Goal: Task Accomplishment & Management: Use online tool/utility

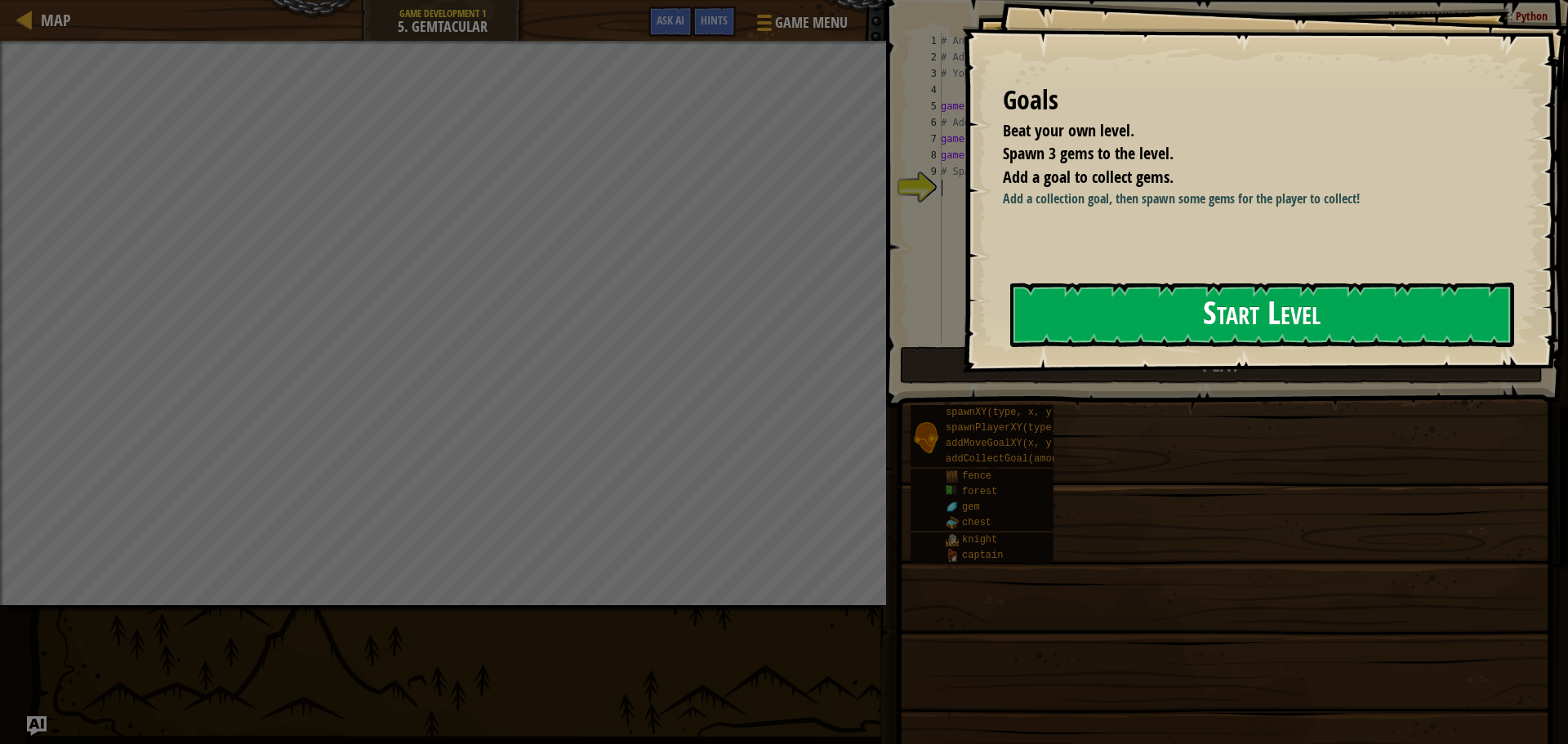
click at [1033, 295] on button "Start Level" at bounding box center [1263, 315] width 504 height 65
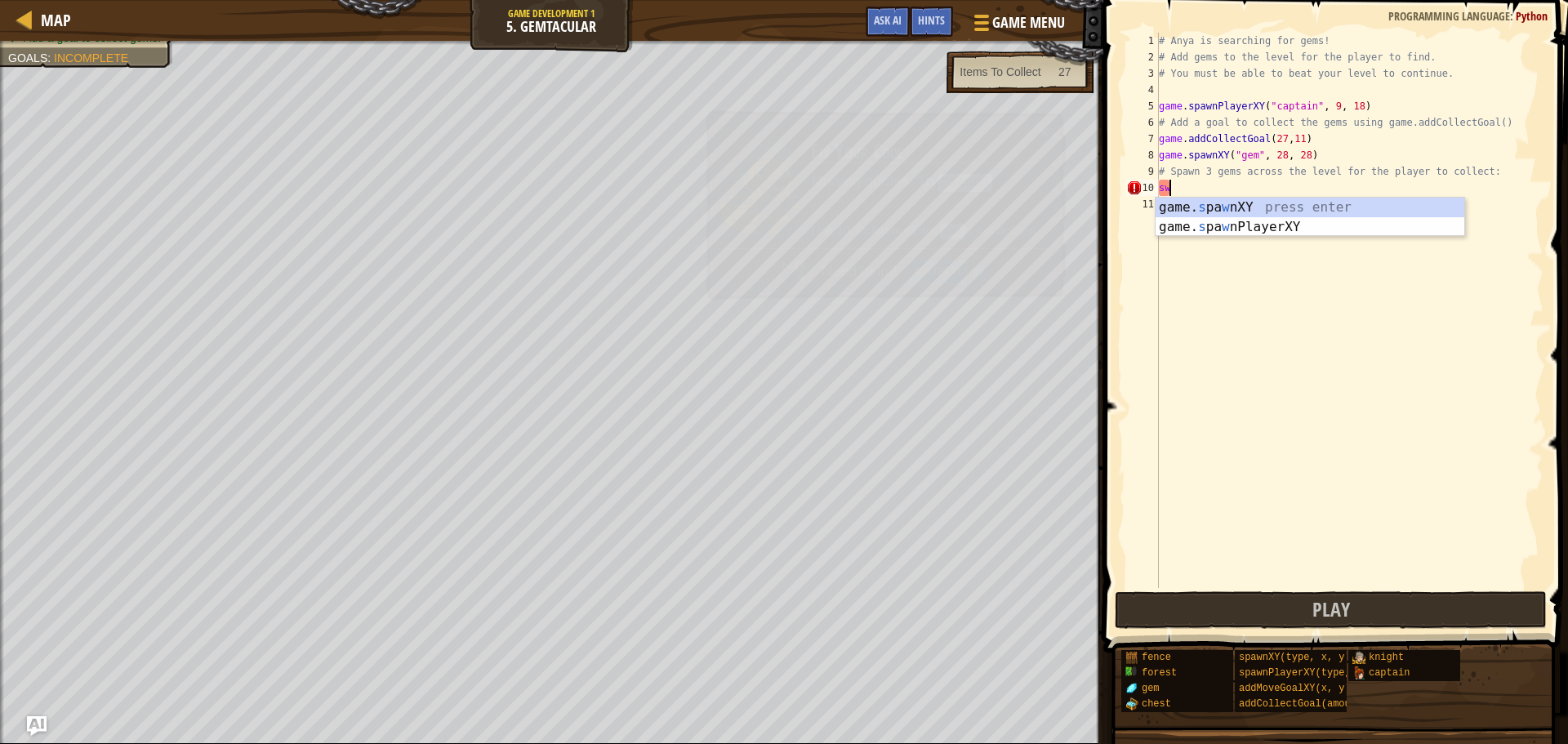
scroll to position [7, 0]
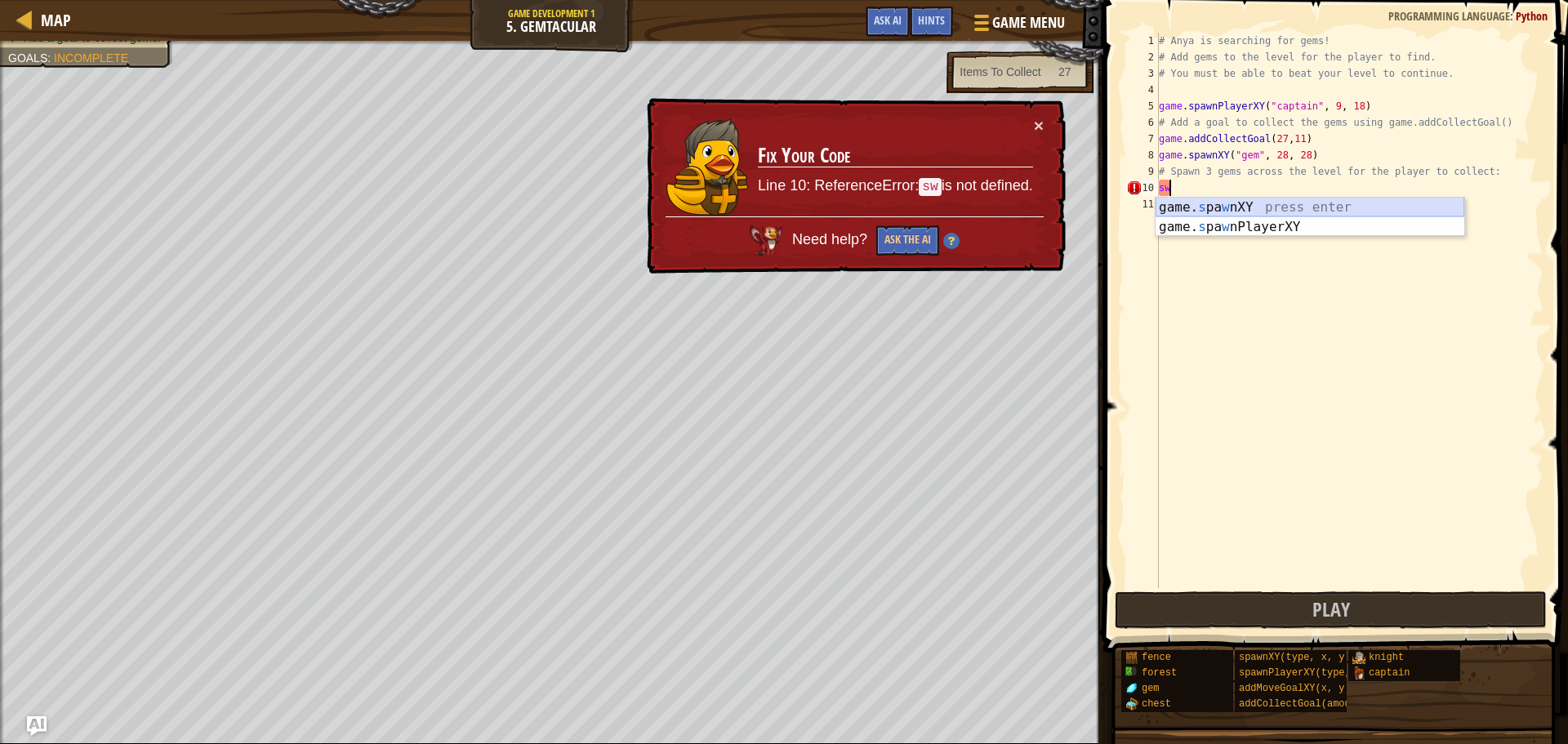
click at [1204, 200] on div "game. s pa w nXY press enter game. s pa w nPlayerXY press enter" at bounding box center [1310, 237] width 309 height 78
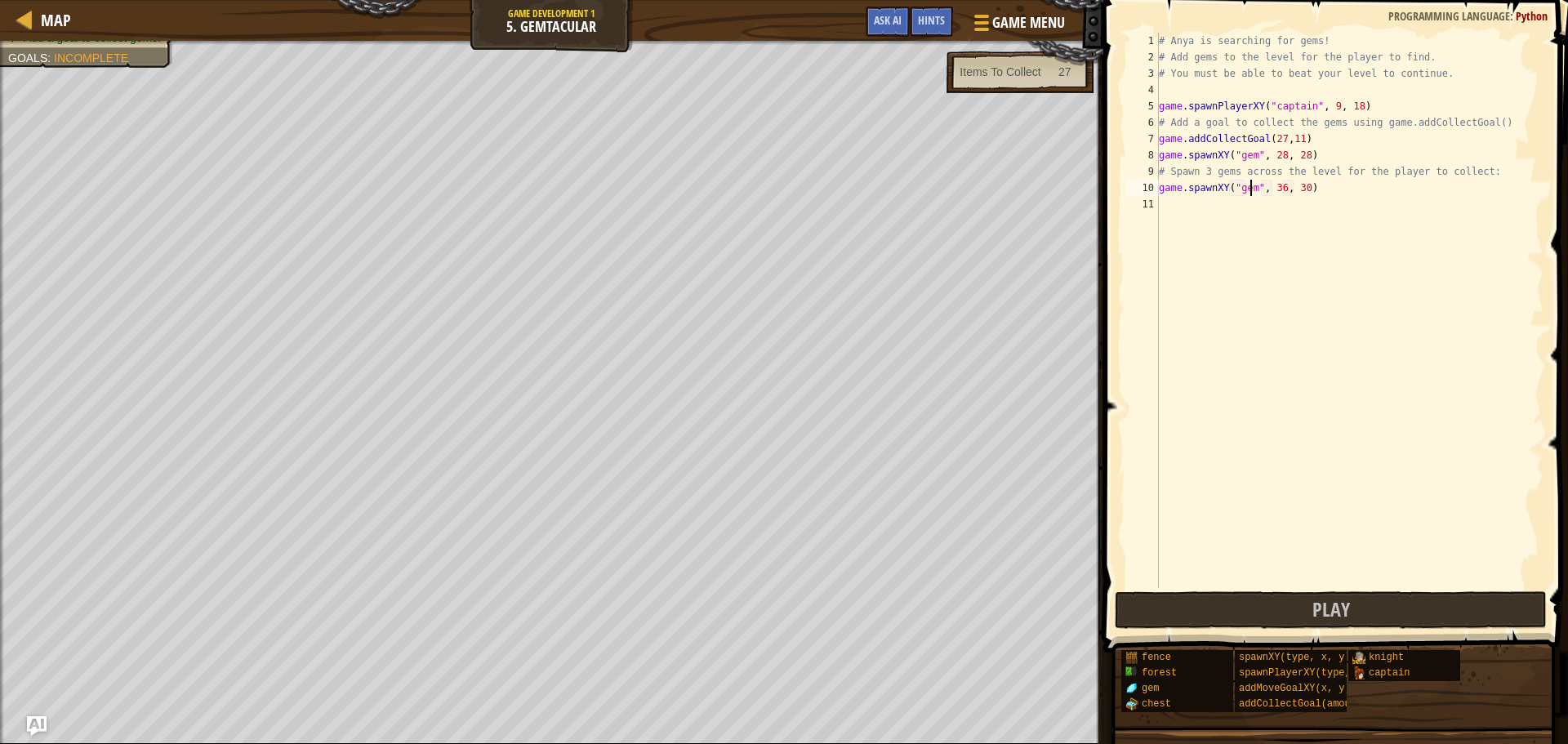
scroll to position [7, 7]
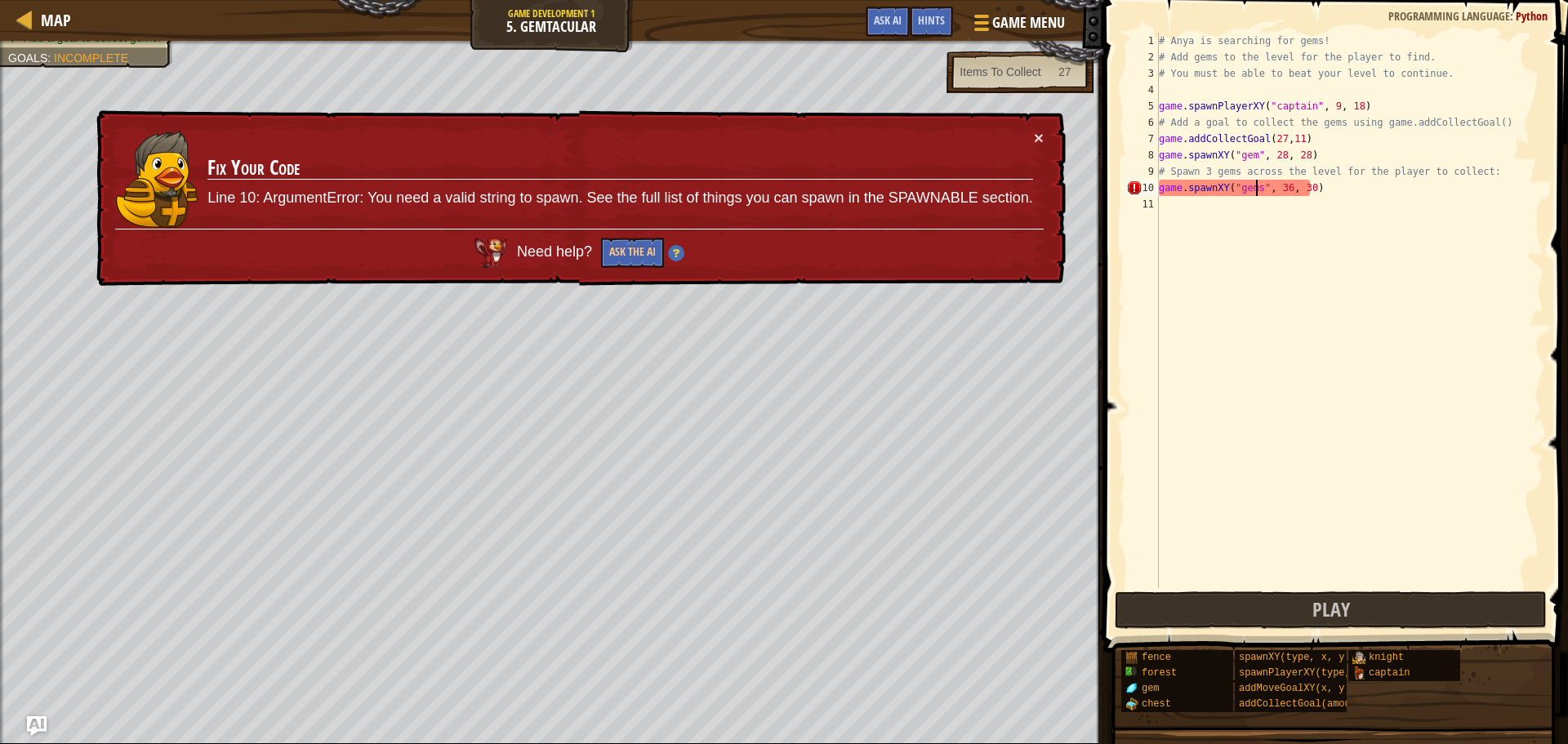
click at [1283, 188] on div "# Anya is searching for gems! # Add gems to the level for the player to find. #…" at bounding box center [1350, 326] width 388 height 588
click at [1302, 189] on div "# Anya is searching for gems! # Add gems to the level for the player to find. #…" at bounding box center [1350, 326] width 388 height 588
type textarea "game.spawnXY("gems", 37, 9)"
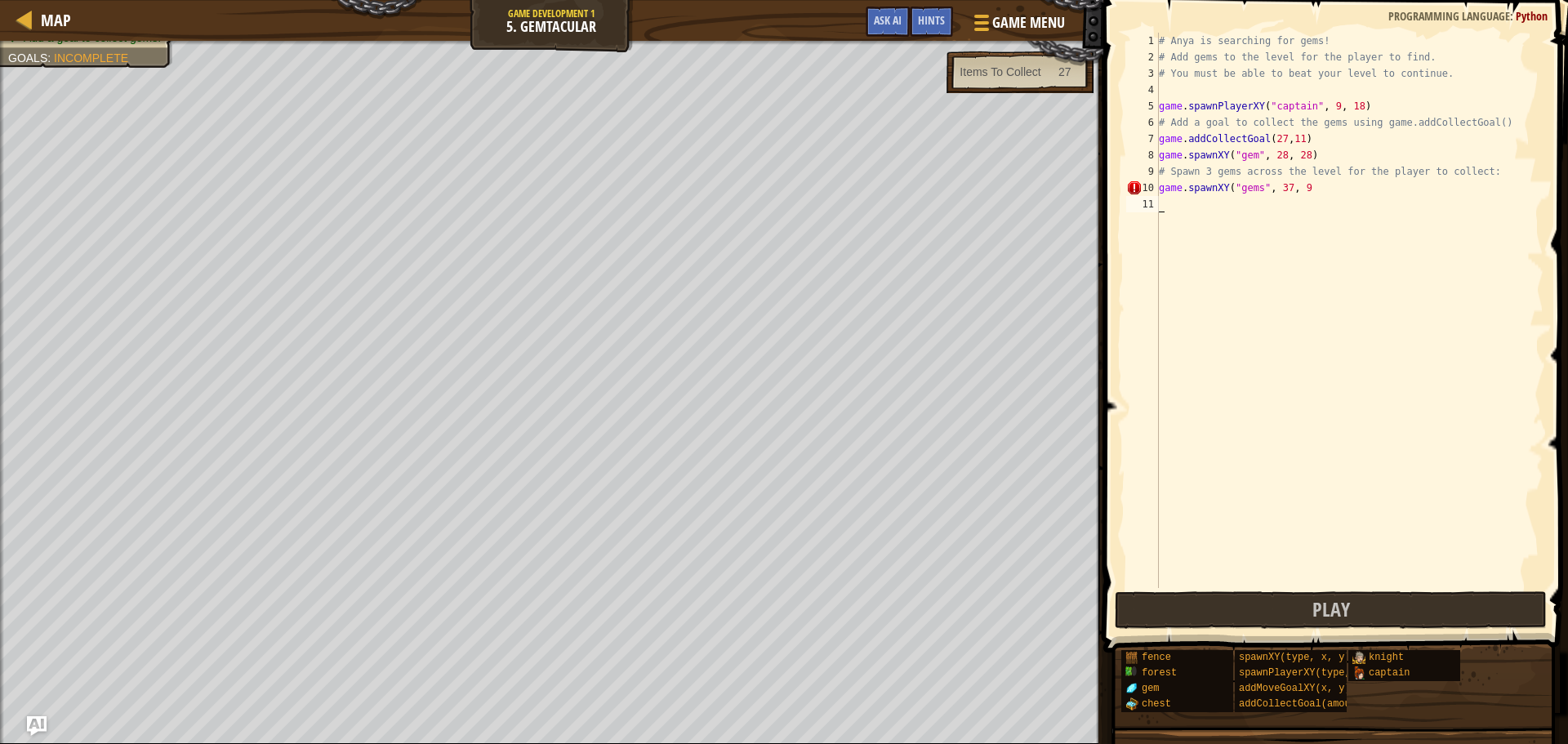
click at [1168, 204] on div "# Anya is searching for gems! # Add gems to the level for the player to find. #…" at bounding box center [1350, 326] width 388 height 588
click at [1324, 189] on div "# Anya is searching for gems! # Add gems to the level for the player to find. #…" at bounding box center [1350, 326] width 388 height 588
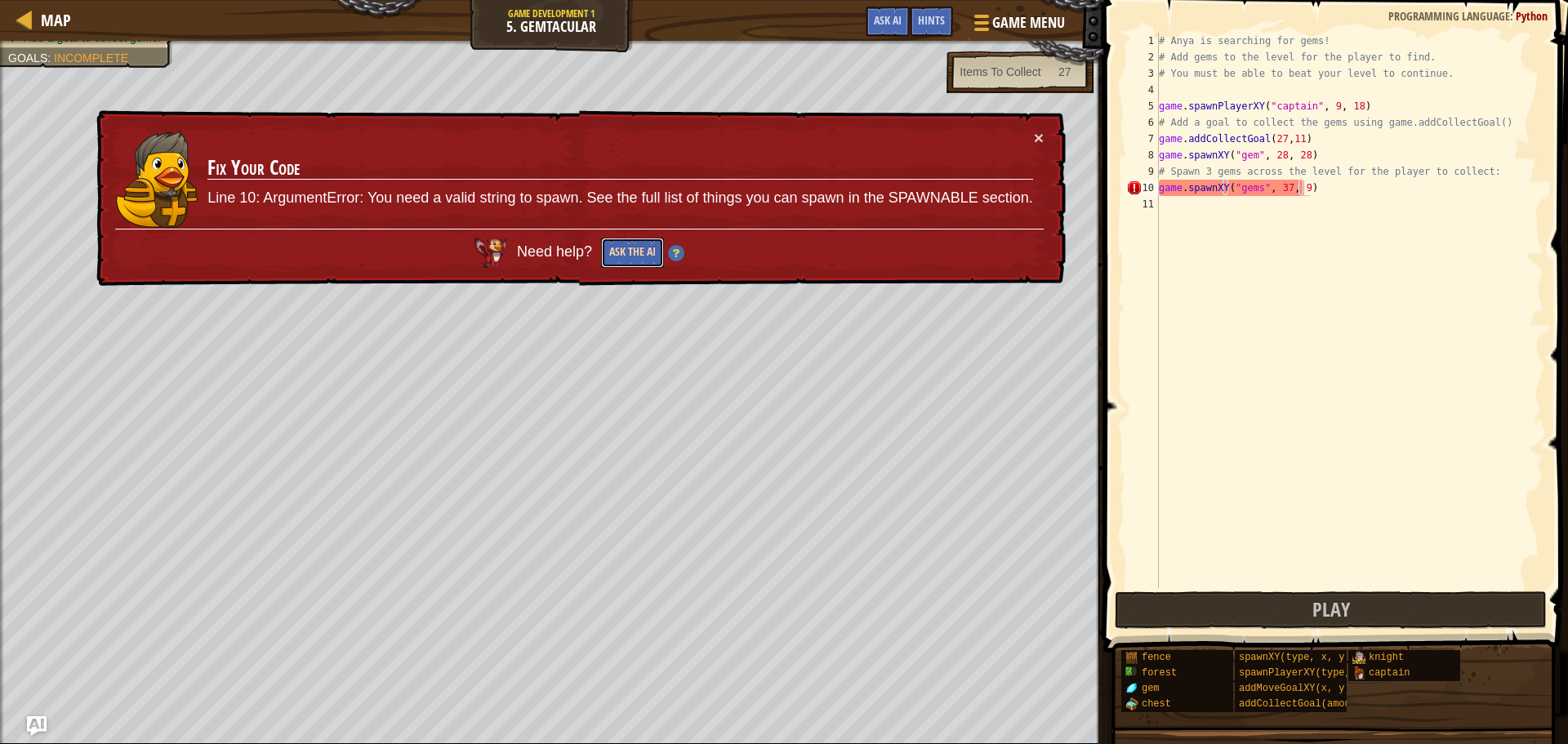
click at [637, 246] on button "Ask the AI" at bounding box center [633, 253] width 63 height 30
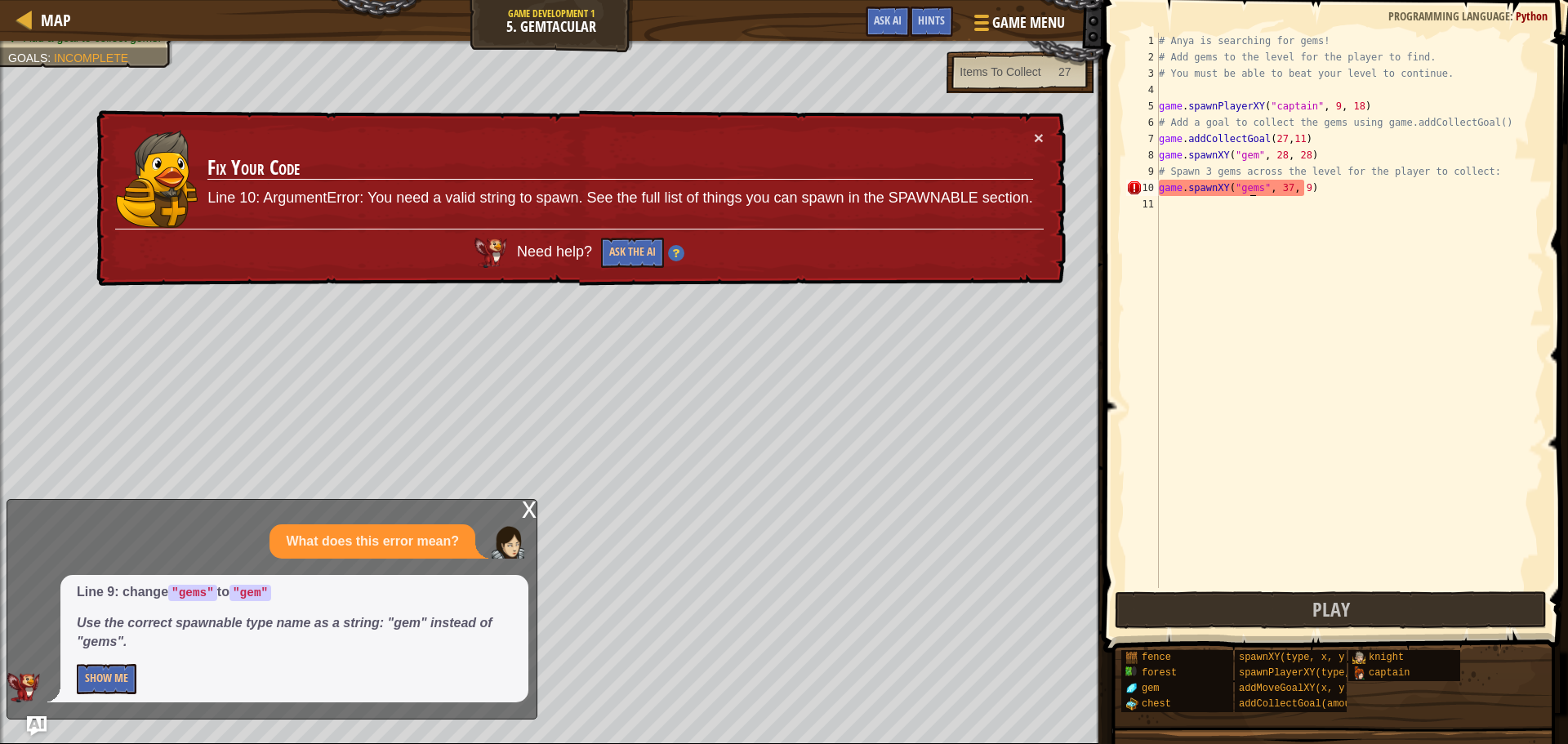
click at [1249, 187] on div "# Anya is searching for gems! # Add gems to the level for the player to find. #…" at bounding box center [1350, 326] width 388 height 588
click at [1255, 187] on div "# Anya is searching for gems! # Add gems to the level for the player to find. #…" at bounding box center [1350, 326] width 388 height 588
type textarea "game.spawnXY("gem", 37, 9)"
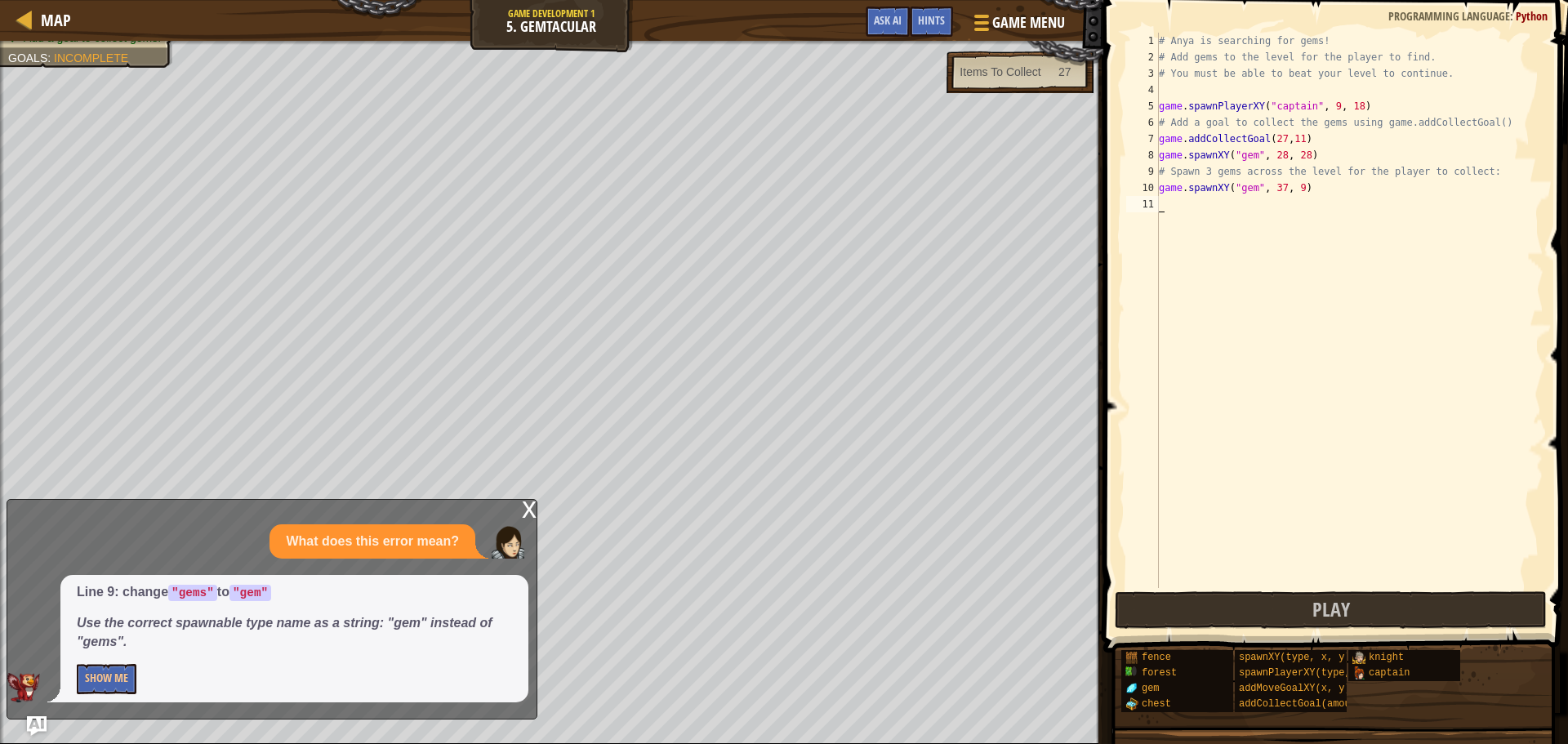
click at [1227, 214] on div "# Anya is searching for gems! # Add gems to the level for the player to find. #…" at bounding box center [1350, 326] width 388 height 588
click at [1161, 189] on div "# Anya is searching for gems! # Add gems to the level for the player to find. #…" at bounding box center [1350, 326] width 388 height 588
drag, startPoint x: 1158, startPoint y: 189, endPoint x: 1198, endPoint y: 186, distance: 40.1
click at [1198, 186] on div "game.spawnXY("gem", 37, 9) 1 2 3 4 5 6 7 8 9 10 11 # Anya is searching for gems…" at bounding box center [1333, 310] width 421 height 555
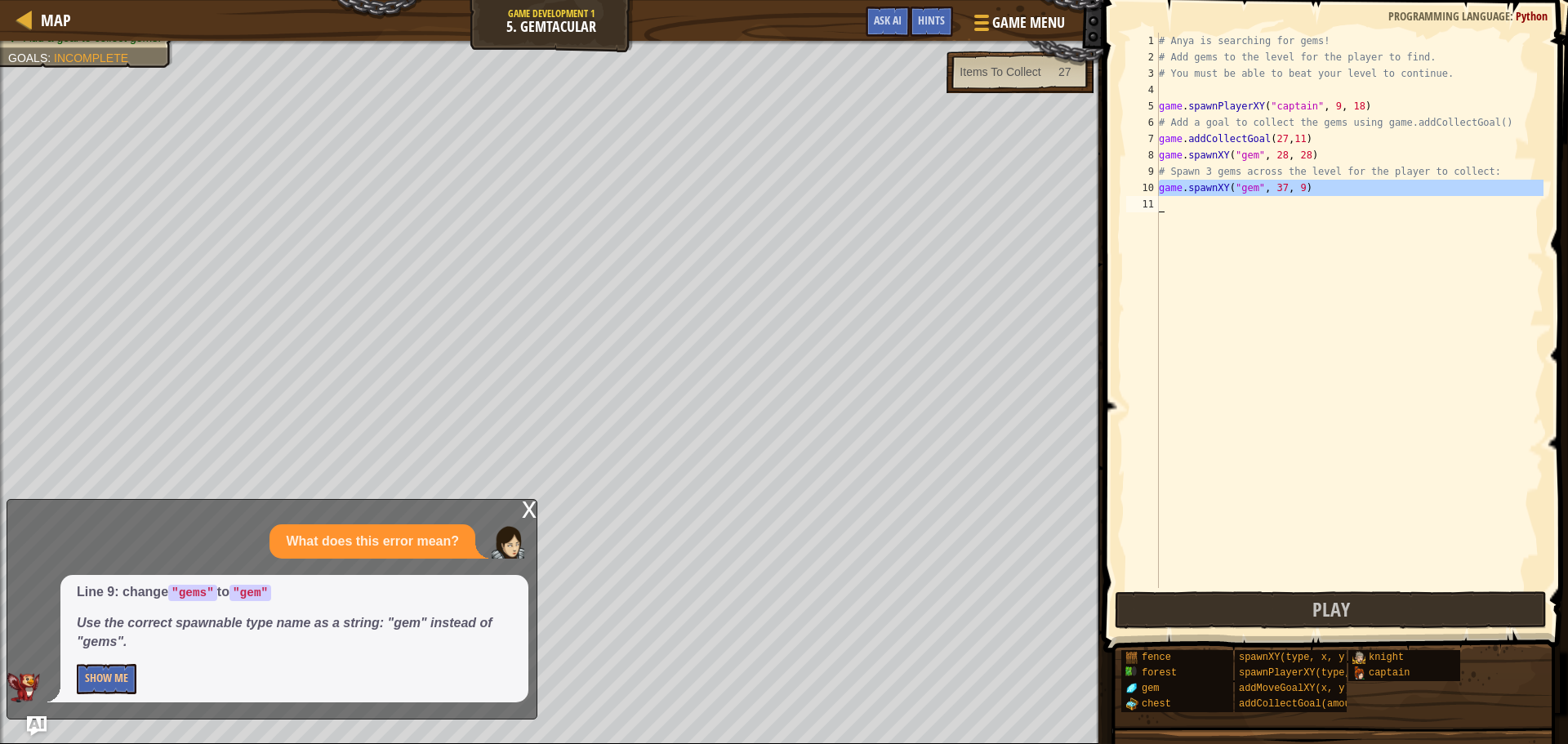
type textarea "game.spawnXY("gem", 37, 9)"
click at [1161, 208] on div "# Anya is searching for gems! # Add gems to the level for the player to find. #…" at bounding box center [1350, 310] width 388 height 555
click at [1159, 187] on div "10" at bounding box center [1142, 188] width 32 height 17
type textarea "game.spawnXY("gem", 37, 9)"
click at [1159, 187] on div "10" at bounding box center [1142, 188] width 32 height 17
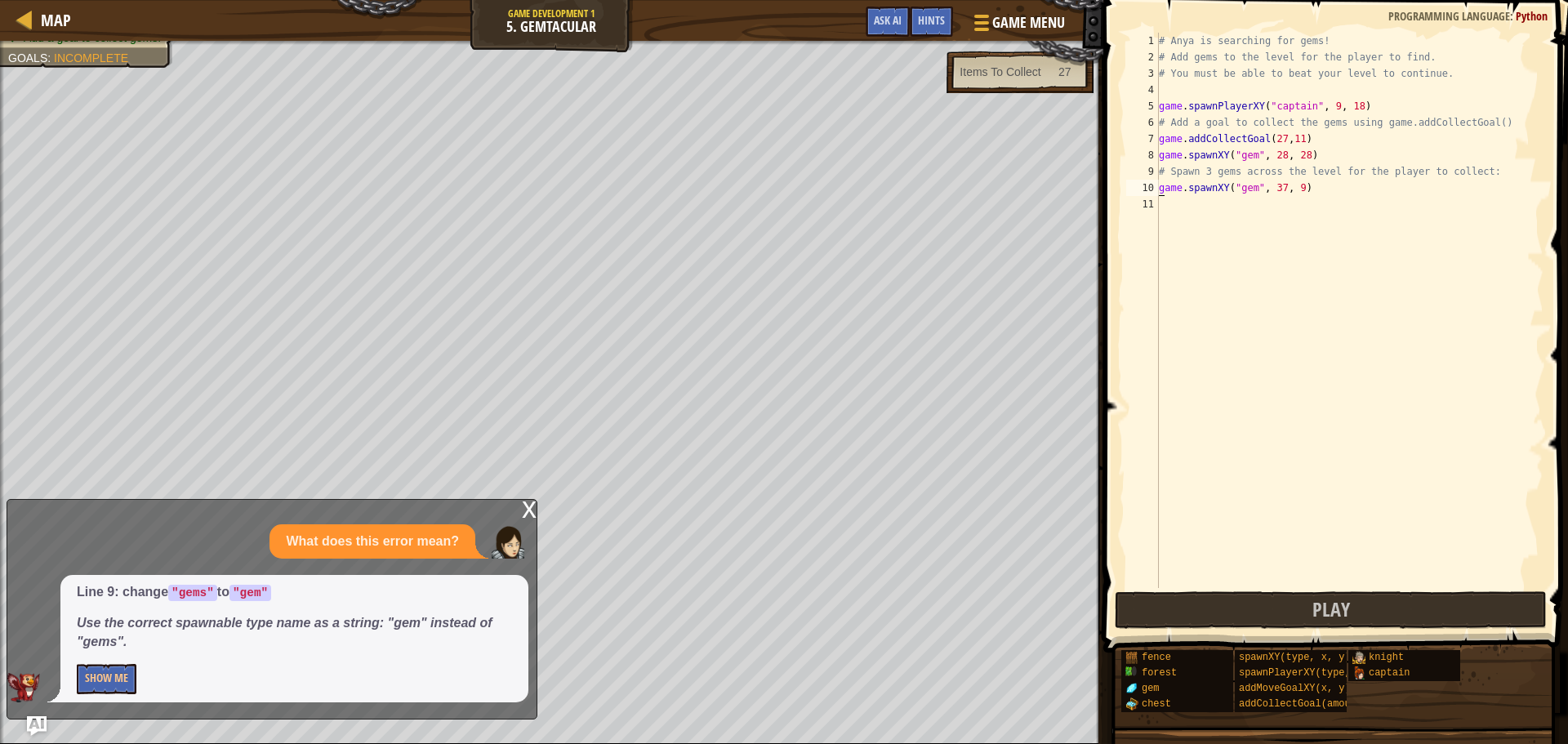
click at [1159, 186] on div "# Anya is searching for gems! # Add gems to the level for the player to find. #…" at bounding box center [1350, 326] width 388 height 588
click at [1162, 185] on div "# Anya is searching for gems! # Add gems to the level for the player to find. #…" at bounding box center [1350, 326] width 388 height 588
type textarea ".sgamepawnXY("gem", 37, 9)"
drag, startPoint x: 1300, startPoint y: 188, endPoint x: 1165, endPoint y: 193, distance: 135.1
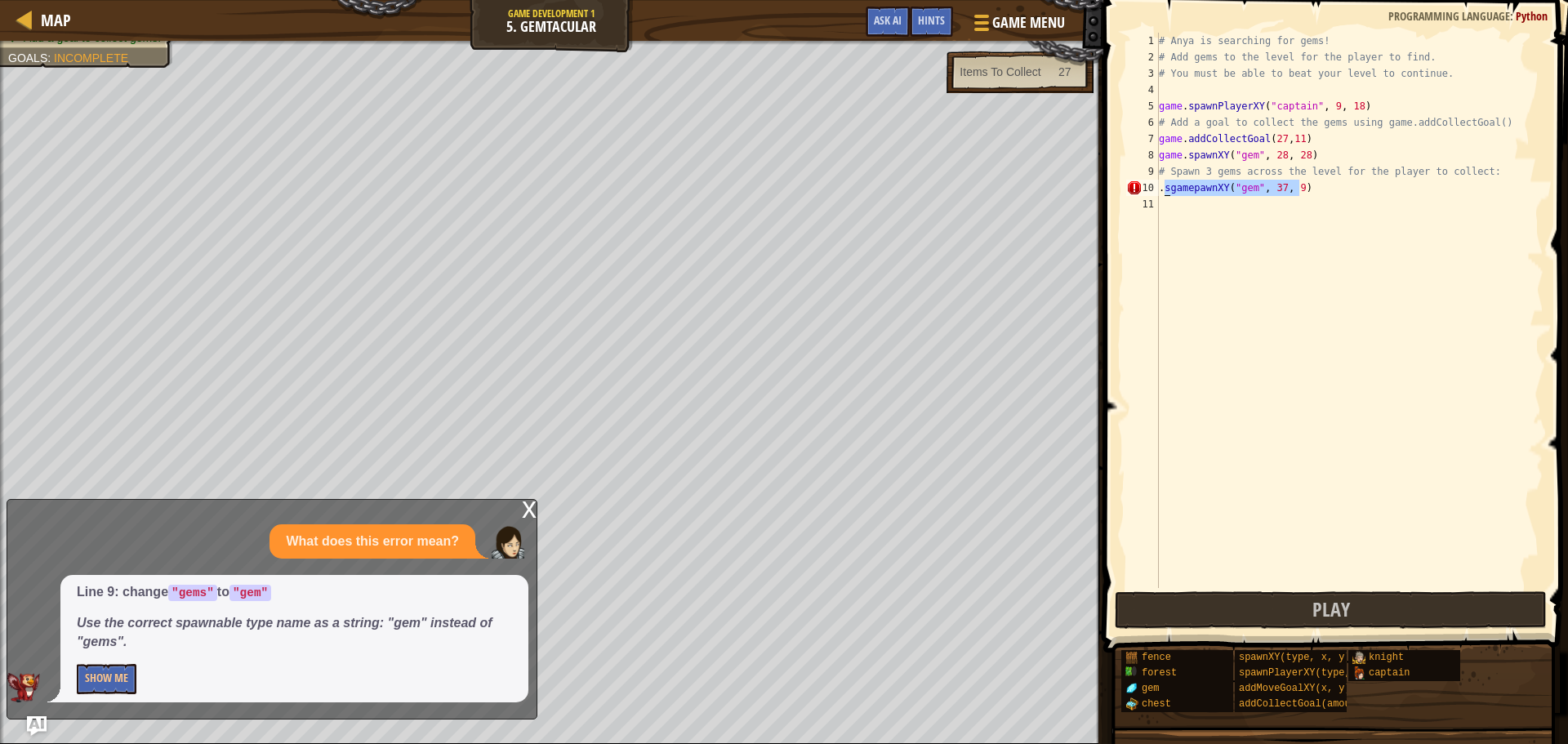
click at [1165, 193] on div "# Anya is searching for gems! # Add gems to the level for the player to find. #…" at bounding box center [1350, 326] width 388 height 588
paste textarea
click at [1196, 206] on div "# Anya is searching for gems! # Add gems to the level for the player to find. #…" at bounding box center [1350, 326] width 388 height 588
paste textarea "v"
type textarea "v"
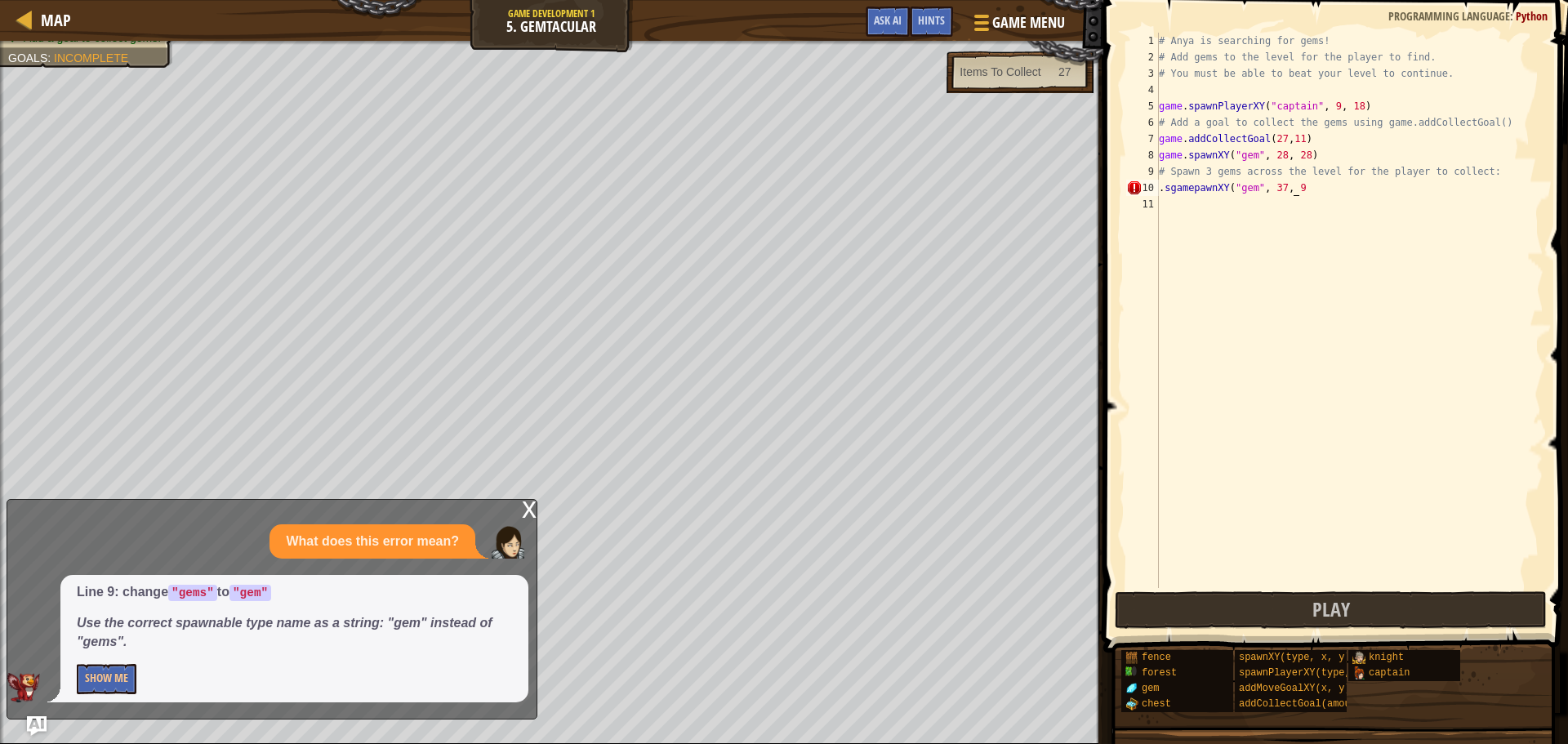
scroll to position [7, 11]
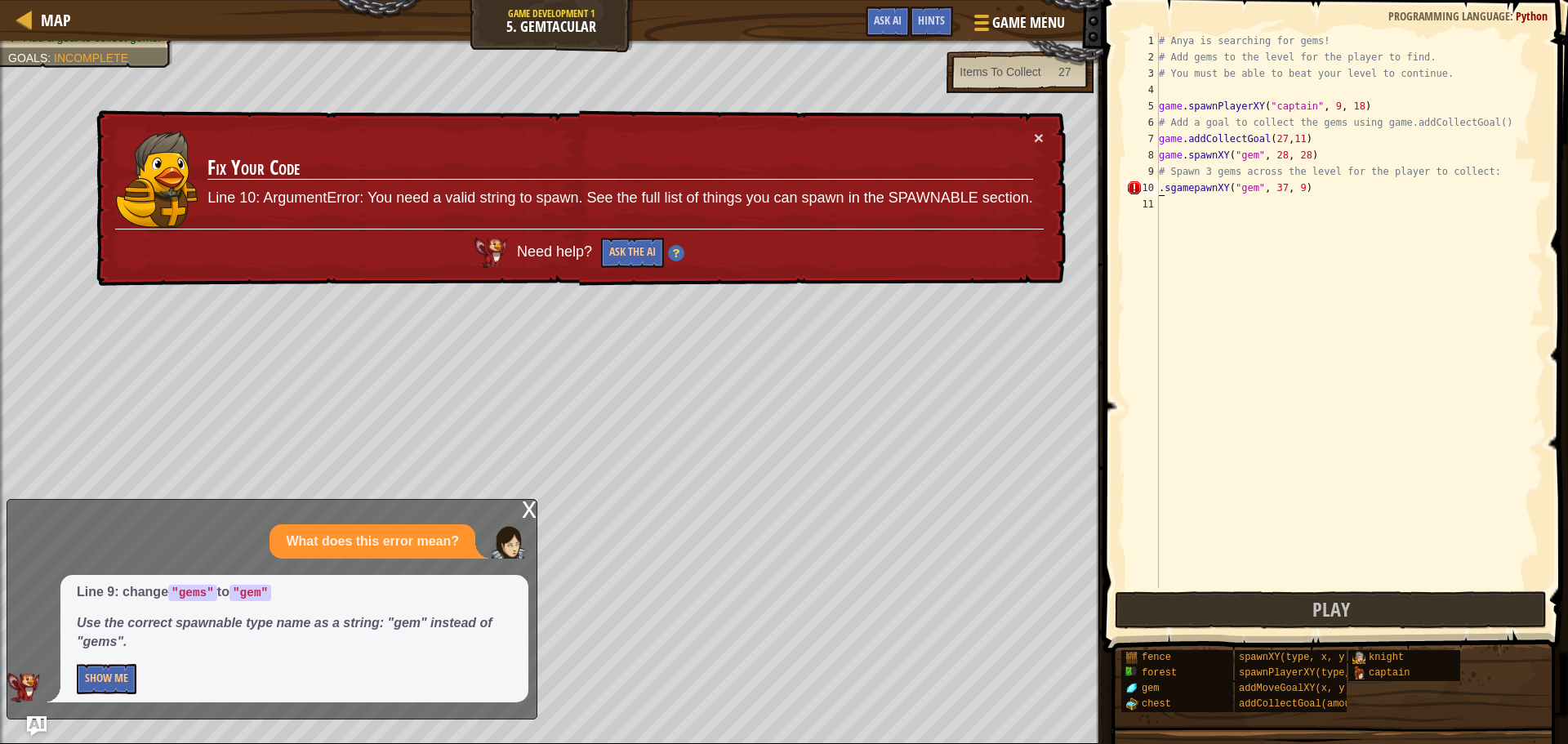
click at [1160, 185] on div "# Anya is searching for gems! # Add gems to the level for the player to find. #…" at bounding box center [1350, 326] width 388 height 588
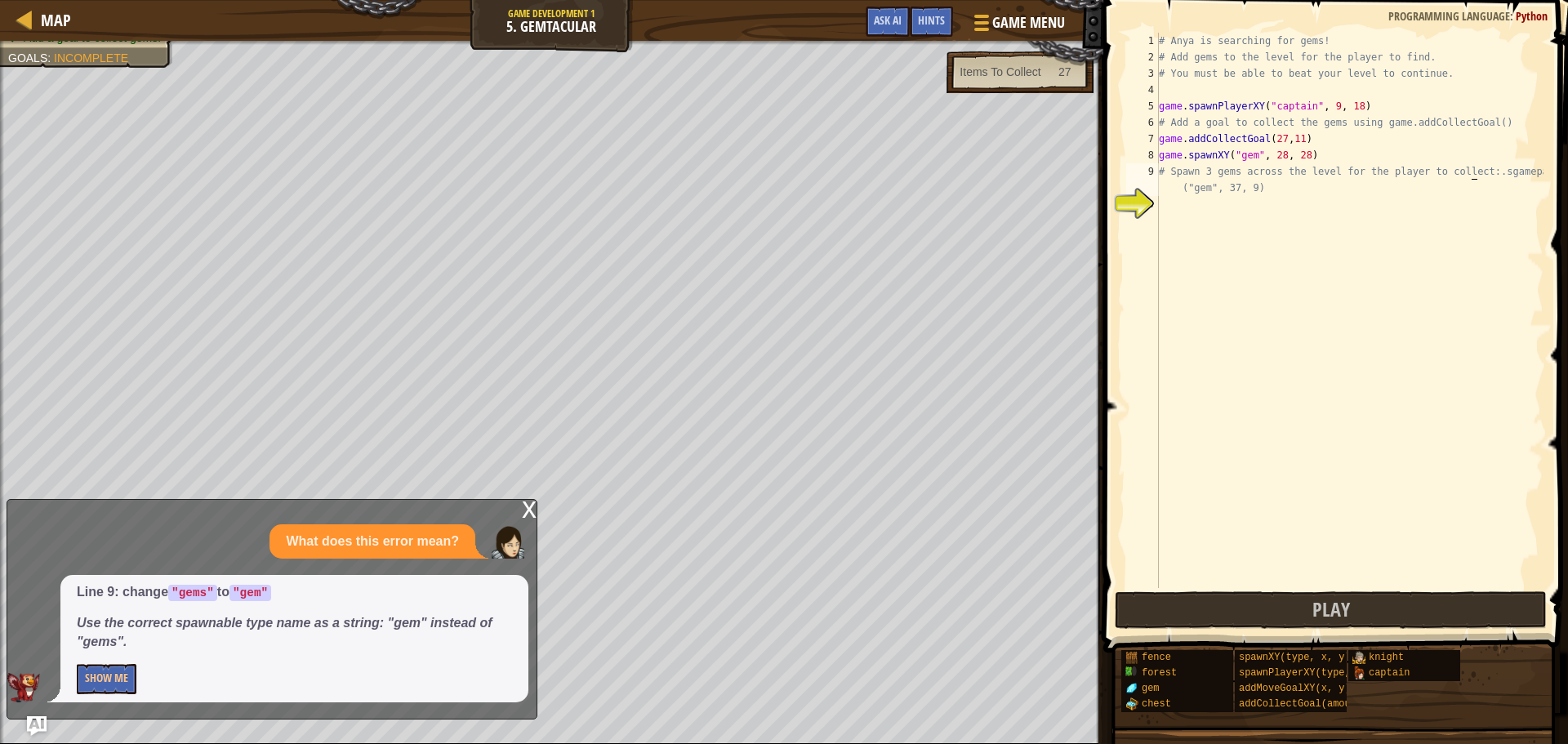
type textarea "# Spawn 3 gems across the level for the player to collect:.sgamepawnXY("gem", 3…"
click at [1298, 205] on div "# Anya is searching for gems! # Add gems to the level for the player to find. #…" at bounding box center [1350, 326] width 388 height 588
click at [94, 677] on button "Show Me" at bounding box center [106, 678] width 60 height 30
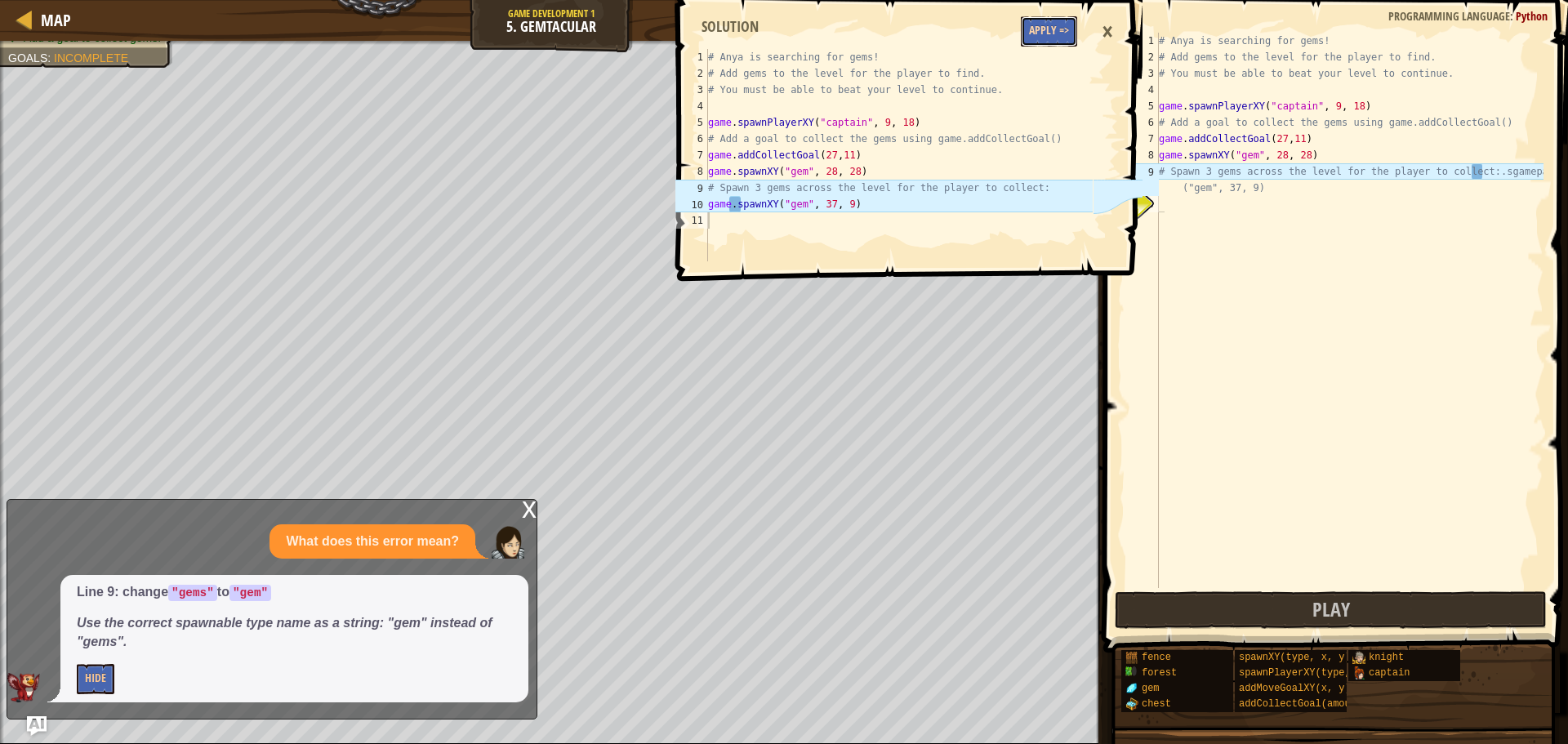
click at [1065, 28] on button "Apply =>" at bounding box center [1050, 32] width 57 height 30
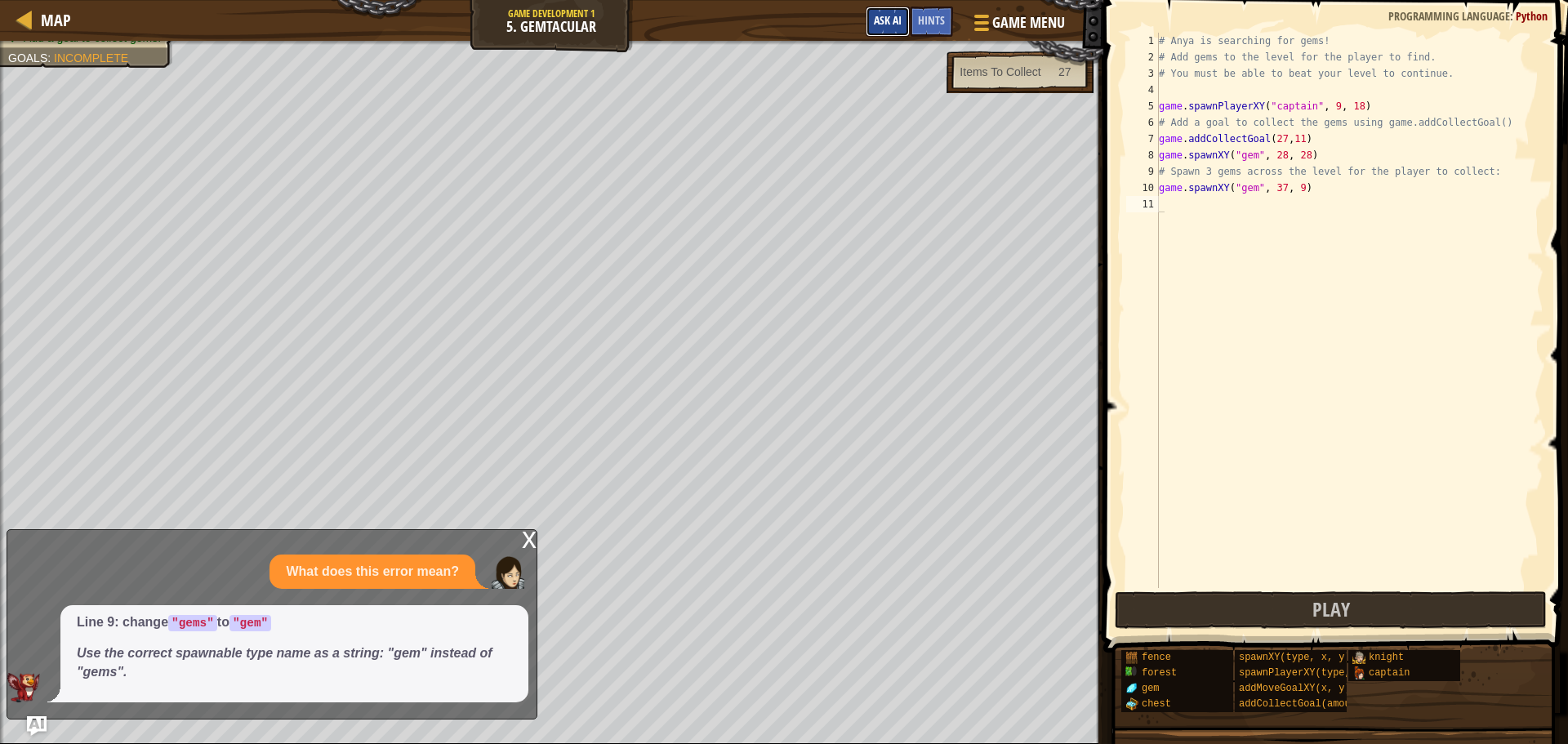
click at [888, 16] on span "Ask AI" at bounding box center [888, 20] width 27 height 16
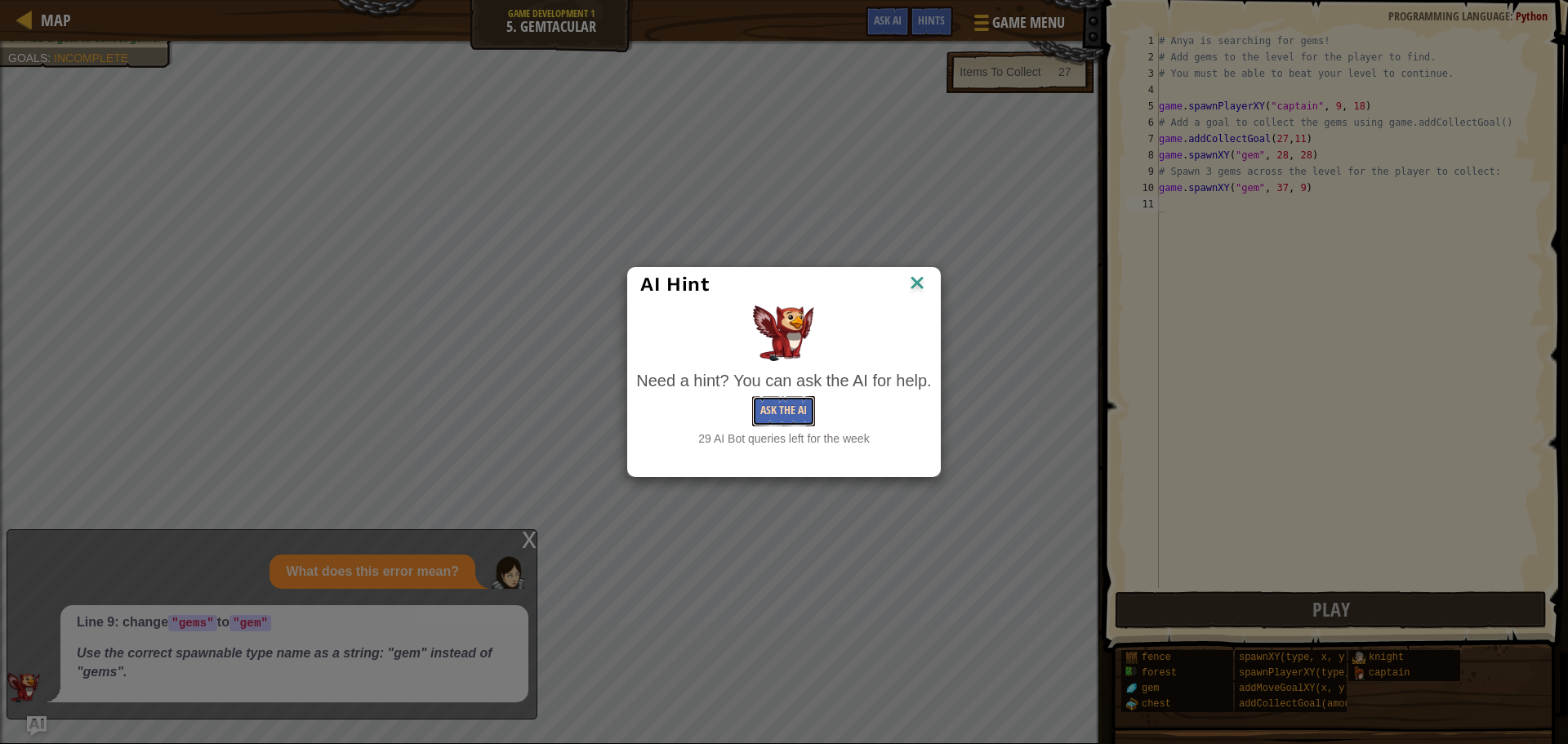
click at [765, 407] on button "Ask the AI" at bounding box center [784, 411] width 63 height 30
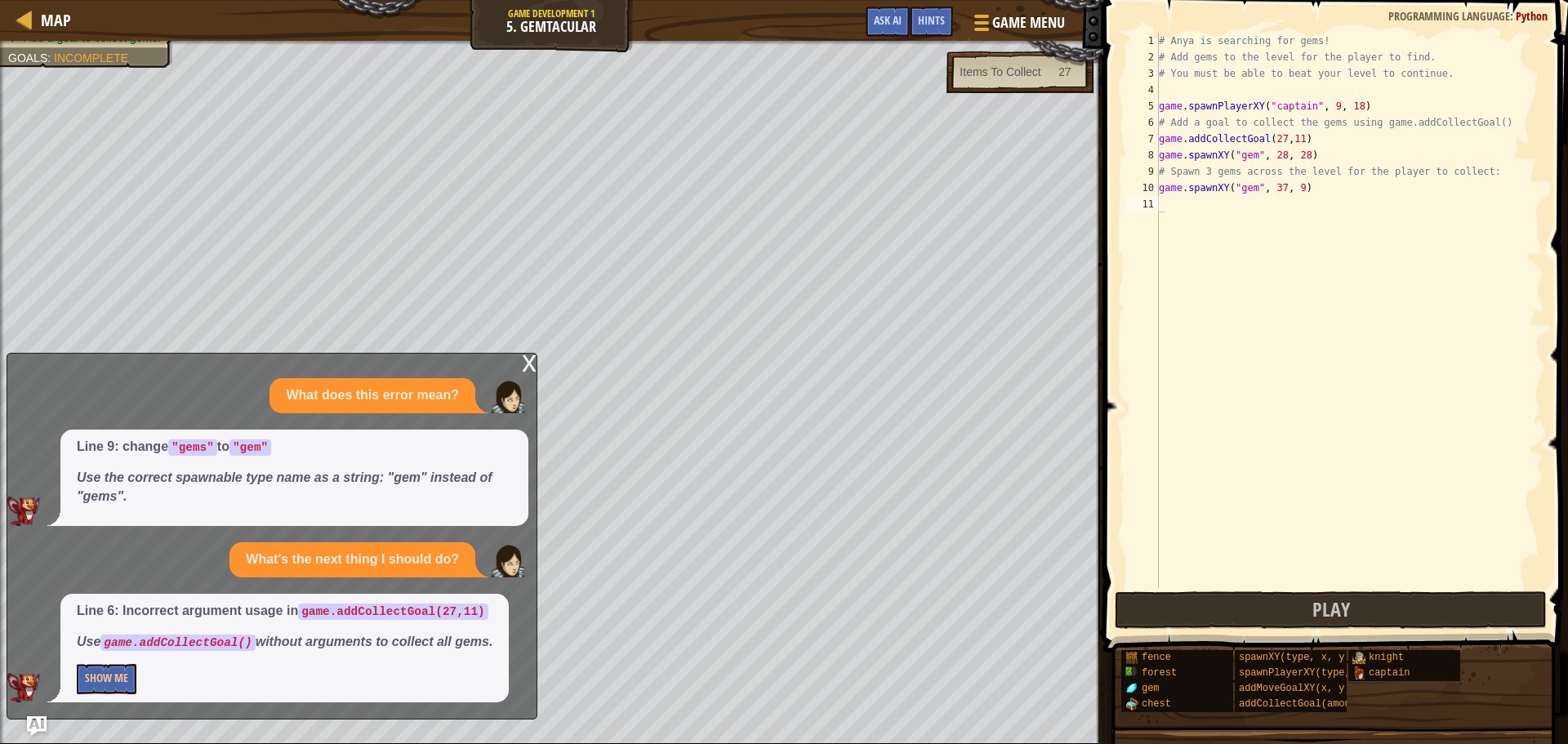
click at [72, 678] on div "Line 6: Incorrect argument usage in game.addCollectGoal(27,11) Use game.addColl…" at bounding box center [284, 648] width 448 height 109
click at [95, 680] on button "Show Me" at bounding box center [106, 678] width 60 height 30
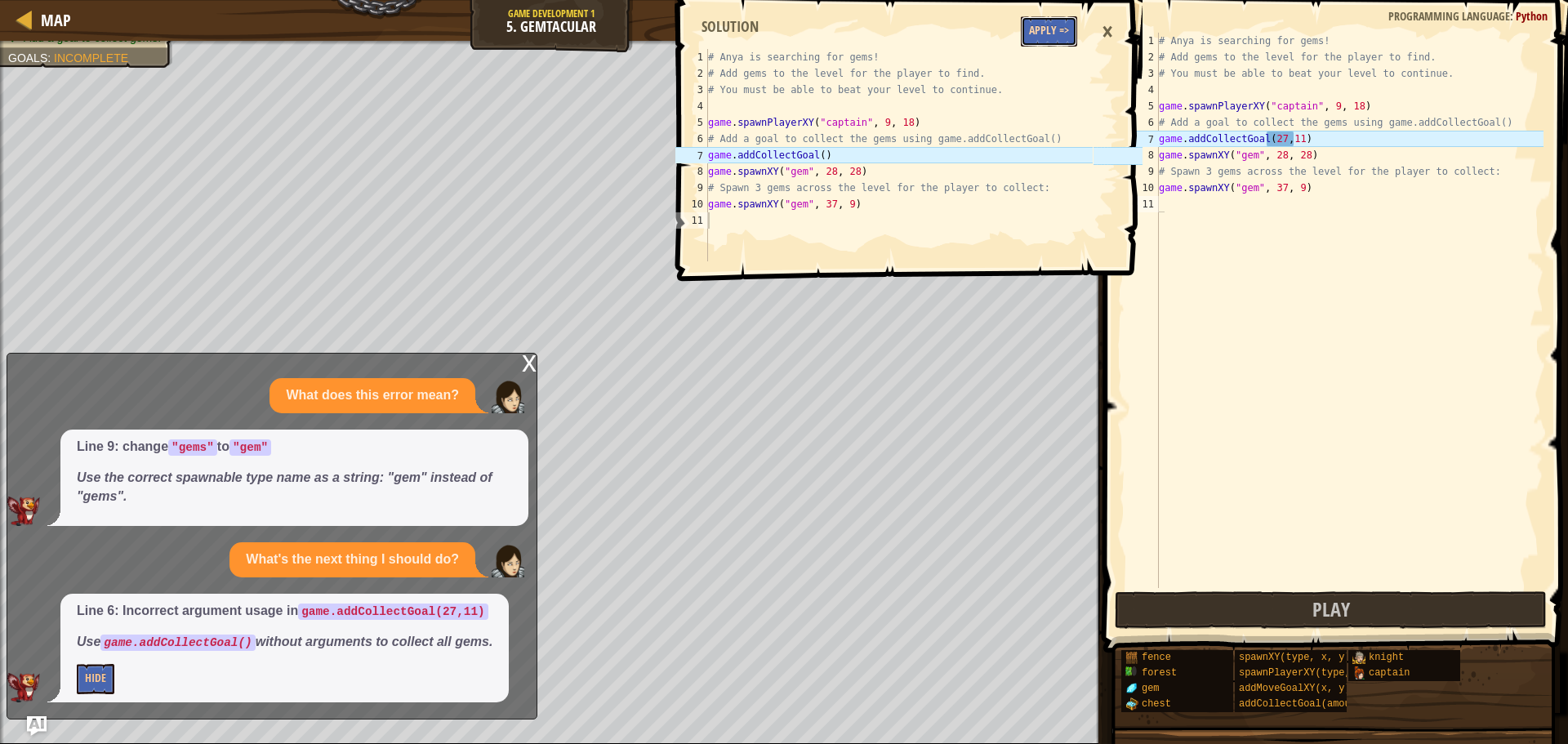
click at [1031, 30] on button "Apply =>" at bounding box center [1050, 32] width 57 height 30
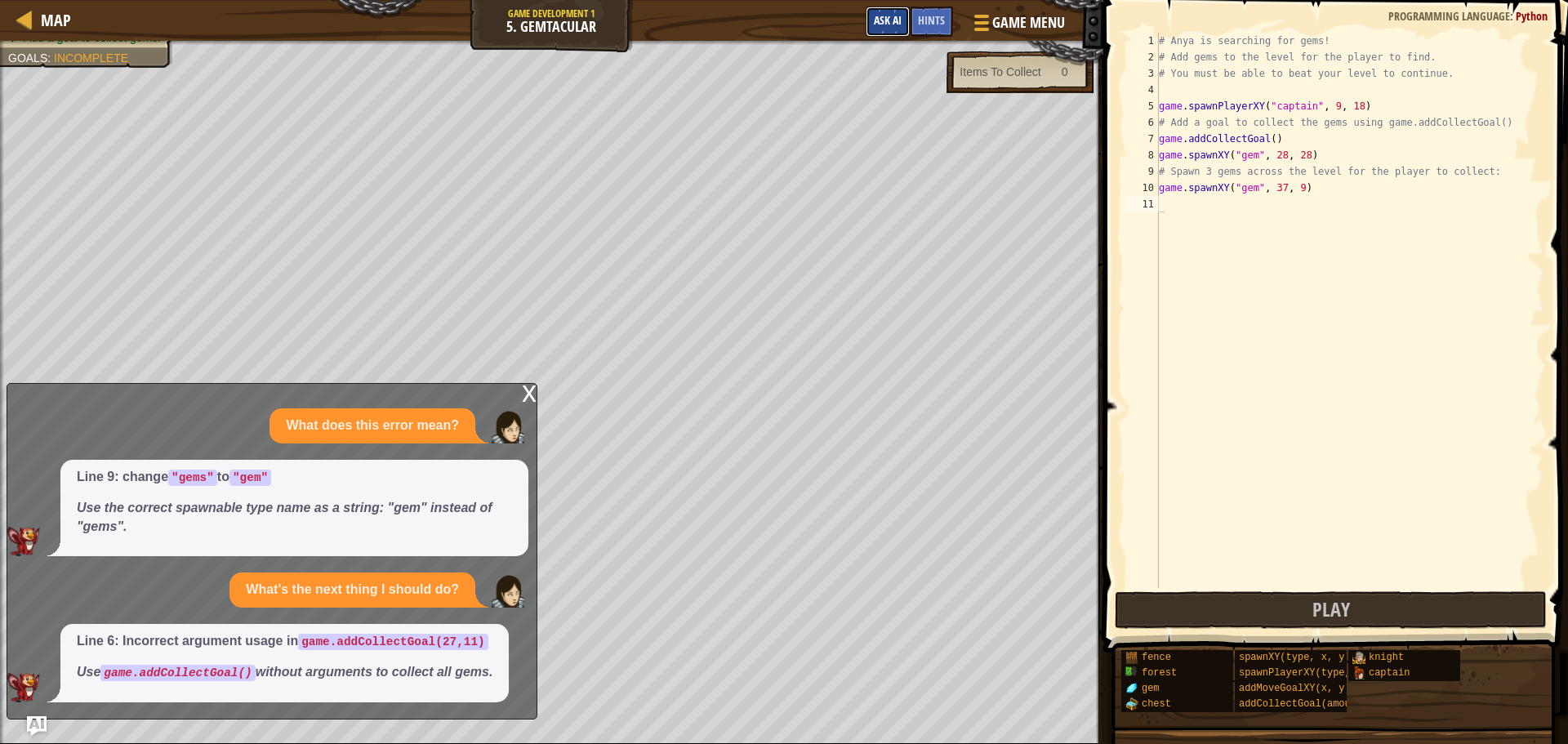
click at [902, 14] on button "Ask AI" at bounding box center [888, 22] width 44 height 30
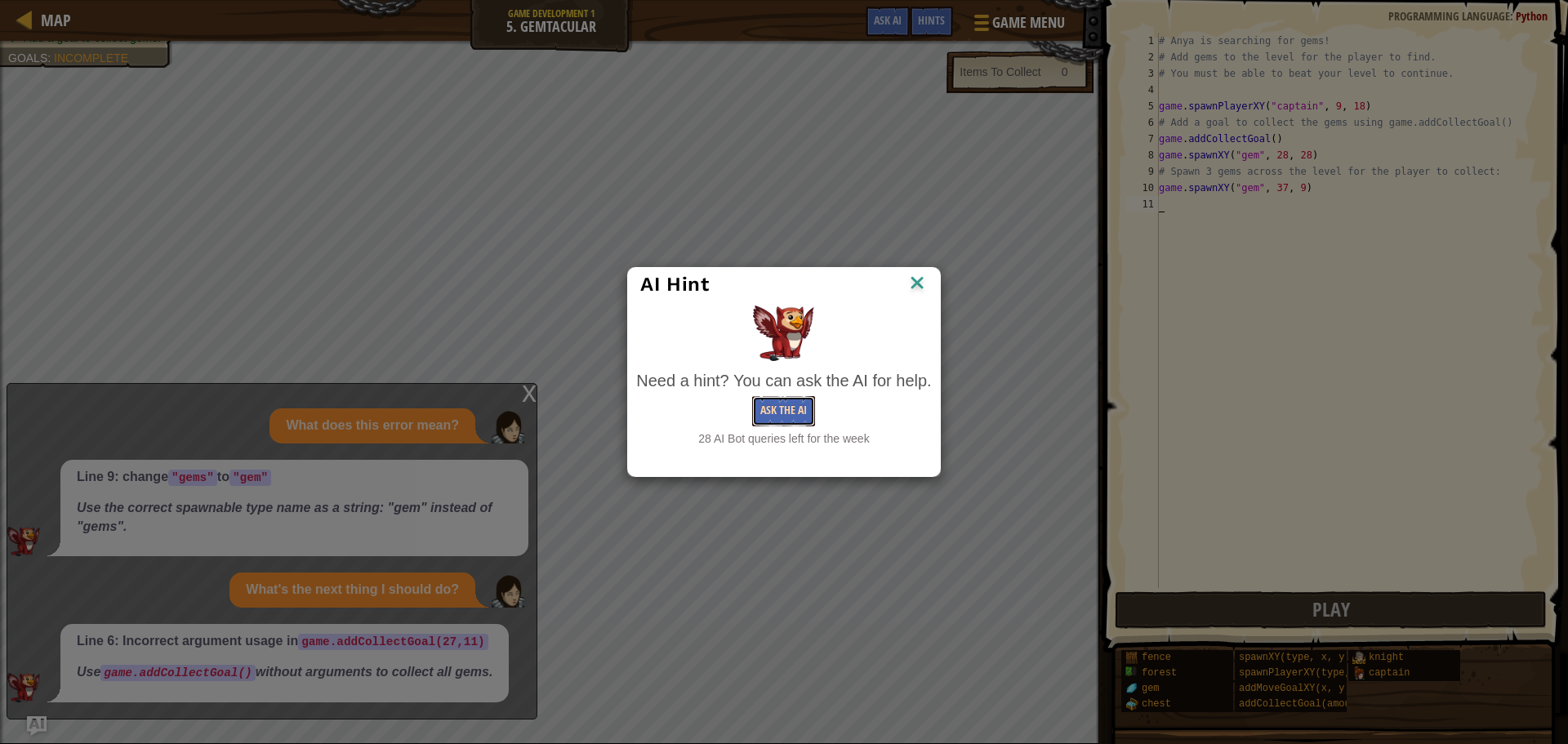
click at [768, 411] on button "Ask the AI" at bounding box center [784, 411] width 63 height 30
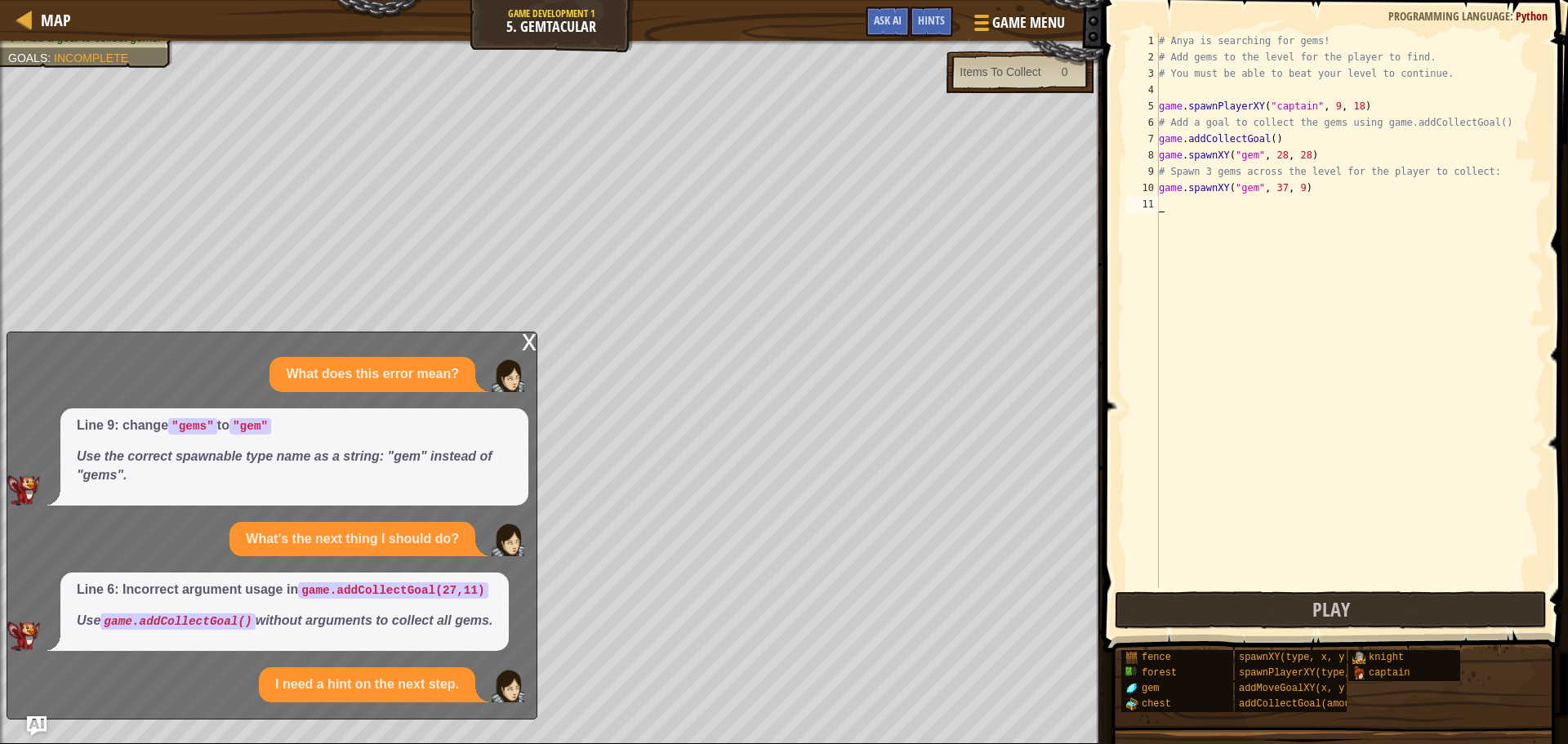
scroll to position [53, 0]
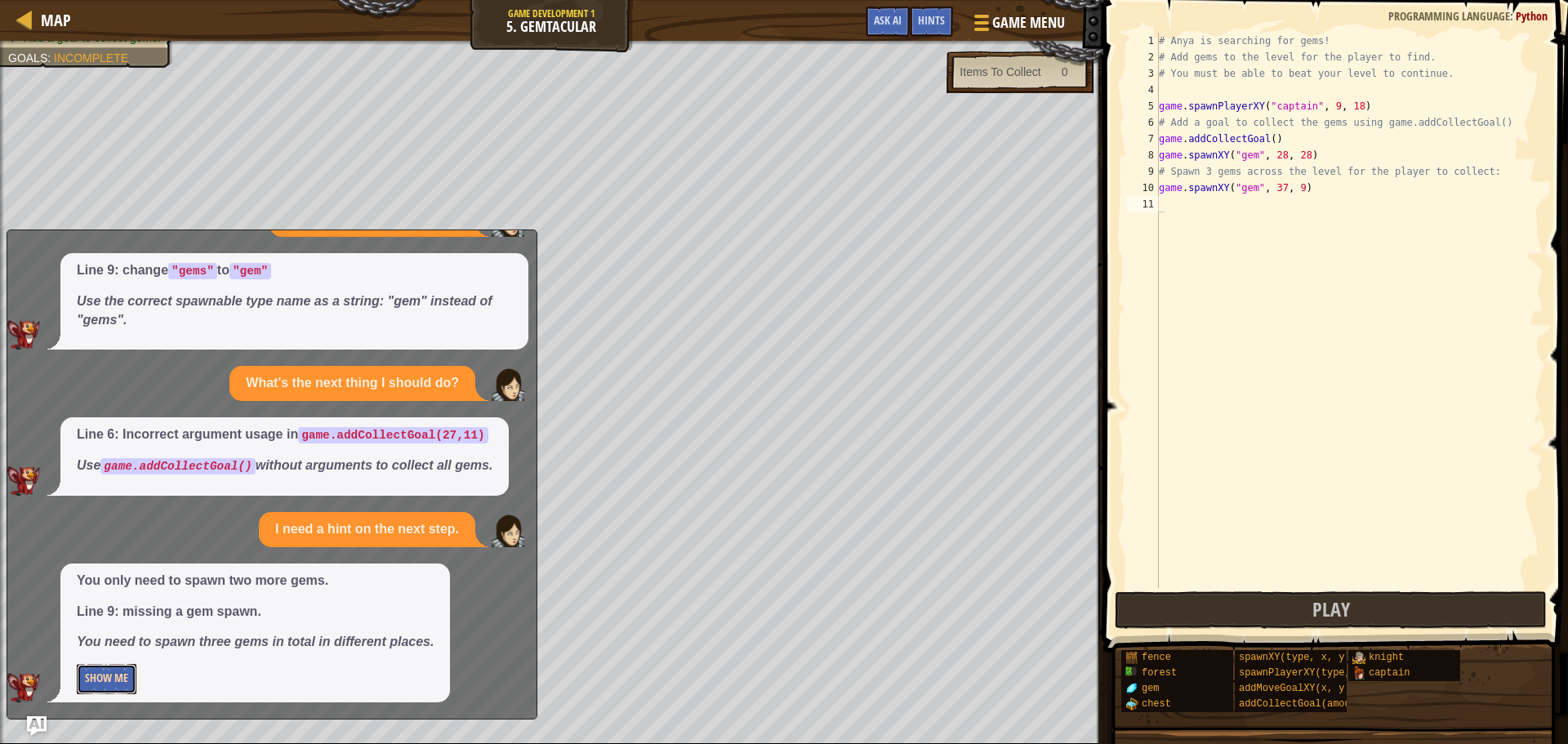
click at [121, 667] on button "Show Me" at bounding box center [106, 678] width 60 height 30
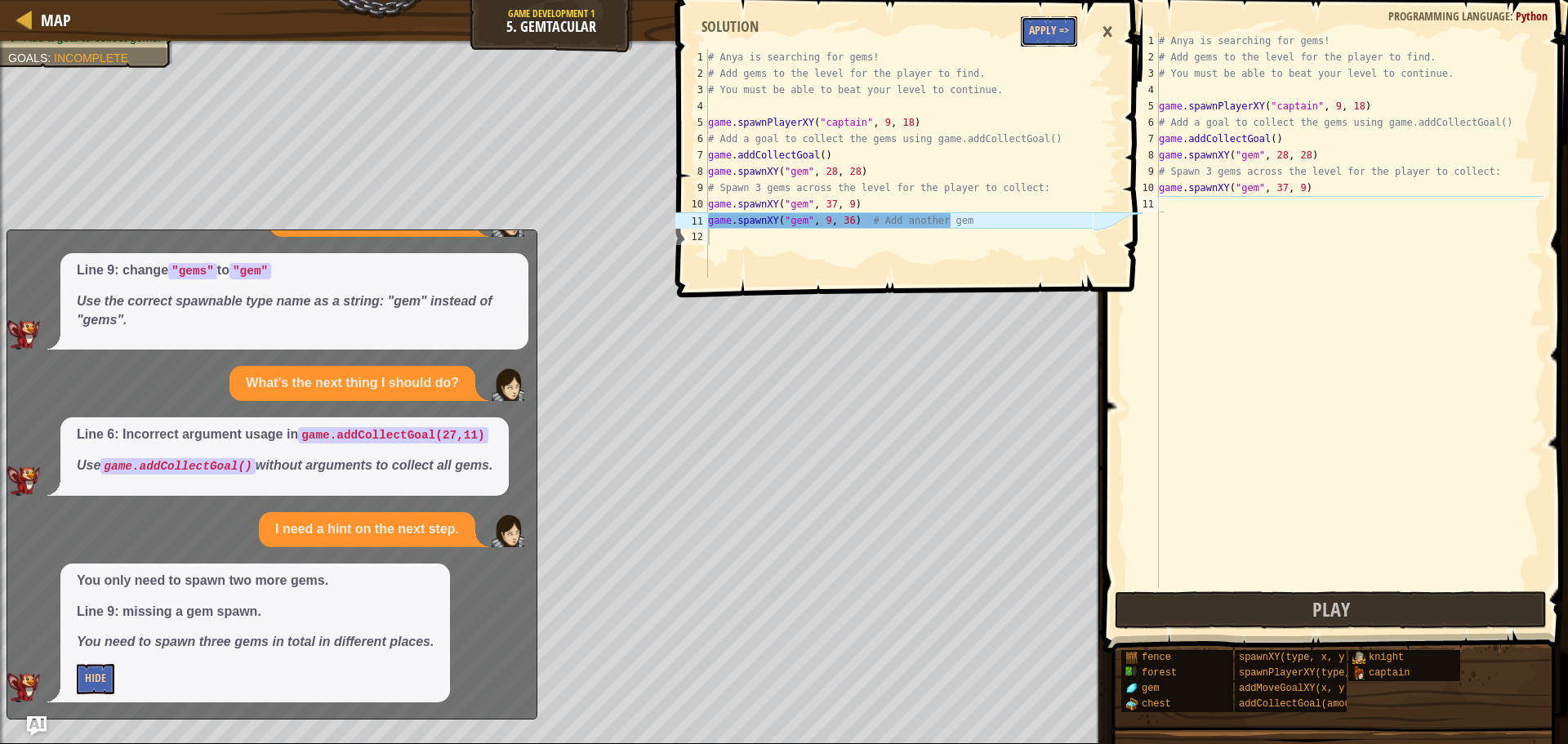
click at [1050, 31] on button "Apply =>" at bounding box center [1050, 32] width 57 height 30
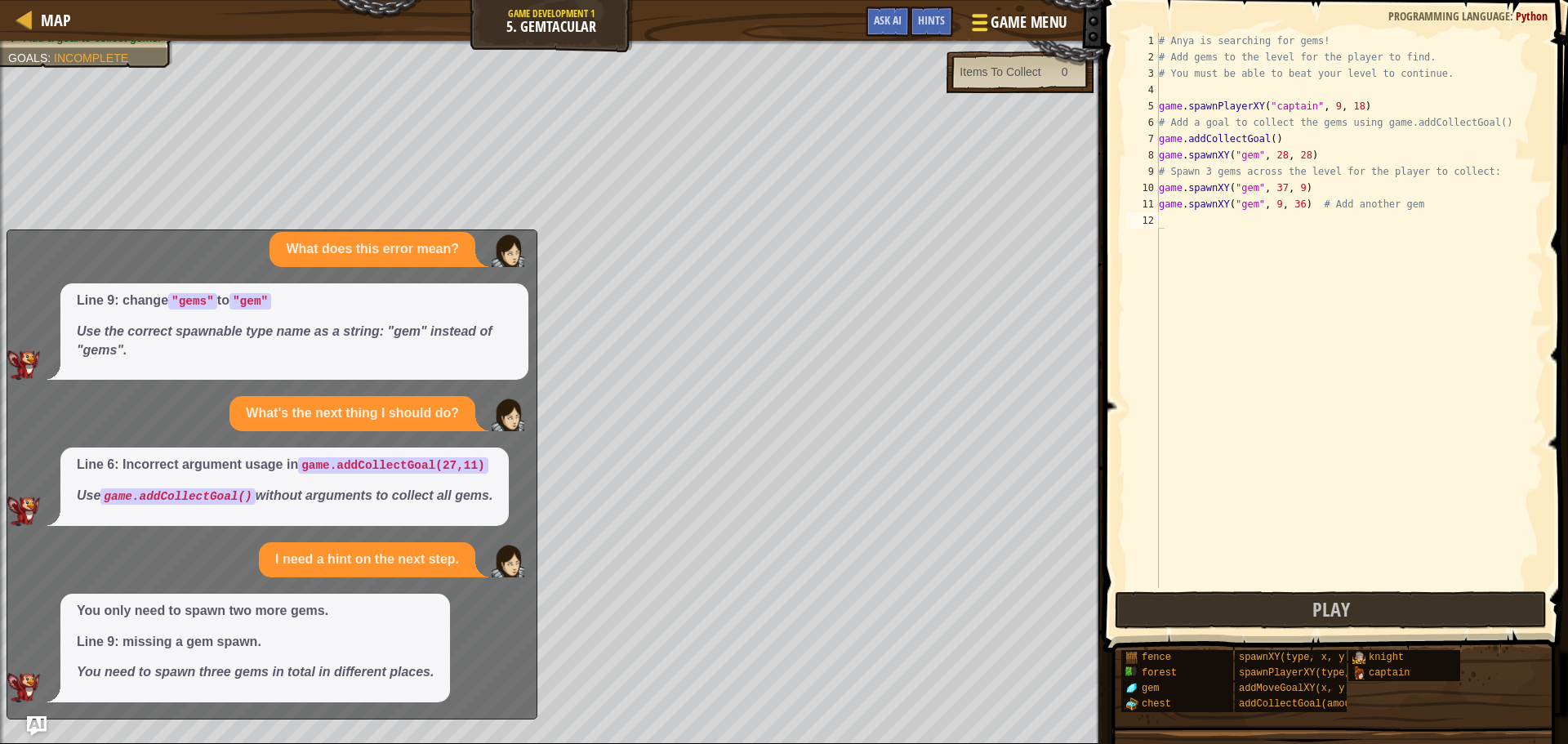
scroll to position [22, 0]
click at [886, 20] on span "Ask AI" at bounding box center [888, 20] width 27 height 16
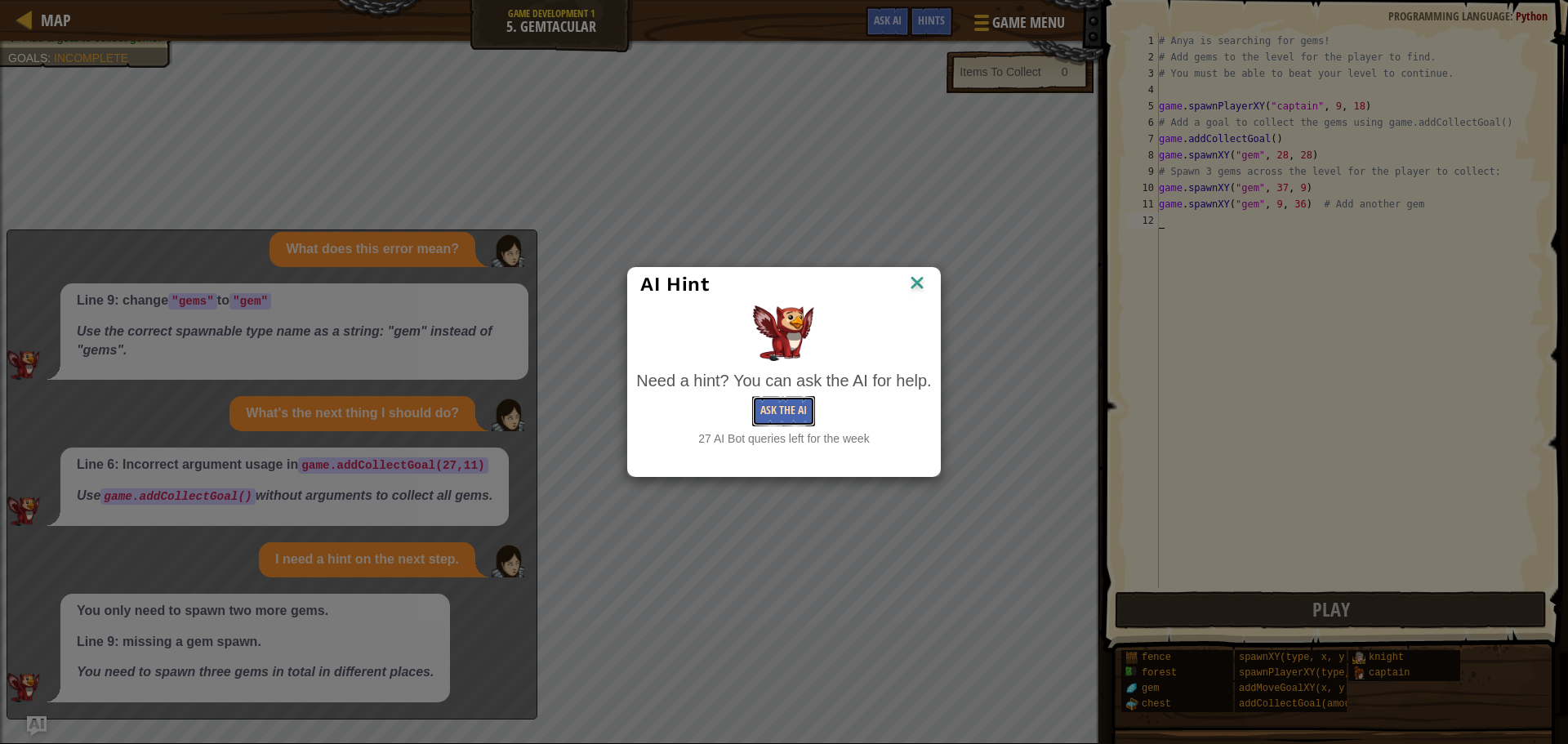
click at [777, 402] on button "Ask the AI" at bounding box center [784, 411] width 63 height 30
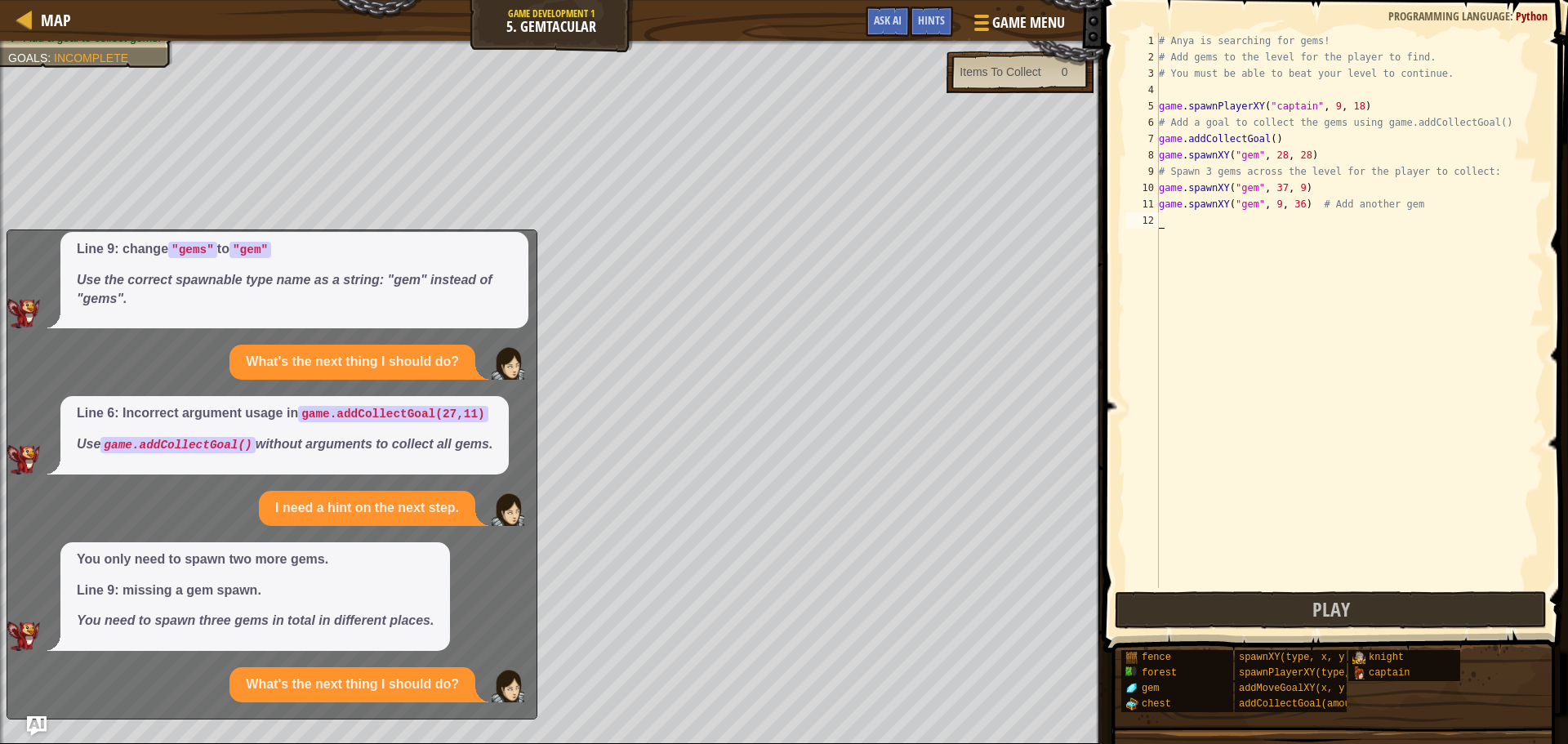
scroll to position [230, 0]
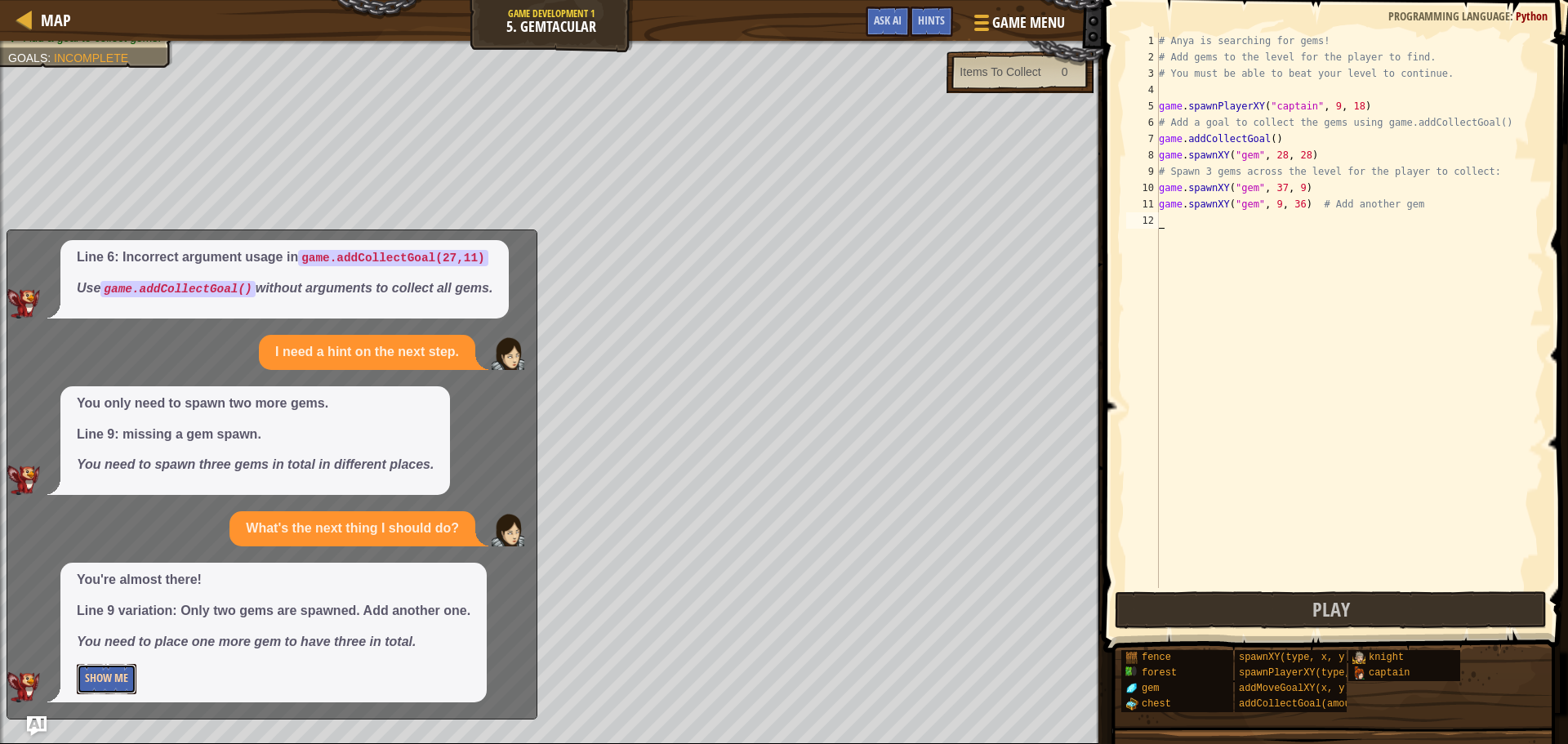
click at [113, 677] on button "Show Me" at bounding box center [106, 678] width 60 height 30
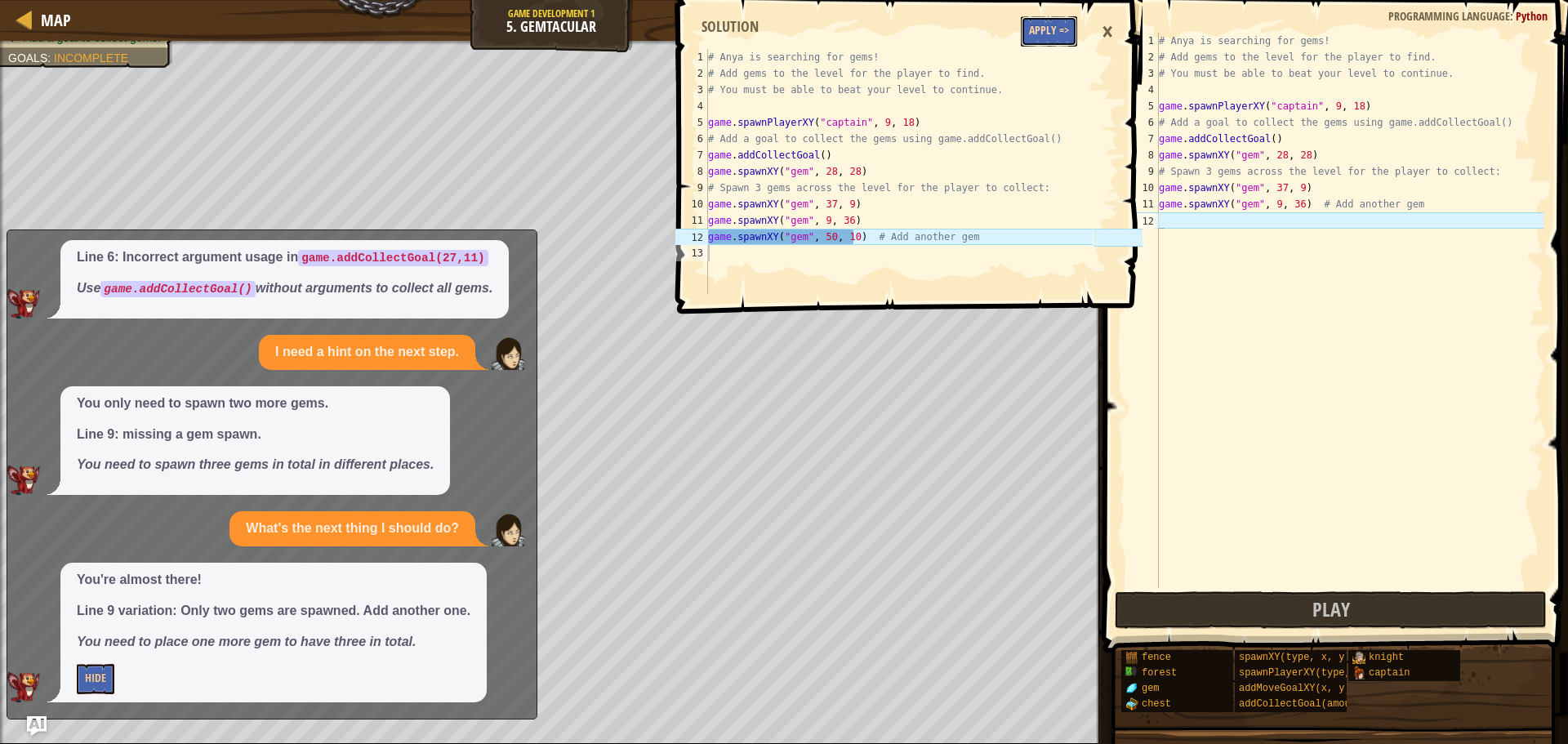
click at [1047, 30] on button "Apply =>" at bounding box center [1050, 32] width 57 height 30
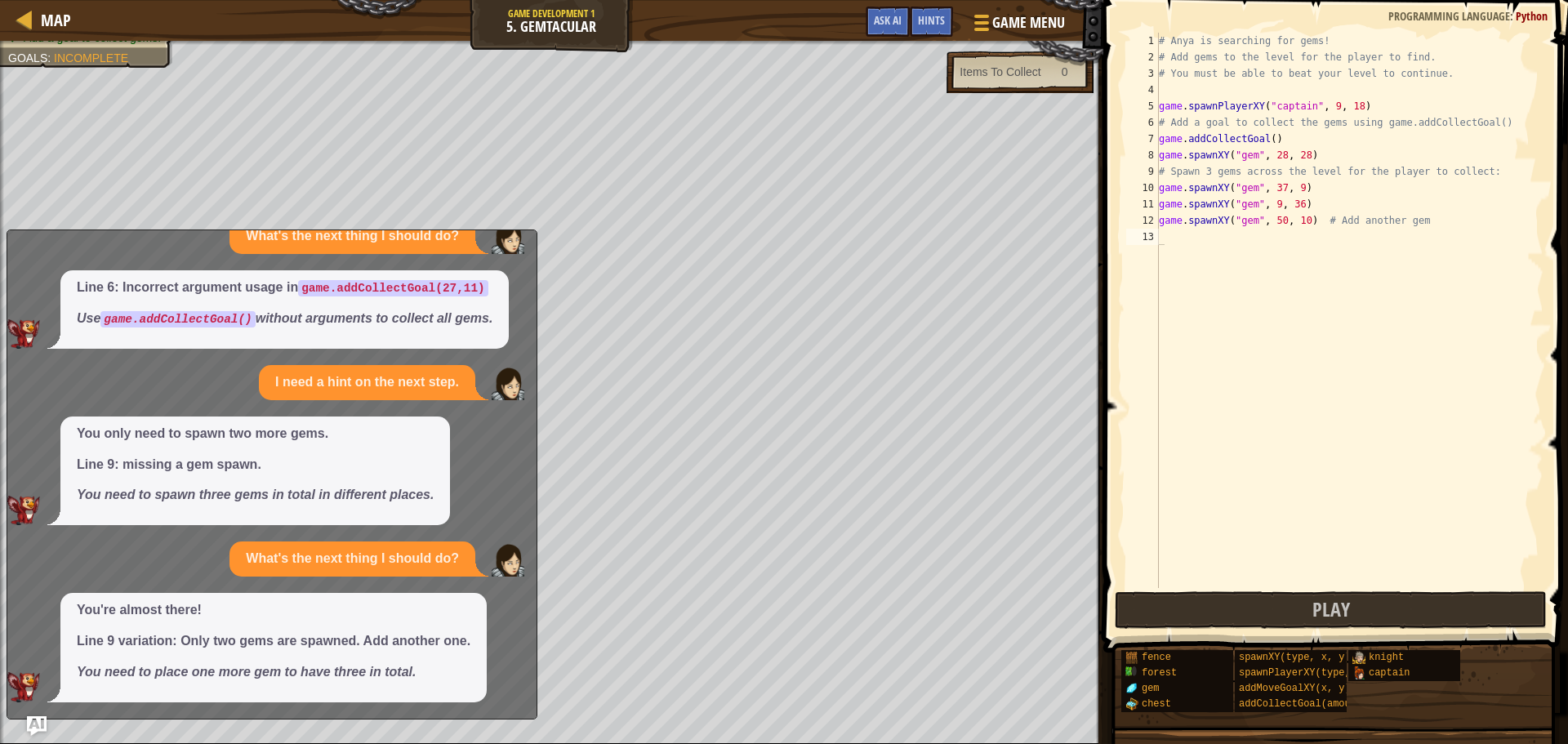
click at [1325, 589] on span at bounding box center [1338, 303] width 477 height 701
click at [1323, 595] on button "Play" at bounding box center [1330, 609] width 432 height 37
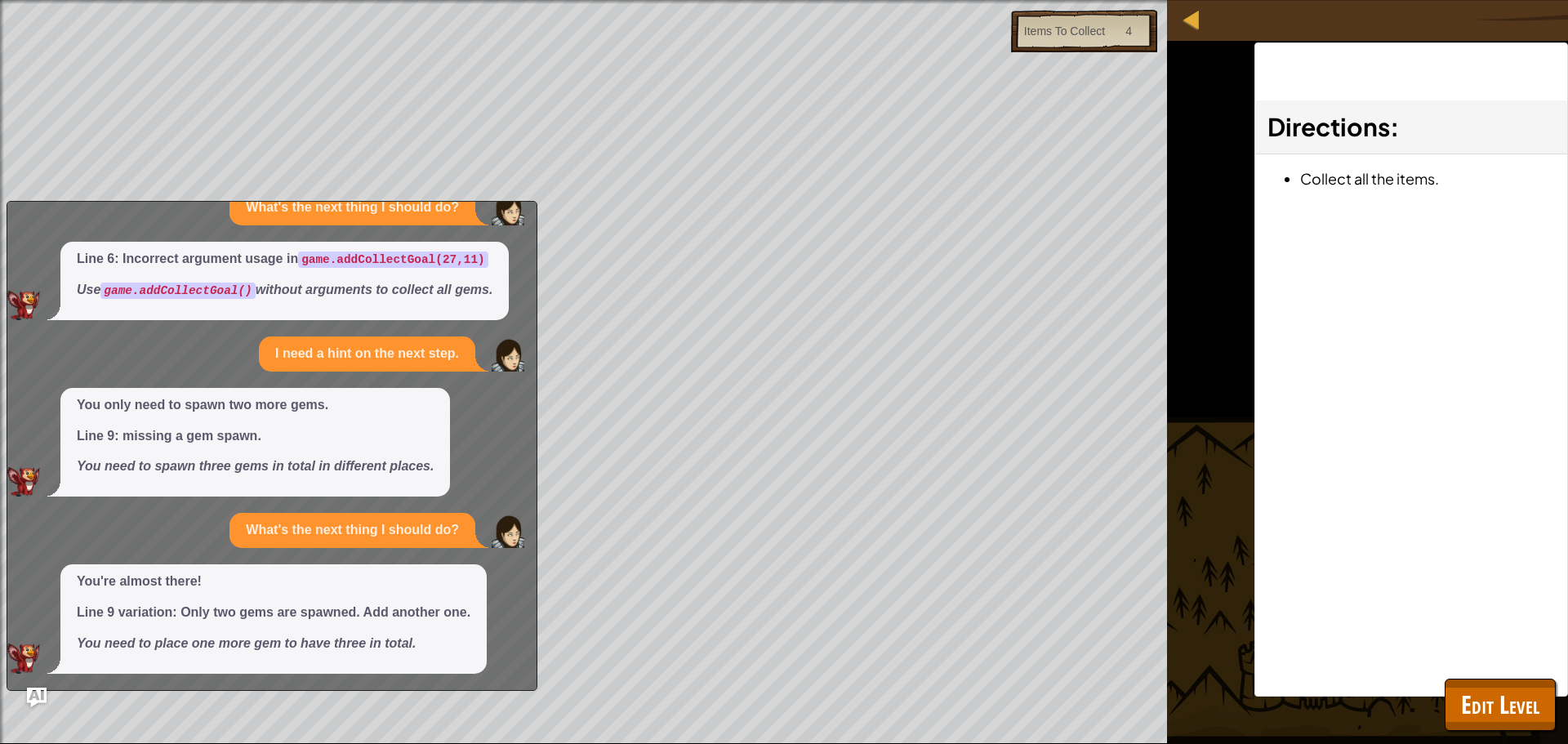
click at [138, 335] on div "What does this error mean? Line 9: change "gems" to "gem" Use the correct spawn…" at bounding box center [268, 349] width 522 height 648
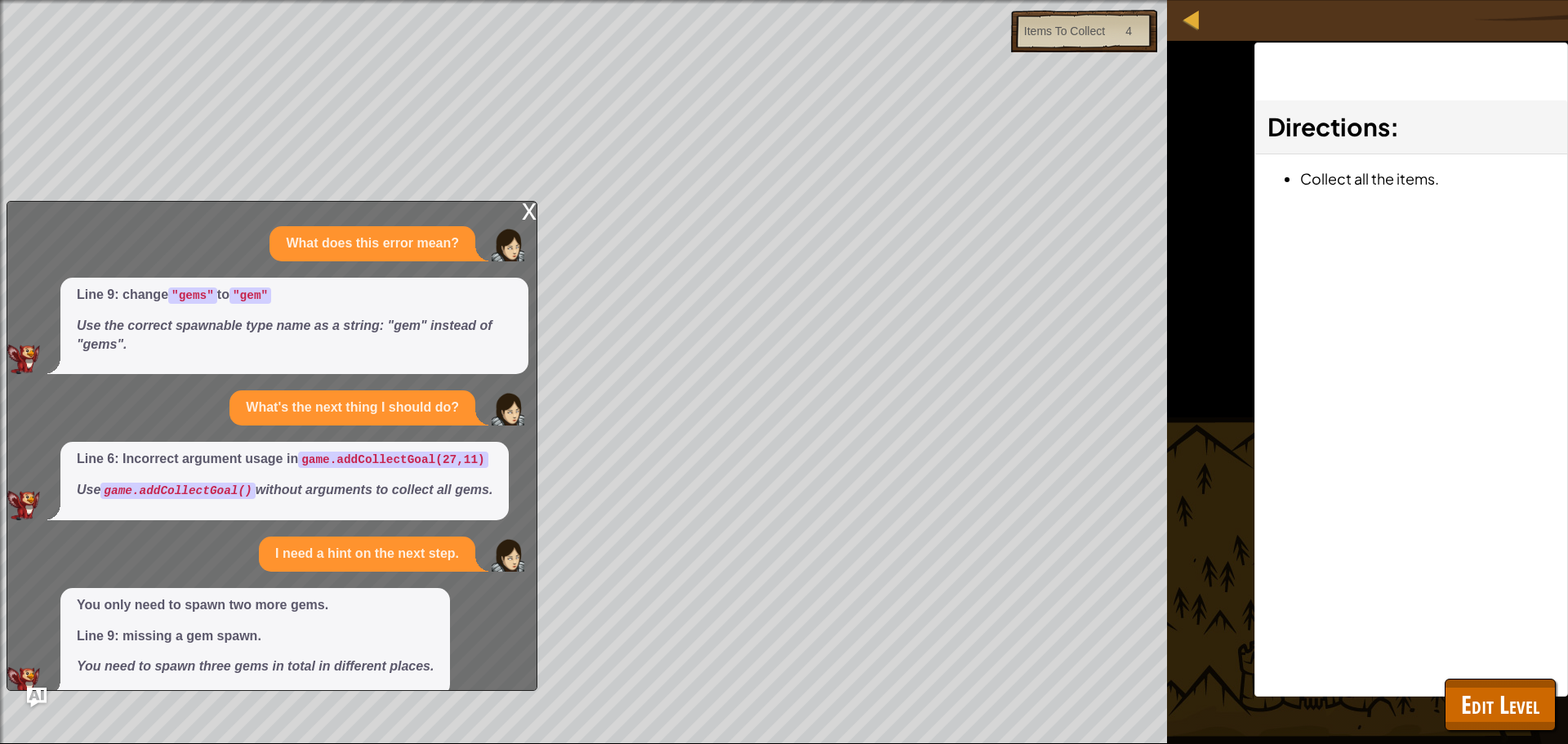
click at [526, 206] on div "x" at bounding box center [530, 210] width 15 height 17
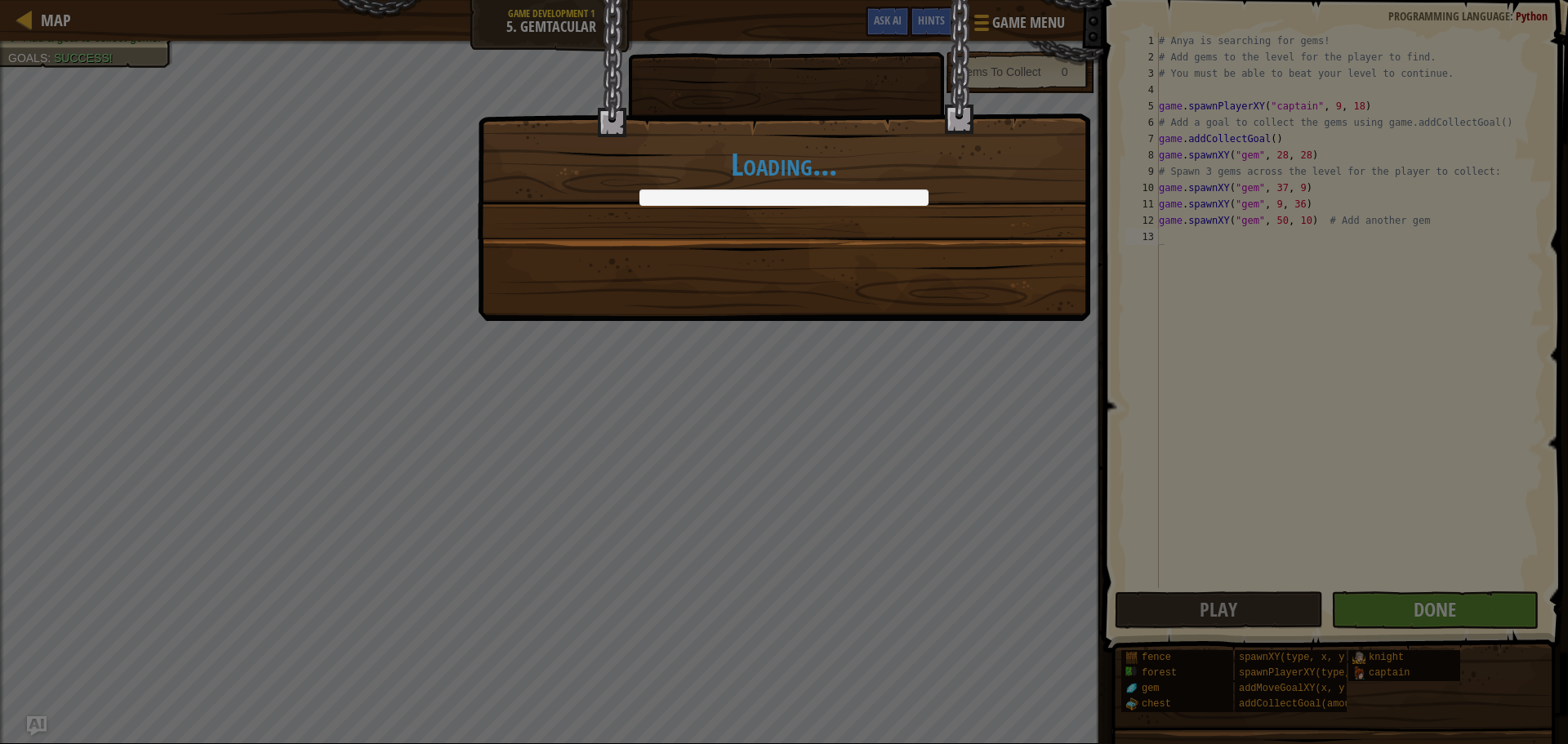
click at [1442, 615] on div "Loading..." at bounding box center [784, 372] width 1568 height 744
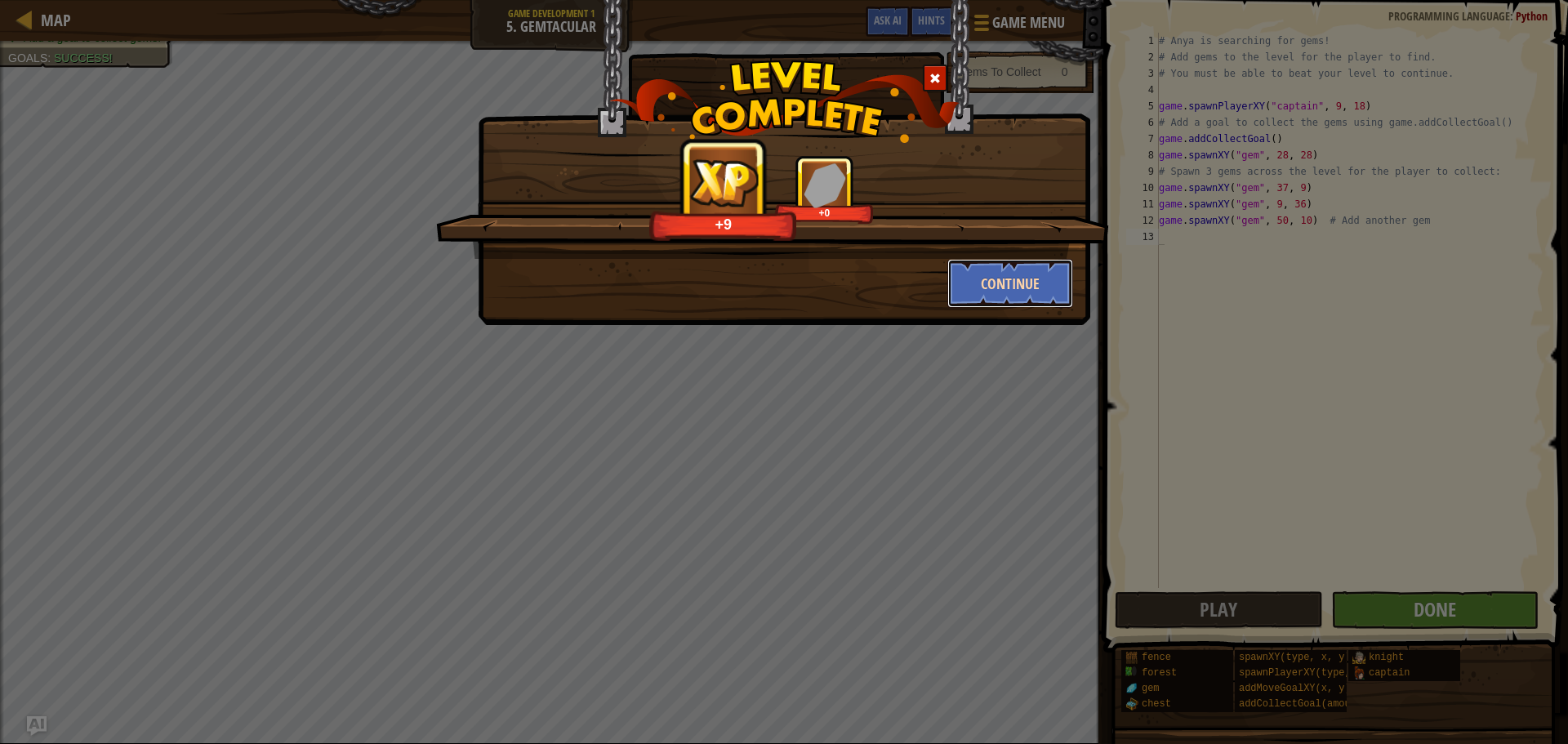
click at [995, 298] on button "Continue" at bounding box center [1011, 283] width 126 height 49
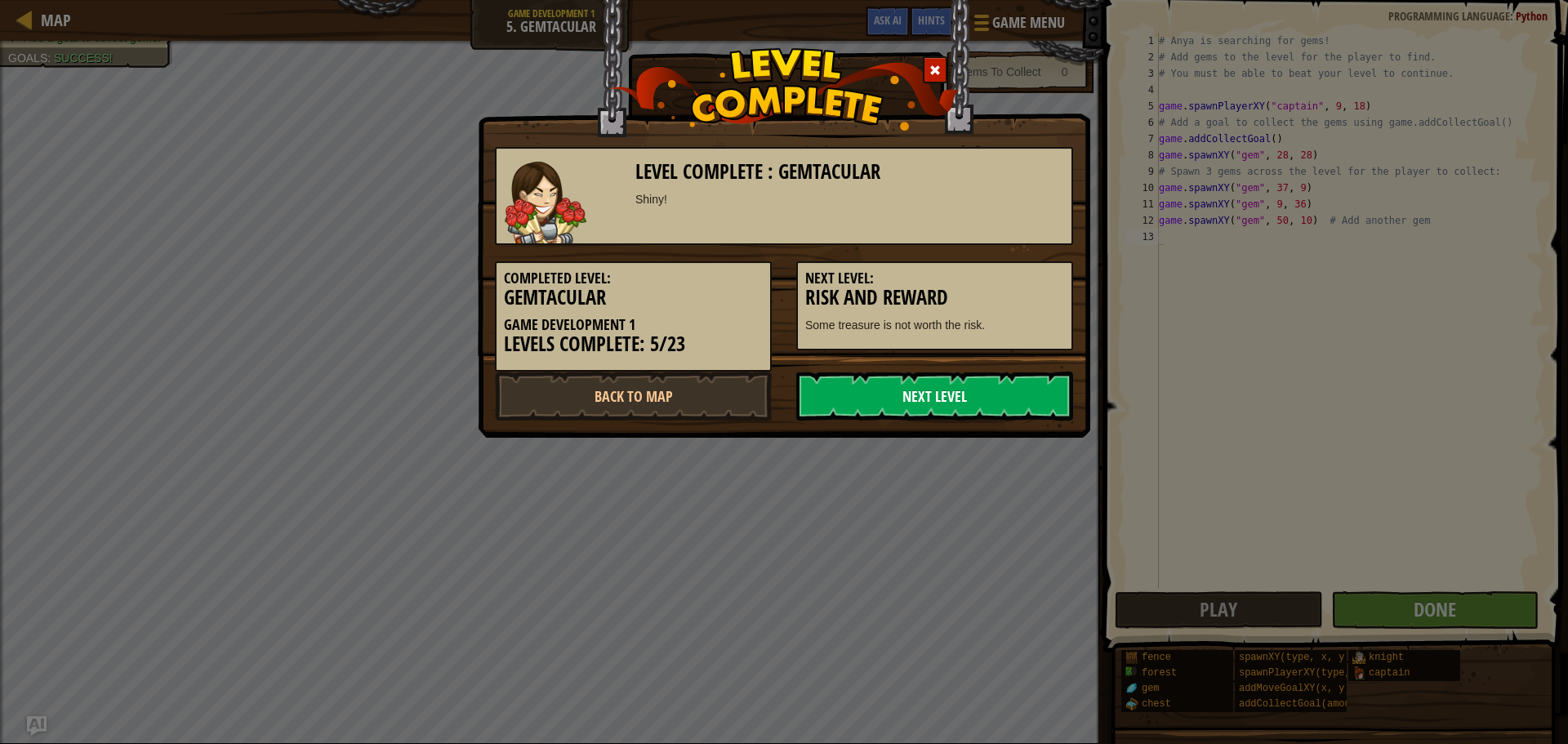
click at [967, 390] on link "Next Level" at bounding box center [934, 396] width 277 height 49
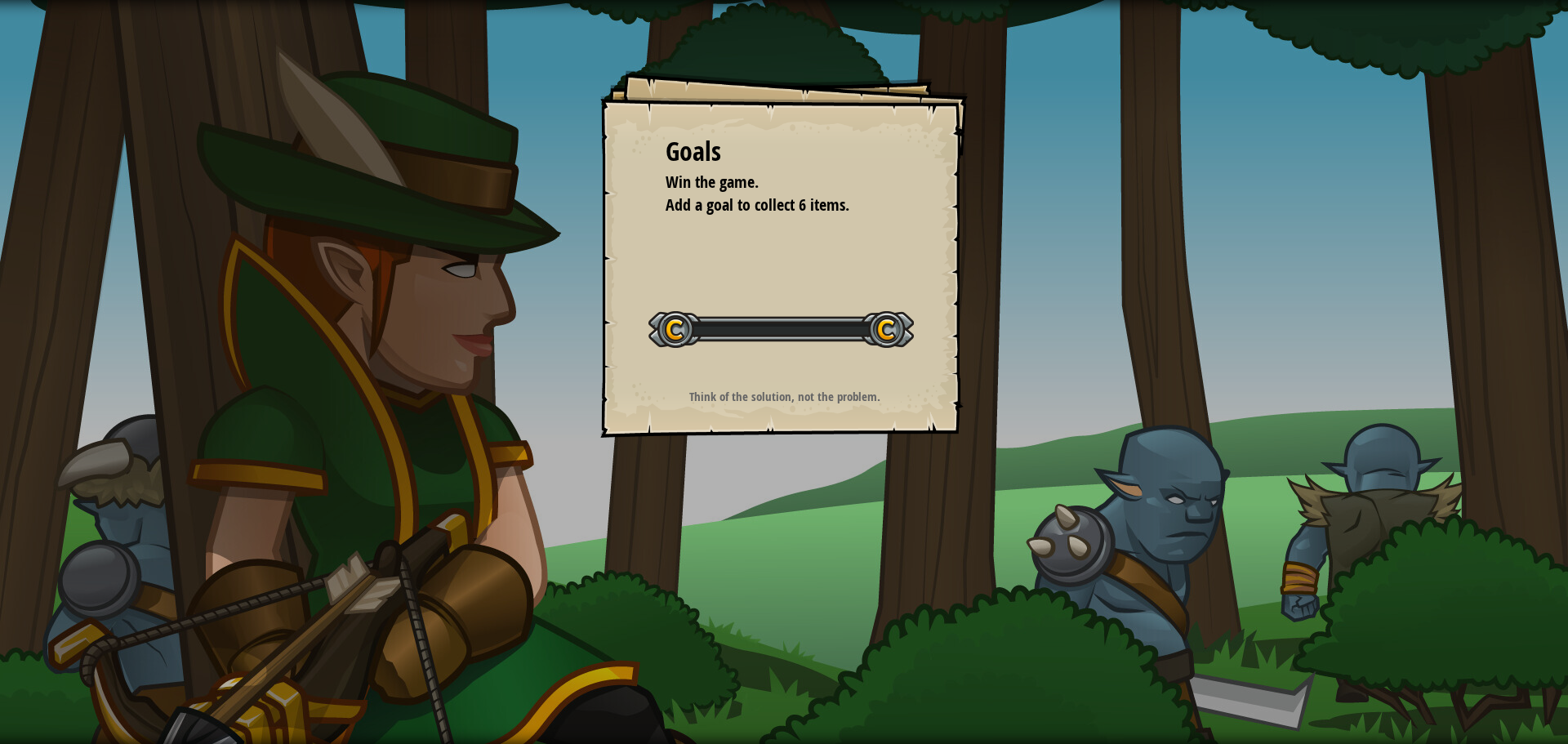
click at [967, 390] on div "Goals Win the game. Add a goal to collect 6 items. Start Level Error loading fr…" at bounding box center [784, 254] width 368 height 367
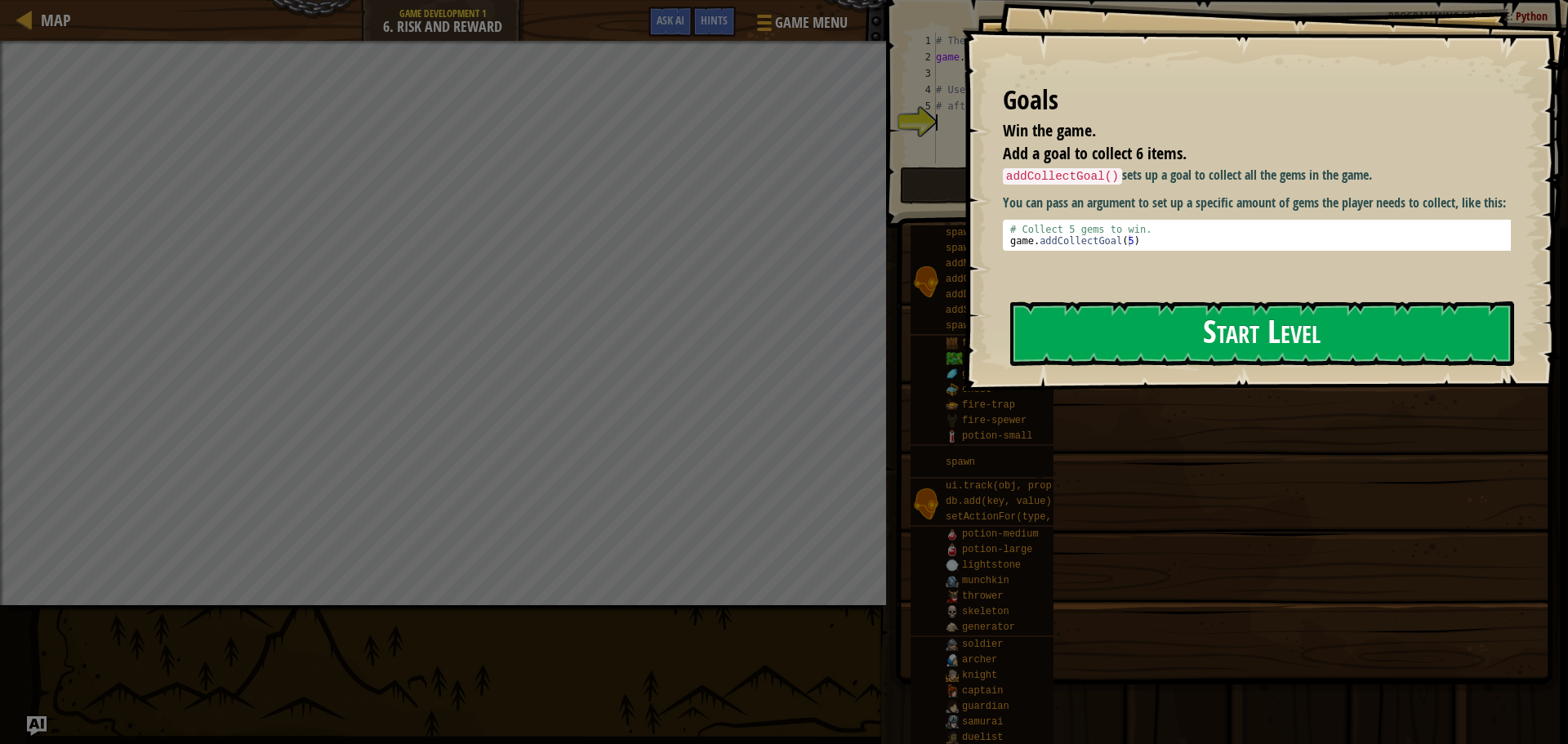
click at [1056, 324] on button "Start Level" at bounding box center [1263, 333] width 504 height 65
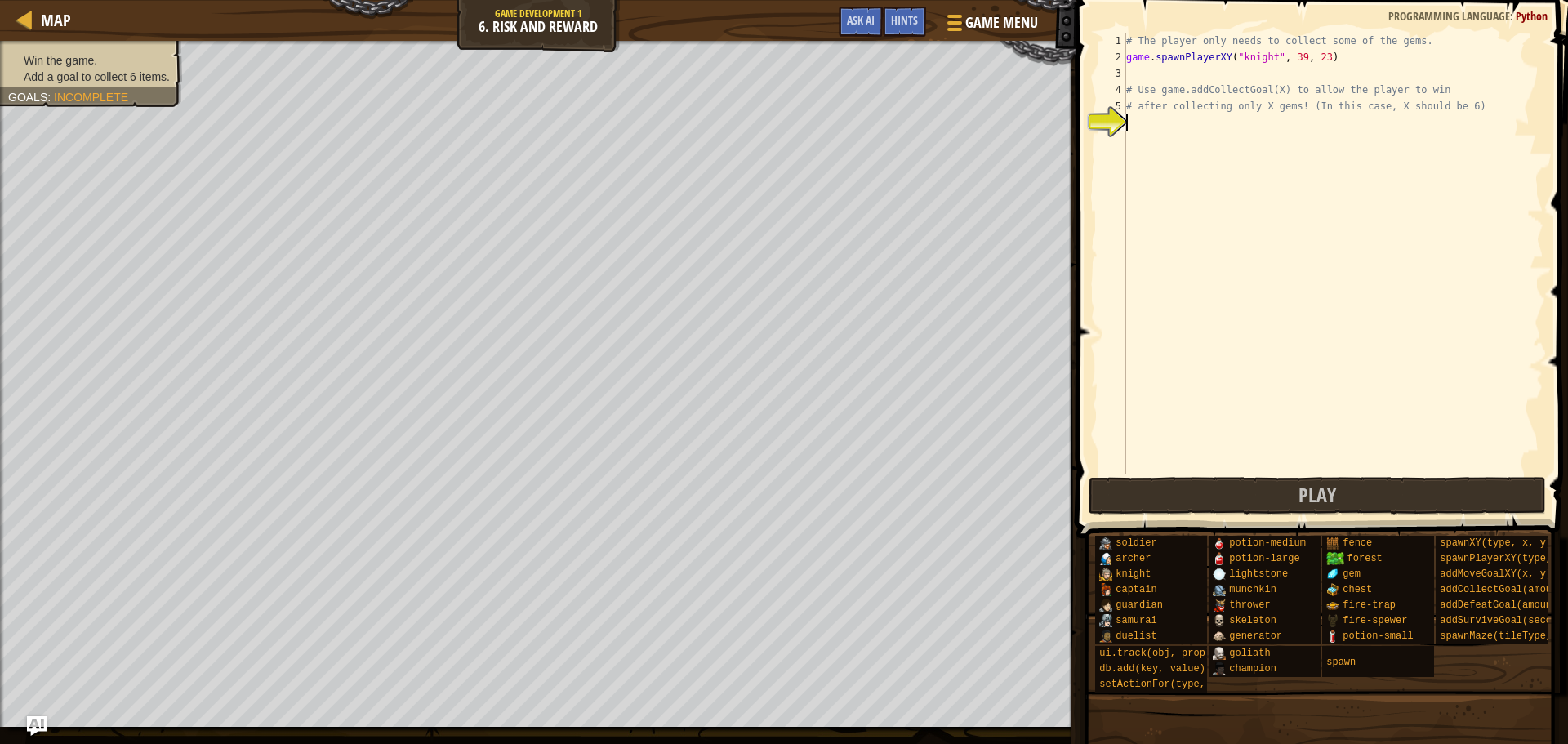
click at [1199, 244] on div "# The player only needs to collect some of the gems. game . spawnPlayerXY ( "kn…" at bounding box center [1333, 269] width 421 height 474
click at [1141, 73] on div "# The player only needs to collect some of the gems. game . spawnPlayerXY ( "kn…" at bounding box center [1333, 269] width 421 height 474
click at [1140, 123] on div "# The player only needs to collect some of the gems. game . spawnPlayerXY ( "kn…" at bounding box center [1333, 269] width 421 height 474
click at [1338, 481] on button "Play" at bounding box center [1318, 495] width 458 height 37
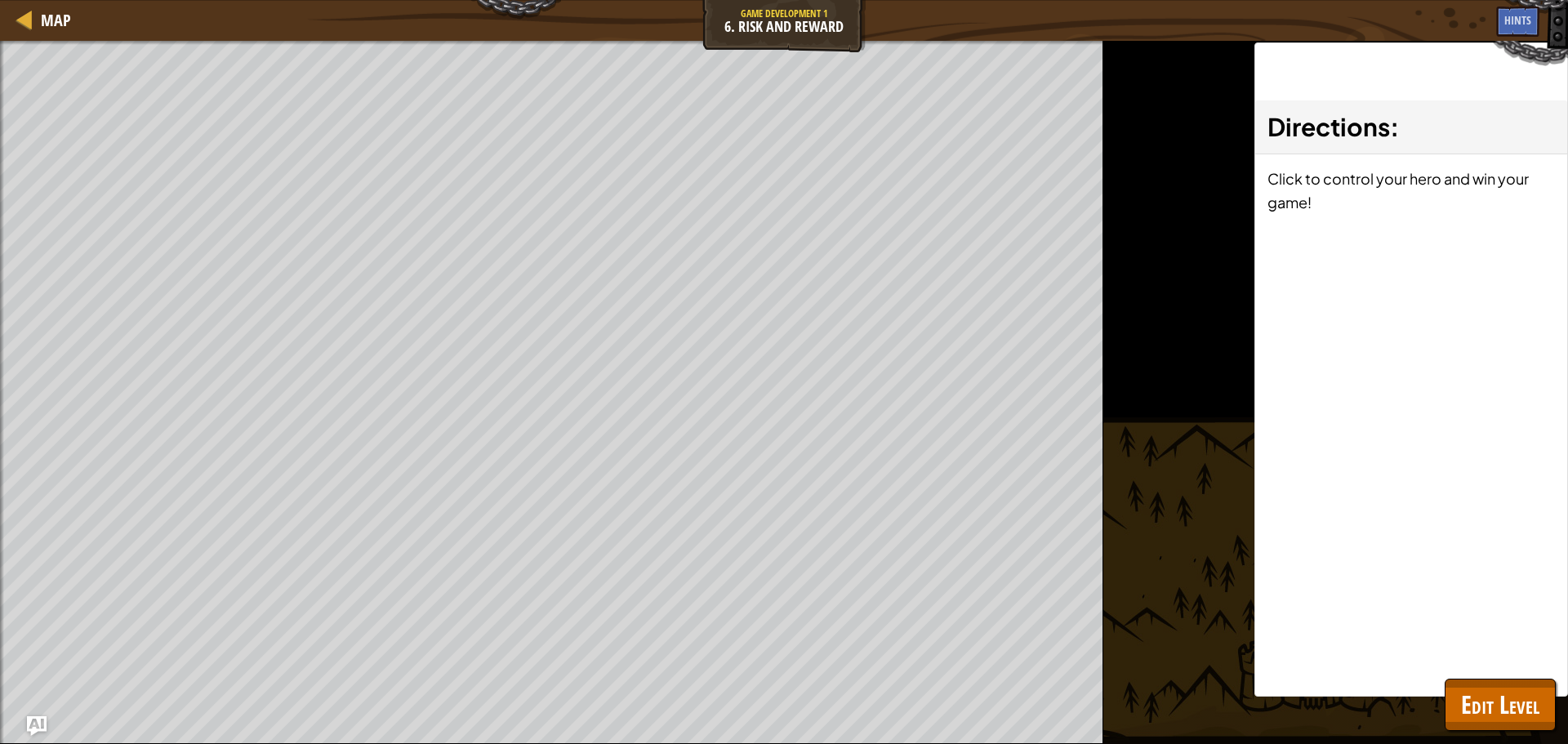
click at [1520, 670] on div "Directions : Click to control your hero and win your game!" at bounding box center [1411, 369] width 314 height 654
click at [1491, 690] on span "Edit Level" at bounding box center [1501, 704] width 78 height 33
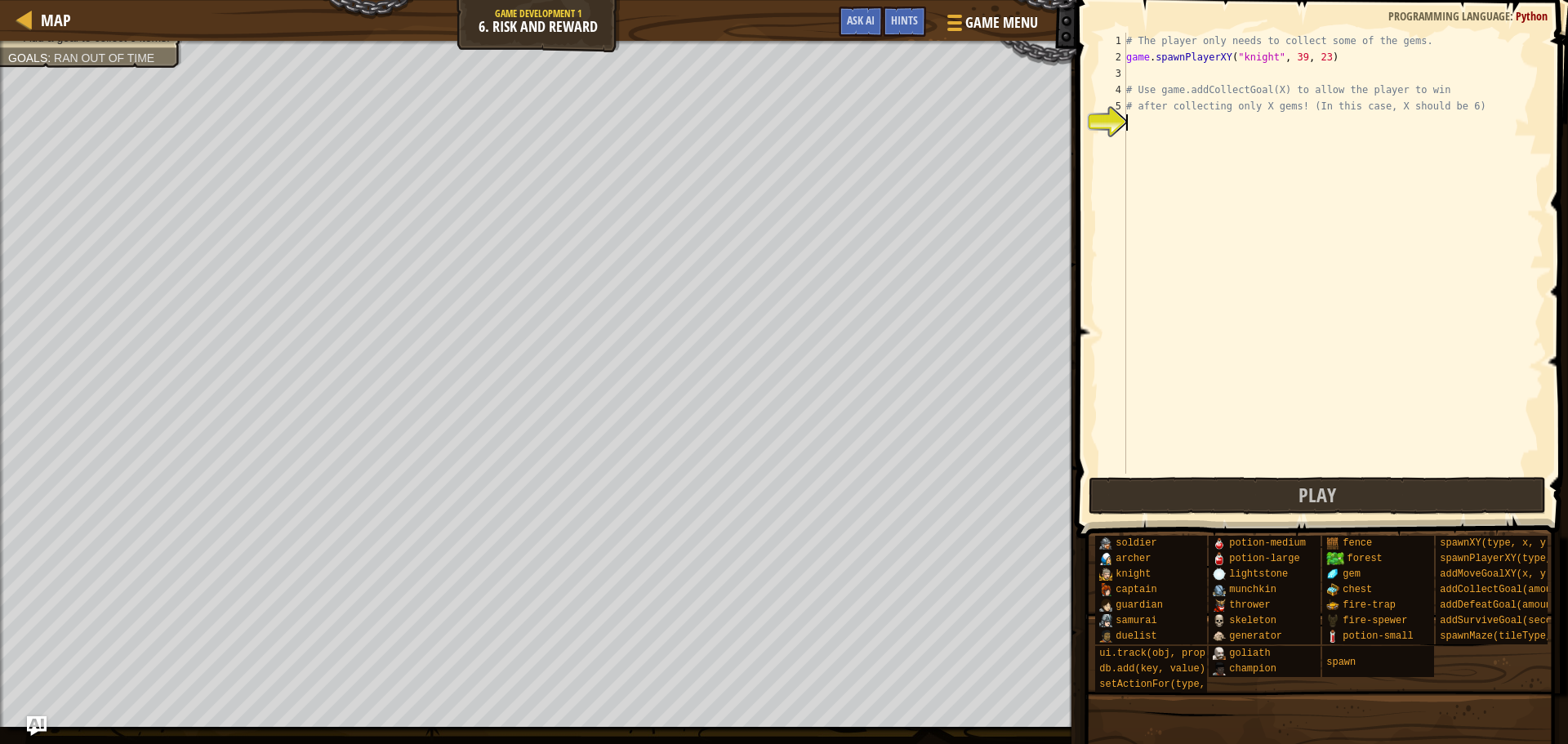
click at [1149, 125] on div "# The player only needs to collect some of the gems. game . spawnPlayerXY ( "kn…" at bounding box center [1333, 269] width 421 height 474
click at [1137, 109] on div "# The player only needs to collect some of the gems. game . spawnPlayerXY ( "kn…" at bounding box center [1333, 269] width 421 height 474
type textarea "# after collecting only X gems! (In this case, X should be 6)"
click at [1137, 109] on div "# The player only needs to collect some of the gems. game . spawnPlayerXY ( "kn…" at bounding box center [1333, 253] width 421 height 441
click at [1140, 103] on div "# The player only needs to collect some of the gems. game . spawnPlayerXY ( "kn…" at bounding box center [1333, 269] width 421 height 474
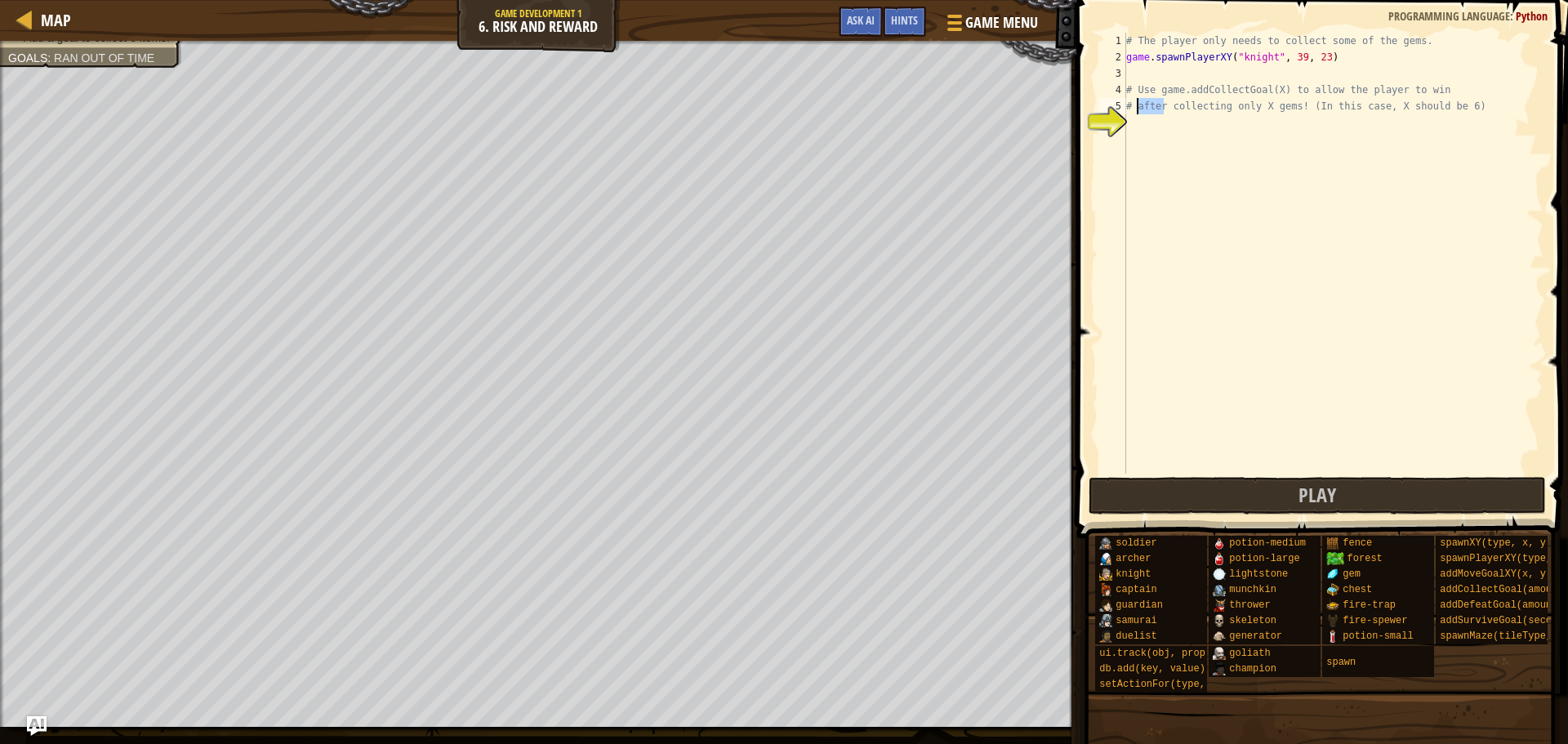
click at [1140, 103] on div "# The player only needs to collect some of the gems. game . spawnPlayerXY ( "kn…" at bounding box center [1333, 269] width 421 height 474
click at [1140, 72] on div "# The player only needs to collect some of the gems. game . spawnPlayerXY ( "kn…" at bounding box center [1333, 269] width 421 height 474
click at [1475, 111] on div "# The player only needs to collect some of the gems. game . spawnPlayerXY ( "kn…" at bounding box center [1333, 269] width 421 height 474
type textarea "# after collecting only X gems! (In this case, X should be 6)"
click at [1250, 154] on div "# The player only needs to collect some of the gems. game . spawnPlayerXY ( "kn…" at bounding box center [1333, 269] width 421 height 474
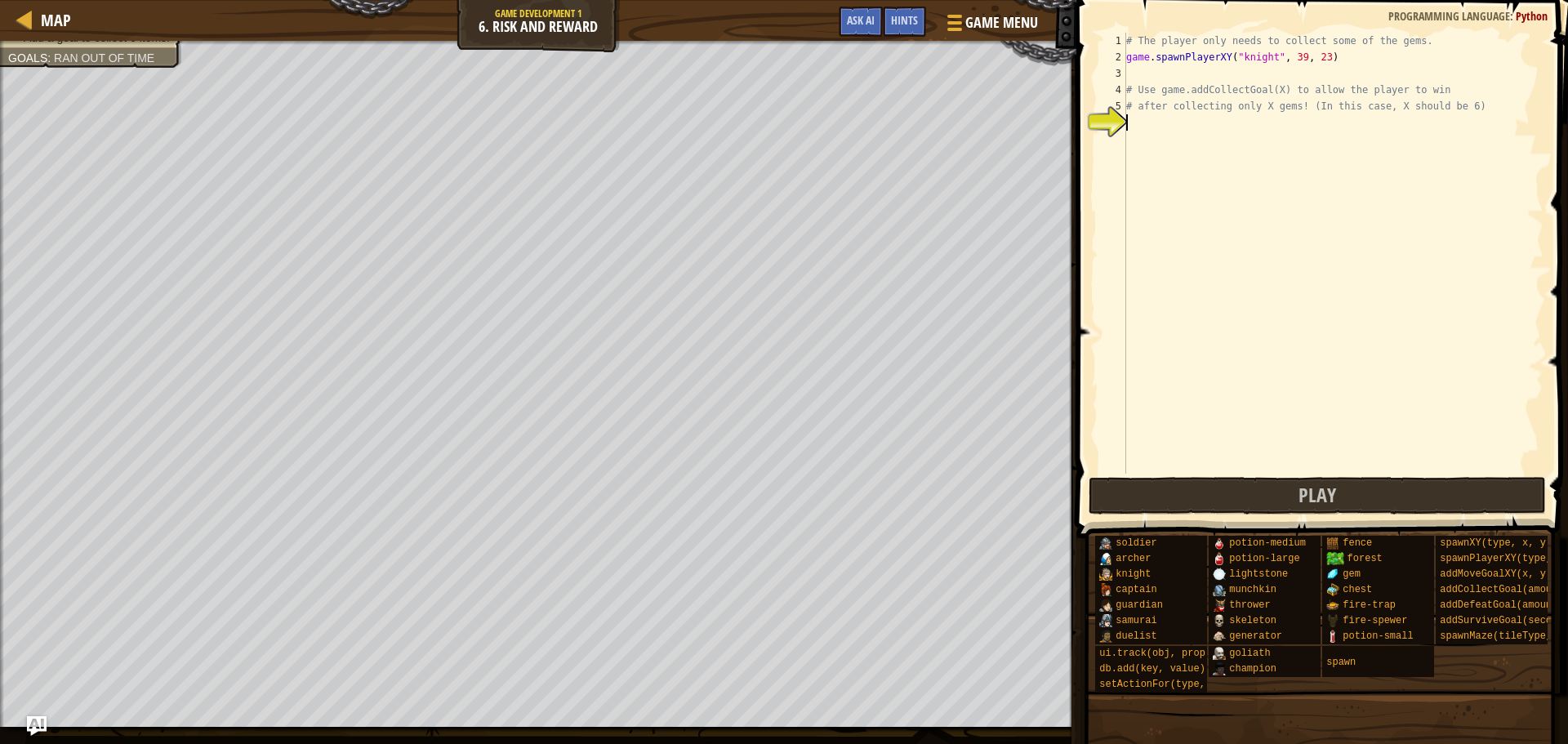
click at [1219, 134] on div "# The player only needs to collect some of the gems. game . spawnPlayerXY ( "kn…" at bounding box center [1333, 269] width 421 height 474
click at [1220, 113] on div "# The player only needs to collect some of the gems. game . spawnPlayerXY ( "kn…" at bounding box center [1333, 269] width 421 height 474
type textarea "# after collecting only X gems! (In this case, X should be 6)"
click at [1180, 129] on div "# The player only needs to collect some of the gems. game . spawnPlayerXY ( "kn…" at bounding box center [1333, 269] width 421 height 474
click at [1201, 142] on div "# The player only needs to collect some of the gems. game . spawnPlayerXY ( "kn…" at bounding box center [1333, 269] width 421 height 474
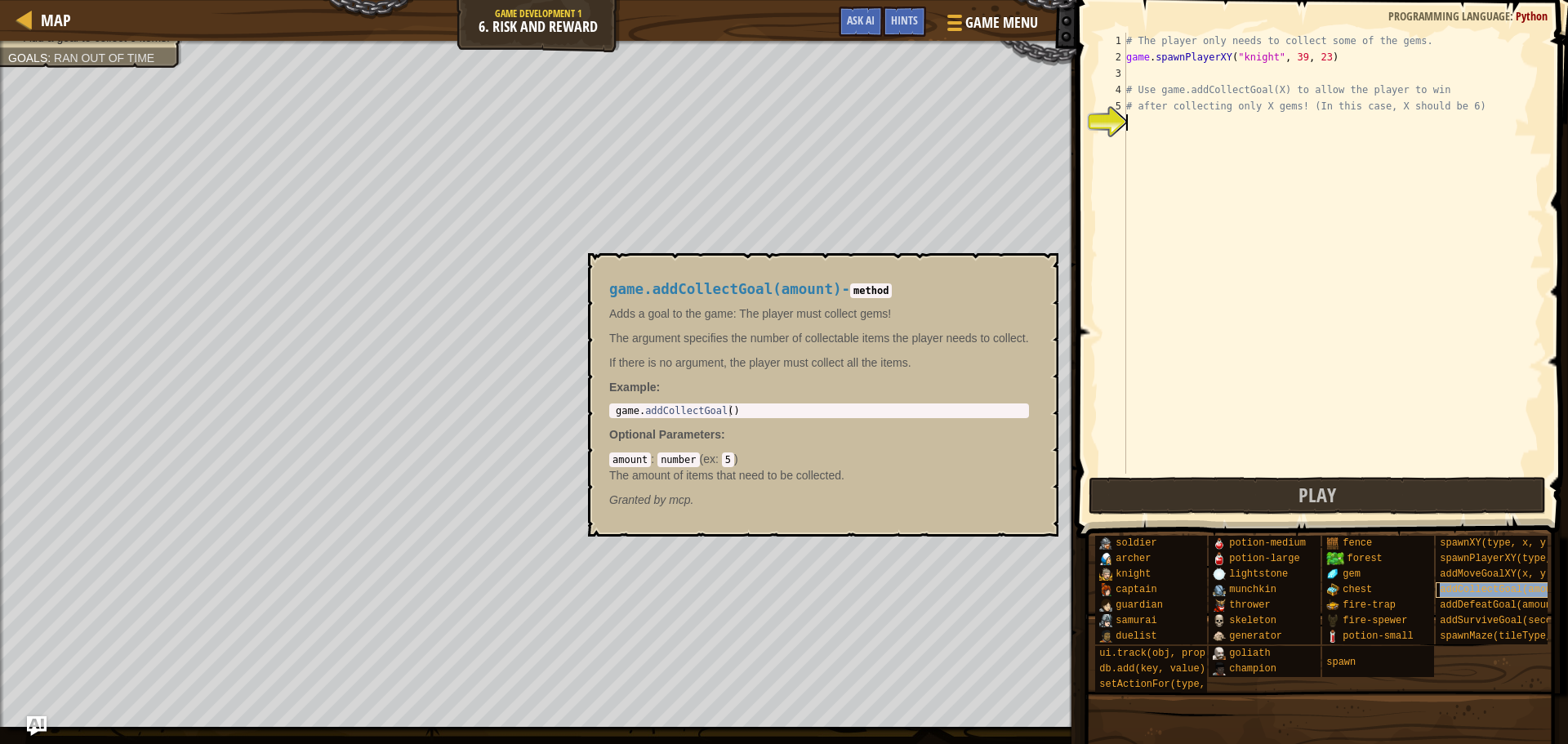
type textarea "addCollectGoal(amount)"
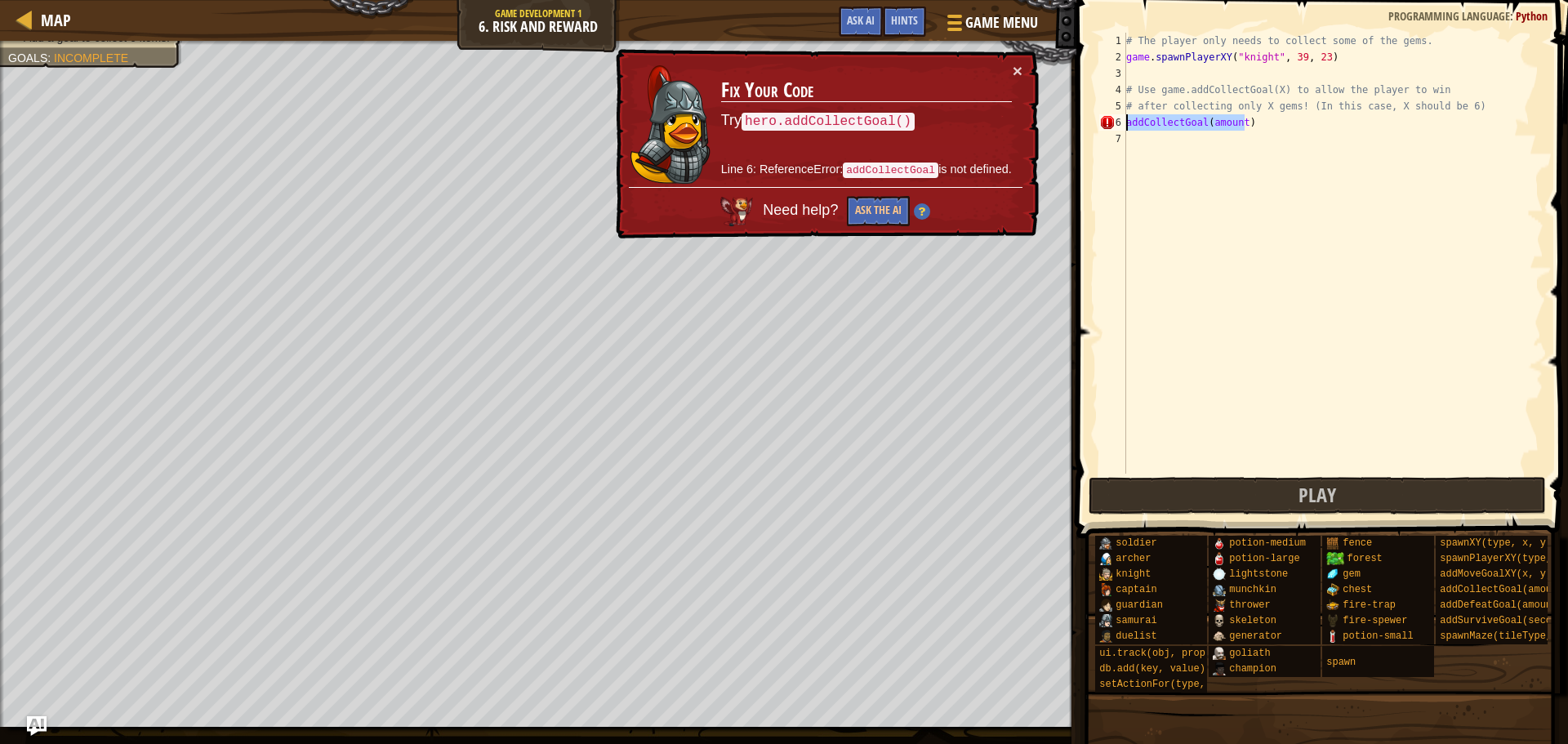
drag, startPoint x: 1258, startPoint y: 123, endPoint x: 1085, endPoint y: 122, distance: 173.0
click at [1085, 122] on div "addCollectGoal(amount) 1 2 3 4 5 6 7 # The player only needs to collect some of…" at bounding box center [1319, 301] width 497 height 586
click at [890, 201] on button "Ask the AI" at bounding box center [878, 211] width 63 height 30
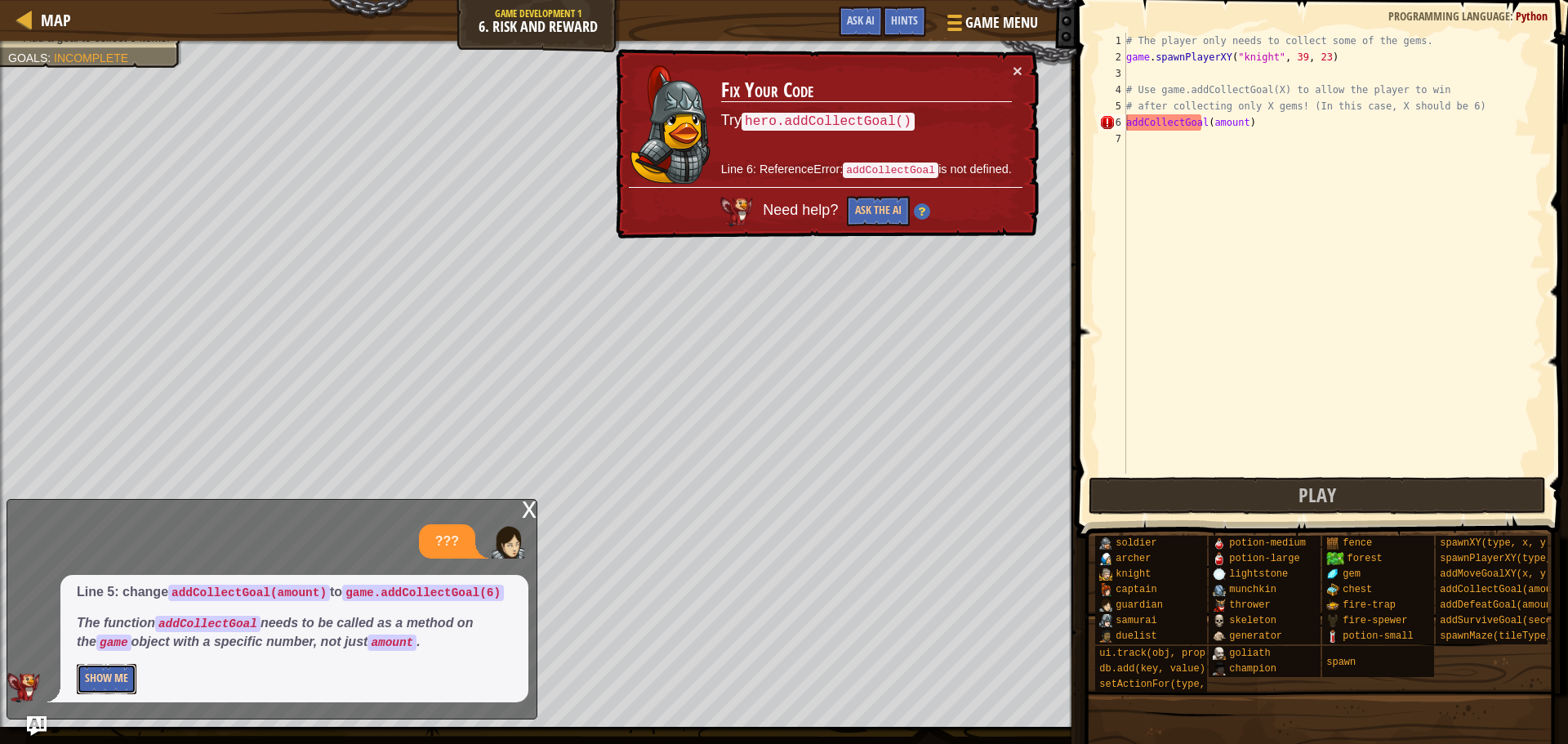
click at [82, 668] on button "Show Me" at bounding box center [106, 678] width 60 height 30
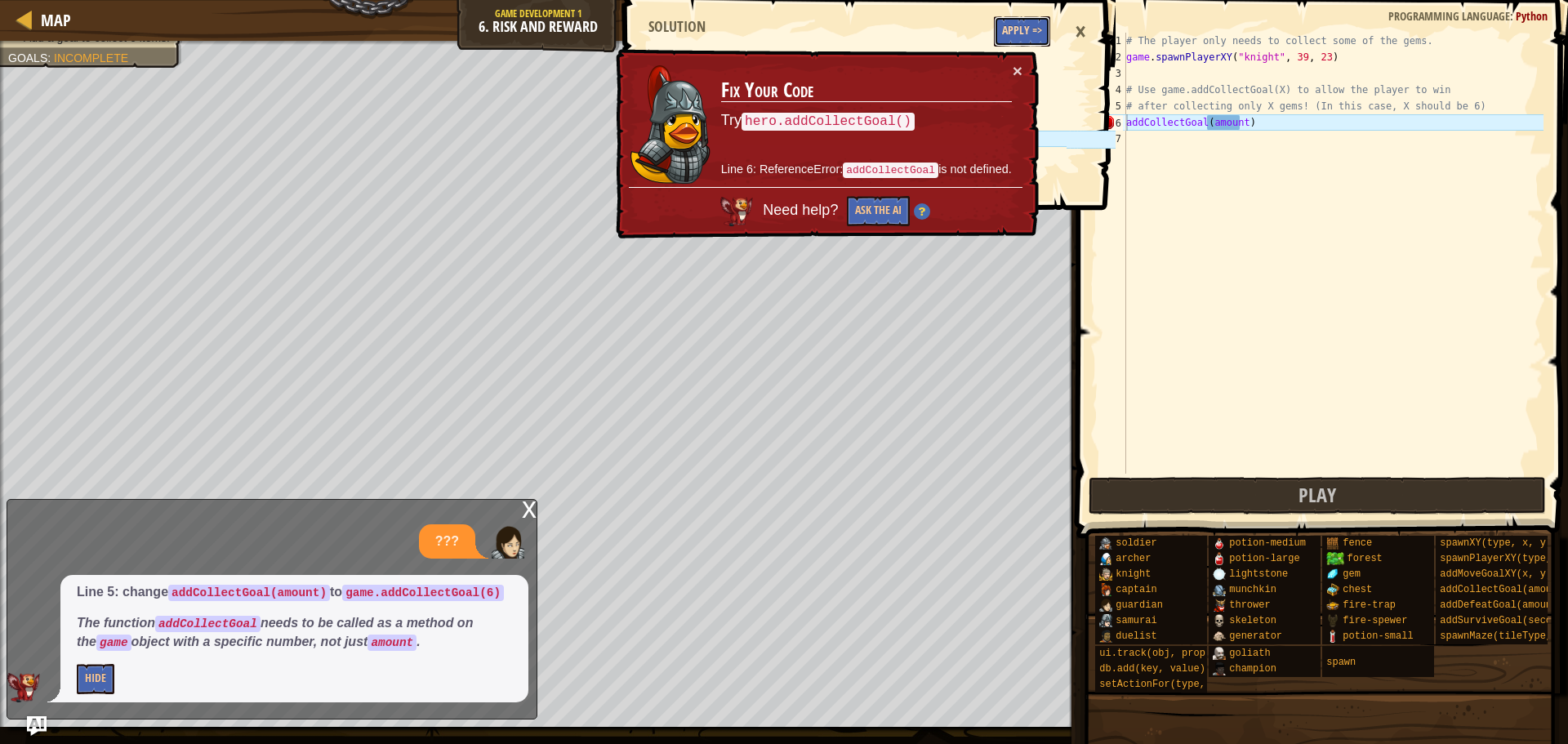
click at [1035, 21] on button "Apply =>" at bounding box center [1022, 32] width 57 height 30
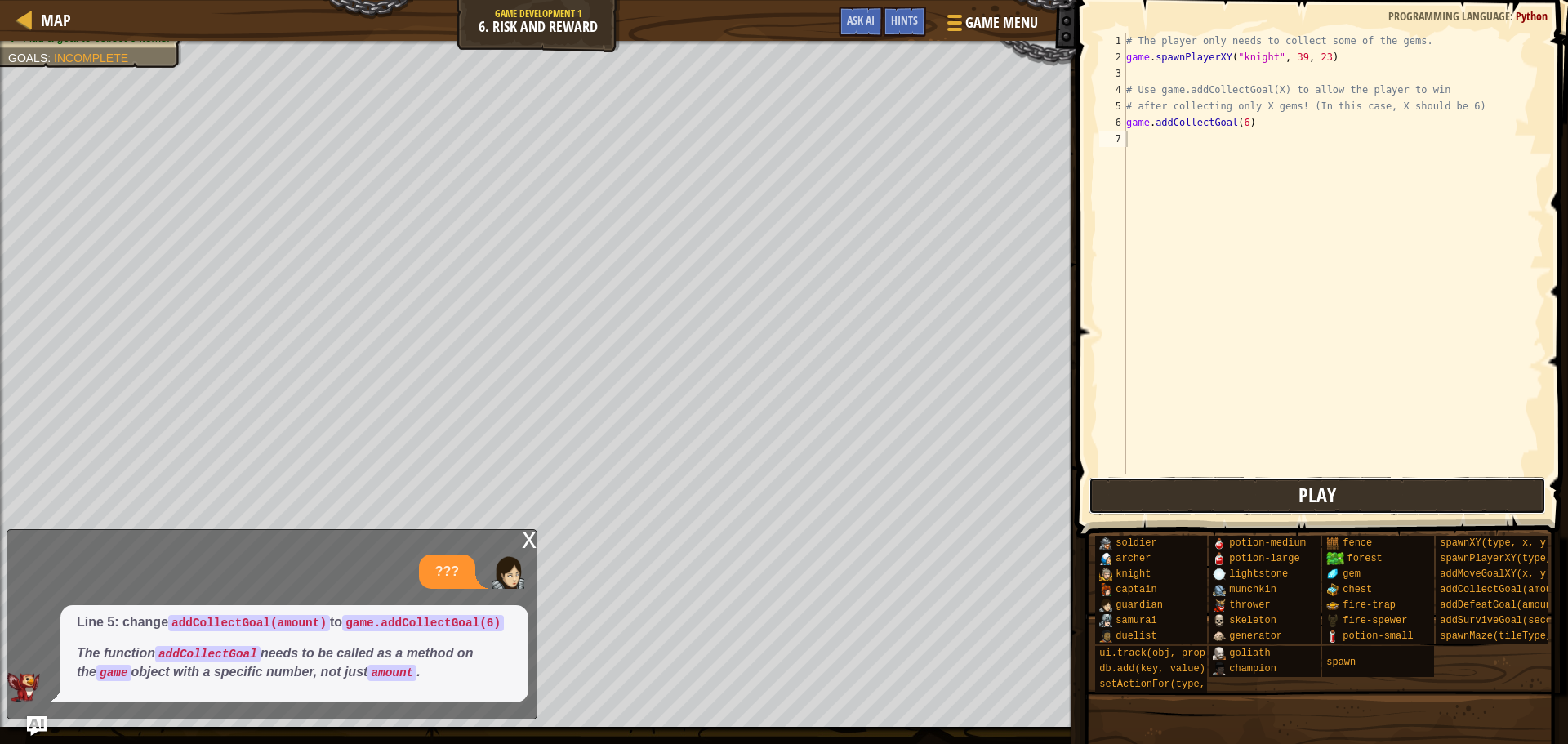
click at [1438, 507] on button "Play" at bounding box center [1318, 495] width 458 height 37
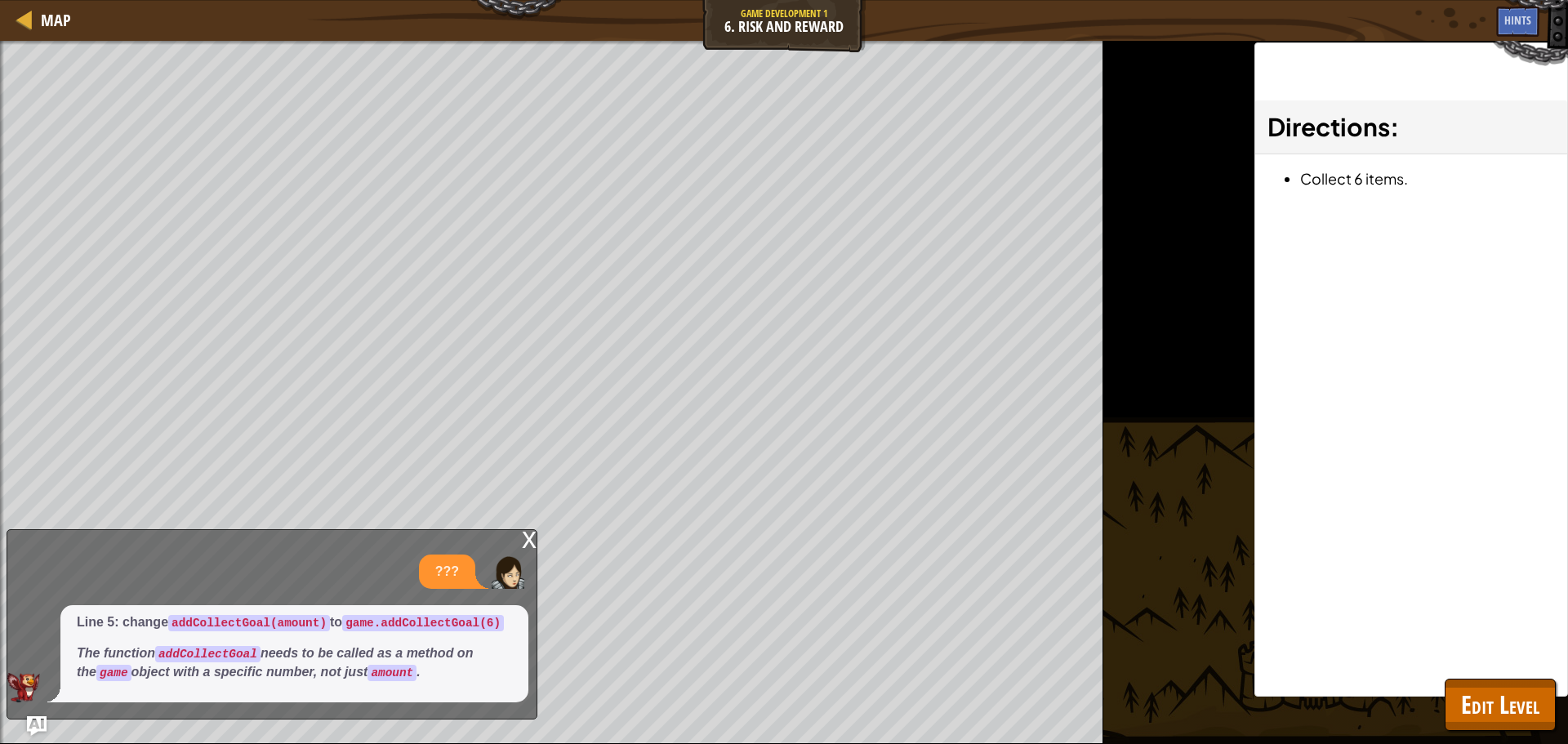
click at [527, 531] on div "x" at bounding box center [530, 538] width 15 height 17
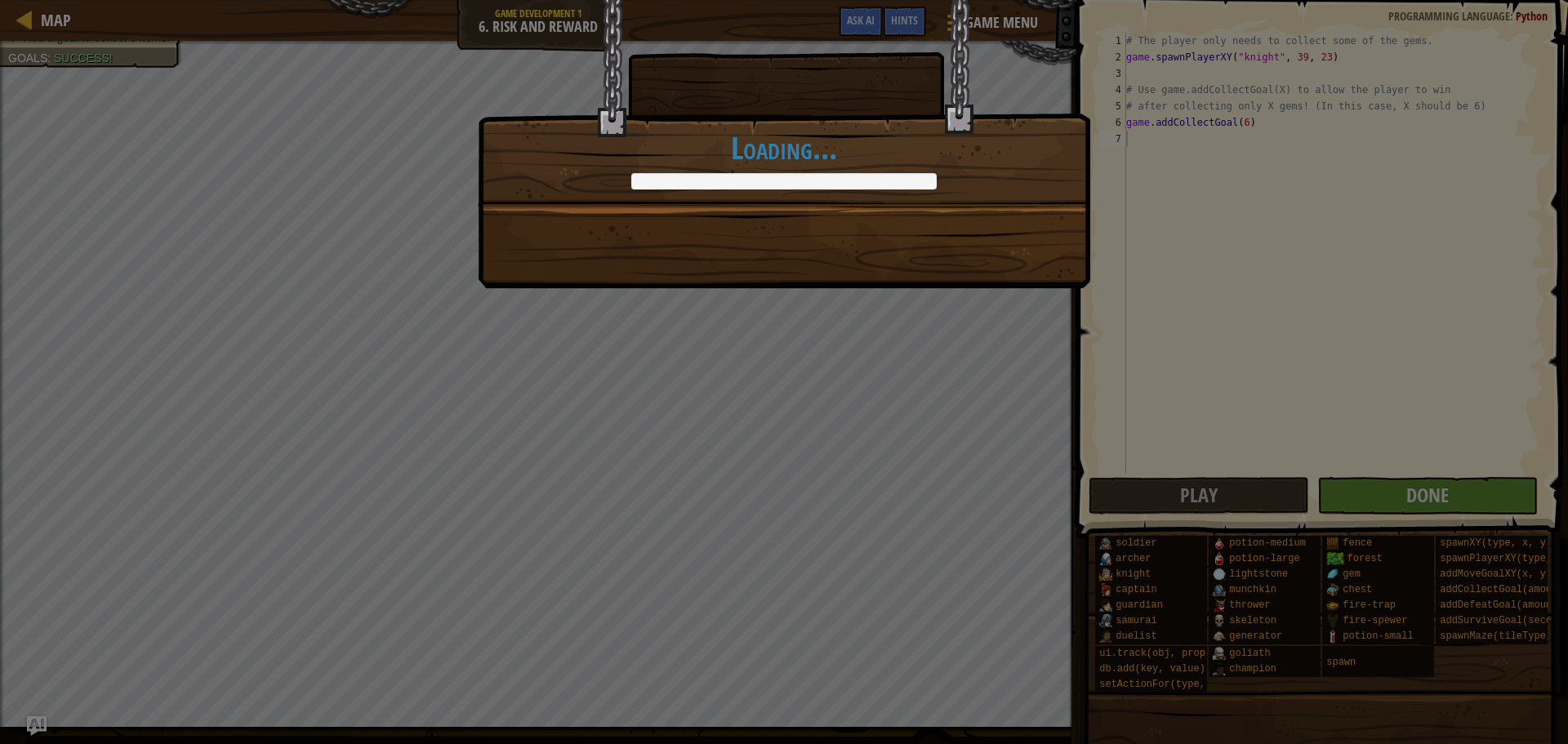
click at [1420, 484] on div "Gems aren't worth dying over. +0 +0 Continue Loading..." at bounding box center [784, 372] width 1568 height 744
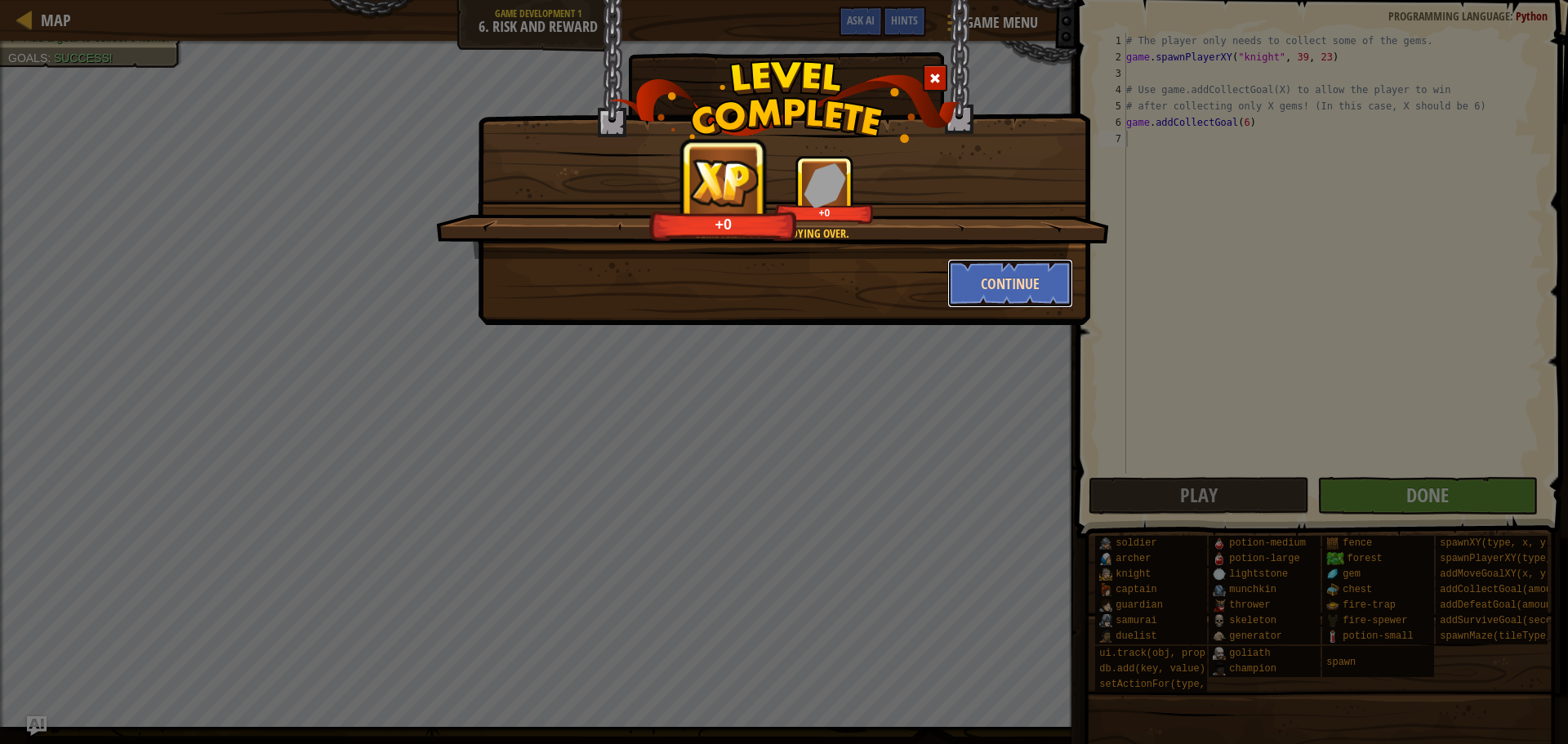
click at [984, 285] on button "Continue" at bounding box center [1011, 283] width 126 height 49
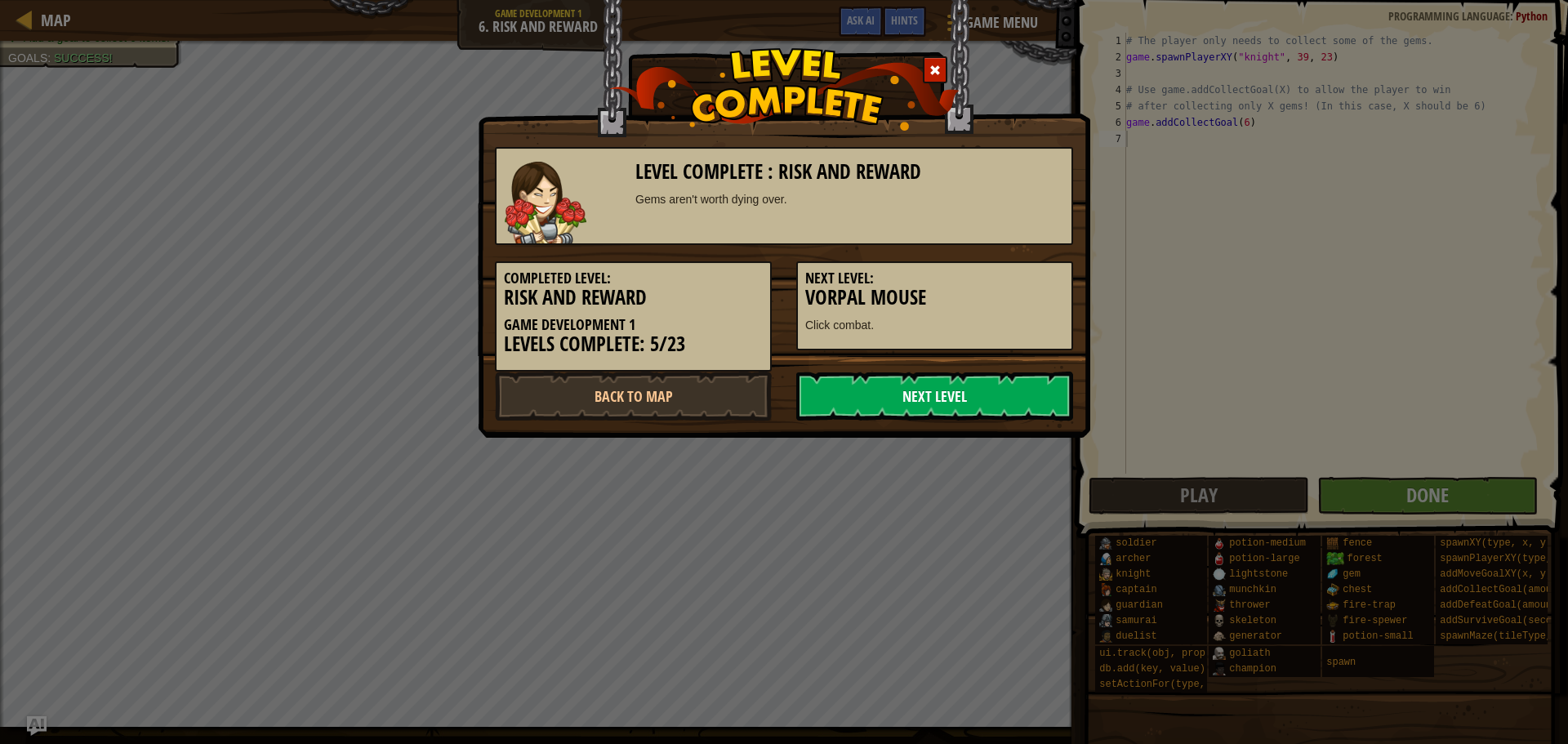
click at [1016, 400] on link "Next Level" at bounding box center [934, 396] width 277 height 49
click at [808, 2] on body "Map Game Development 1 6. Risk and Reward Game Menu Done Hints Ask AI 1 2 3 4 5…" at bounding box center [784, 1] width 1568 height 2
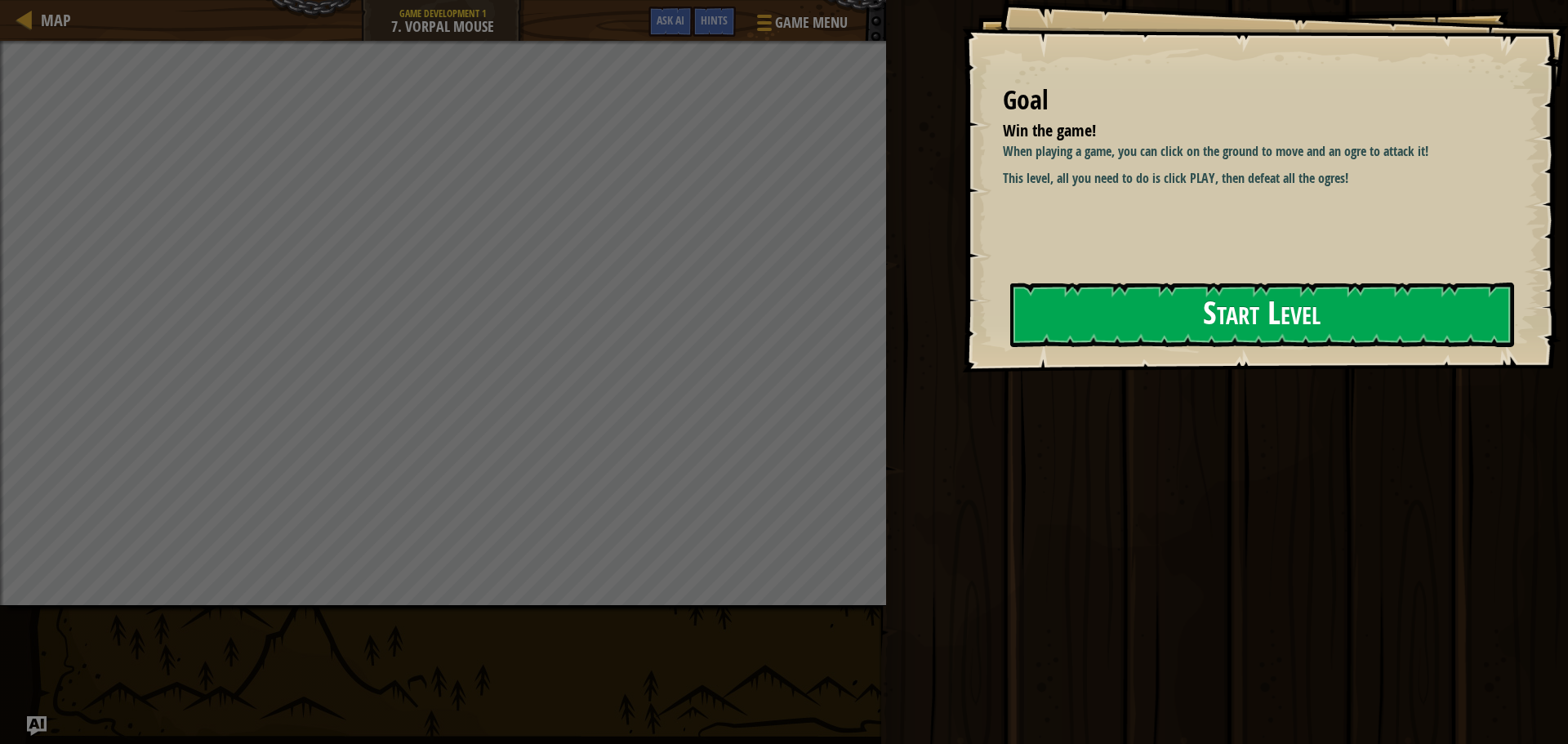
drag, startPoint x: 1024, startPoint y: 312, endPoint x: 1020, endPoint y: 304, distance: 8.9
click at [1022, 307] on button "Start Level" at bounding box center [1263, 315] width 504 height 65
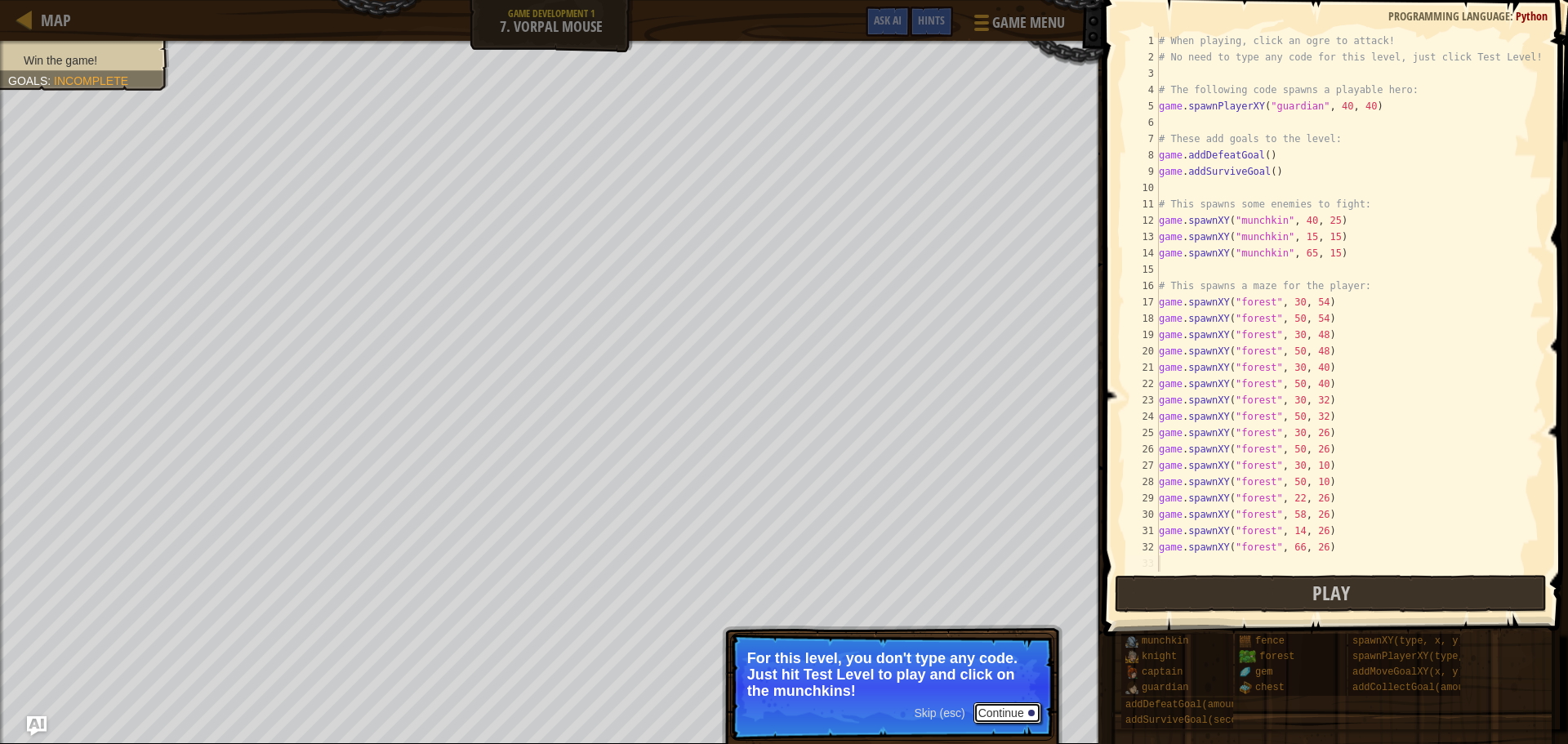
click at [1021, 707] on button "Continue" at bounding box center [1008, 713] width 68 height 22
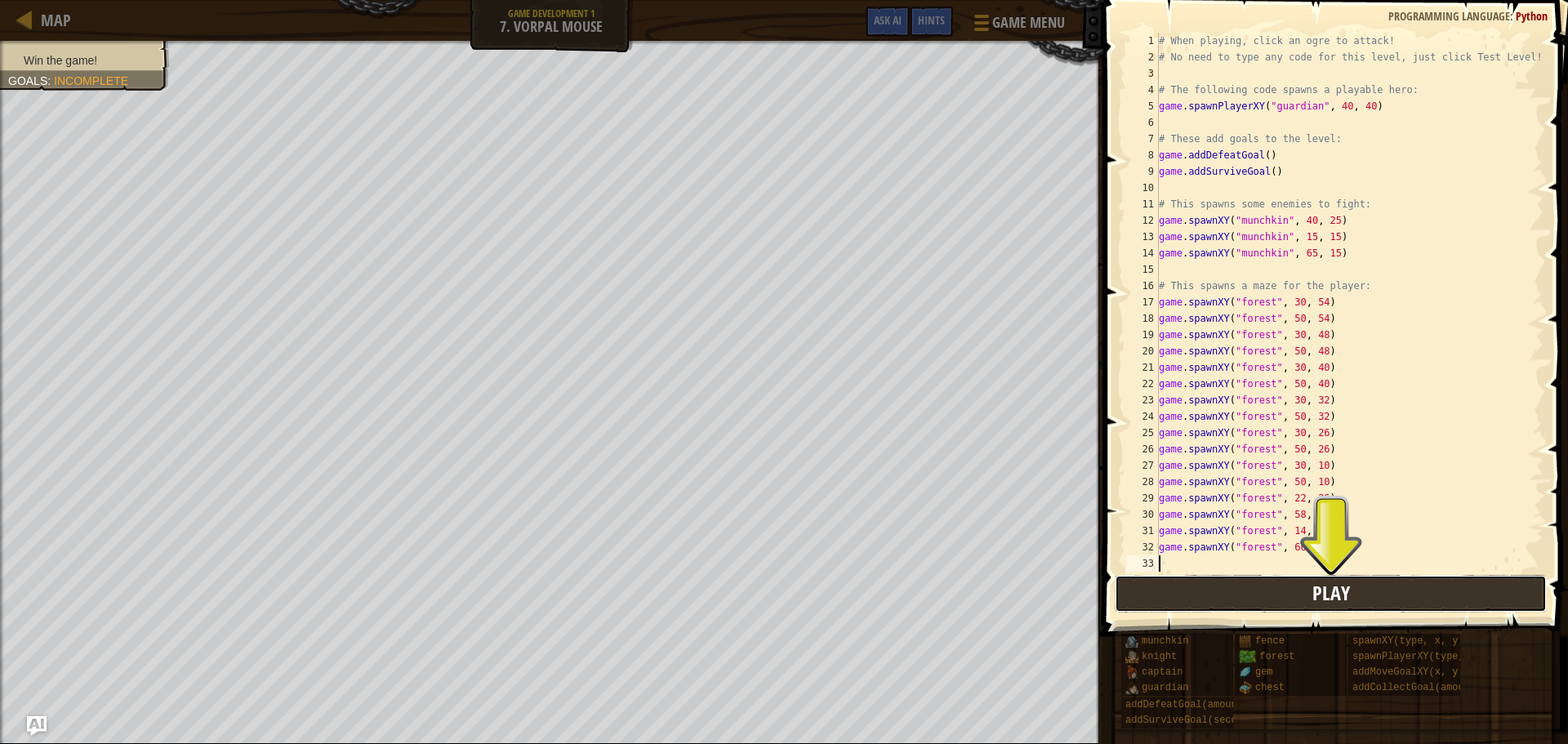
click at [1292, 585] on button "Play" at bounding box center [1330, 593] width 432 height 37
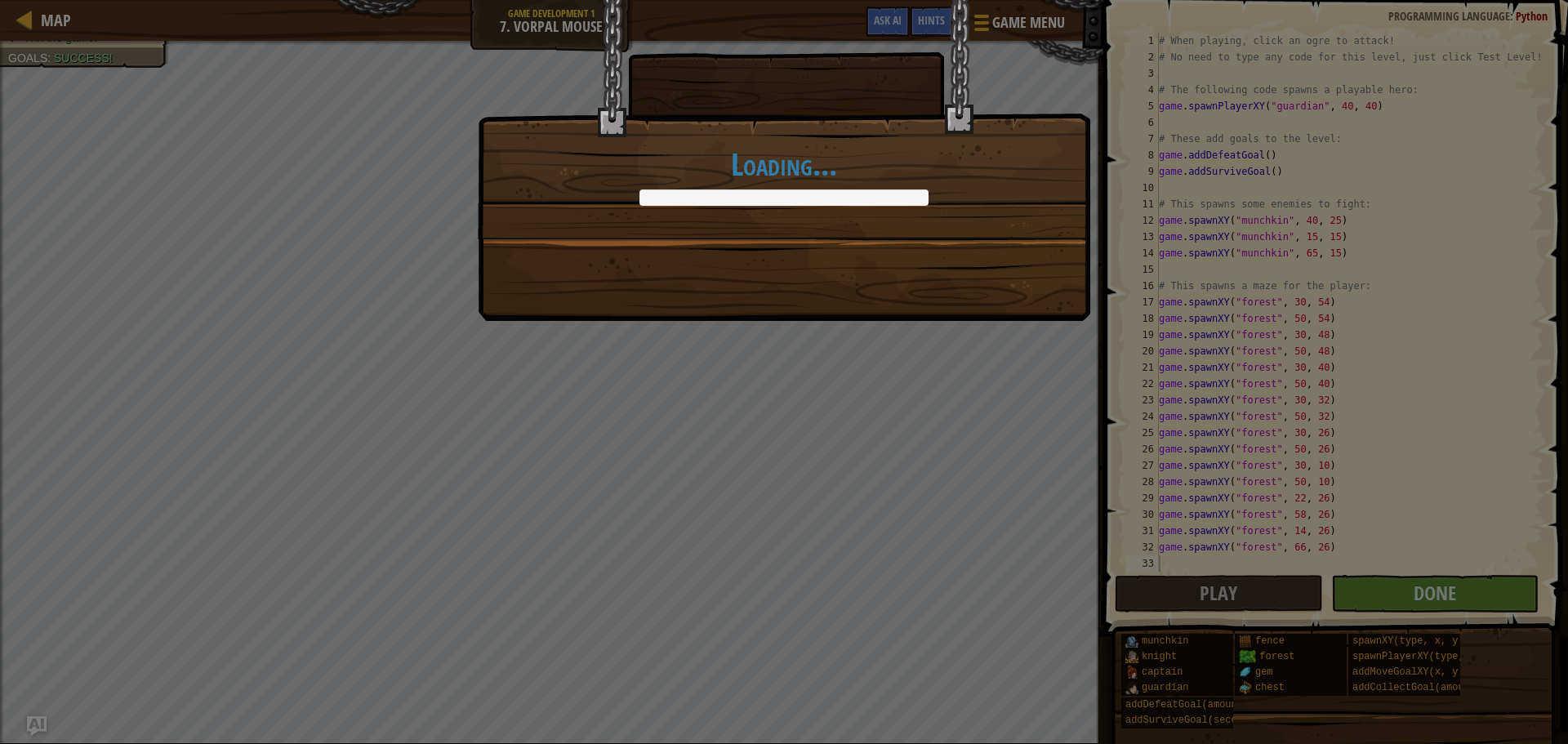
click at [1432, 600] on div "Loading..." at bounding box center [784, 372] width 1568 height 744
click at [1431, 598] on div "Loading..." at bounding box center [784, 372] width 1568 height 744
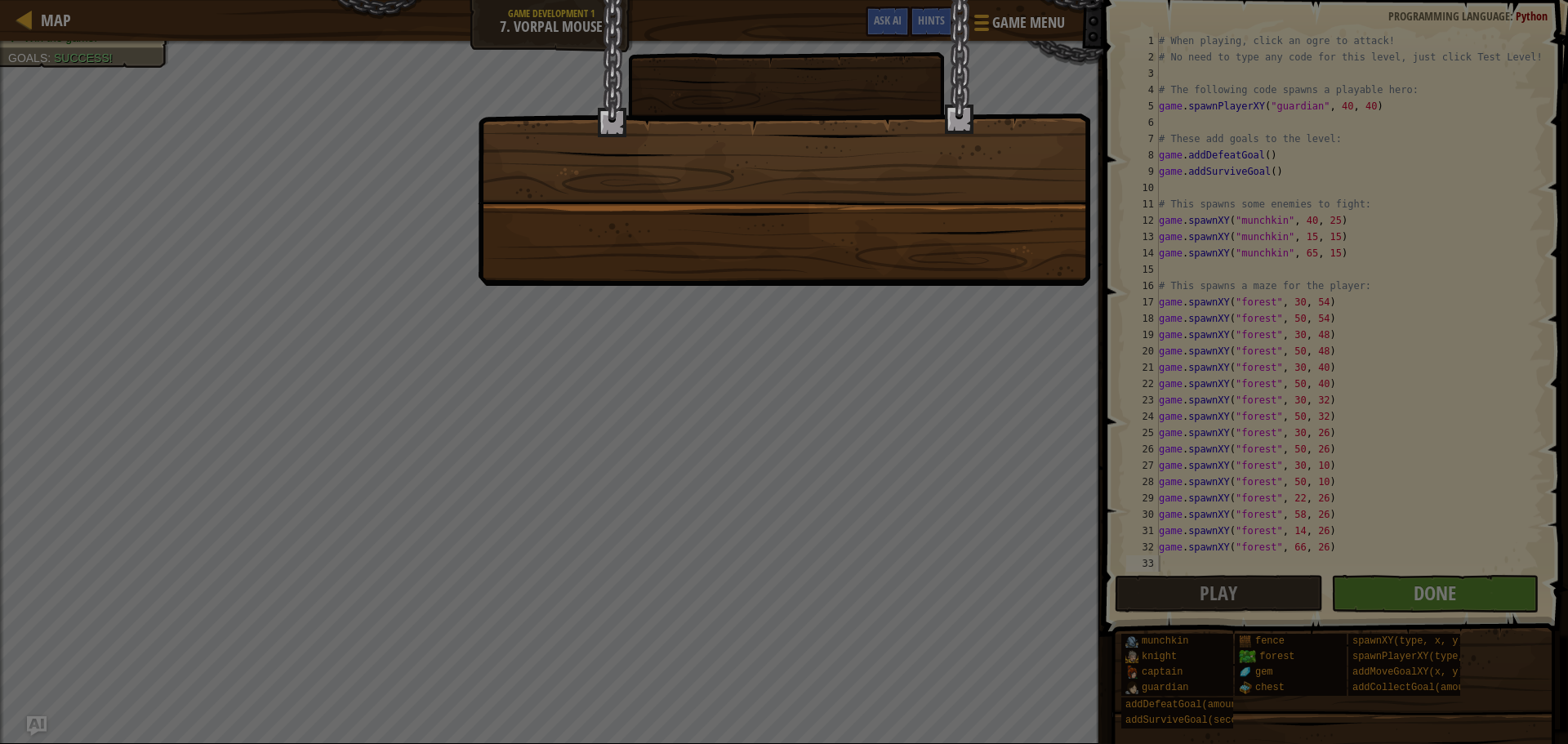
click at [1431, 591] on div at bounding box center [784, 372] width 1568 height 744
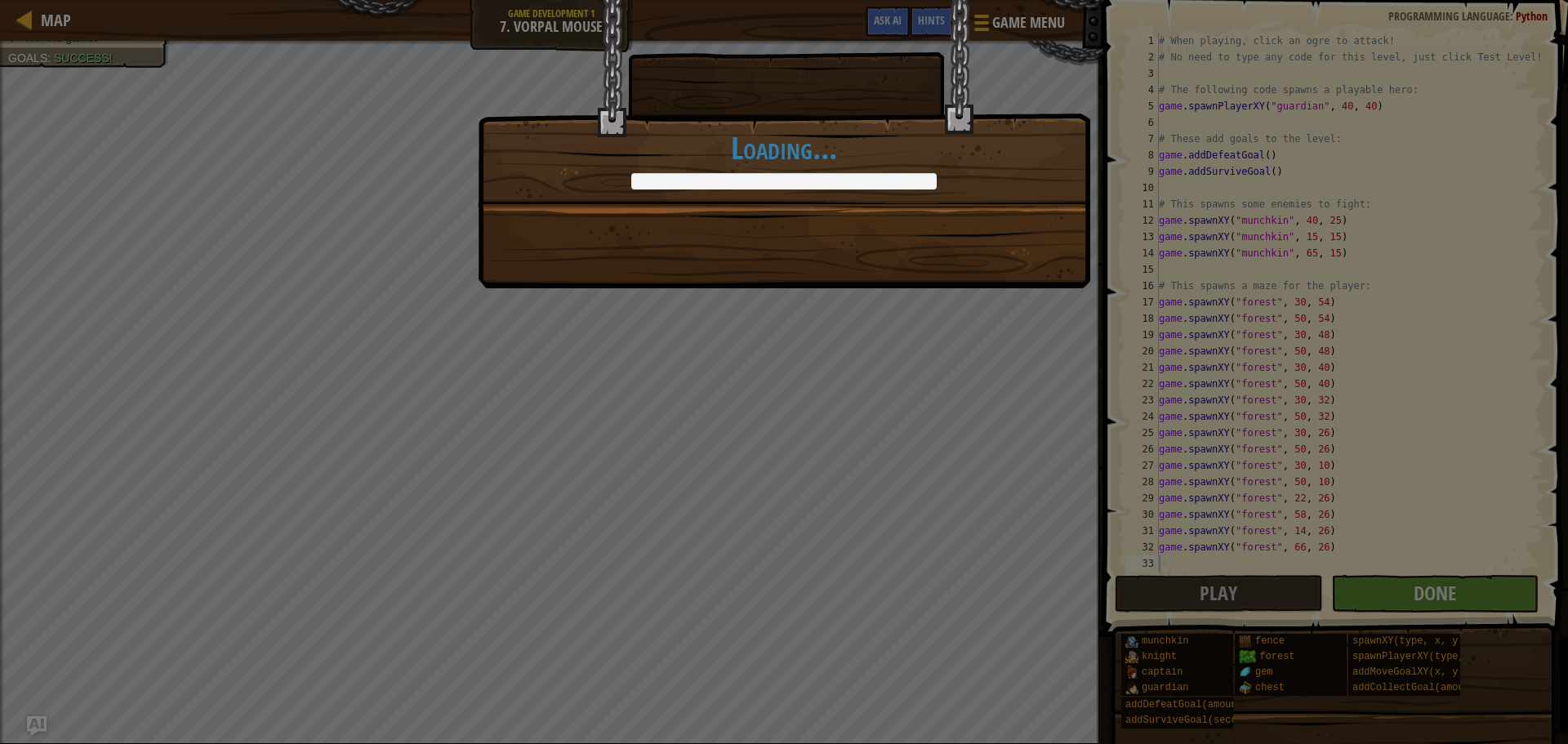
click at [1431, 587] on div "Your mouse goes clicker-clack! +0 +0 Continue Loading..." at bounding box center [784, 372] width 1568 height 744
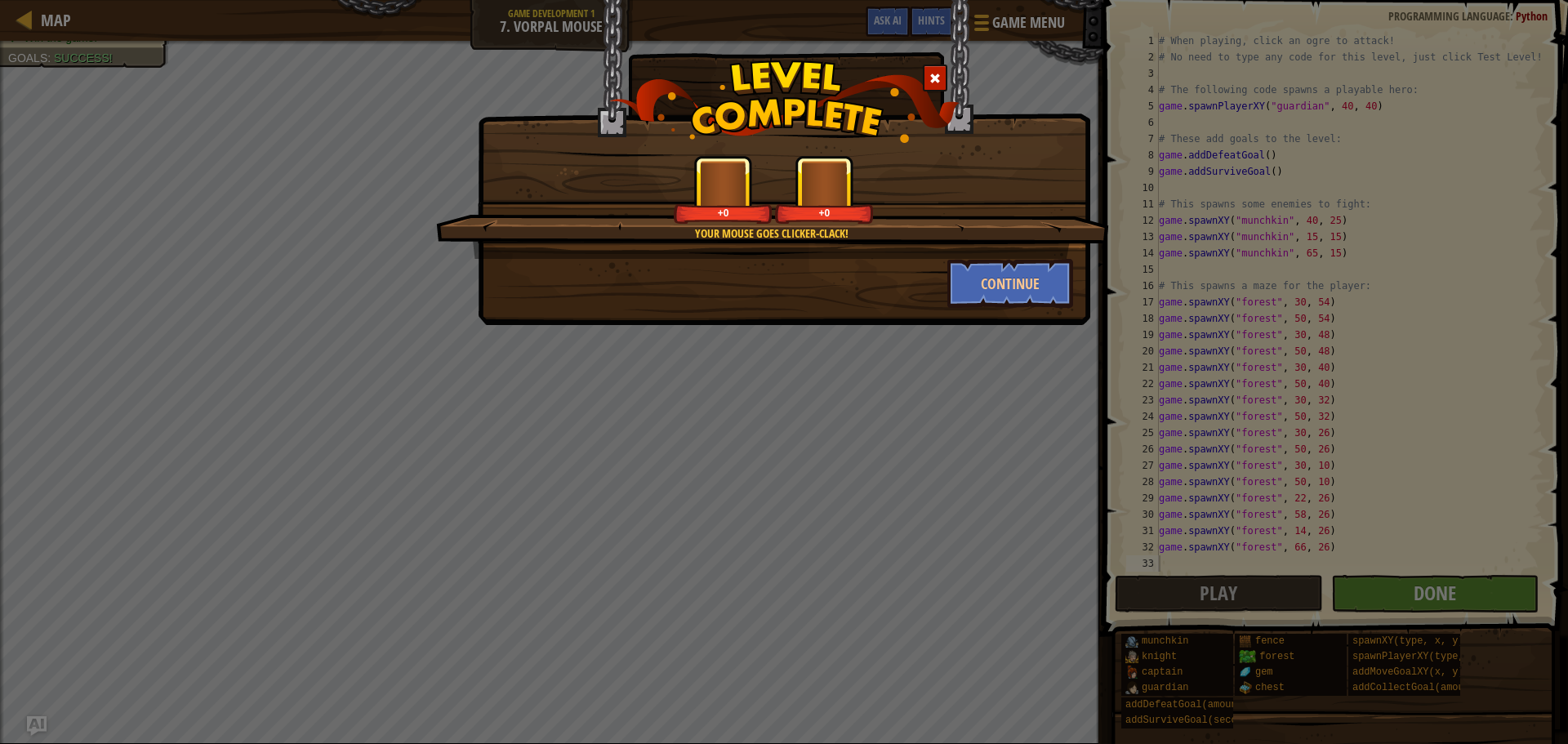
click at [1431, 587] on div "Your mouse goes clicker-clack! +0 +0 Continue" at bounding box center [784, 372] width 1568 height 744
click at [1431, 585] on div "Your mouse goes clicker-clack! +0 +0 Continue" at bounding box center [784, 372] width 1568 height 744
click at [1427, 586] on div "Your mouse goes clicker-clack! +0 +0 Continue" at bounding box center [784, 372] width 1568 height 744
click at [1012, 298] on button "Continue" at bounding box center [1011, 283] width 126 height 49
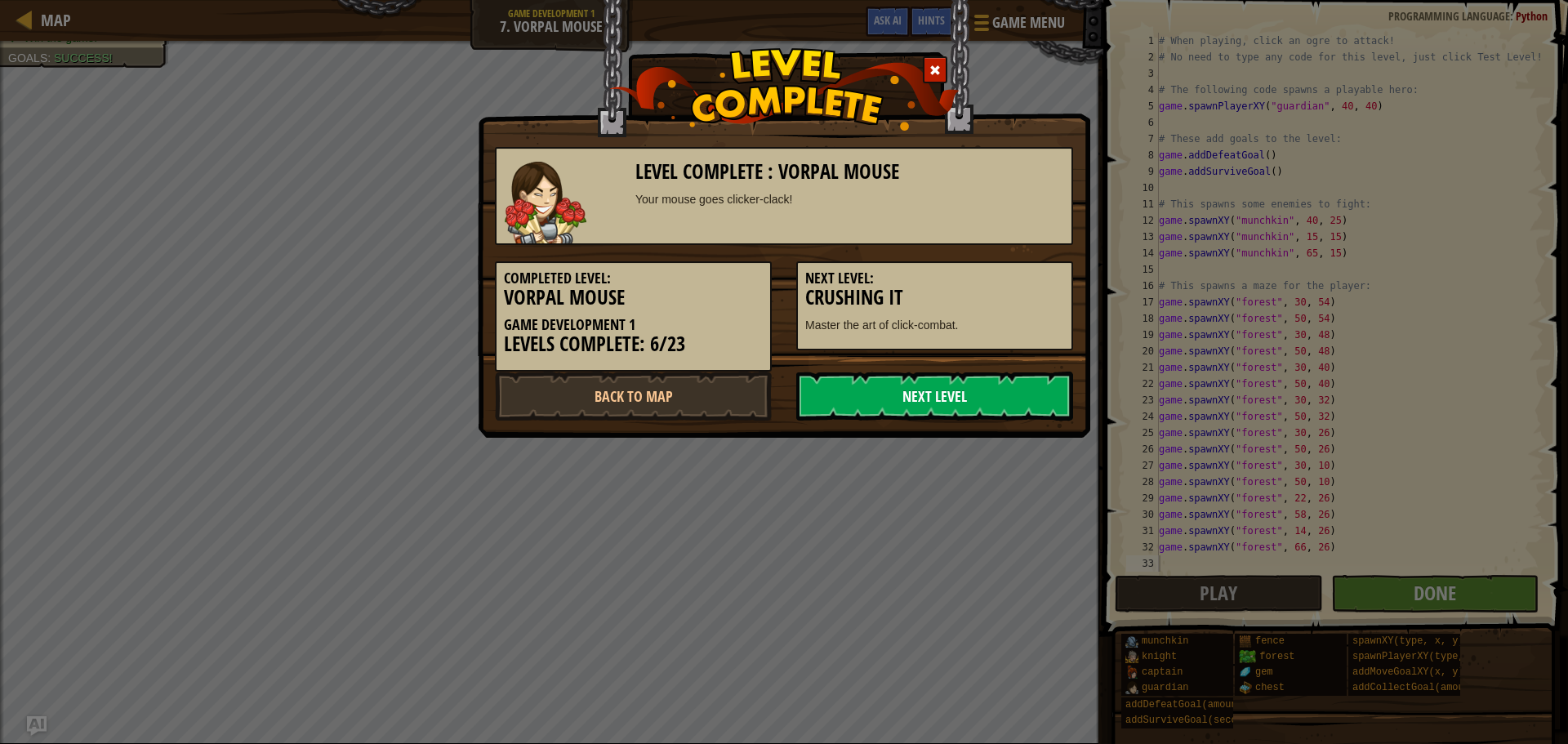
click at [991, 377] on link "Next Level" at bounding box center [934, 396] width 277 height 49
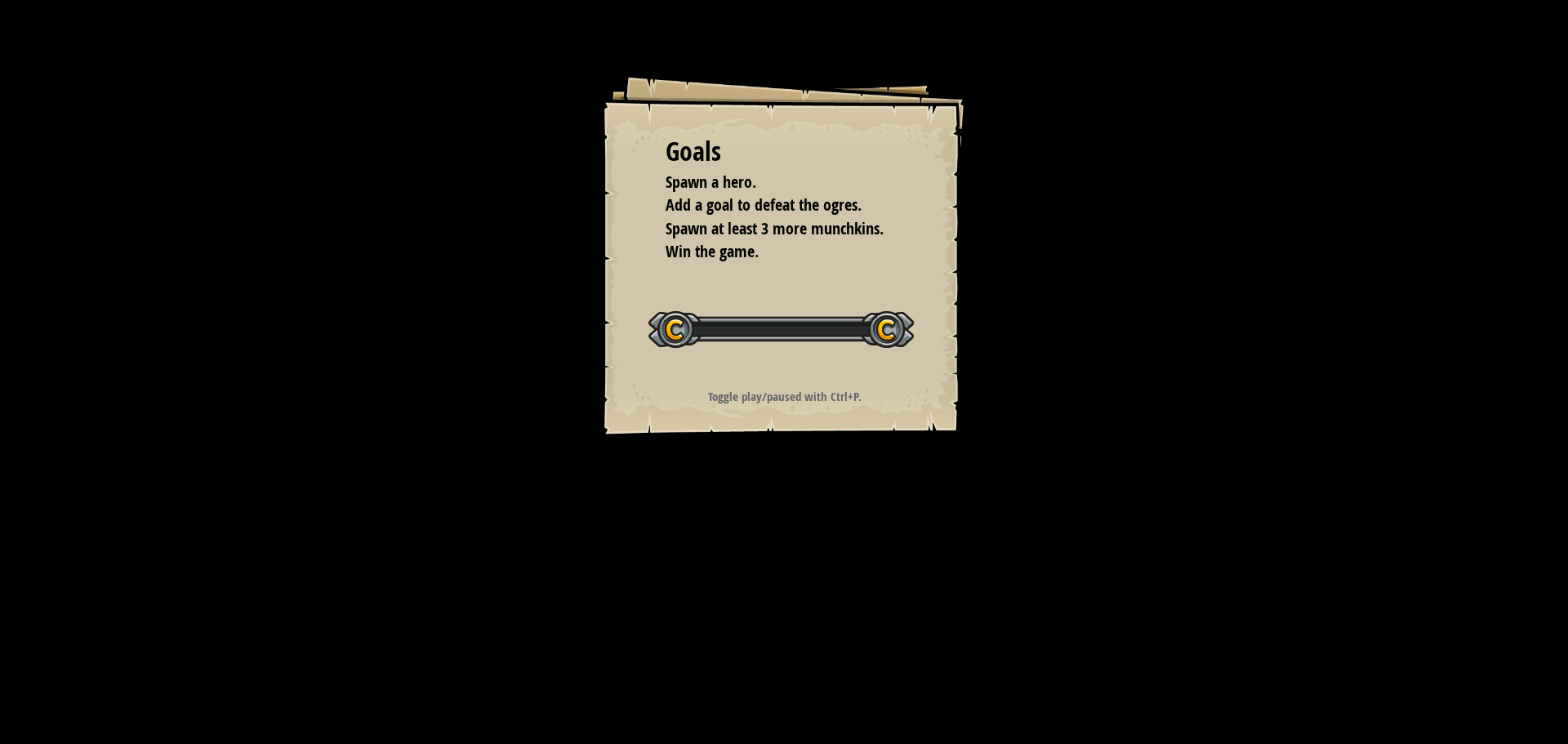
click at [957, 380] on div "Goals Spawn a hero. Add a goal to defeat the ogres. Spawn at least 3 more munch…" at bounding box center [784, 254] width 368 height 367
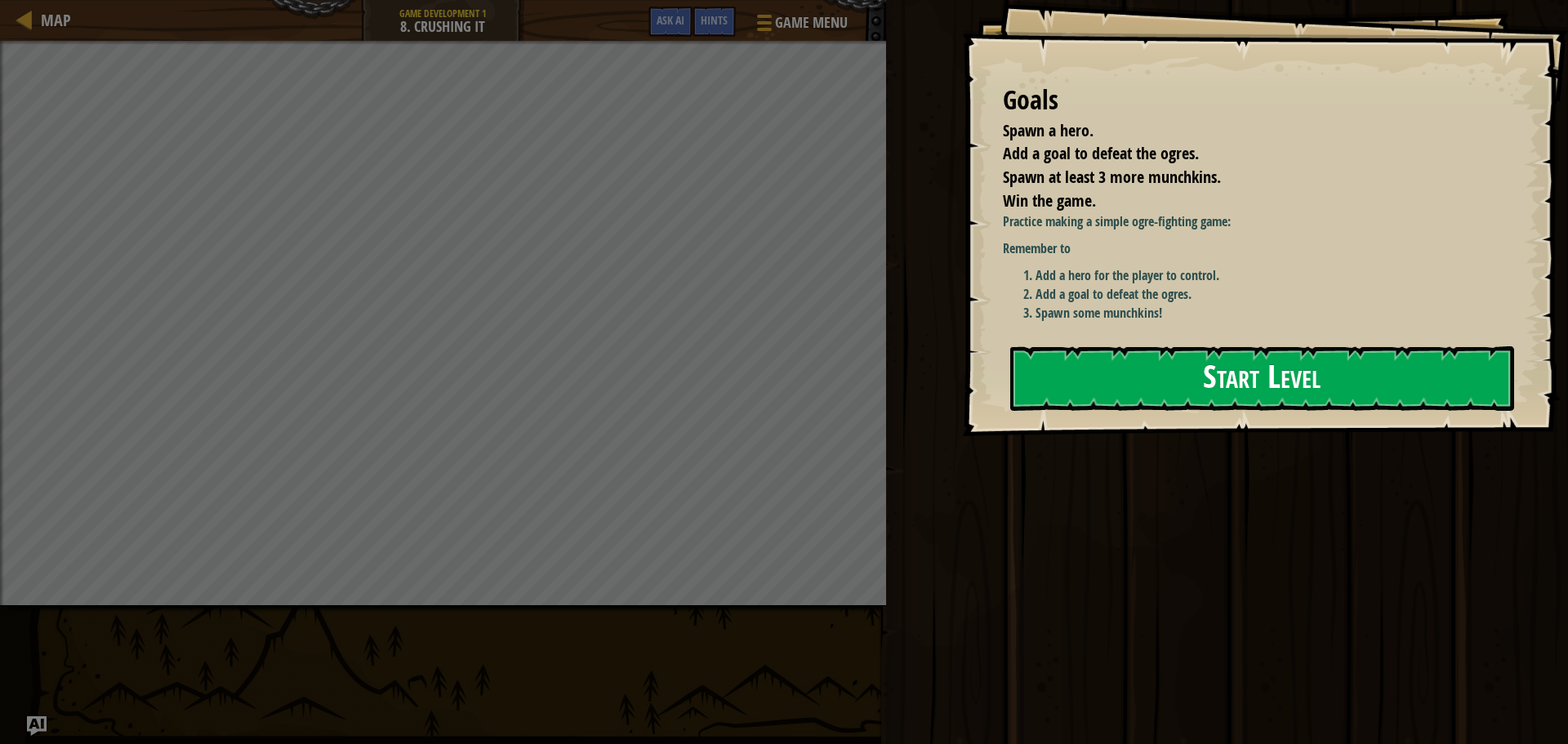
click at [1139, 354] on button "Start Level" at bounding box center [1263, 378] width 504 height 65
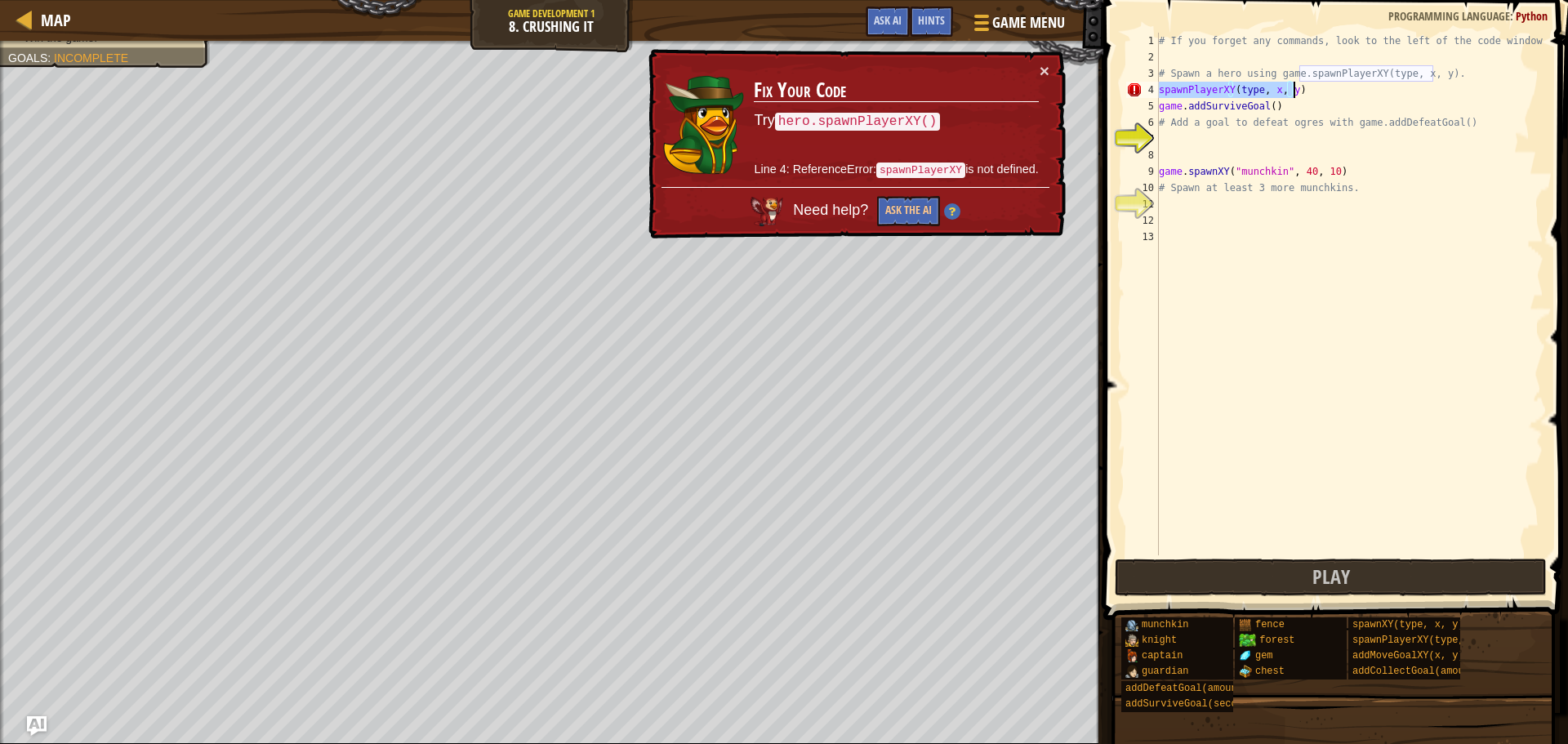
click at [1257, 86] on div "# If you forget any commands, look to the left of the code window! # Spawn a he…" at bounding box center [1350, 293] width 388 height 522
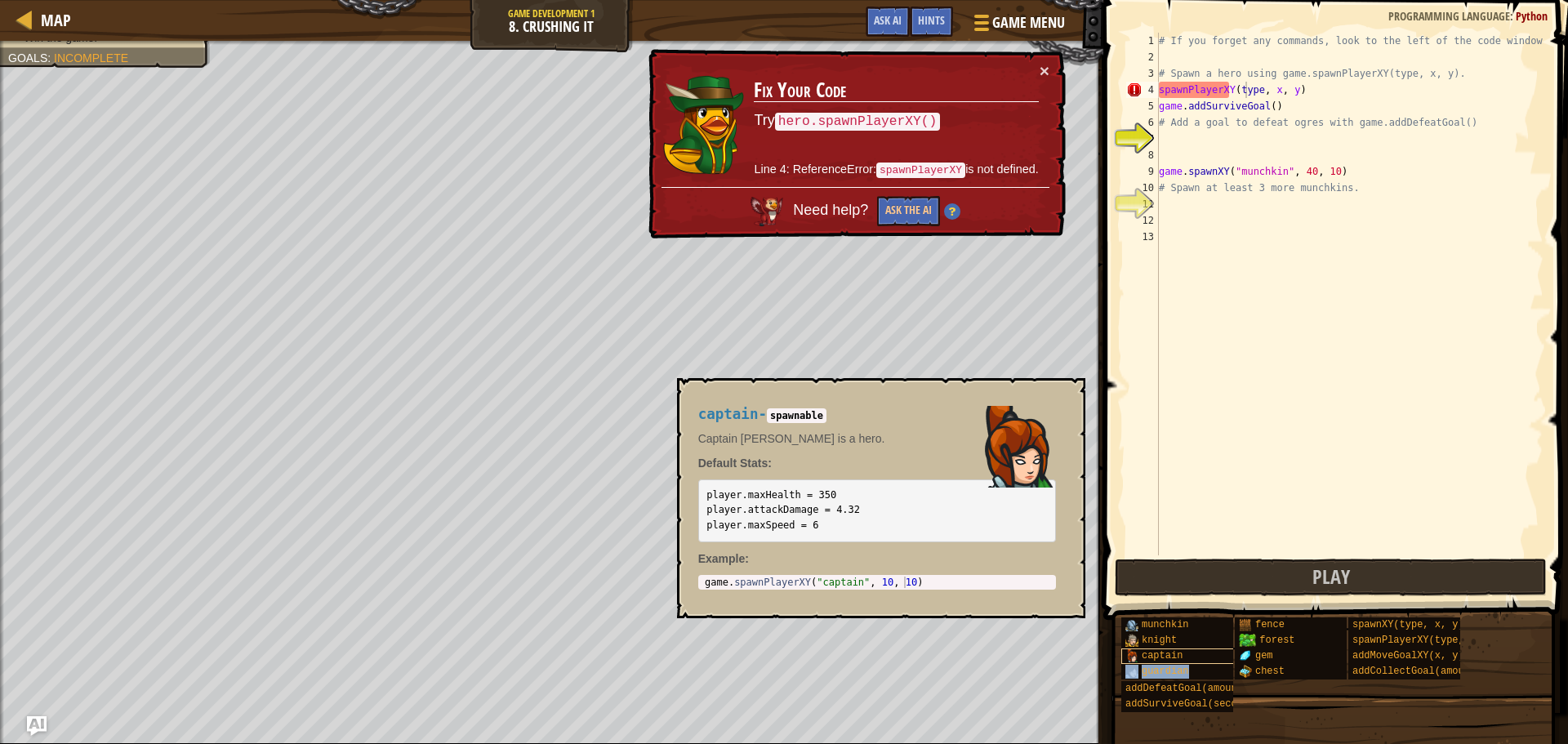
type textarea "spawnPlayerXY(tyguardianpe, x, y)"
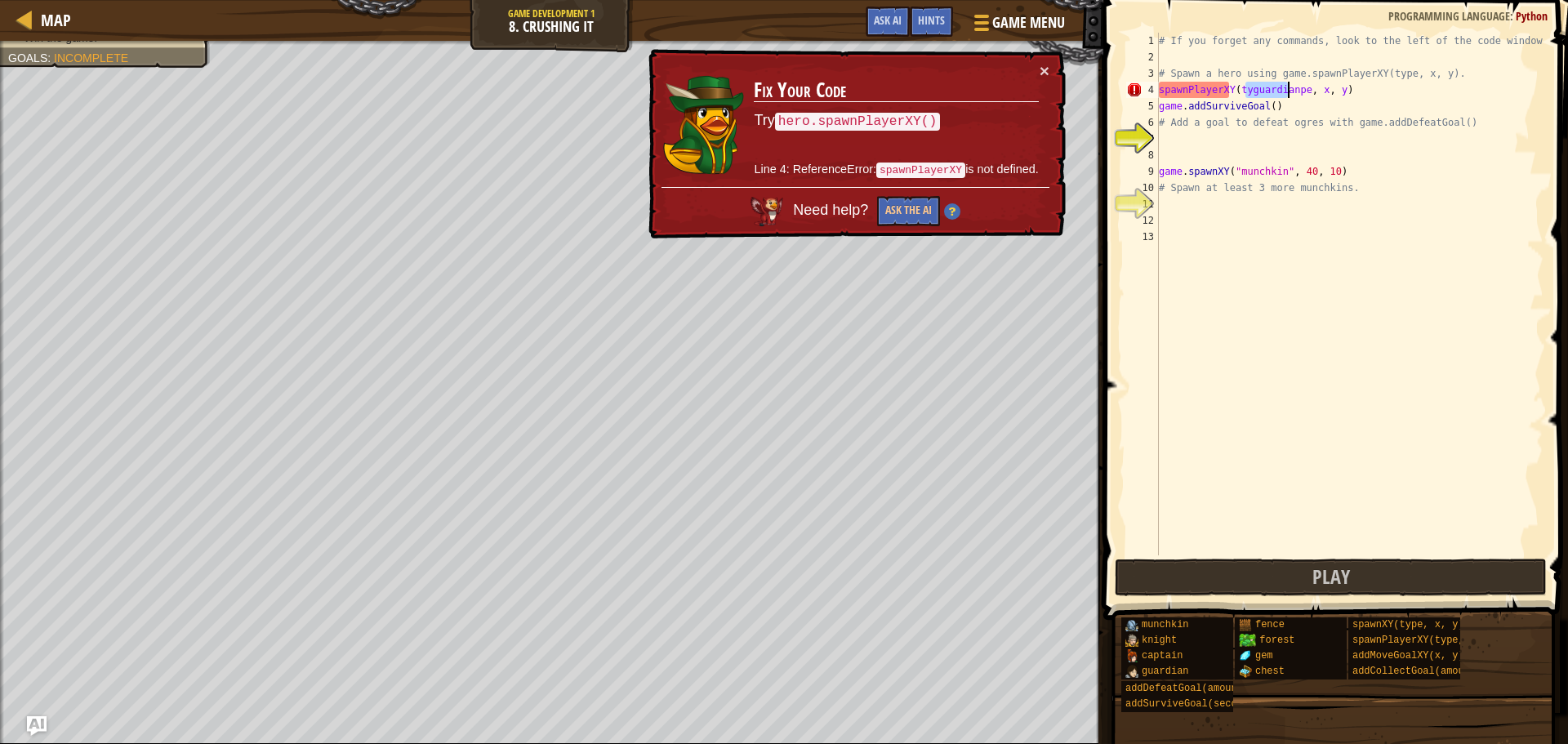
drag, startPoint x: 1240, startPoint y: 362, endPoint x: 1223, endPoint y: 352, distance: 19.7
click at [1233, 357] on div "# If you forget any commands, look to the left of the code window! # Spawn a he…" at bounding box center [1350, 310] width 388 height 555
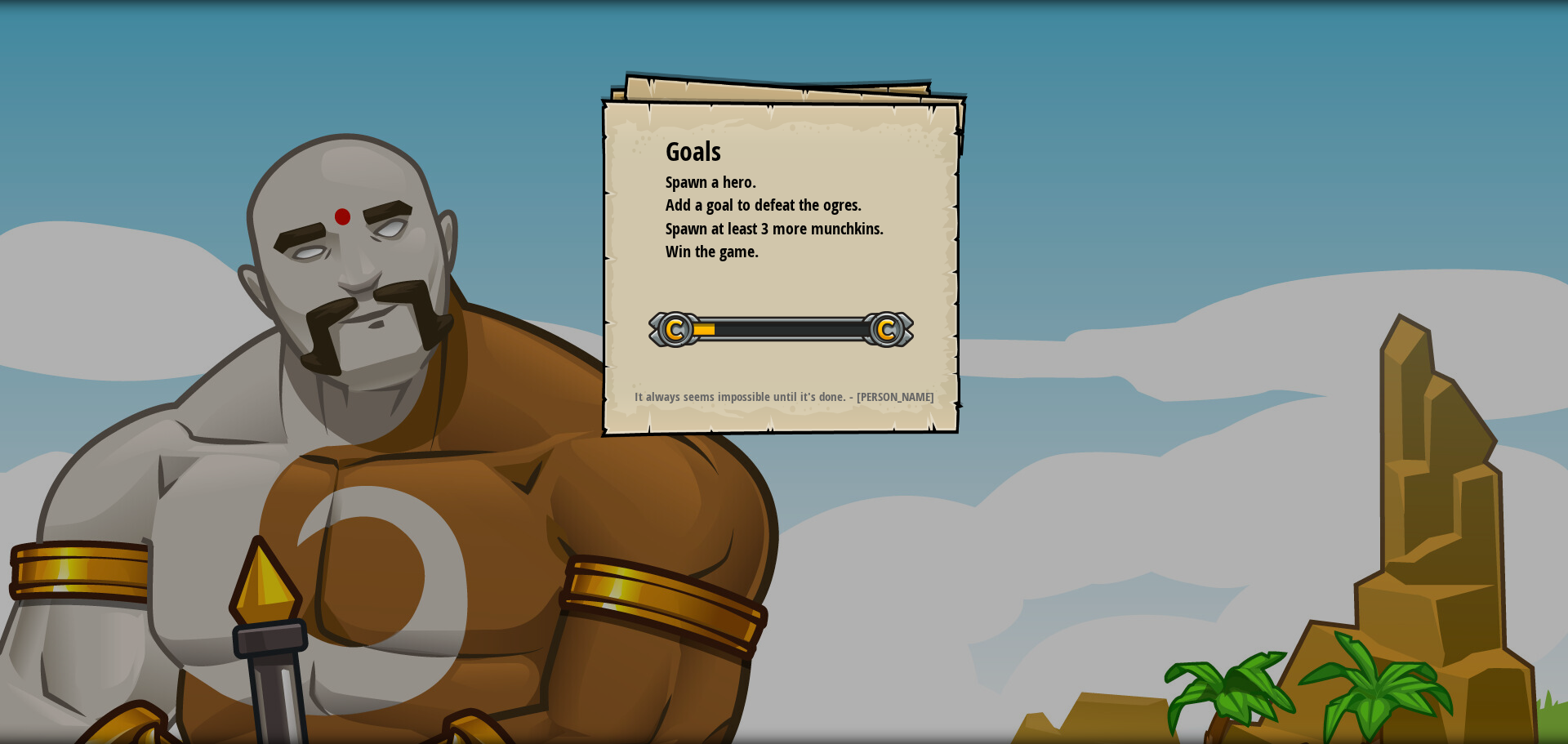
click at [648, 239] on li "Spawn at least 3 more munchkins." at bounding box center [772, 229] width 253 height 23
click at [653, 231] on li "Spawn at least 3 more munchkins." at bounding box center [772, 229] width 253 height 23
click at [657, 229] on li "Spawn at least 3 more munchkins." at bounding box center [772, 229] width 253 height 23
click at [656, 229] on li "Spawn at least 3 more munchkins." at bounding box center [772, 229] width 253 height 23
click at [656, 229] on li "Spawn at least 3 more munchkins." at bounding box center [772, 229] width 253 height 23
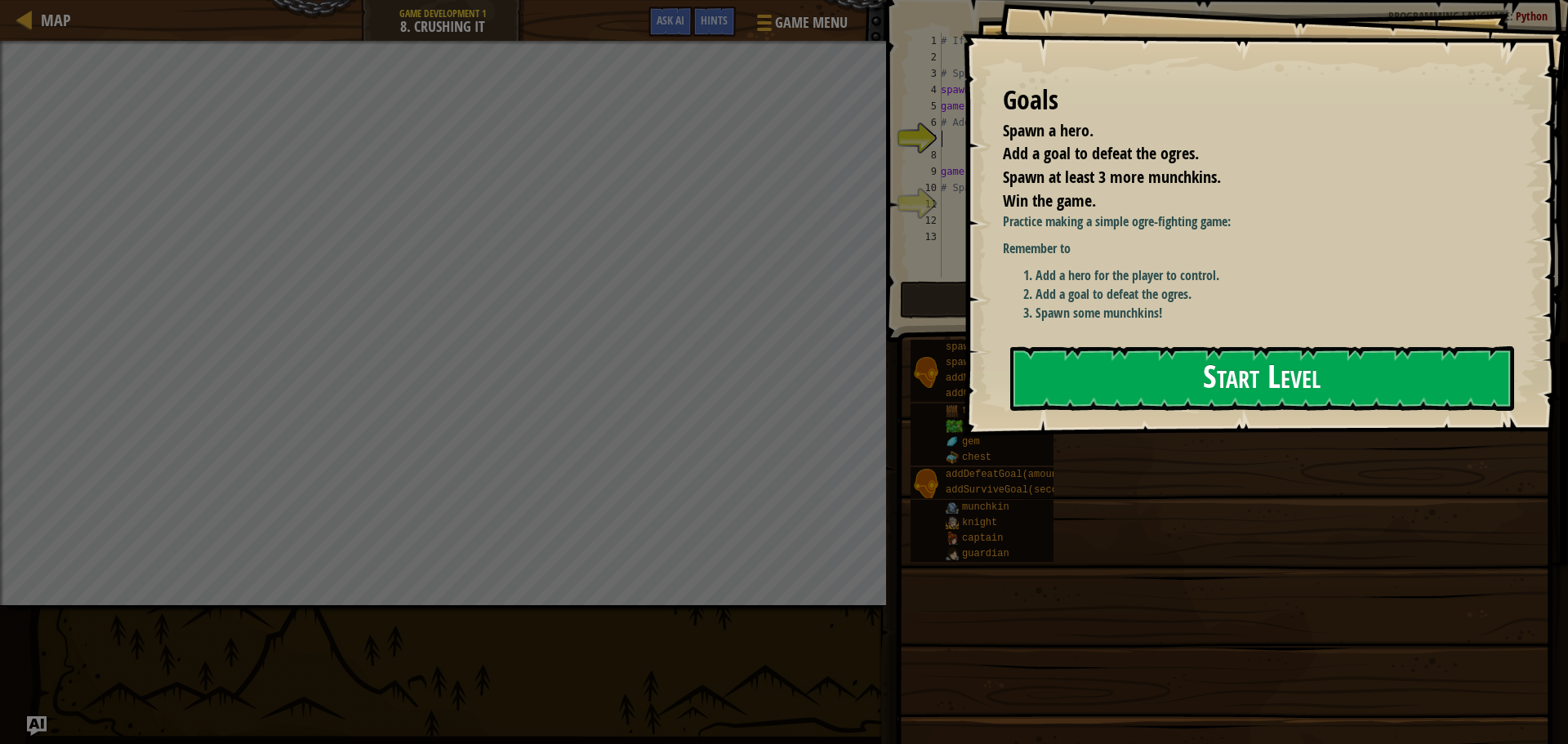
click at [1301, 388] on button "Start Level" at bounding box center [1263, 378] width 504 height 65
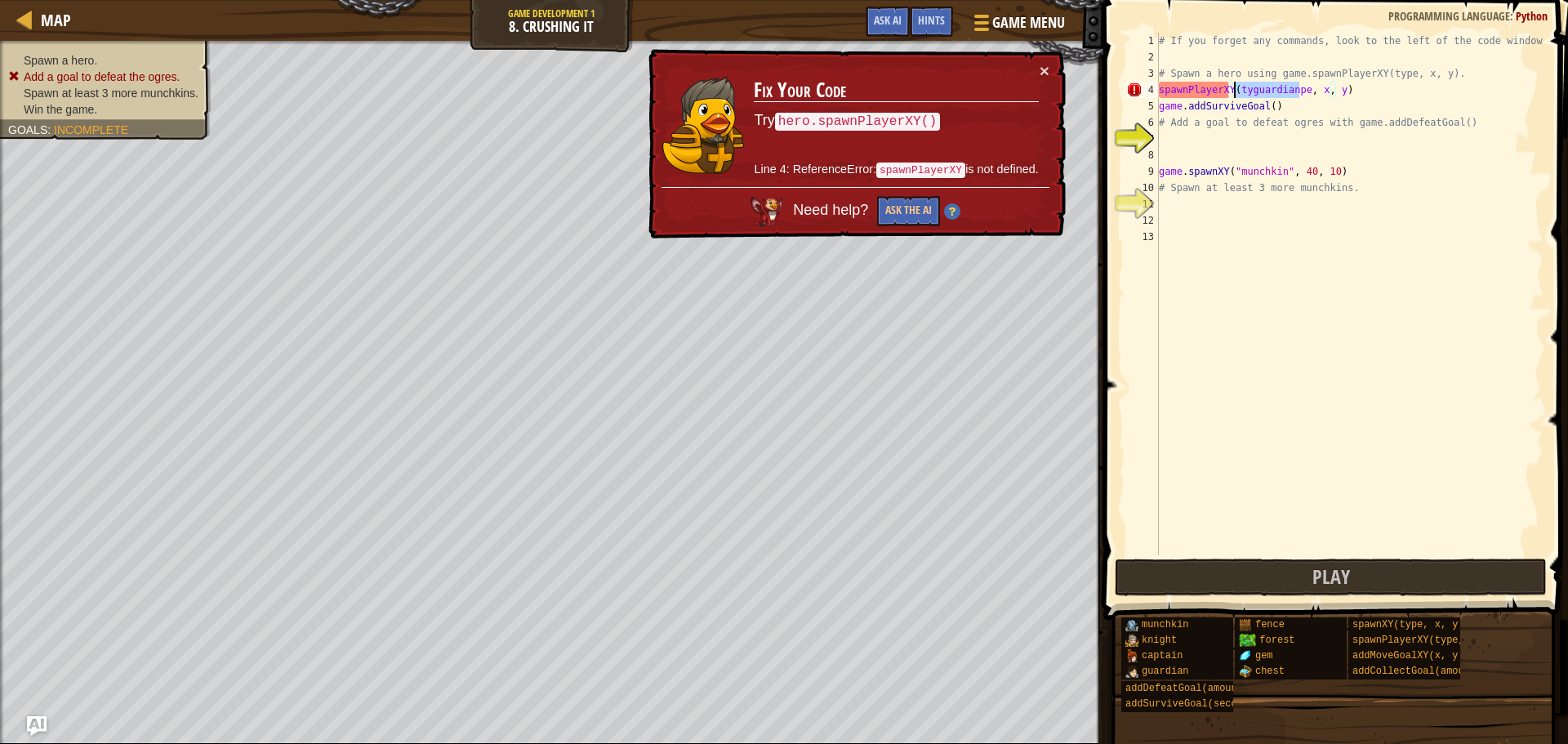
drag, startPoint x: 1300, startPoint y: 88, endPoint x: 1234, endPoint y: 86, distance: 66.0
click at [1234, 86] on div "# If you forget any commands, look to the left of the code window! # Spawn a he…" at bounding box center [1350, 310] width 388 height 555
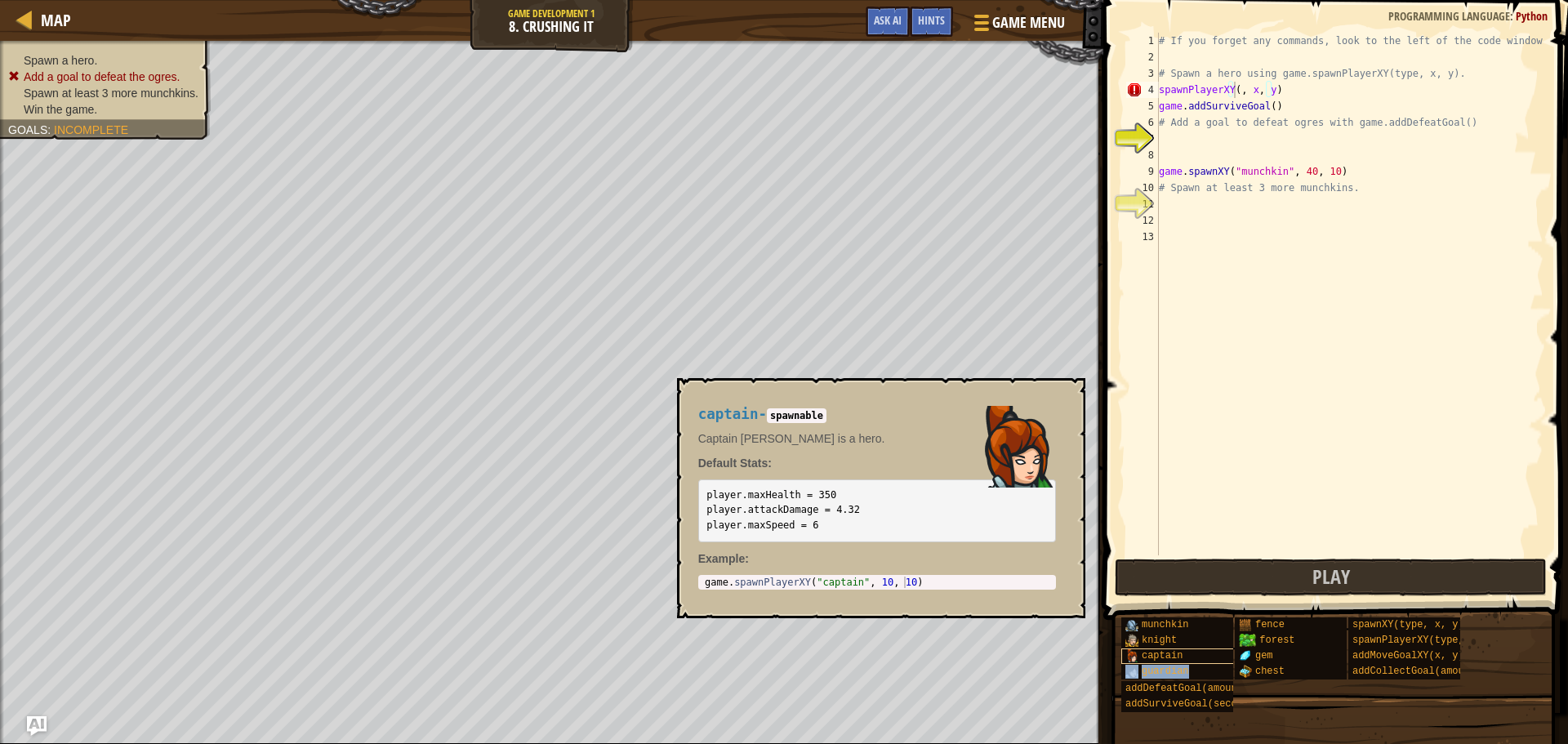
type textarea "spawnPlayerXY(guardian, x, y)"
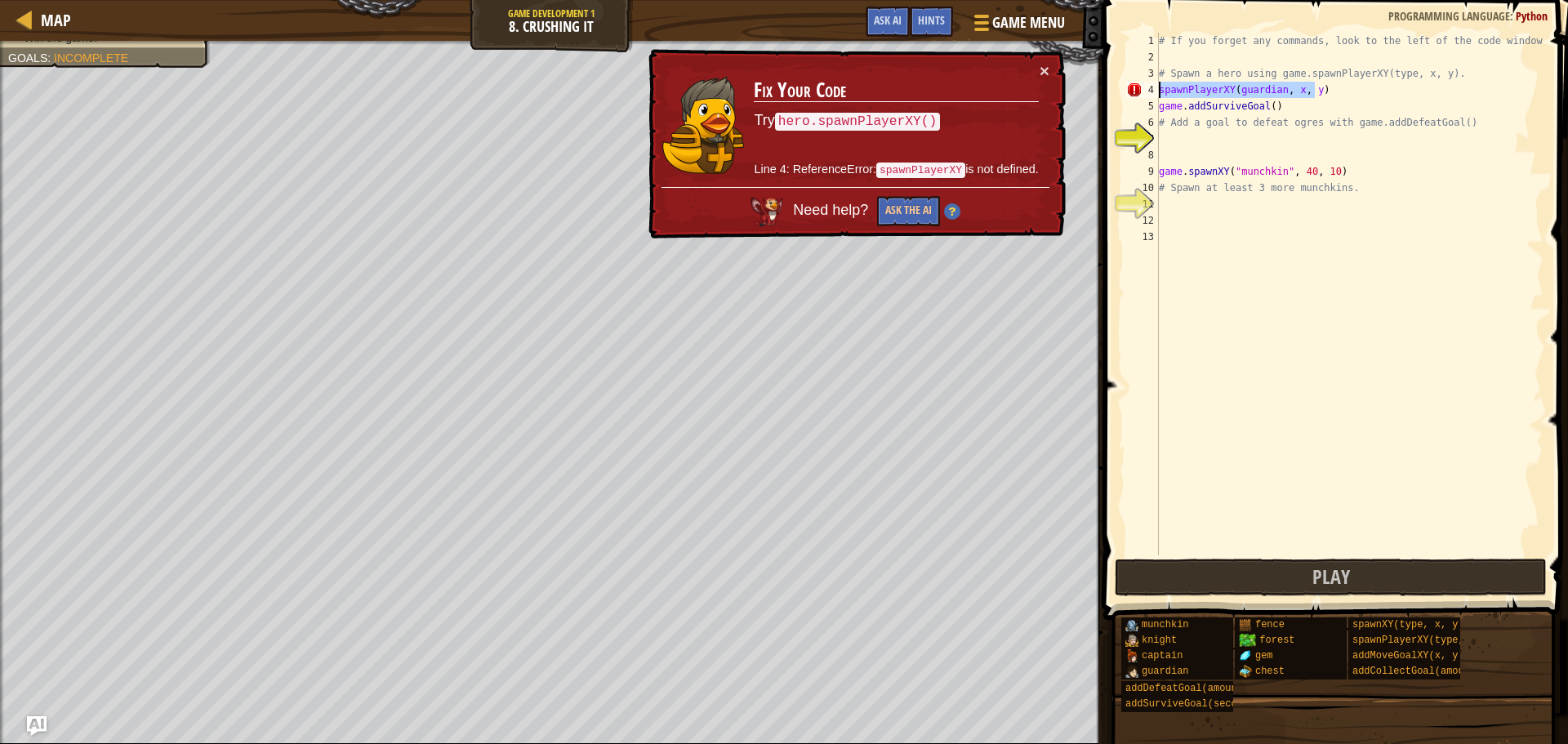
drag, startPoint x: 1345, startPoint y: 96, endPoint x: 1145, endPoint y: 84, distance: 200.4
click at [1145, 84] on div "spawnPlayerXY(guardian, x, y) 1 2 3 4 5 6 7 8 9 10 11 12 13 # If you forget any…" at bounding box center [1333, 293] width 421 height 522
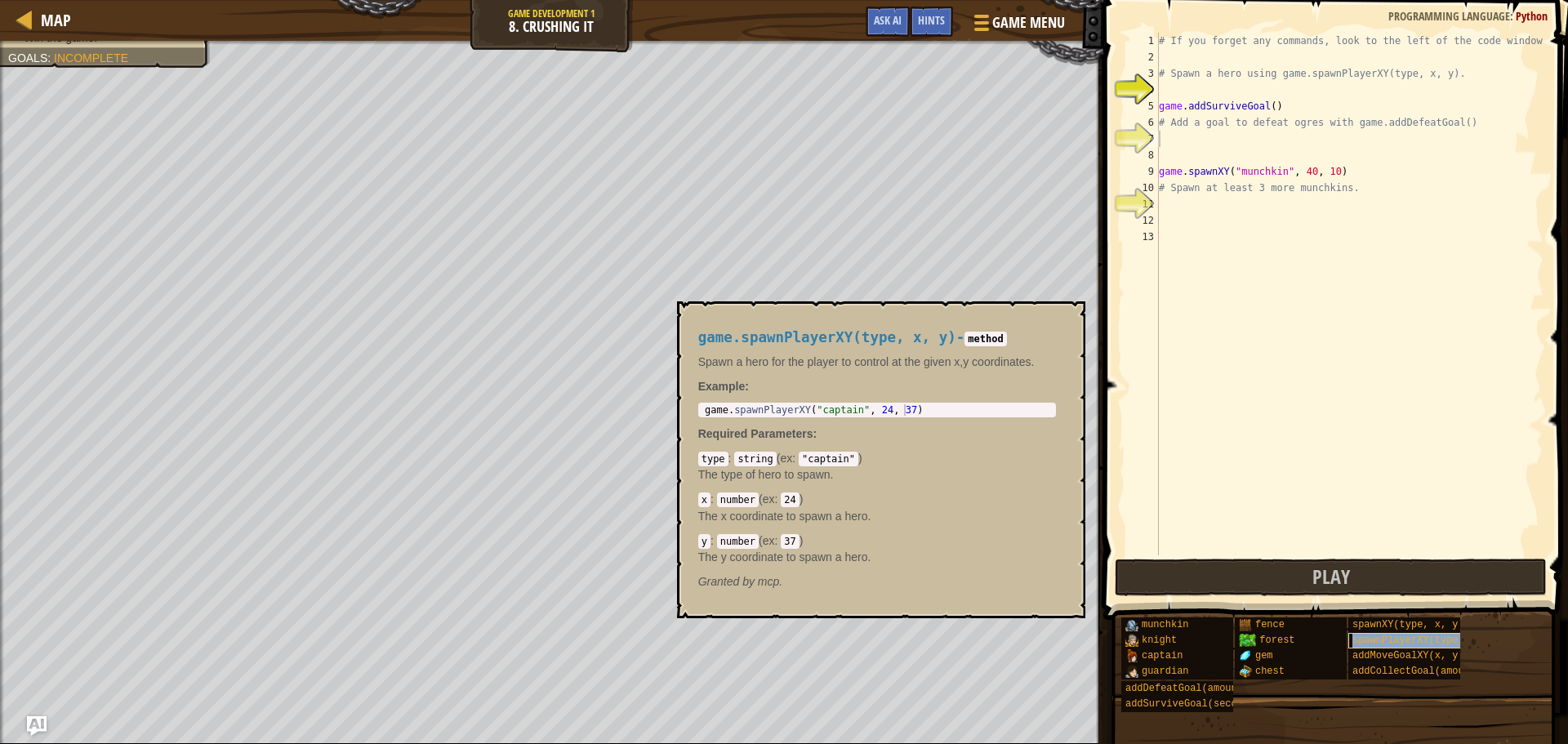
type textarea "spawnPlayerXY(type, x, y)"
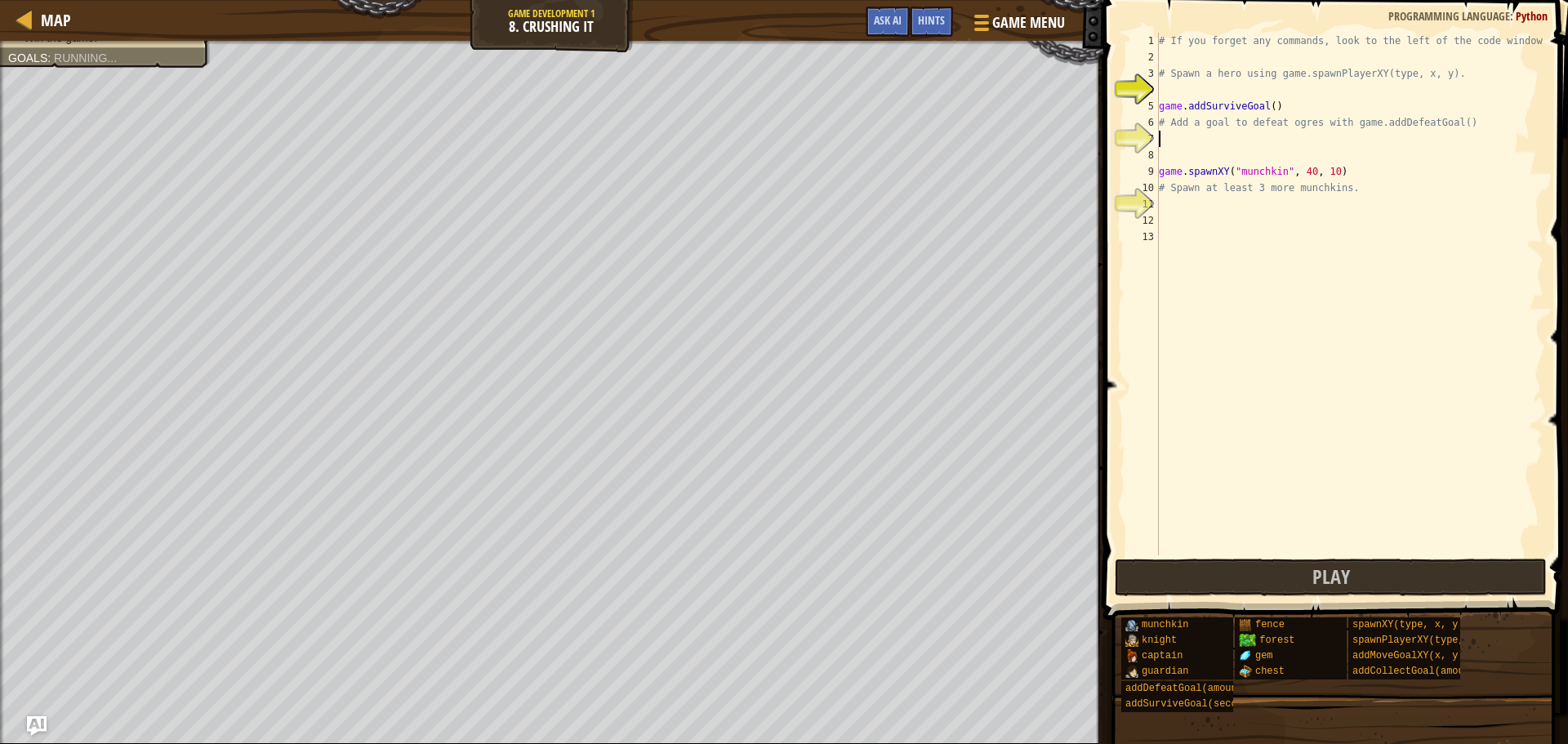
type textarea "# Add a goal to defeat ogres with game.addDefeatGoal()"
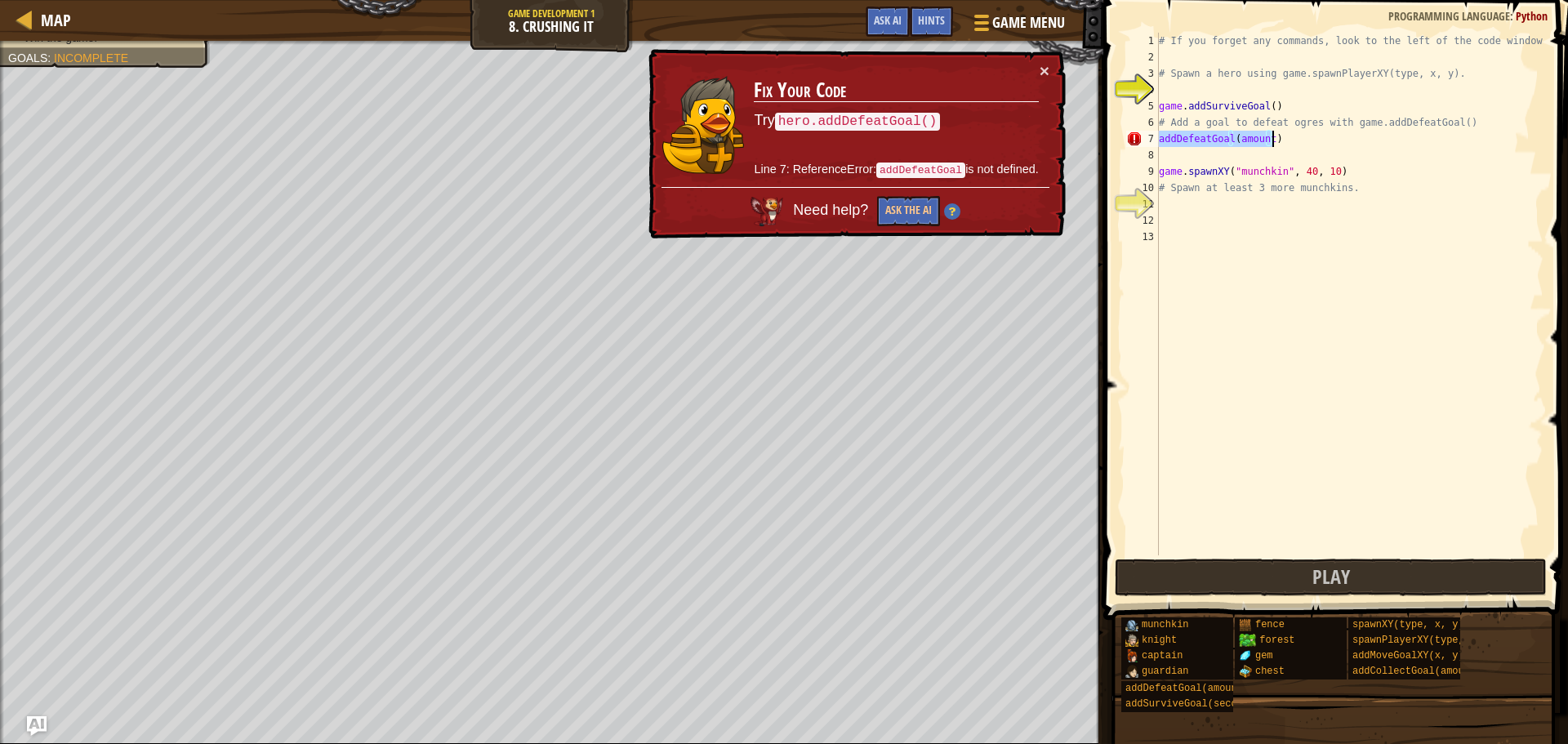
click at [1262, 135] on div "# If you forget any commands, look to the left of the code window! # Spawn a he…" at bounding box center [1350, 293] width 388 height 522
click at [1267, 139] on div "# If you forget any commands, look to the left of the code window! # Spawn a he…" at bounding box center [1350, 310] width 388 height 555
click at [926, 218] on button "Ask the AI" at bounding box center [909, 211] width 63 height 30
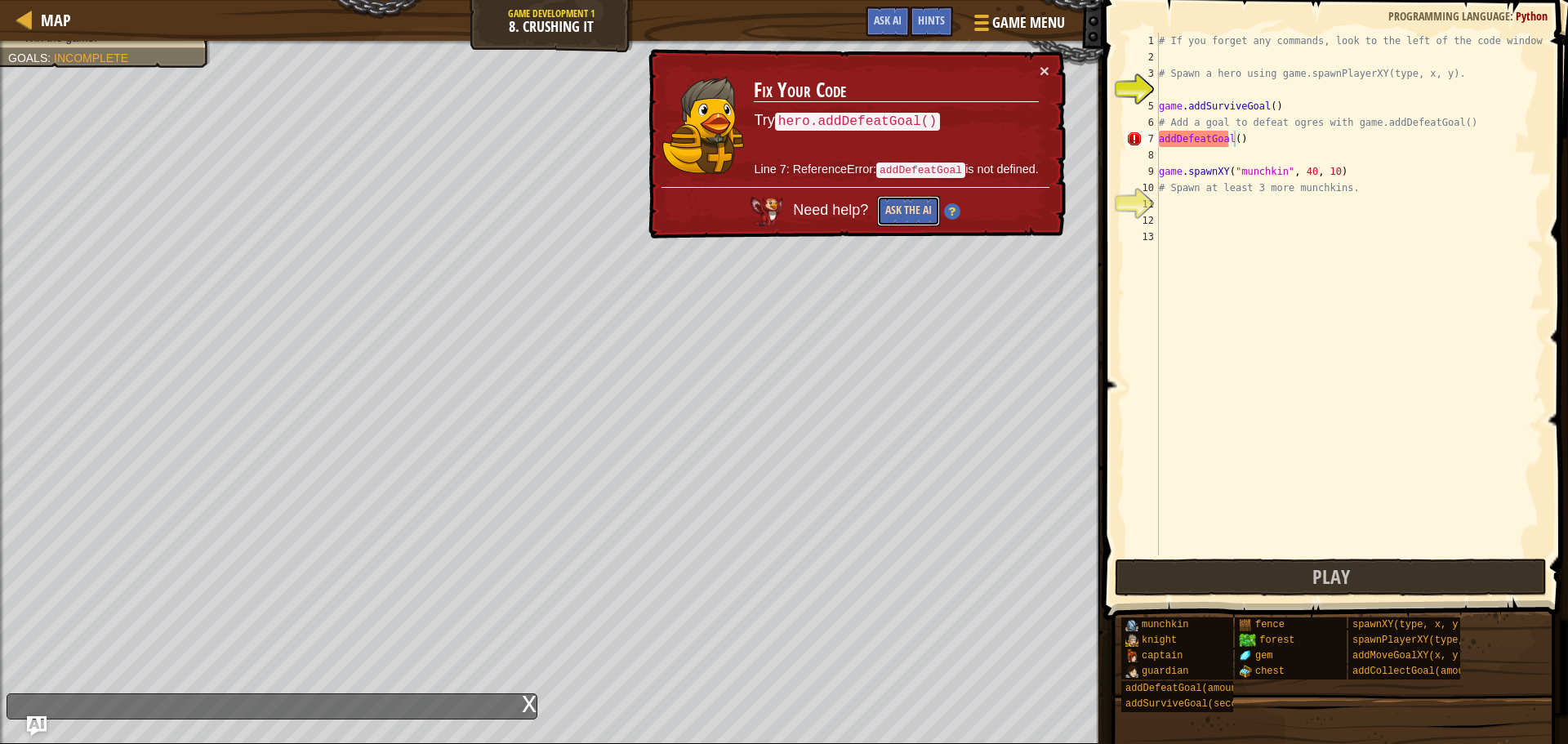
click at [913, 209] on button "Ask the AI" at bounding box center [909, 211] width 63 height 30
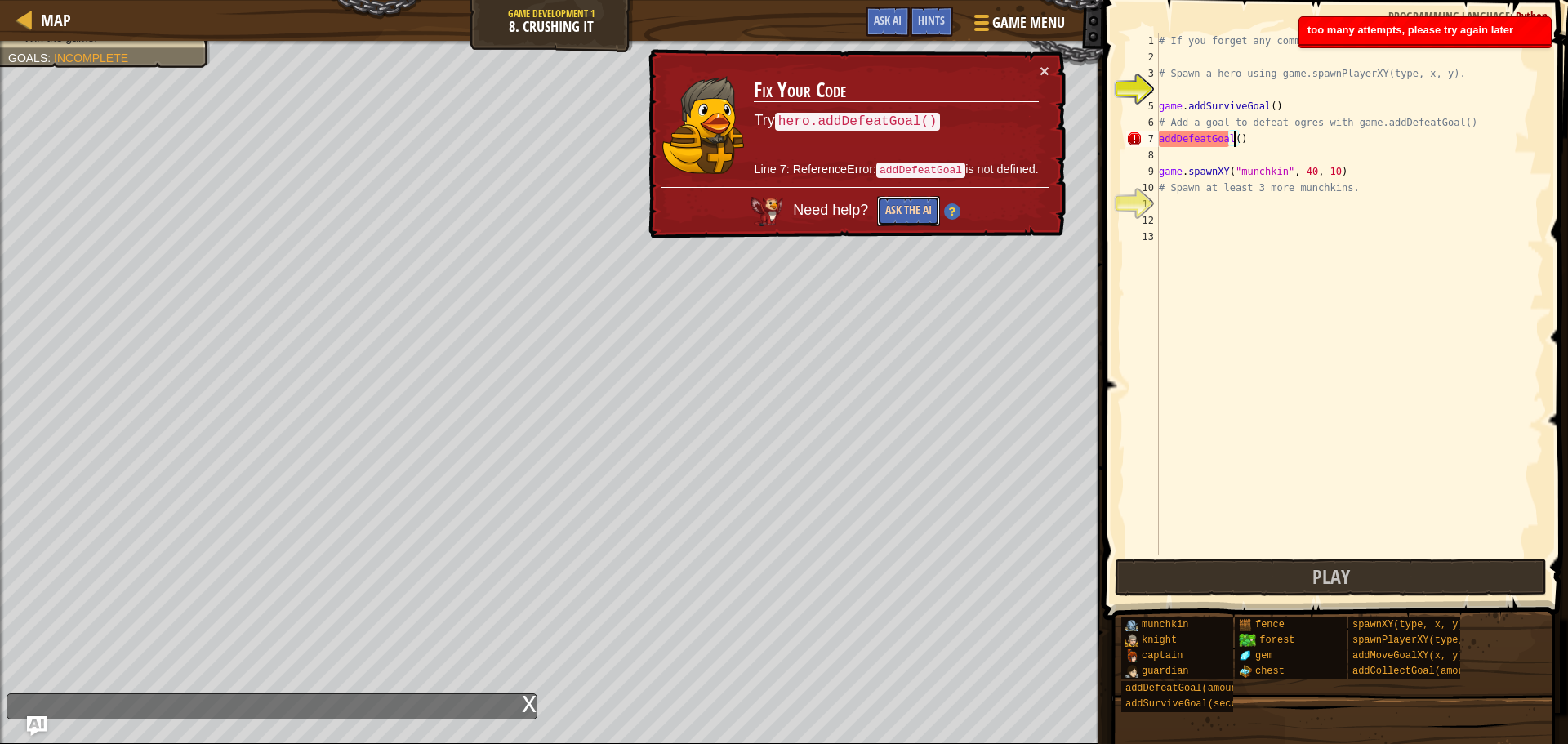
click at [913, 209] on button "Ask the AI" at bounding box center [909, 211] width 63 height 30
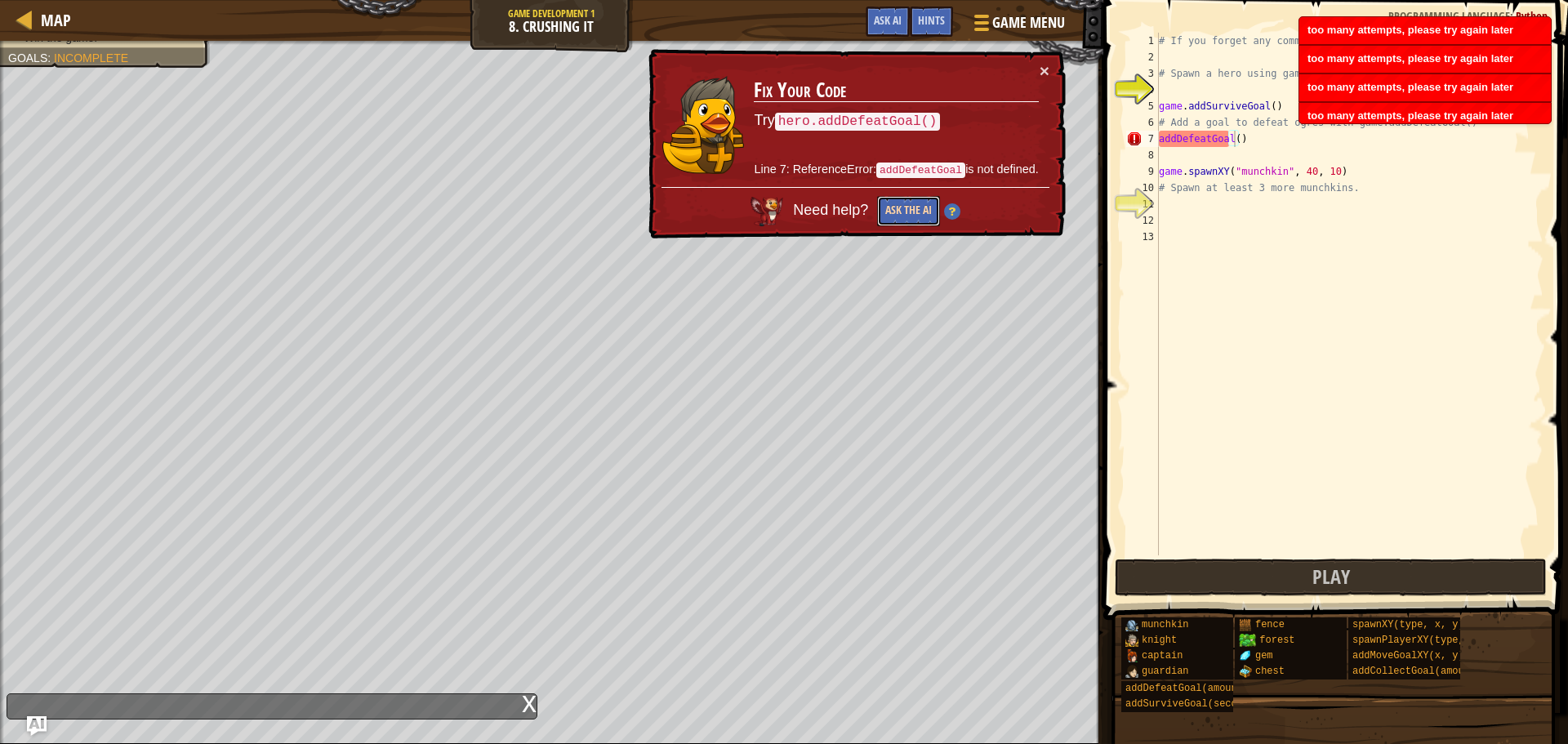
click at [913, 209] on button "Ask the AI" at bounding box center [909, 211] width 63 height 30
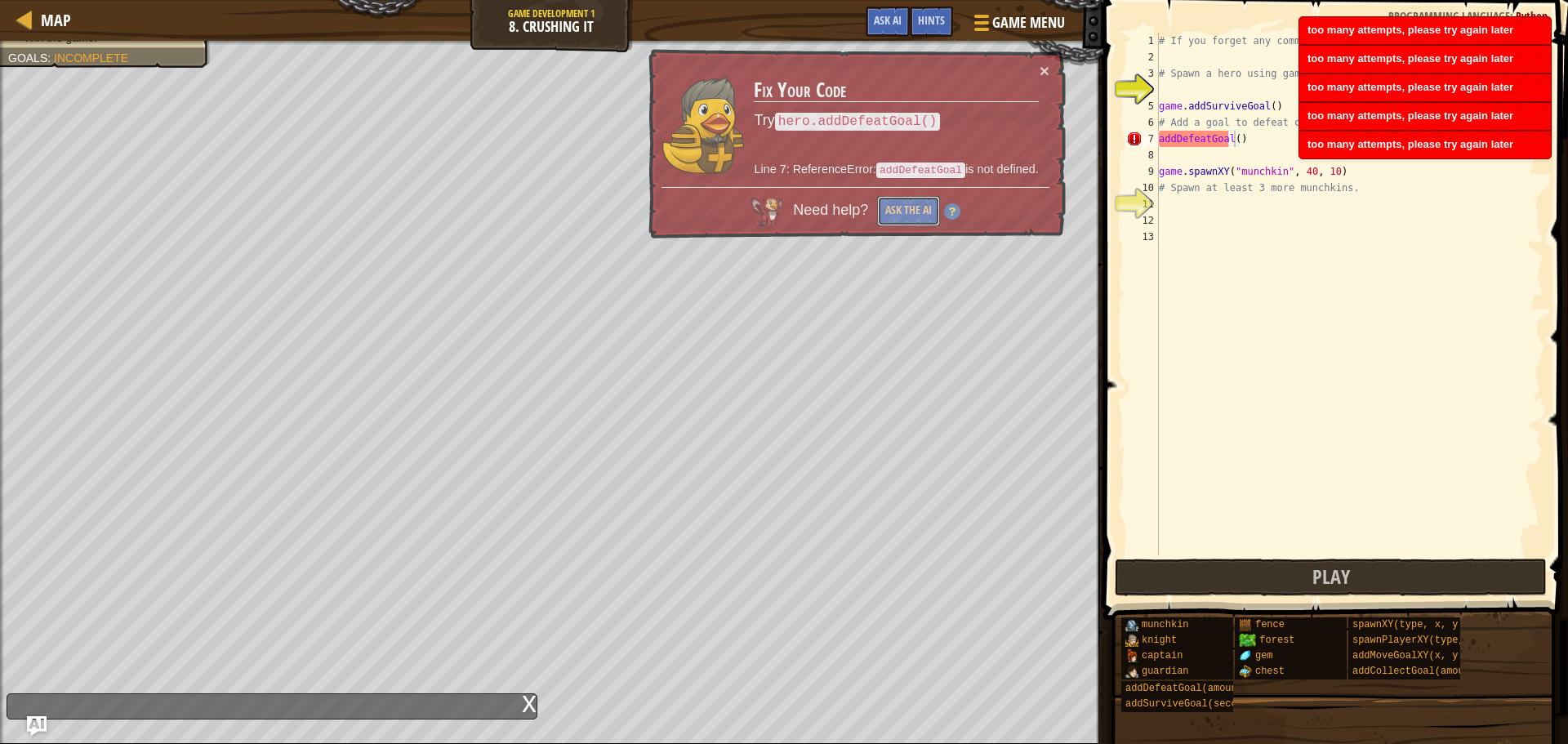
click at [913, 209] on button "Ask the AI" at bounding box center [909, 211] width 63 height 30
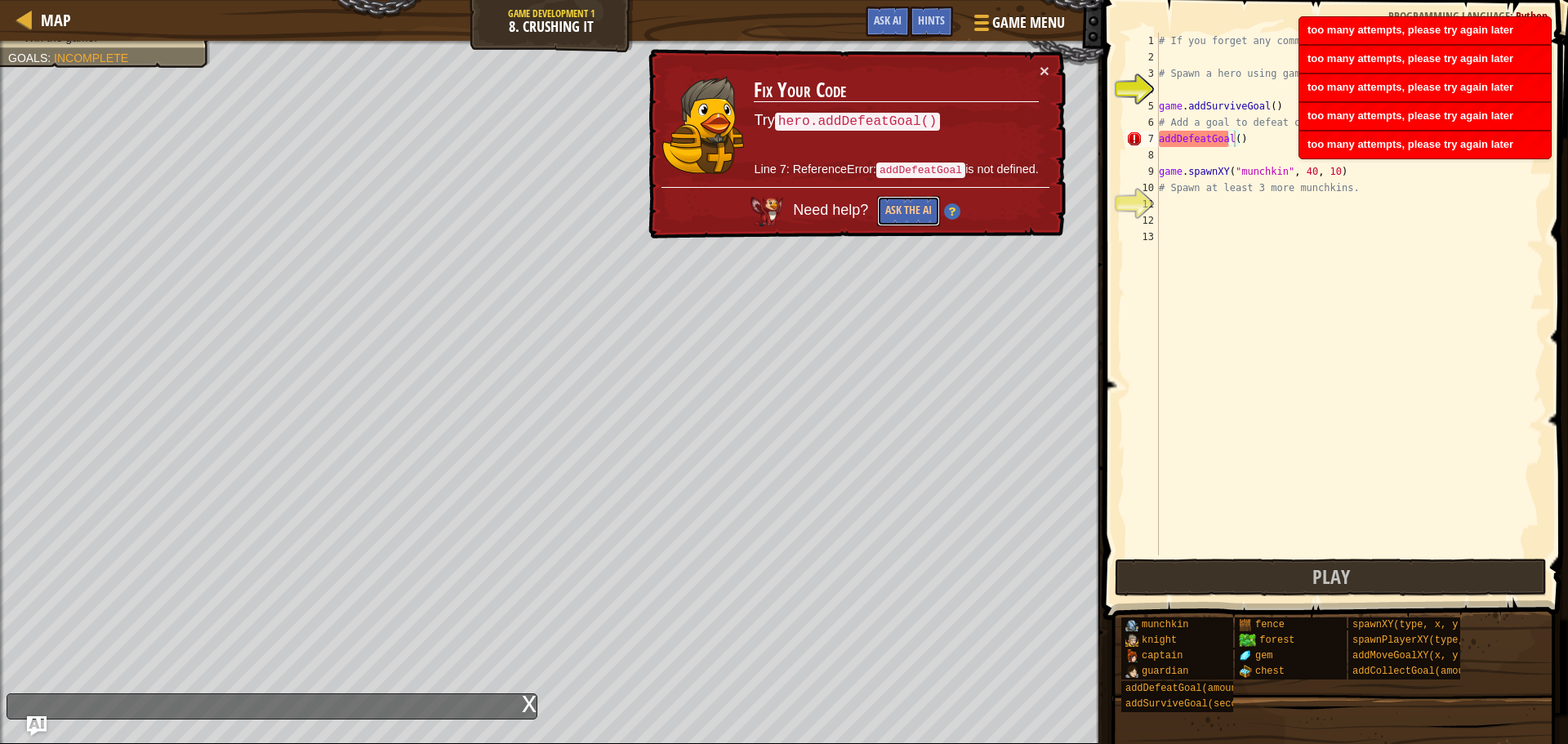
click at [913, 209] on button "Ask the AI" at bounding box center [909, 211] width 63 height 30
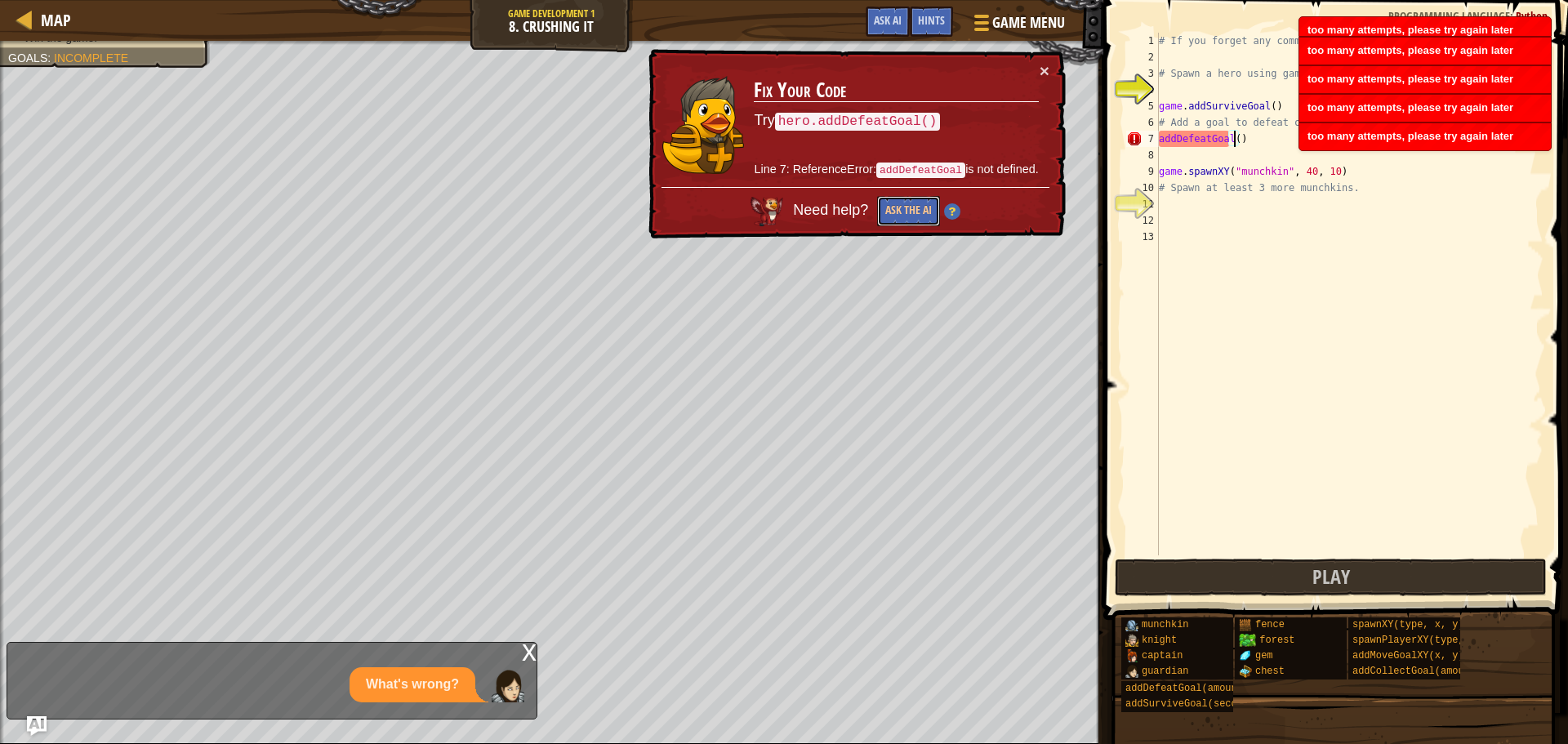
click at [913, 209] on button "Ask the AI" at bounding box center [909, 211] width 63 height 30
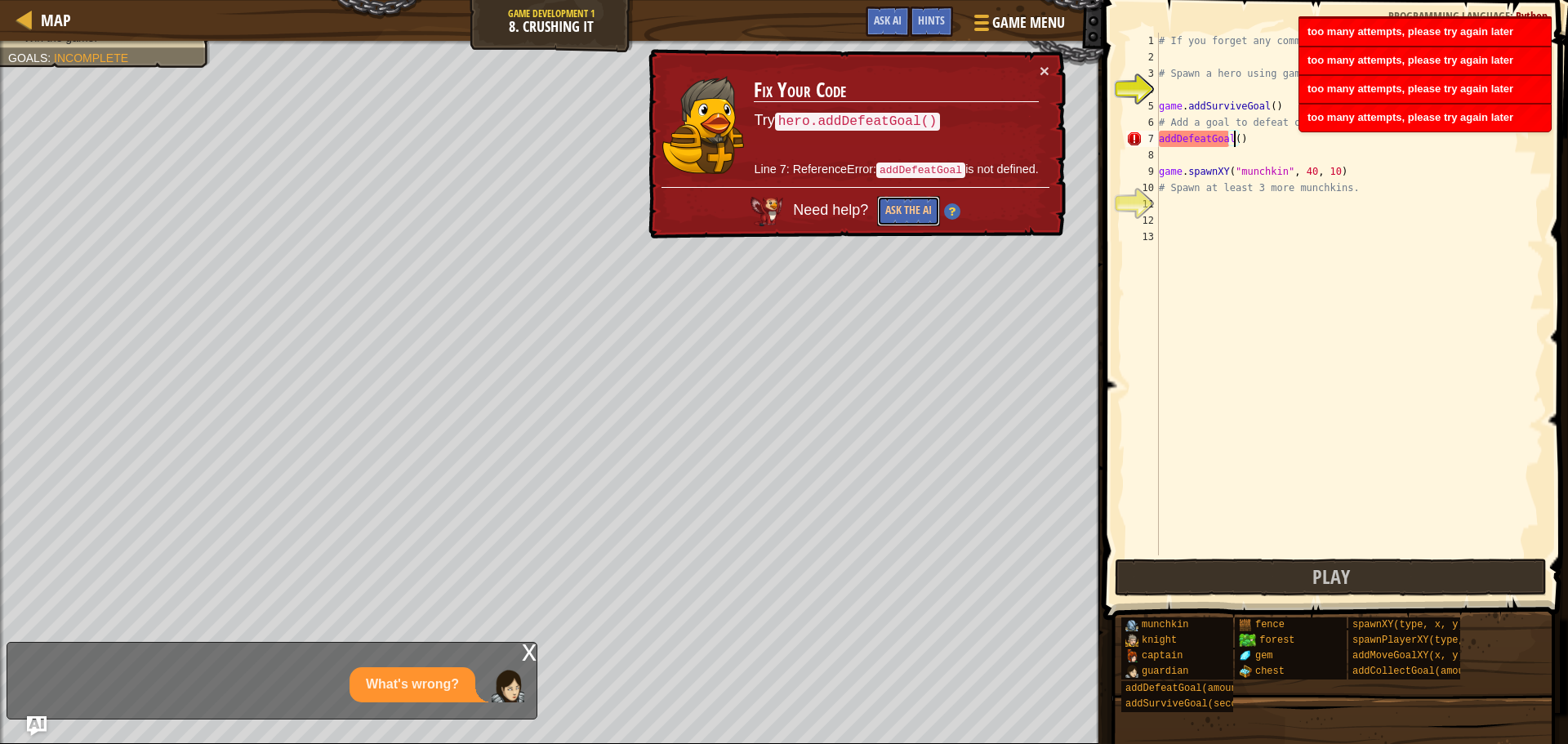
click at [913, 209] on button "Ask the AI" at bounding box center [909, 211] width 63 height 30
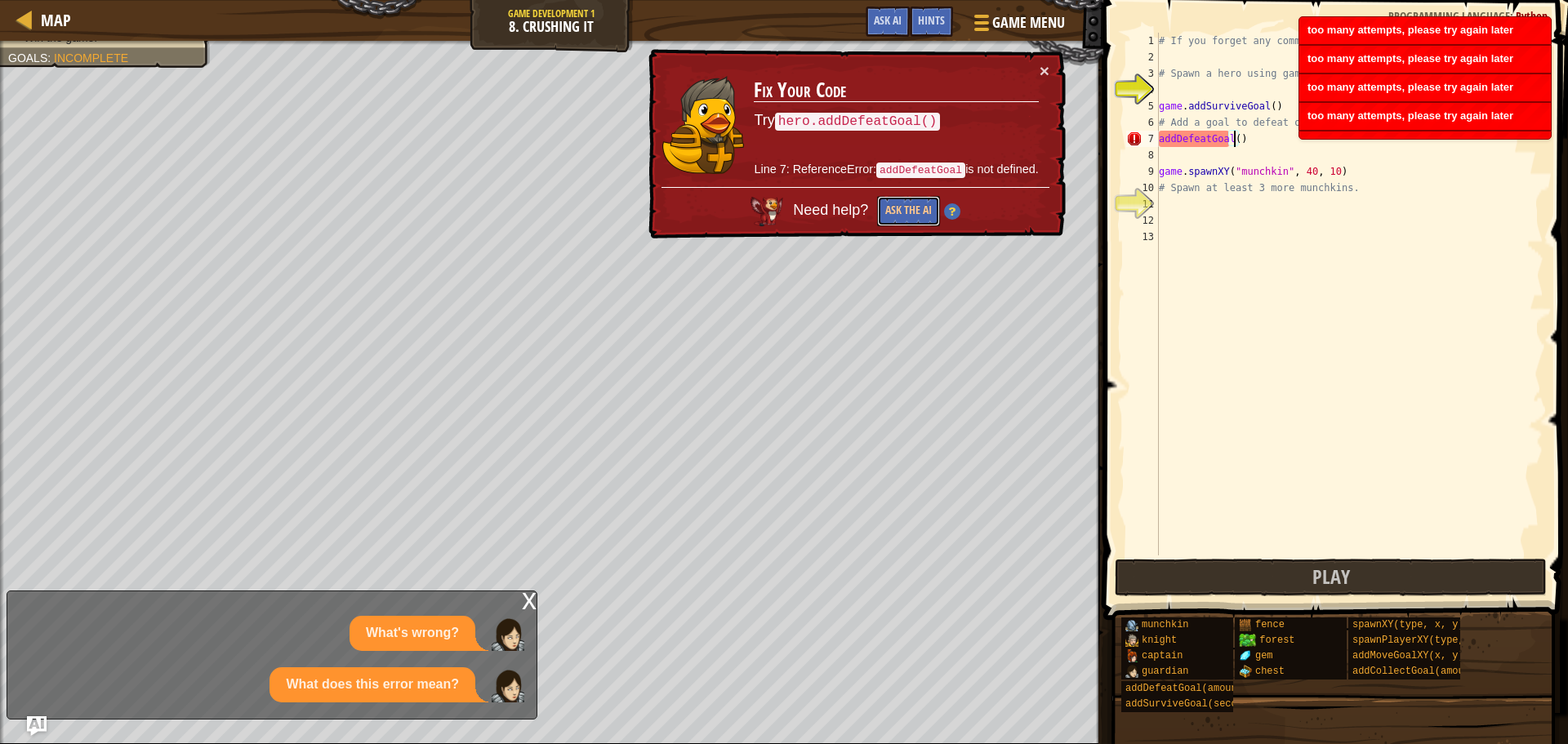
click at [913, 209] on button "Ask the AI" at bounding box center [909, 211] width 63 height 30
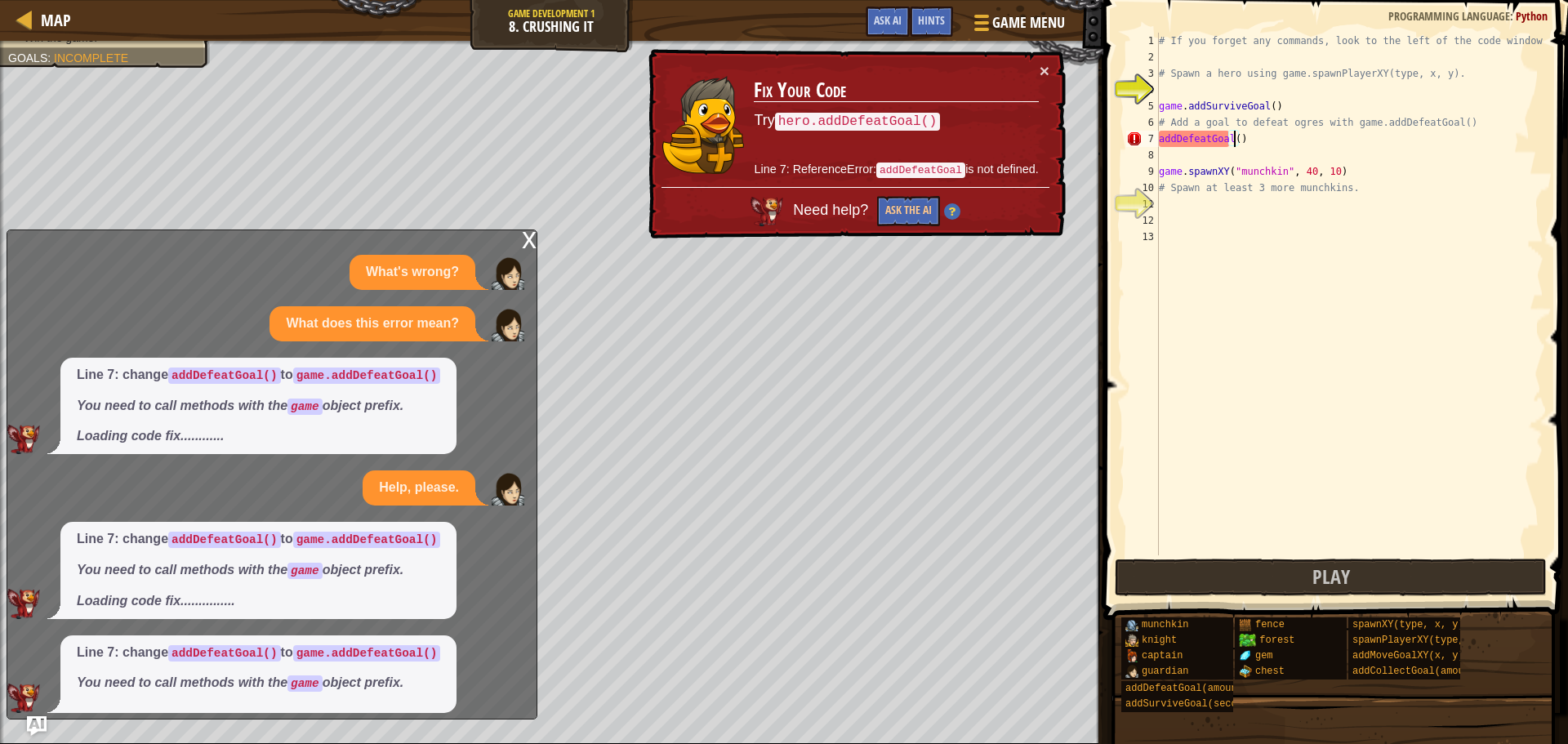
click at [265, 377] on code "addDefeatGoal()" at bounding box center [225, 376] width 113 height 17
click at [260, 395] on span "Line 7: change addDefeatGoal() to game.addDefeatGoal() You need to call methods…" at bounding box center [258, 406] width 364 height 81
click at [260, 397] on span "Line 7: change addDefeatGoal() to game.addDefeatGoal() You need to call methods…" at bounding box center [258, 406] width 364 height 81
click at [260, 412] on p "You need to call methods with the game object prefix." at bounding box center [258, 406] width 364 height 19
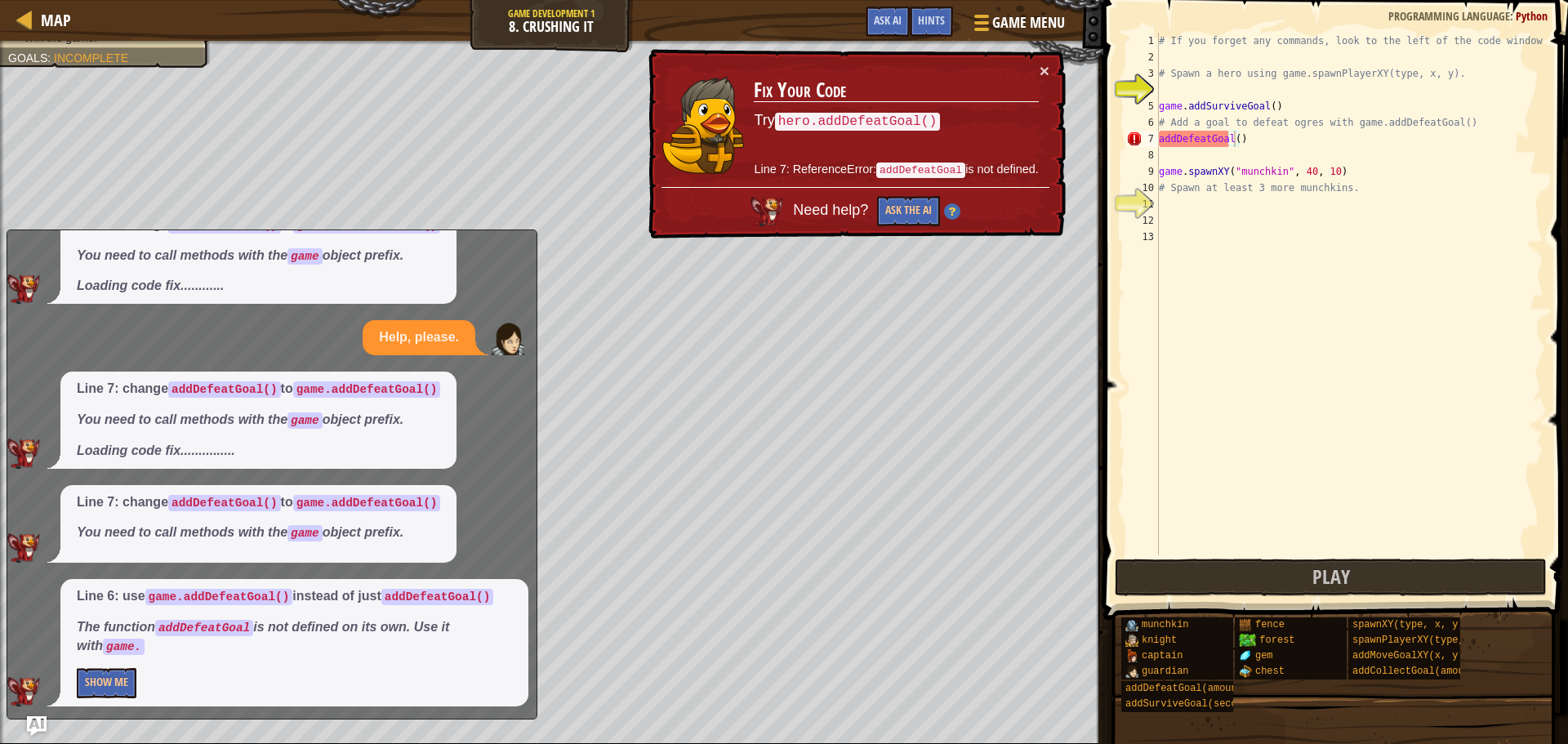
scroll to position [155, 0]
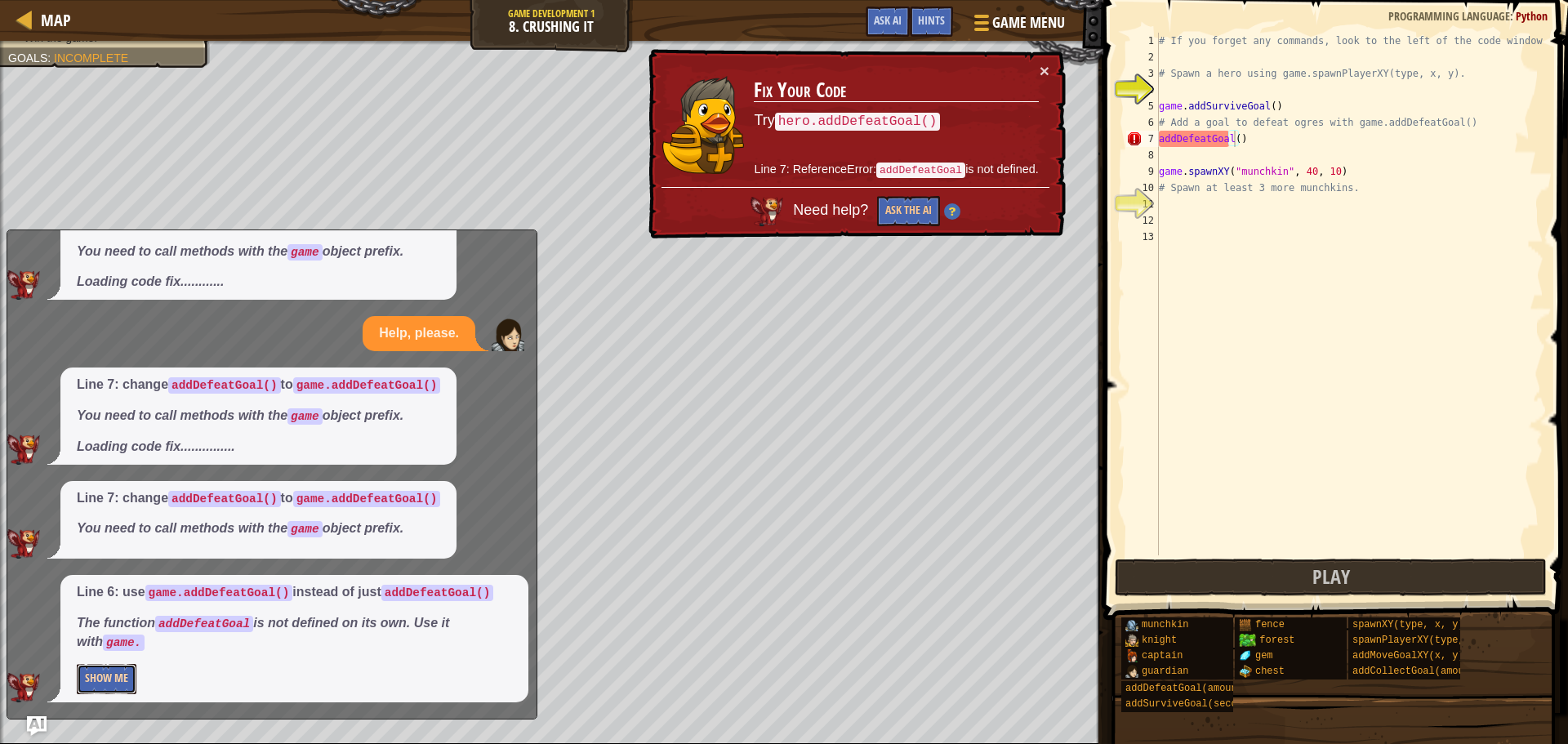
click at [126, 691] on button "Show Me" at bounding box center [106, 678] width 60 height 30
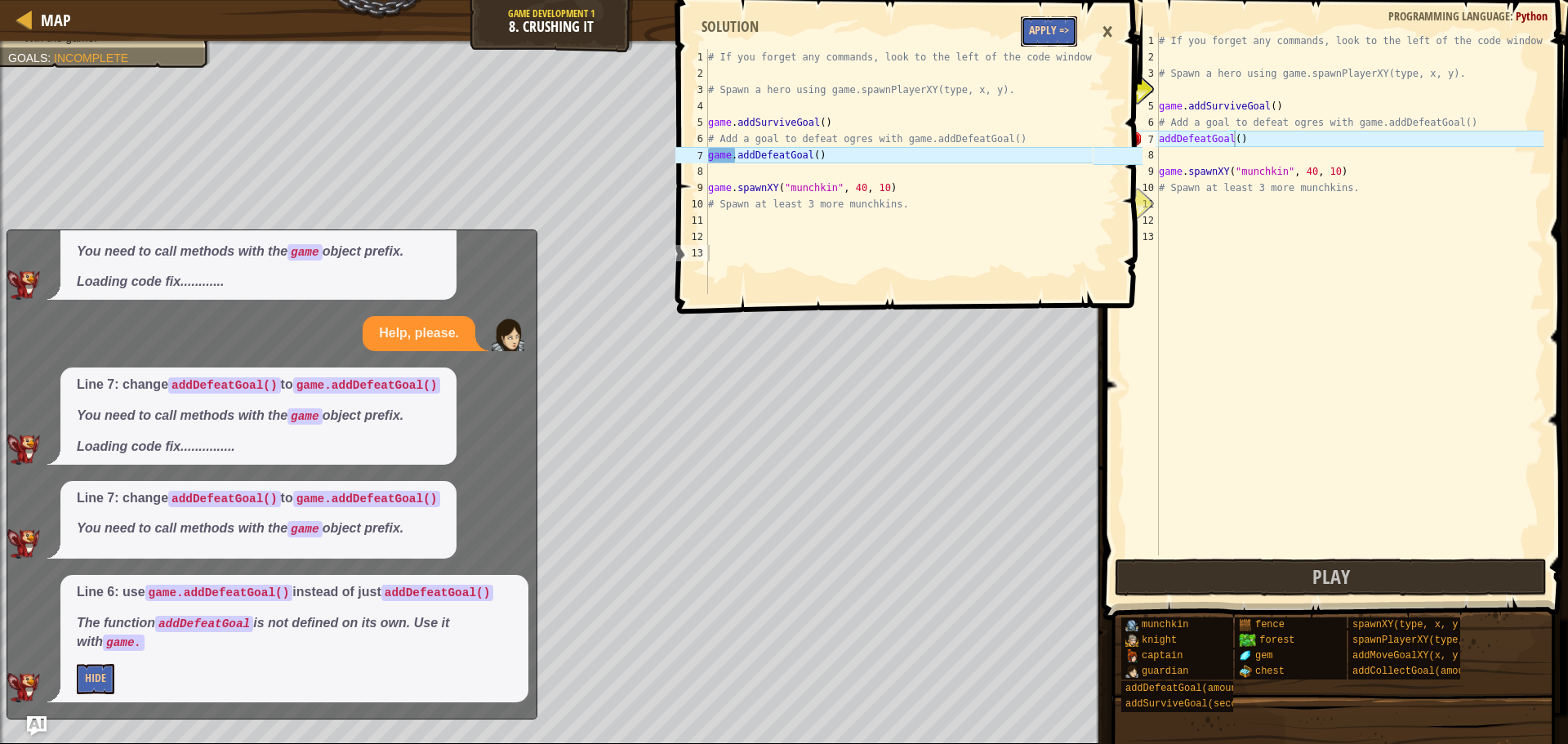
click at [1051, 28] on button "Apply =>" at bounding box center [1050, 32] width 57 height 30
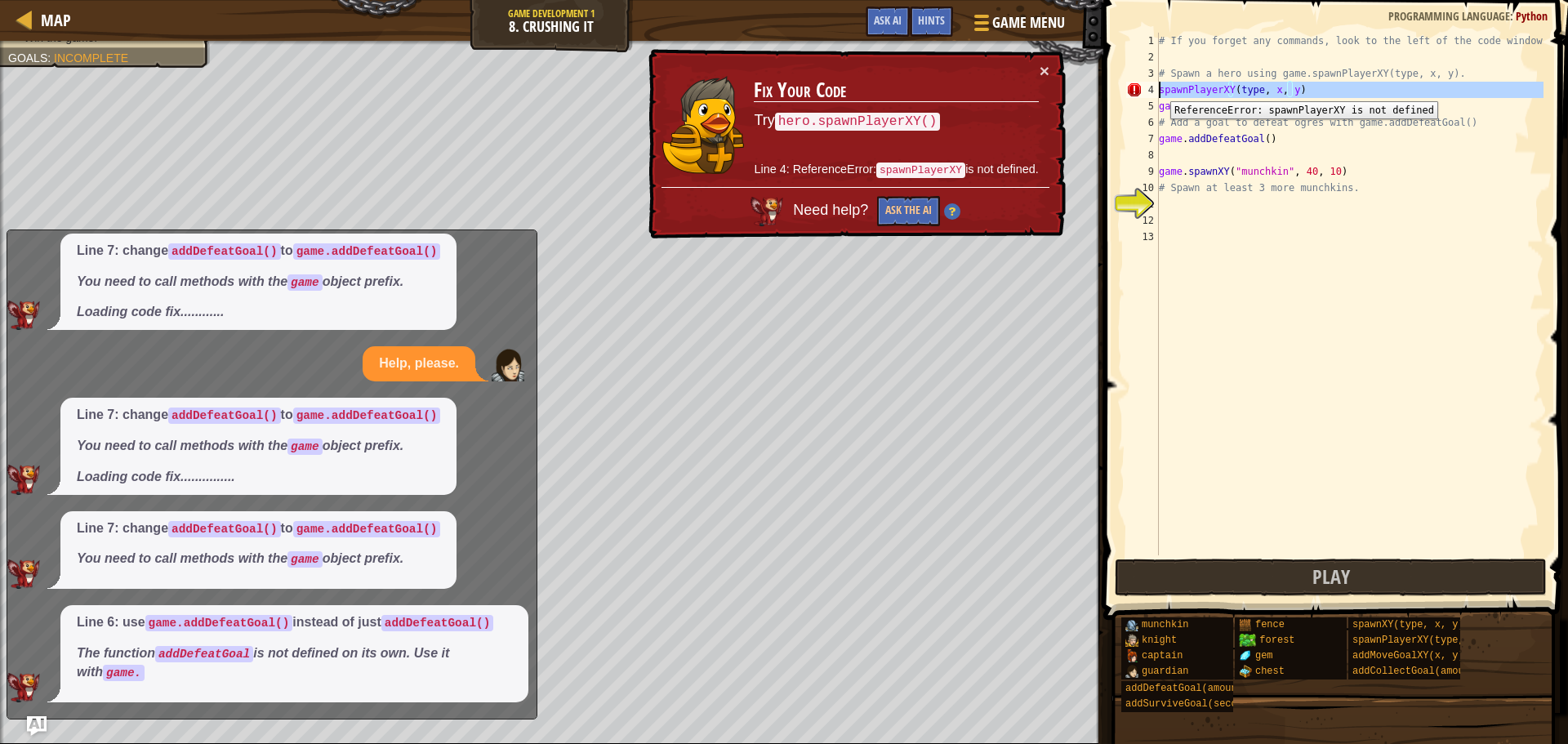
click at [1159, 89] on div "4" at bounding box center [1142, 90] width 32 height 17
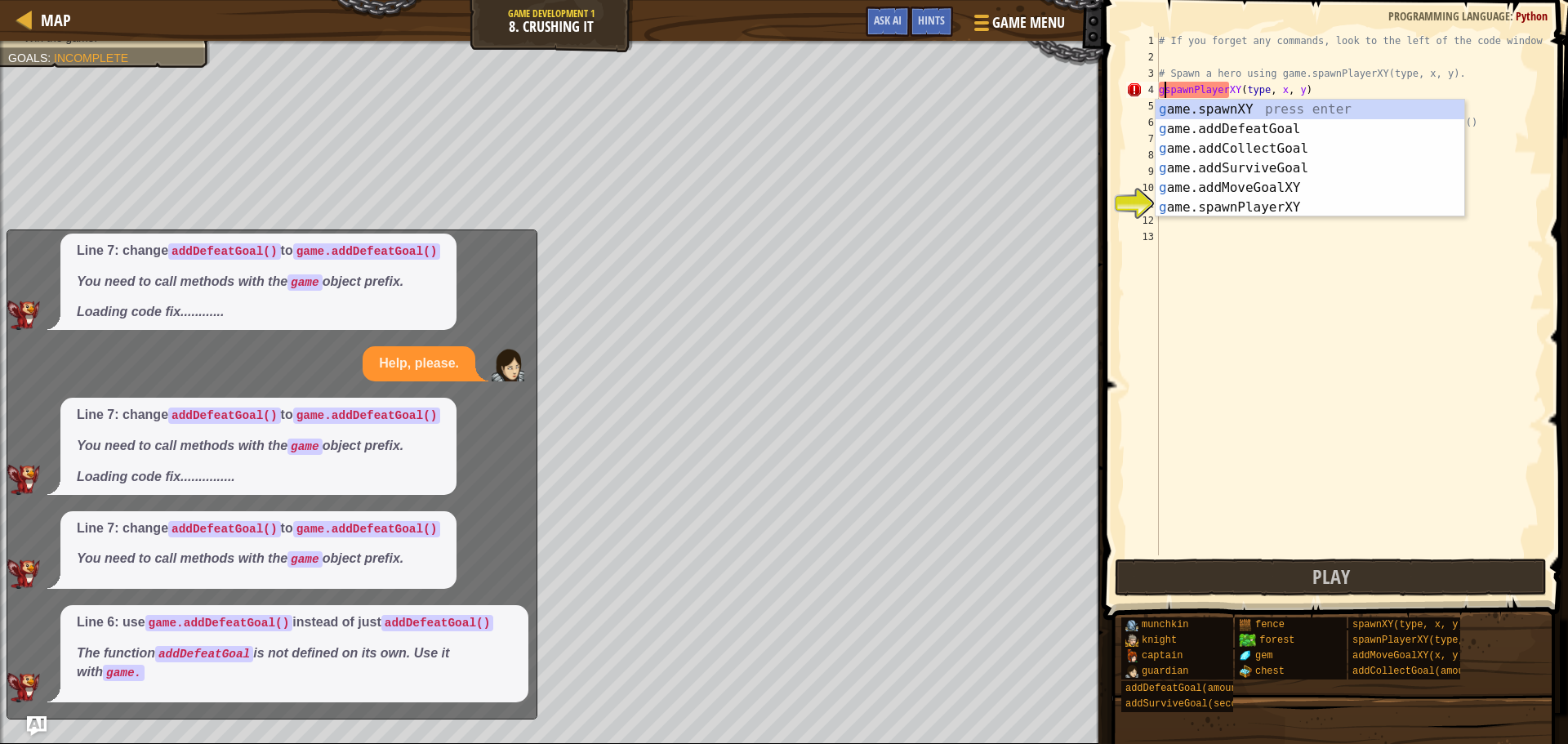
scroll to position [7, 0]
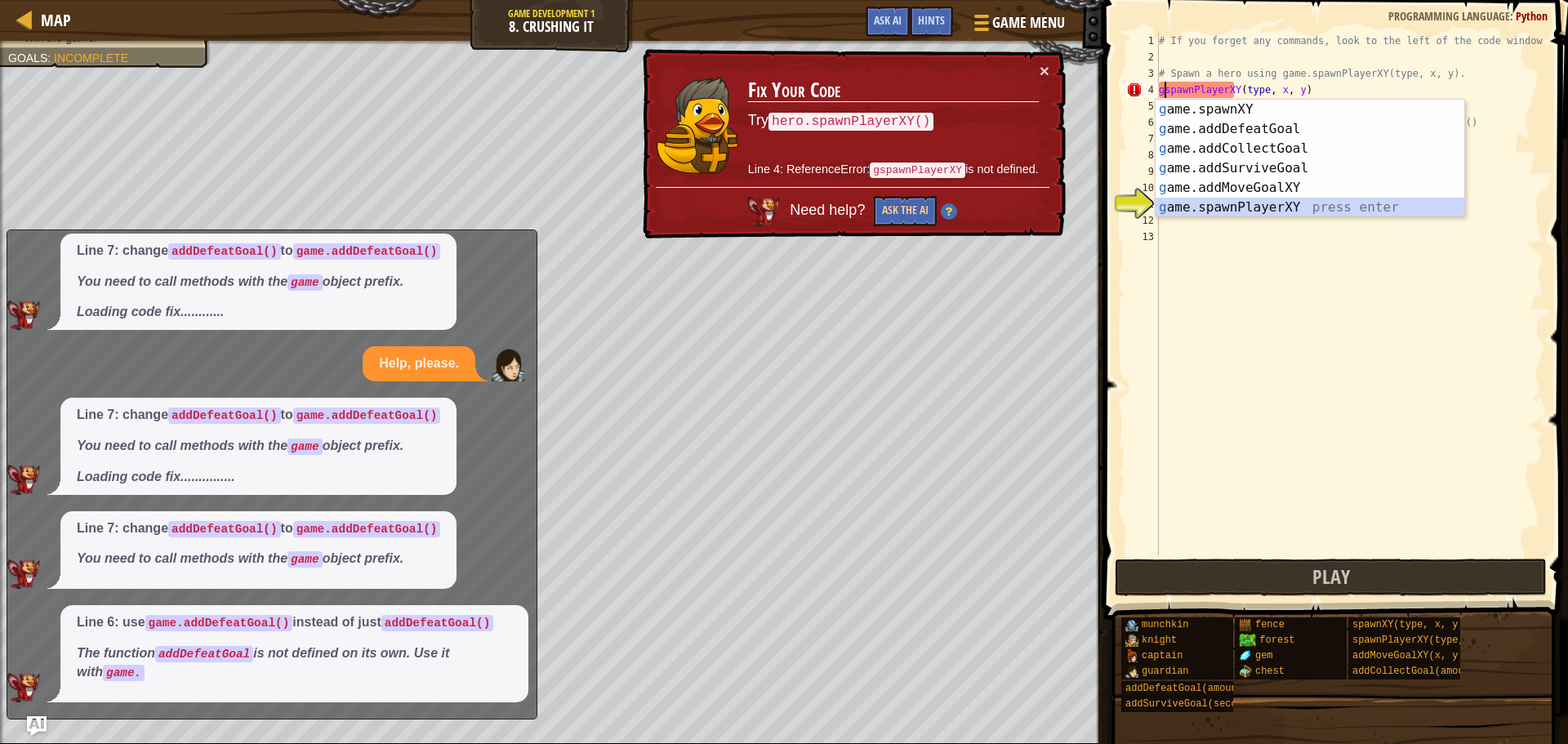
click at [1197, 205] on div "g ame.spawnXY press enter g ame.addDefeatGoal press enter g ame.addCollectGoal …" at bounding box center [1310, 178] width 309 height 157
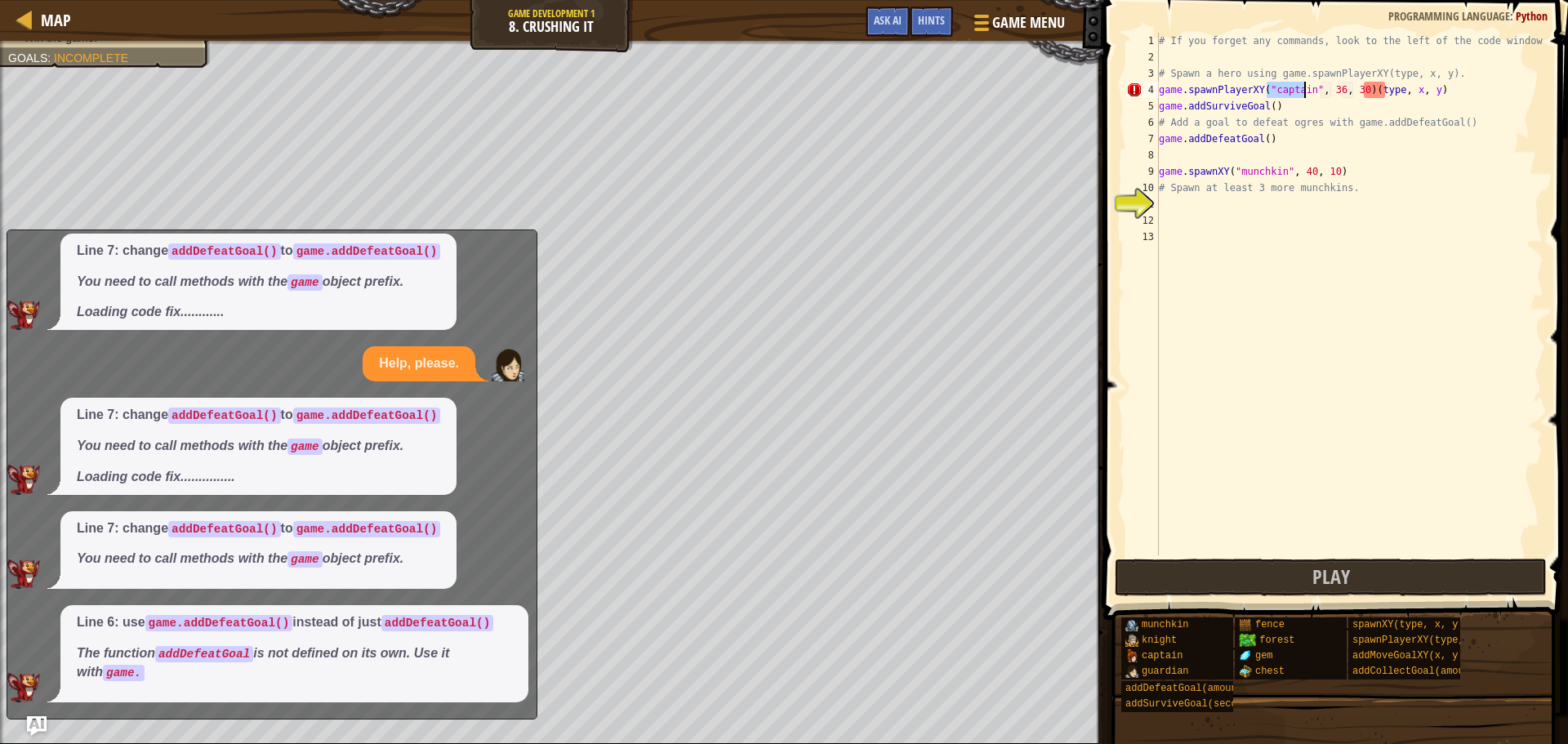
click at [1445, 89] on div "# If you forget any commands, look to the left of the code window! # Spawn a he…" at bounding box center [1350, 310] width 388 height 555
click at [1159, 171] on div "9" at bounding box center [1142, 171] width 32 height 17
type textarea "game.spawnXY("munchkin", 40, 10)"
click at [1160, 188] on div "# If you forget any commands, look to the left of the code window! # Spawn a he…" at bounding box center [1350, 310] width 388 height 555
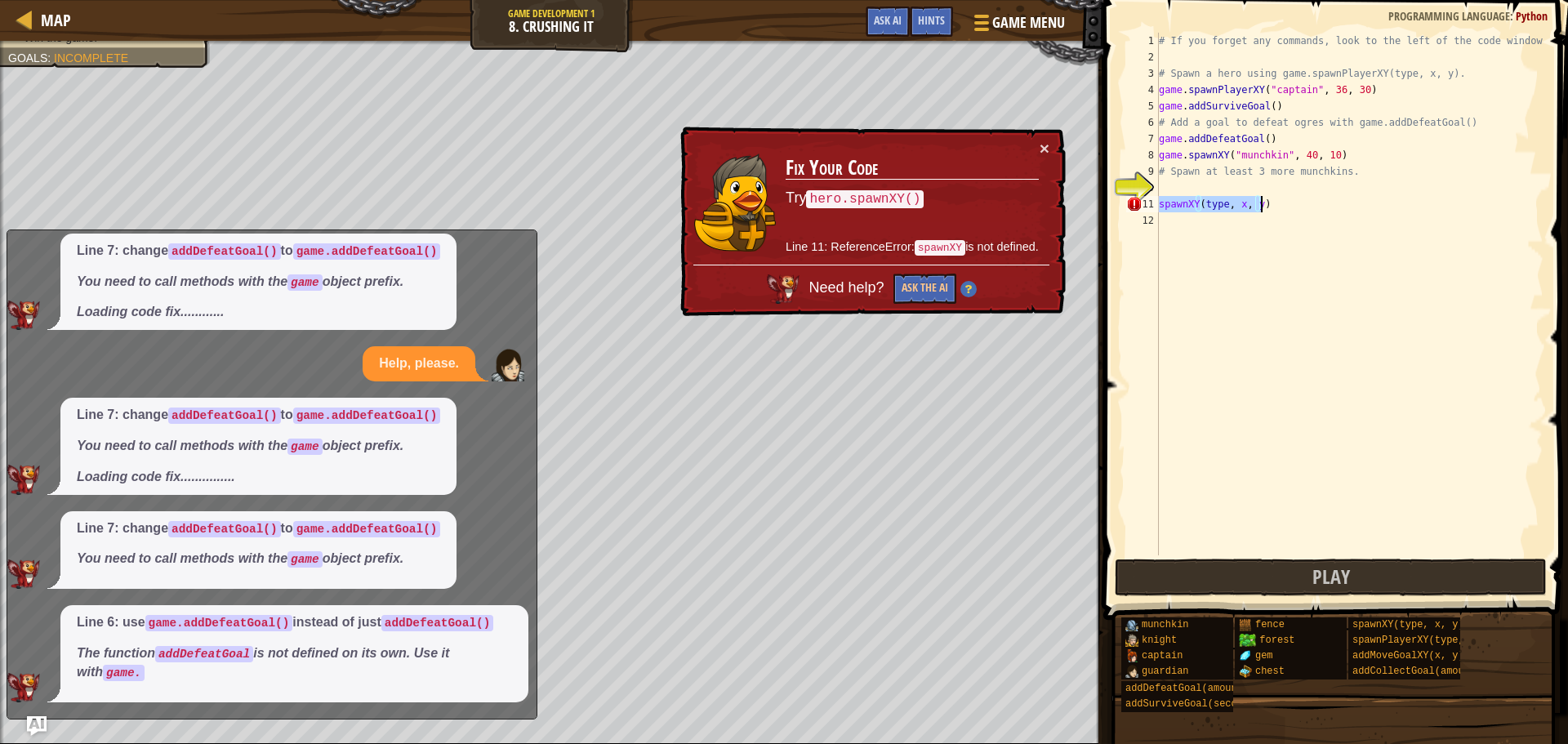
click at [1161, 204] on div "# If you forget any commands, look to the left of the code window! # Spawn a he…" at bounding box center [1350, 293] width 388 height 522
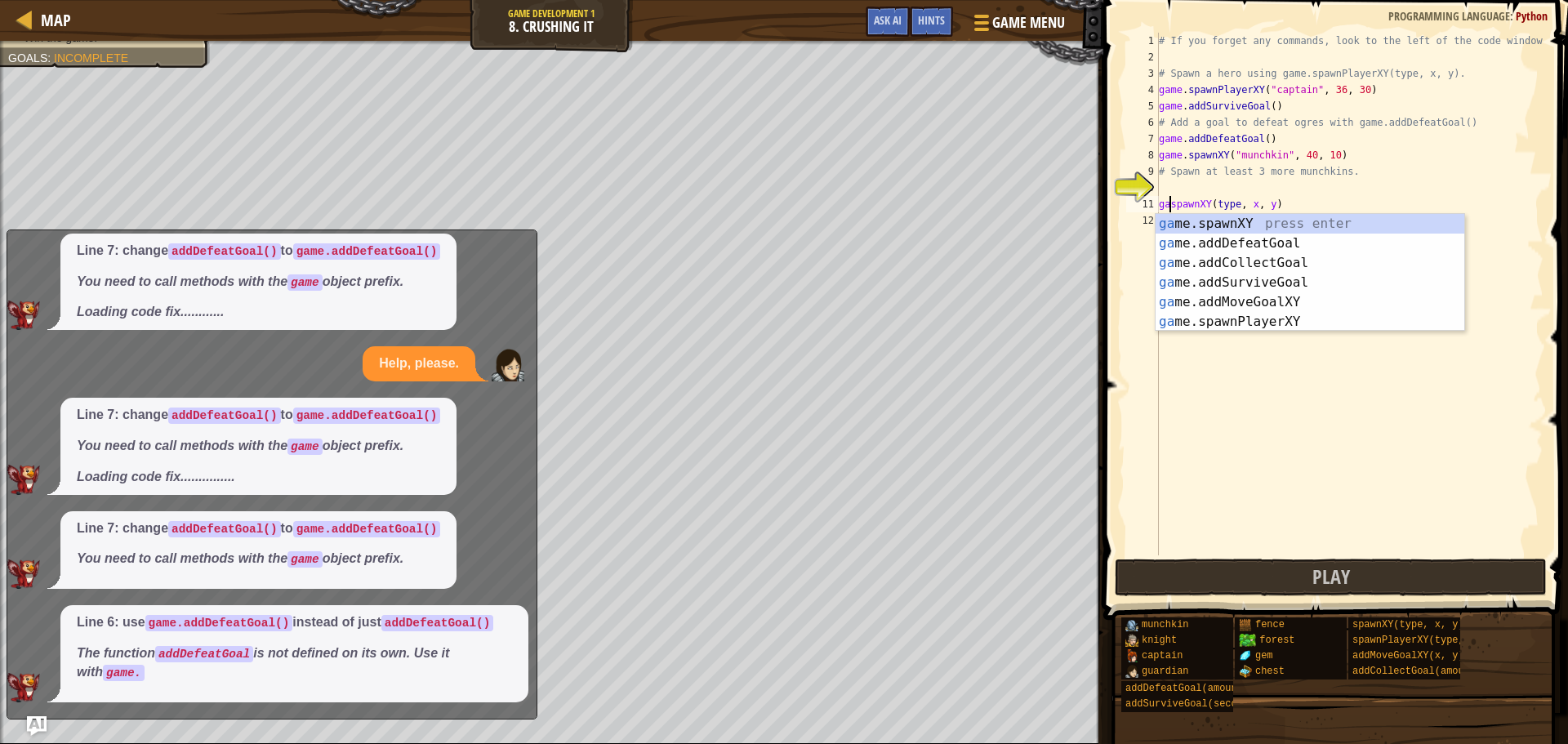
scroll to position [7, 1]
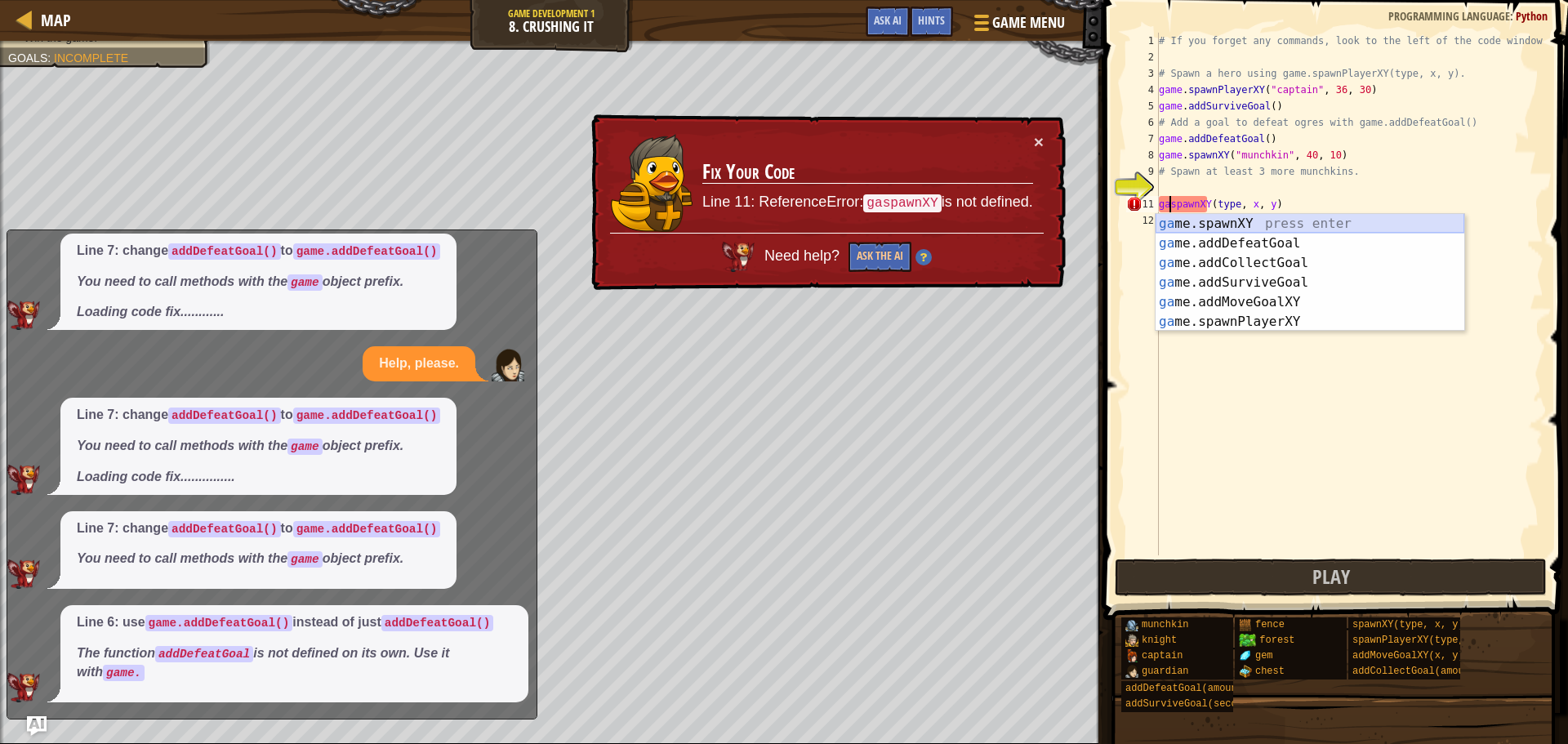
click at [1246, 224] on div "ga me.spawnXY press enter ga me.addDefeatGoal press enter ga me.addCollectGoal …" at bounding box center [1310, 292] width 309 height 157
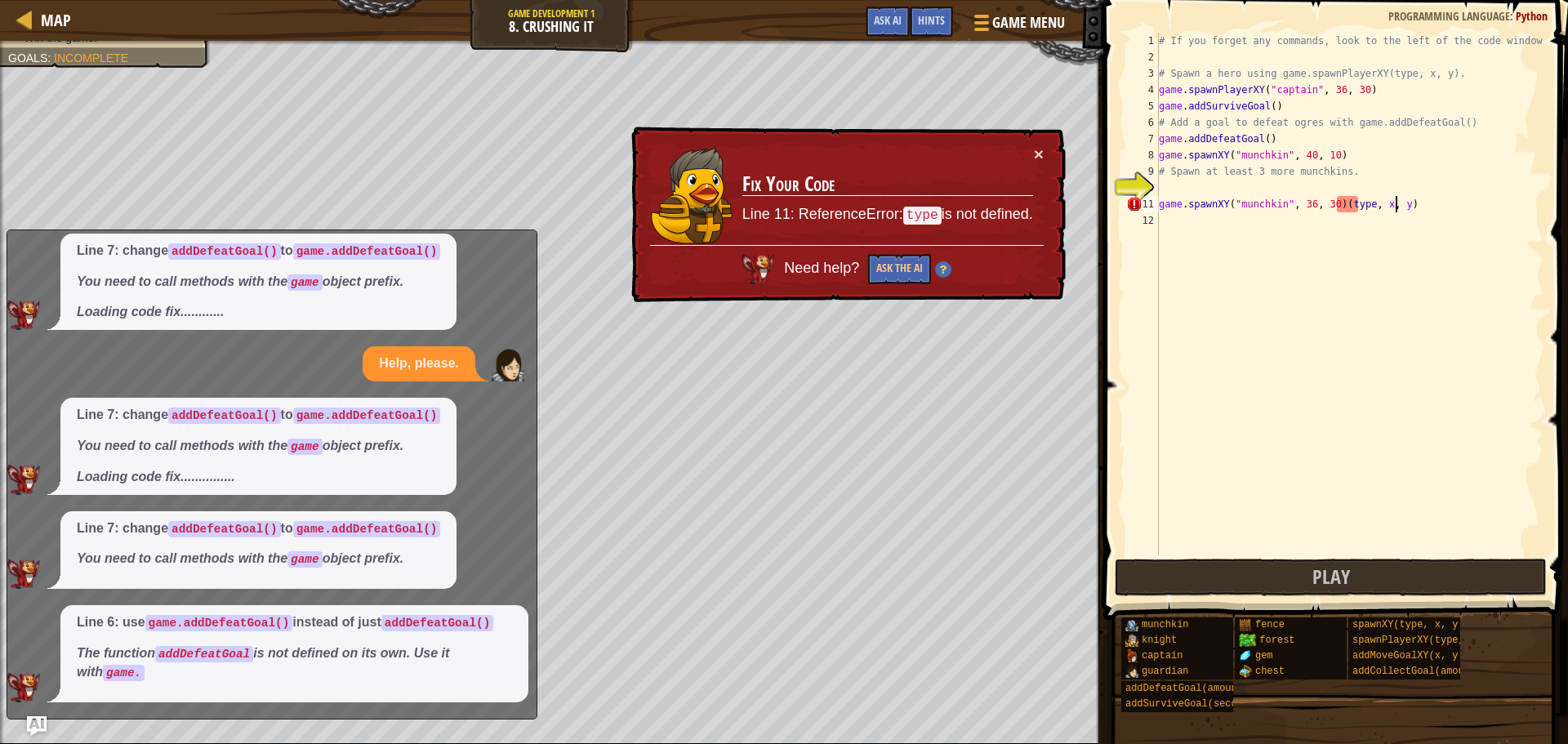
click at [1430, 208] on div "# If you forget any commands, look to the left of the code window! # Spawn a he…" at bounding box center [1350, 310] width 388 height 555
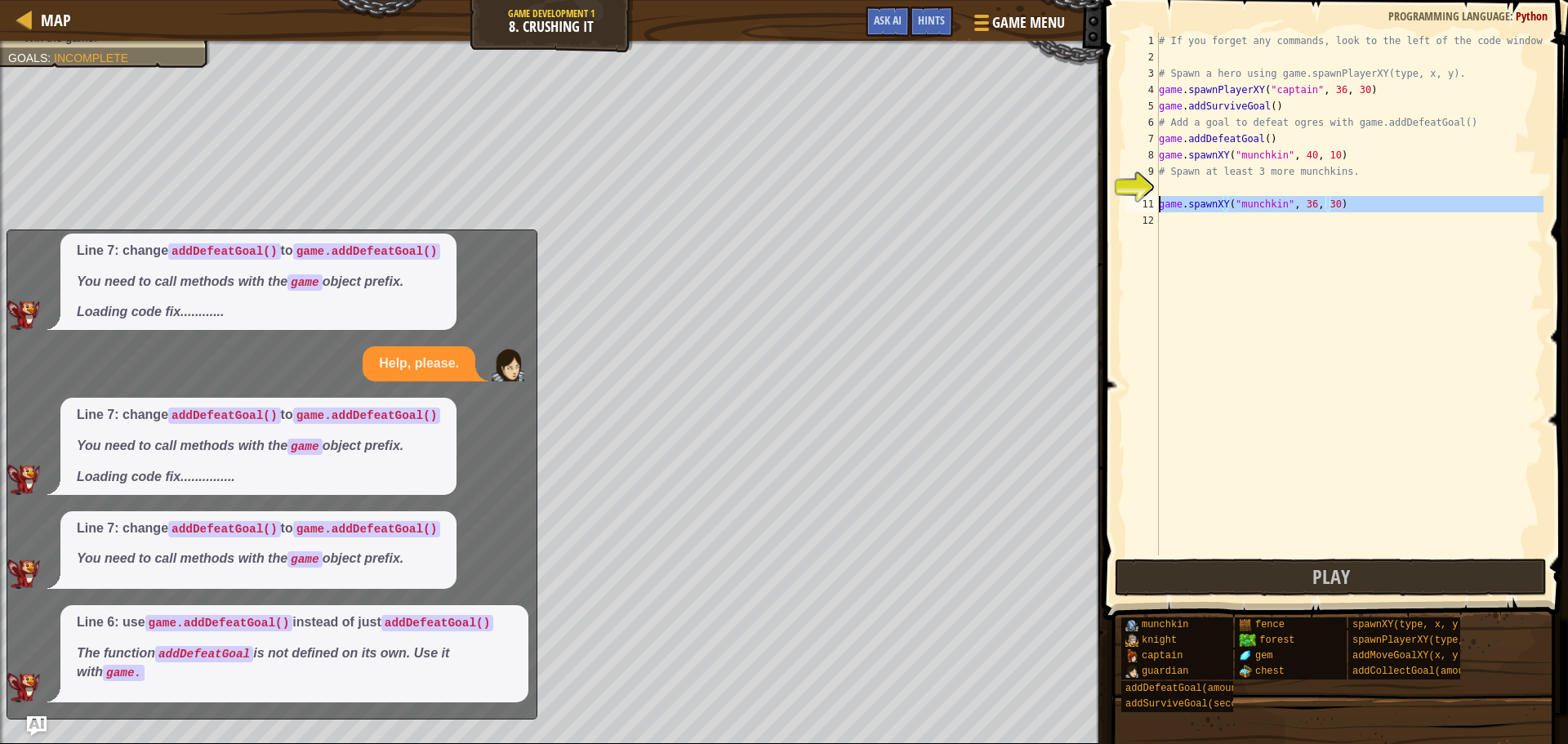
click at [1159, 202] on div "11" at bounding box center [1142, 204] width 32 height 17
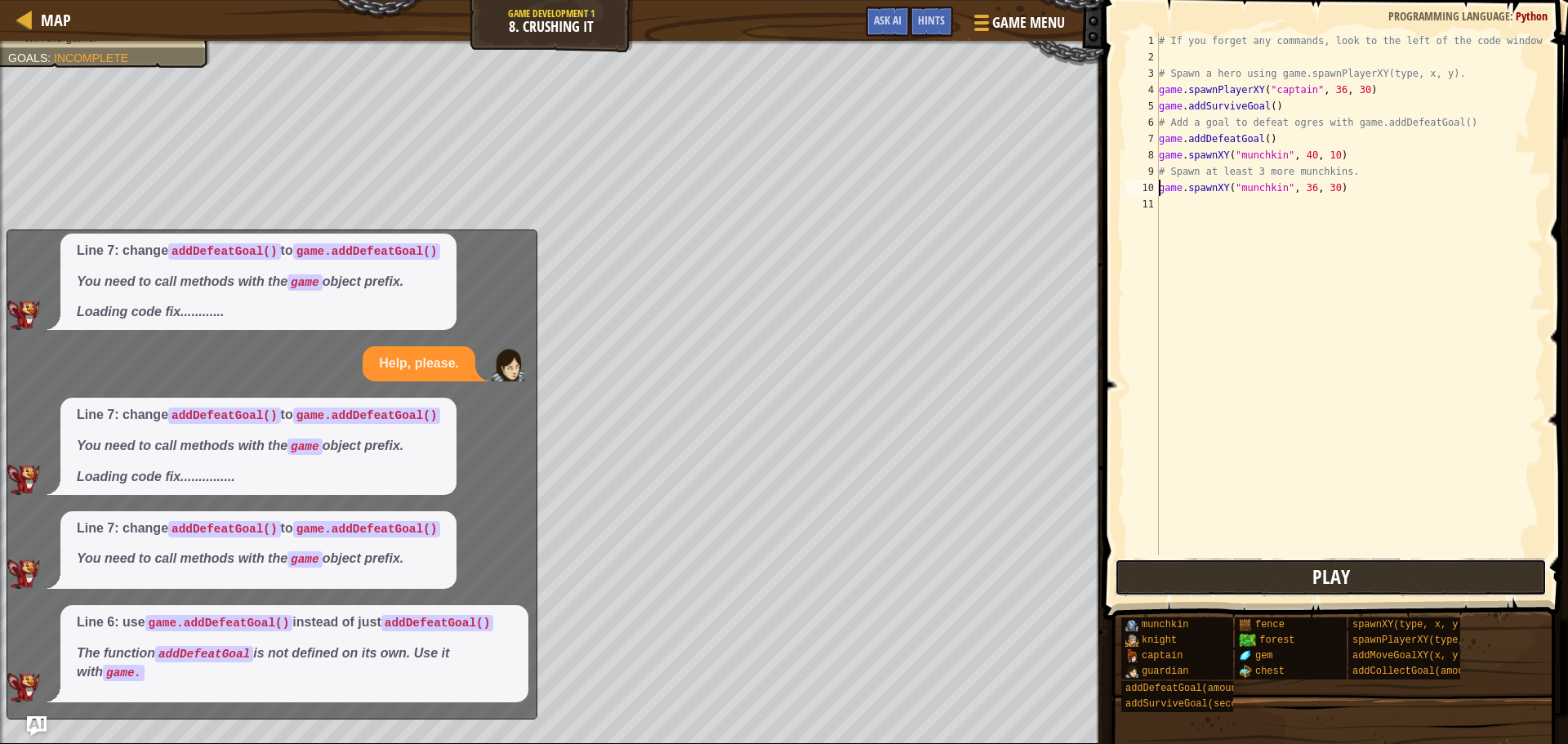
click at [1323, 578] on span "Play" at bounding box center [1331, 576] width 37 height 26
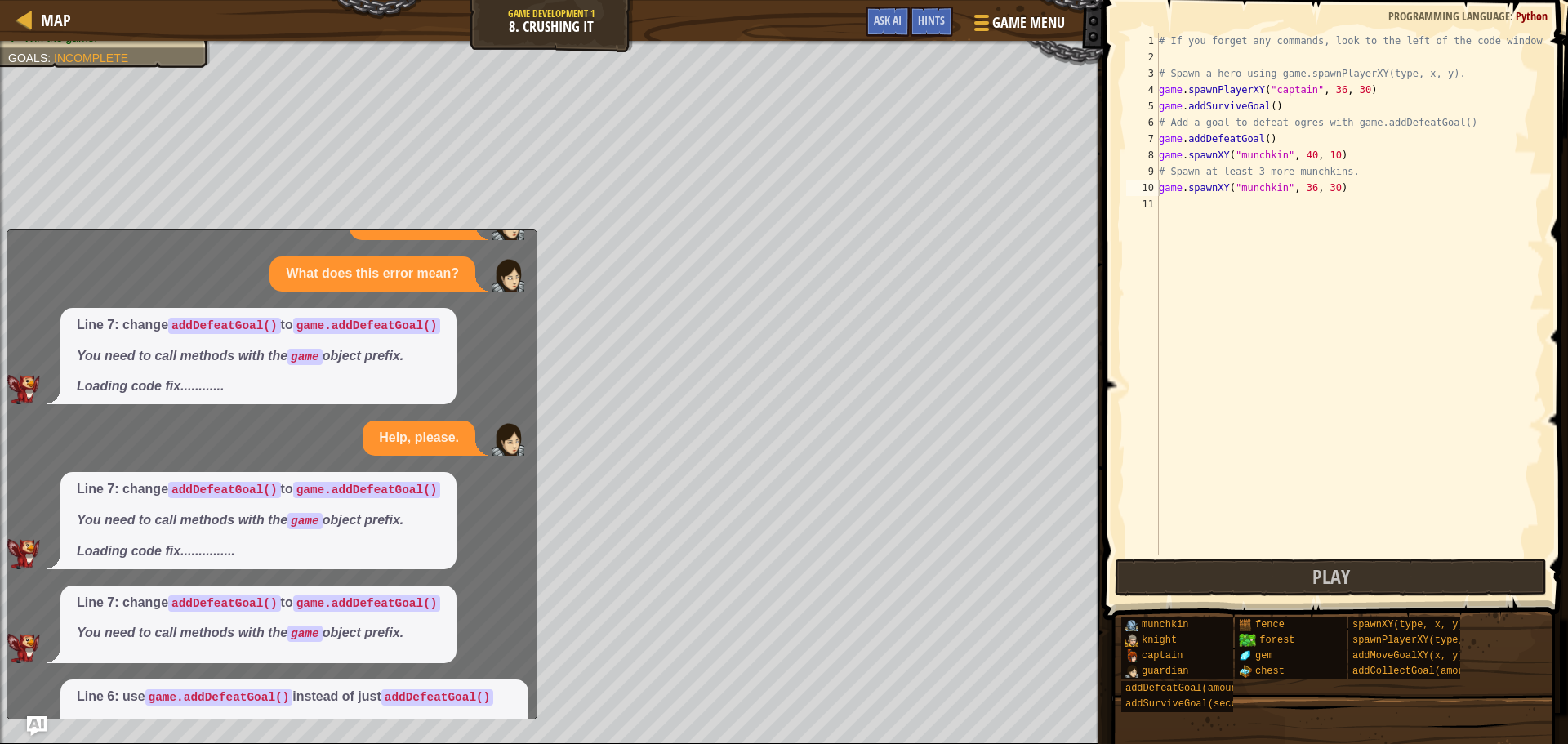
scroll to position [0, 0]
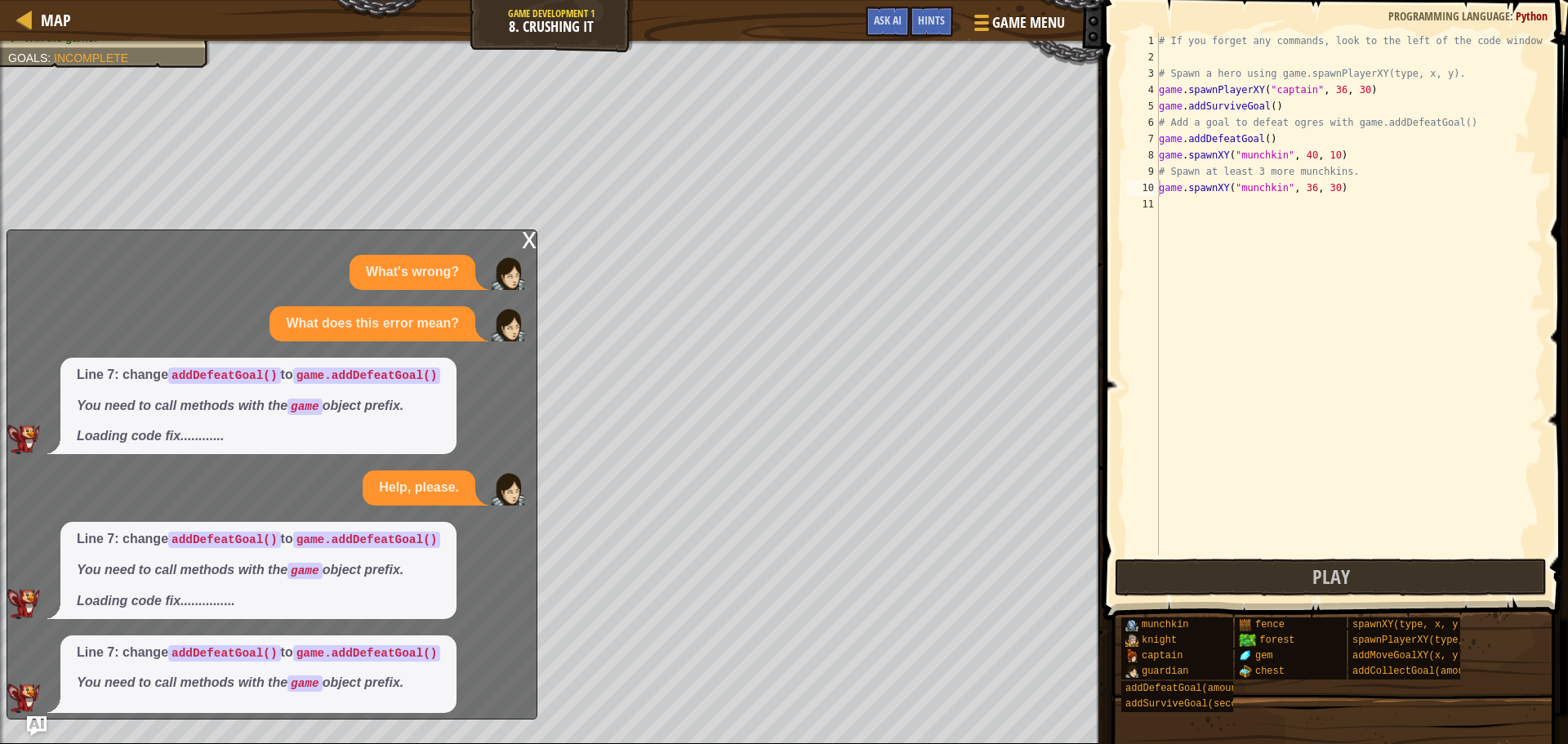
click at [531, 233] on div "x" at bounding box center [530, 239] width 15 height 17
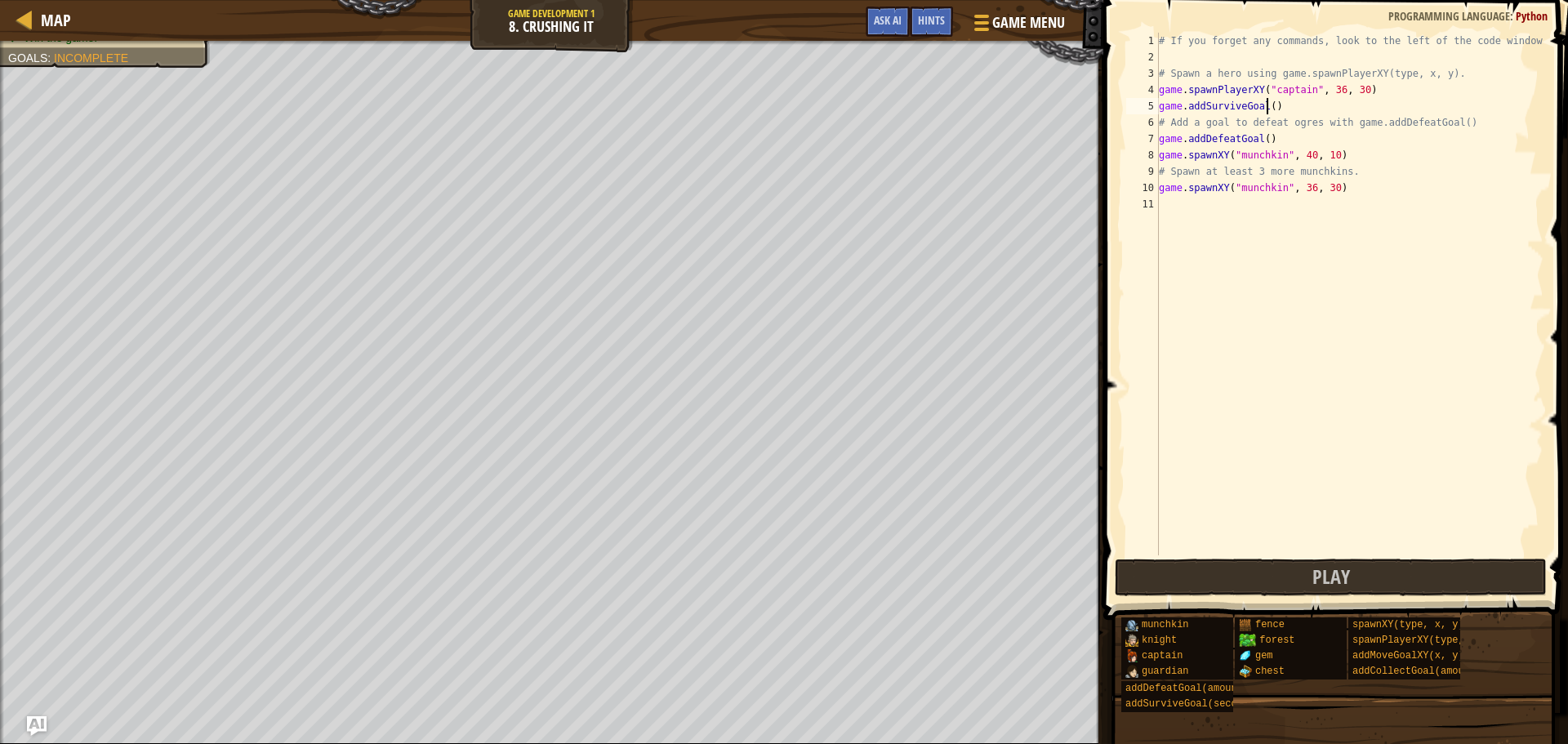
click at [1265, 107] on div "# If you forget any commands, look to the left of the code window! # Spawn a he…" at bounding box center [1350, 310] width 388 height 555
click at [1234, 574] on button "Play" at bounding box center [1330, 577] width 432 height 37
click at [887, 15] on span "Ask AI" at bounding box center [888, 20] width 27 height 16
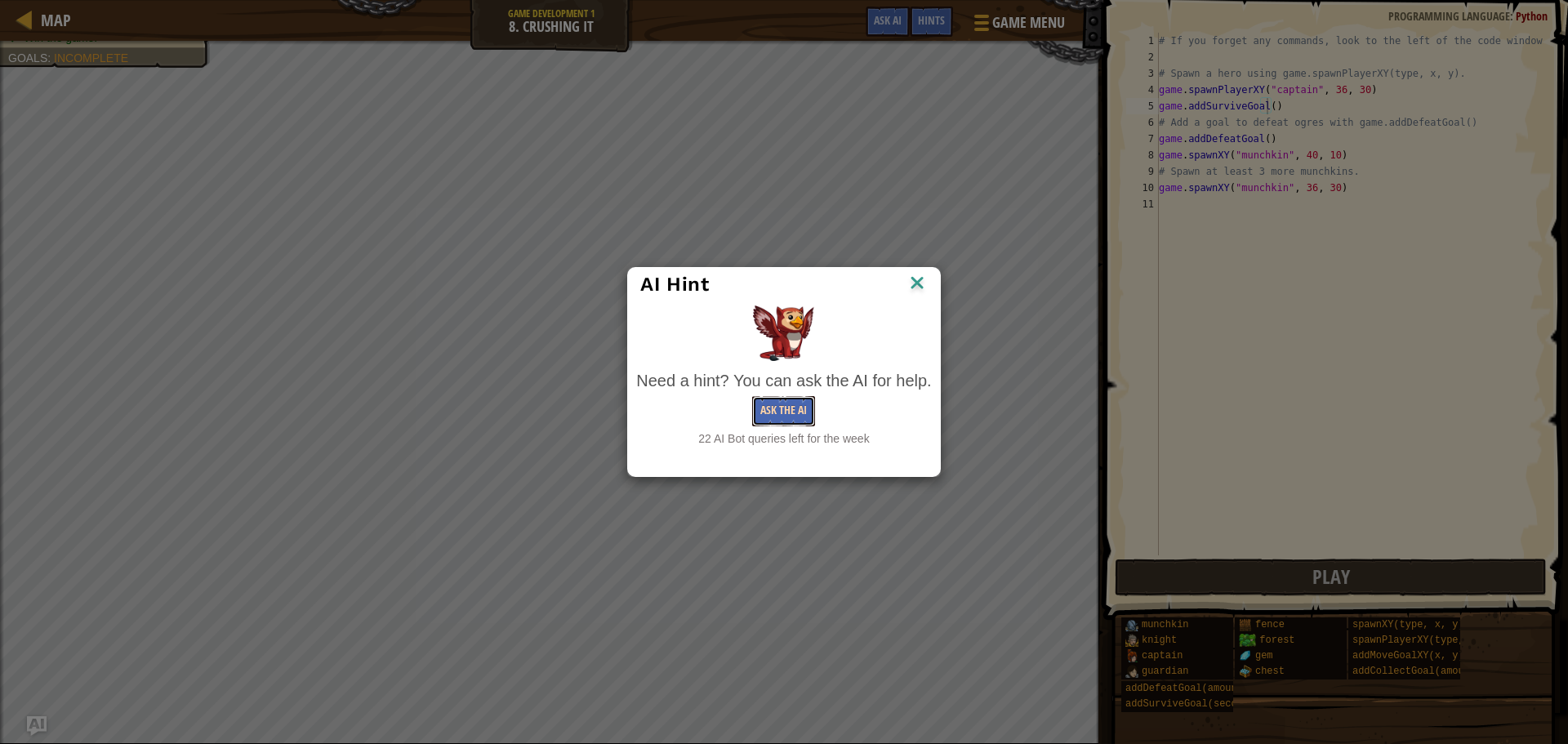
click at [786, 414] on button "Ask the AI" at bounding box center [784, 411] width 63 height 30
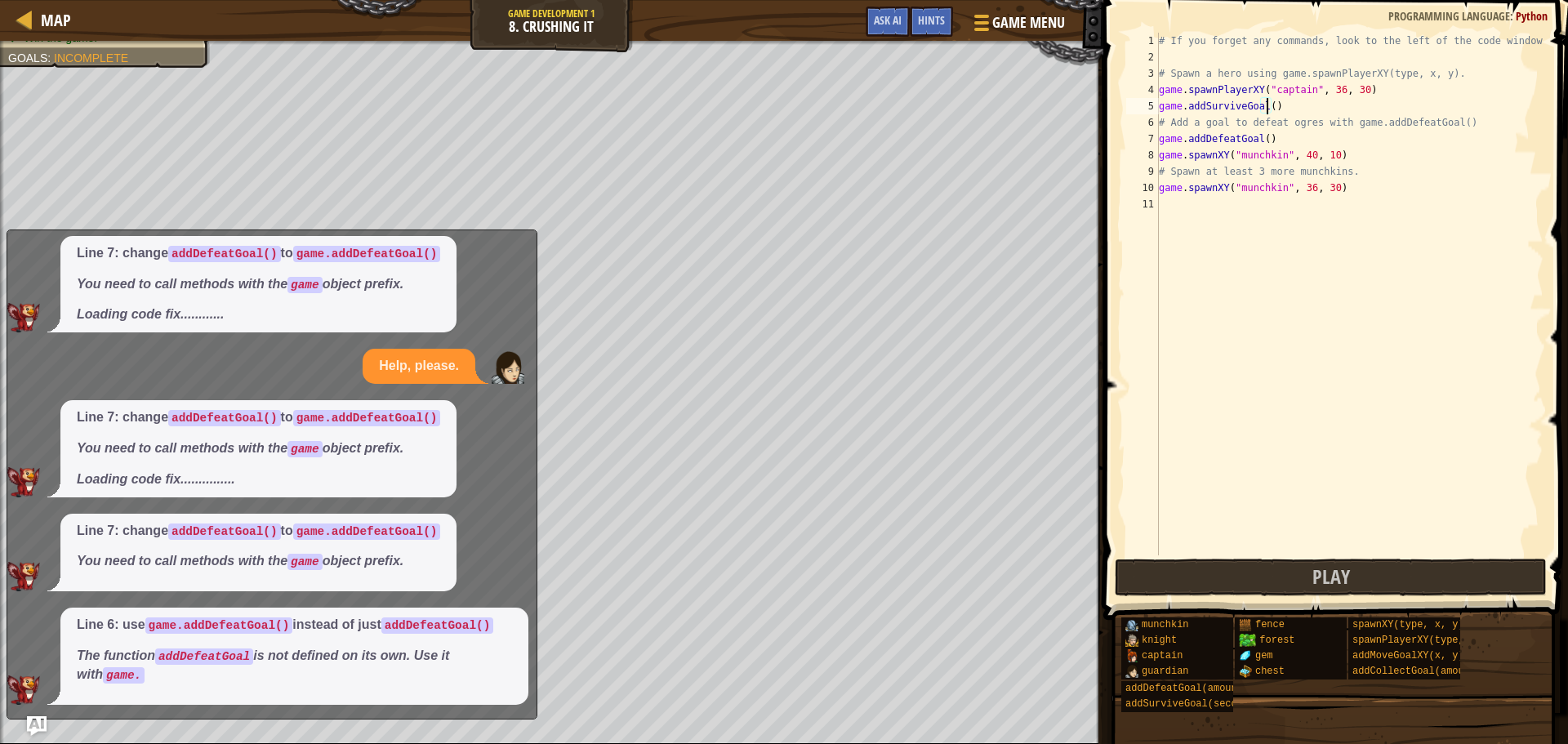
scroll to position [124, 0]
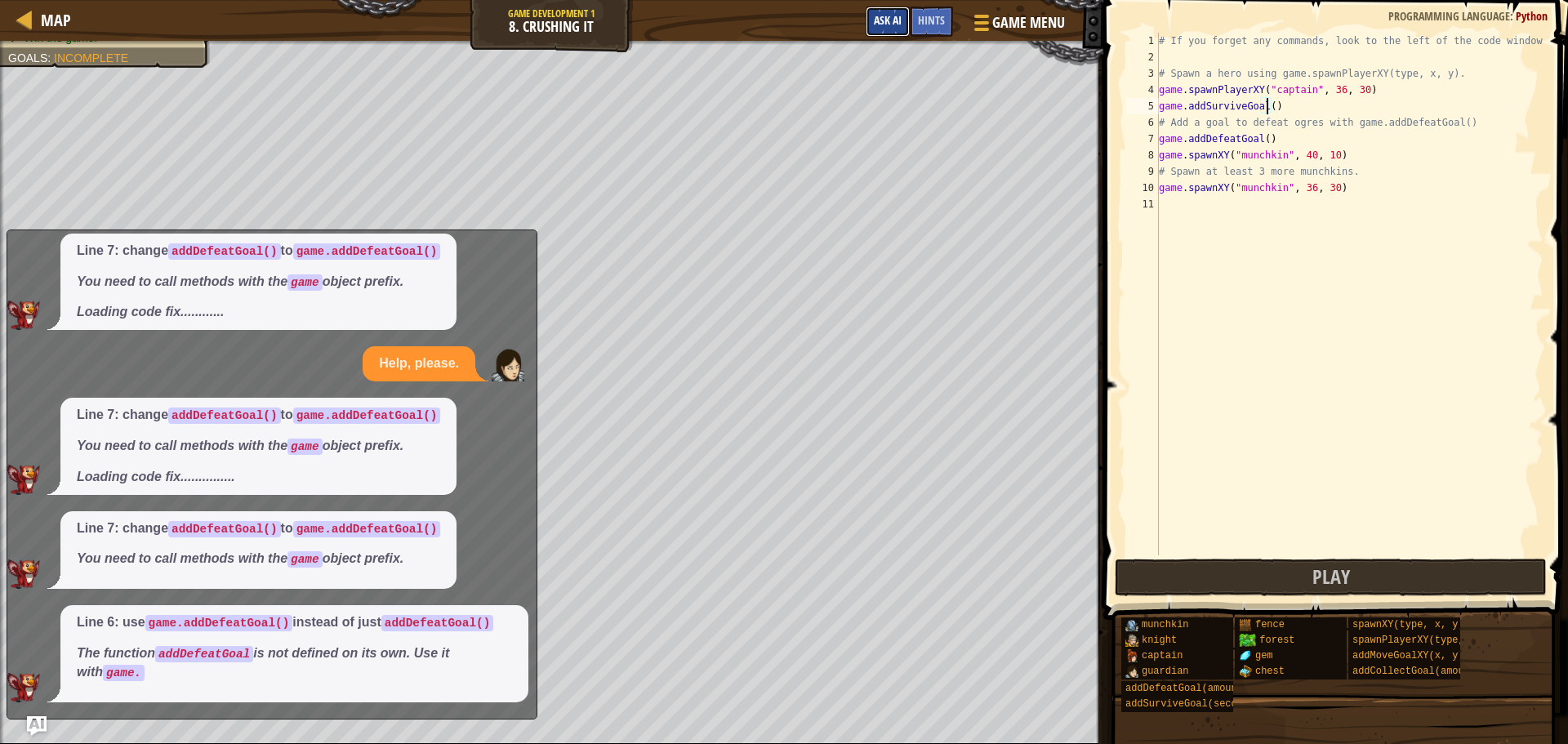
click at [892, 17] on span "Ask AI" at bounding box center [888, 20] width 27 height 16
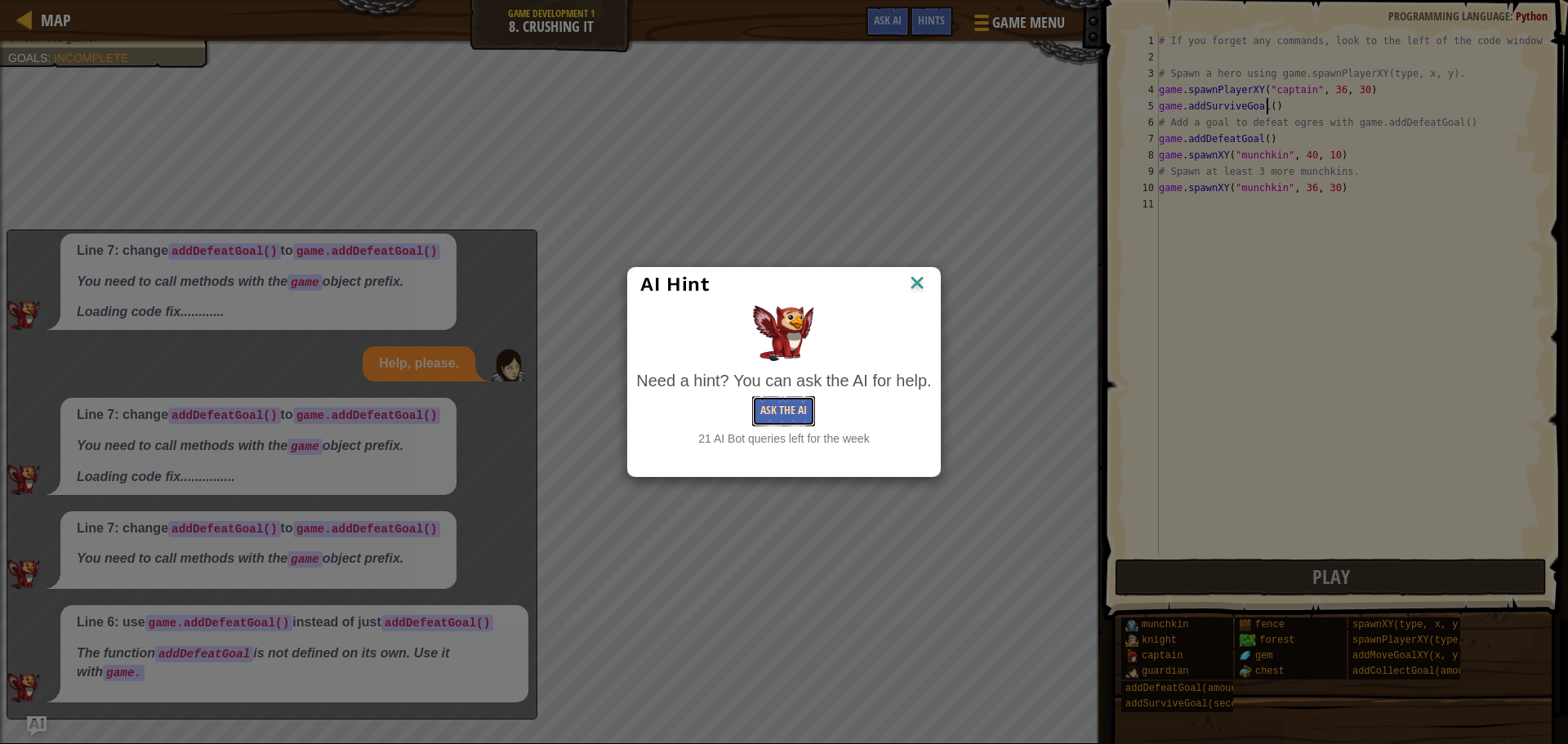
click at [789, 413] on button "Ask the AI" at bounding box center [784, 411] width 63 height 30
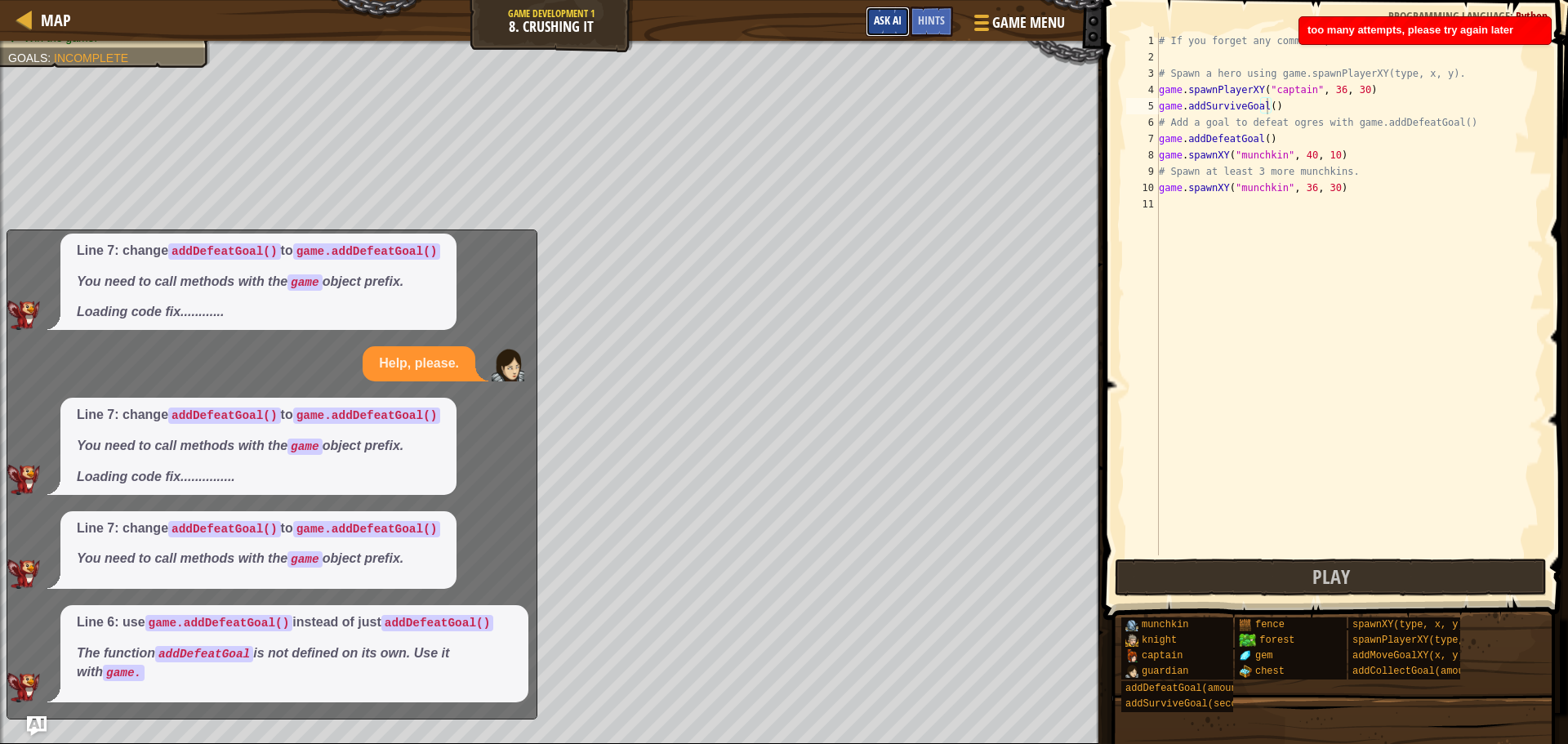
click at [903, 11] on button "Ask AI" at bounding box center [888, 22] width 44 height 30
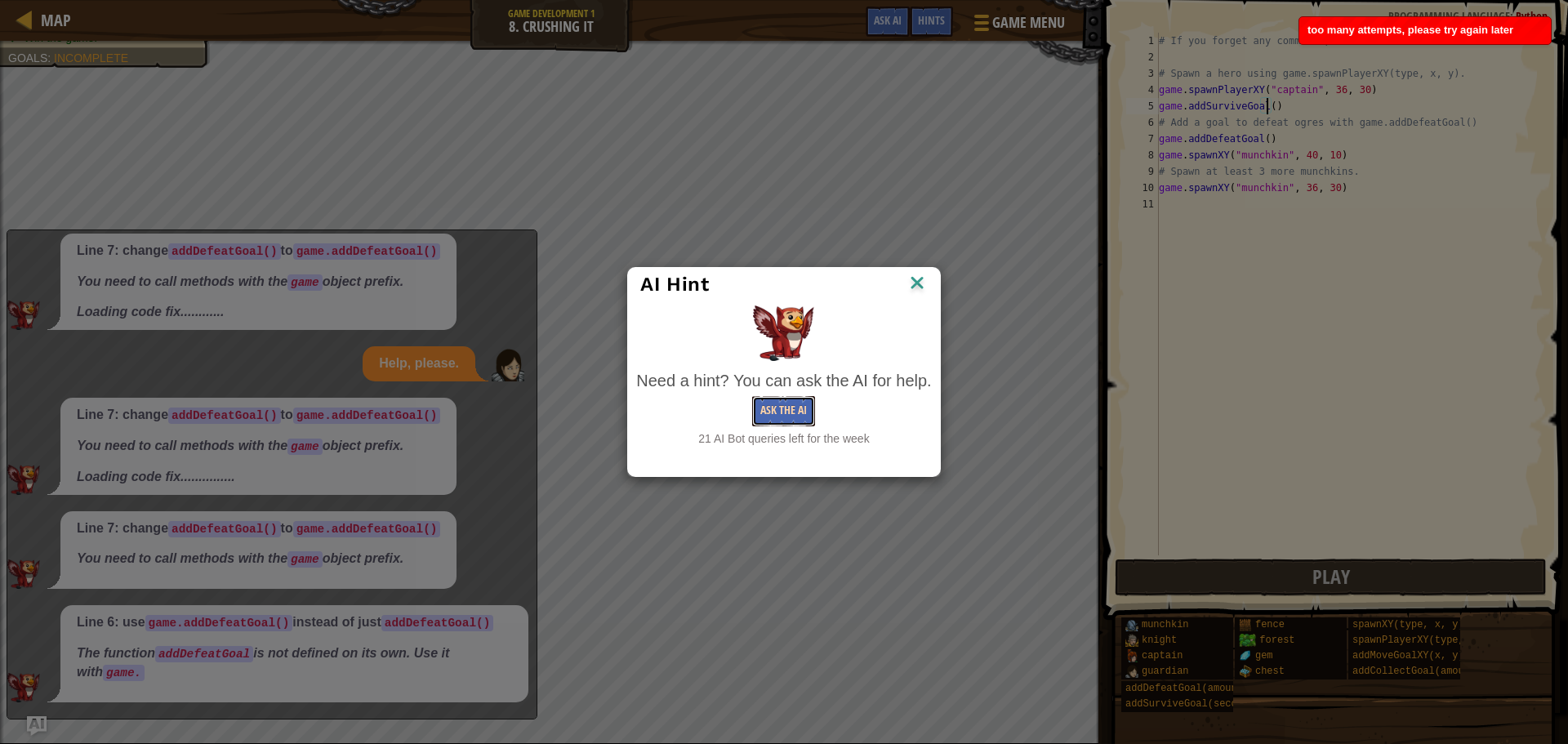
click at [793, 406] on button "Ask the AI" at bounding box center [784, 411] width 63 height 30
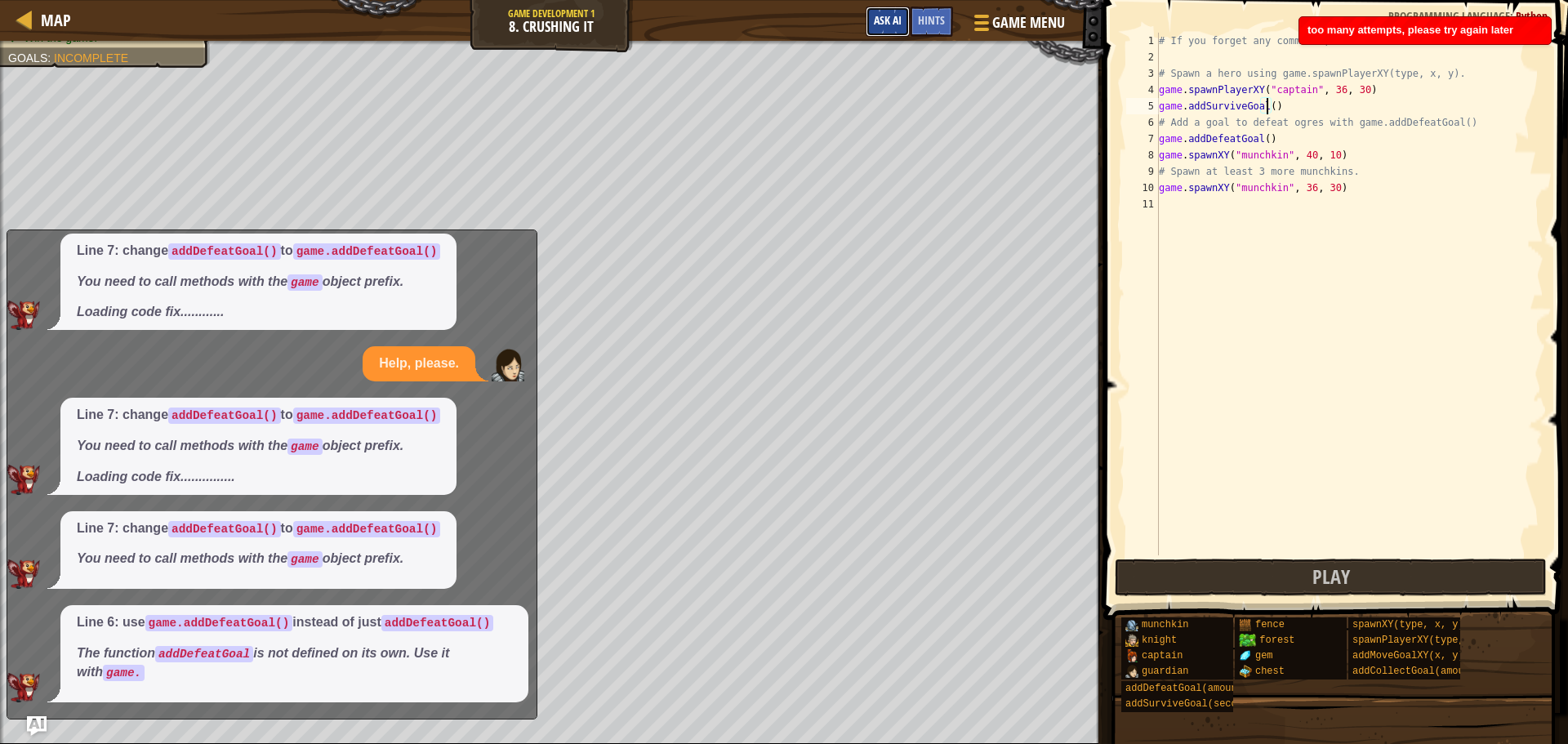
click at [902, 22] on button "Ask AI" at bounding box center [888, 22] width 44 height 30
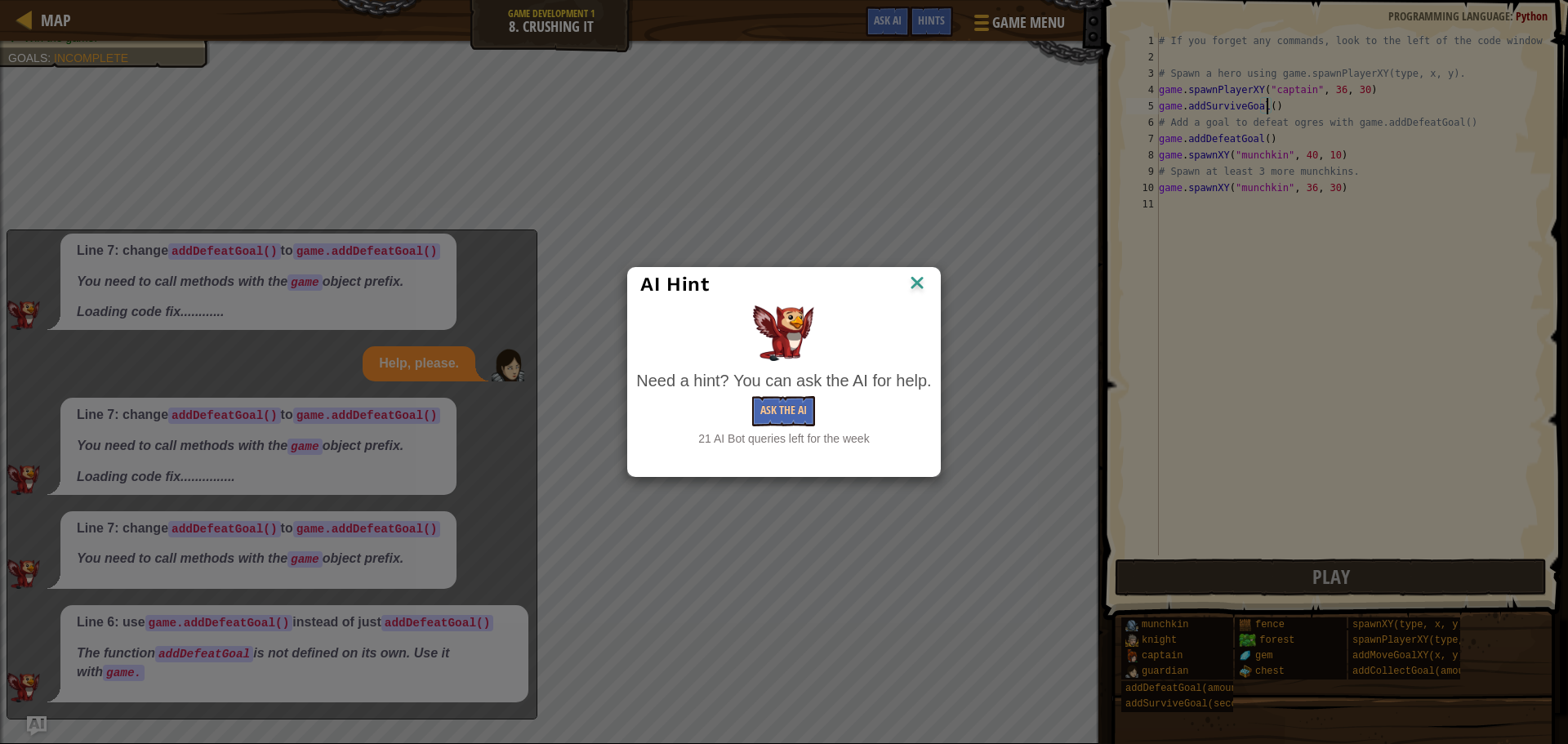
click at [920, 278] on img at bounding box center [918, 283] width 22 height 24
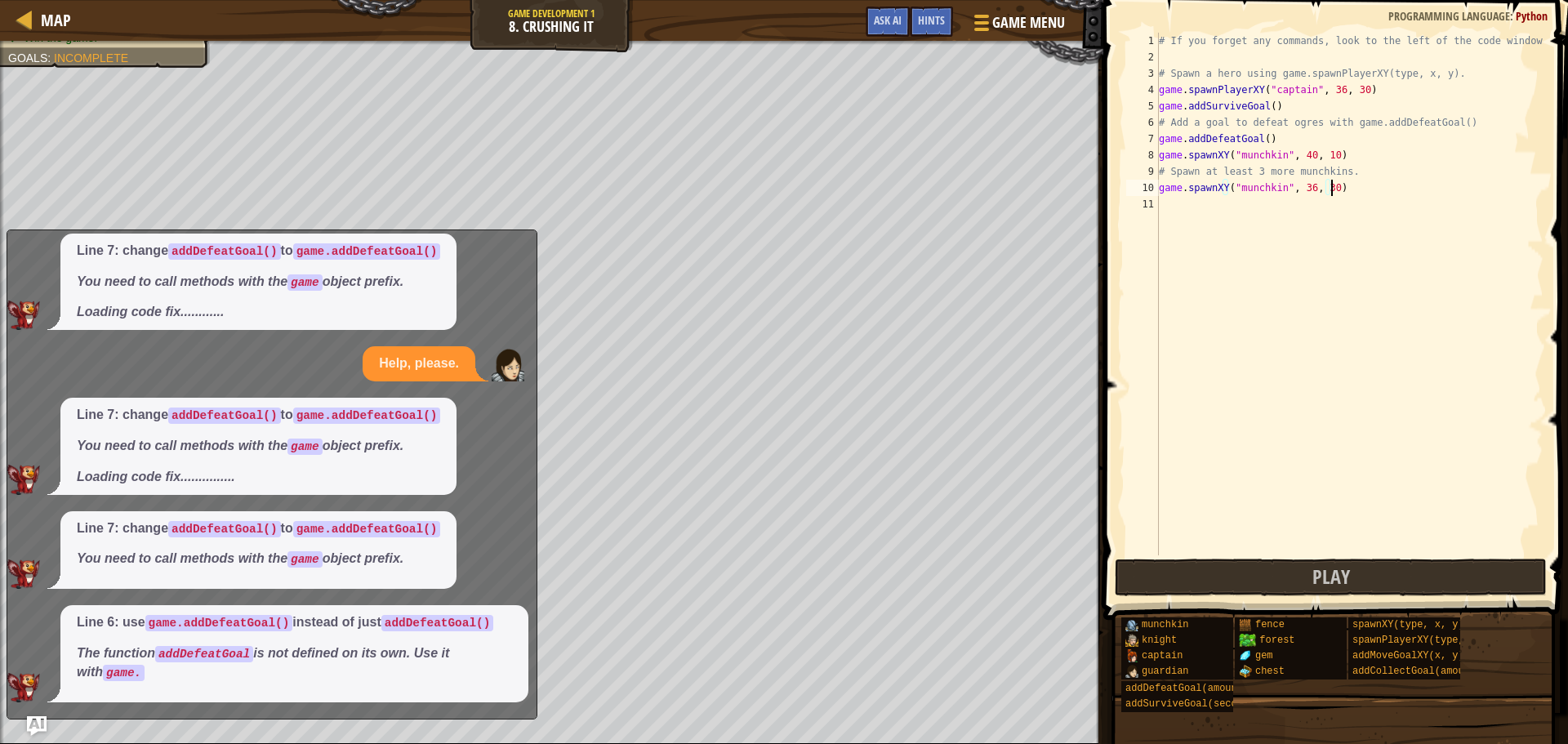
click at [1330, 193] on div "# If you forget any commands, look to the left of the code window! # Spawn a he…" at bounding box center [1350, 310] width 388 height 555
type textarea "game.spawnXY("munchkin", 36, 30)i"
click at [1310, 230] on div "# If you forget any commands, look to the left of the code window! # Spawn a he…" at bounding box center [1350, 310] width 388 height 555
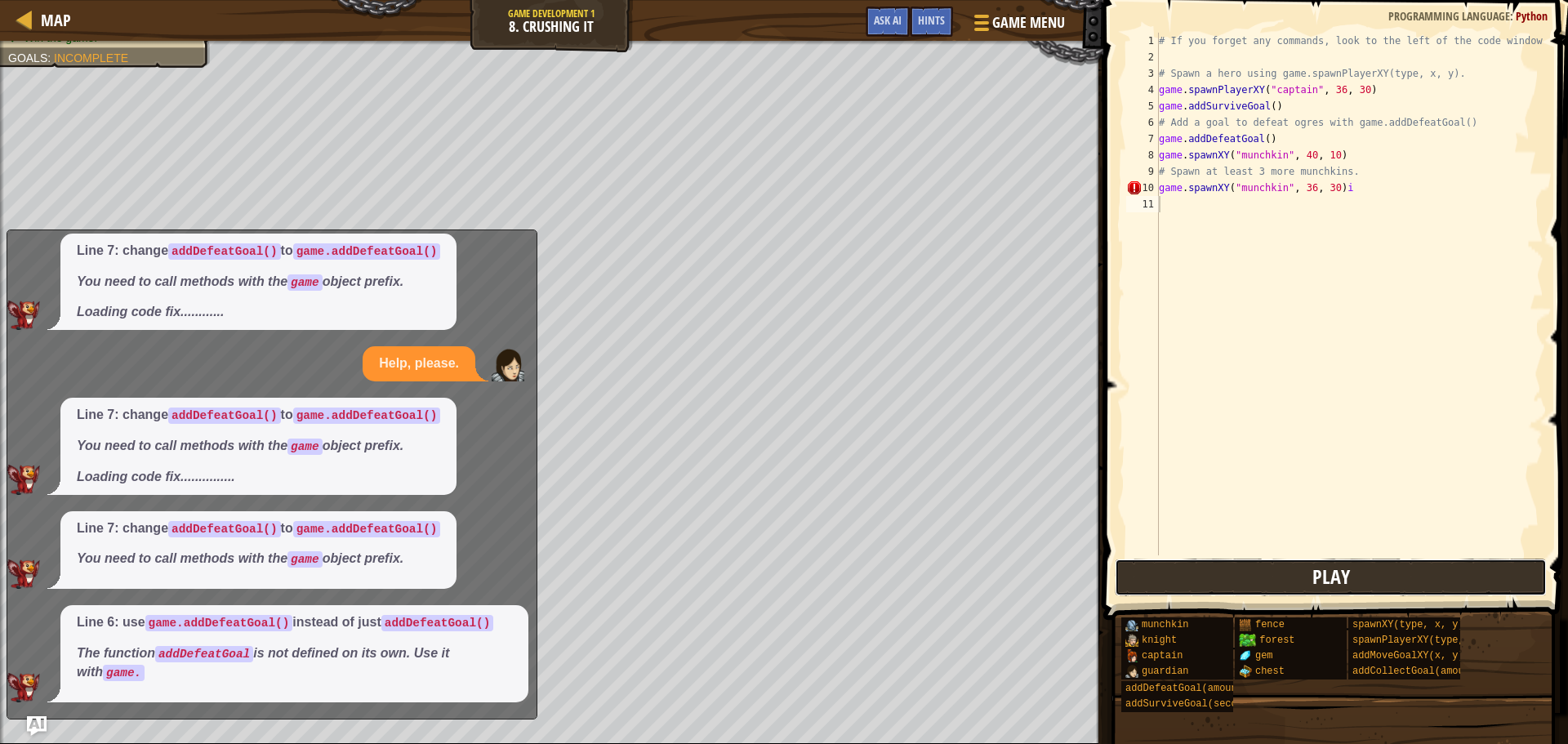
click at [1308, 577] on button "Play" at bounding box center [1330, 577] width 432 height 37
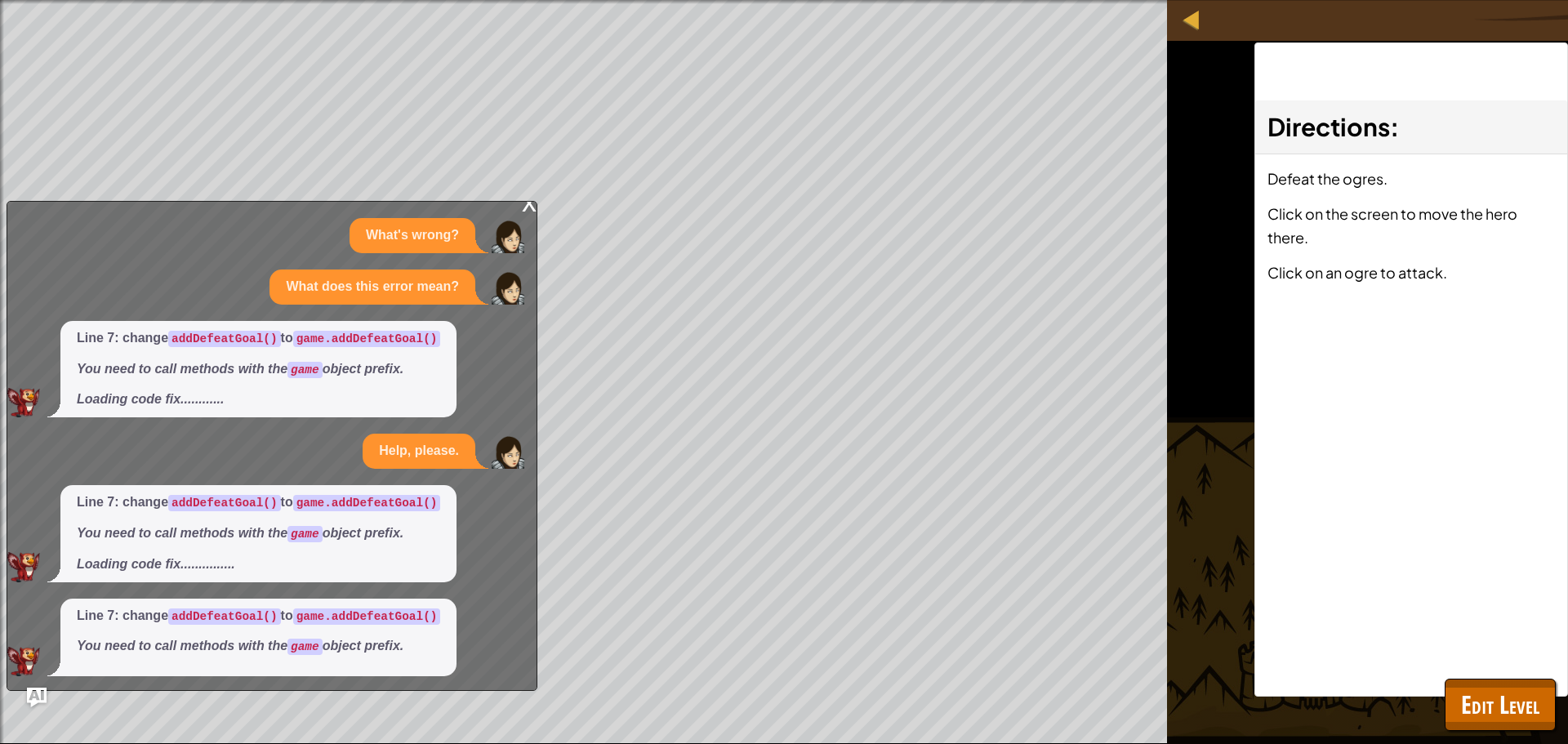
scroll to position [0, 0]
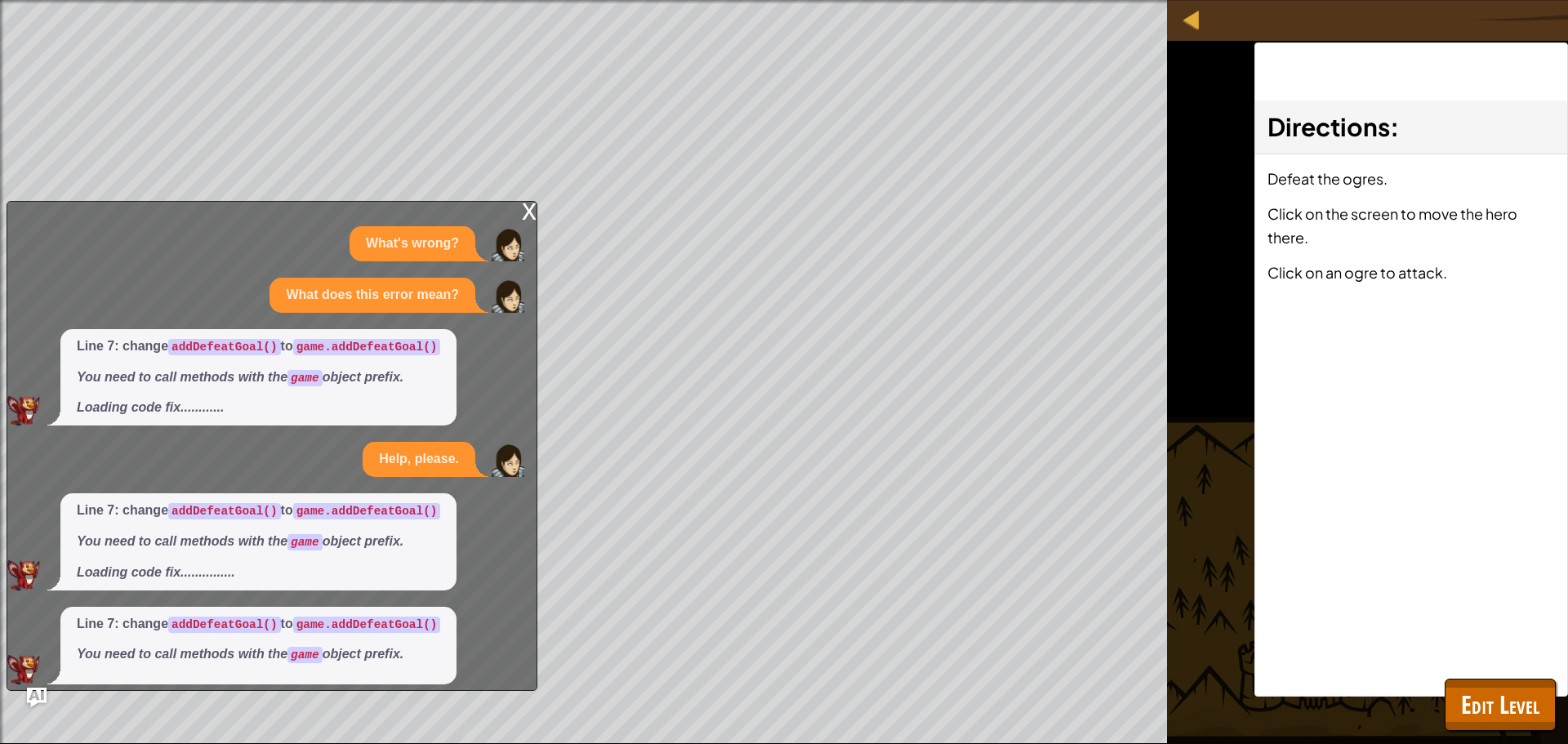
click at [522, 206] on div "x" at bounding box center [530, 210] width 15 height 17
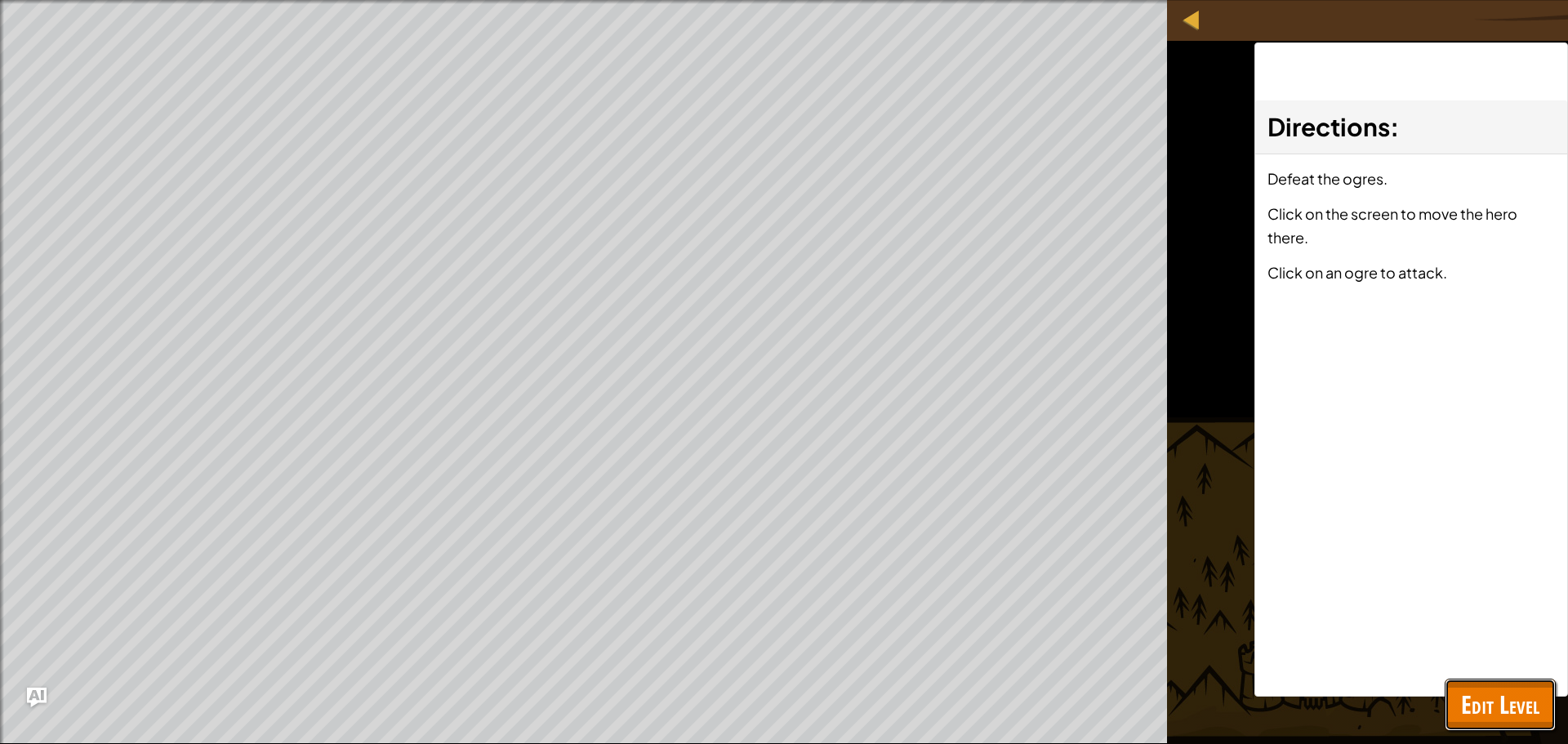
click at [1545, 692] on button "Edit Level" at bounding box center [1501, 704] width 111 height 52
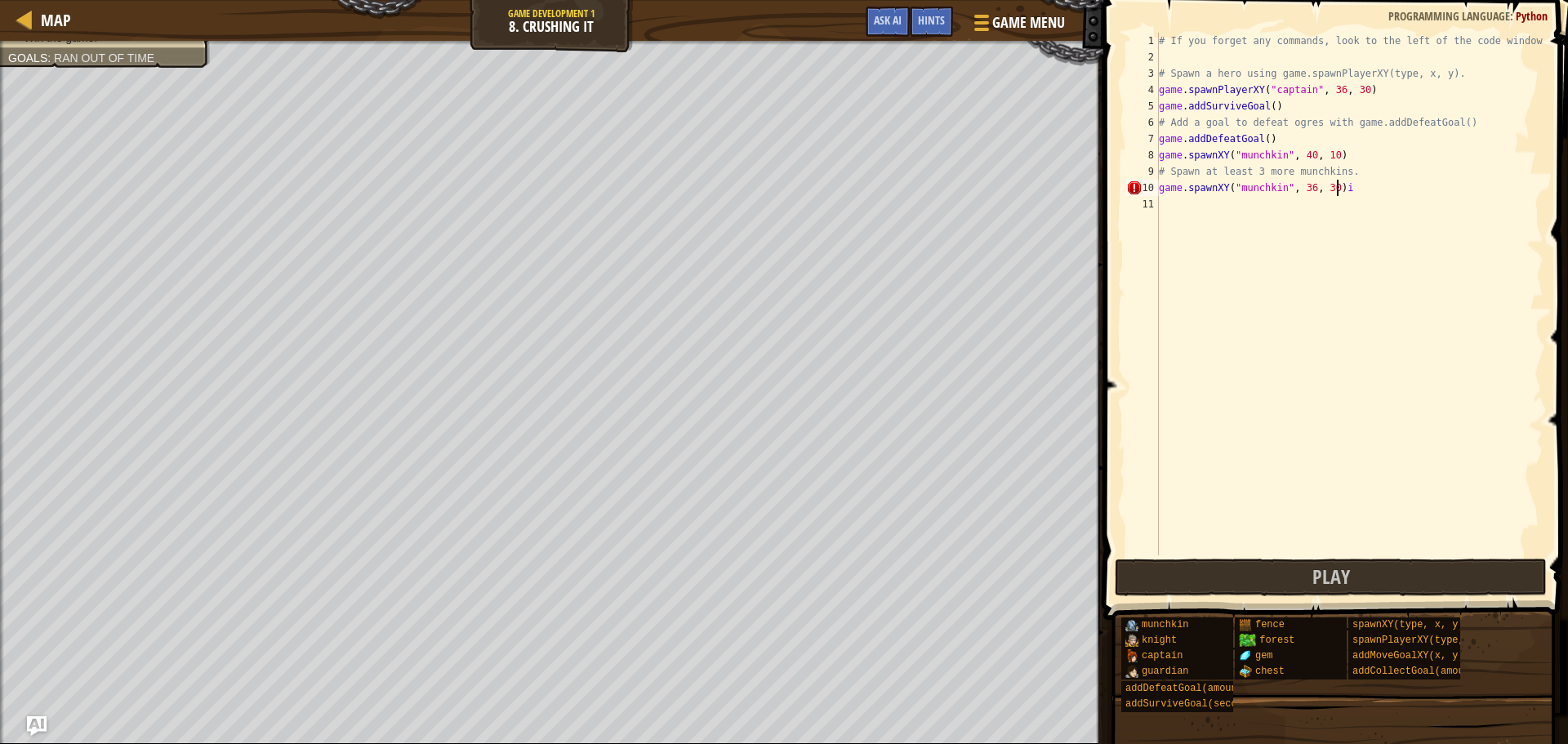
click at [1385, 180] on div "# If you forget any commands, look to the left of the code window! # Spawn a he…" at bounding box center [1350, 310] width 388 height 555
type textarea "game.spawnXY("munchkin", 36, 30)"
click at [1225, 568] on button "Play" at bounding box center [1330, 577] width 432 height 37
click at [1479, 708] on div "munchkin knight captain guardian addDefeatGoal(amount) addSurviveGoal(seconds) …" at bounding box center [1338, 664] width 436 height 96
click at [1160, 210] on div "# If you forget any commands, look to the left of the code window! # Spawn a he…" at bounding box center [1350, 310] width 388 height 555
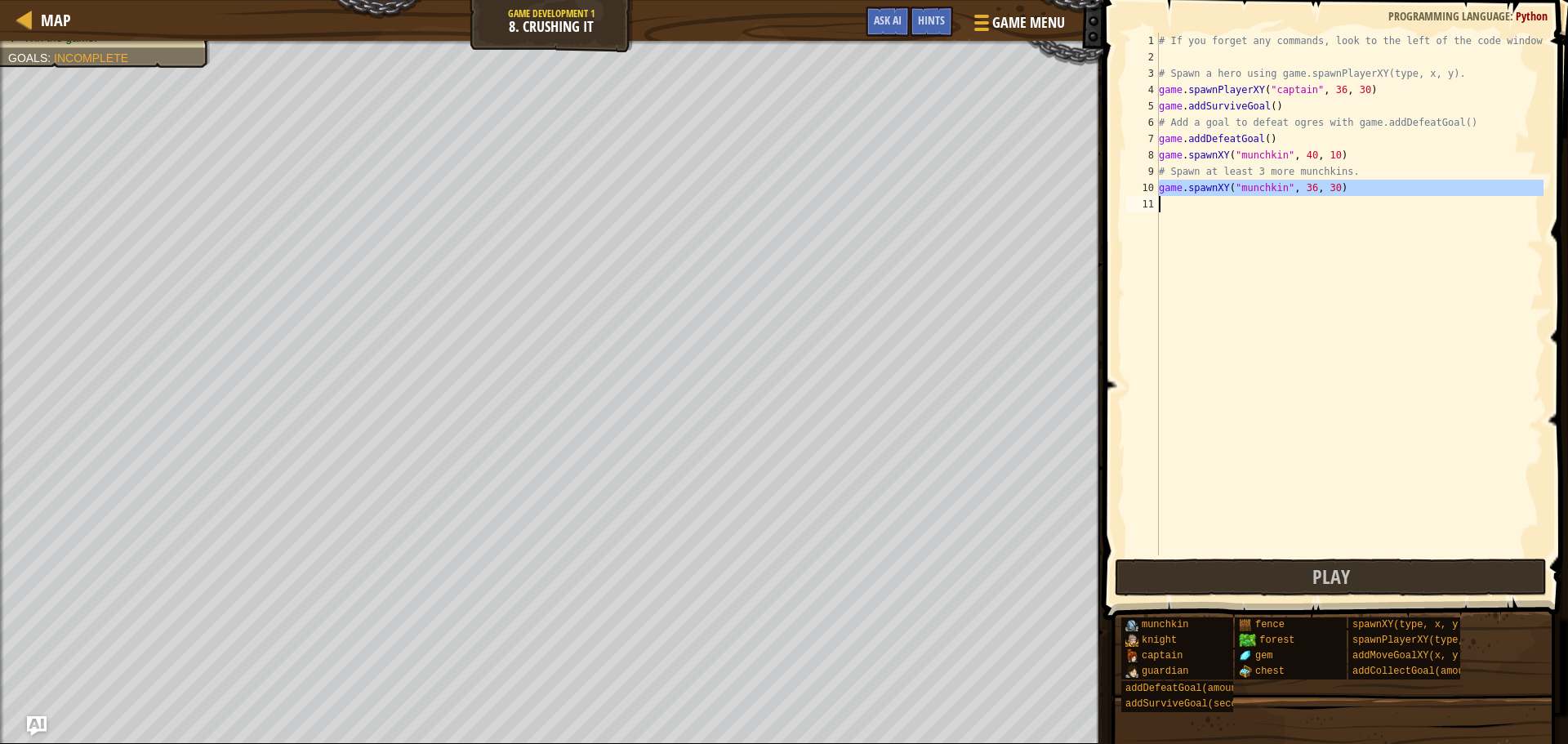
drag, startPoint x: 1159, startPoint y: 191, endPoint x: 1309, endPoint y: 205, distance: 150.7
click at [1309, 205] on div "# If you forget any commands, look to the left of the code window! # Spawn a he…" at bounding box center [1350, 310] width 388 height 555
type textarea "game.spawnXY("munchkin", 36, 30)"
paste textarea
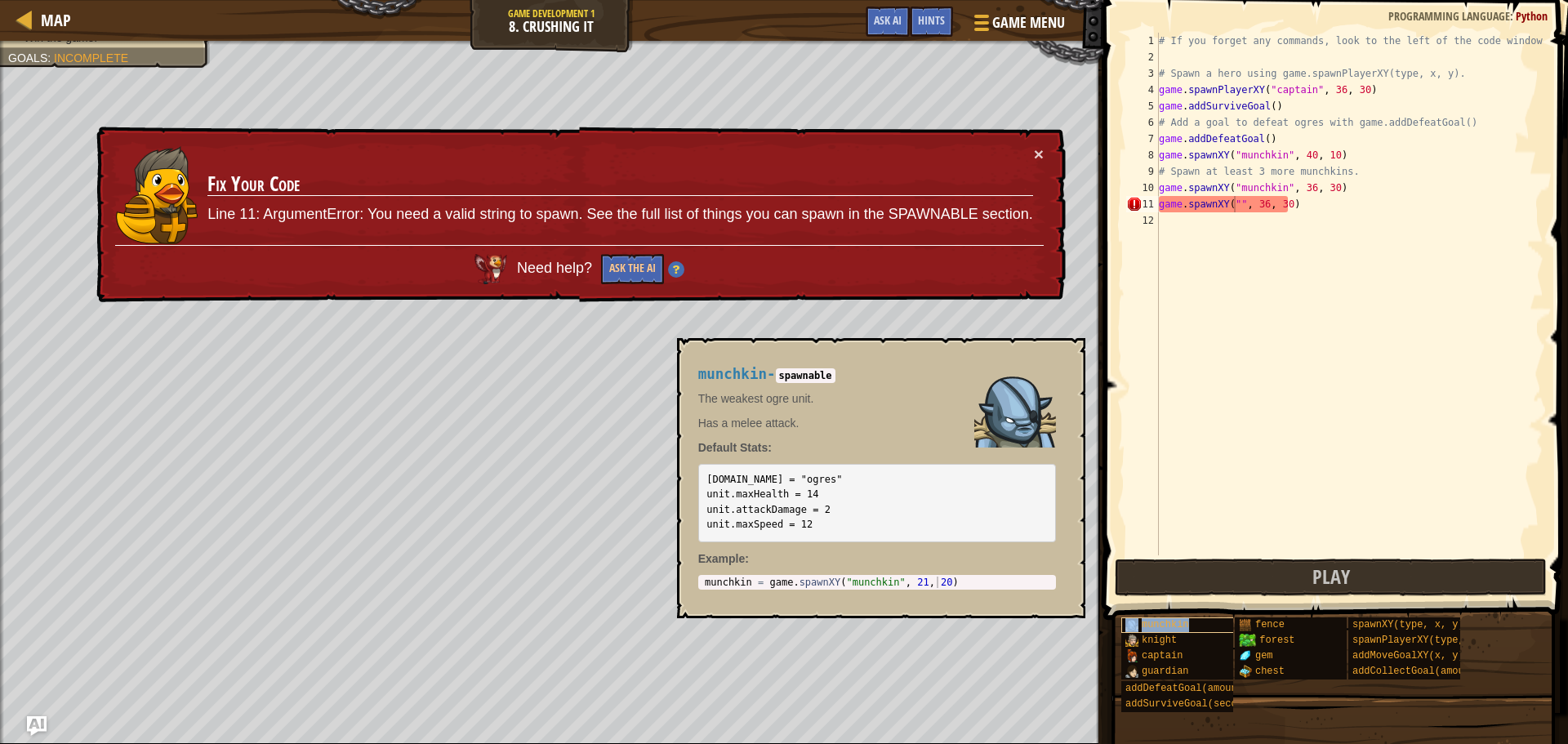
type textarea "game.spawnXY("munchkin", 36, 30)"
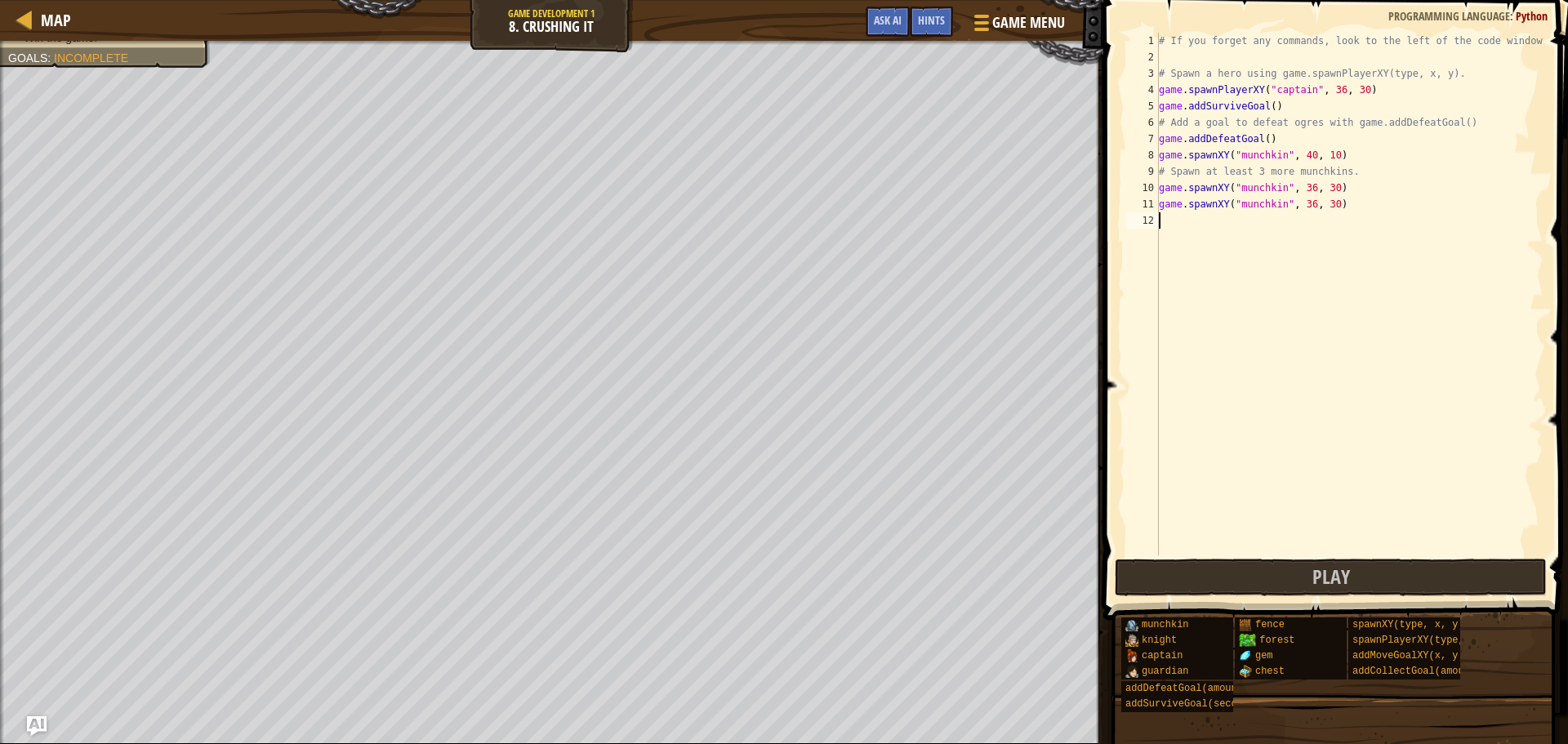
click at [1179, 220] on div "# If you forget any commands, look to the left of the code window! # Spawn a he…" at bounding box center [1350, 310] width 388 height 555
drag, startPoint x: 1160, startPoint y: 204, endPoint x: 1338, endPoint y: 209, distance: 178.1
click at [1338, 209] on div "# If you forget any commands, look to the left of the code window! # Spawn a he…" at bounding box center [1350, 310] width 388 height 555
type textarea "game.spawnXY("munchkin", 36, 30)"
click at [1295, 221] on div "# If you forget any commands, look to the left of the code window! # Spawn a he…" at bounding box center [1350, 310] width 388 height 555
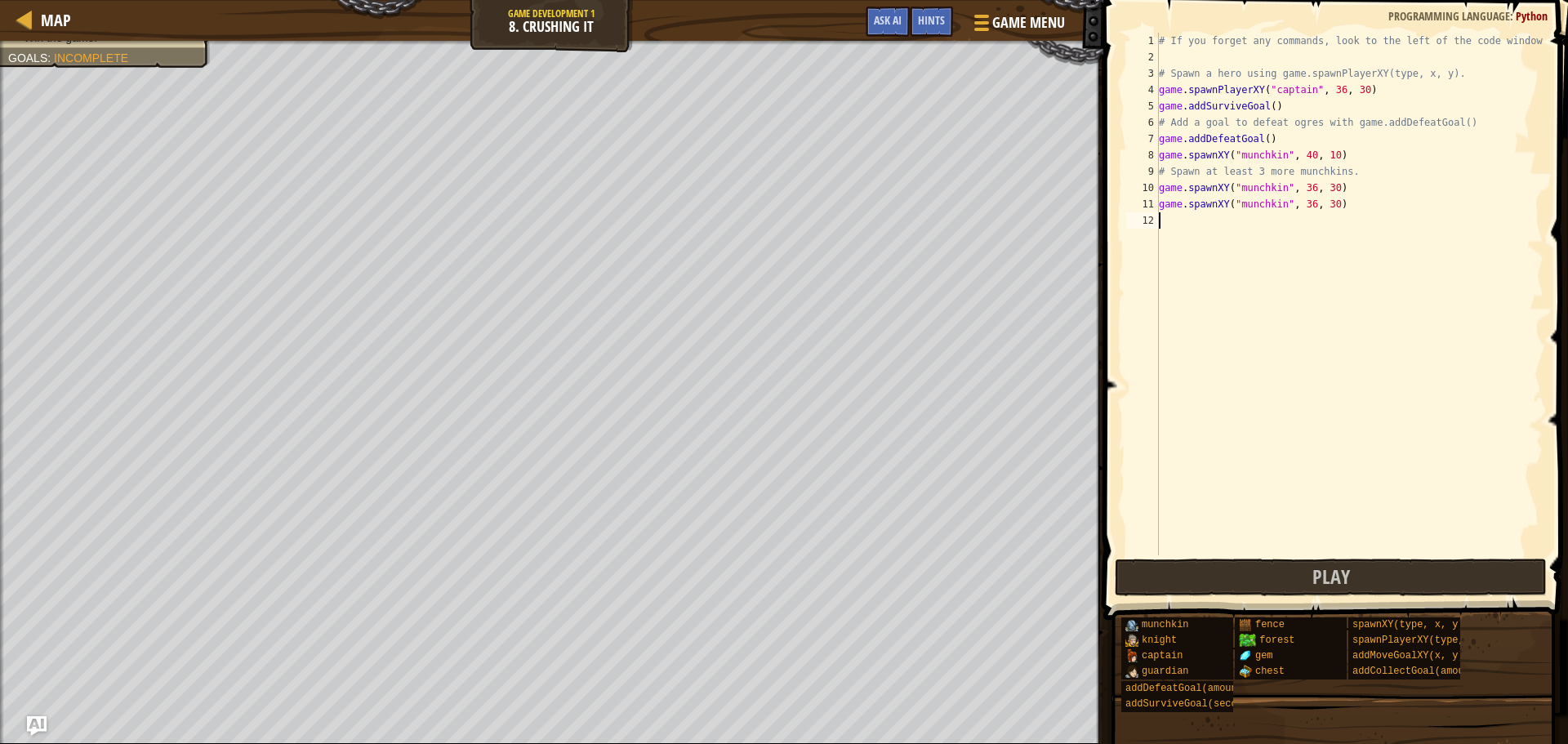
paste textarea "game.spawnXY("munchkin", 36, 30)"
type textarea "game.spawnXY("munchkin", 36, 30)"
click at [1273, 569] on button "Play" at bounding box center [1330, 577] width 432 height 37
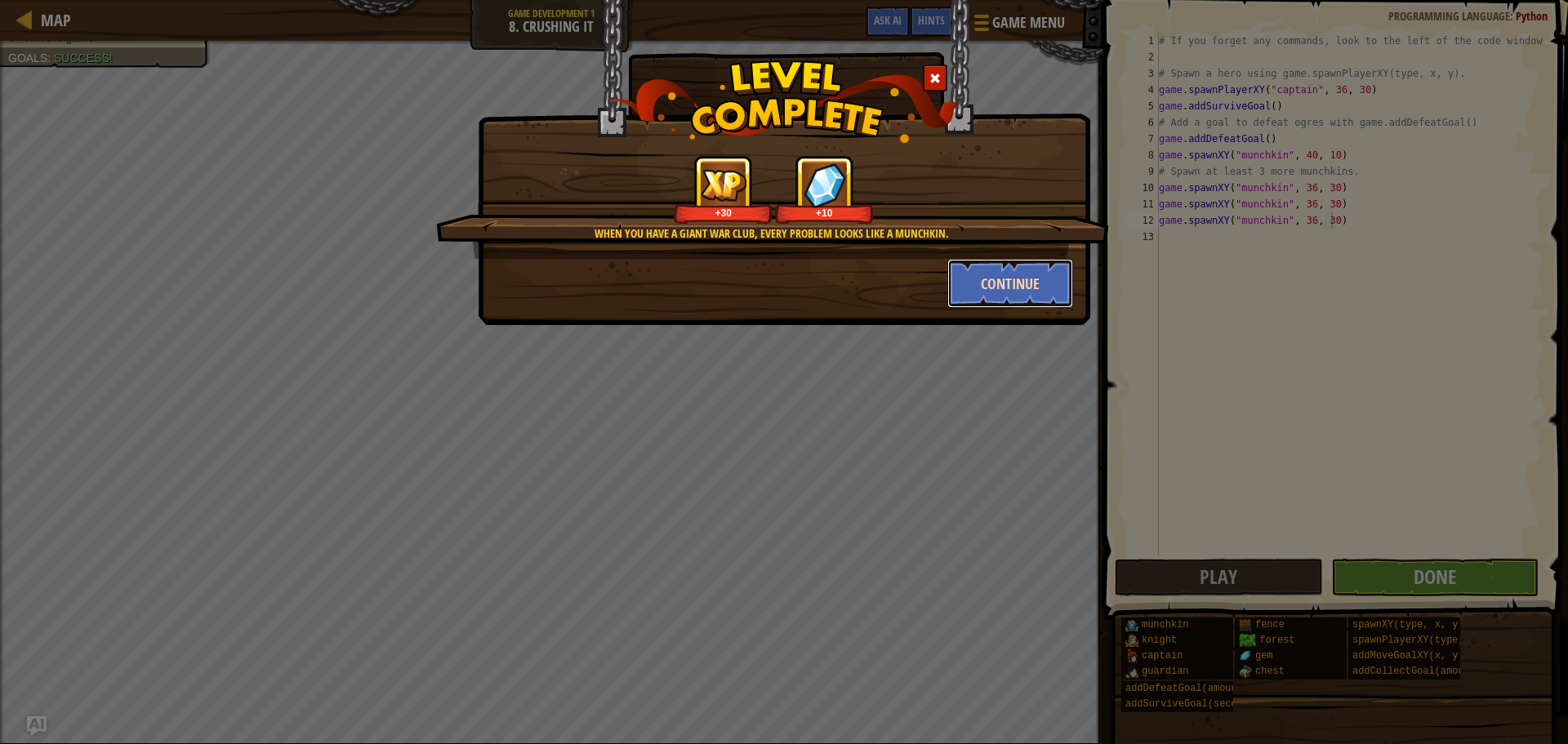
click at [1044, 273] on button "Continue" at bounding box center [1011, 283] width 126 height 49
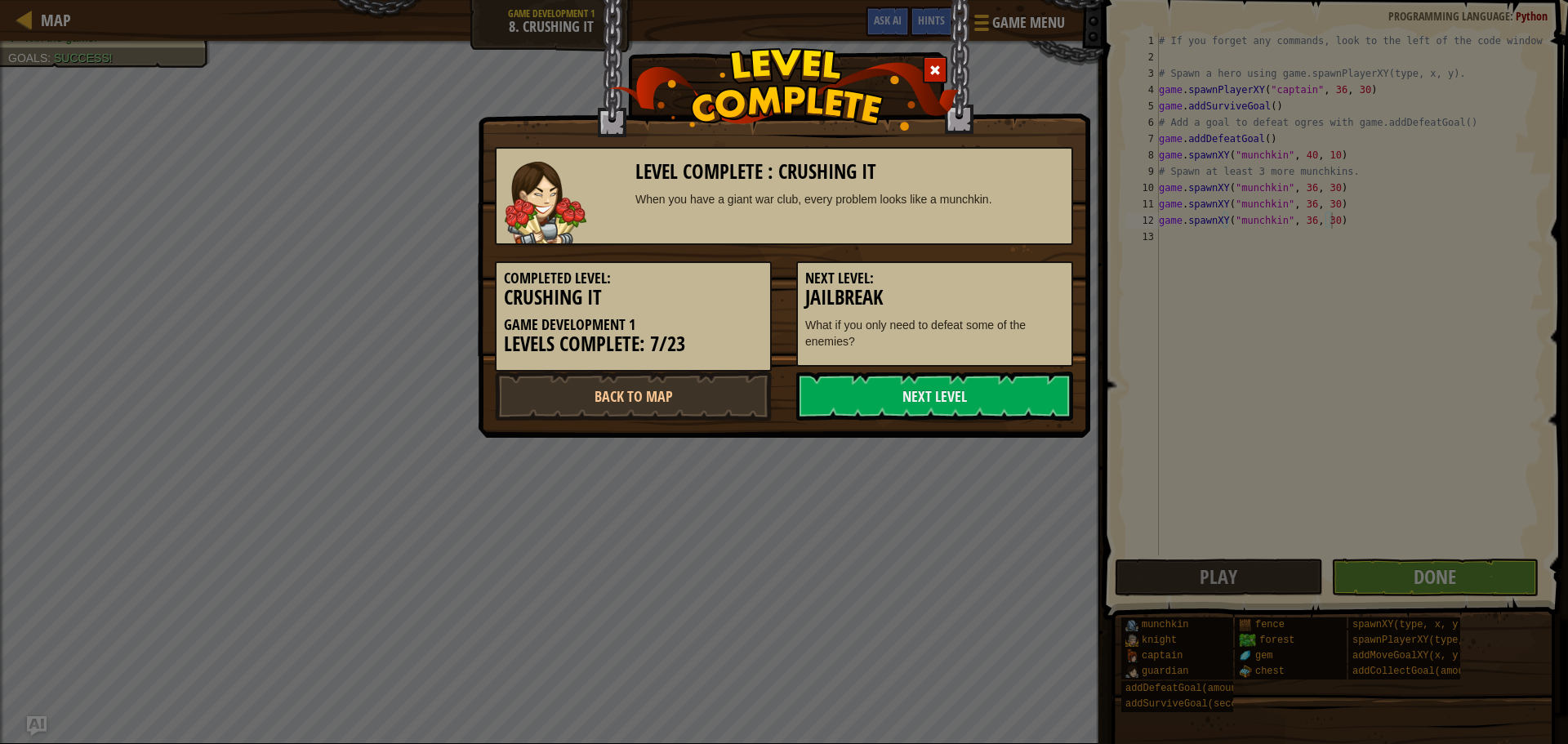
click at [959, 369] on div "Completed Level: Crushing It Game Development 1 Levels Complete: 7/23 Next Leve…" at bounding box center [784, 308] width 603 height 126
click at [962, 377] on link "Next Level" at bounding box center [934, 396] width 277 height 49
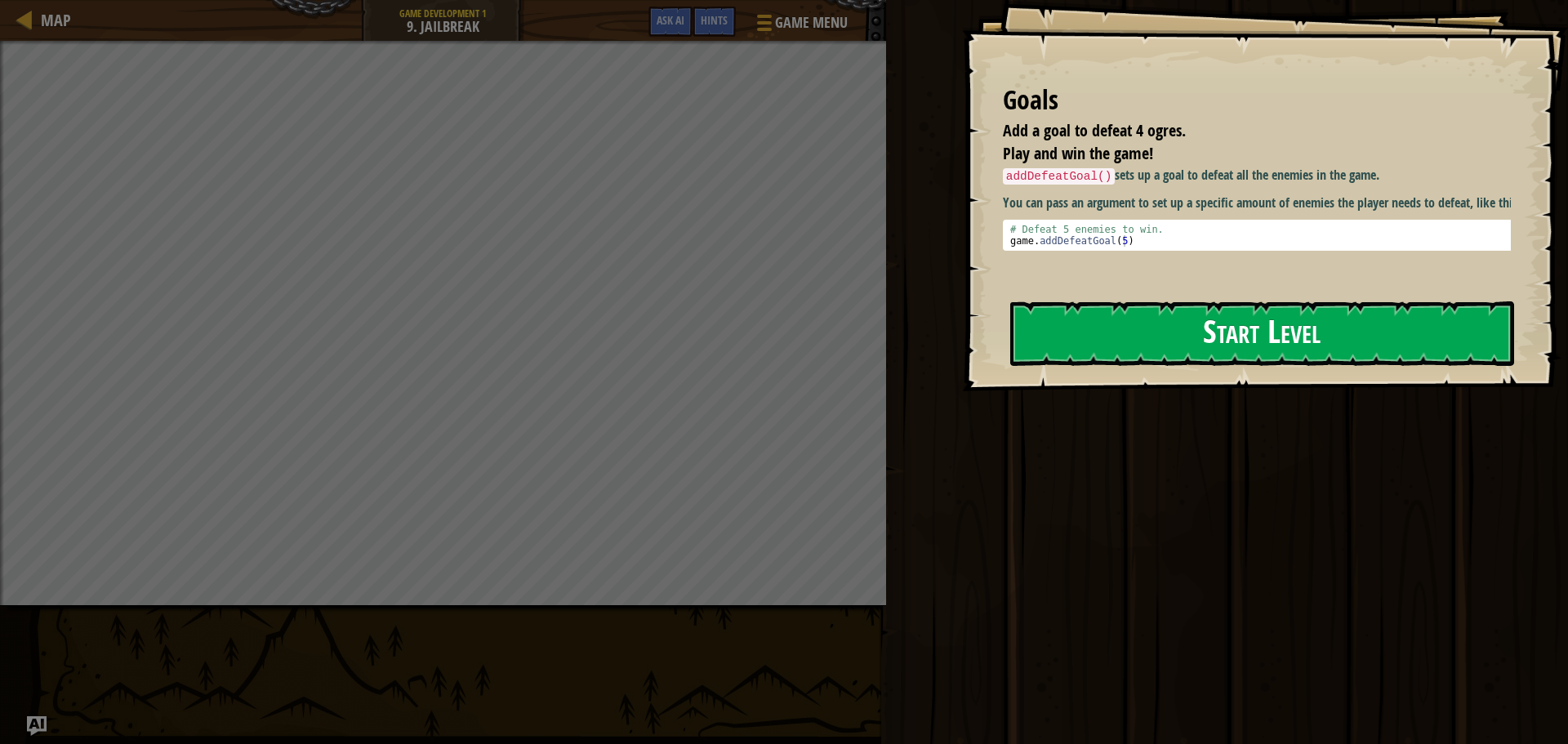
click at [1171, 341] on button "Start Level" at bounding box center [1263, 333] width 504 height 65
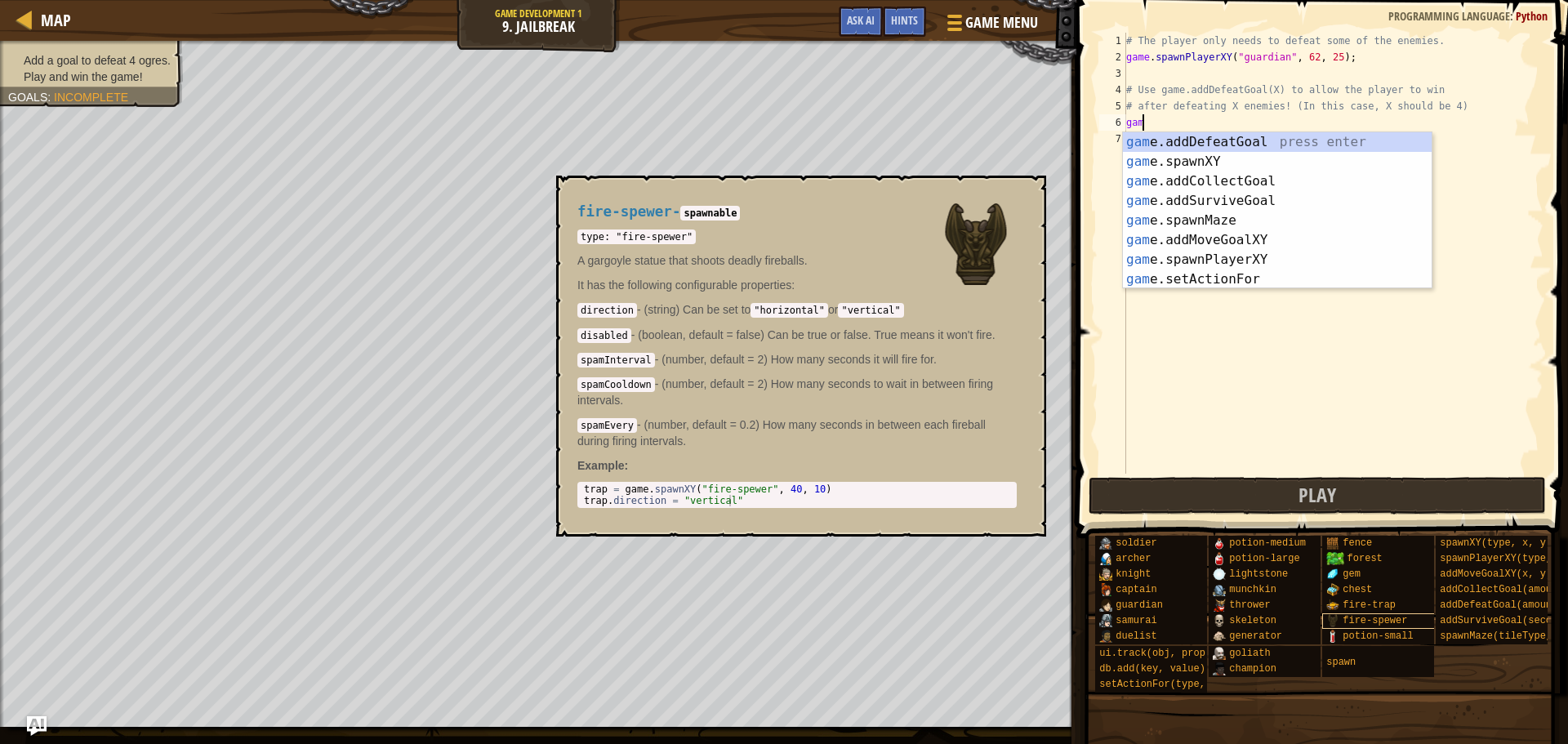
scroll to position [7, 1]
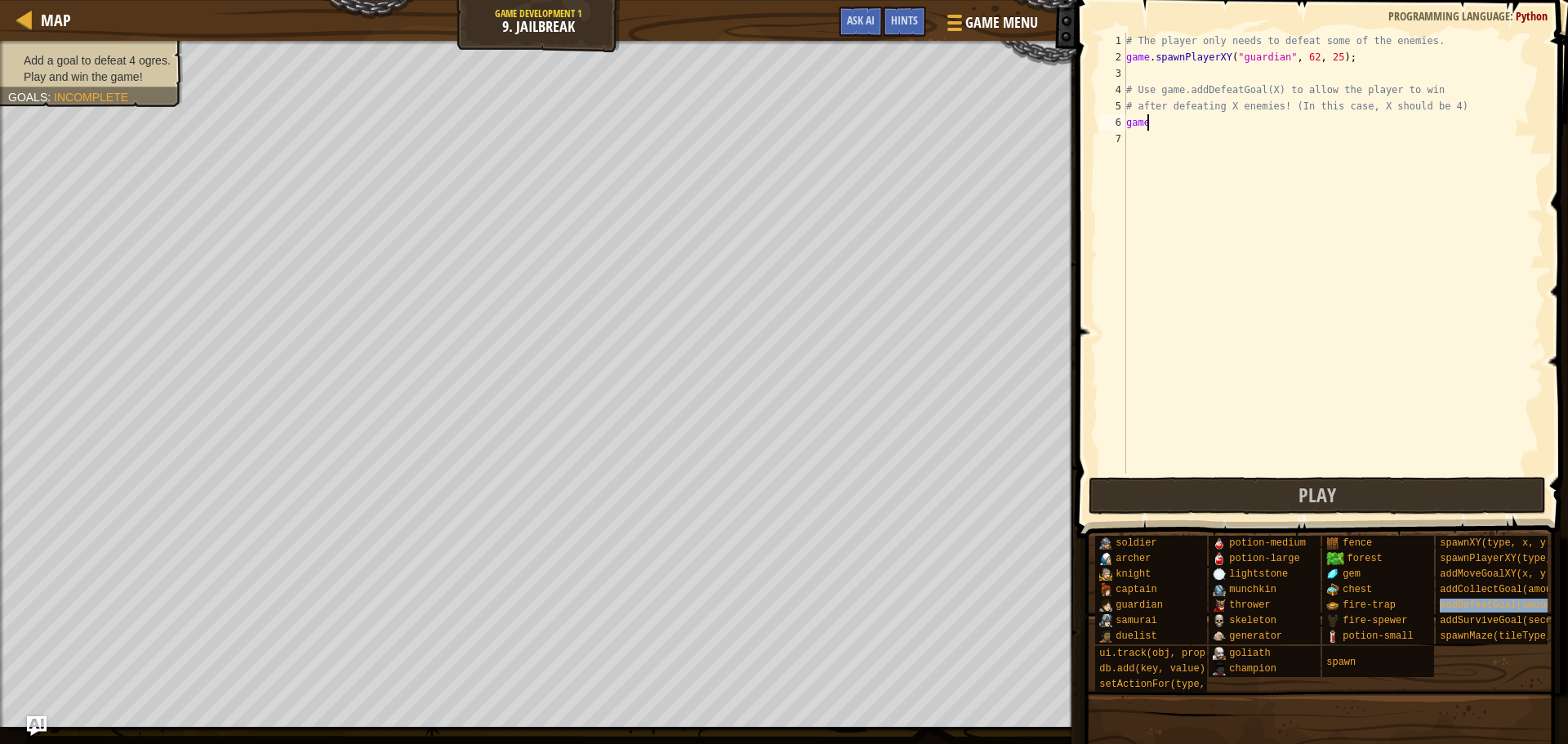
type textarea "gameaddDefeatGoal(amount)"
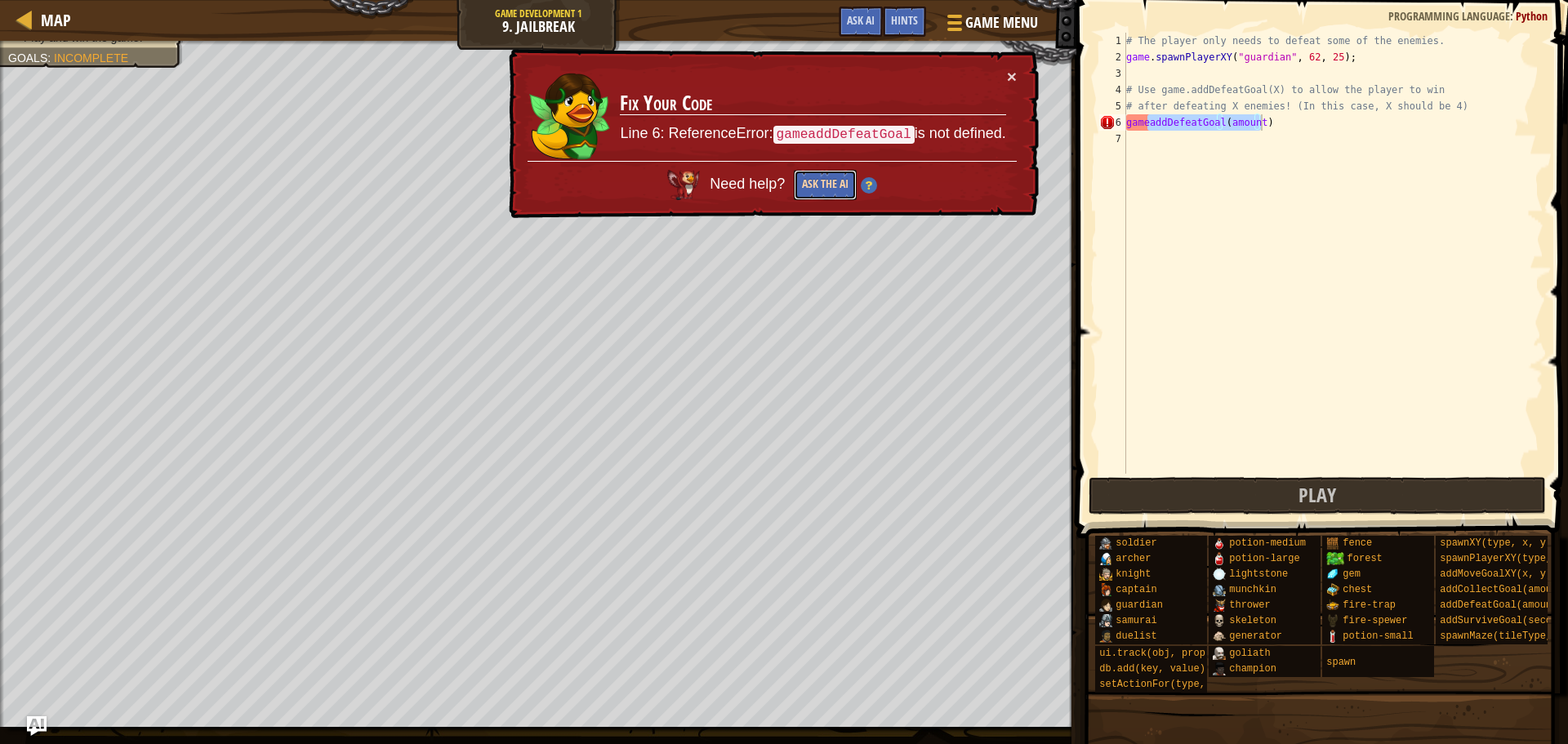
click at [824, 178] on button "Ask the AI" at bounding box center [826, 185] width 63 height 30
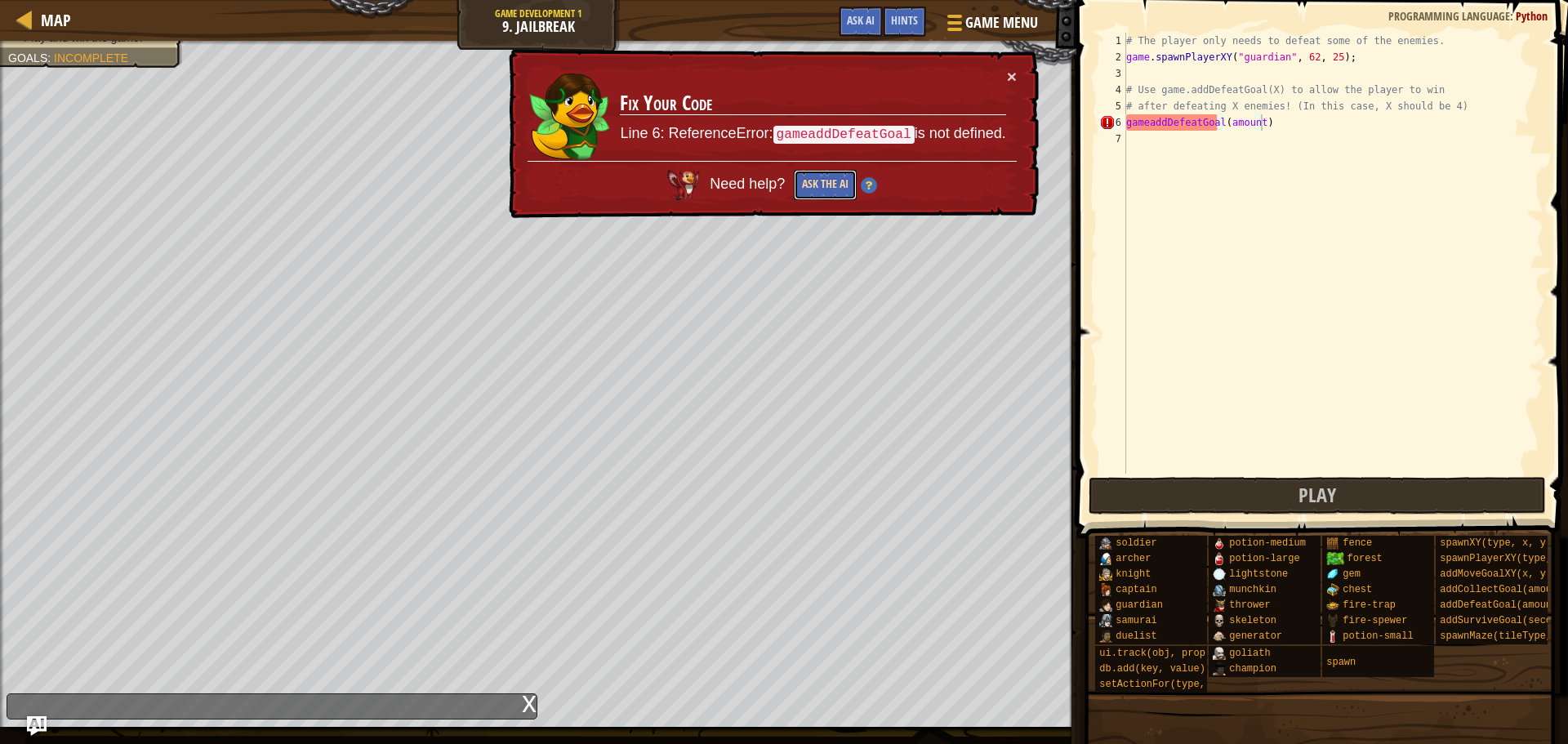
click at [824, 178] on button "Ask the AI" at bounding box center [826, 185] width 63 height 30
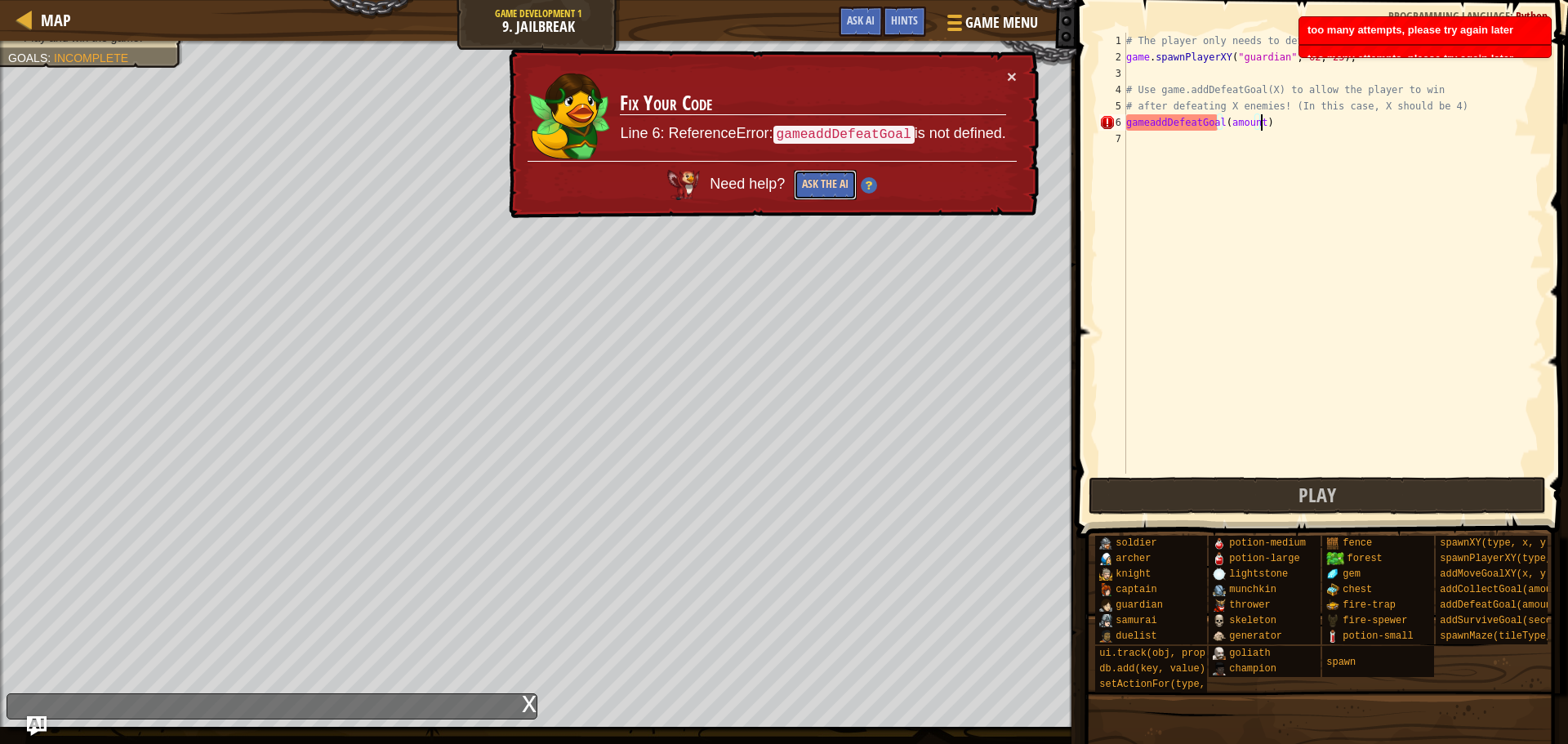
click at [824, 178] on button "Ask the AI" at bounding box center [826, 185] width 63 height 30
click at [826, 178] on button "Ask the AI" at bounding box center [826, 185] width 63 height 30
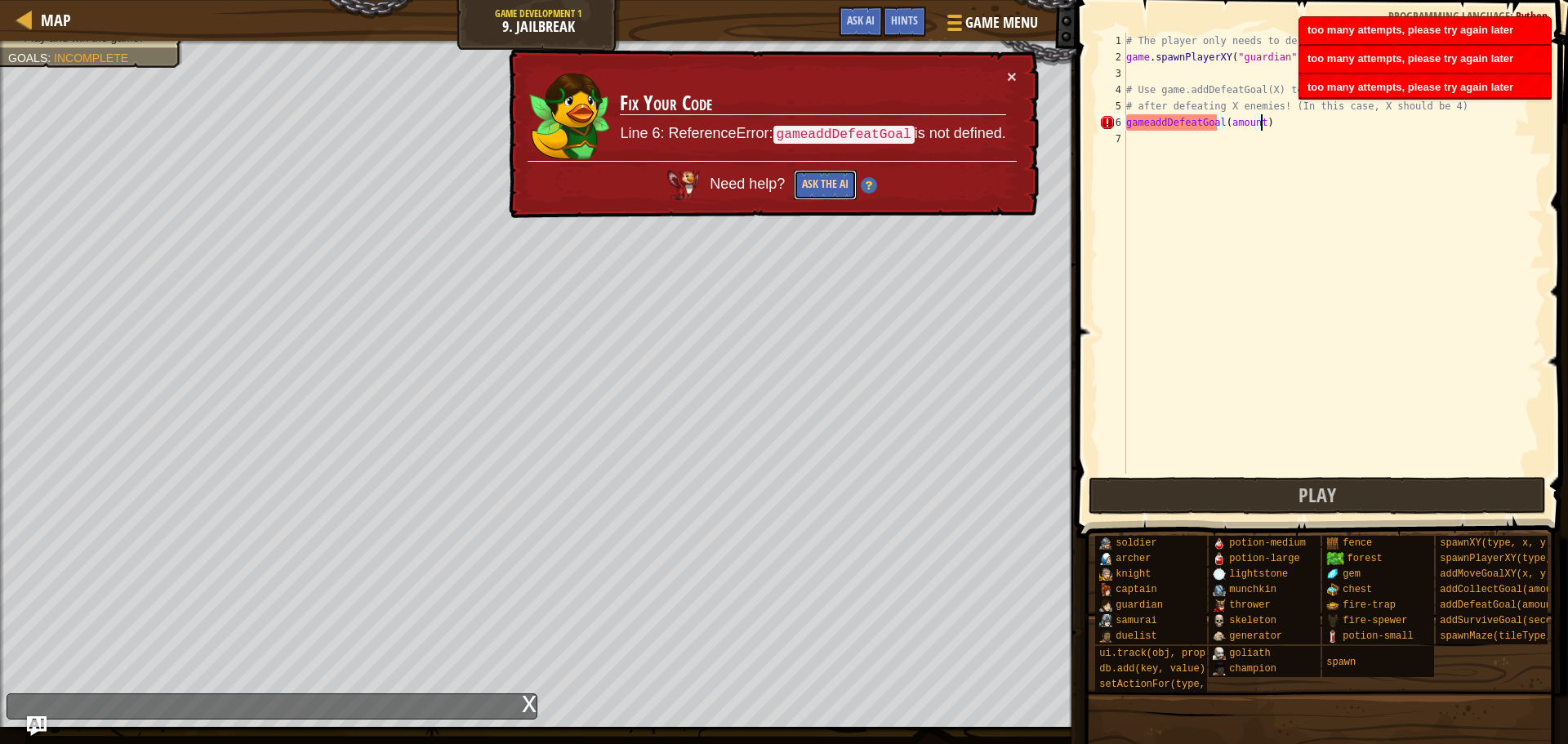
click at [829, 175] on button "Ask the AI" at bounding box center [826, 185] width 63 height 30
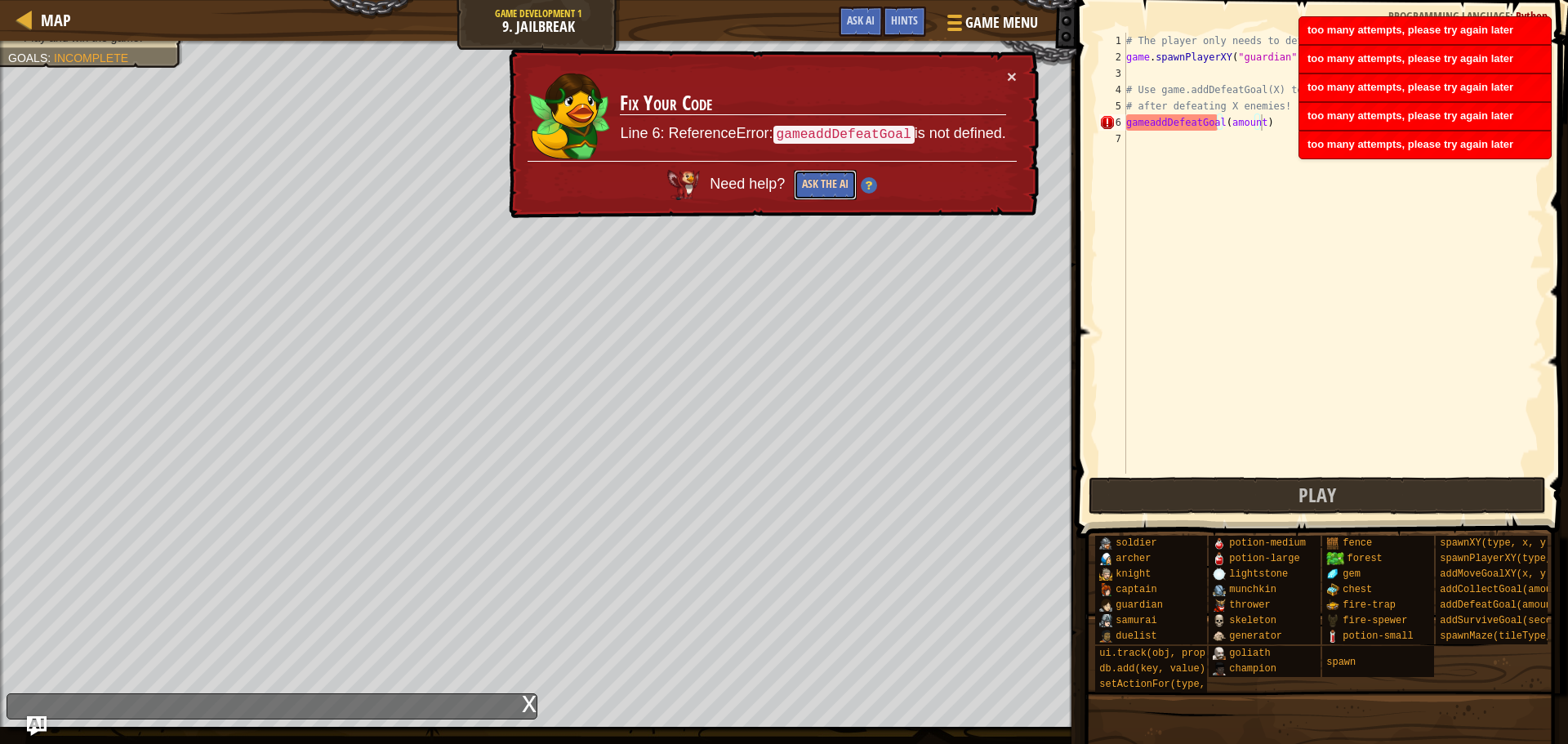
click at [830, 176] on button "Ask the AI" at bounding box center [826, 185] width 63 height 30
click at [831, 176] on button "Ask the AI" at bounding box center [826, 185] width 63 height 30
click at [832, 177] on button "Ask the AI" at bounding box center [826, 185] width 63 height 30
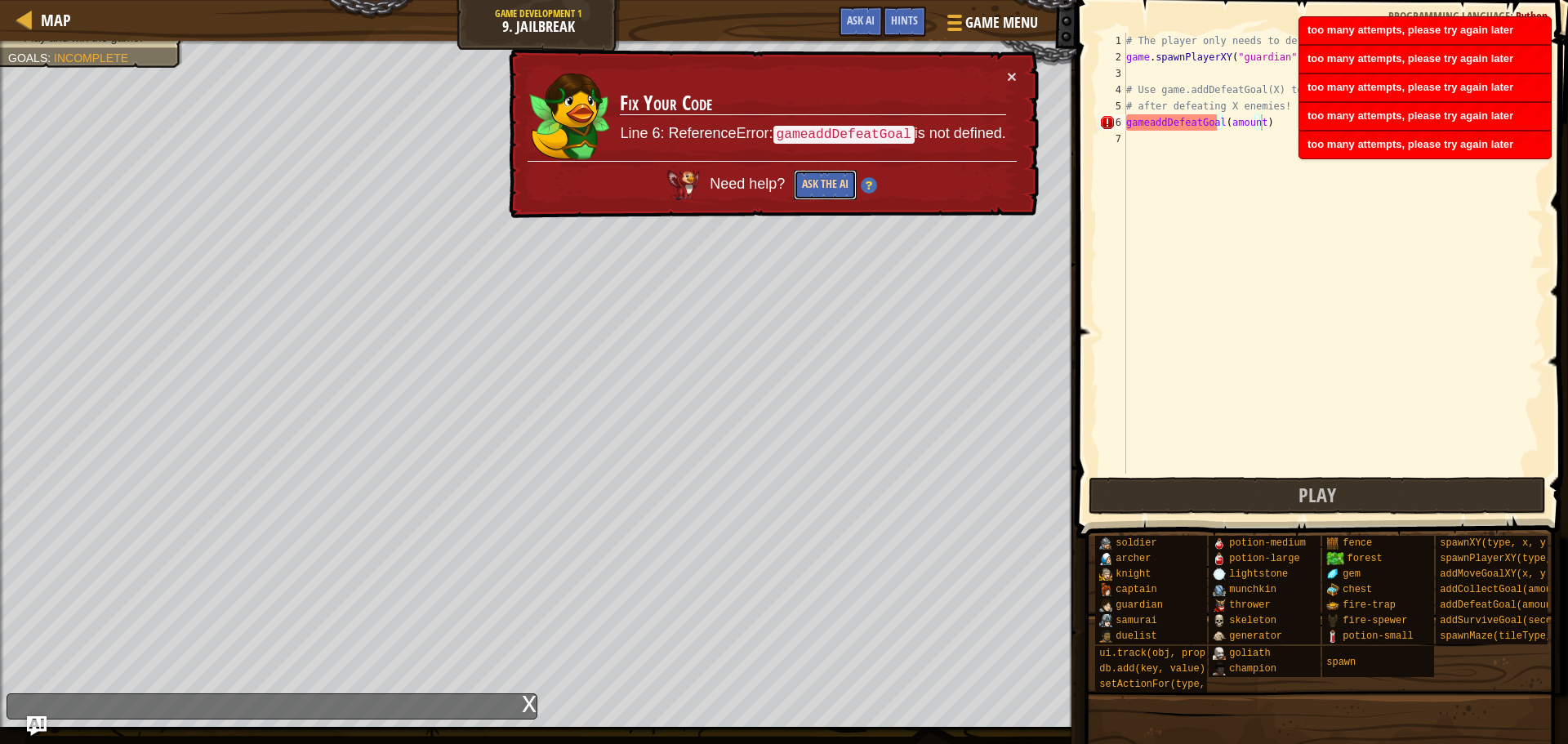
click at [832, 177] on button "Ask the AI" at bounding box center [826, 185] width 63 height 30
click at [832, 180] on button "Ask the AI" at bounding box center [826, 185] width 63 height 30
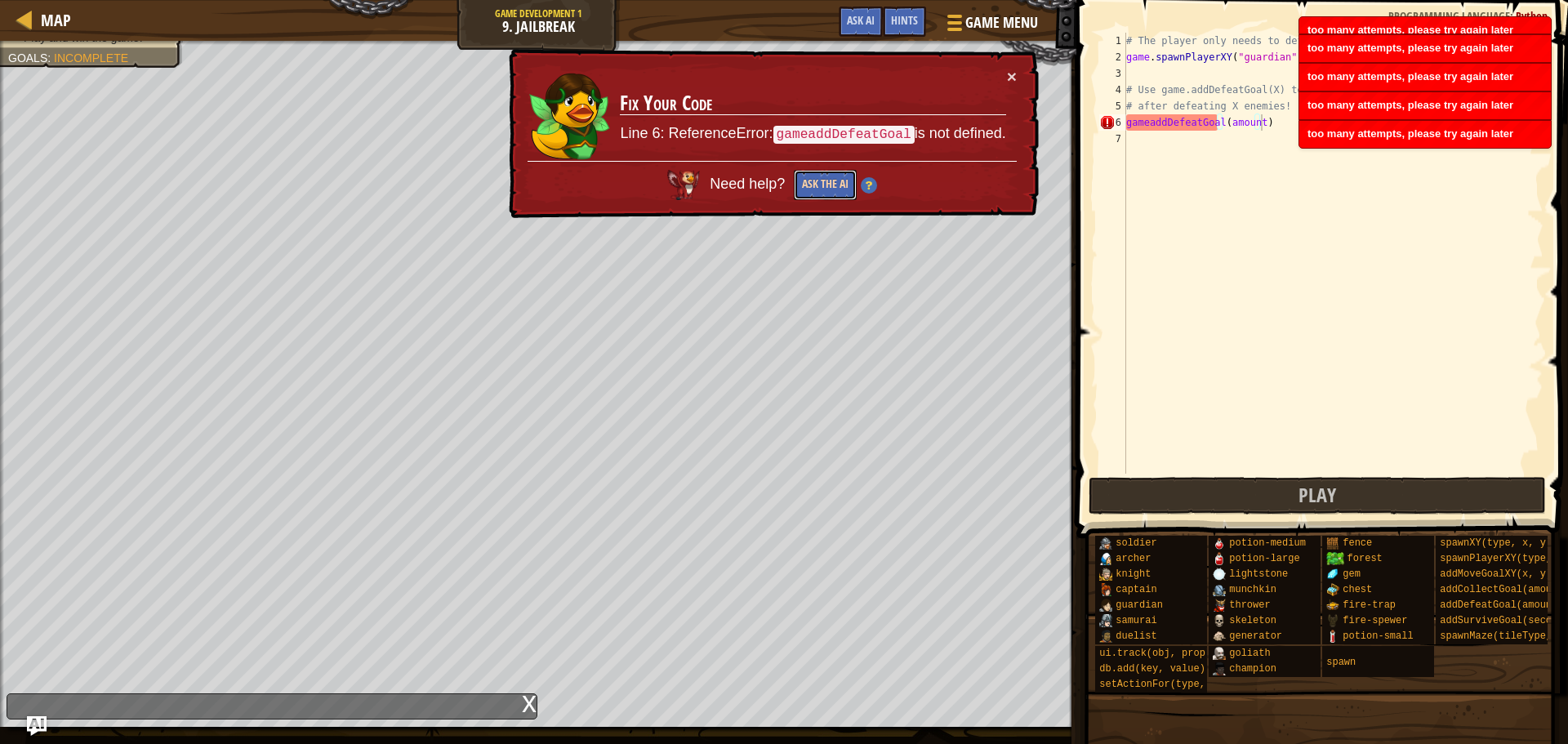
click at [832, 180] on button "Ask the AI" at bounding box center [826, 185] width 63 height 30
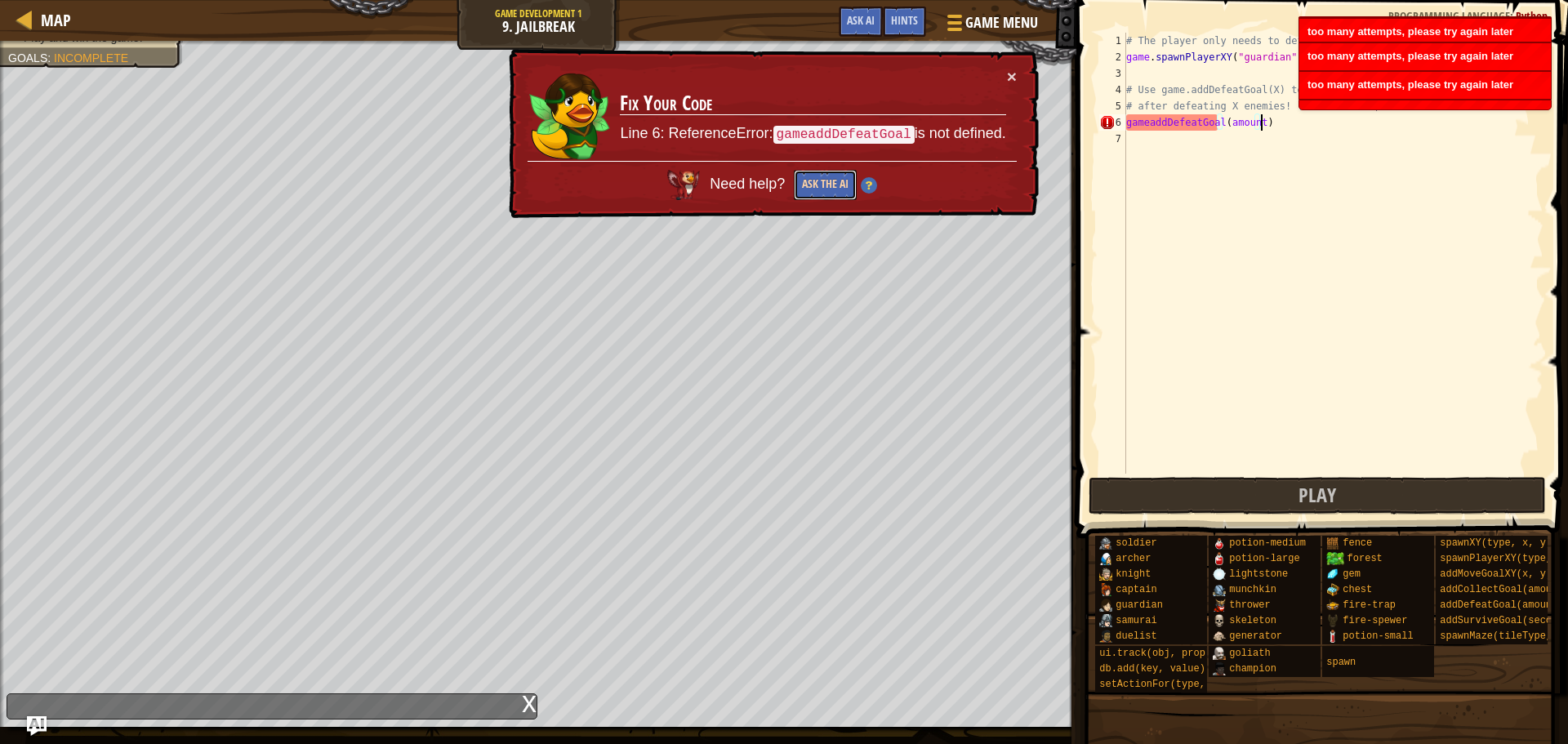
click at [834, 180] on button "Ask the AI" at bounding box center [826, 185] width 63 height 30
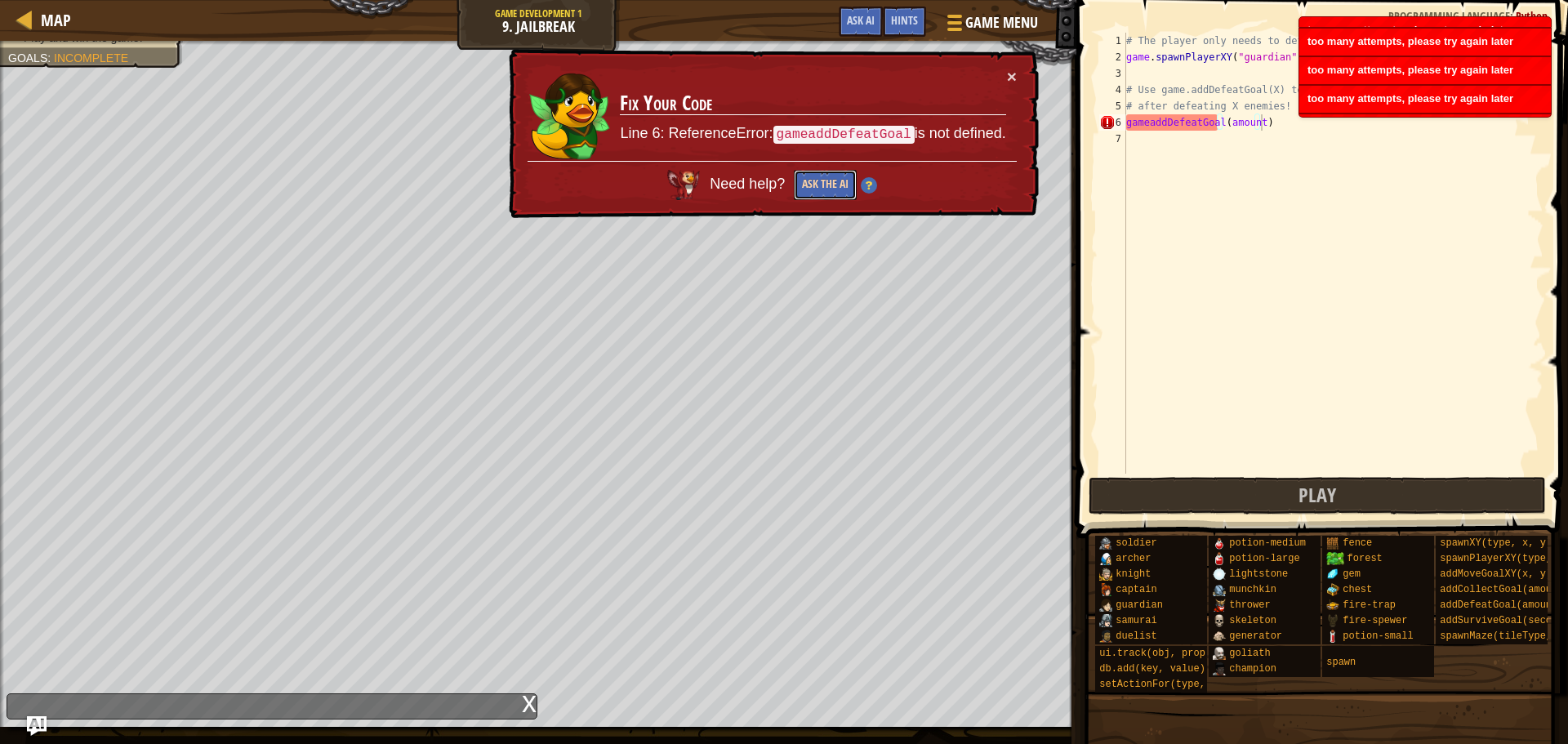
click at [834, 179] on button "Ask the AI" at bounding box center [826, 185] width 63 height 30
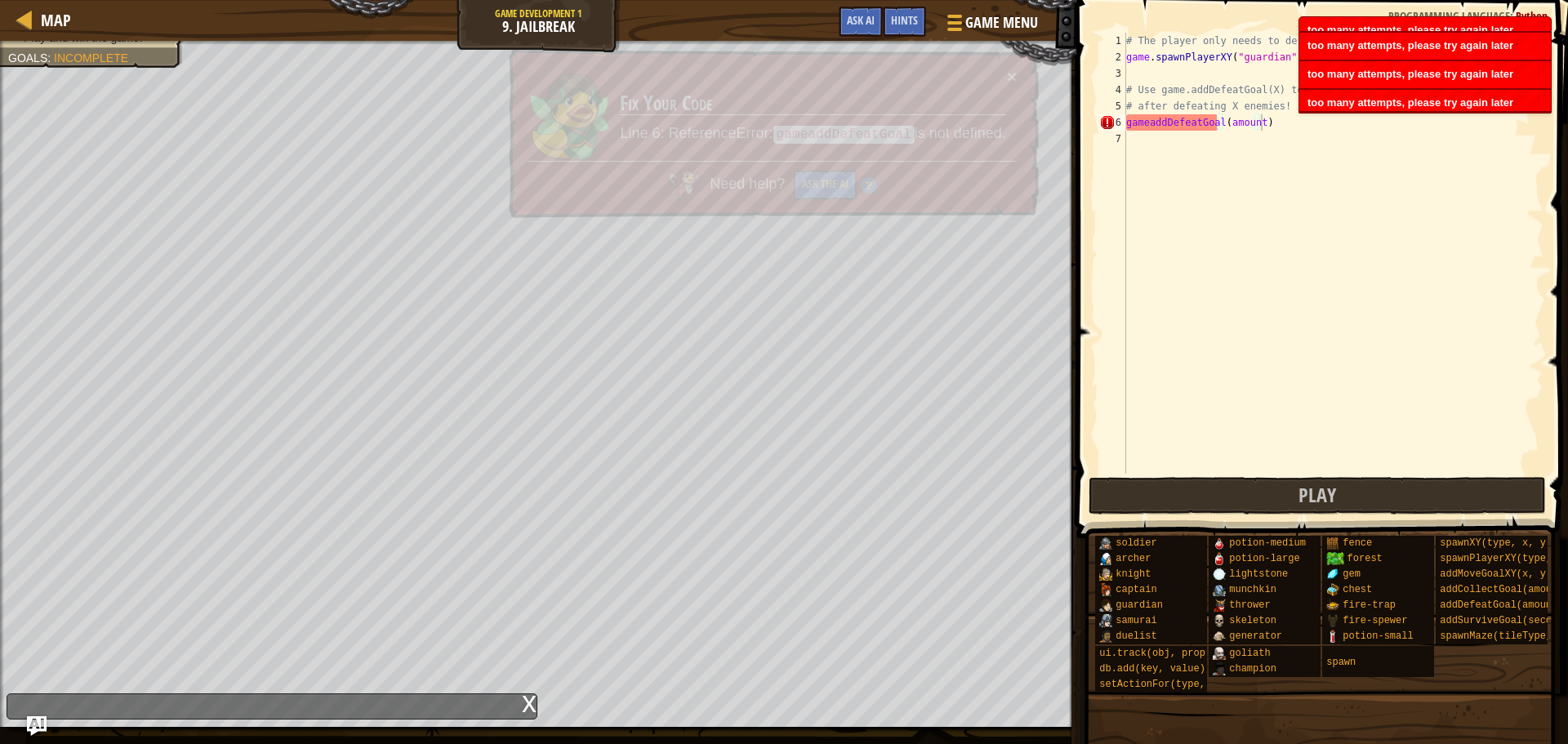
click at [833, 177] on button "Ask the AI" at bounding box center [826, 185] width 63 height 30
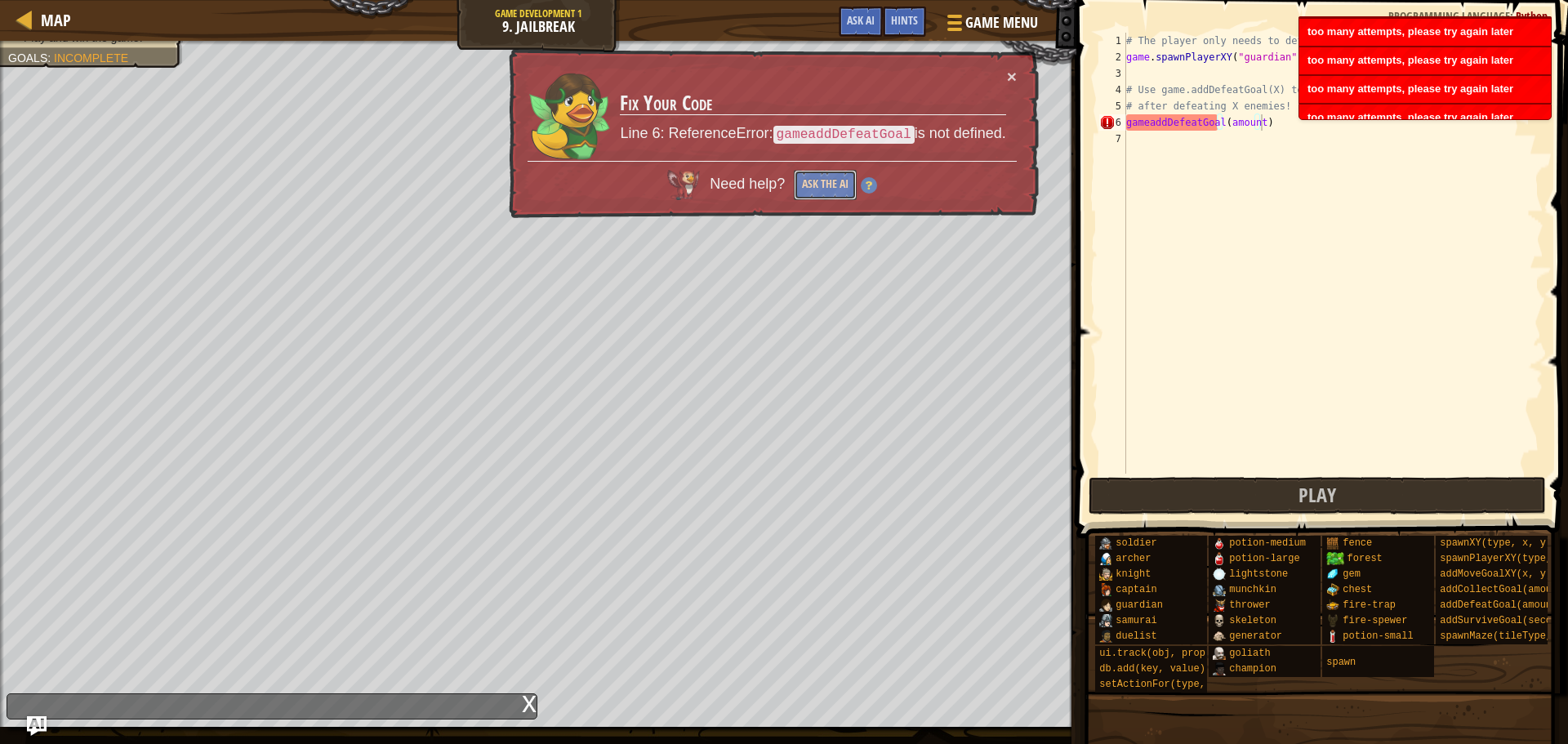
click at [833, 174] on button "Ask the AI" at bounding box center [826, 185] width 63 height 30
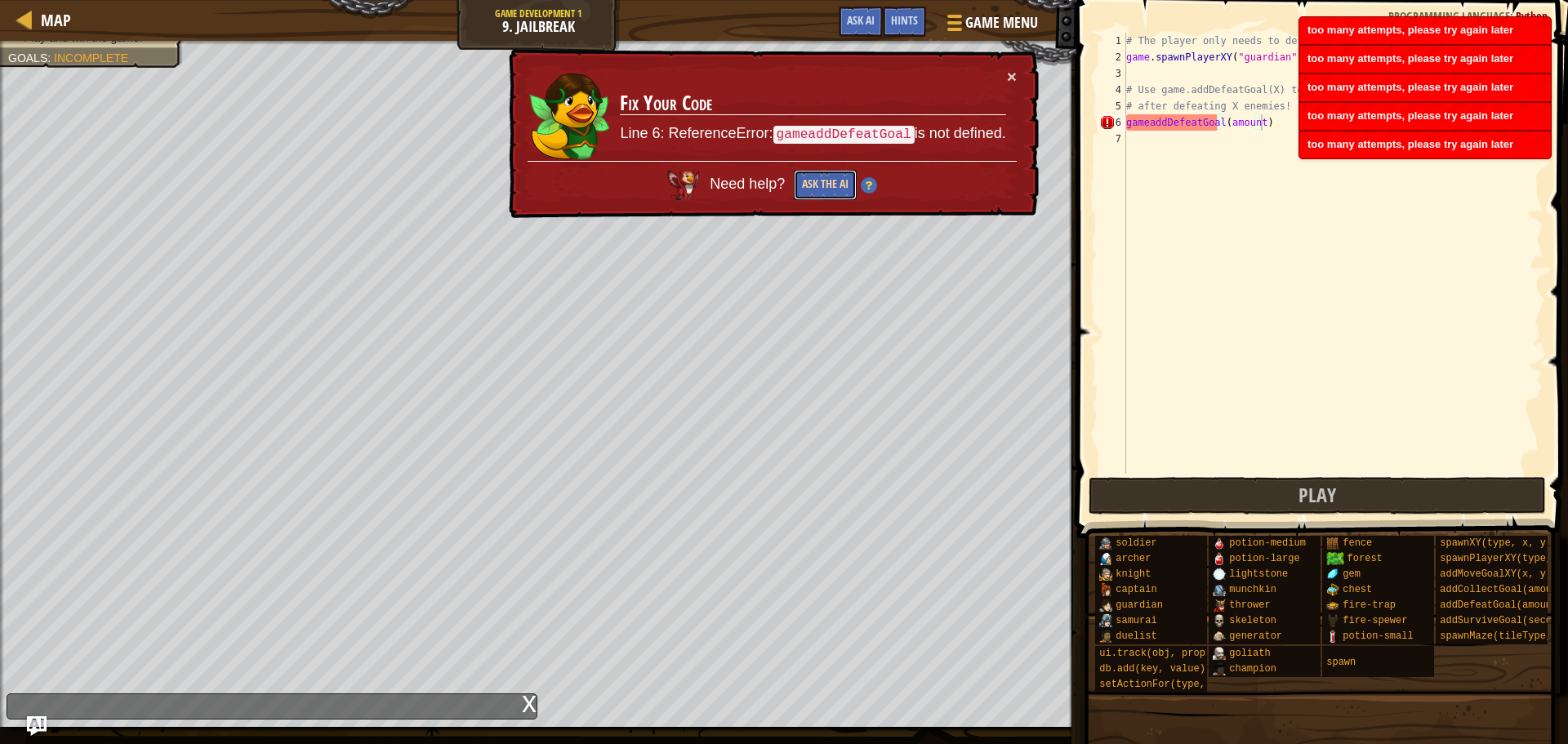
click at [829, 173] on button "Ask the AI" at bounding box center [826, 185] width 63 height 30
click at [829, 175] on button "Ask the AI" at bounding box center [826, 185] width 63 height 30
click at [837, 175] on button "Ask the AI" at bounding box center [826, 185] width 63 height 30
click at [837, 175] on button "Ask the AI" at bounding box center [826, 185] width 63 height 30
click at [843, 189] on button "Ask the AI" at bounding box center [826, 185] width 63 height 30
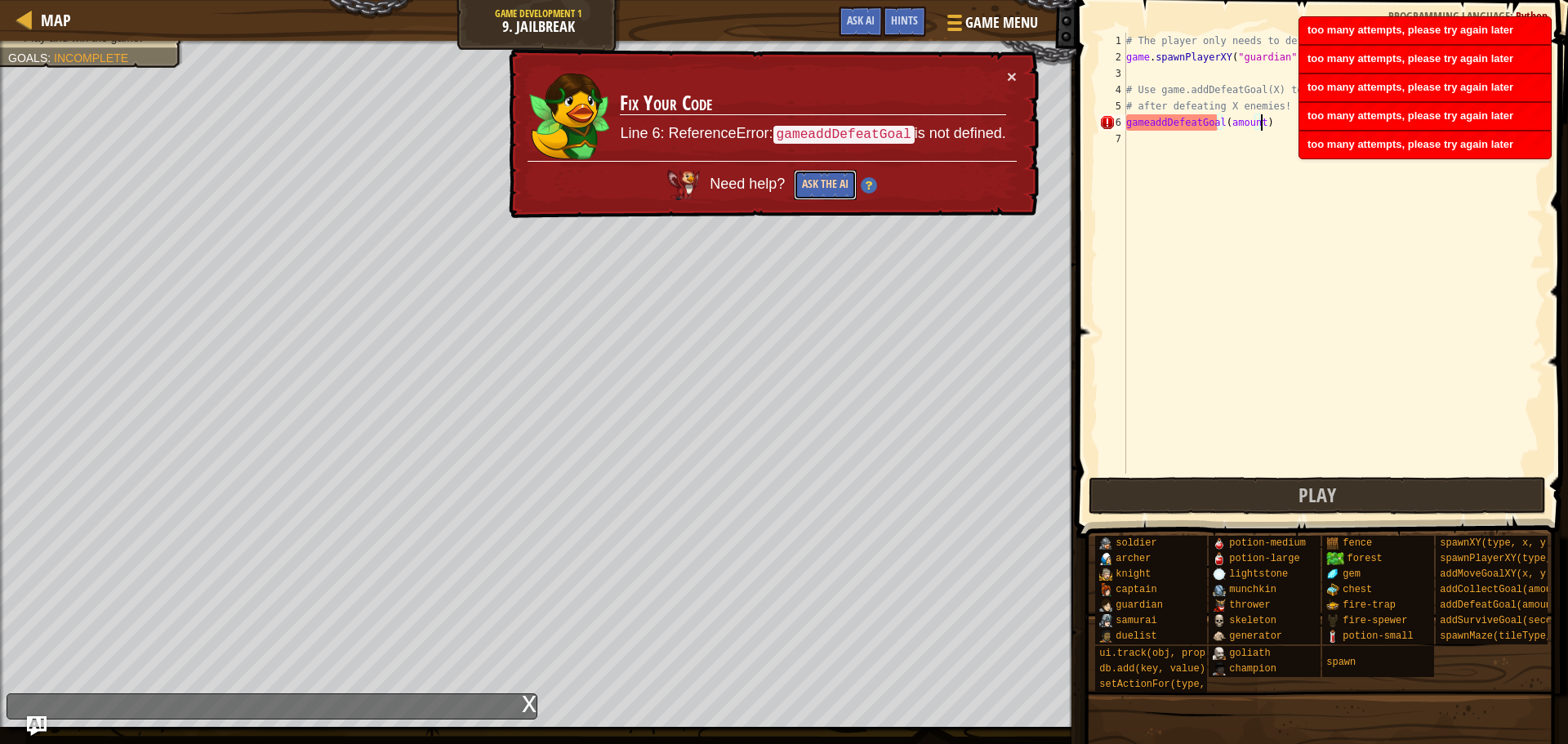
click at [843, 189] on button "Ask the AI" at bounding box center [826, 185] width 63 height 30
click at [847, 197] on button "Ask the AI" at bounding box center [826, 185] width 63 height 30
click at [846, 198] on button "Ask the AI" at bounding box center [826, 185] width 63 height 30
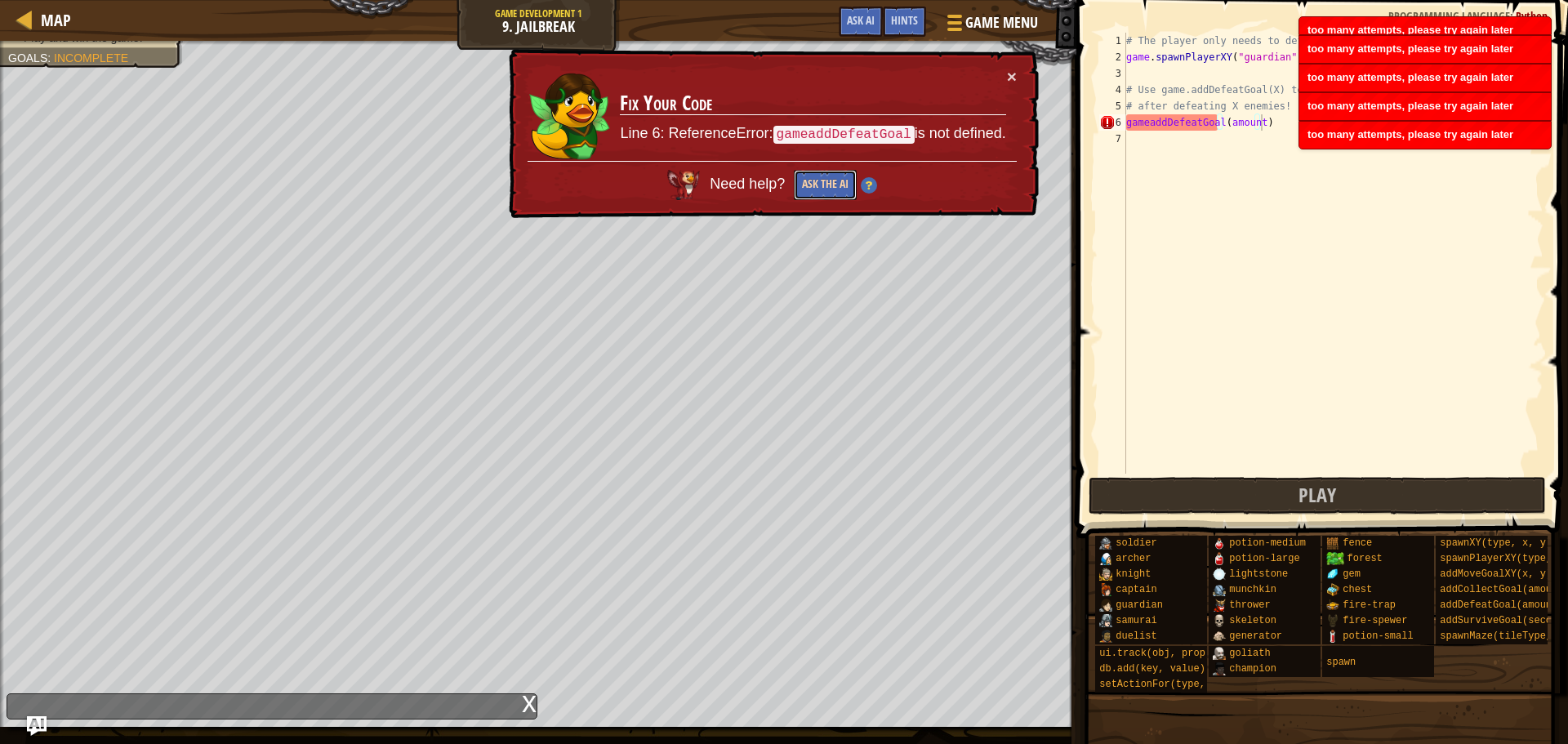
click at [841, 195] on button "Ask the AI" at bounding box center [826, 185] width 63 height 30
click at [838, 195] on button "Ask the AI" at bounding box center [826, 185] width 63 height 30
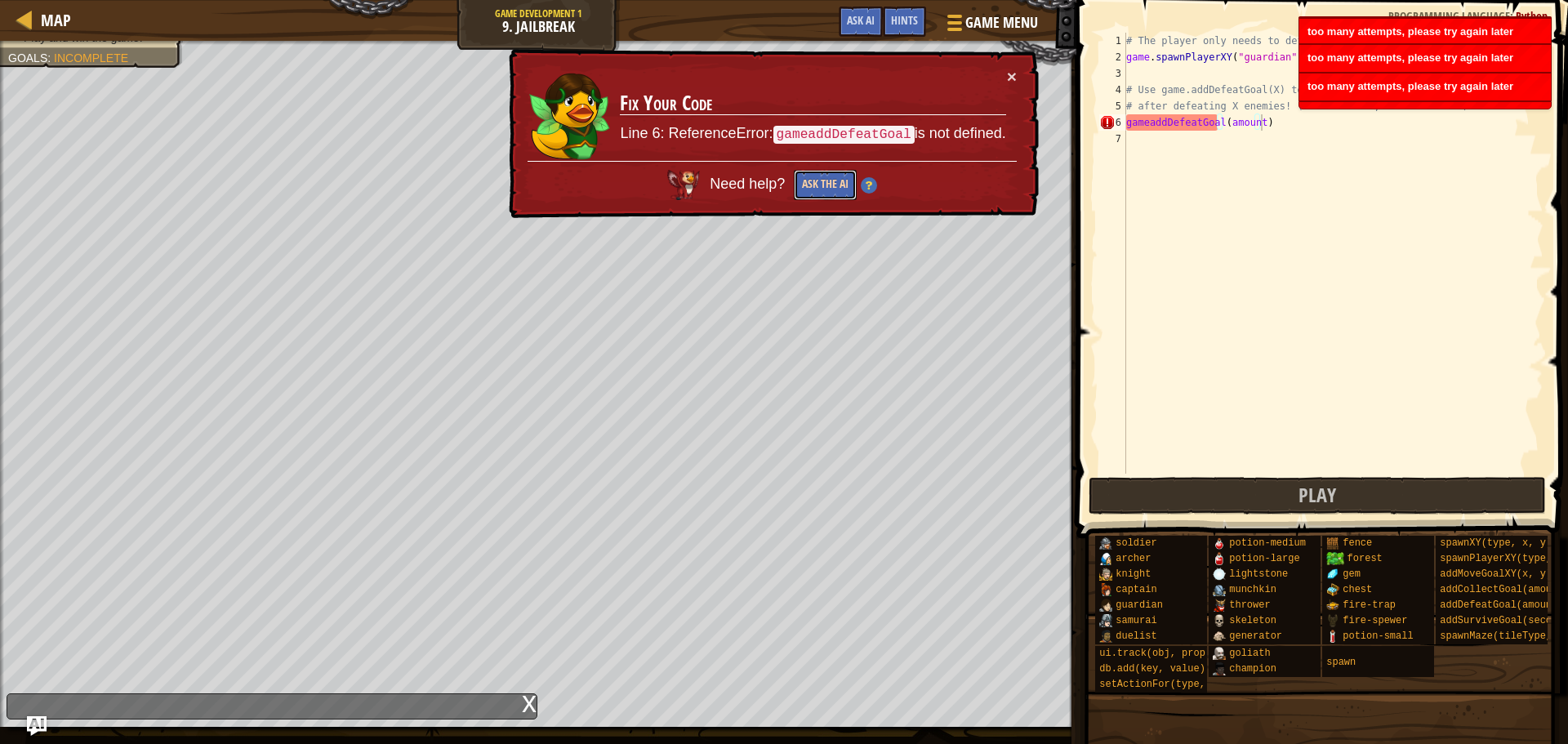
click at [837, 195] on button "Ask the AI" at bounding box center [826, 185] width 63 height 30
click at [834, 194] on button "Ask the AI" at bounding box center [826, 185] width 63 height 30
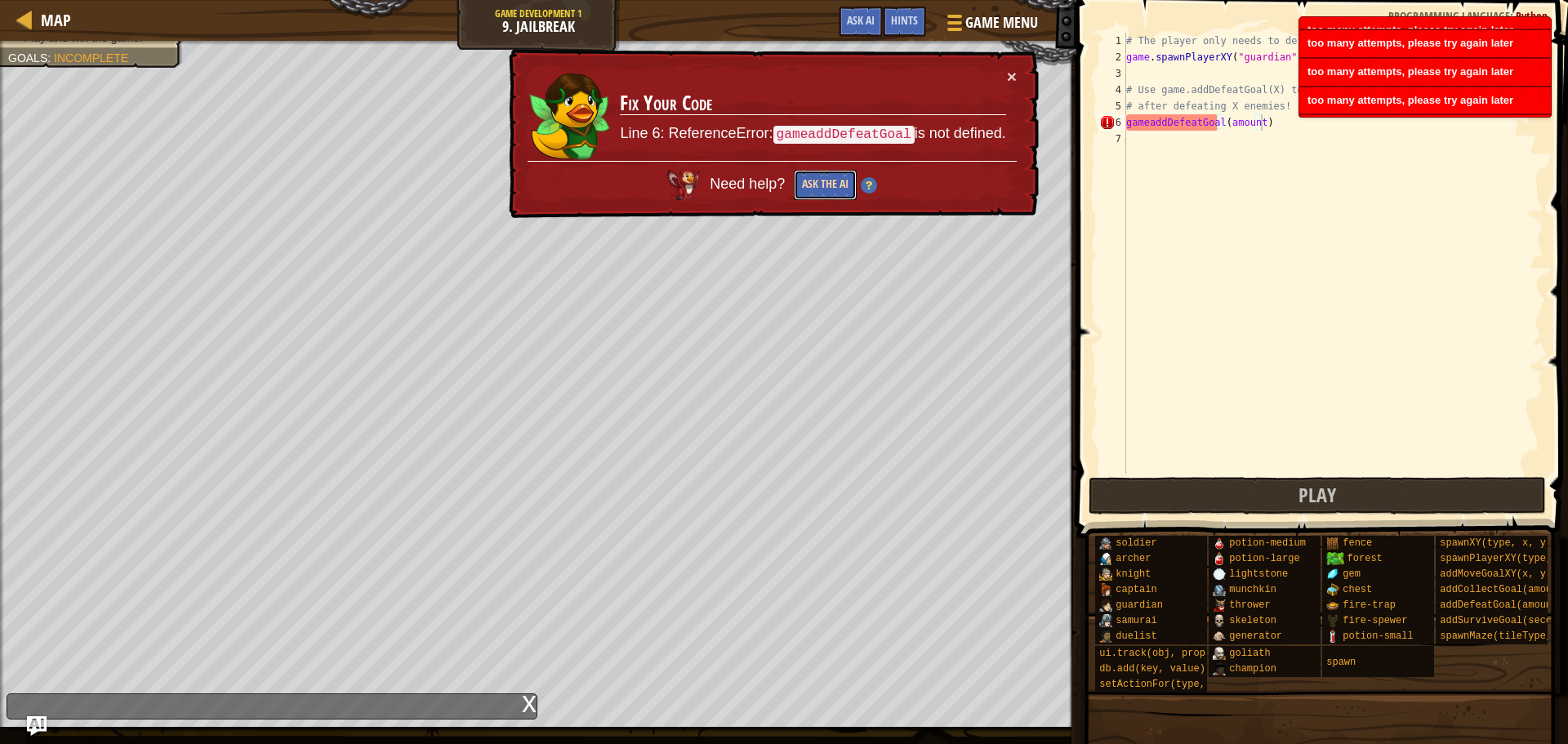
click at [830, 193] on button "Ask the AI" at bounding box center [826, 185] width 63 height 30
click at [827, 193] on button "Ask the AI" at bounding box center [826, 185] width 63 height 30
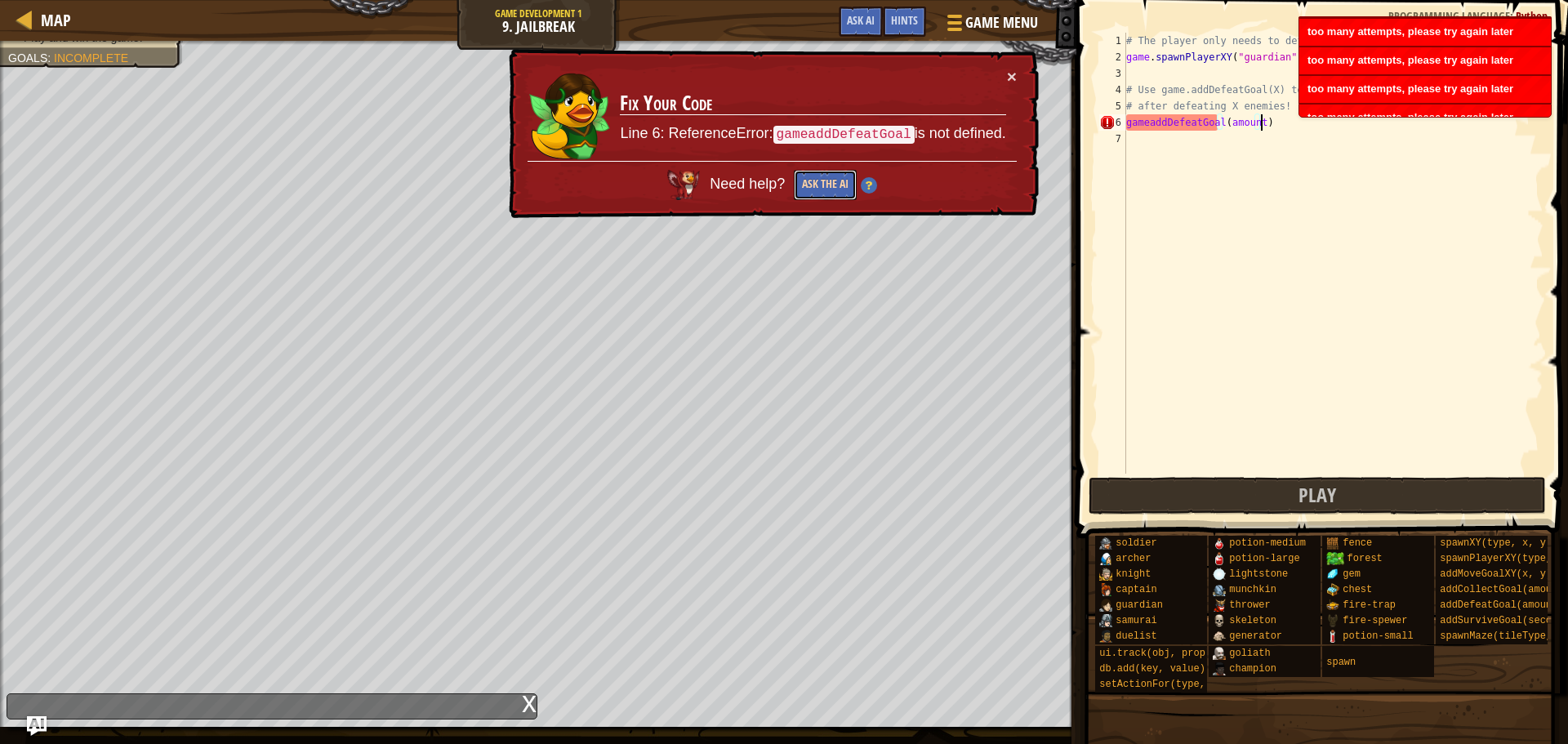
click at [822, 193] on button "Ask the AI" at bounding box center [826, 185] width 63 height 30
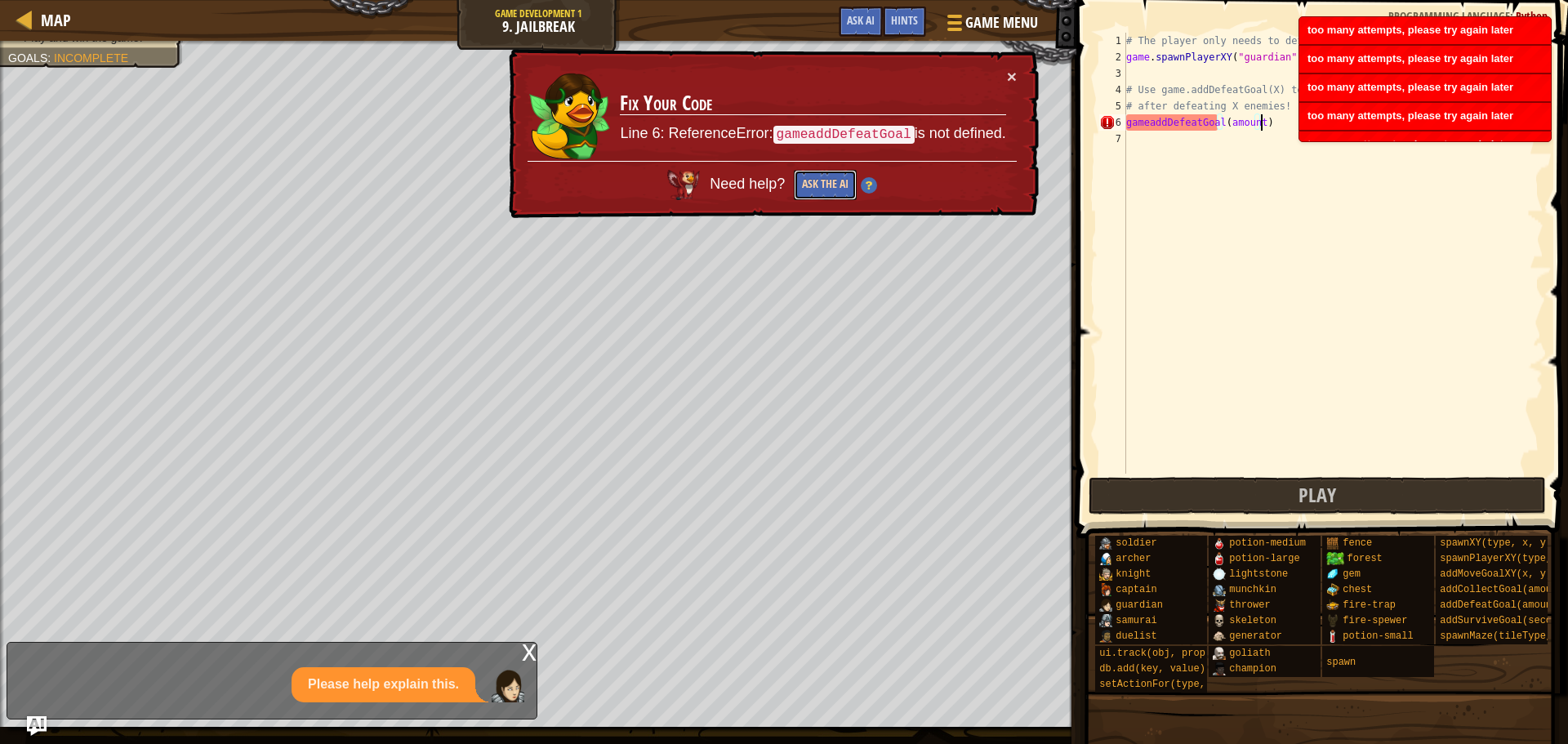
click at [820, 193] on button "Ask the AI" at bounding box center [826, 185] width 63 height 30
click at [819, 193] on button "Ask the AI" at bounding box center [826, 185] width 63 height 30
click at [817, 193] on button "Ask the AI" at bounding box center [826, 185] width 63 height 30
click at [452, 673] on div "Please help explain this." at bounding box center [383, 684] width 184 height 35
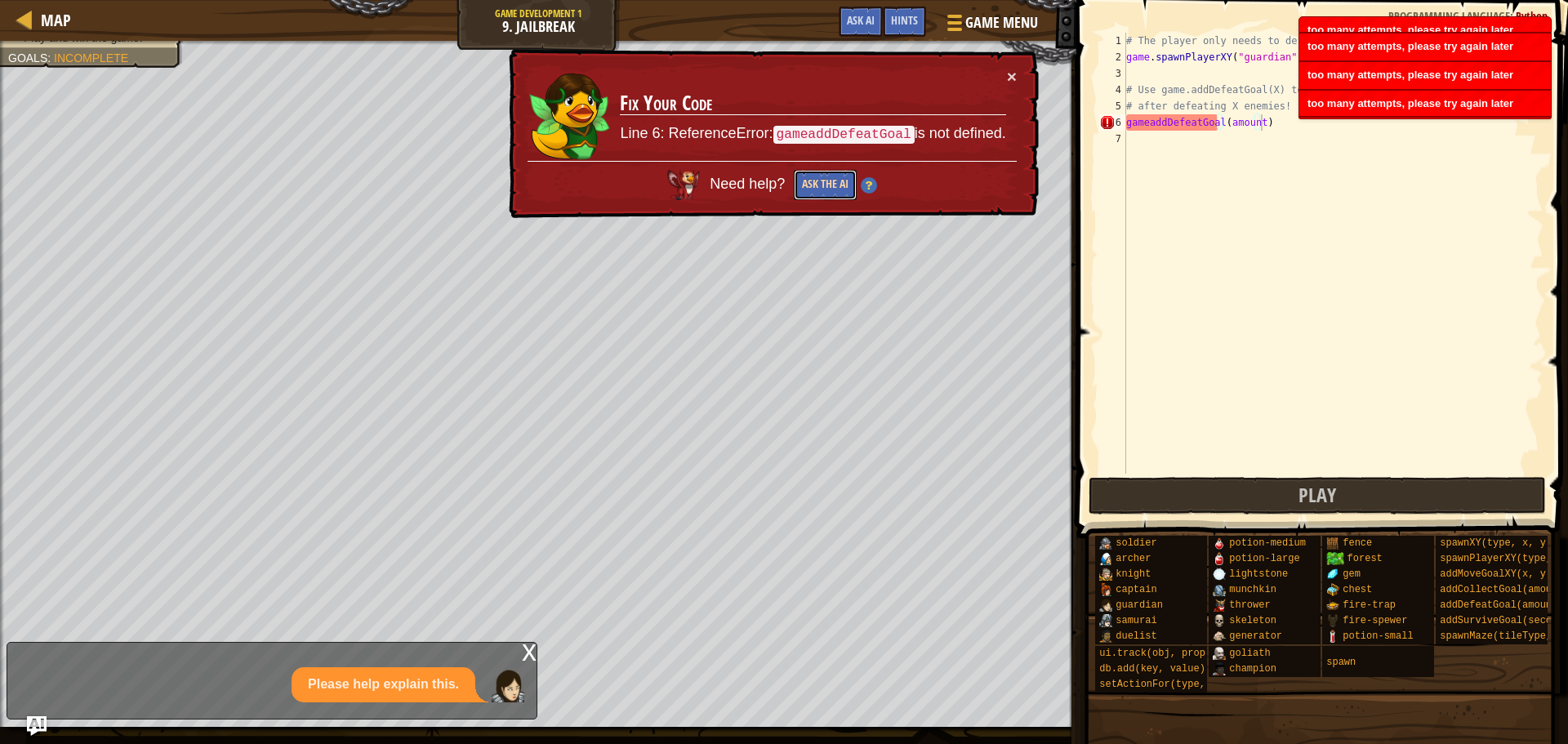
click at [822, 184] on button "Ask the AI" at bounding box center [826, 185] width 63 height 30
click at [822, 185] on button "Ask the AI" at bounding box center [826, 185] width 63 height 30
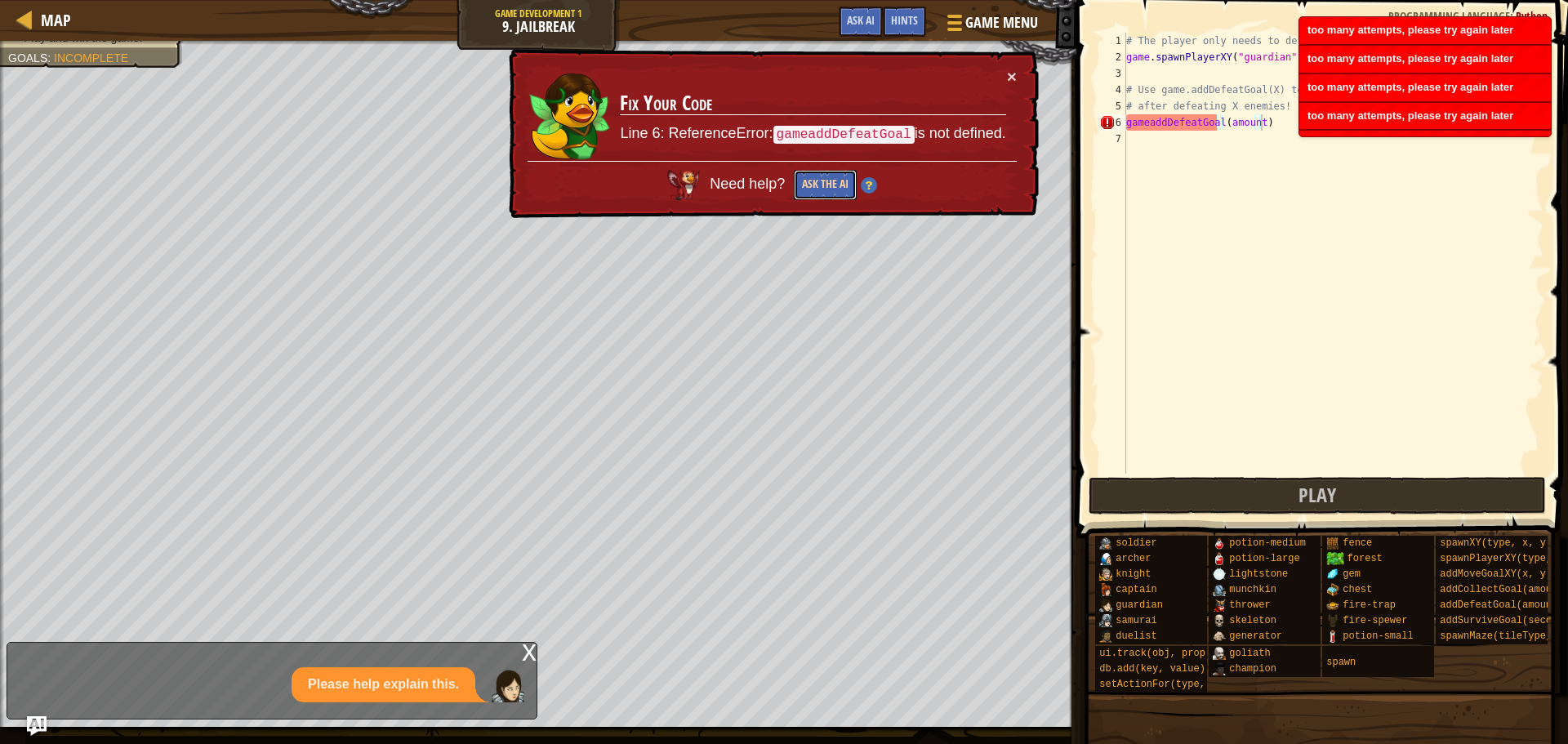
click at [822, 185] on button "Ask the AI" at bounding box center [826, 185] width 63 height 30
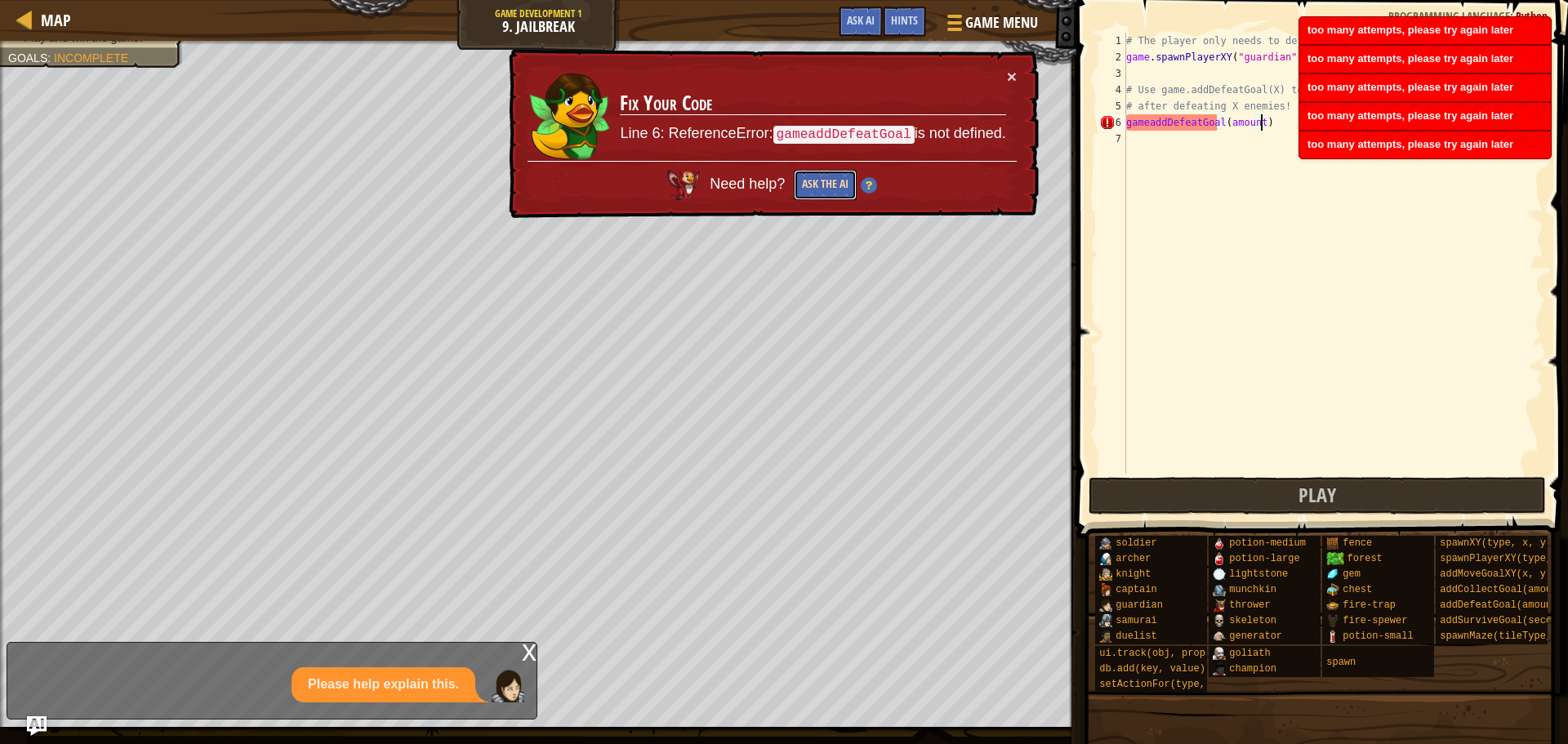
click at [822, 188] on button "Ask the AI" at bounding box center [826, 185] width 63 height 30
click at [822, 189] on button "Ask the AI" at bounding box center [826, 185] width 63 height 30
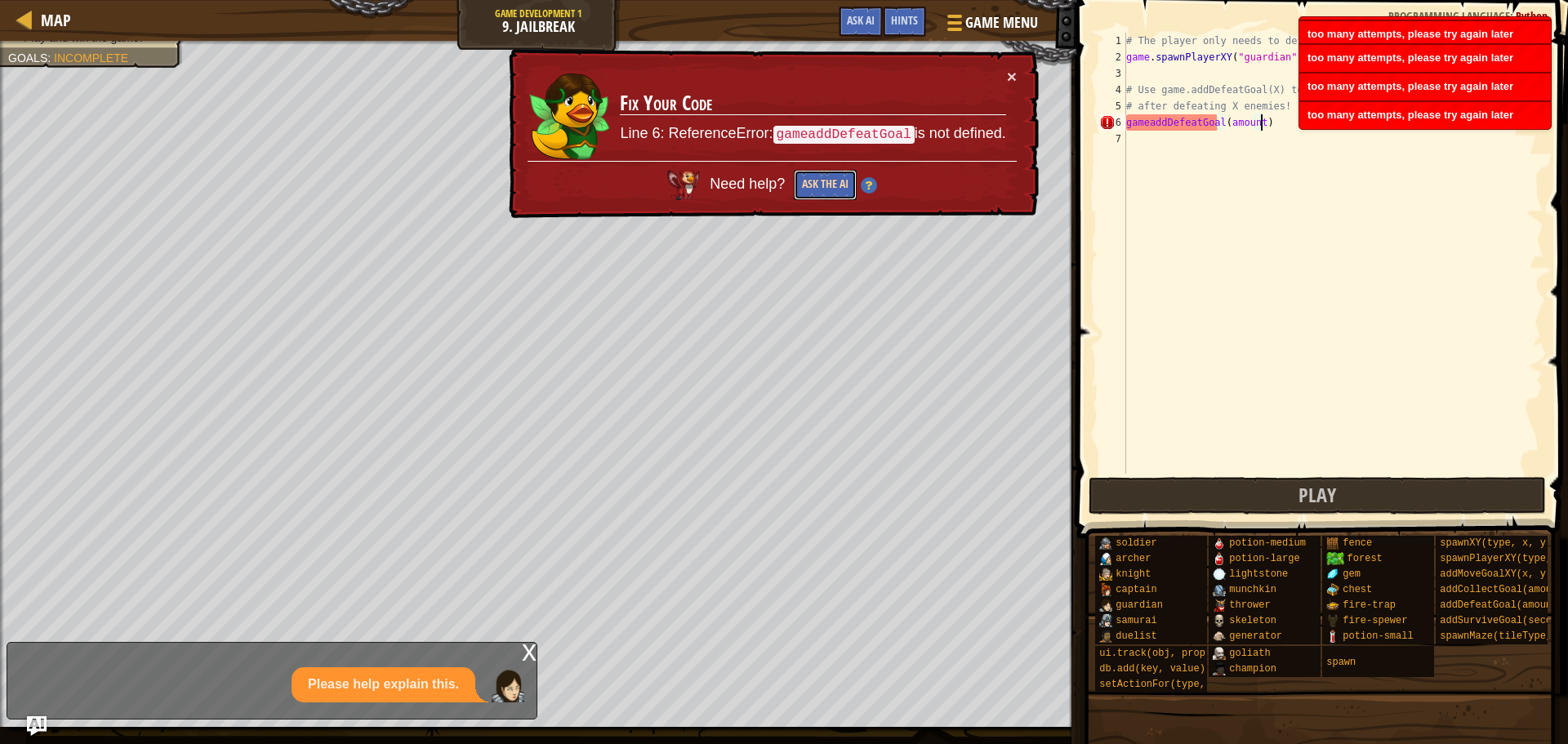
click at [822, 189] on button "Ask the AI" at bounding box center [826, 185] width 63 height 30
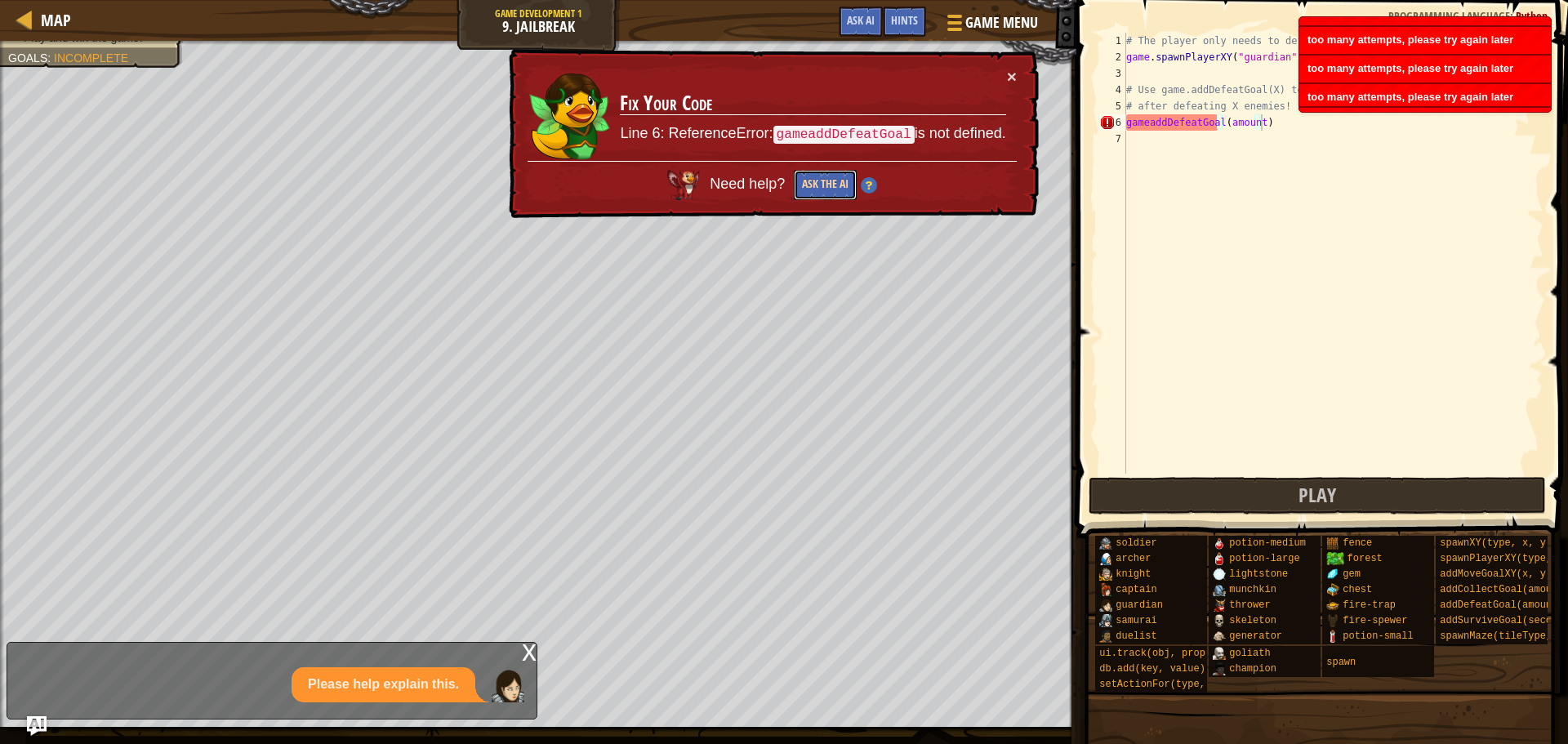
click at [822, 189] on button "Ask the AI" at bounding box center [826, 185] width 63 height 30
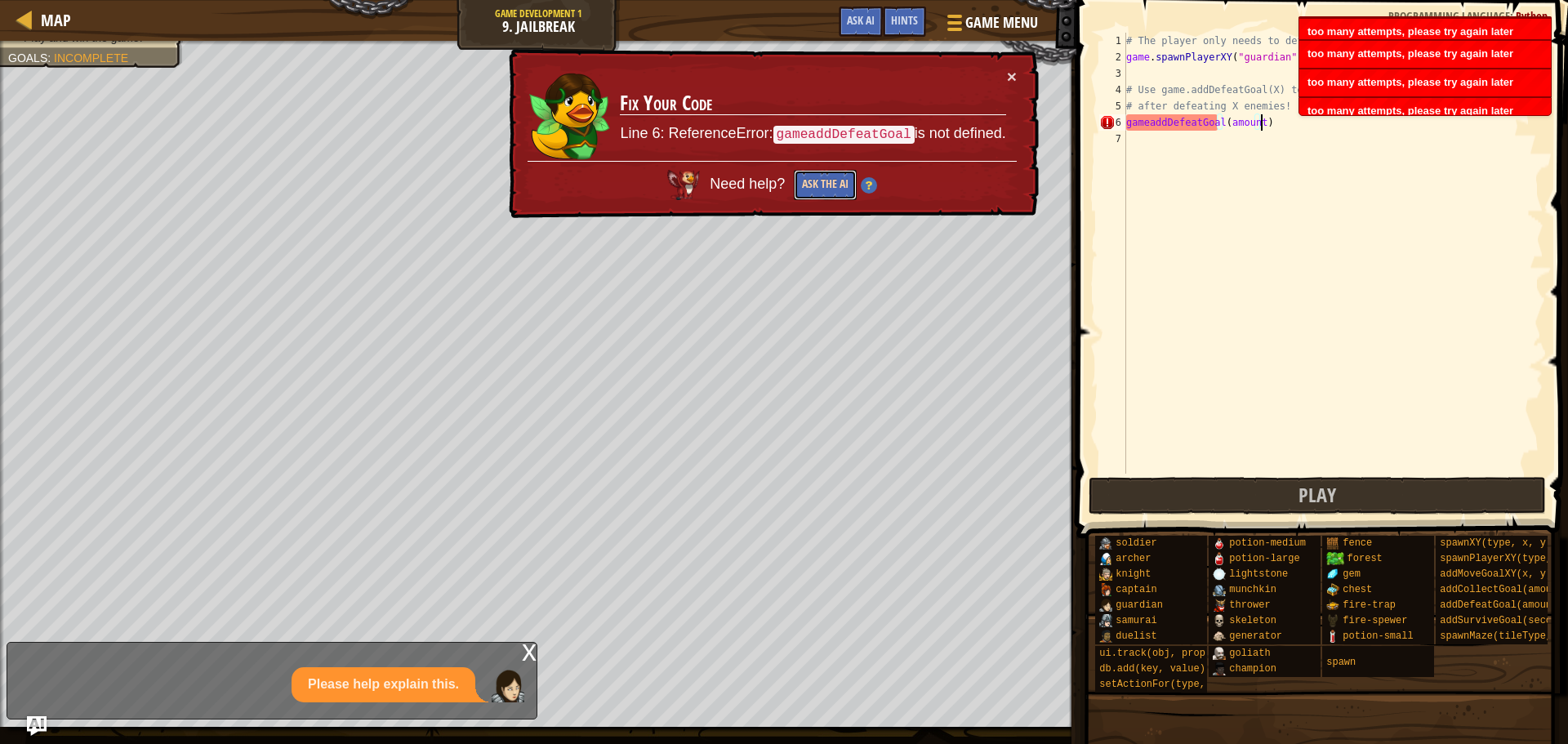
click at [822, 189] on button "Ask the AI" at bounding box center [826, 185] width 63 height 30
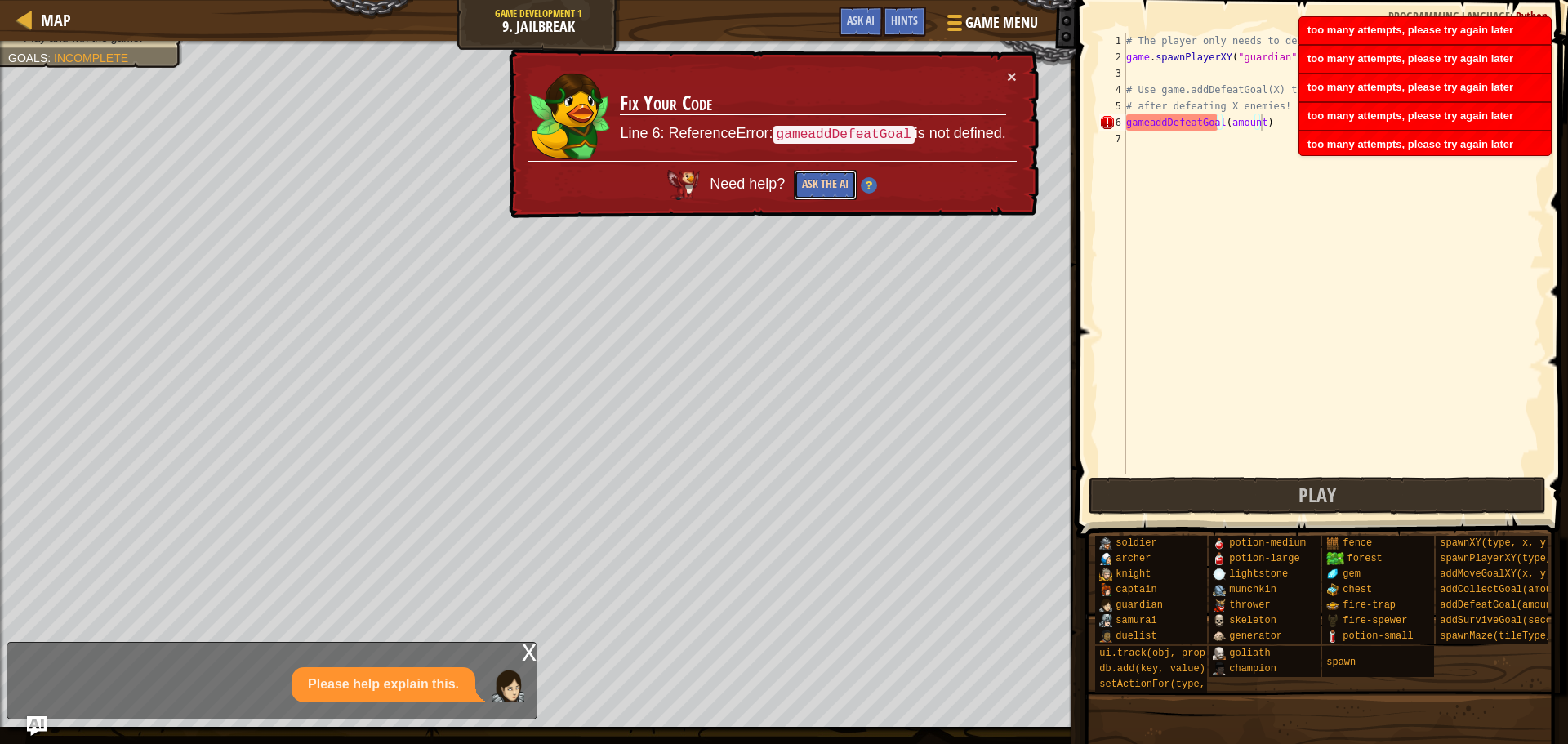
click at [822, 189] on button "Ask the AI" at bounding box center [826, 185] width 63 height 30
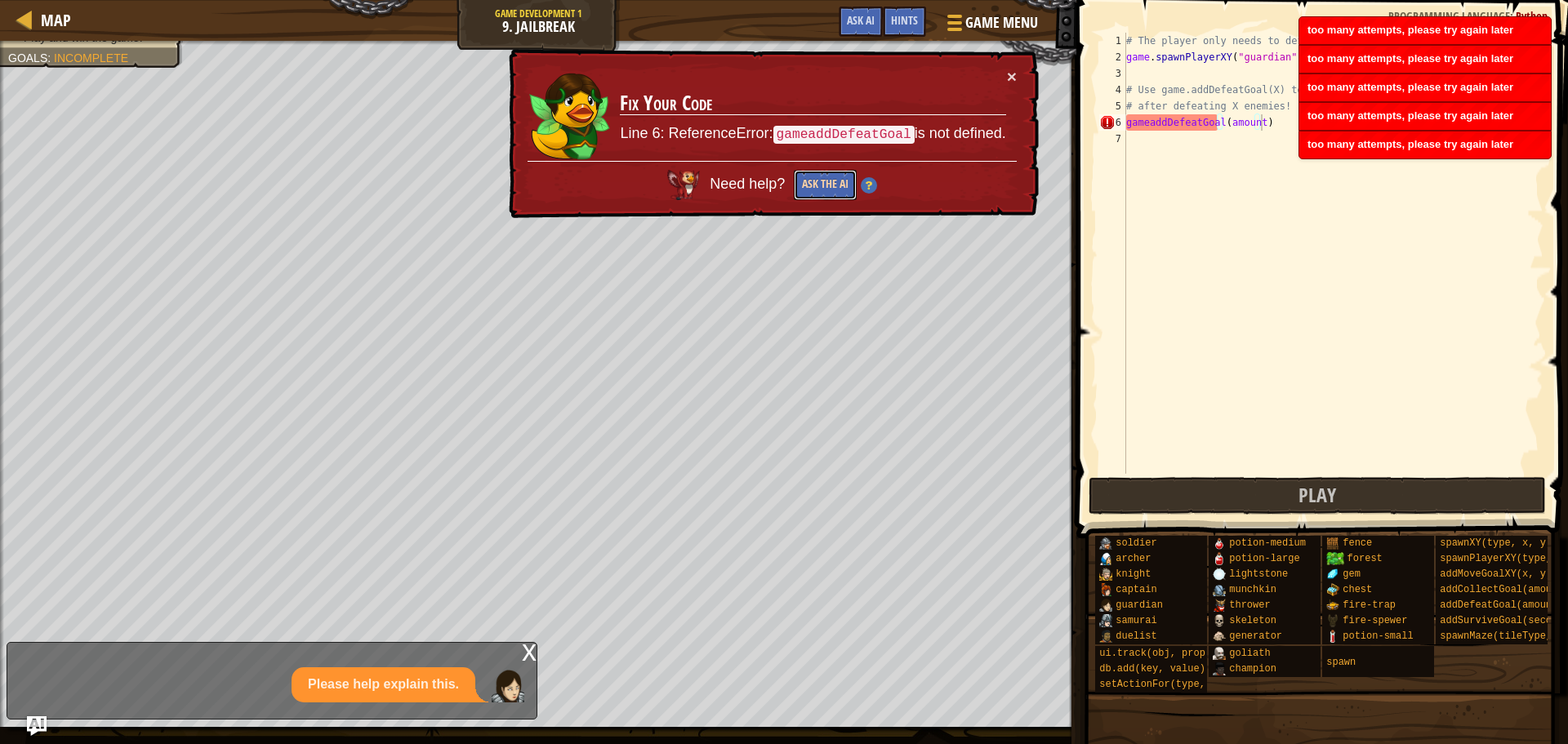
click at [820, 189] on button "Ask the AI" at bounding box center [826, 185] width 63 height 30
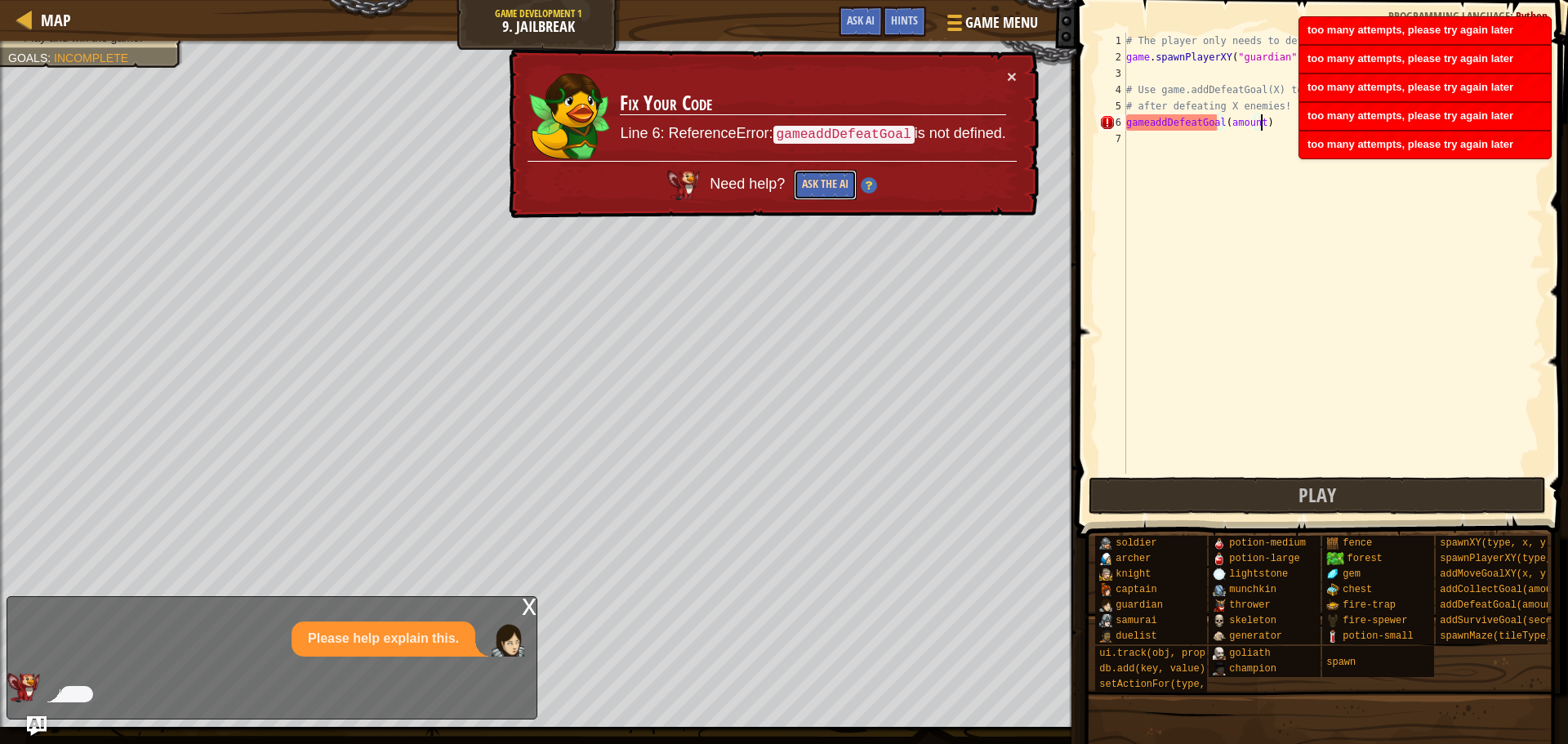
click at [819, 189] on button "Ask the AI" at bounding box center [826, 185] width 63 height 30
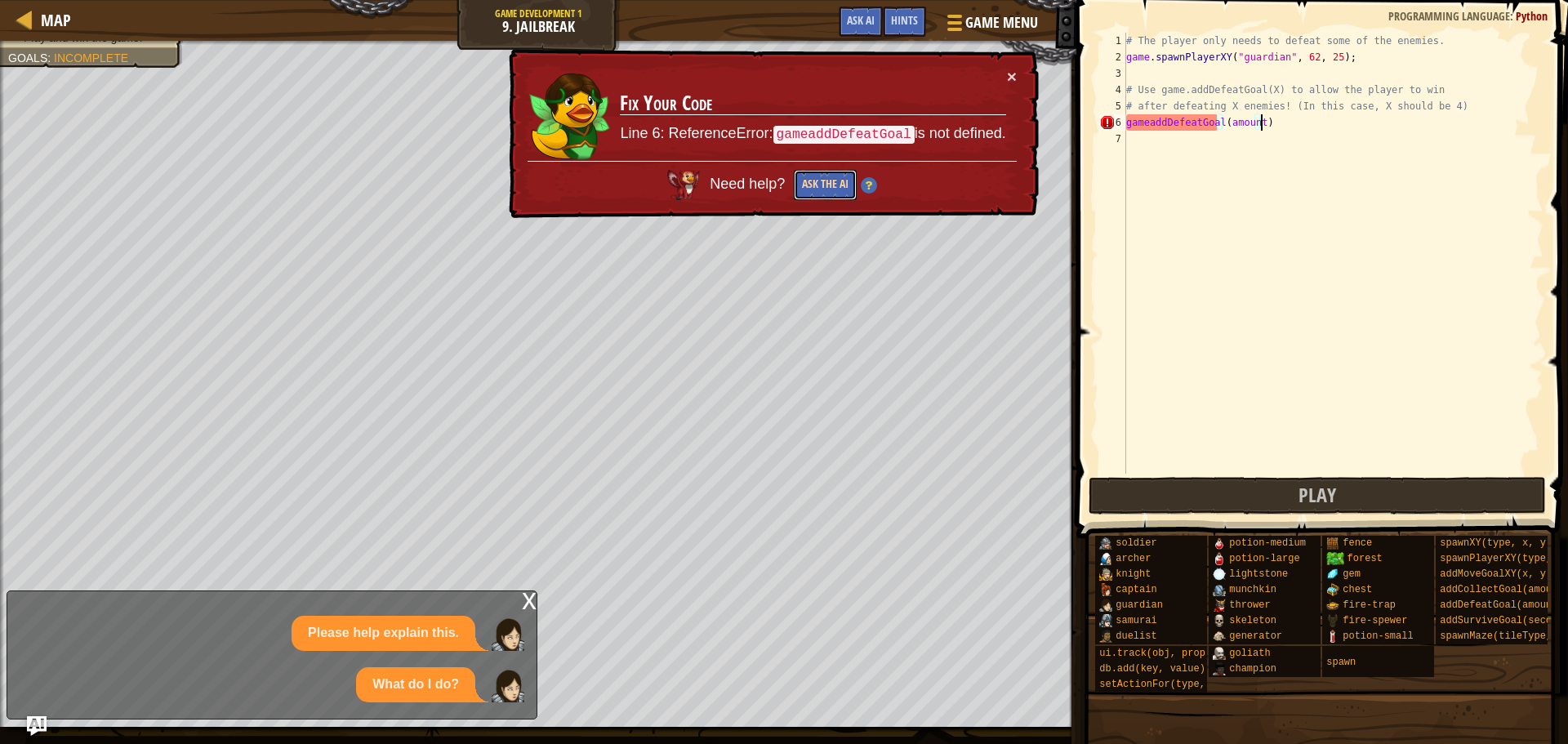
click at [821, 186] on button "Ask the AI" at bounding box center [826, 185] width 63 height 30
click at [824, 185] on button "Ask the AI" at bounding box center [826, 185] width 63 height 30
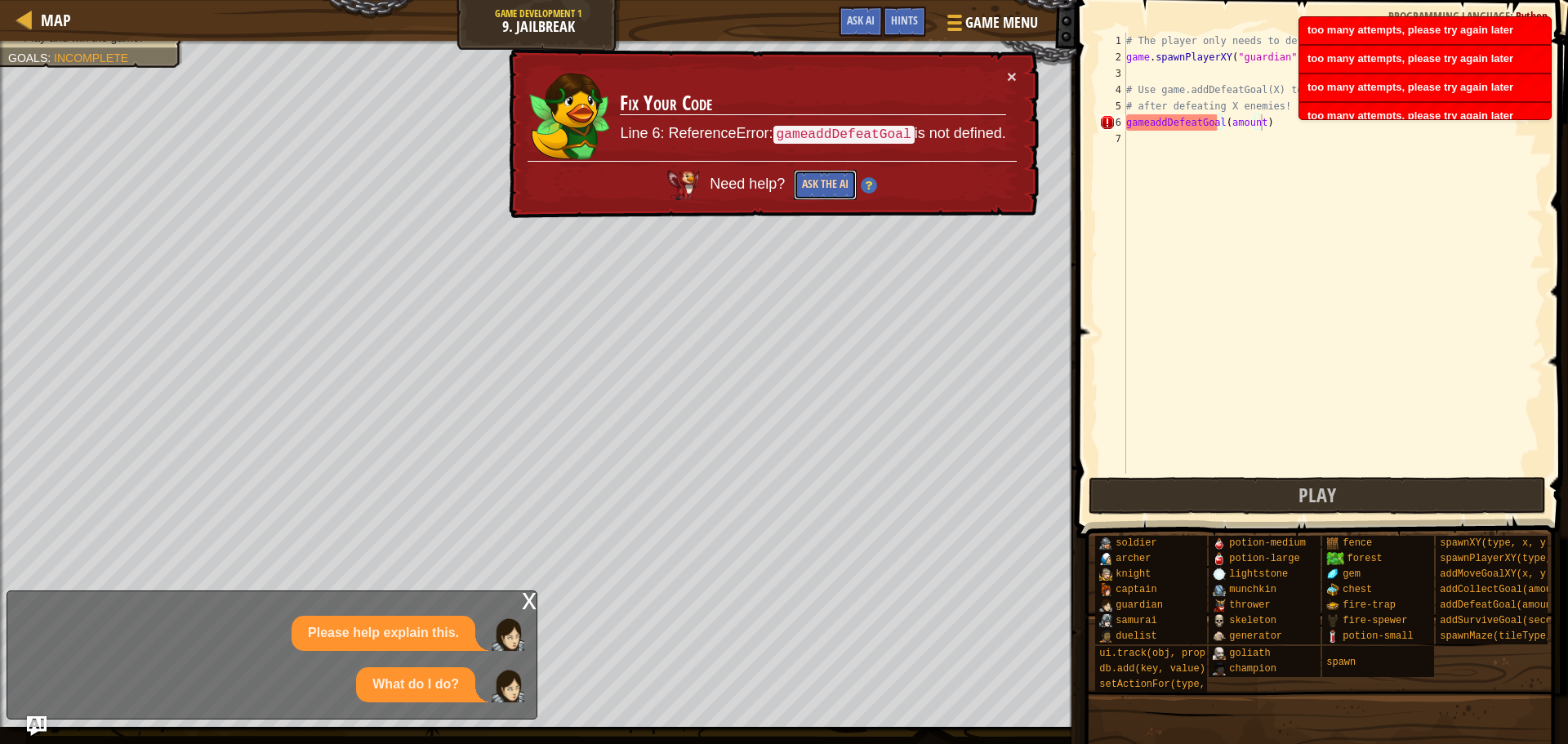
click at [824, 185] on button "Ask the AI" at bounding box center [826, 185] width 63 height 30
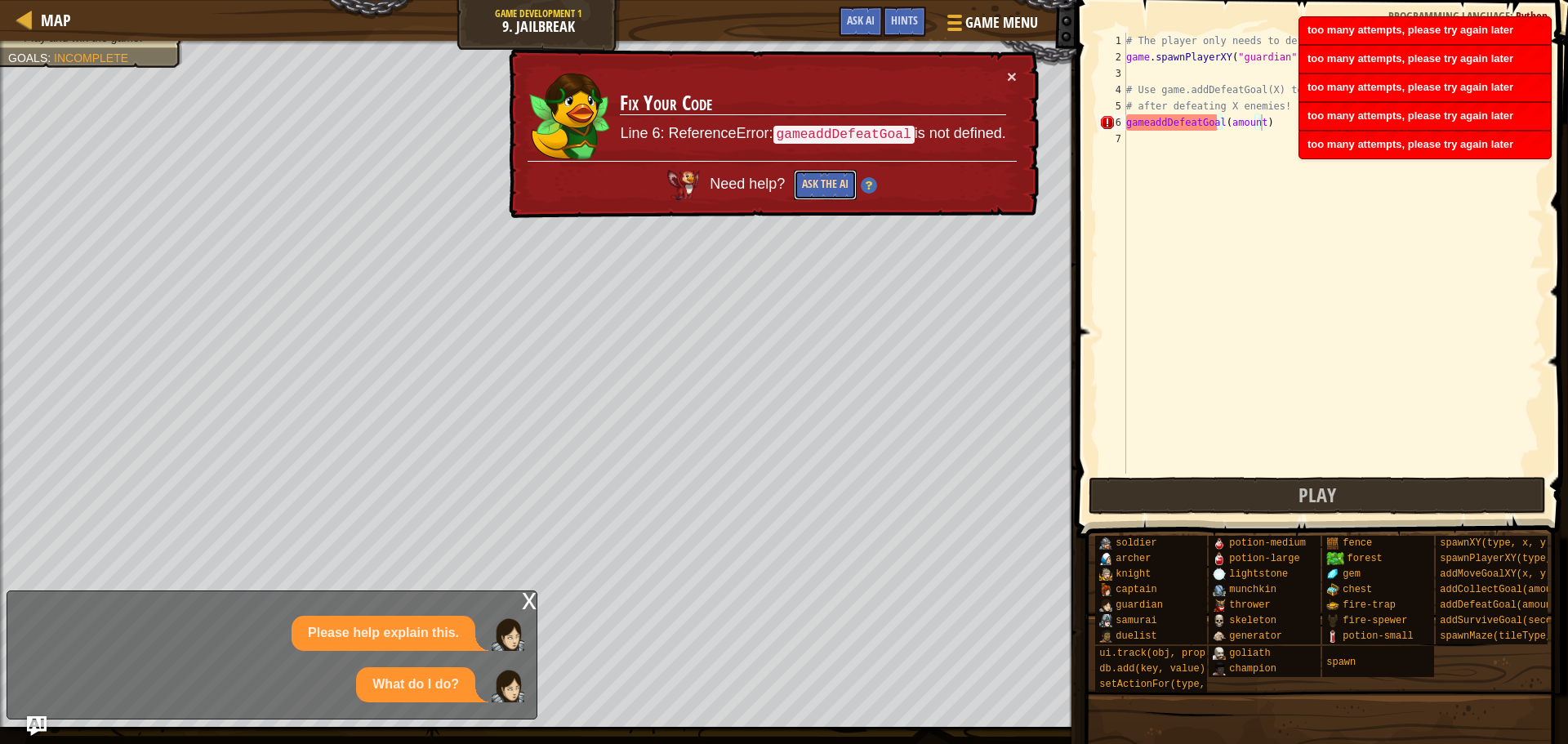
click at [824, 185] on button "Ask the AI" at bounding box center [826, 185] width 63 height 30
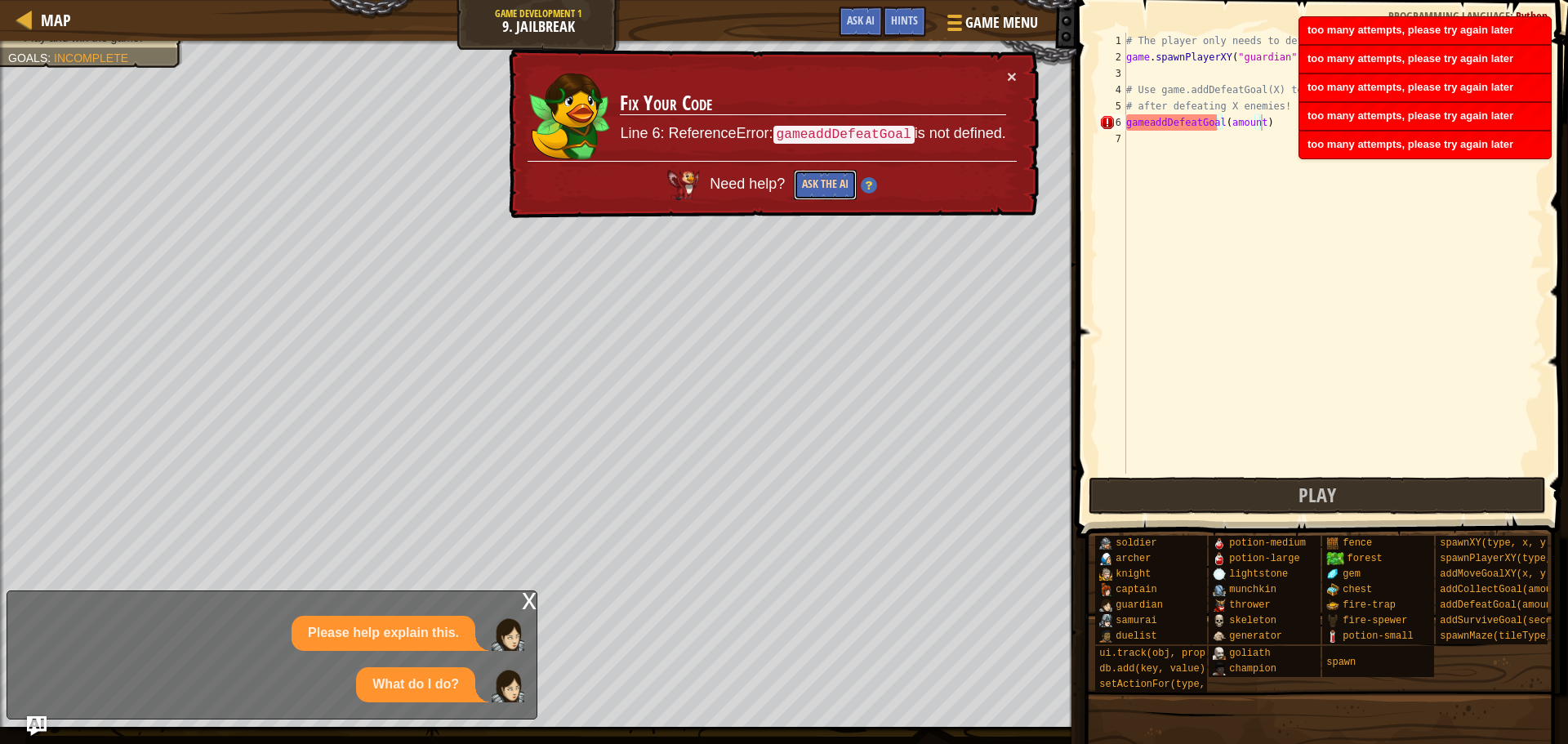
click at [824, 185] on button "Ask the AI" at bounding box center [826, 185] width 63 height 30
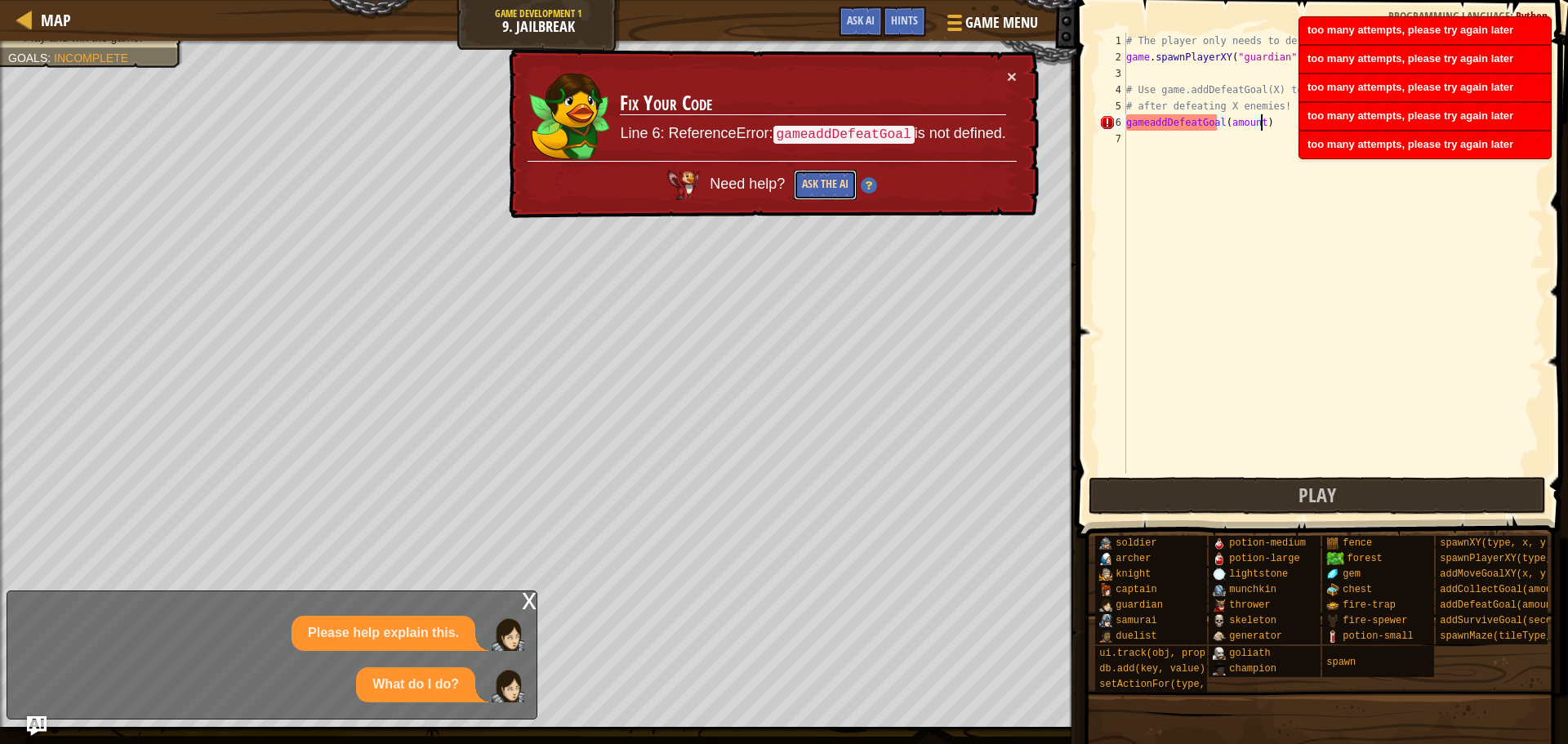
click at [824, 185] on button "Ask the AI" at bounding box center [826, 185] width 63 height 30
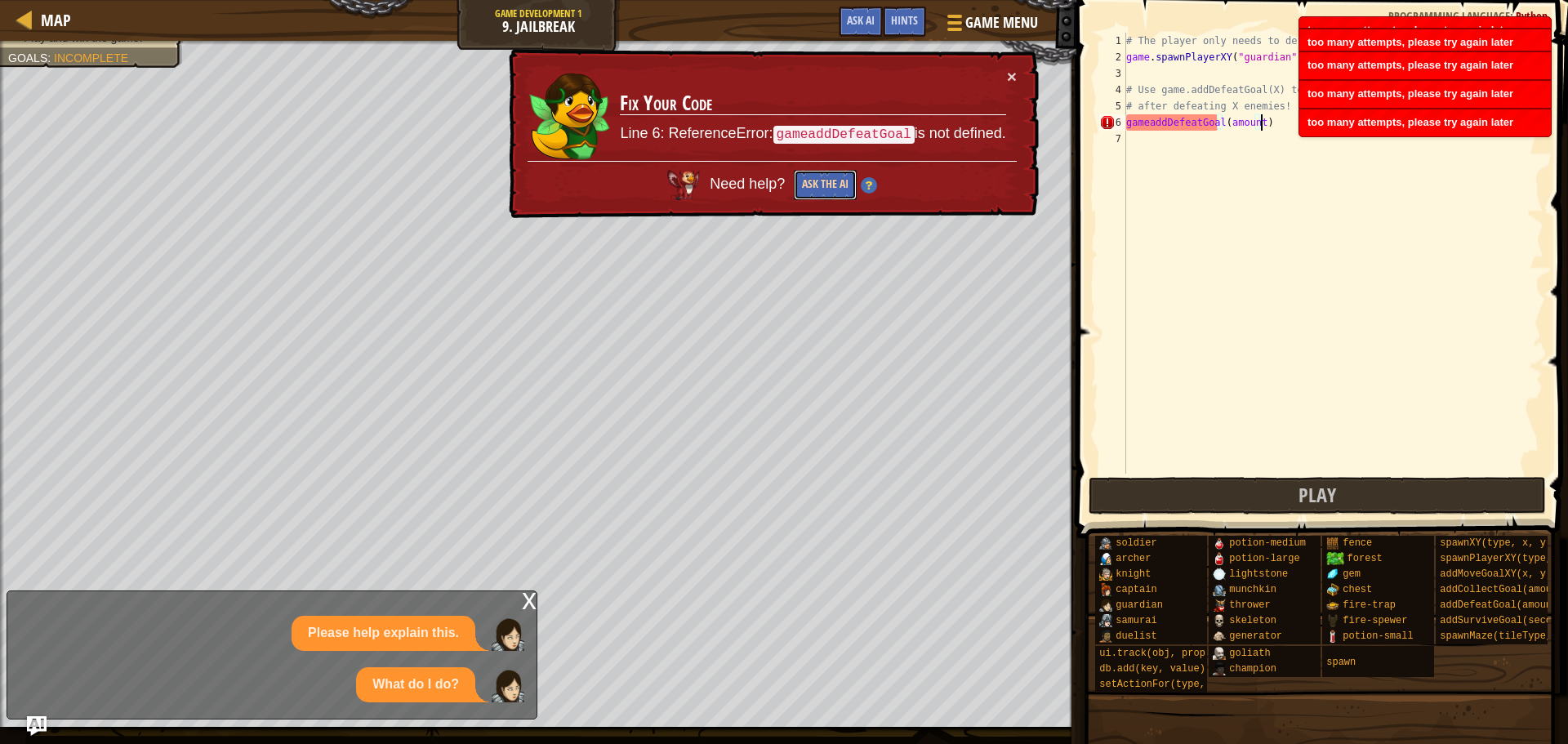
click at [824, 185] on button "Ask the AI" at bounding box center [826, 185] width 63 height 30
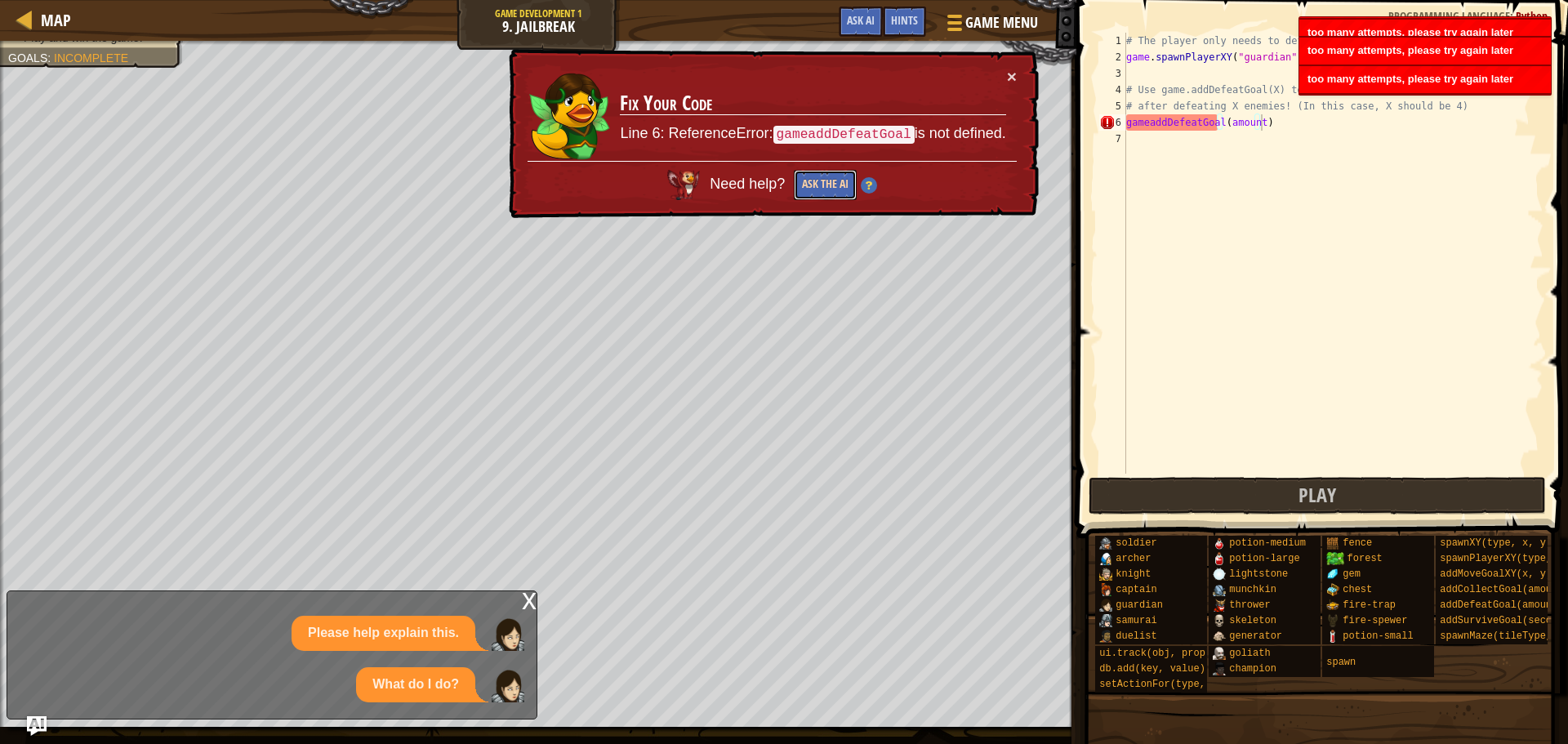
click at [824, 185] on button "Ask the AI" at bounding box center [826, 185] width 63 height 30
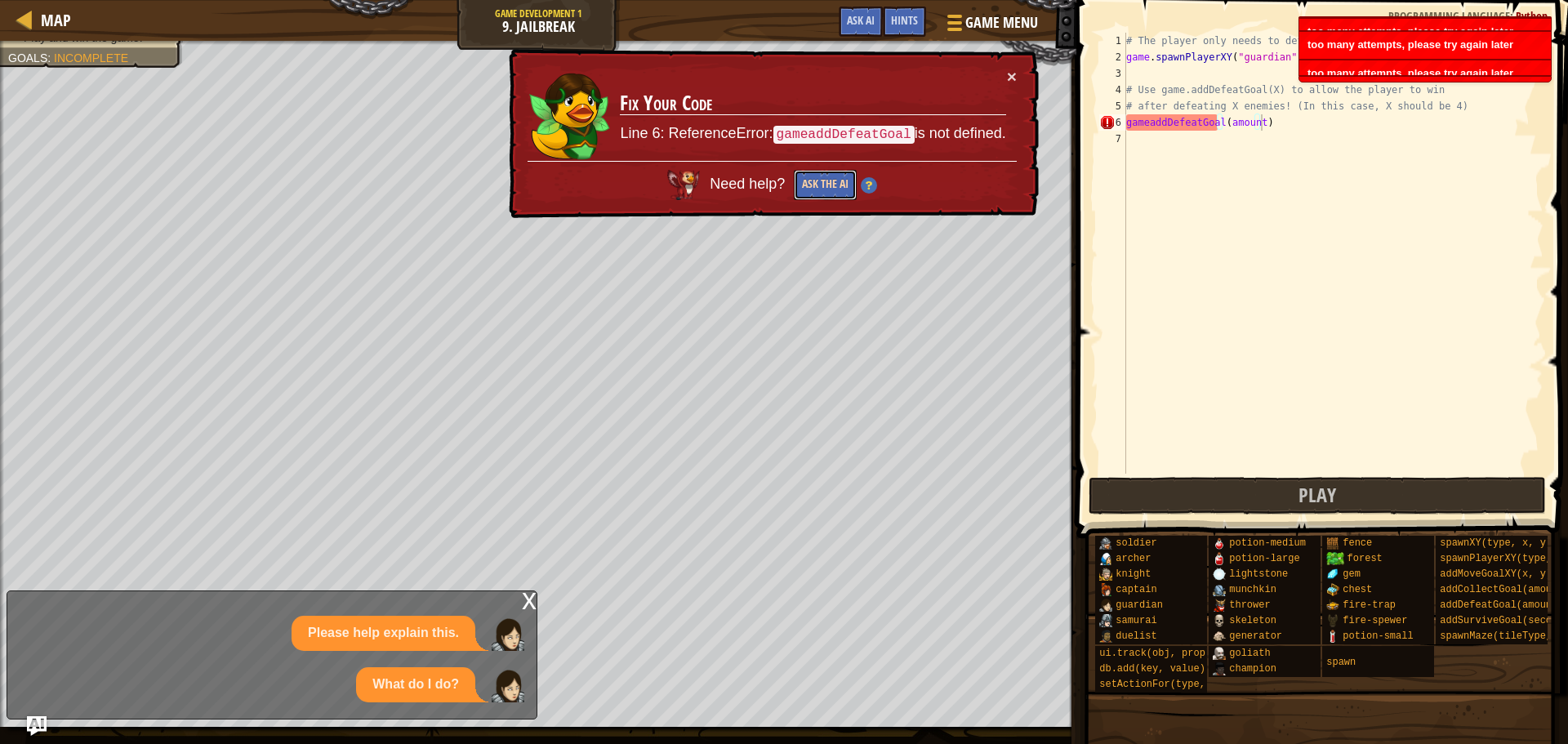
click at [824, 185] on button "Ask the AI" at bounding box center [826, 185] width 63 height 30
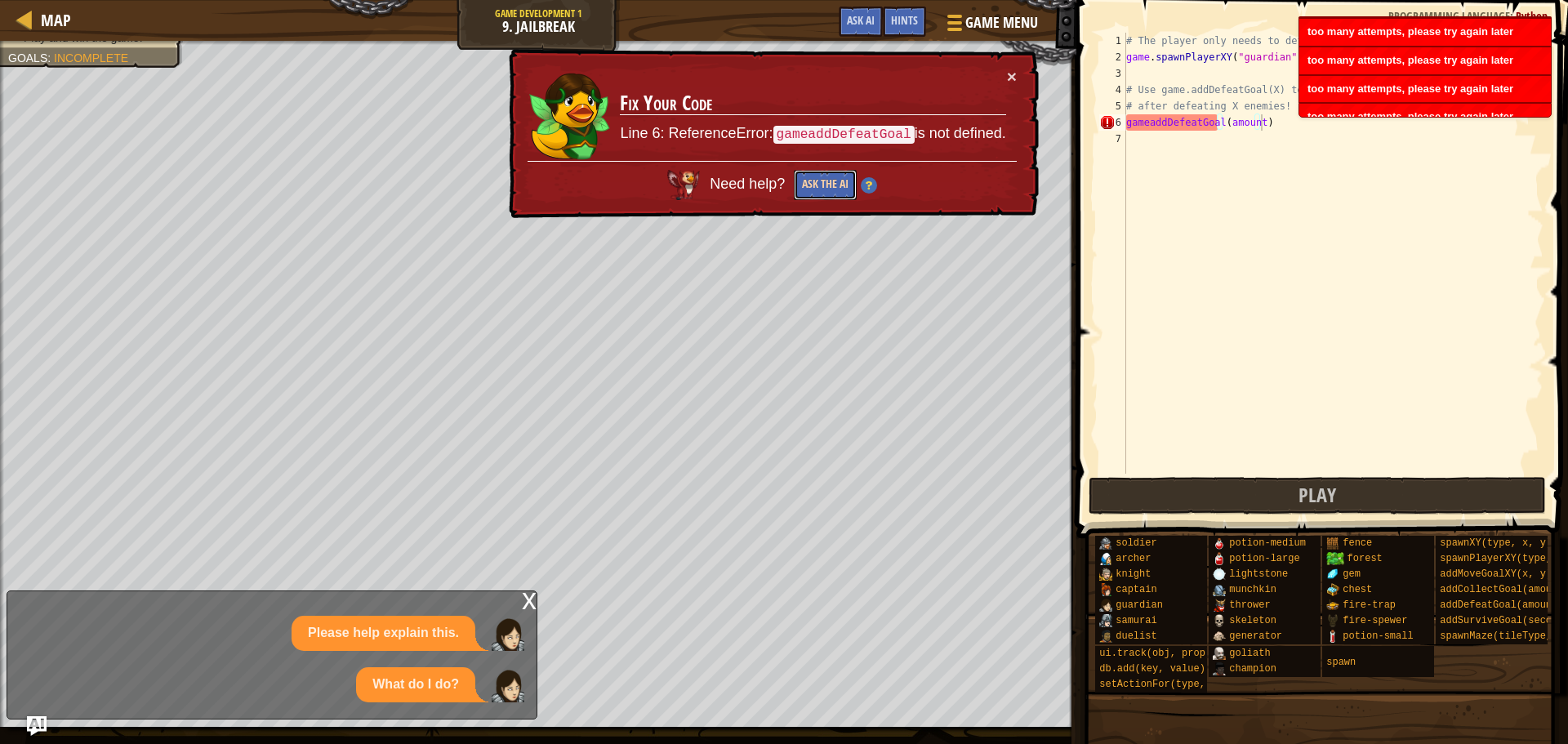
click at [824, 185] on button "Ask the AI" at bounding box center [826, 185] width 63 height 30
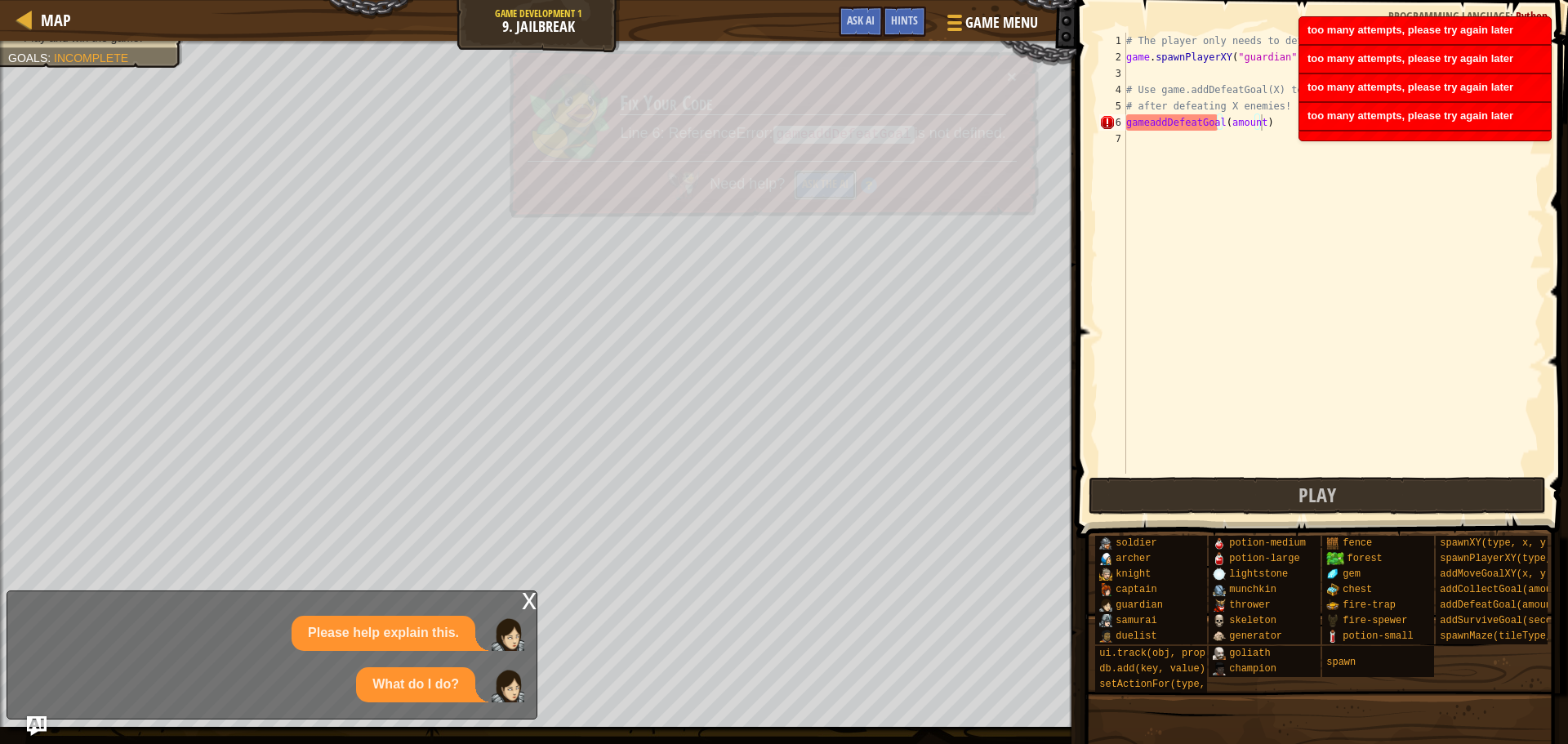
click at [824, 185] on button "Ask the AI" at bounding box center [826, 185] width 63 height 30
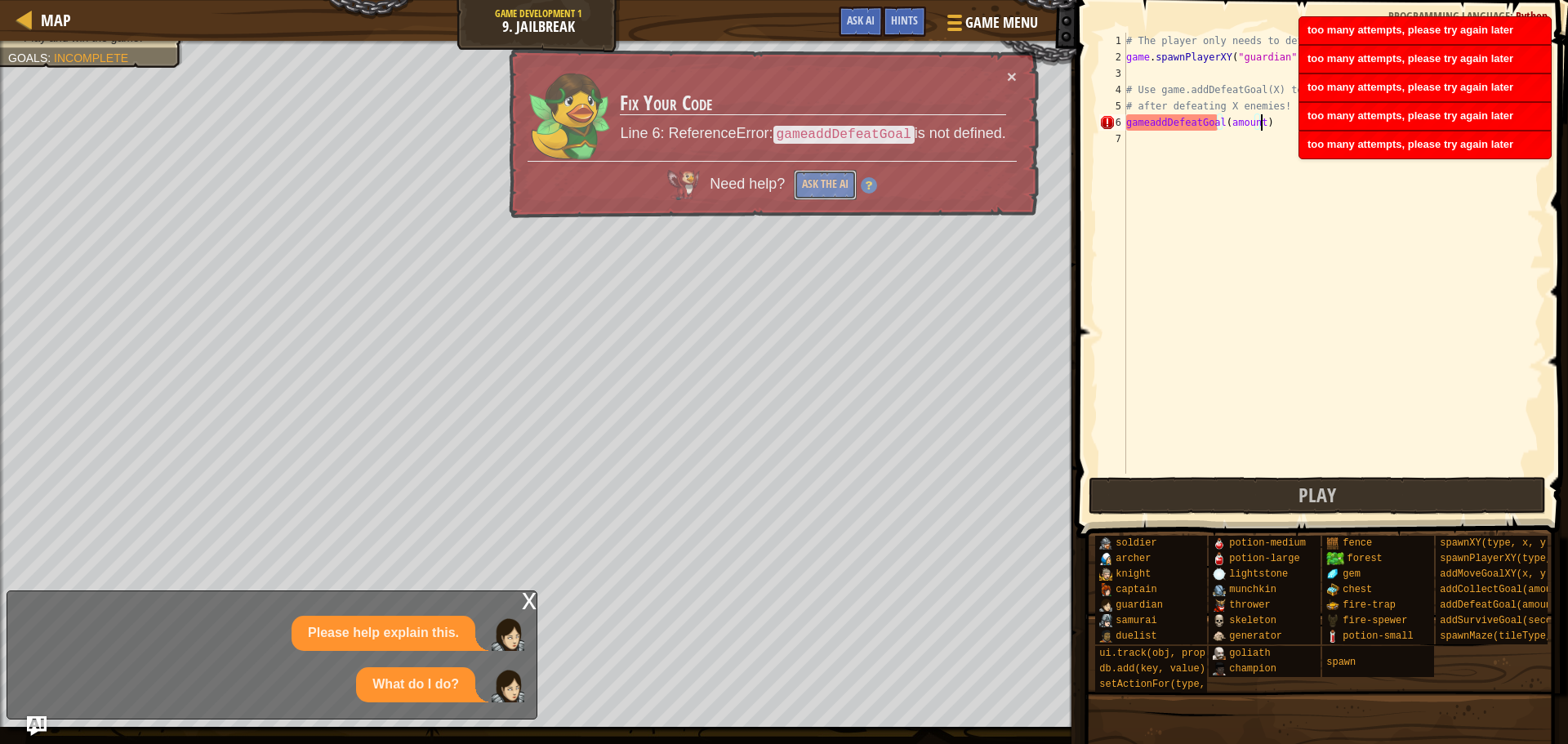
click at [824, 185] on button "Ask the AI" at bounding box center [826, 185] width 63 height 30
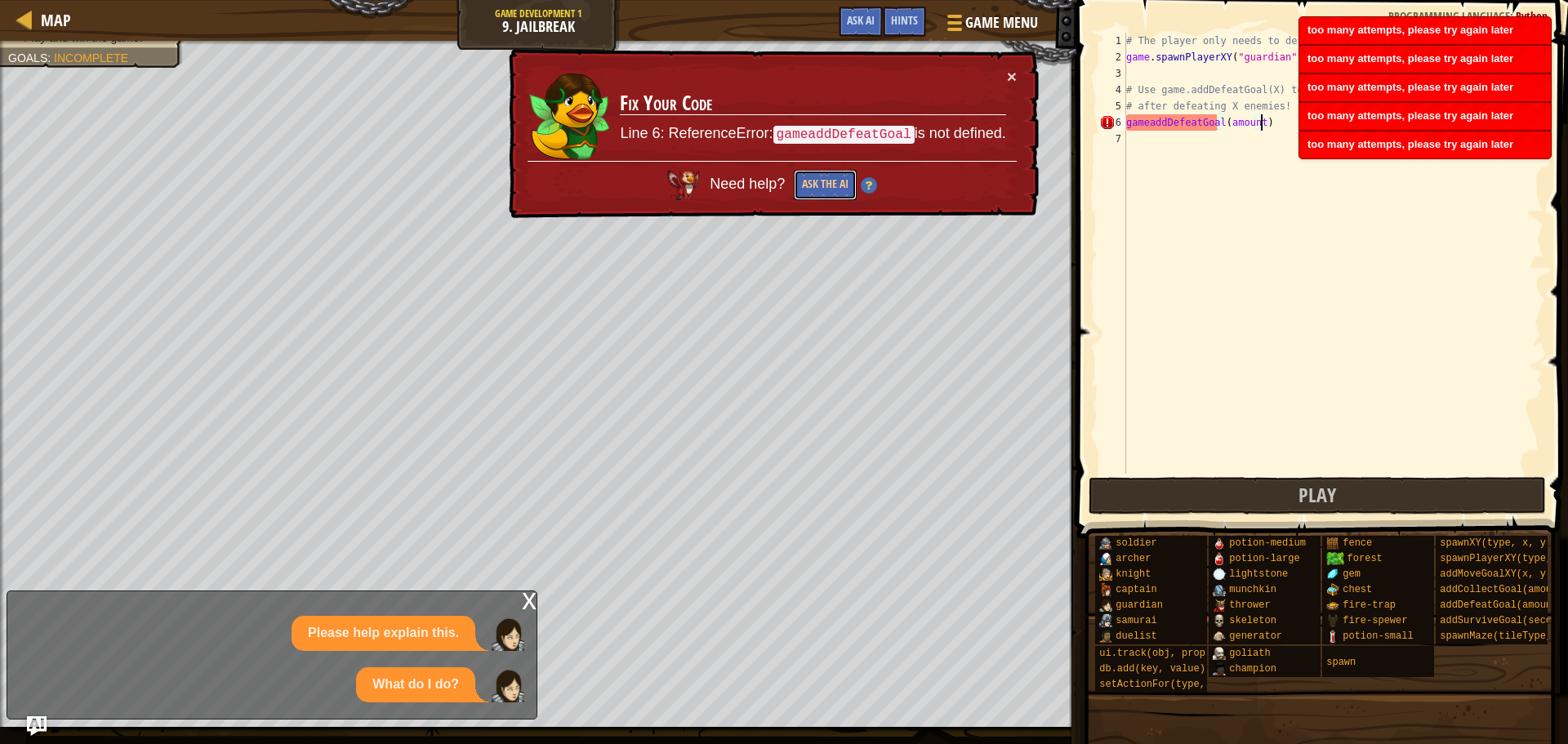
click at [824, 185] on button "Ask the AI" at bounding box center [826, 185] width 63 height 30
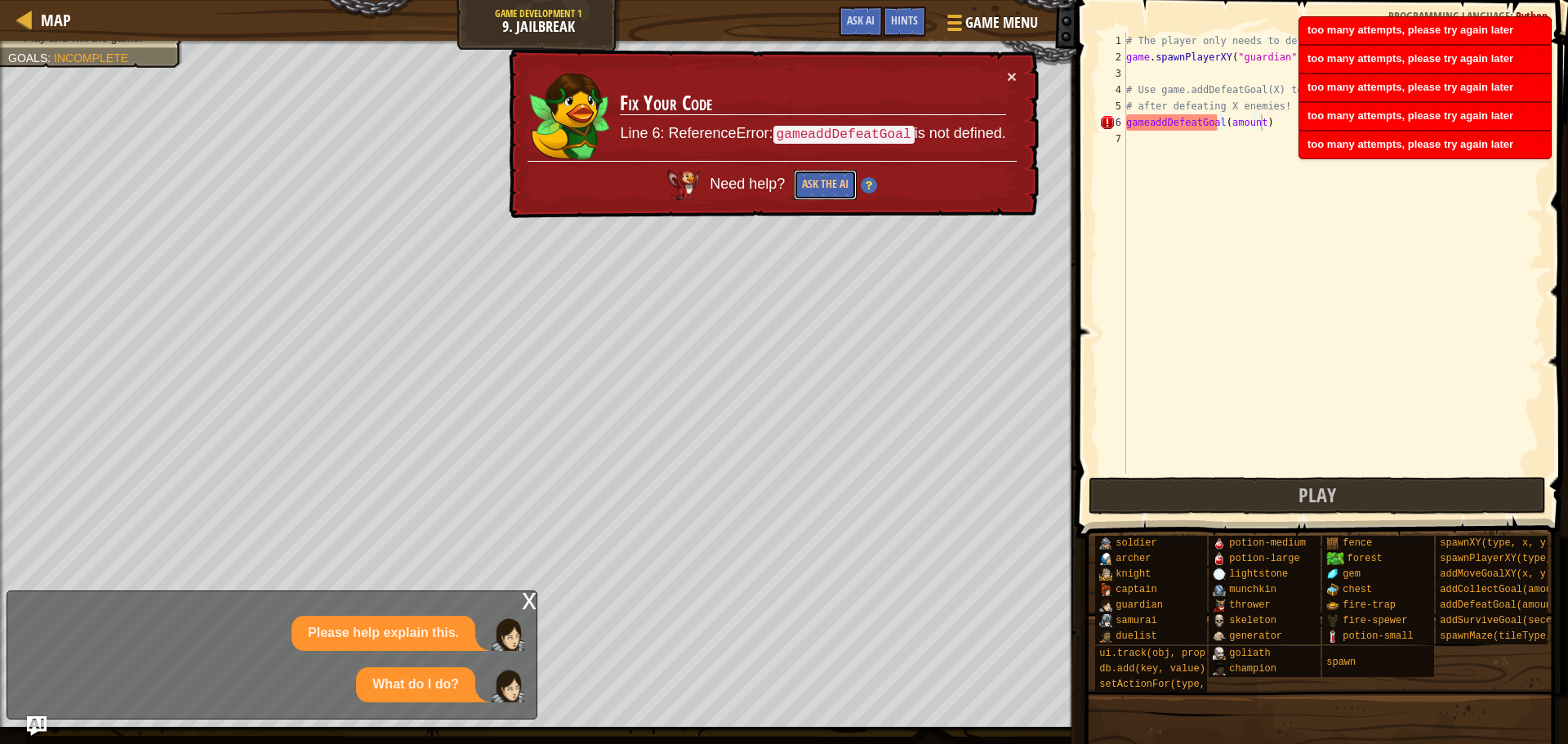
click at [824, 185] on button "Ask the AI" at bounding box center [826, 185] width 63 height 30
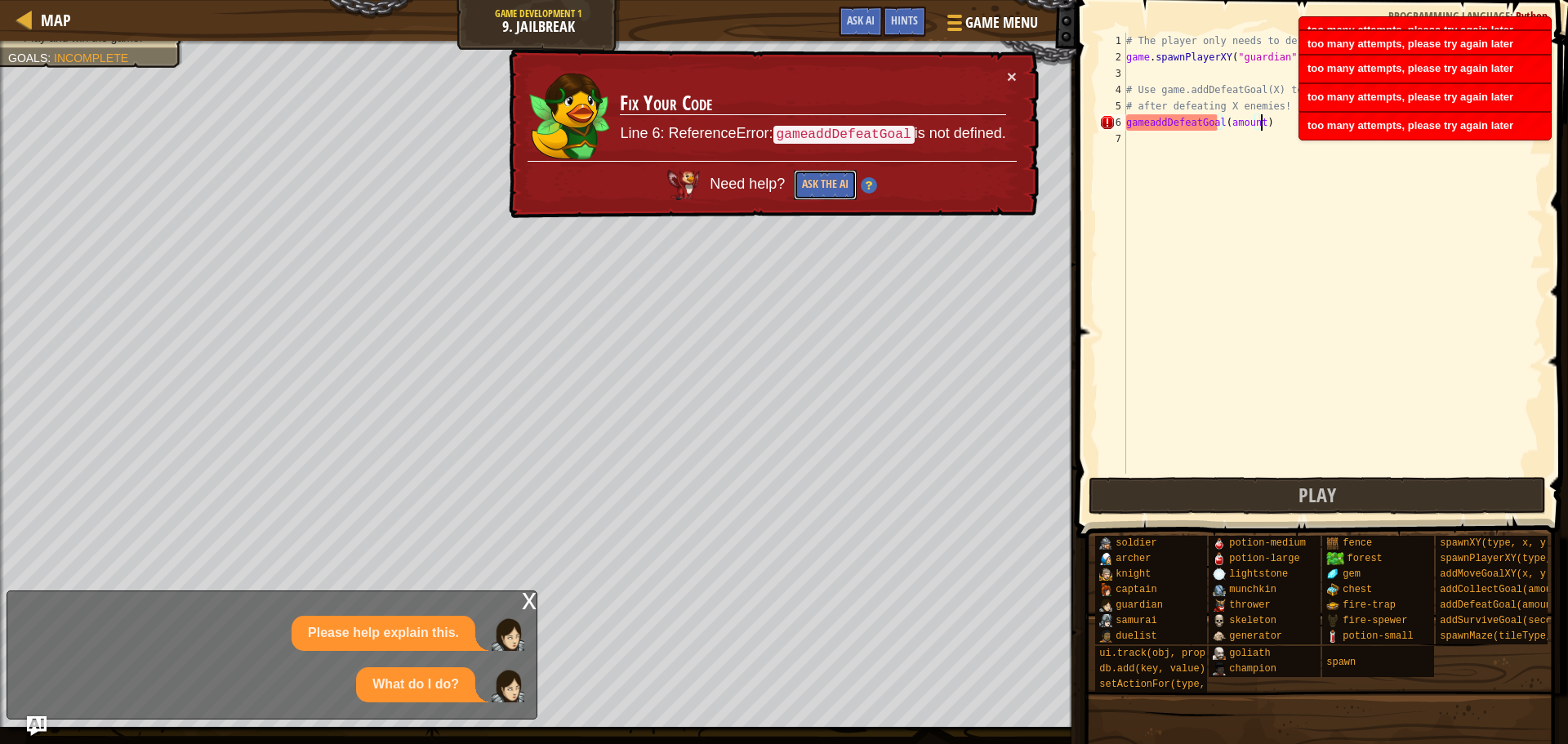
click at [824, 185] on button "Ask the AI" at bounding box center [826, 185] width 63 height 30
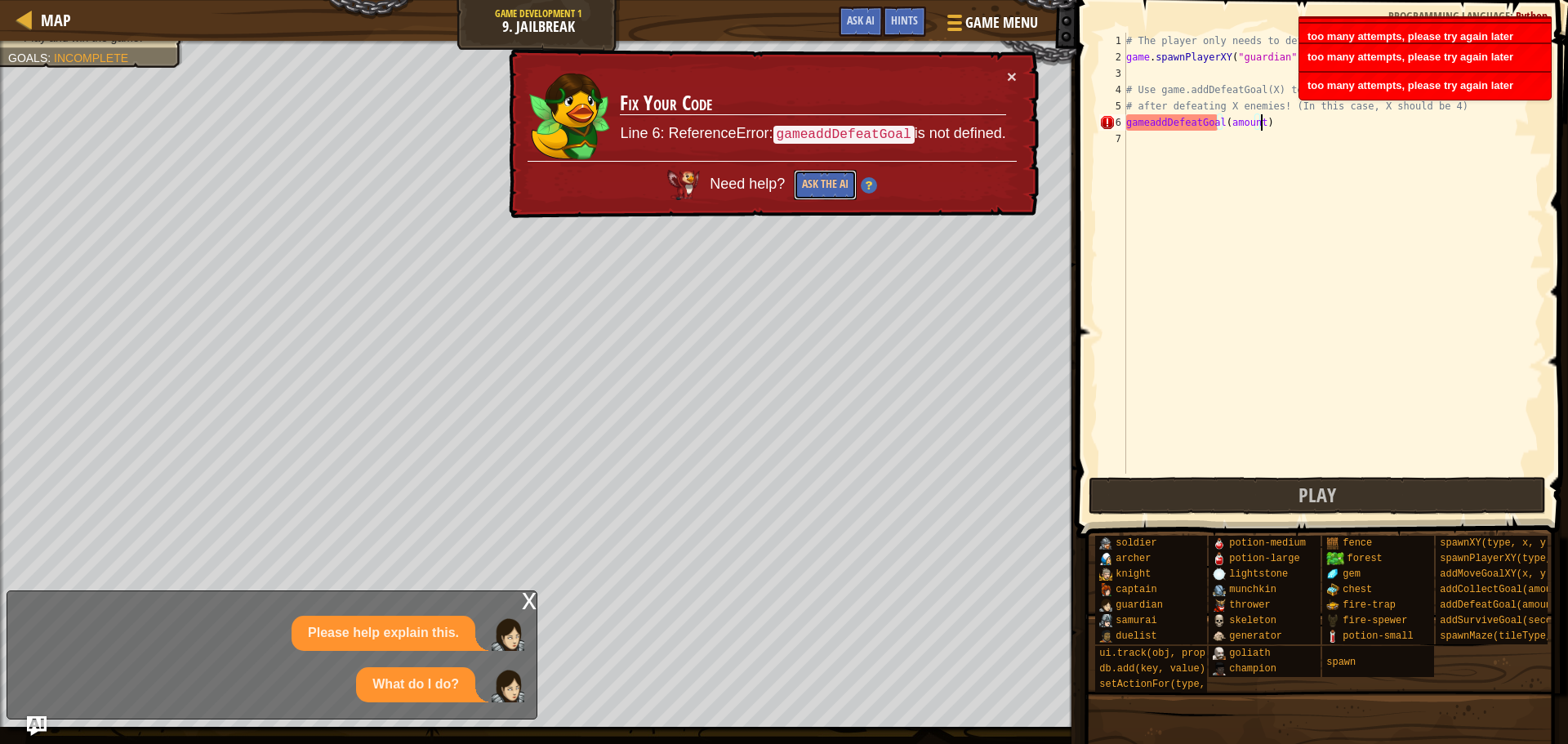
click at [824, 185] on button "Ask the AI" at bounding box center [826, 185] width 63 height 30
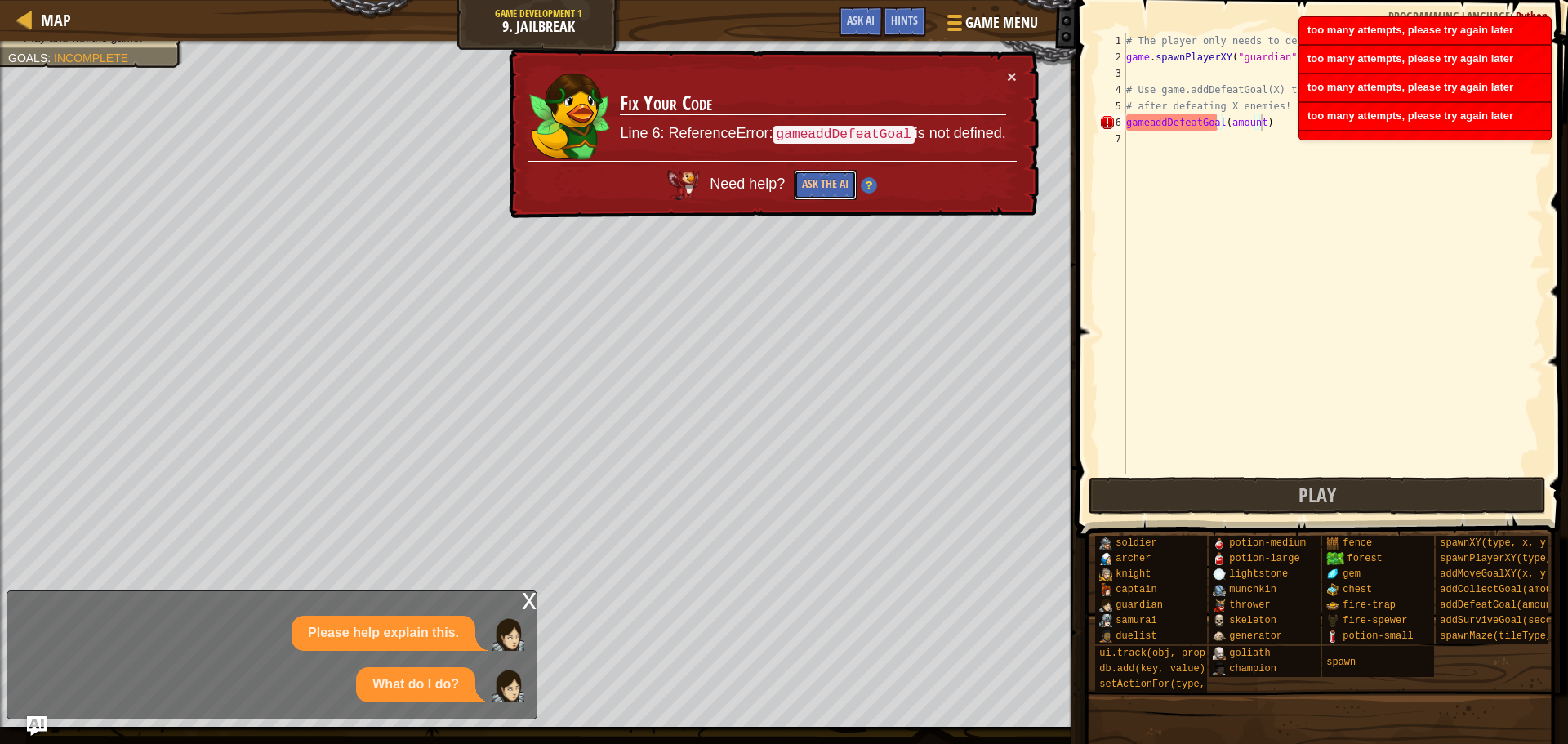
click at [824, 185] on button "Ask the AI" at bounding box center [826, 185] width 63 height 30
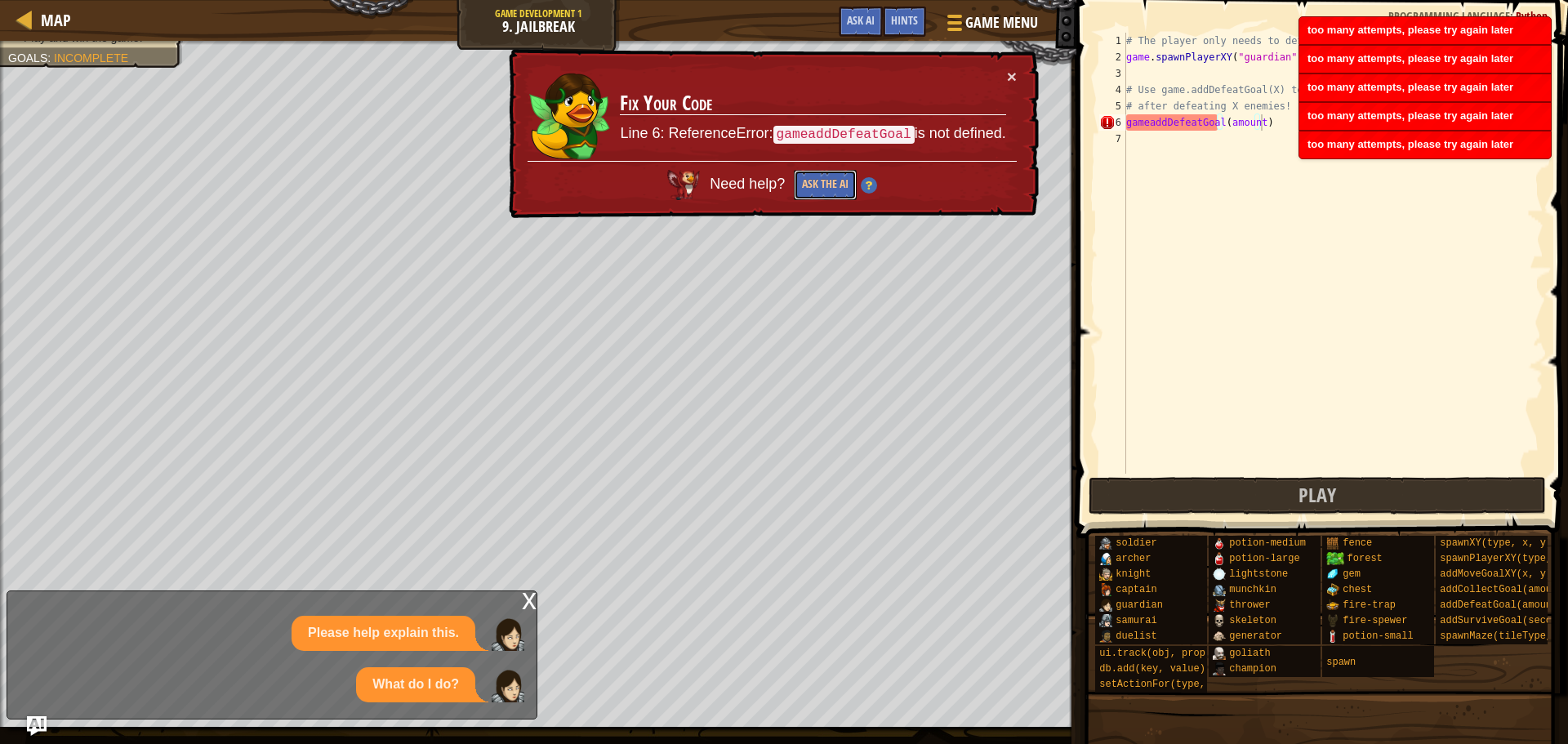
click at [824, 185] on button "Ask the AI" at bounding box center [826, 185] width 63 height 30
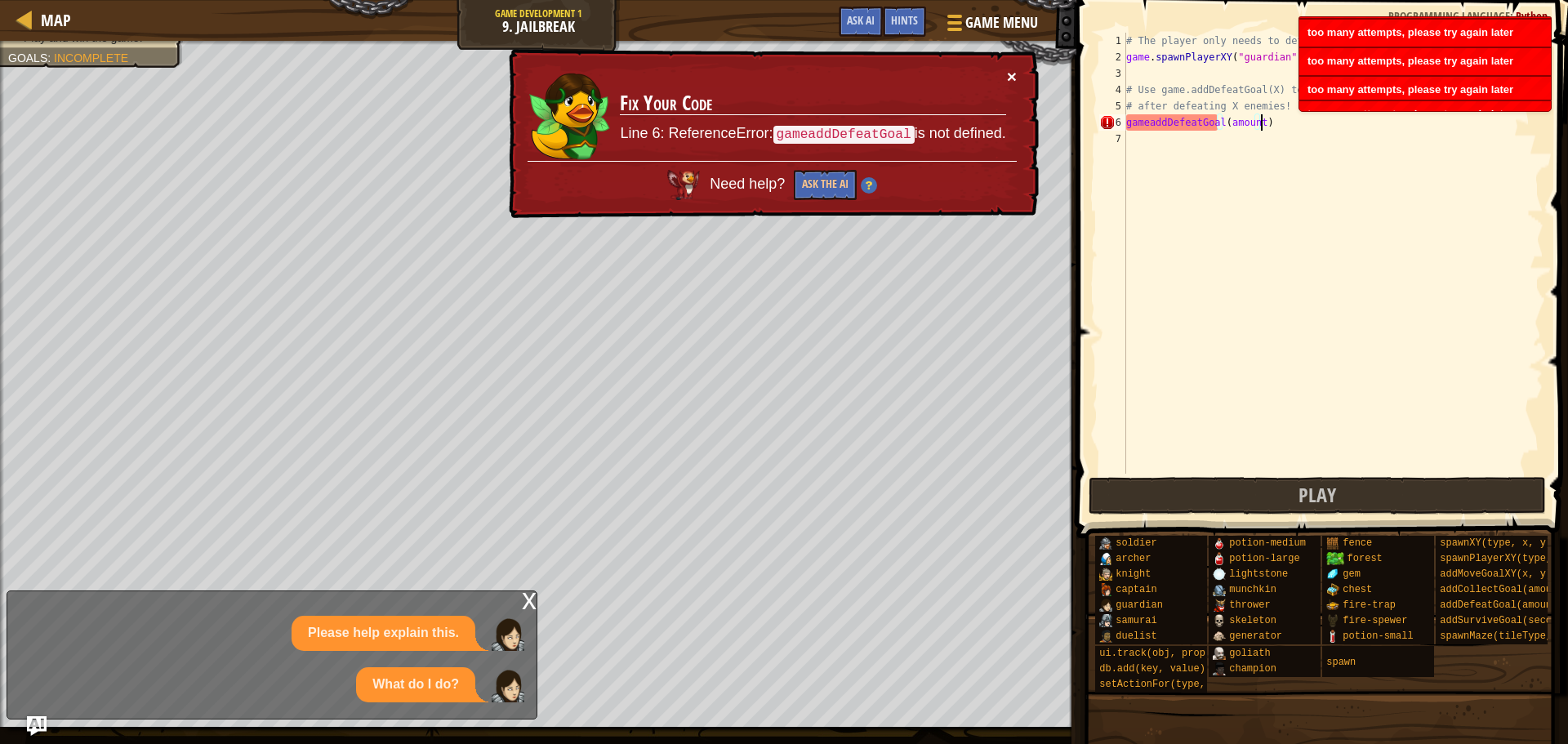
click at [1011, 78] on button "×" at bounding box center [1012, 76] width 10 height 17
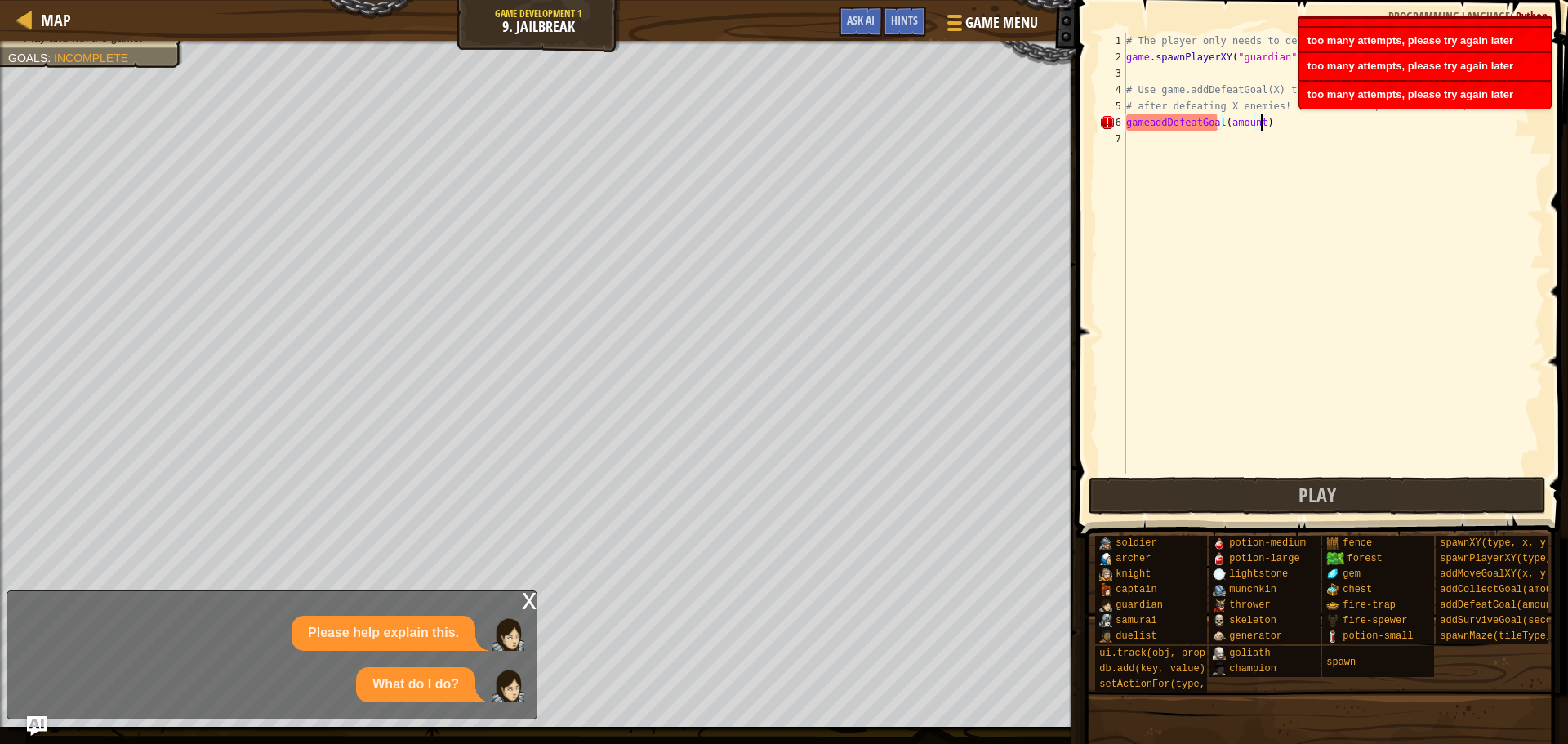
click at [530, 594] on div "x" at bounding box center [530, 599] width 15 height 17
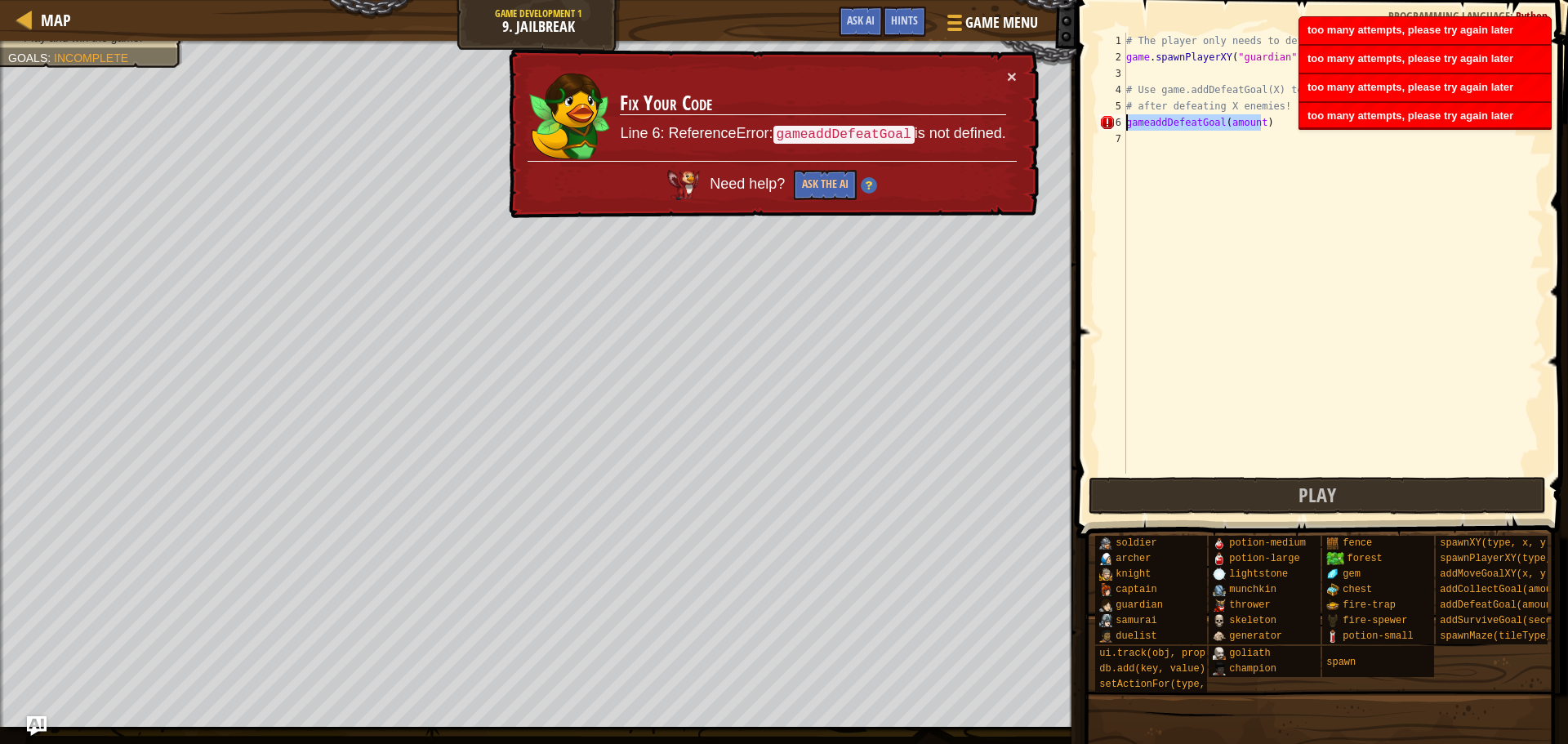
drag, startPoint x: 1280, startPoint y: 124, endPoint x: 1125, endPoint y: 125, distance: 155.0
click at [1125, 125] on div "gameaddDefeatGoal(amount) 1 2 3 4 5 6 7 # The player only needs to defeat some …" at bounding box center [1320, 253] width 448 height 441
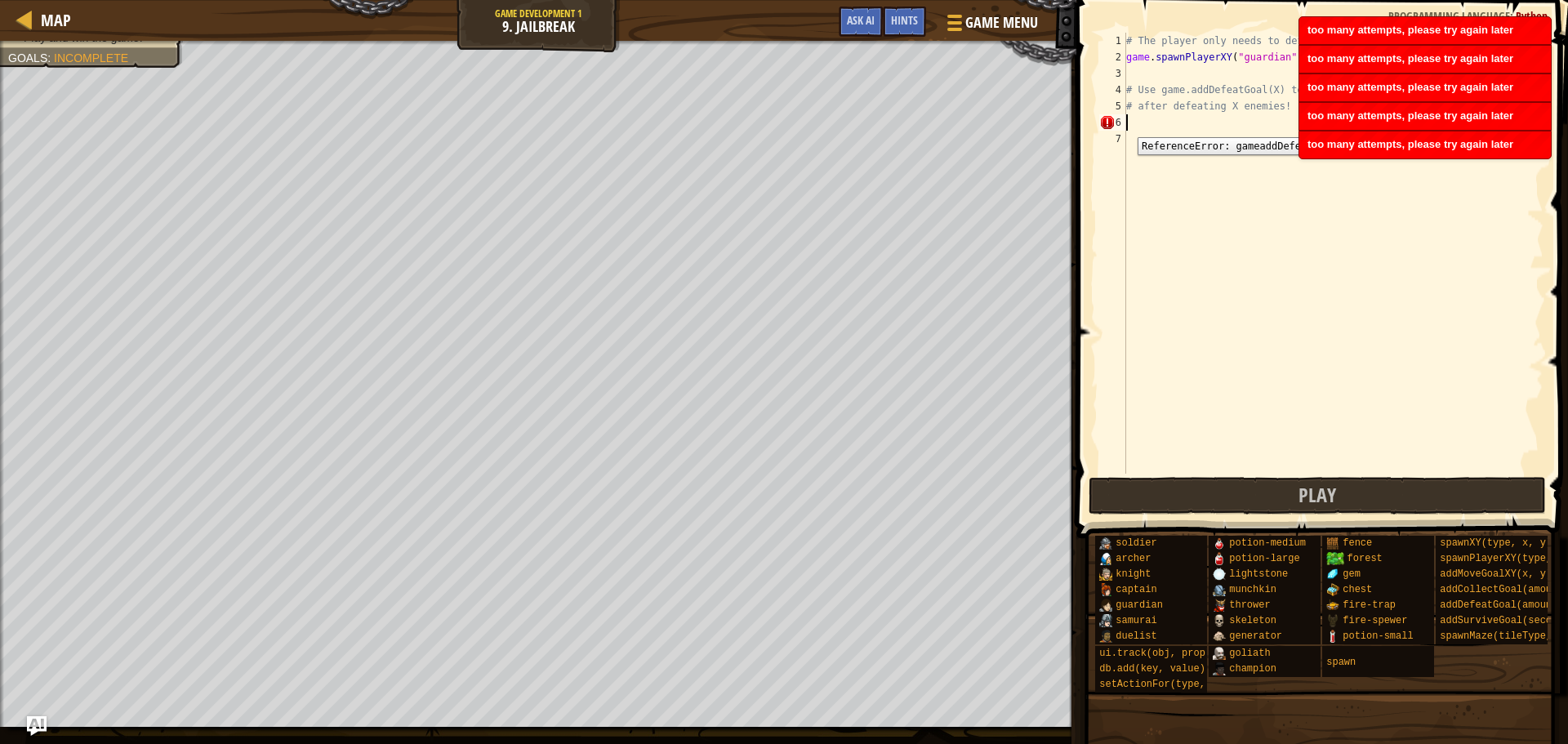
scroll to position [7, 0]
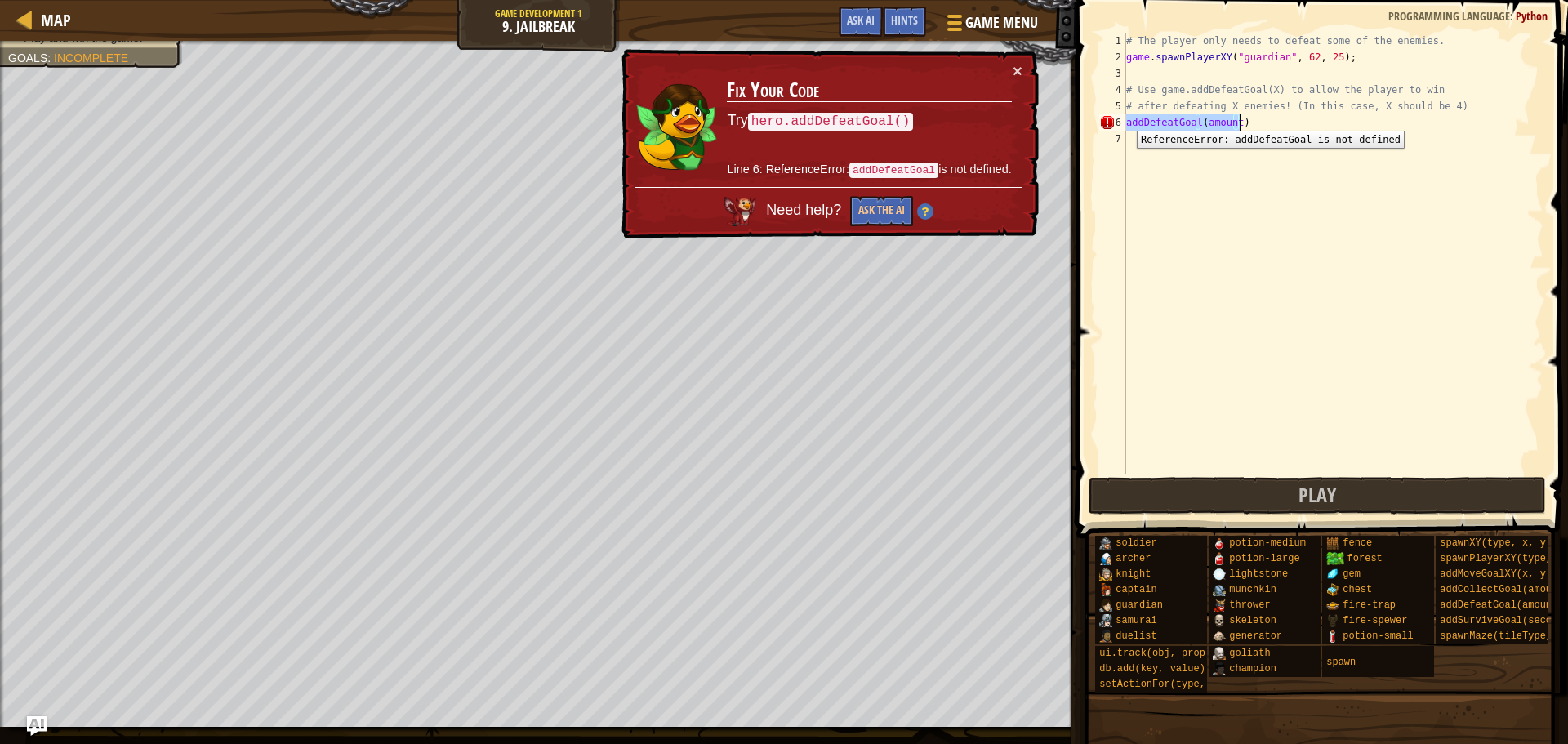
click at [1125, 118] on div "6" at bounding box center [1113, 122] width 27 height 17
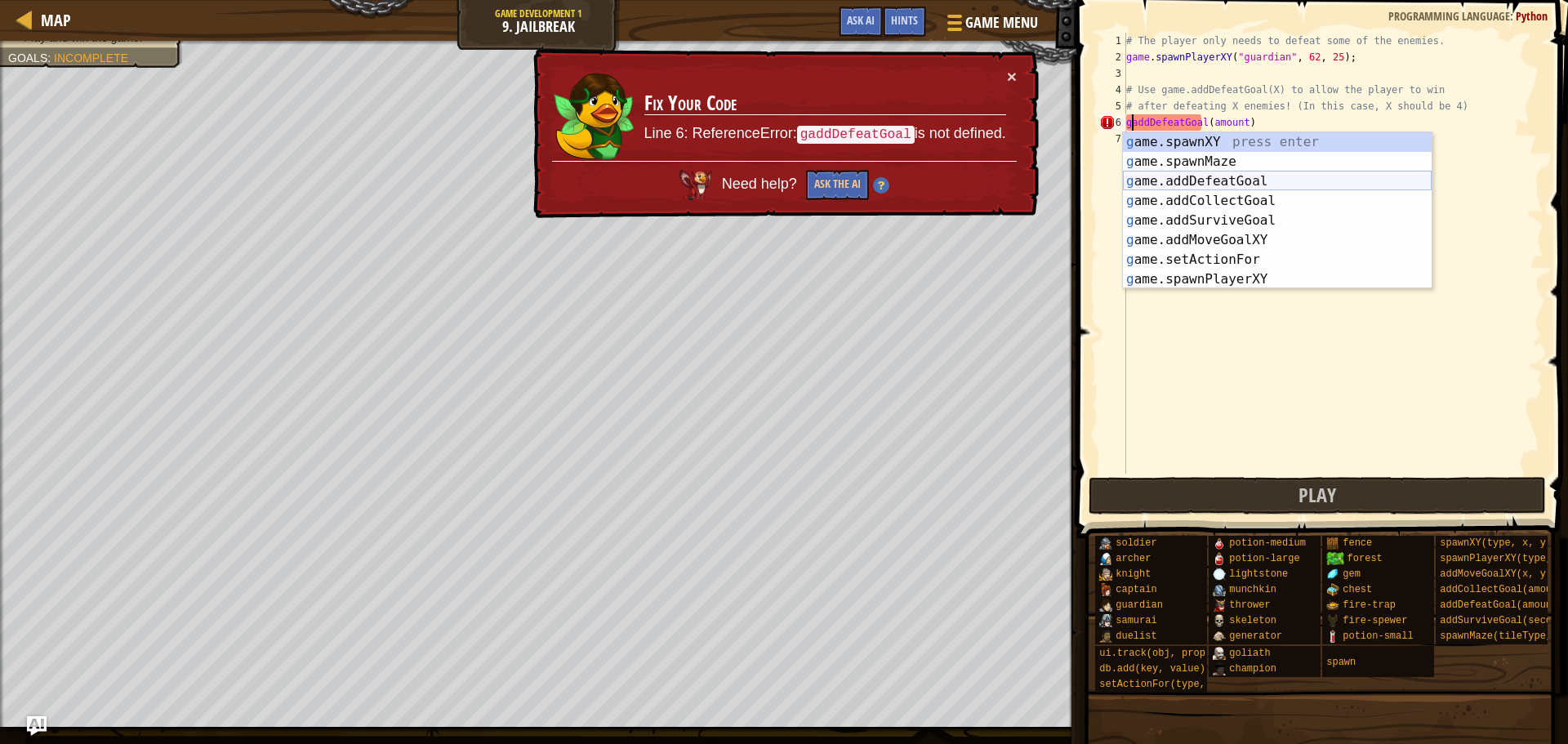
click at [1134, 182] on div "g ame.spawnXY press enter g ame.spawnMaze press enter g ame.addDefeatGoal press…" at bounding box center [1277, 230] width 309 height 196
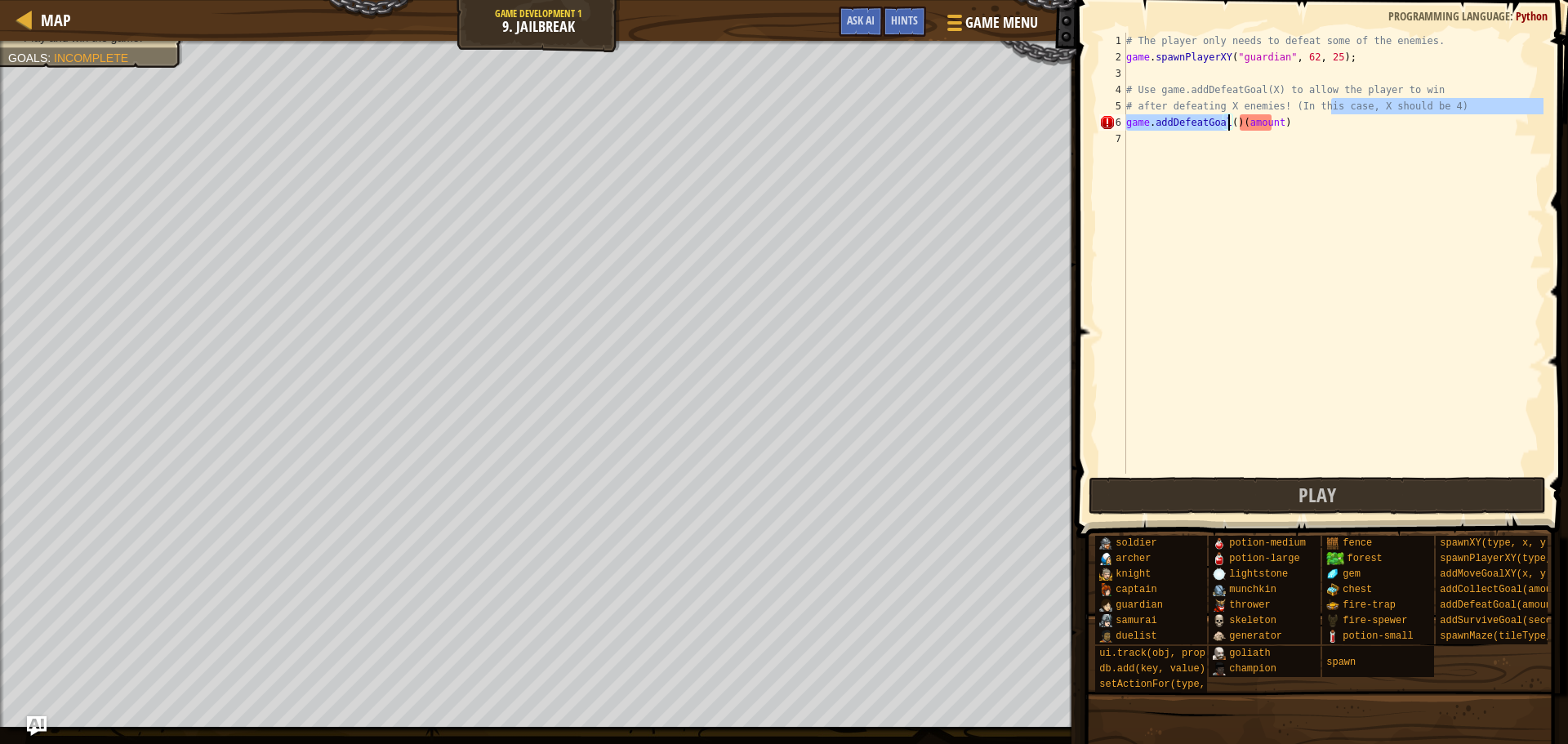
drag, startPoint x: 1333, startPoint y: 111, endPoint x: 1227, endPoint y: 120, distance: 106.4
click at [1227, 120] on div "# The player only needs to defeat some of the enemies. game . spawnPlayerXY ( "…" at bounding box center [1333, 269] width 421 height 474
drag, startPoint x: 1155, startPoint y: 92, endPoint x: 1270, endPoint y: 85, distance: 115.2
click at [1270, 85] on div "# The player only needs to defeat some of the enemies. game . spawnPlayerXY ( "…" at bounding box center [1333, 269] width 421 height 474
type textarea "# Use game.addDefeatGoal(X) to allow the player to win"
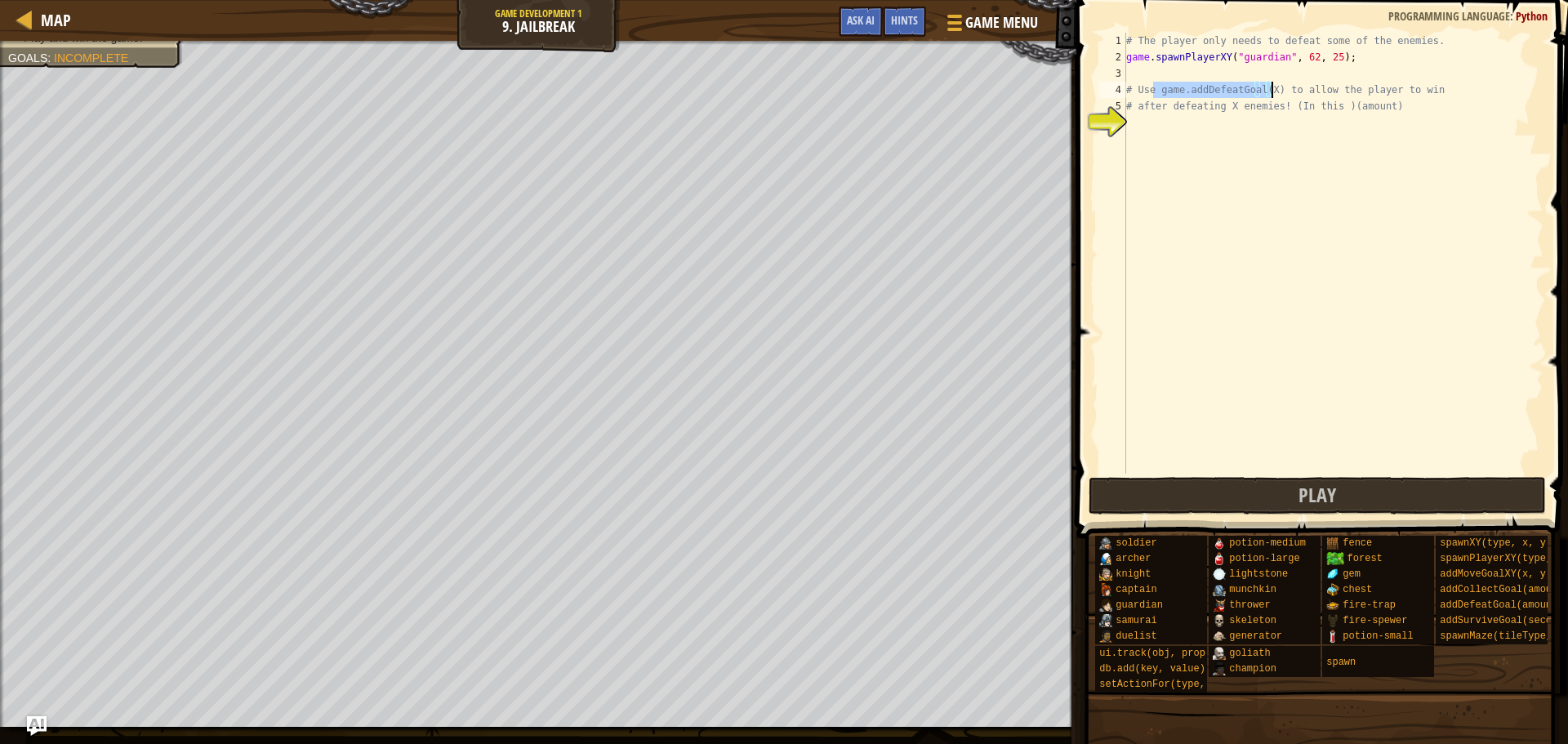
click at [1196, 122] on div "# The player only needs to defeat some of the enemies. game . spawnPlayerXY ( "…" at bounding box center [1333, 269] width 421 height 474
paste textarea "game.addDefeatGoal(X)"
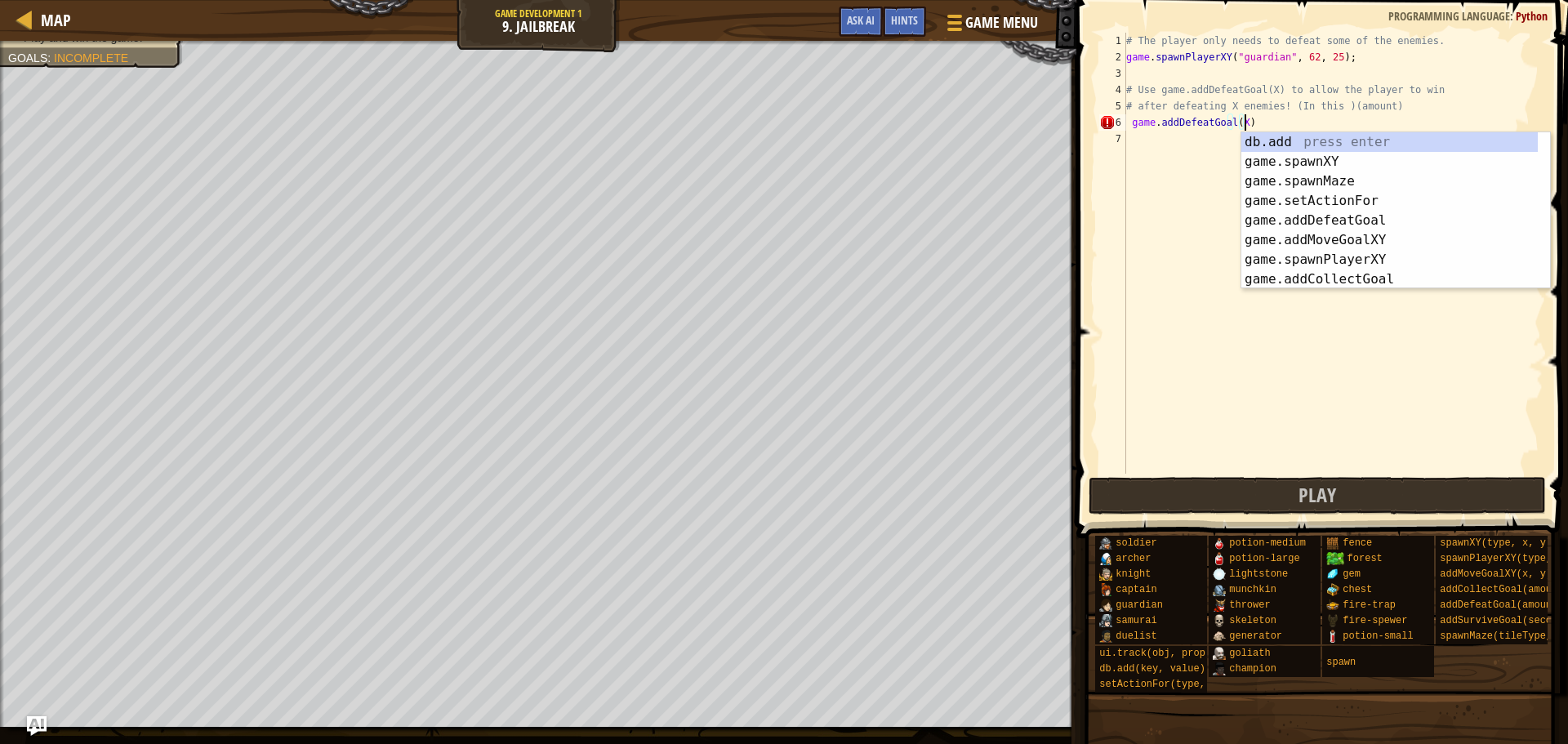
click at [1239, 121] on div "# The player only needs to defeat some of the enemies. game . spawnPlayerXY ( "…" at bounding box center [1333, 269] width 421 height 474
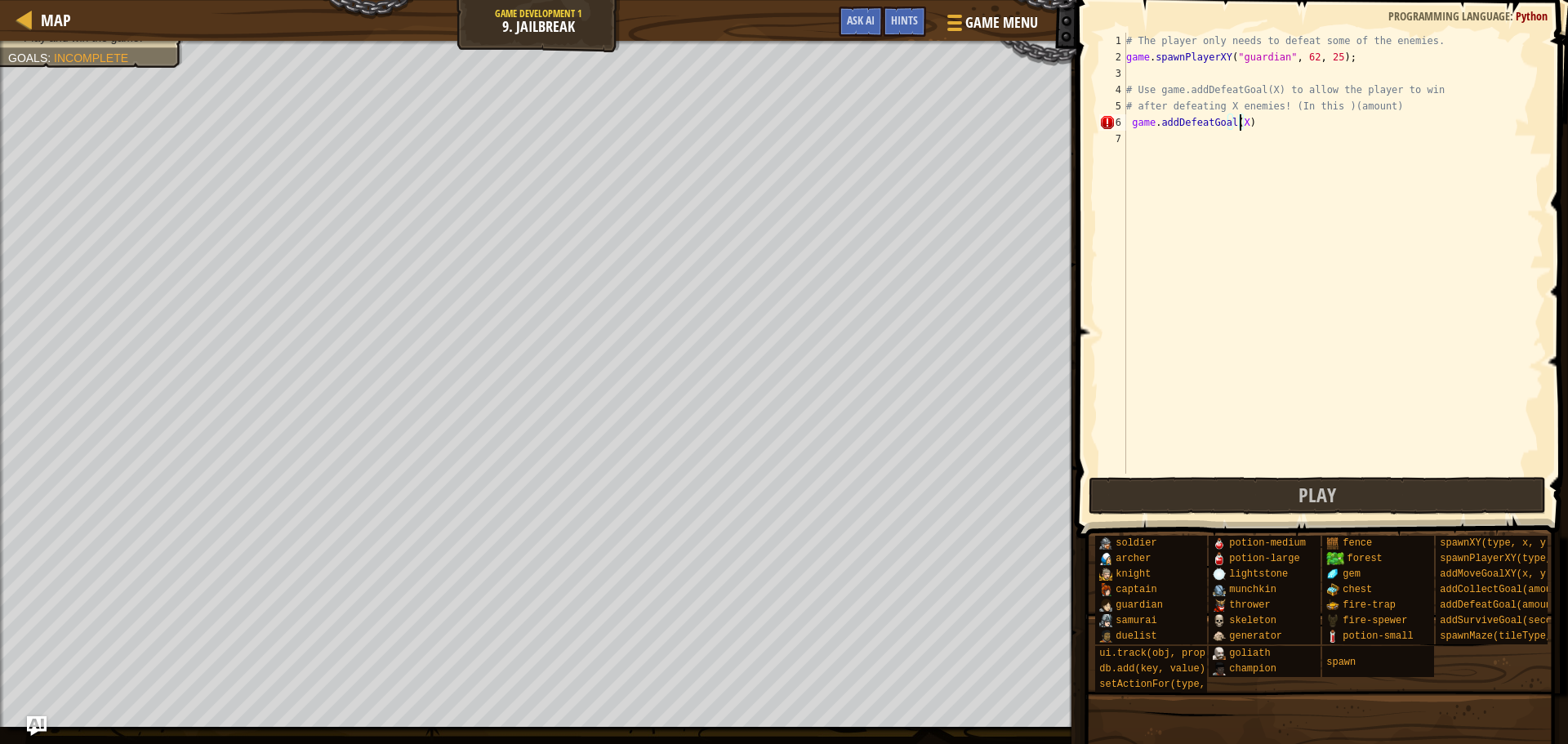
scroll to position [7, 9]
type textarea "game.addDefeatGoal(4)"
click at [1293, 495] on button "Play" at bounding box center [1318, 495] width 458 height 37
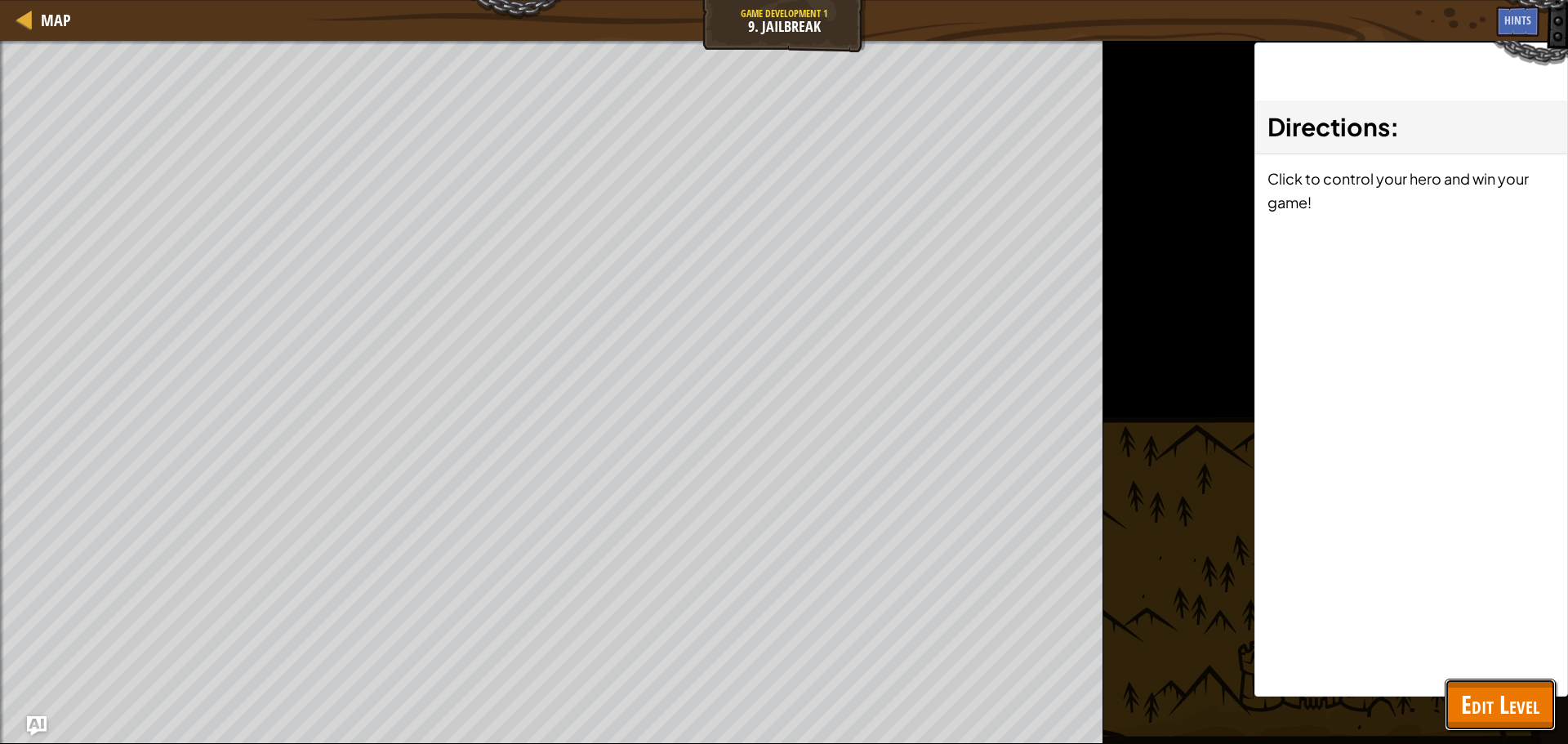
click at [1478, 709] on span "Edit Level" at bounding box center [1501, 704] width 78 height 33
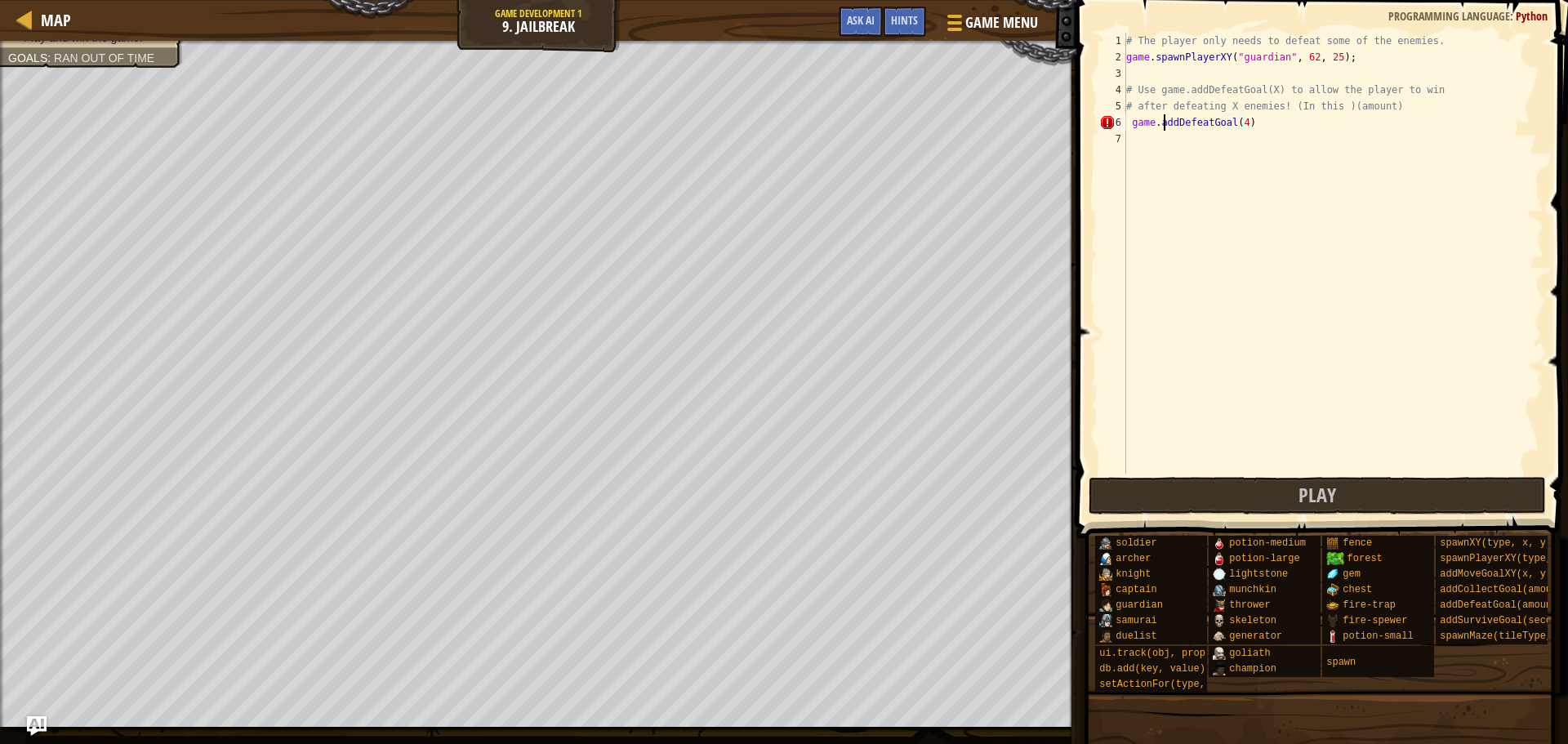
click at [1161, 130] on div "# The player only needs to defeat some of the enemies. game . spawnPlayerXY ( "…" at bounding box center [1333, 269] width 421 height 474
click at [1254, 117] on div "# The player only needs to defeat some of the enemies. game . spawnPlayerXY ( "…" at bounding box center [1333, 269] width 421 height 474
click at [1239, 120] on div "# The player only needs to defeat some of the enemies. game . spawnPlayerXY ( "…" at bounding box center [1333, 269] width 421 height 474
click at [976, 29] on span "Game Menu" at bounding box center [1002, 22] width 76 height 22
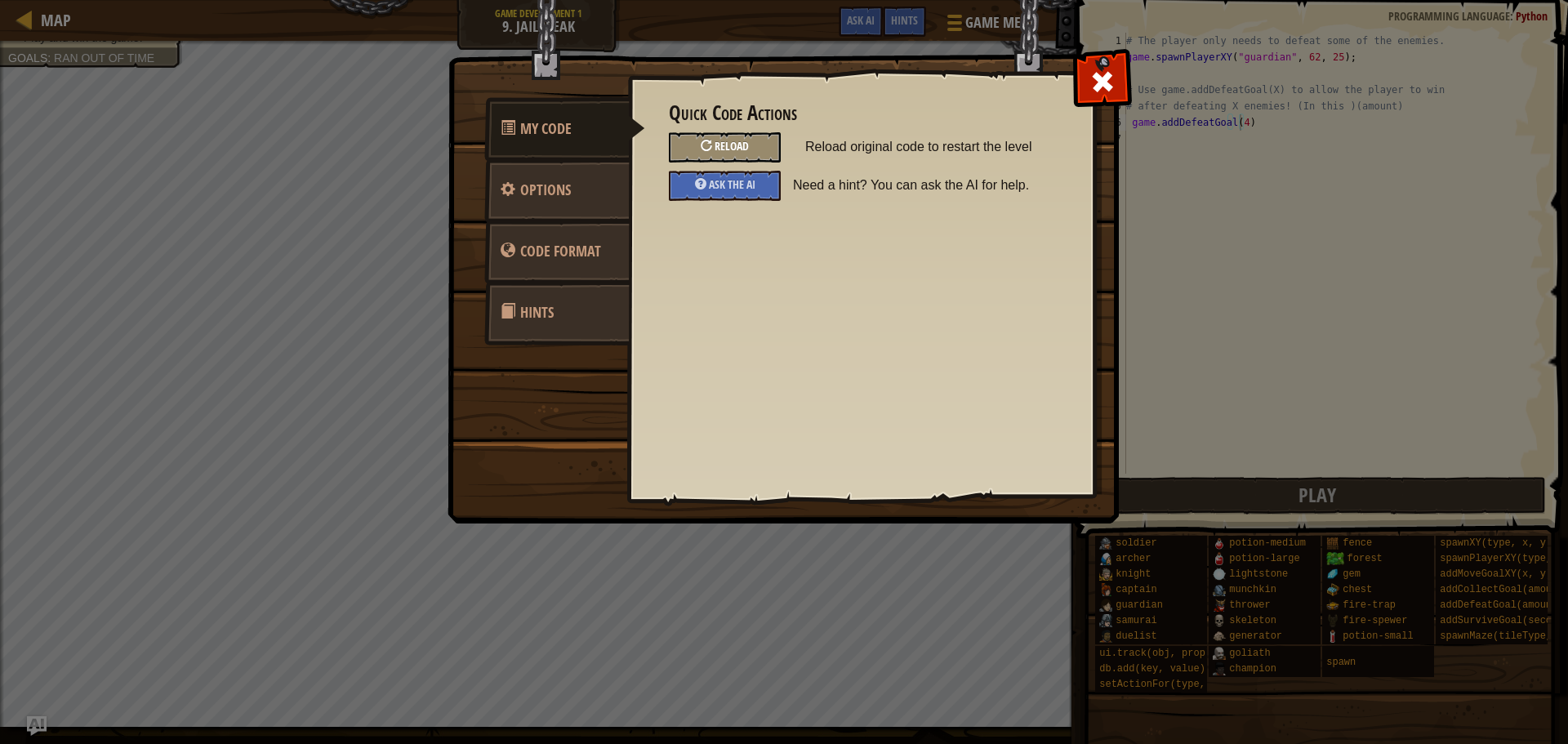
click at [755, 135] on div "Reload" at bounding box center [725, 147] width 112 height 30
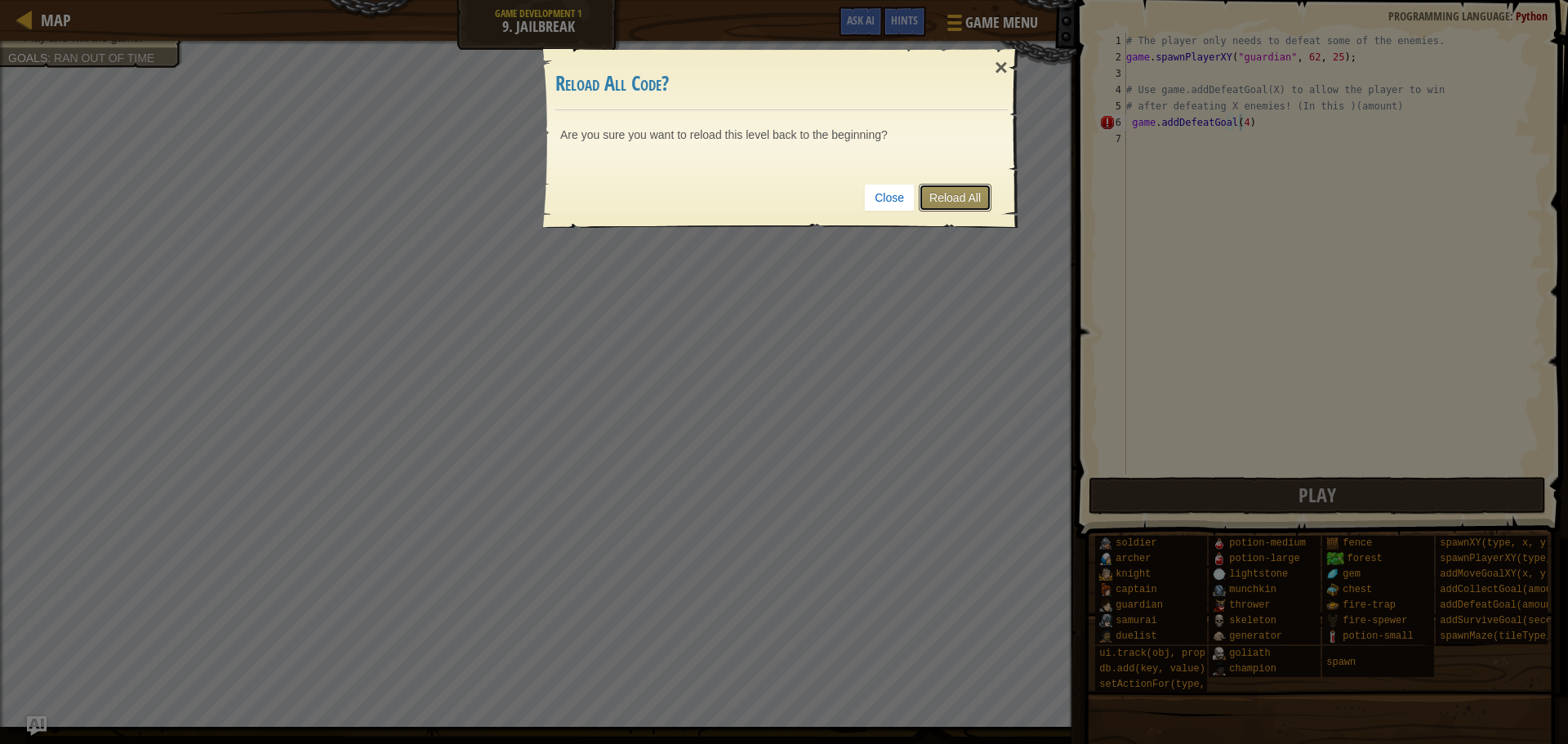
click at [966, 195] on link "Reload All" at bounding box center [955, 197] width 72 height 27
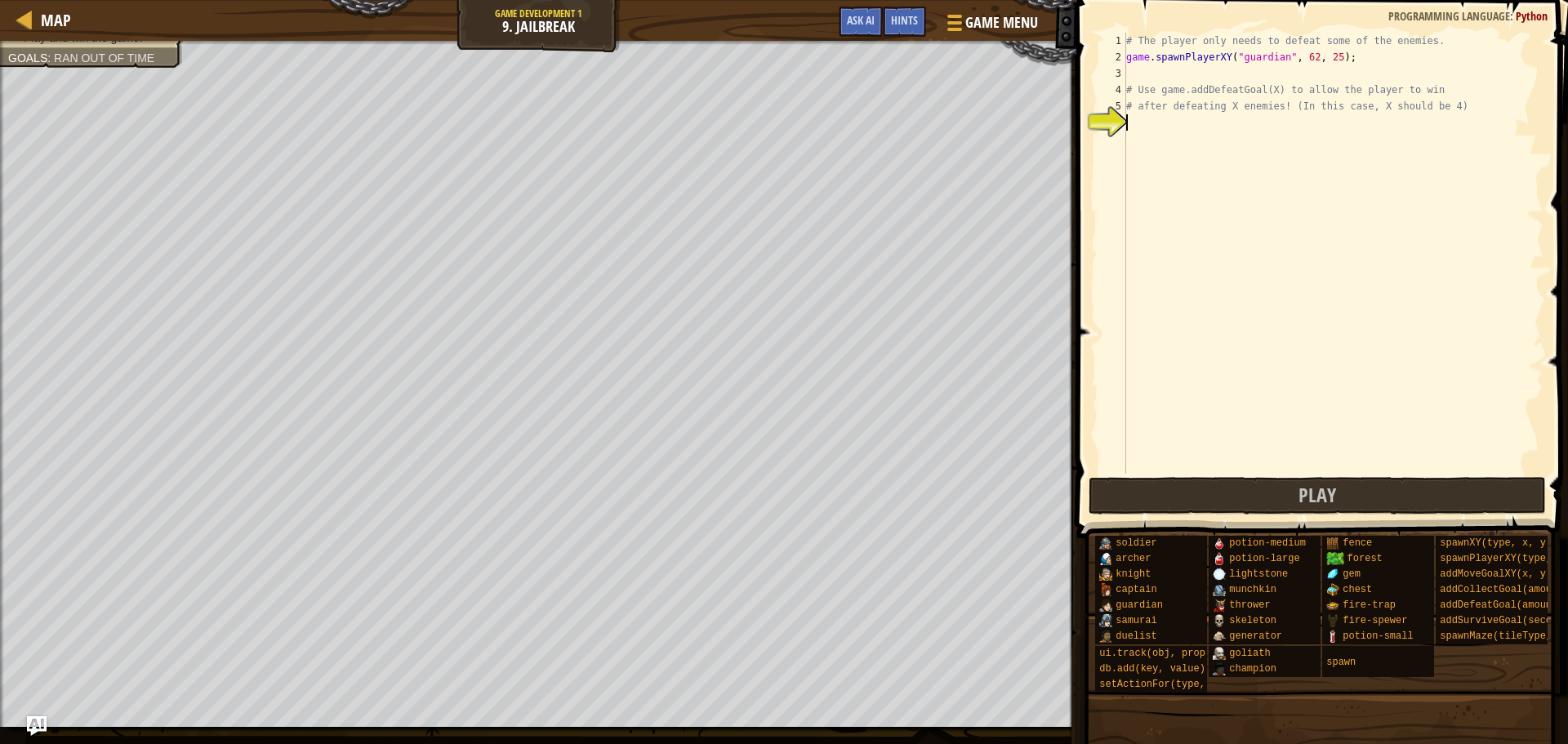
scroll to position [7, 0]
drag, startPoint x: 1156, startPoint y: 86, endPoint x: 1274, endPoint y: 94, distance: 118.3
click at [1274, 94] on div "# The player only needs to defeat some of the enemies. game . spawnPlayerXY ( "…" at bounding box center [1333, 269] width 421 height 474
type textarea "# Use game.addDefeatGoal(X) to allow the player to win"
click at [1146, 125] on div "# The player only needs to defeat some of the enemies. game . spawnPlayerXY ( "…" at bounding box center [1333, 269] width 421 height 474
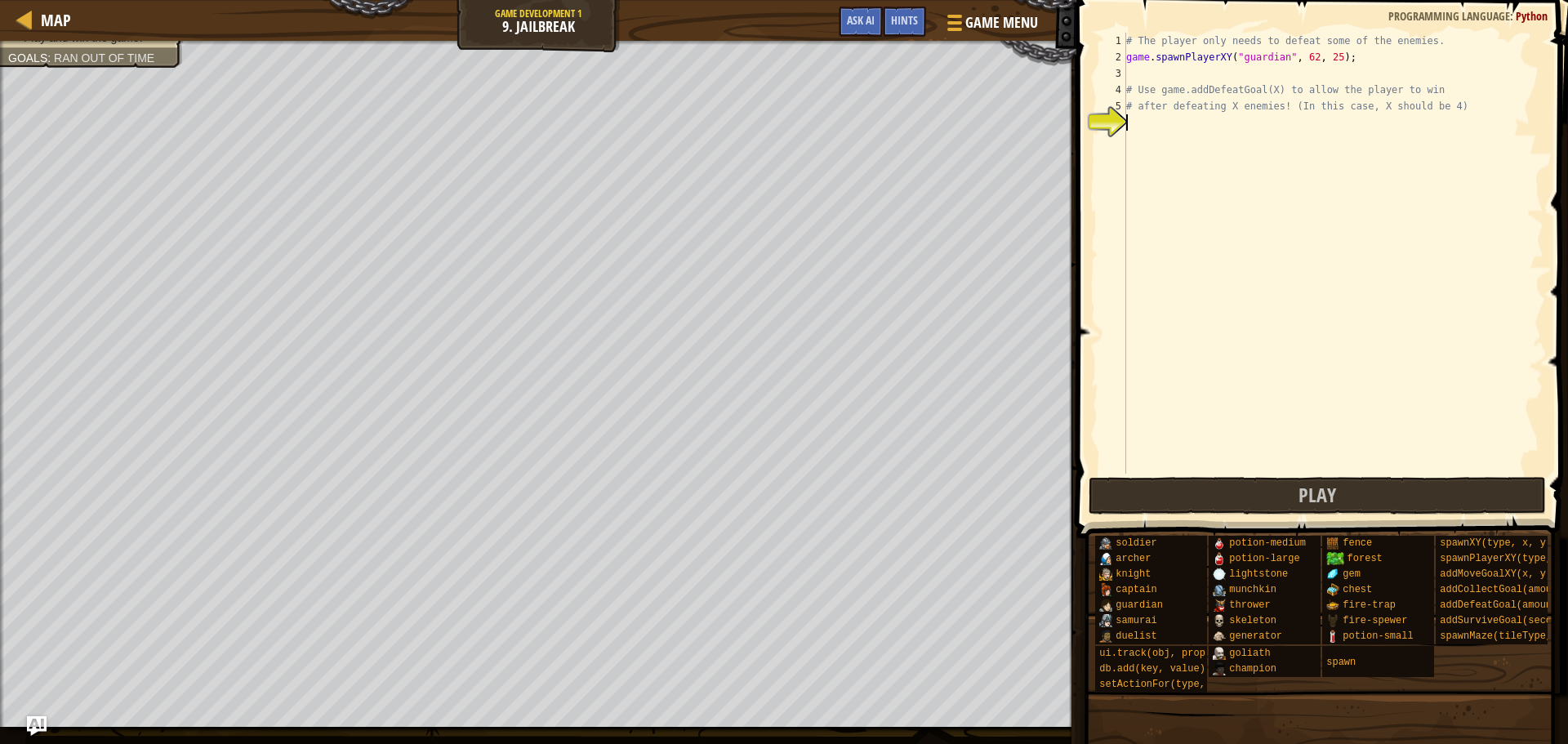
paste textarea "game.addDefeatGoal(X)"
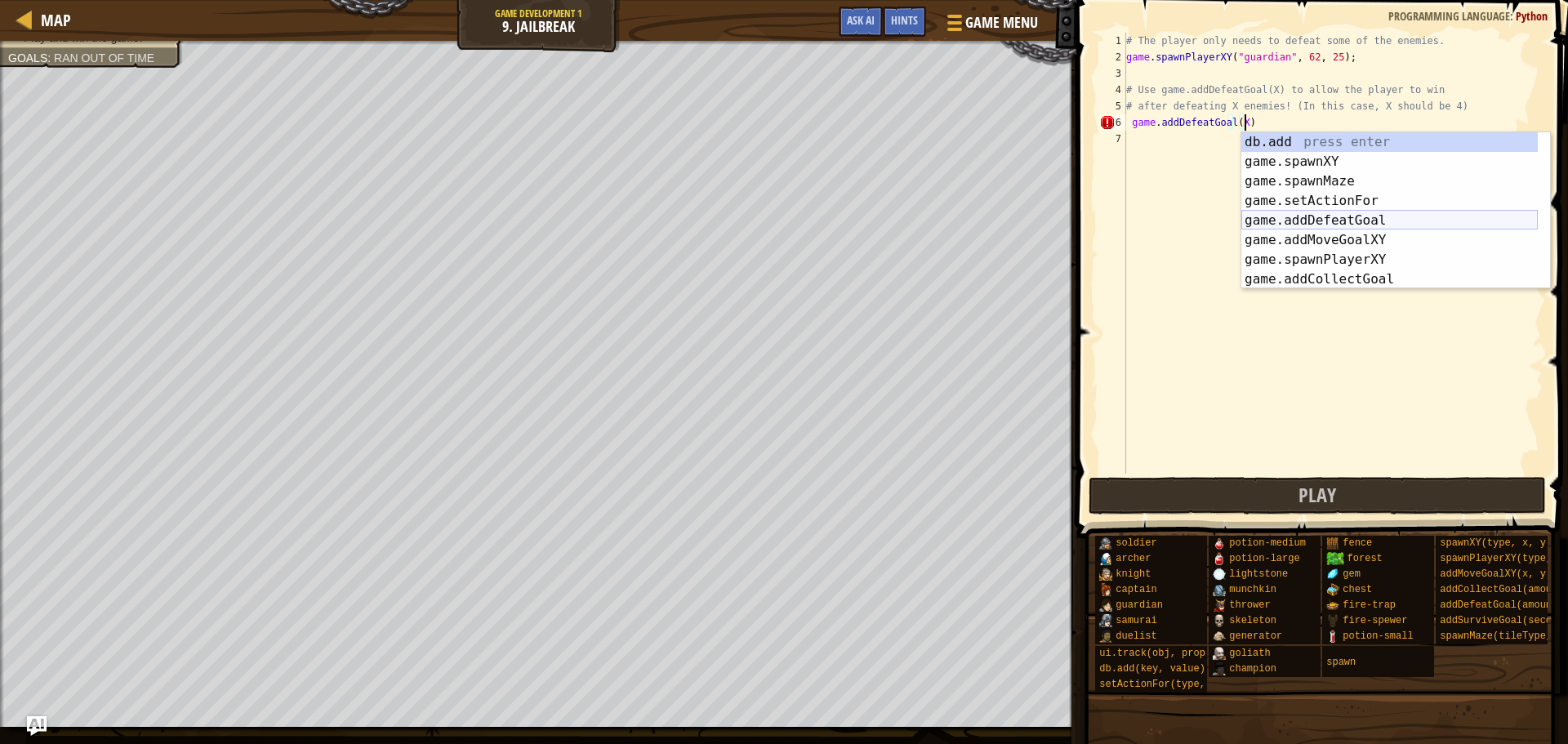
click at [1303, 212] on div "db.add press enter game.spawnXY press enter game.spawnMaze press enter game.set…" at bounding box center [1390, 230] width 296 height 196
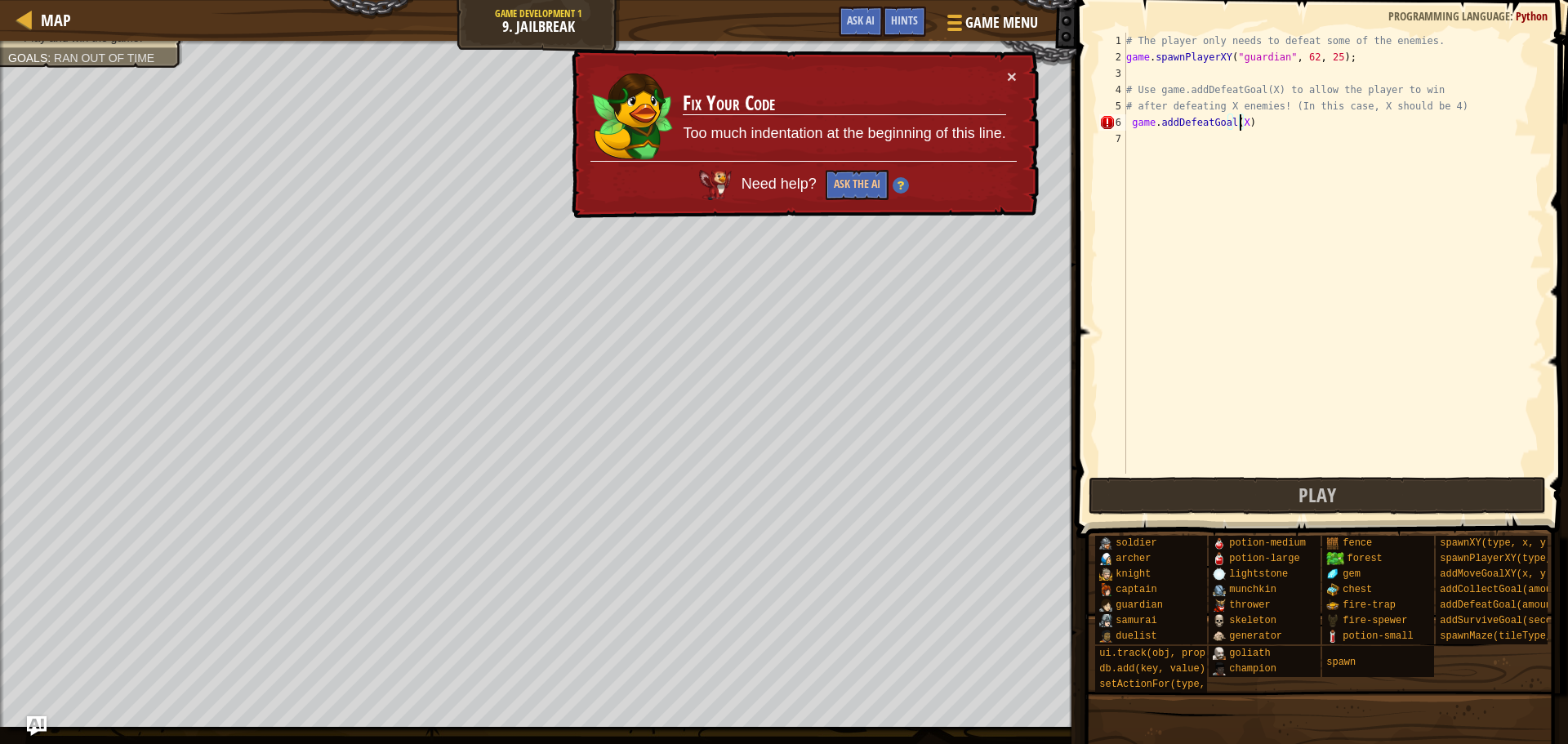
click at [1239, 122] on div "# The player only needs to defeat some of the enemies. game . spawnPlayerXY ( "…" at bounding box center [1333, 269] width 421 height 474
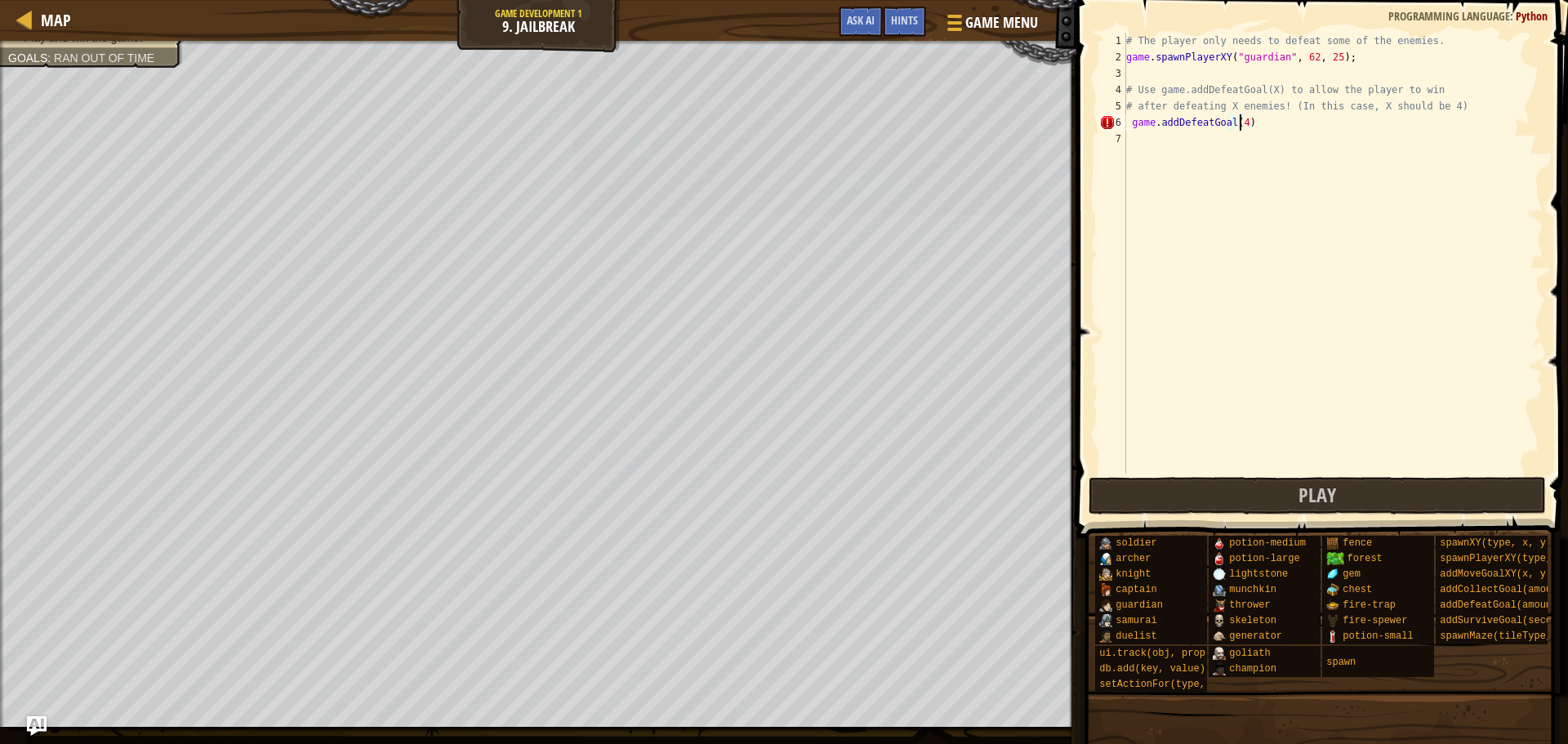
scroll to position [7, 9]
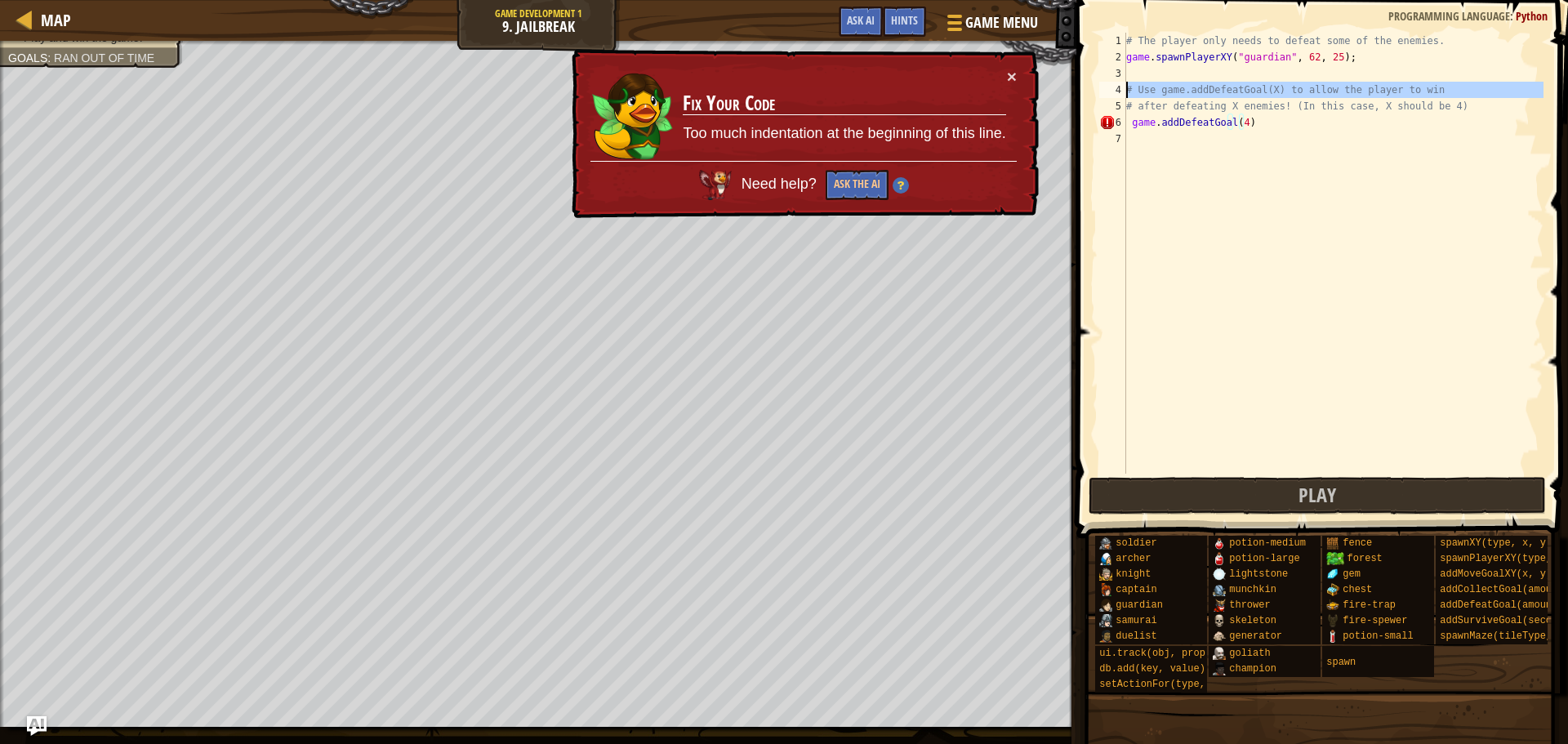
click at [1125, 88] on div "4" at bounding box center [1113, 90] width 27 height 17
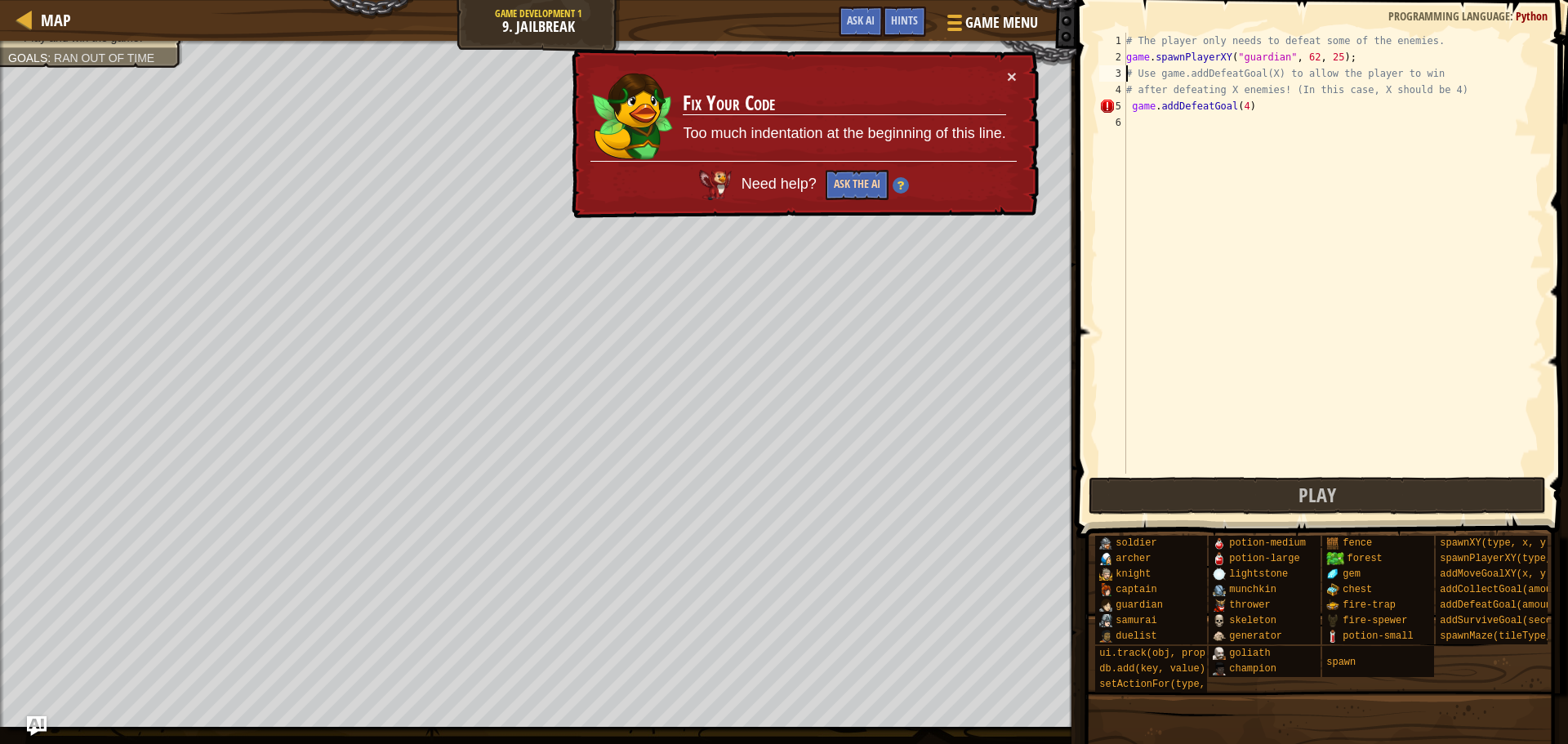
type textarea "# Use game.addDefeatGoal(X) to allow the player to win"
click at [843, 183] on button "Ask the AI" at bounding box center [857, 185] width 63 height 31
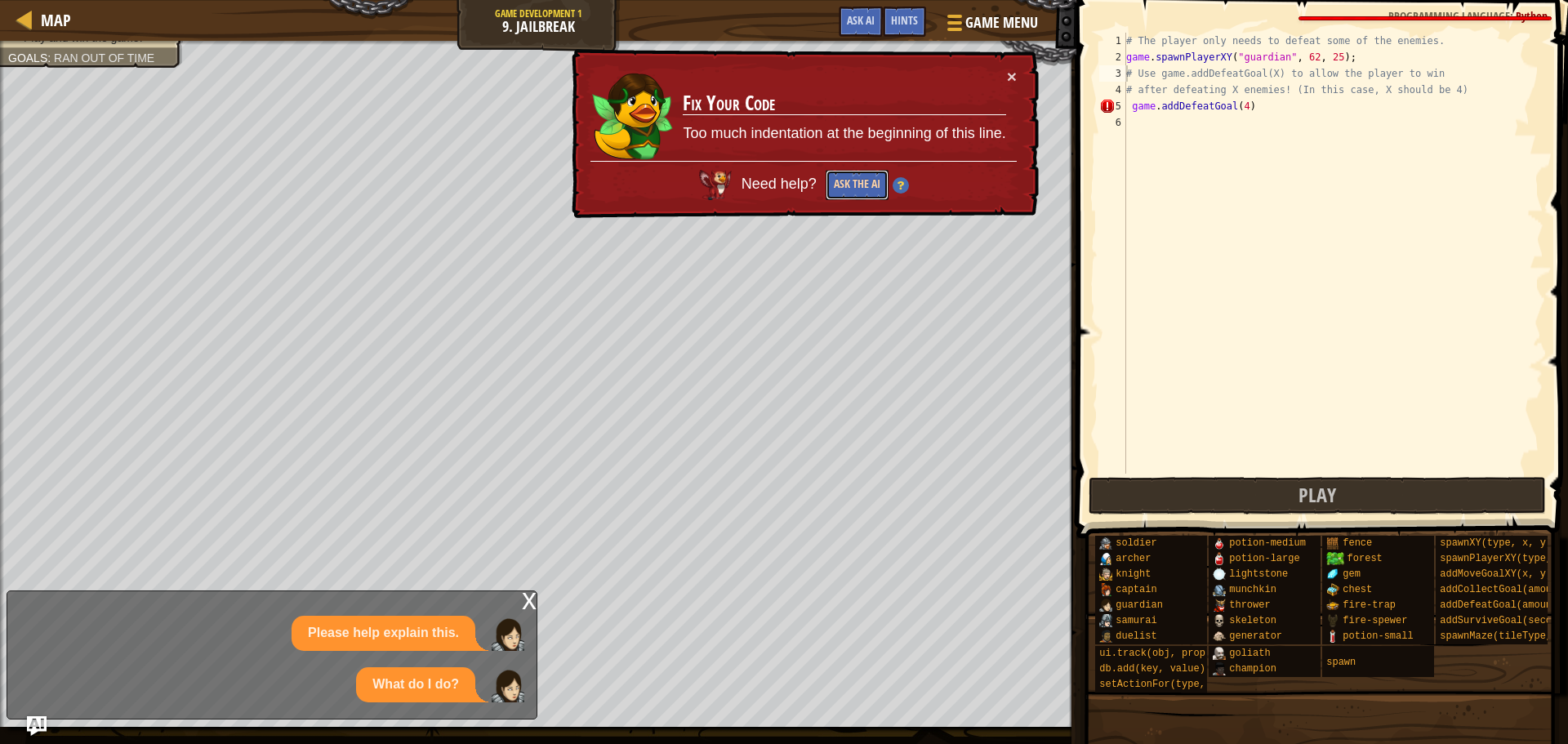
click at [843, 183] on button "Ask the AI" at bounding box center [857, 185] width 63 height 31
click at [843, 183] on button "Ask the AI" at bounding box center [858, 183] width 64 height 31
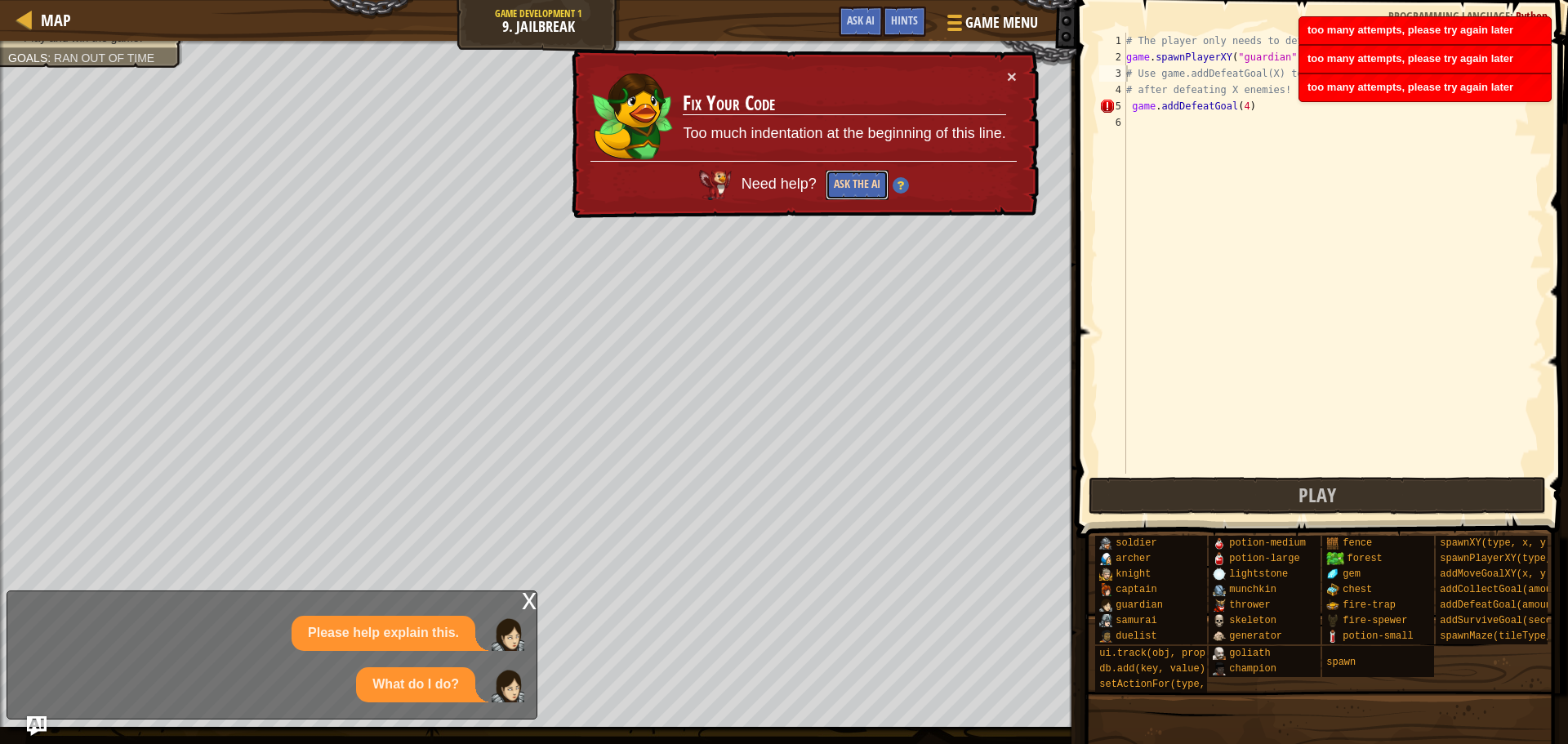
click at [843, 183] on button "Ask the AI" at bounding box center [857, 185] width 64 height 31
click at [843, 183] on button "Ask the AI" at bounding box center [858, 185] width 63 height 30
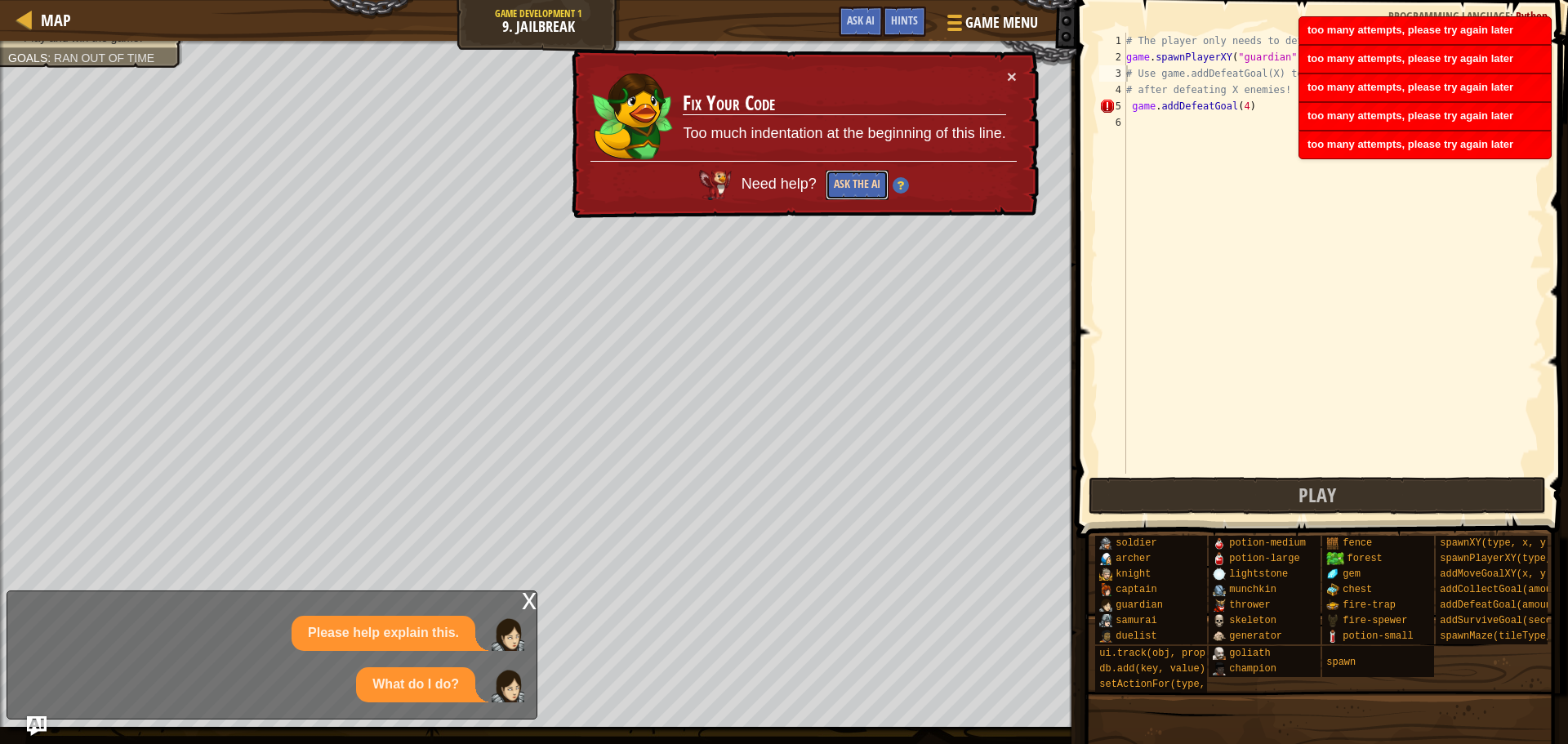
click at [843, 183] on button "Ask the AI" at bounding box center [858, 185] width 63 height 30
click at [843, 183] on button "Ask the AI" at bounding box center [858, 183] width 64 height 31
click at [843, 183] on button "Ask the AI" at bounding box center [858, 183] width 64 height 31
click at [843, 183] on button "Ask the AI" at bounding box center [858, 185] width 63 height 30
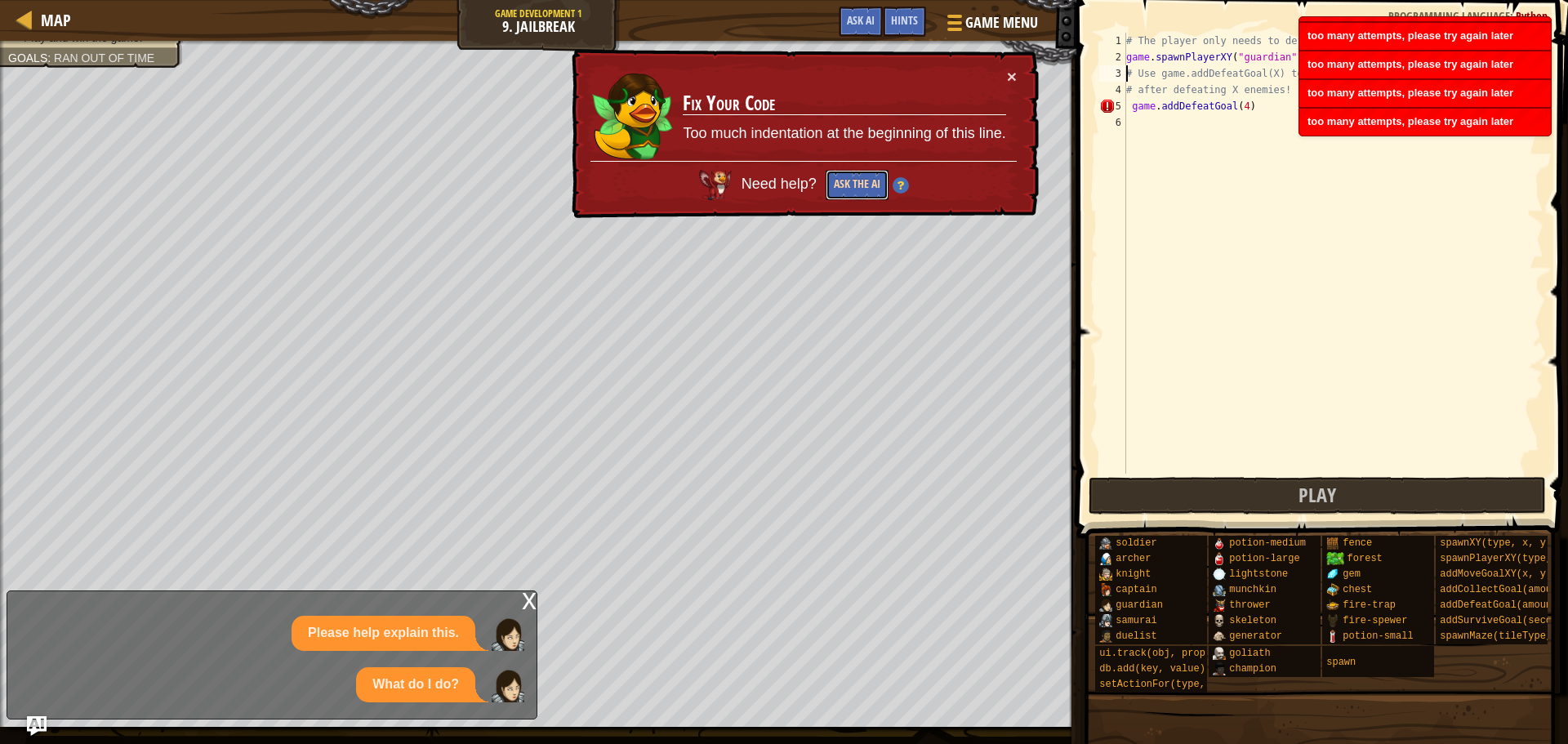
click at [843, 183] on button "Ask the AI" at bounding box center [858, 185] width 63 height 30
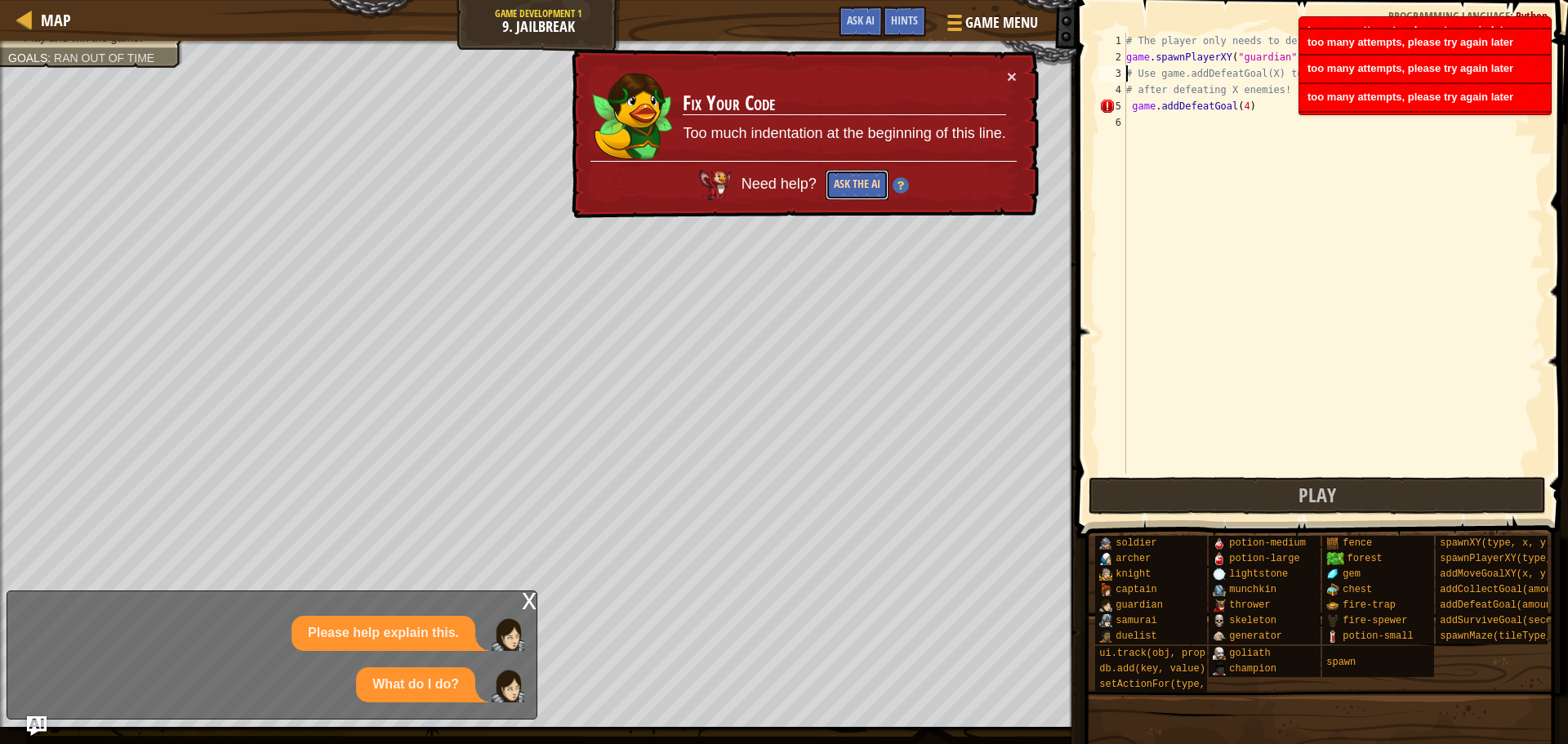
click at [843, 183] on button "Ask the AI" at bounding box center [858, 185] width 63 height 30
click at [843, 183] on button "Ask the AI" at bounding box center [858, 183] width 64 height 31
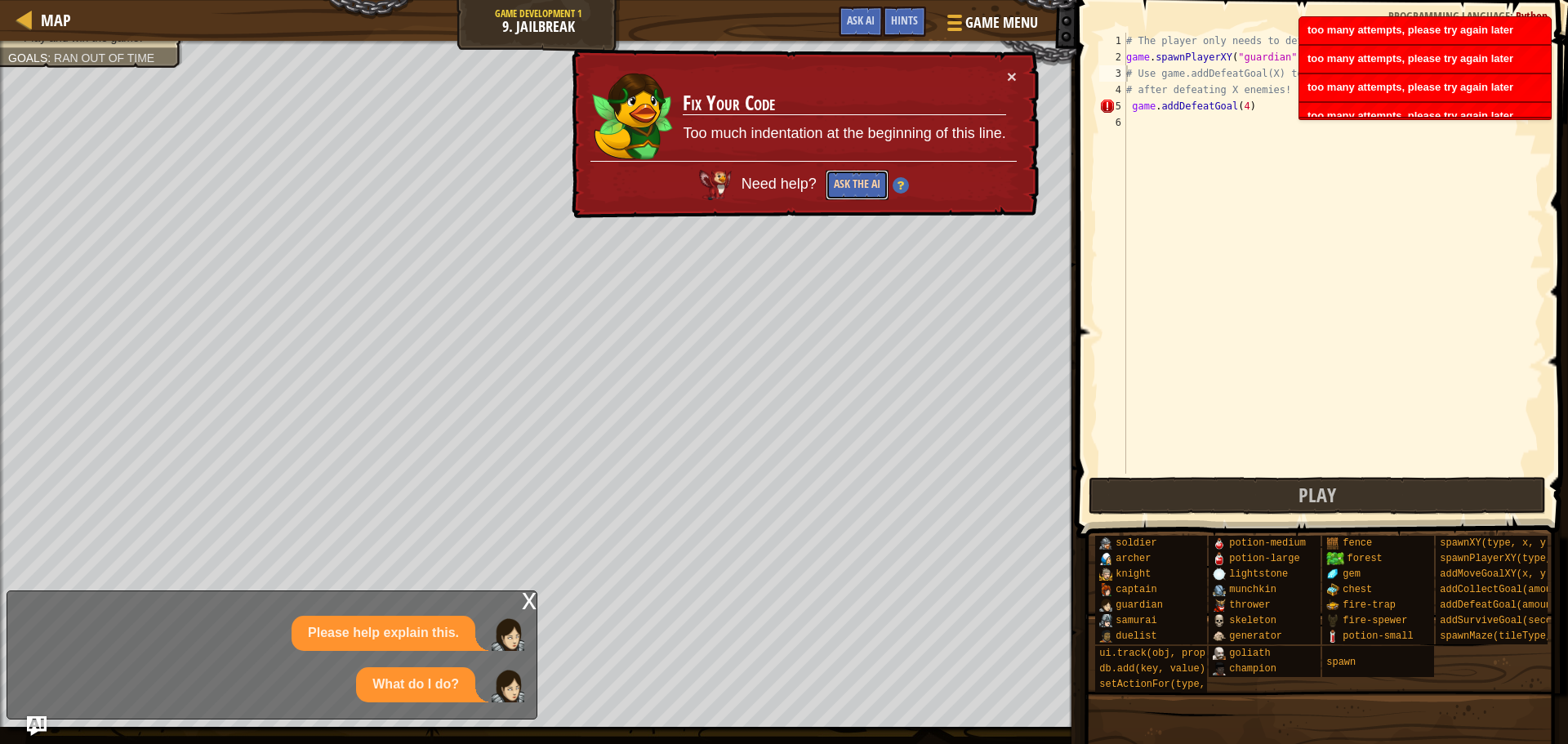
click at [843, 183] on button "Ask the AI" at bounding box center [858, 184] width 63 height 30
click at [843, 183] on button "Ask the AI" at bounding box center [858, 185] width 63 height 30
click at [843, 183] on button "Ask the AI" at bounding box center [858, 184] width 63 height 30
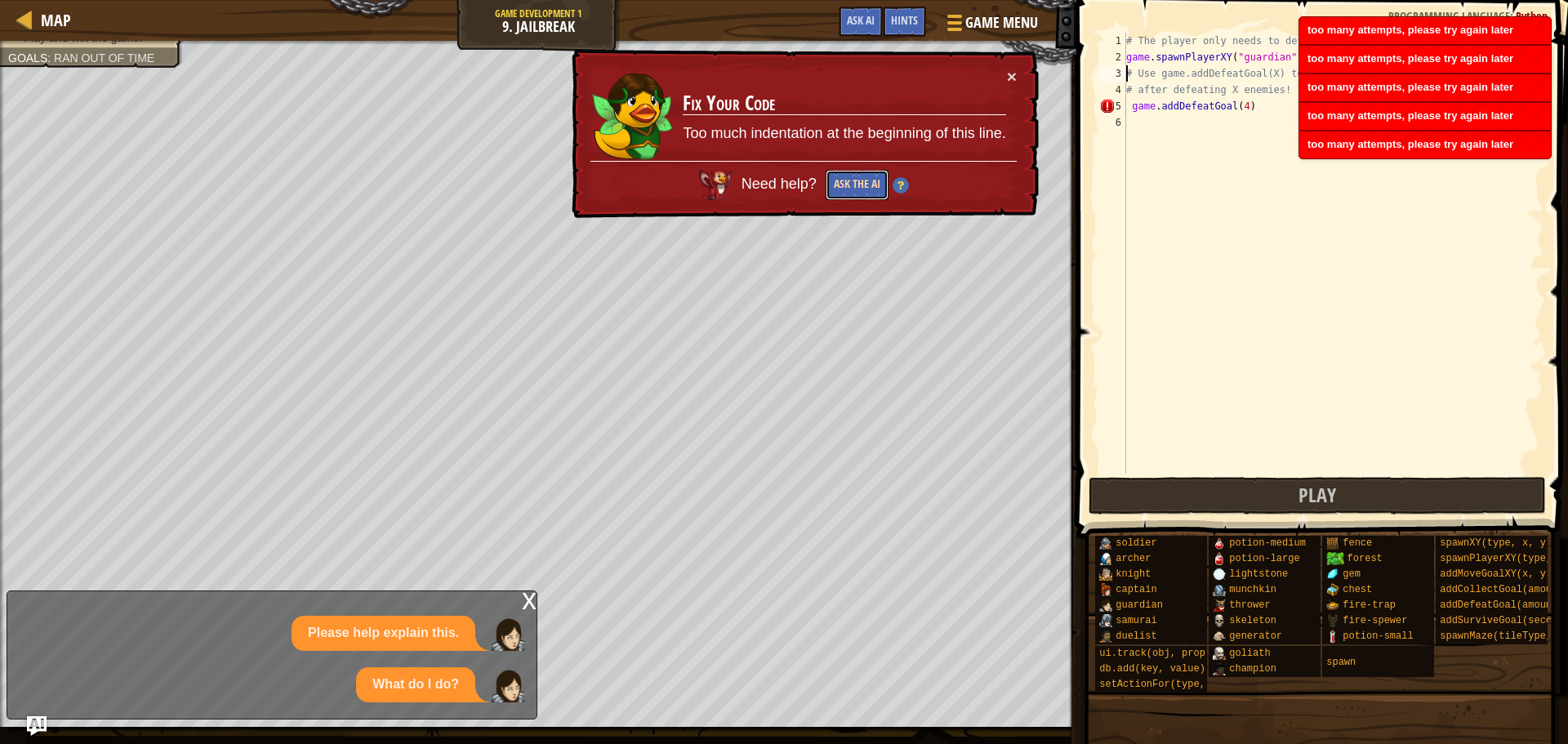
click at [843, 183] on button "Ask the AI" at bounding box center [858, 183] width 64 height 31
click at [843, 183] on button "Ask the AI" at bounding box center [856, 185] width 64 height 31
click at [843, 183] on button "Ask the AI" at bounding box center [858, 183] width 64 height 31
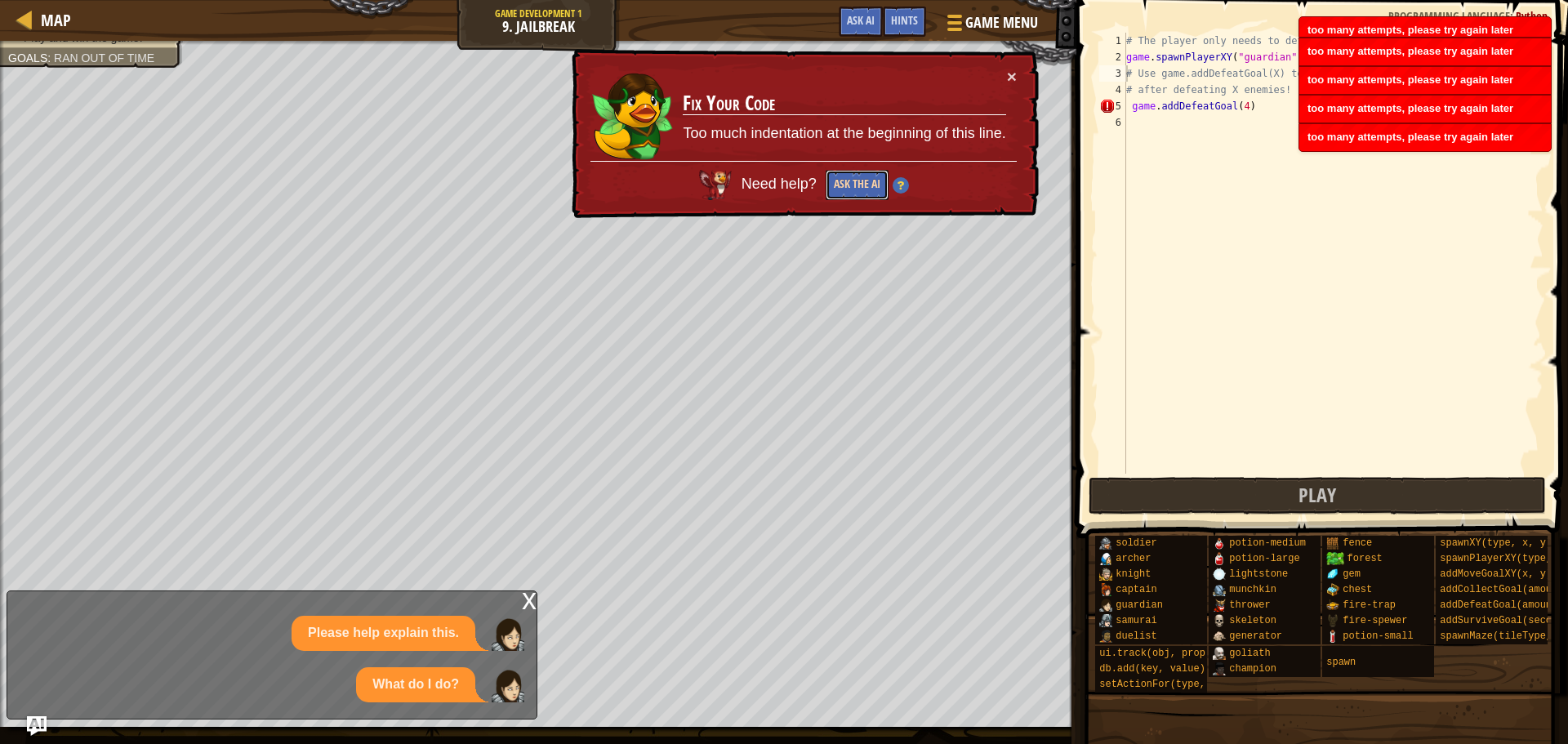
click at [843, 183] on button "Ask the AI" at bounding box center [858, 185] width 63 height 30
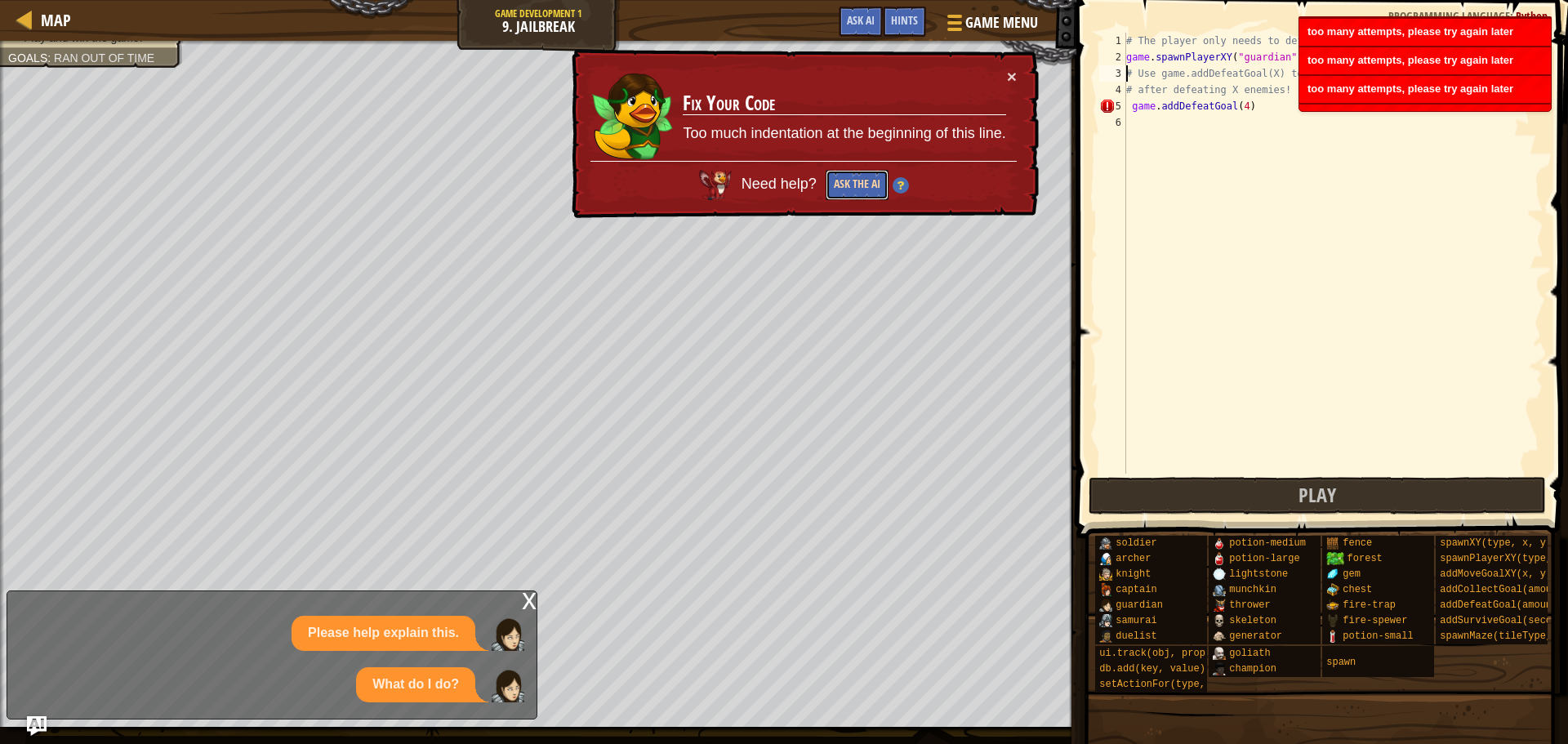
click at [843, 183] on button "Ask the AI" at bounding box center [858, 185] width 63 height 30
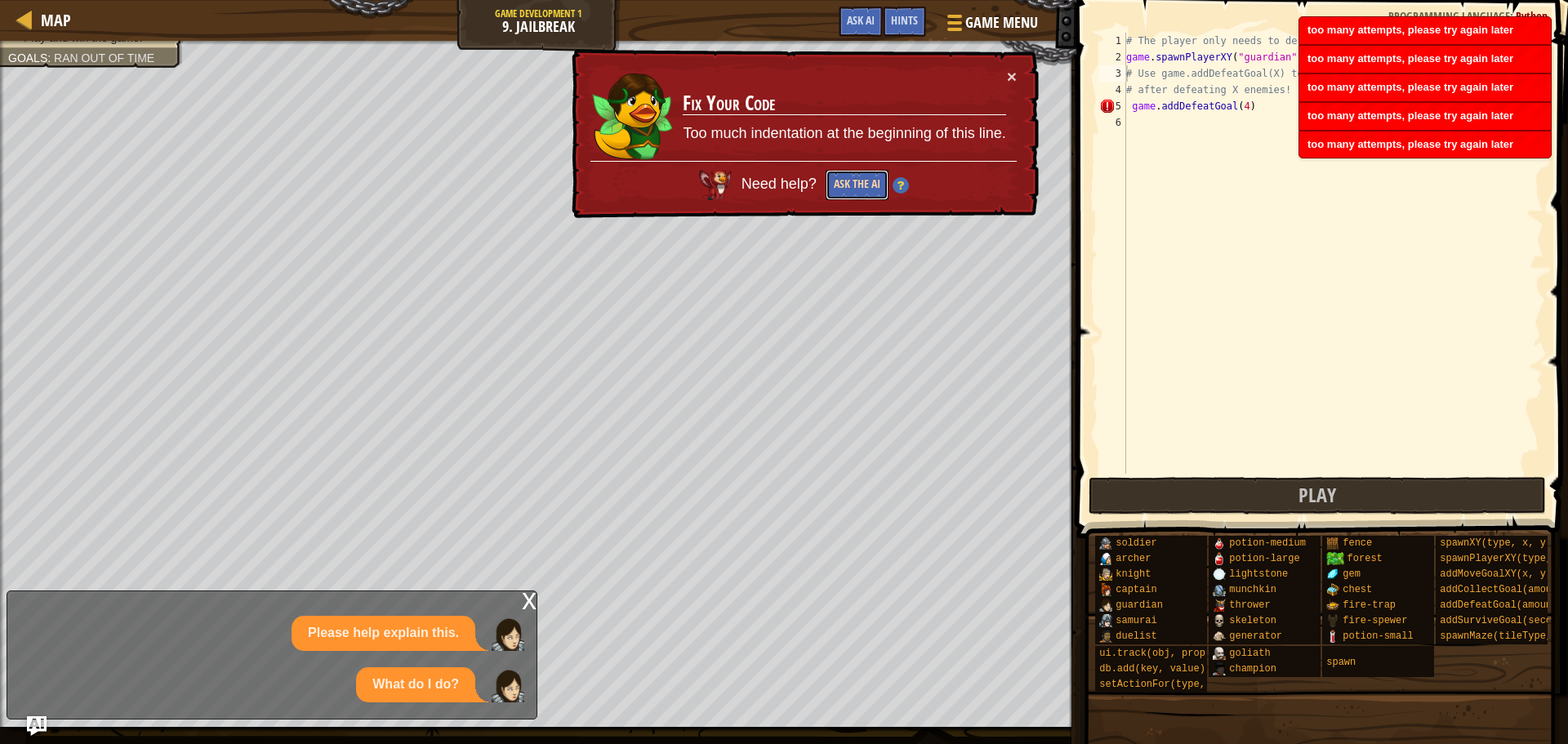
click at [843, 183] on button "Ask the AI" at bounding box center [858, 185] width 63 height 30
click at [843, 183] on button "Ask the AI" at bounding box center [856, 185] width 64 height 31
click at [843, 183] on button "Ask the AI" at bounding box center [857, 185] width 63 height 30
click at [843, 183] on button "Ask the AI" at bounding box center [856, 185] width 64 height 31
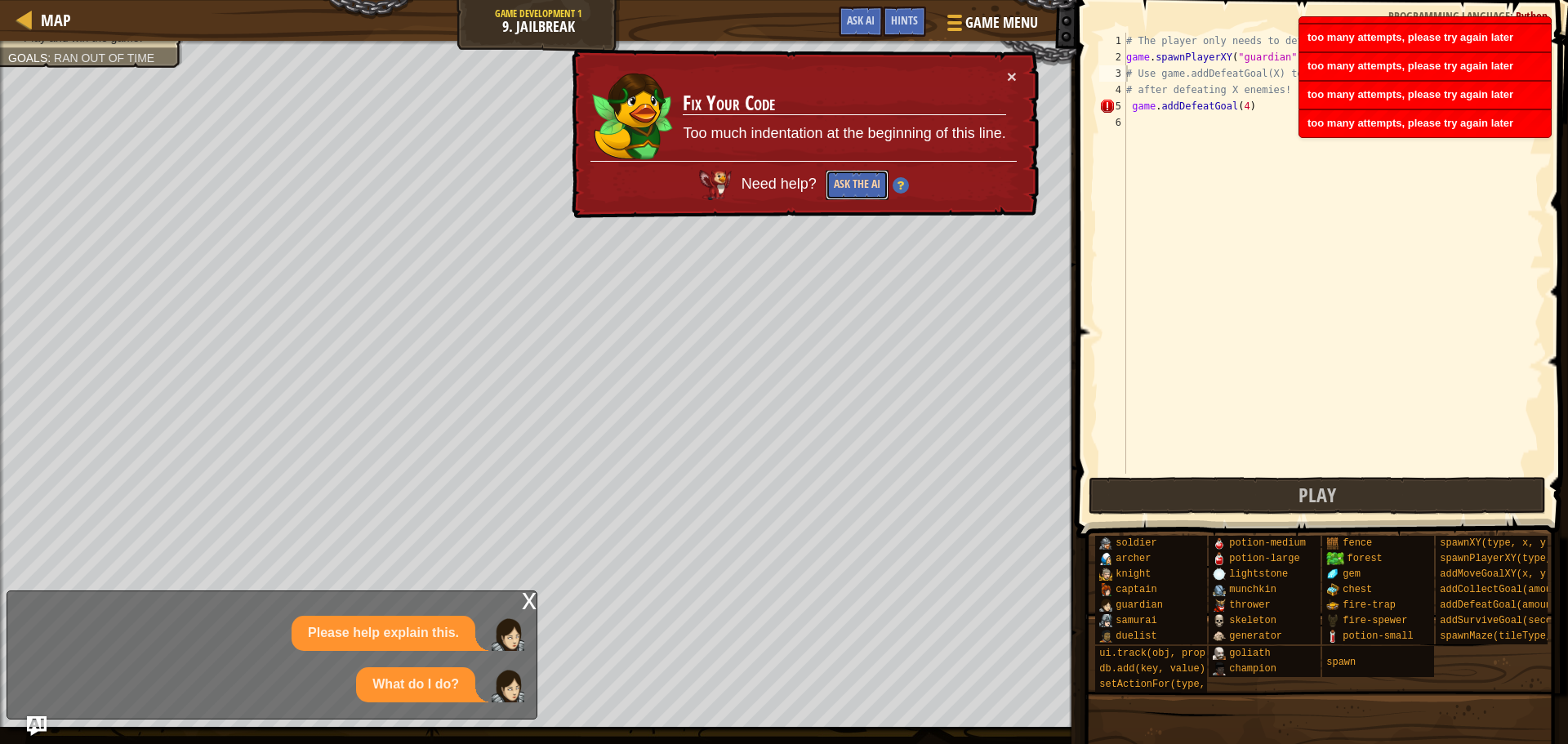
click at [843, 183] on button "Ask the AI" at bounding box center [857, 185] width 63 height 31
click at [843, 183] on button "Ask the AI" at bounding box center [858, 185] width 63 height 30
click at [843, 183] on button "Ask the AI" at bounding box center [856, 185] width 64 height 31
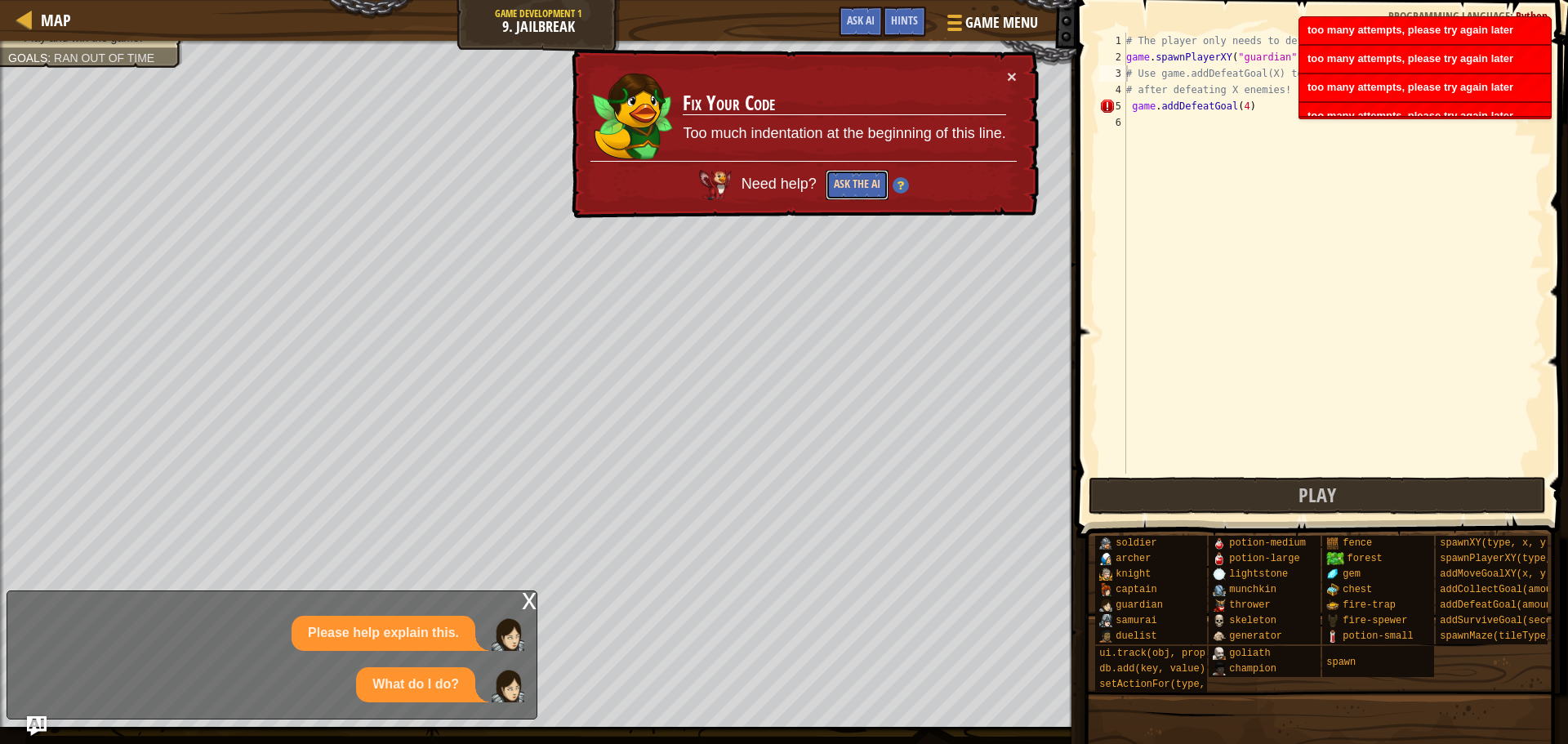
click at [843, 183] on button "Ask the AI" at bounding box center [857, 185] width 63 height 31
click at [843, 183] on button "Ask the AI" at bounding box center [858, 183] width 64 height 31
click at [843, 183] on button "Ask the AI" at bounding box center [858, 185] width 63 height 30
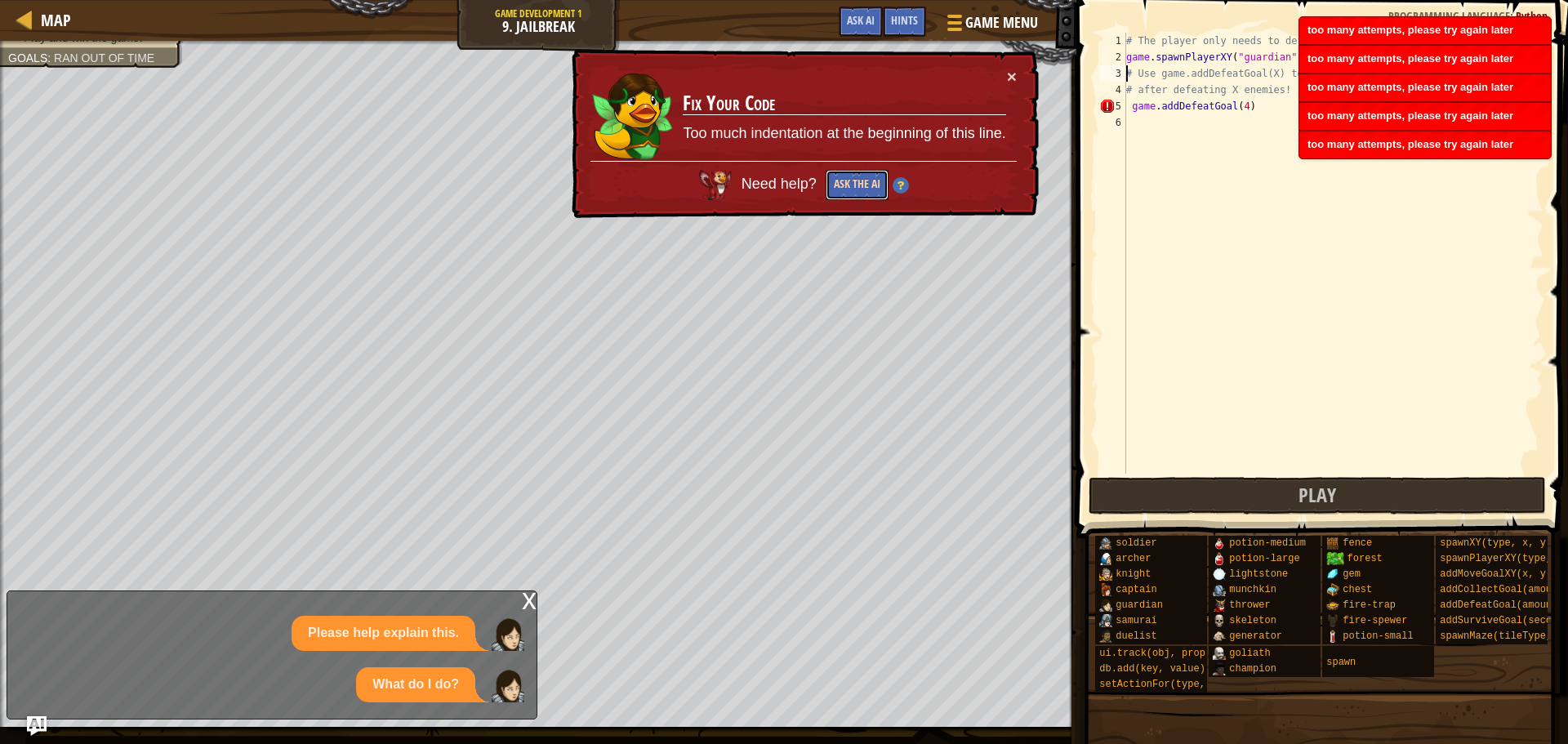
click at [843, 183] on button "Ask the AI" at bounding box center [858, 183] width 64 height 31
click at [843, 183] on button "Ask the AI" at bounding box center [858, 184] width 63 height 31
click at [843, 183] on button "Ask the AI" at bounding box center [858, 184] width 63 height 30
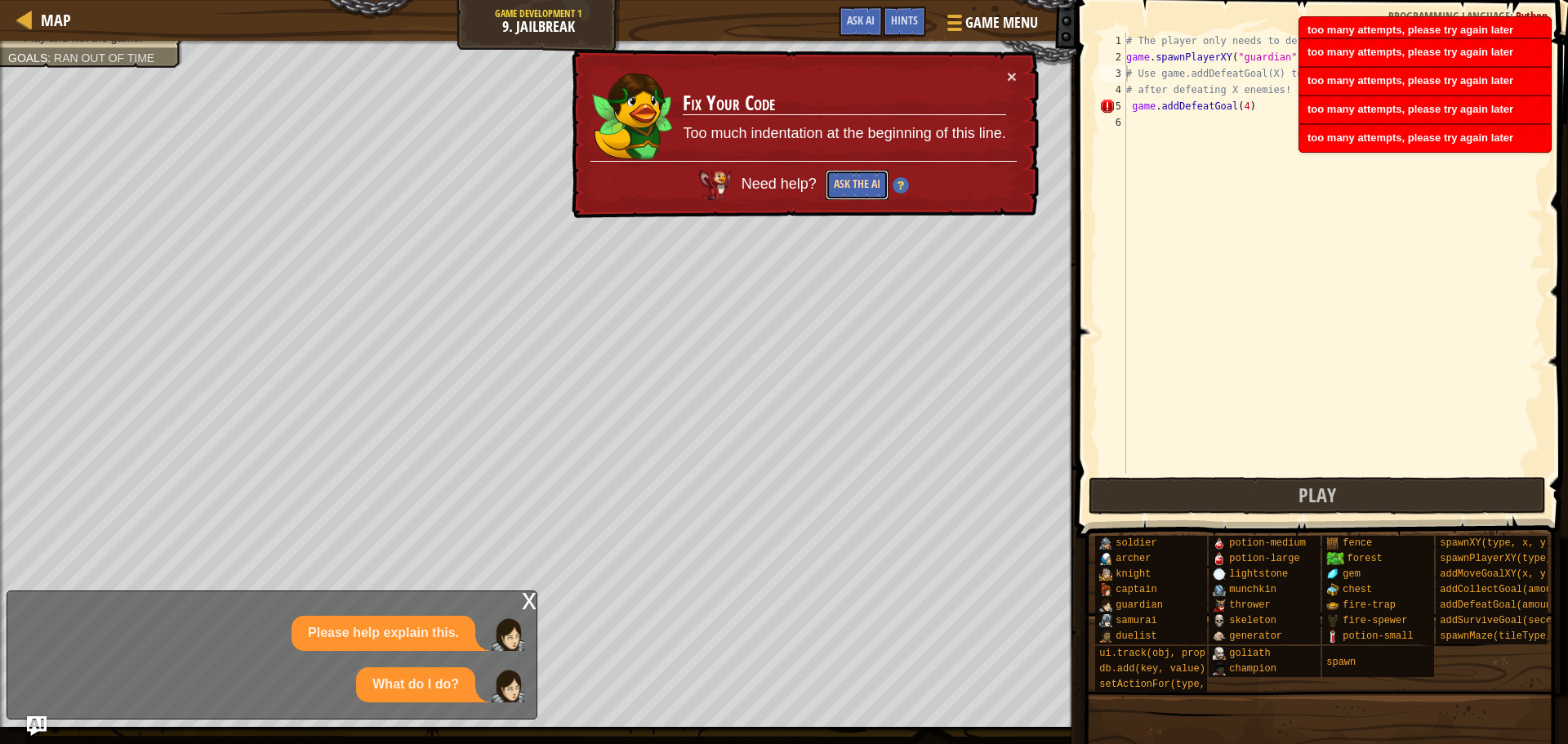
click at [843, 183] on button "Ask the AI" at bounding box center [858, 185] width 63 height 30
click at [843, 183] on button "Ask the AI" at bounding box center [858, 183] width 64 height 31
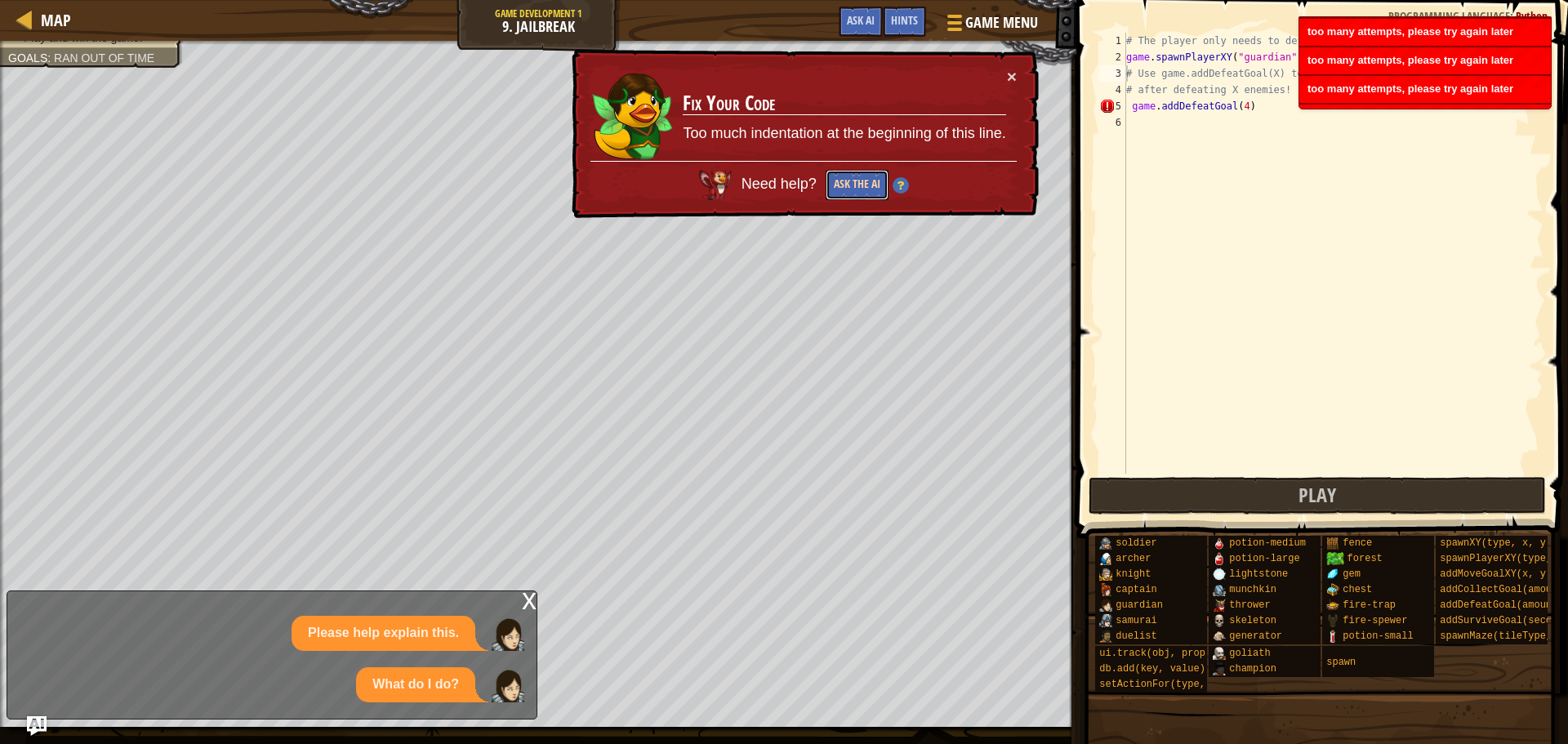
click at [843, 183] on button "Ask the AI" at bounding box center [856, 185] width 64 height 31
click at [843, 183] on button "Ask the AI" at bounding box center [858, 185] width 63 height 30
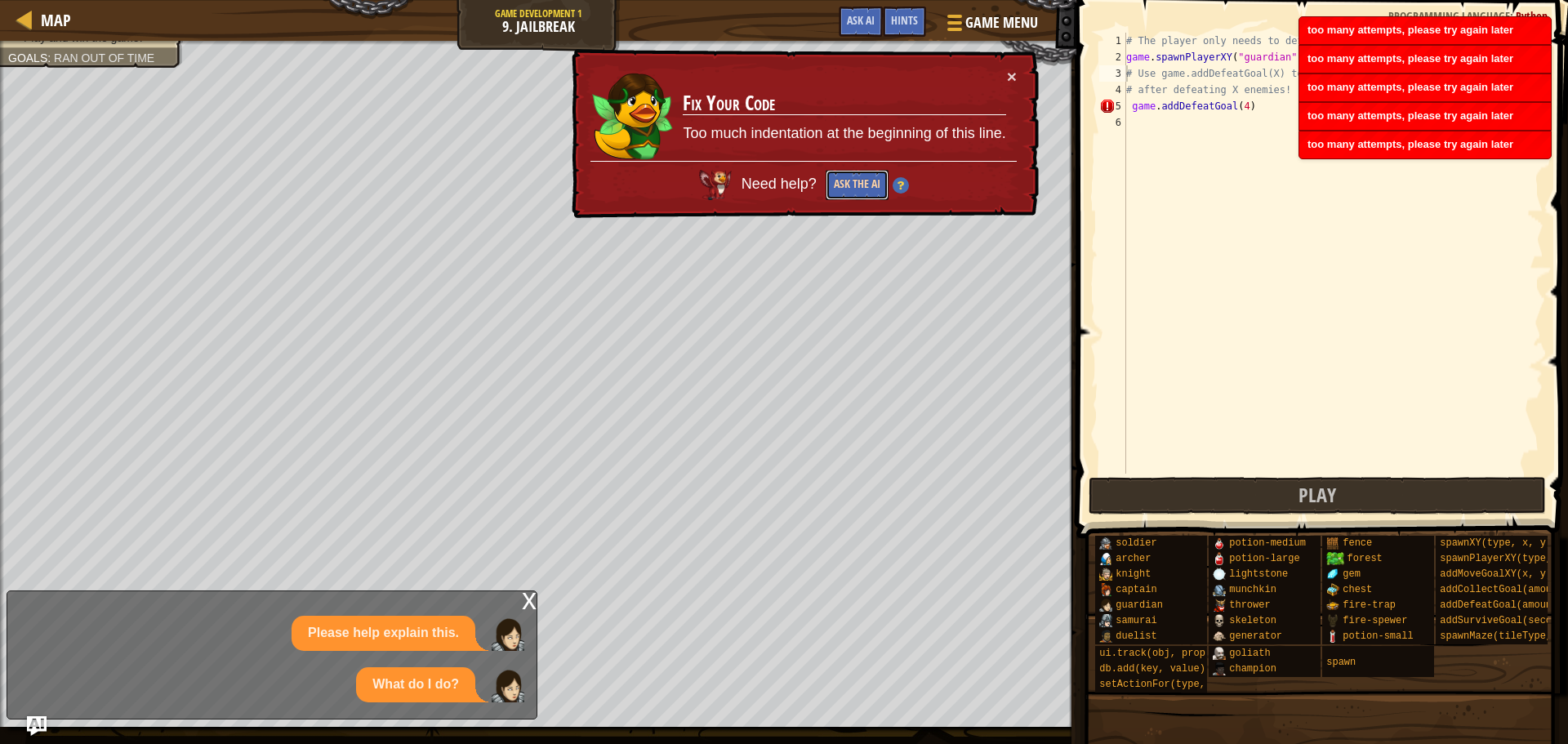
click at [843, 183] on button "Ask the AI" at bounding box center [858, 184] width 63 height 30
click at [843, 183] on button "Ask the AI" at bounding box center [858, 185] width 63 height 30
click at [843, 183] on button "Ask the AI" at bounding box center [857, 185] width 63 height 31
click at [843, 183] on button "Ask the AI" at bounding box center [858, 185] width 63 height 30
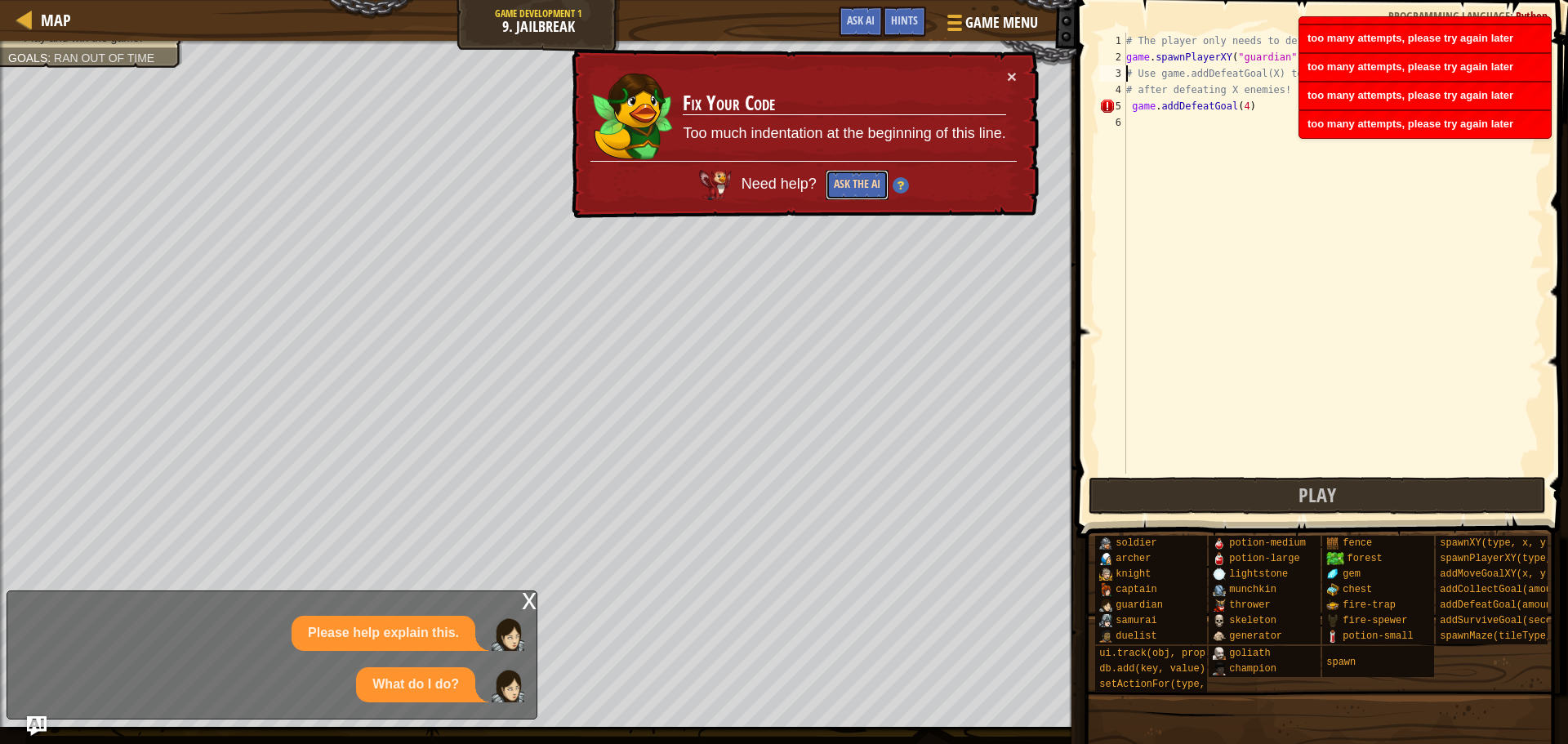
click at [843, 183] on button "Ask the AI" at bounding box center [858, 183] width 64 height 31
click at [843, 183] on button "Ask the AI" at bounding box center [858, 185] width 63 height 30
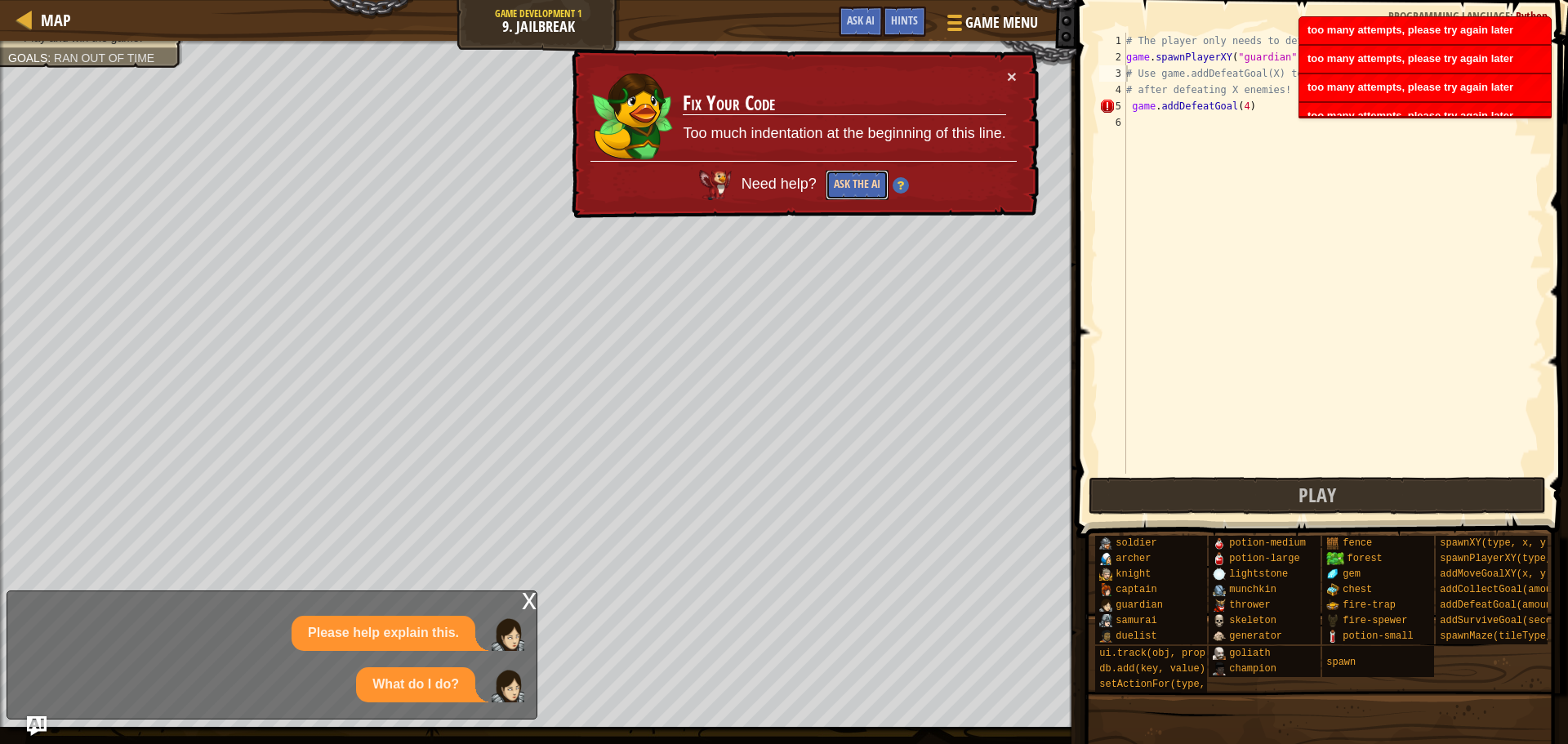
click at [843, 183] on button "Ask the AI" at bounding box center [858, 183] width 64 height 31
click at [843, 183] on button "Ask the AI" at bounding box center [858, 184] width 63 height 31
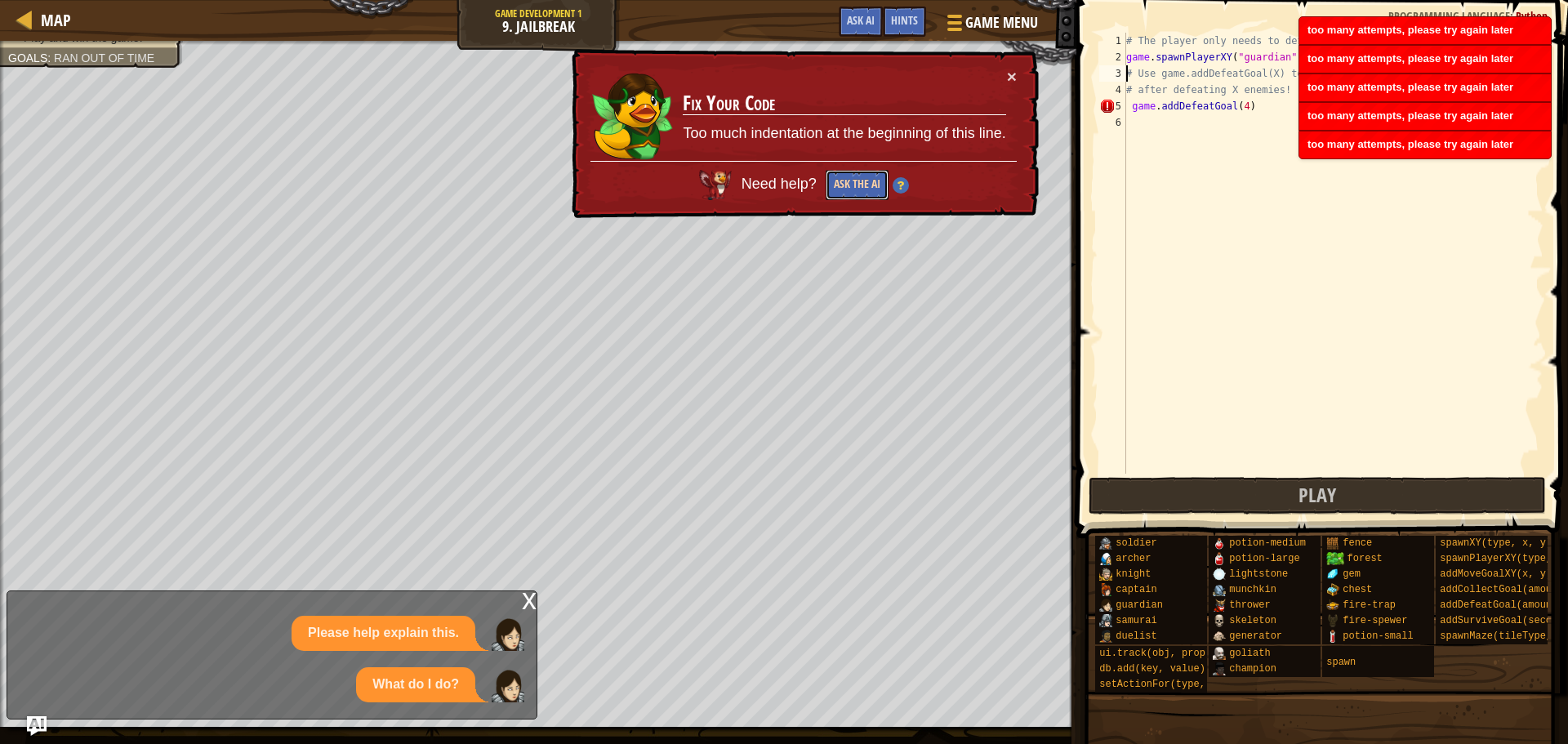
click at [843, 183] on button "Ask the AI" at bounding box center [858, 185] width 63 height 30
click at [843, 183] on button "Ask the AI" at bounding box center [858, 183] width 64 height 31
click at [843, 183] on button "Ask the AI" at bounding box center [858, 185] width 63 height 30
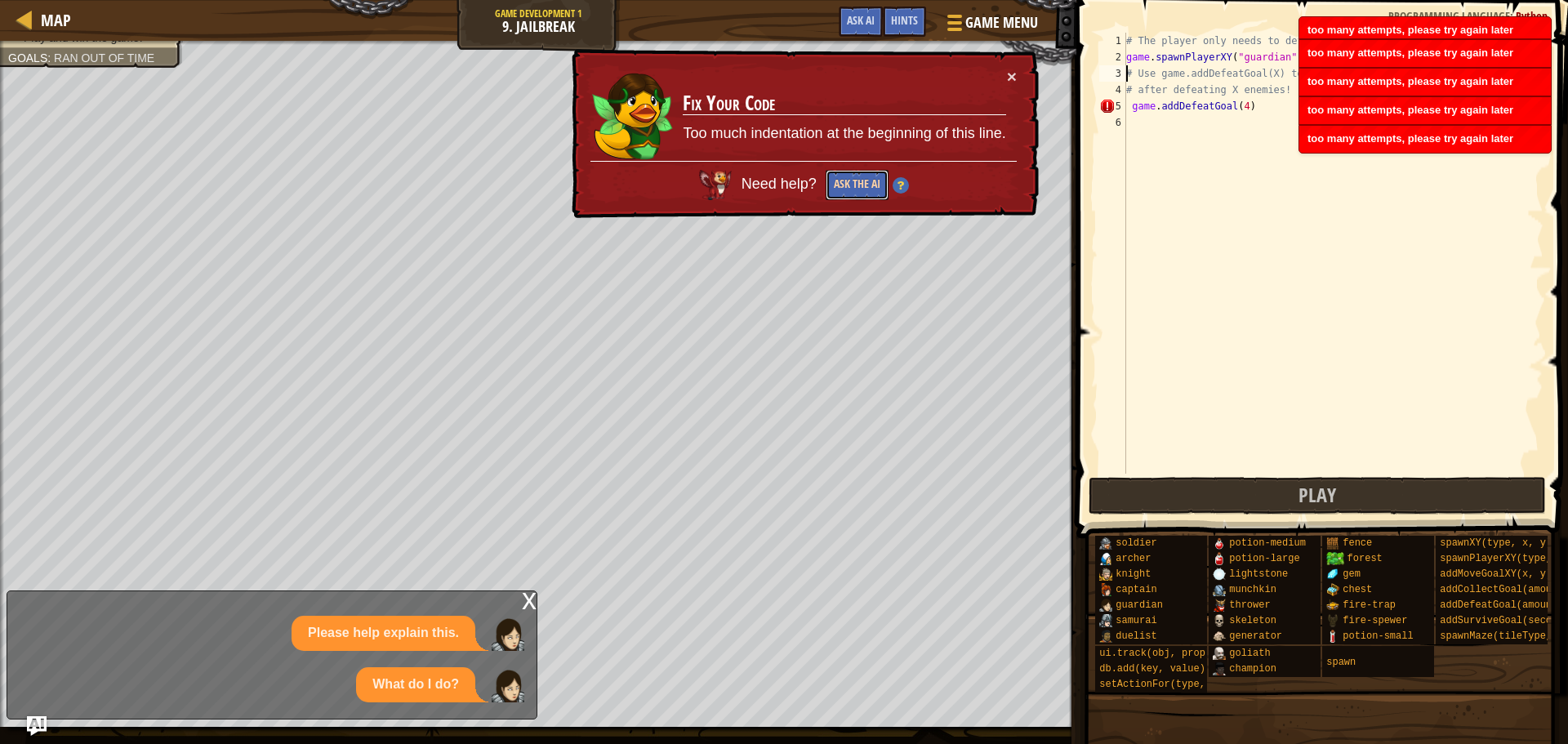
click at [843, 183] on button "Ask the AI" at bounding box center [858, 185] width 63 height 30
click at [843, 183] on button "Ask the AI" at bounding box center [857, 185] width 63 height 31
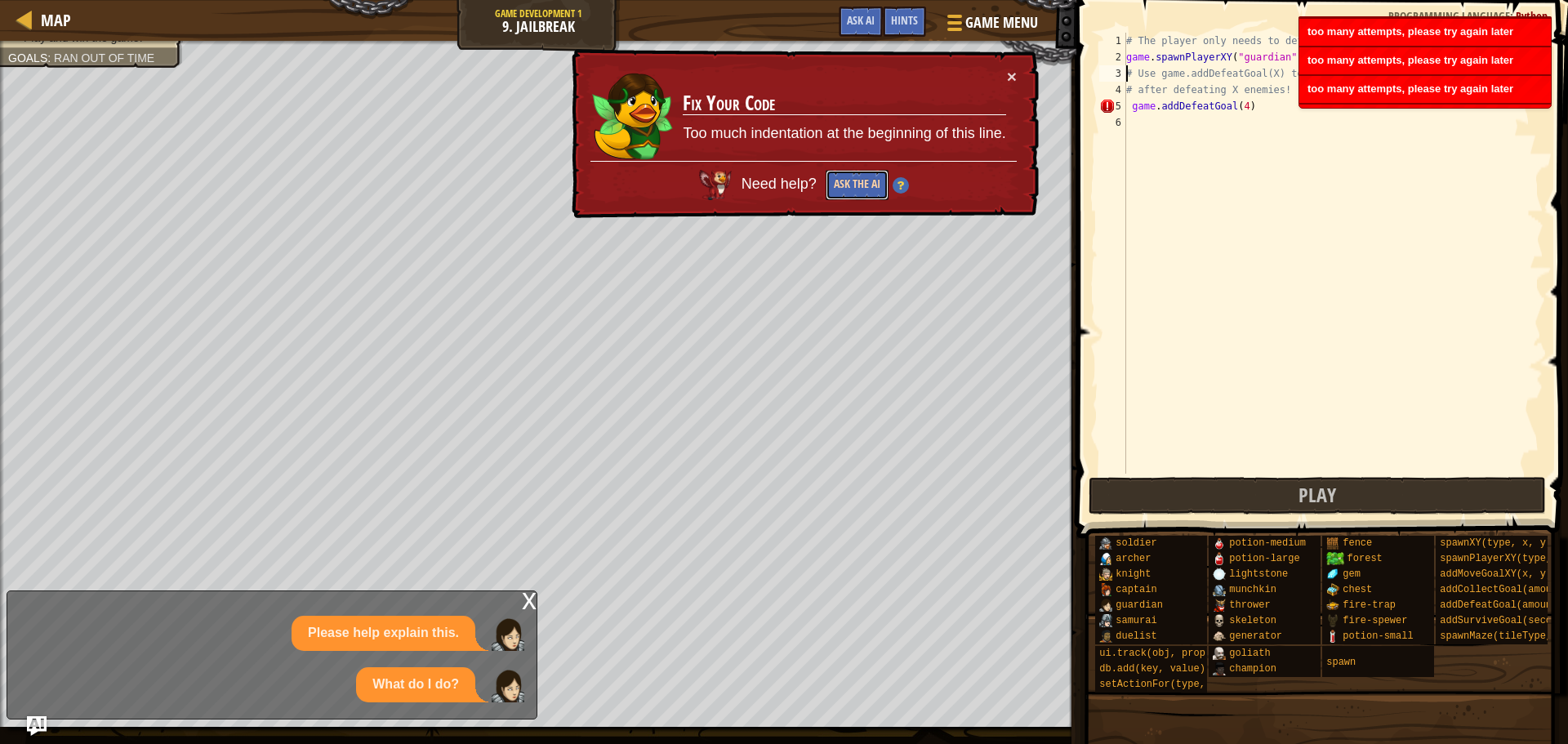
click at [843, 183] on button "Ask the AI" at bounding box center [858, 184] width 63 height 31
click at [843, 183] on button "Ask the AI" at bounding box center [858, 183] width 64 height 31
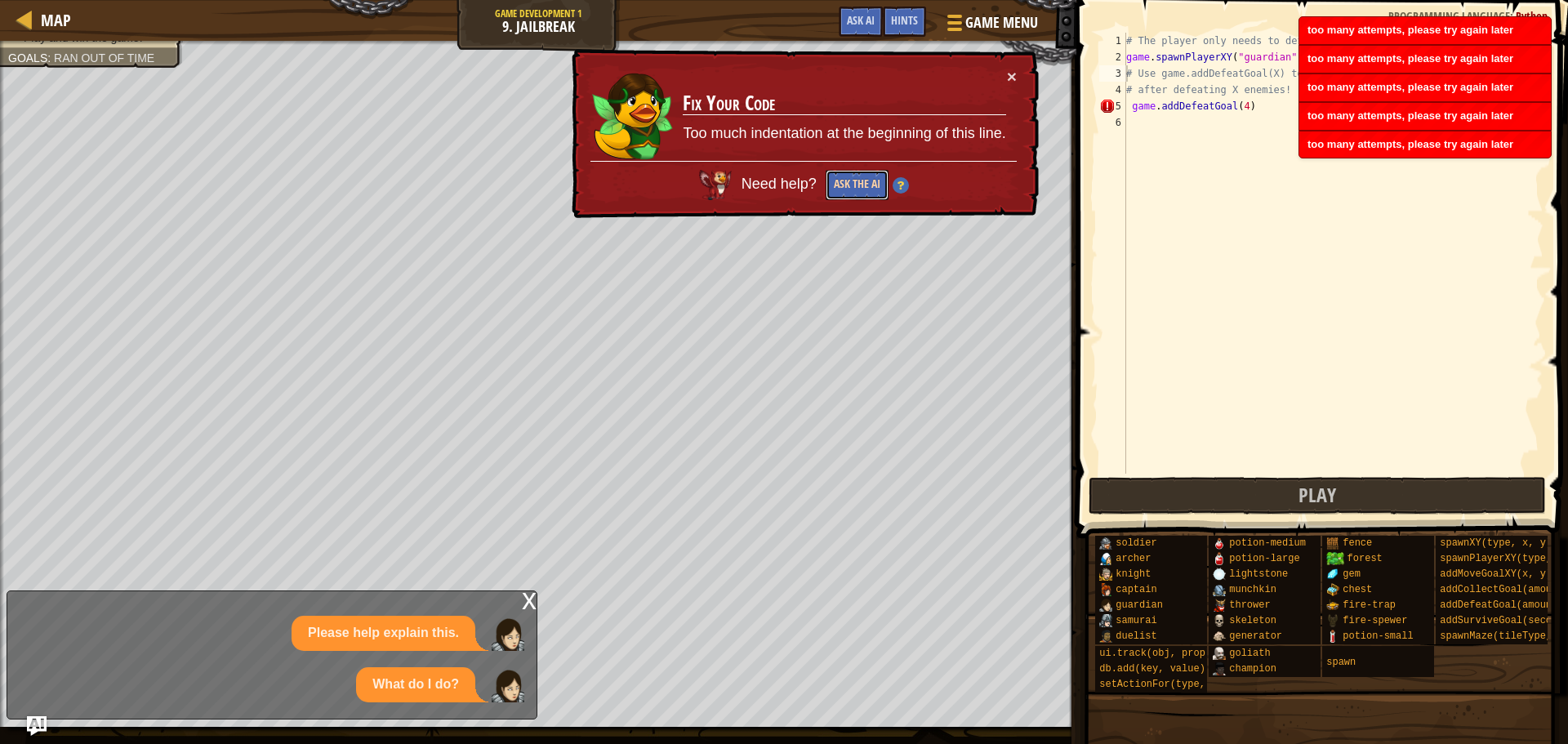
click at [843, 183] on button "Ask the AI" at bounding box center [857, 185] width 63 height 31
click at [843, 183] on button "Ask the AI" at bounding box center [857, 185] width 64 height 31
click at [843, 183] on button "Ask the AI" at bounding box center [858, 185] width 63 height 30
click at [843, 183] on button "Ask the AI" at bounding box center [858, 183] width 64 height 31
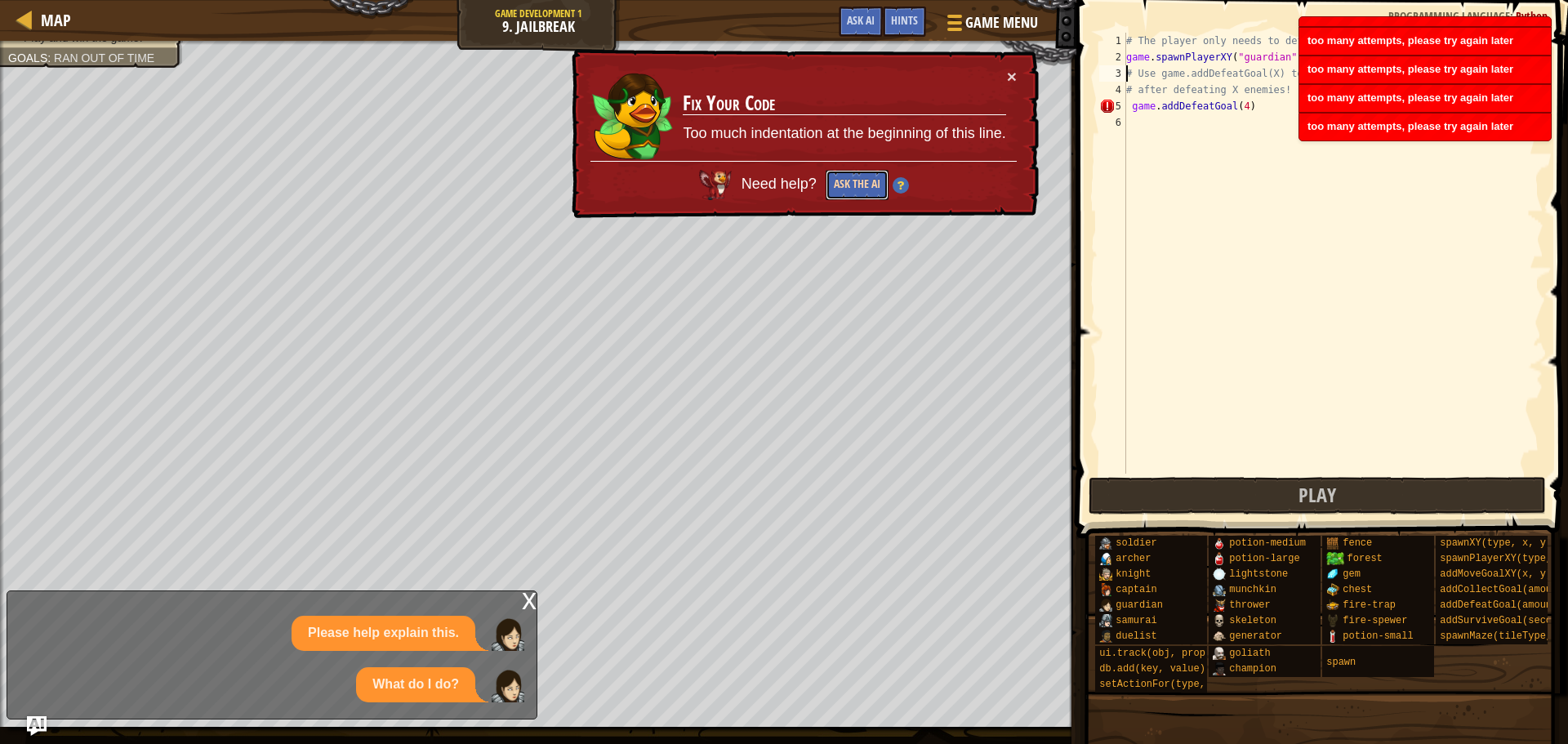
click at [843, 183] on button "Ask the AI" at bounding box center [858, 185] width 63 height 30
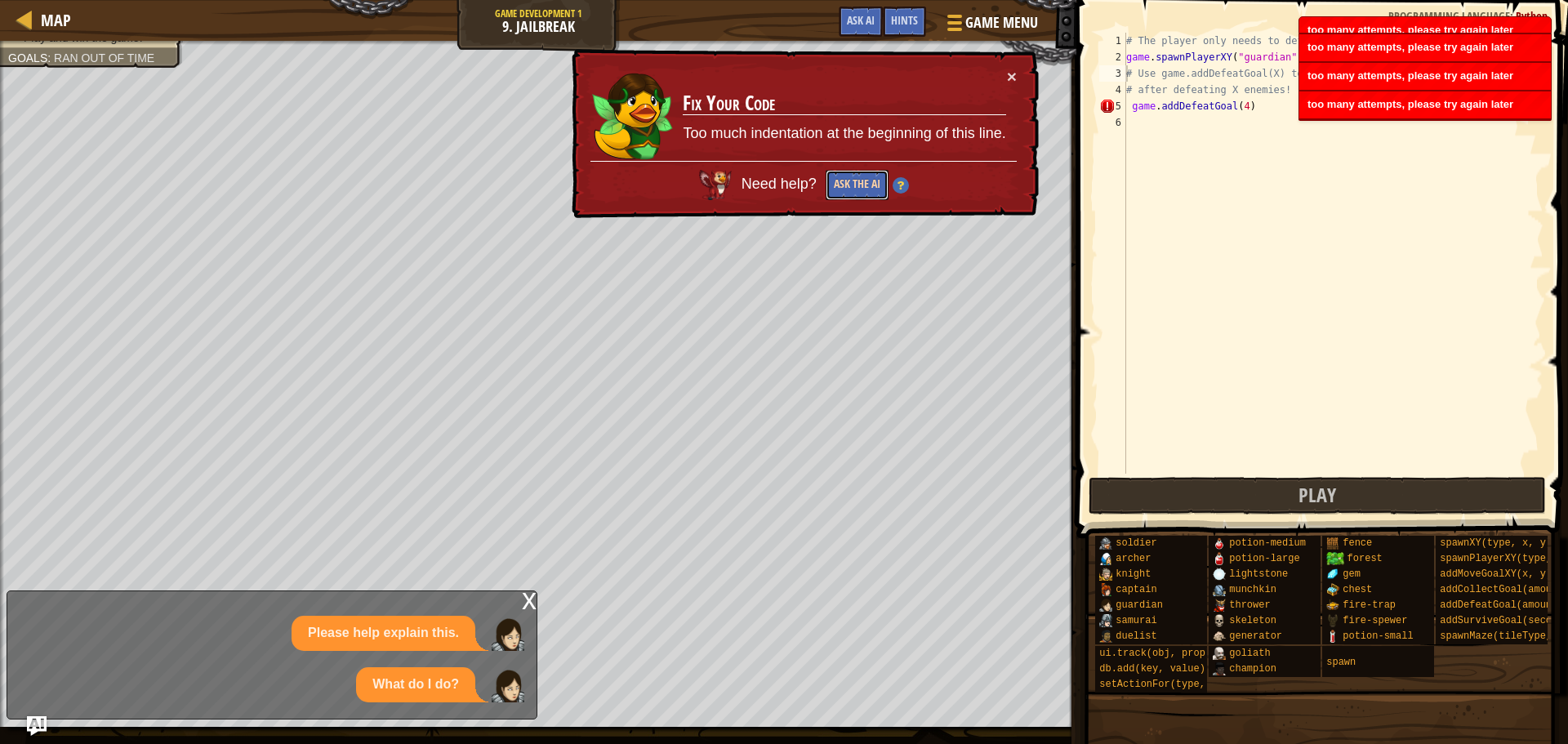
click at [843, 183] on button "Ask the AI" at bounding box center [858, 183] width 64 height 31
click at [843, 183] on button "Ask the AI" at bounding box center [858, 185] width 63 height 30
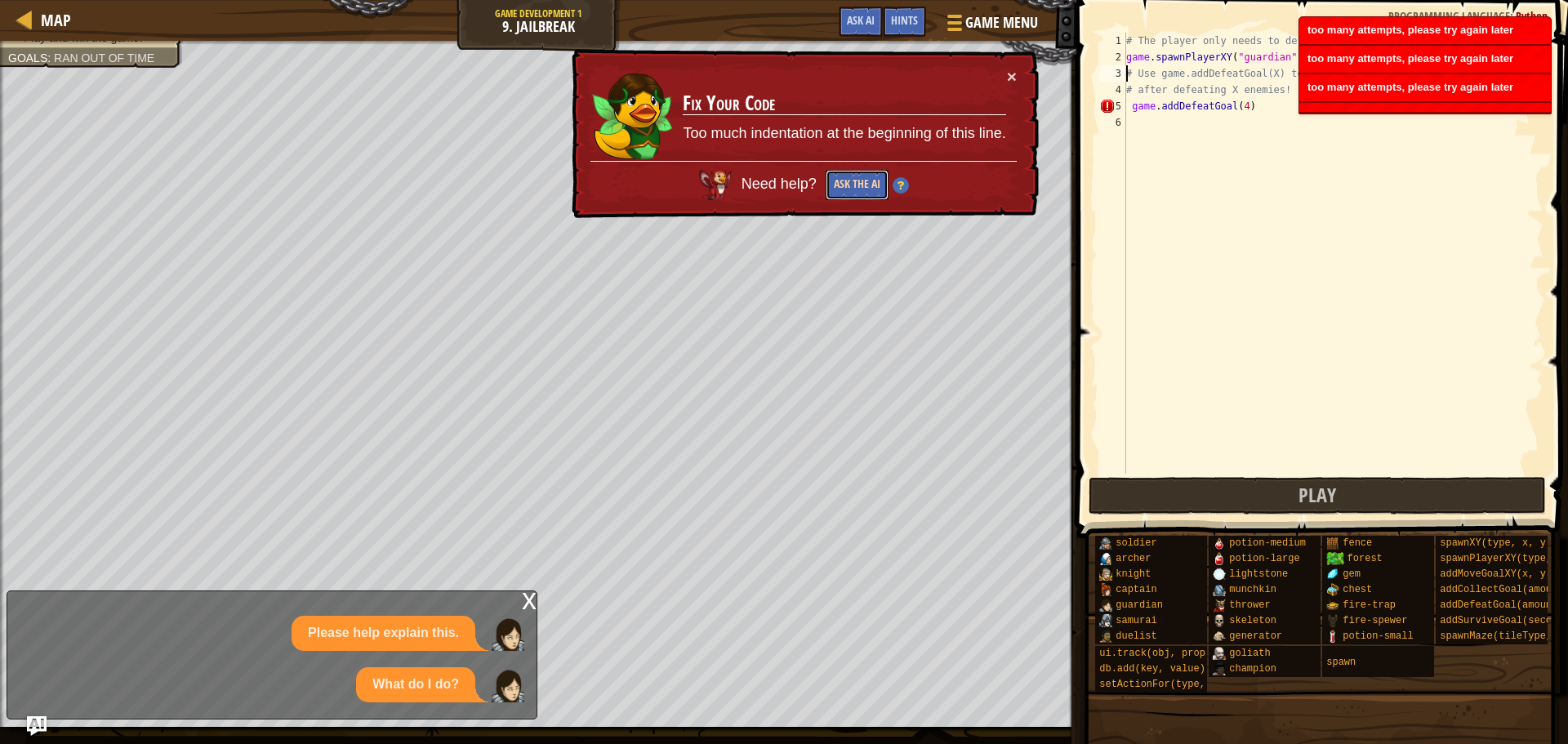
click at [843, 184] on button "Ask the AI" at bounding box center [856, 185] width 64 height 31
click at [843, 181] on button "Ask the AI" at bounding box center [858, 183] width 64 height 31
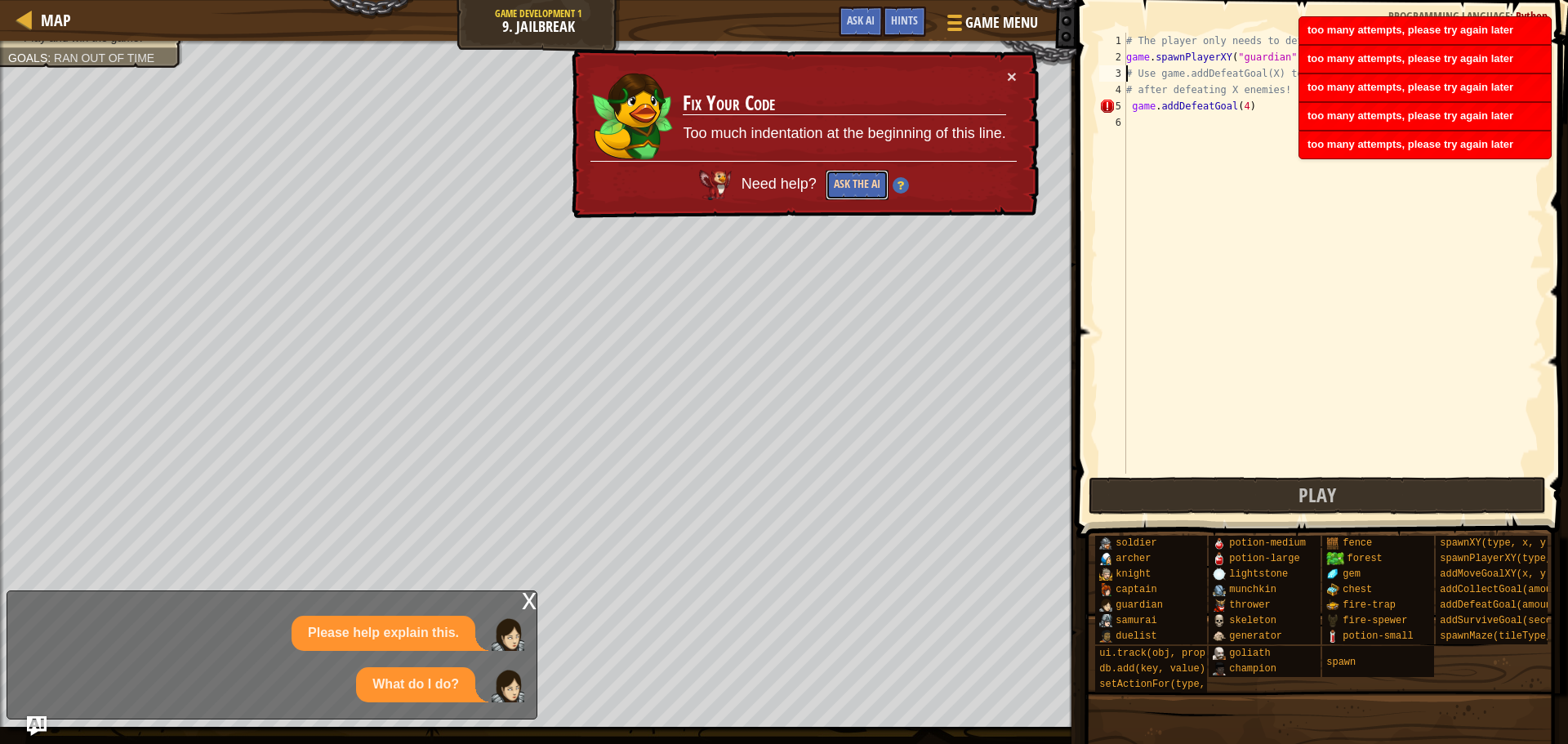
click at [843, 181] on button "Ask the AI" at bounding box center [856, 185] width 64 height 31
click at [843, 181] on button "Ask the AI" at bounding box center [858, 185] width 63 height 30
click at [843, 184] on button "Ask the AI" at bounding box center [857, 185] width 63 height 31
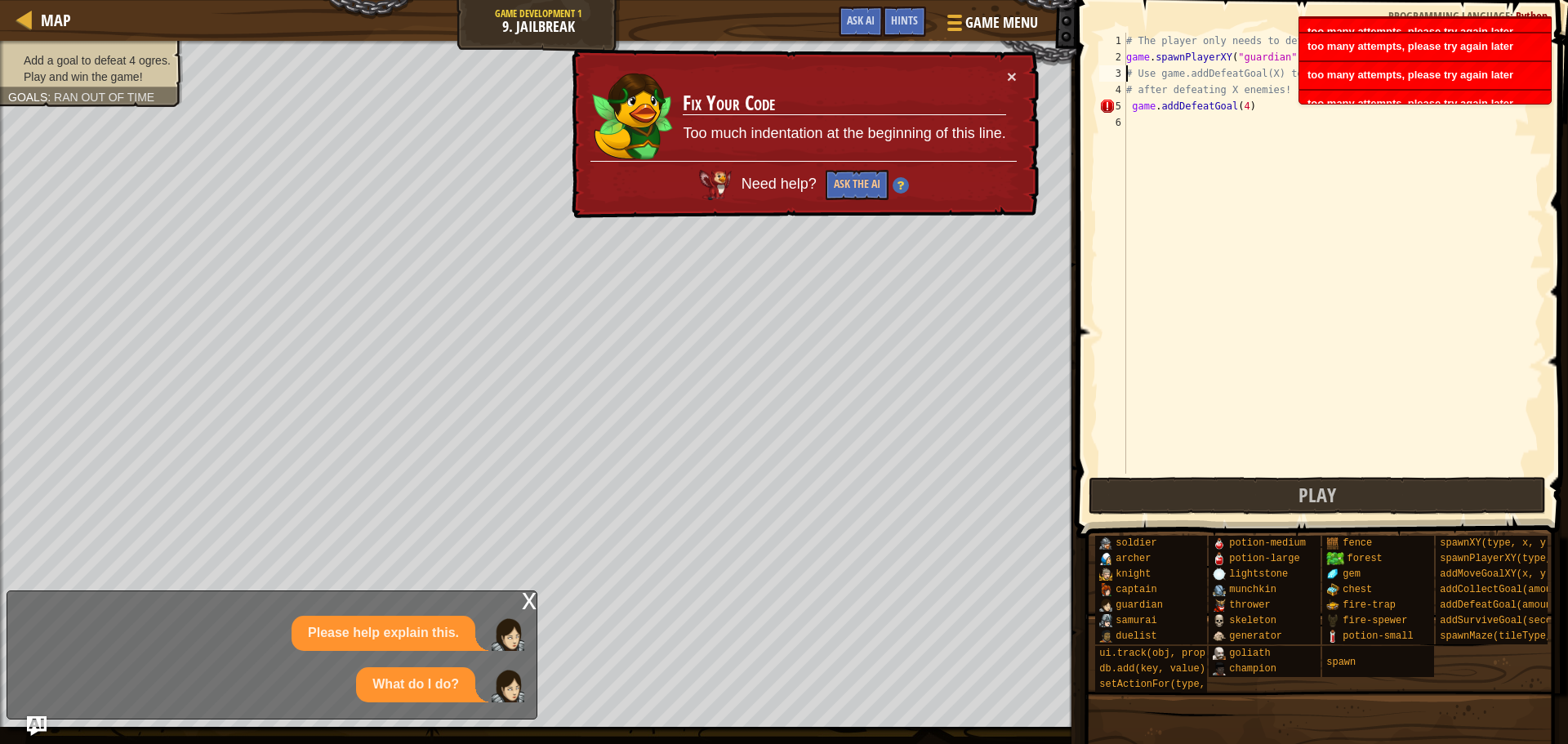
click at [116, 52] on ul "Add a goal to defeat 4 ogres. Play and win the game!" at bounding box center [92, 68] width 166 height 32
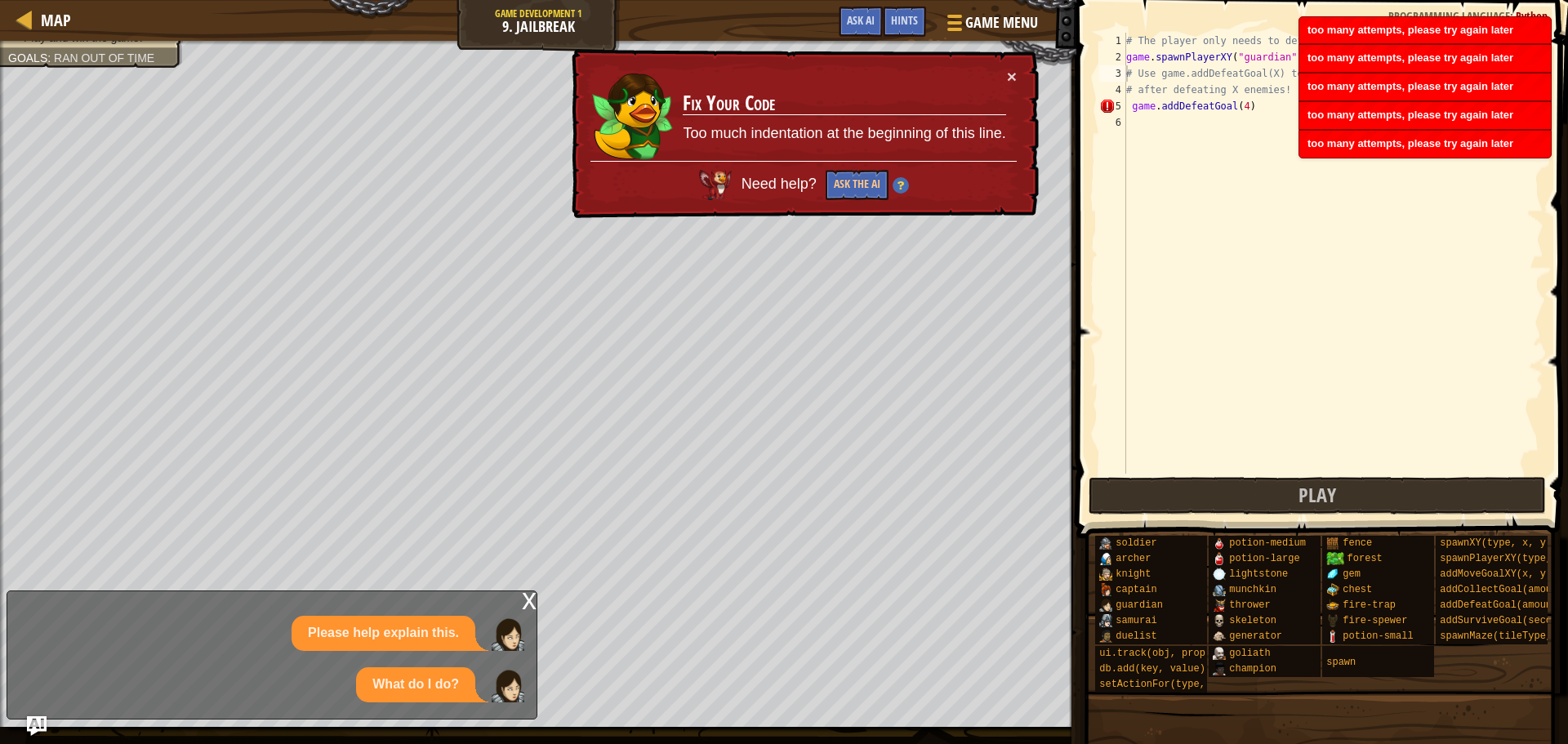
click at [1029, 67] on div "× Fix Your Code Too much indentation at the beginning of this line. Need help? …" at bounding box center [804, 133] width 471 height 170
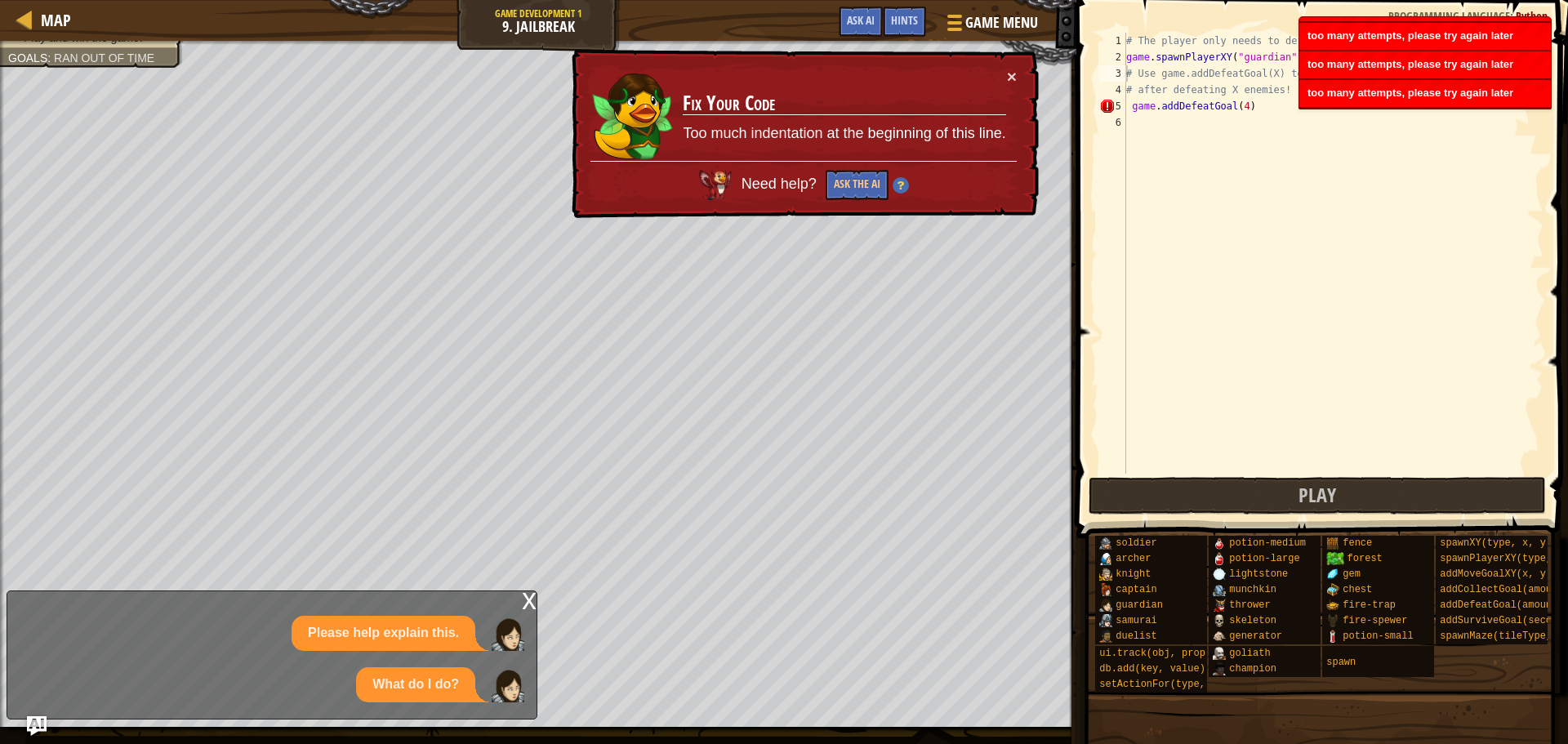
click at [1005, 76] on td "Fix Your Code Too much indentation at the beginning of this line." at bounding box center [844, 114] width 326 height 98
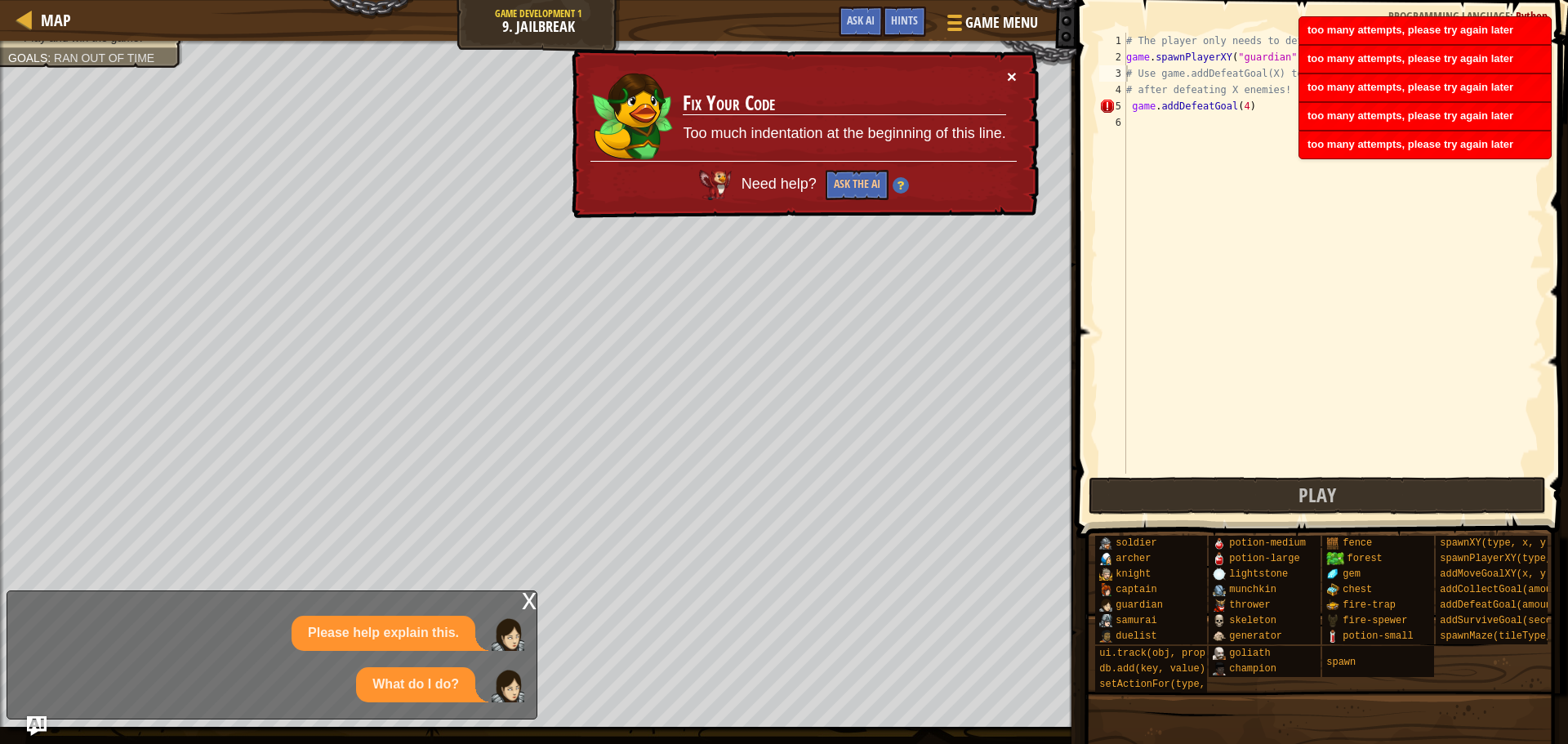
click at [1007, 76] on button "×" at bounding box center [1012, 76] width 10 height 17
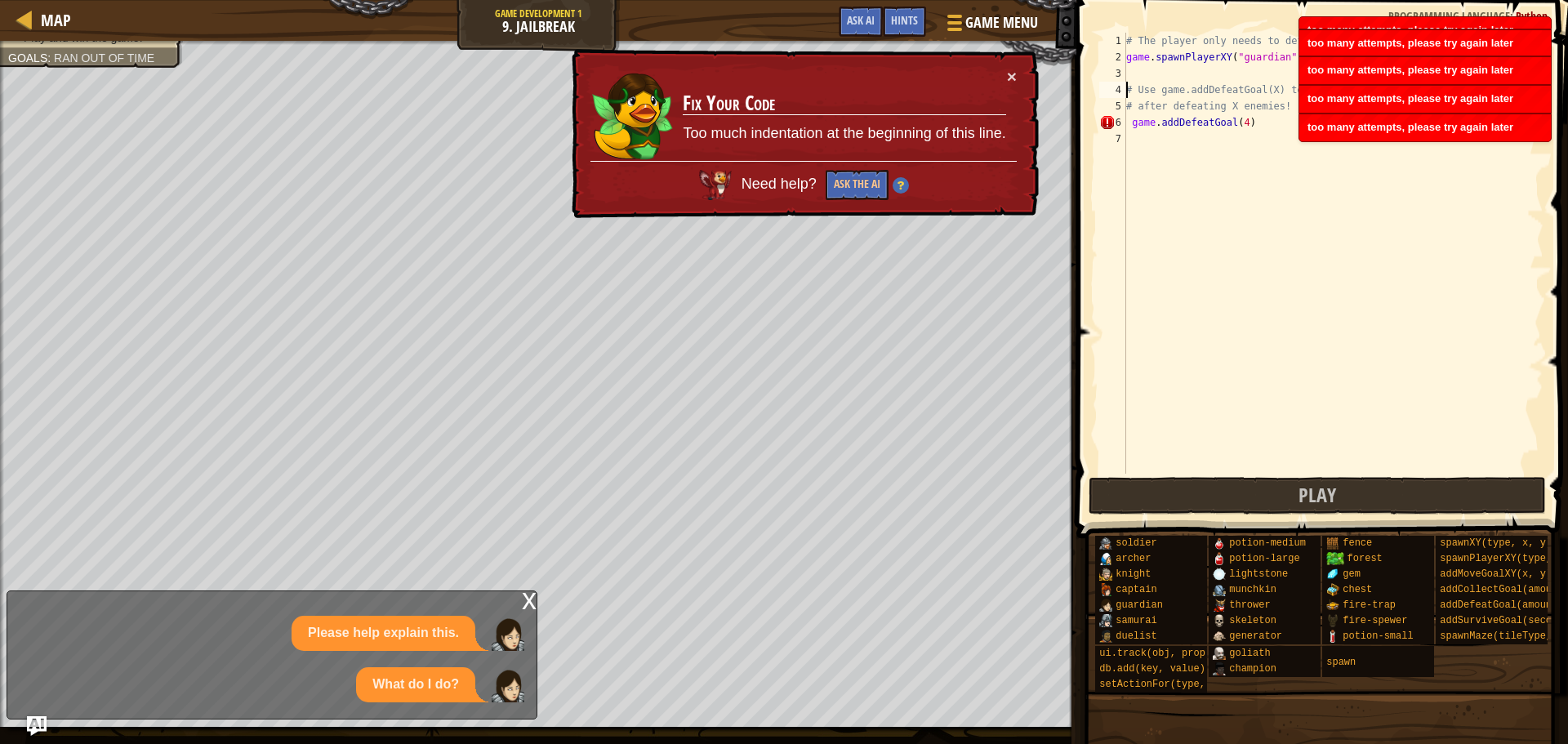
click at [1127, 135] on div "# The player only needs to defeat some of the enemies. game . spawnPlayerXY ( "…" at bounding box center [1333, 269] width 421 height 474
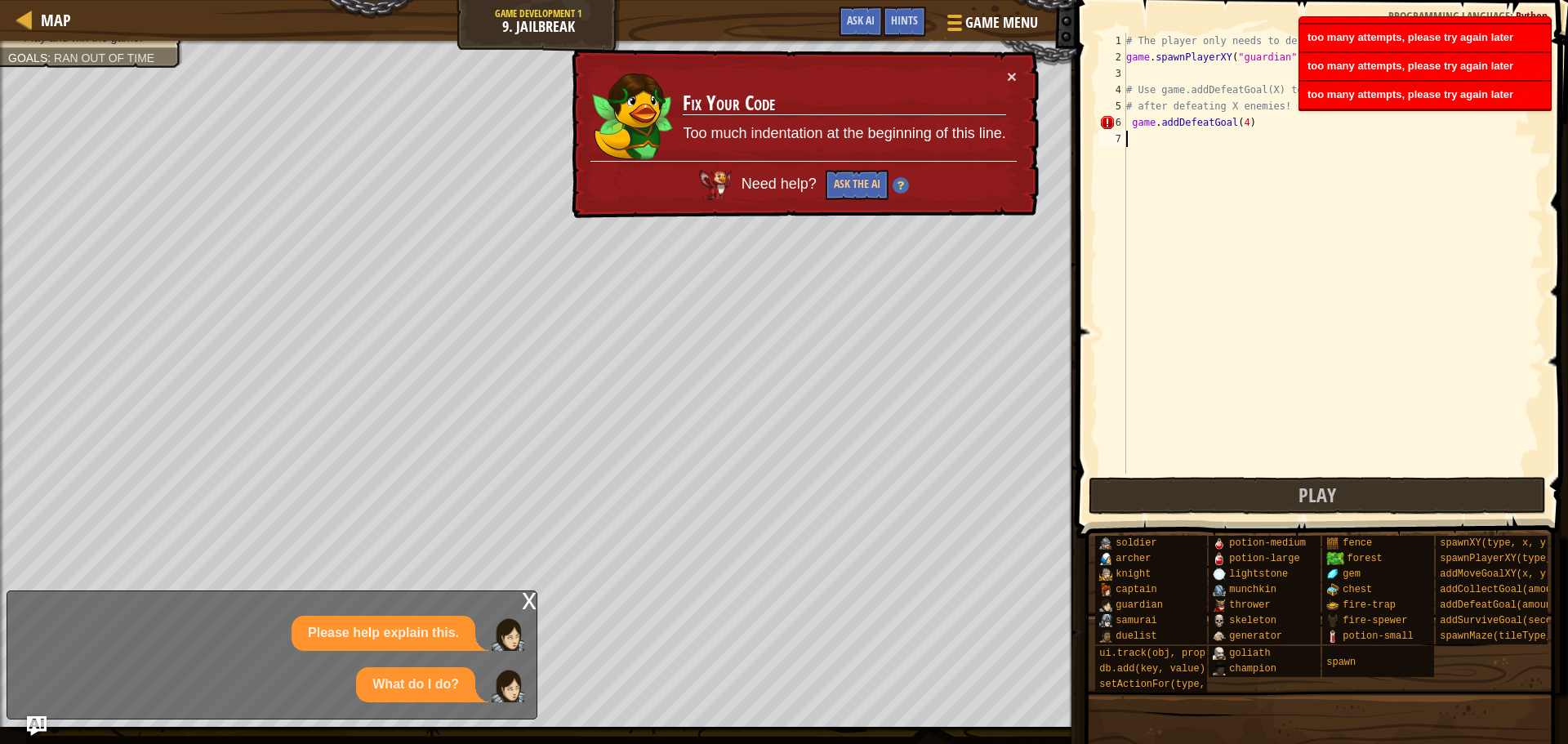
scroll to position [7, 0]
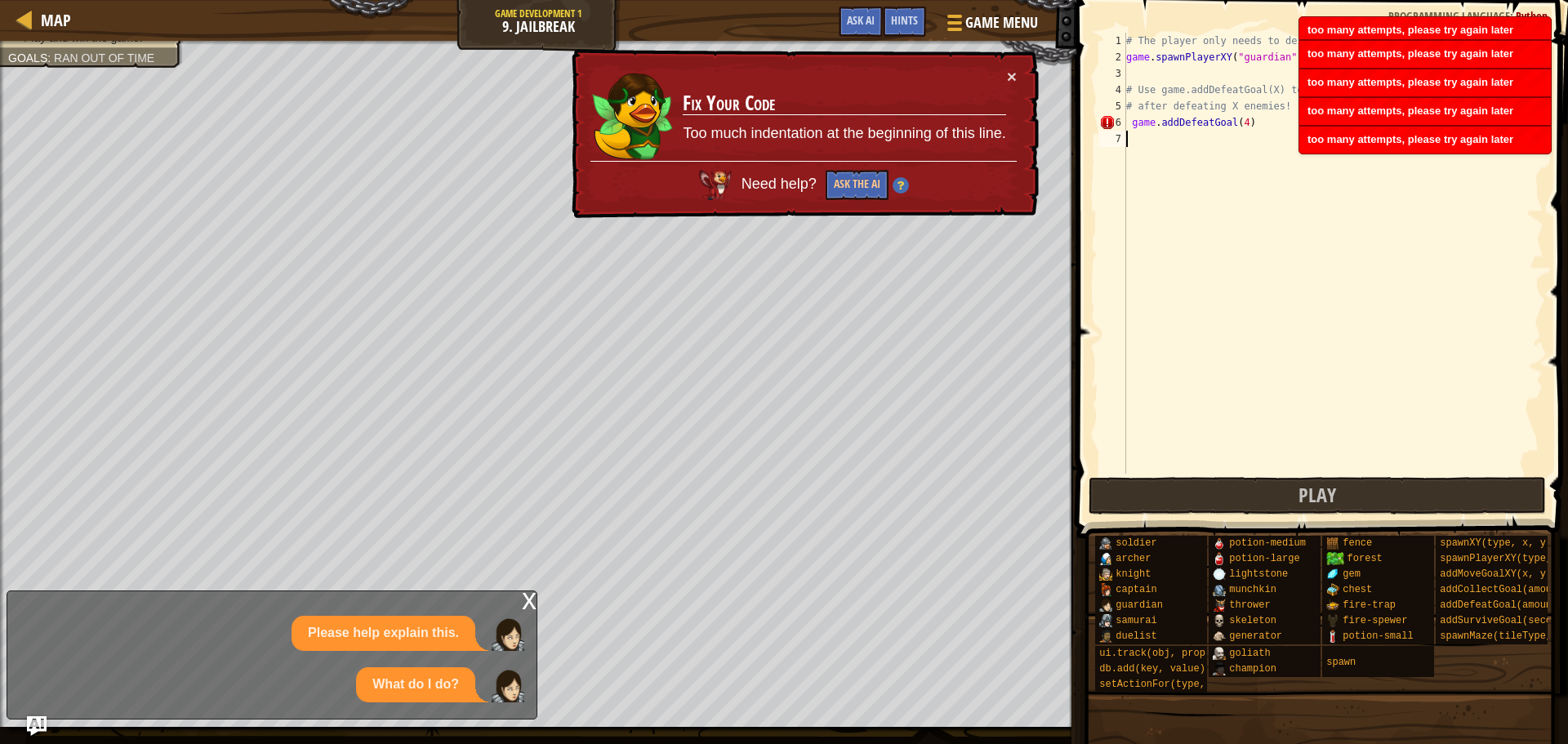
click at [1130, 123] on div "# The player only needs to defeat some of the enemies. game . spawnPlayerXY ( "…" at bounding box center [1333, 269] width 421 height 474
type textarea "game.addDefeatGoal(4)"
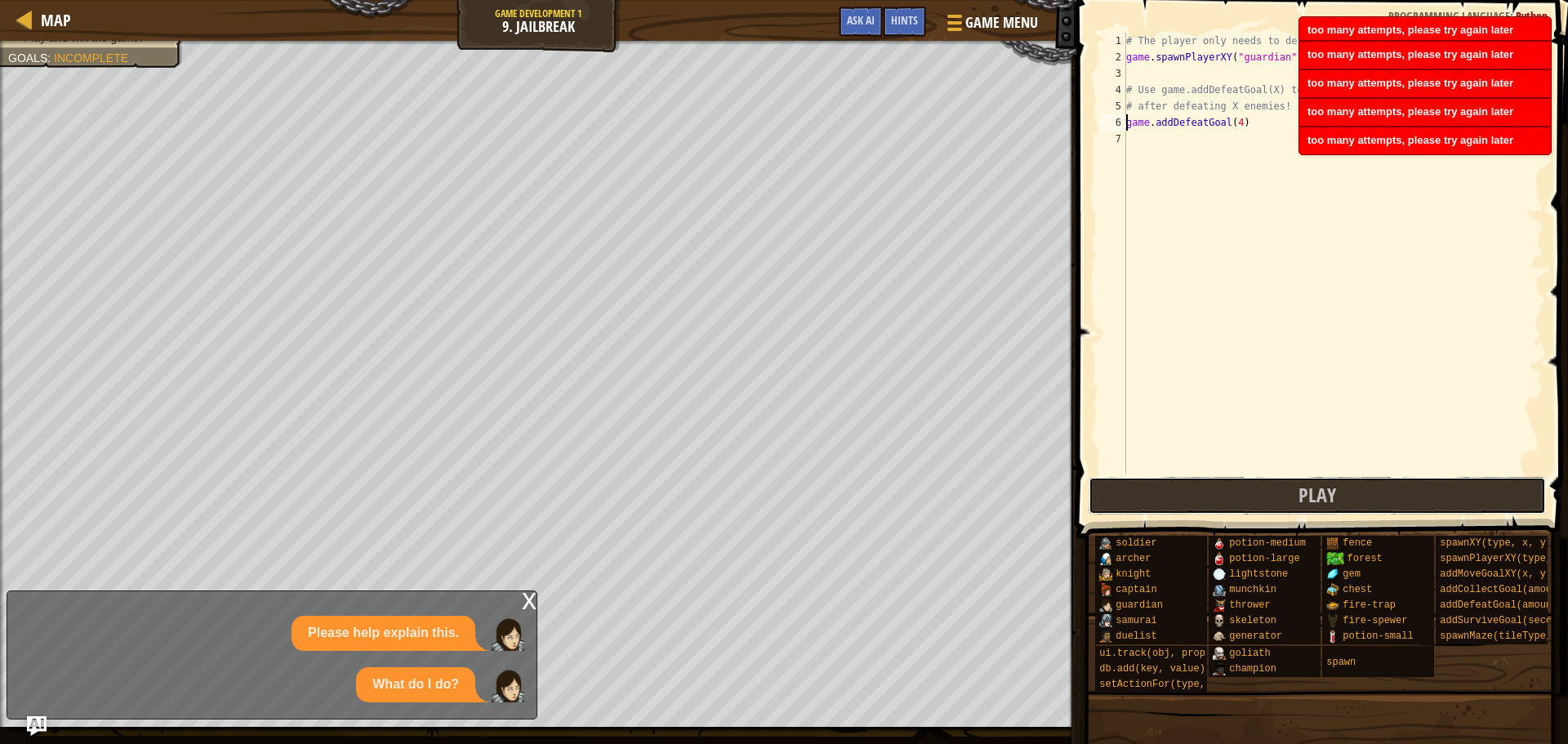
click at [1183, 494] on button "Play" at bounding box center [1318, 495] width 458 height 37
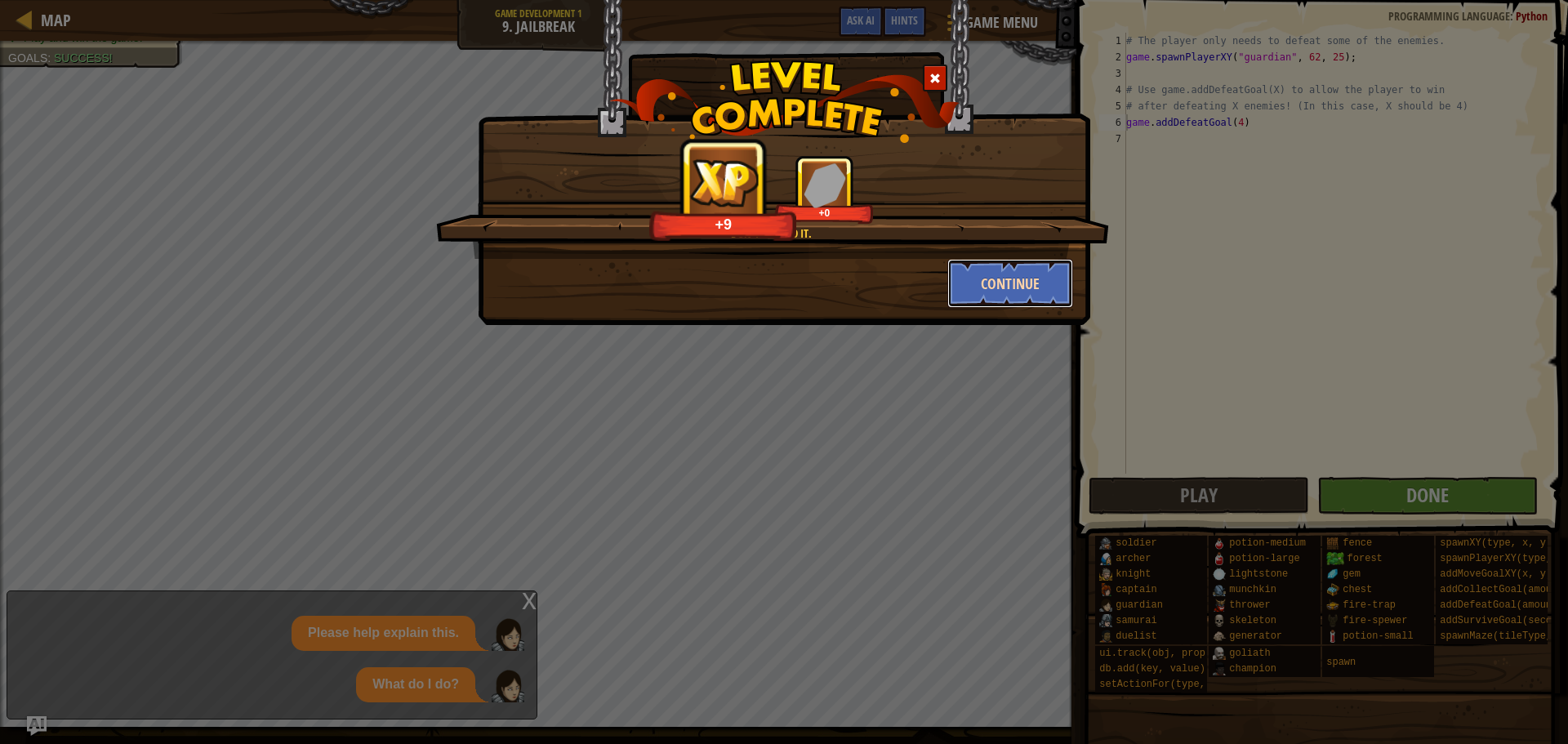
click at [1028, 290] on button "Continue" at bounding box center [1011, 283] width 126 height 49
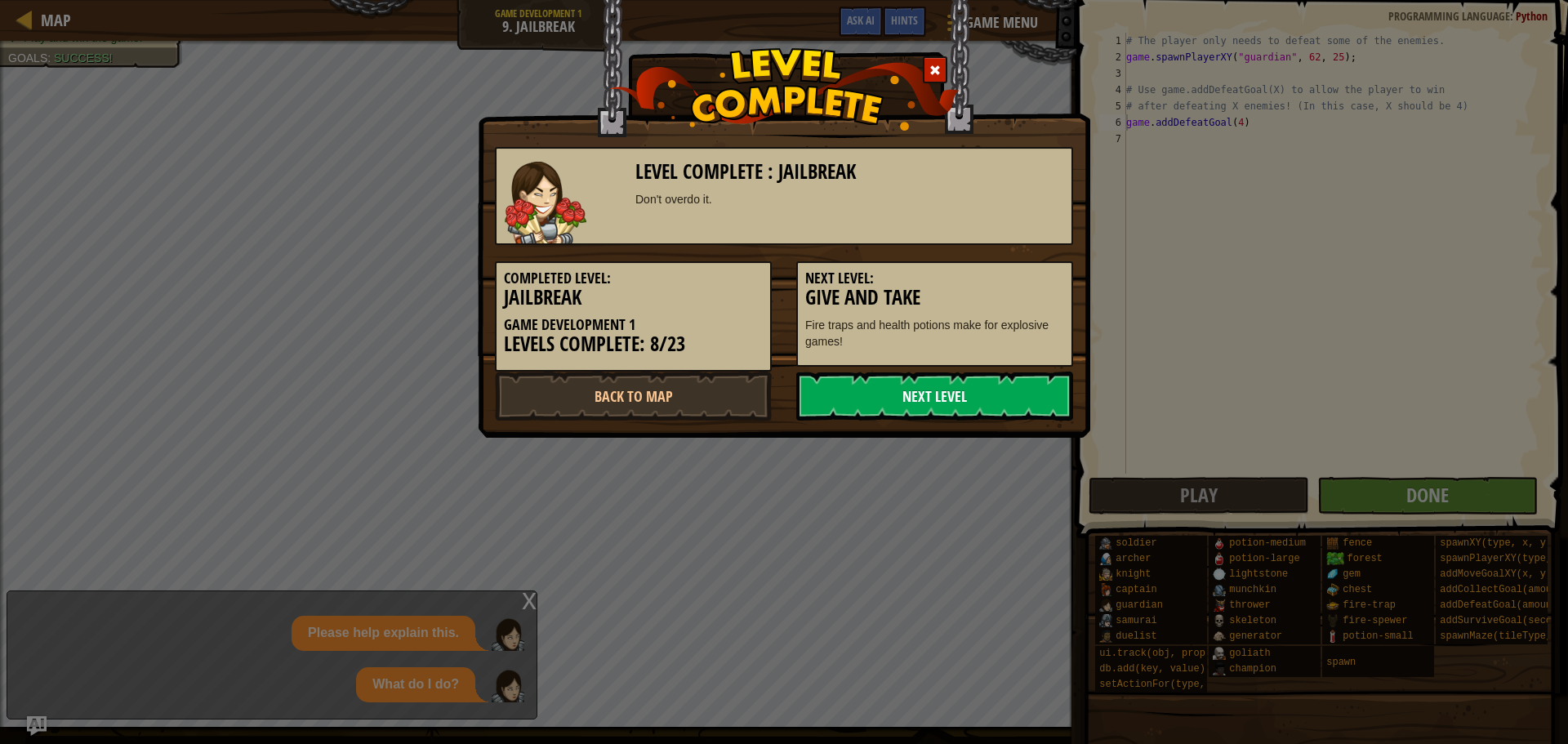
click at [994, 397] on link "Next Level" at bounding box center [934, 396] width 277 height 49
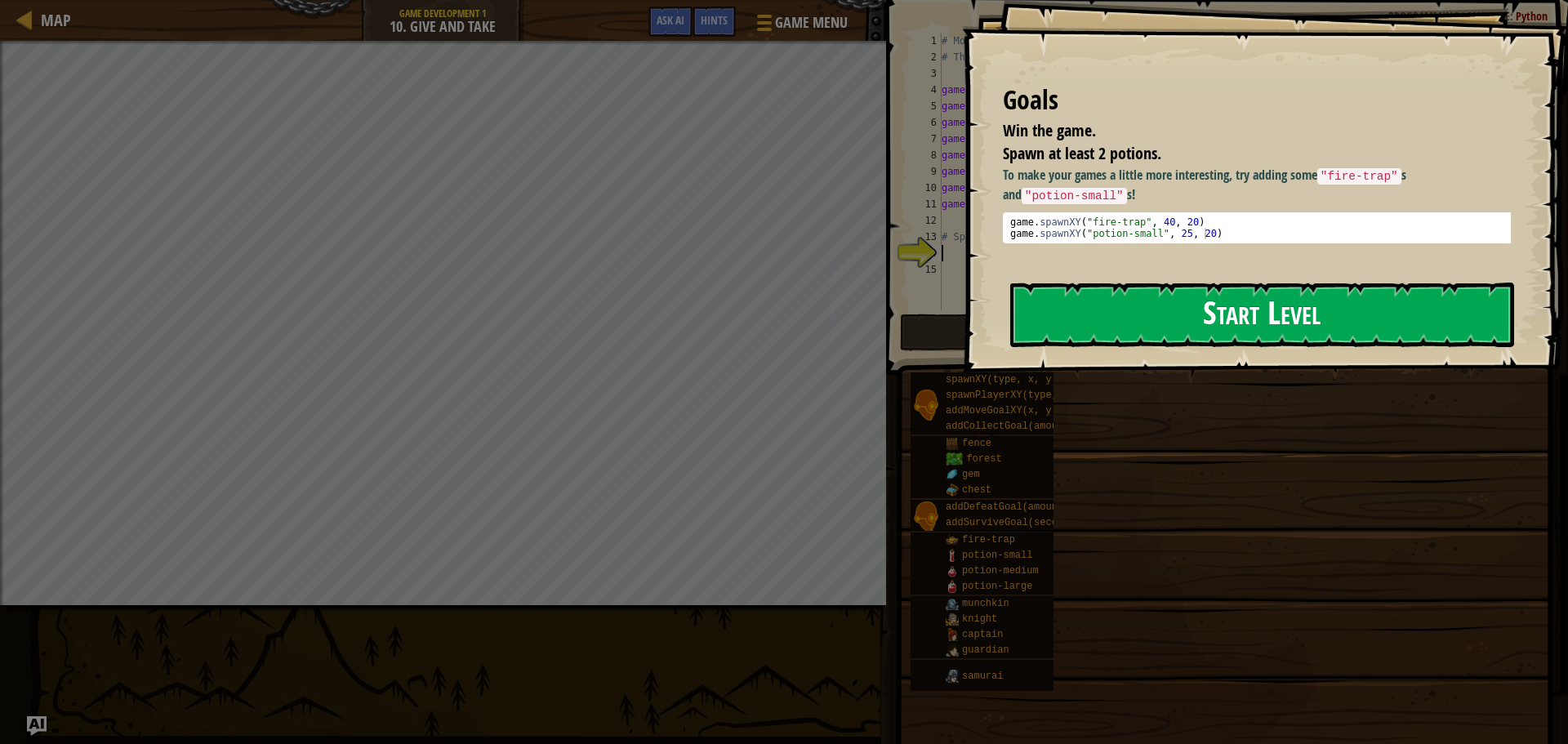
click at [1066, 333] on button "Start Level" at bounding box center [1263, 315] width 504 height 65
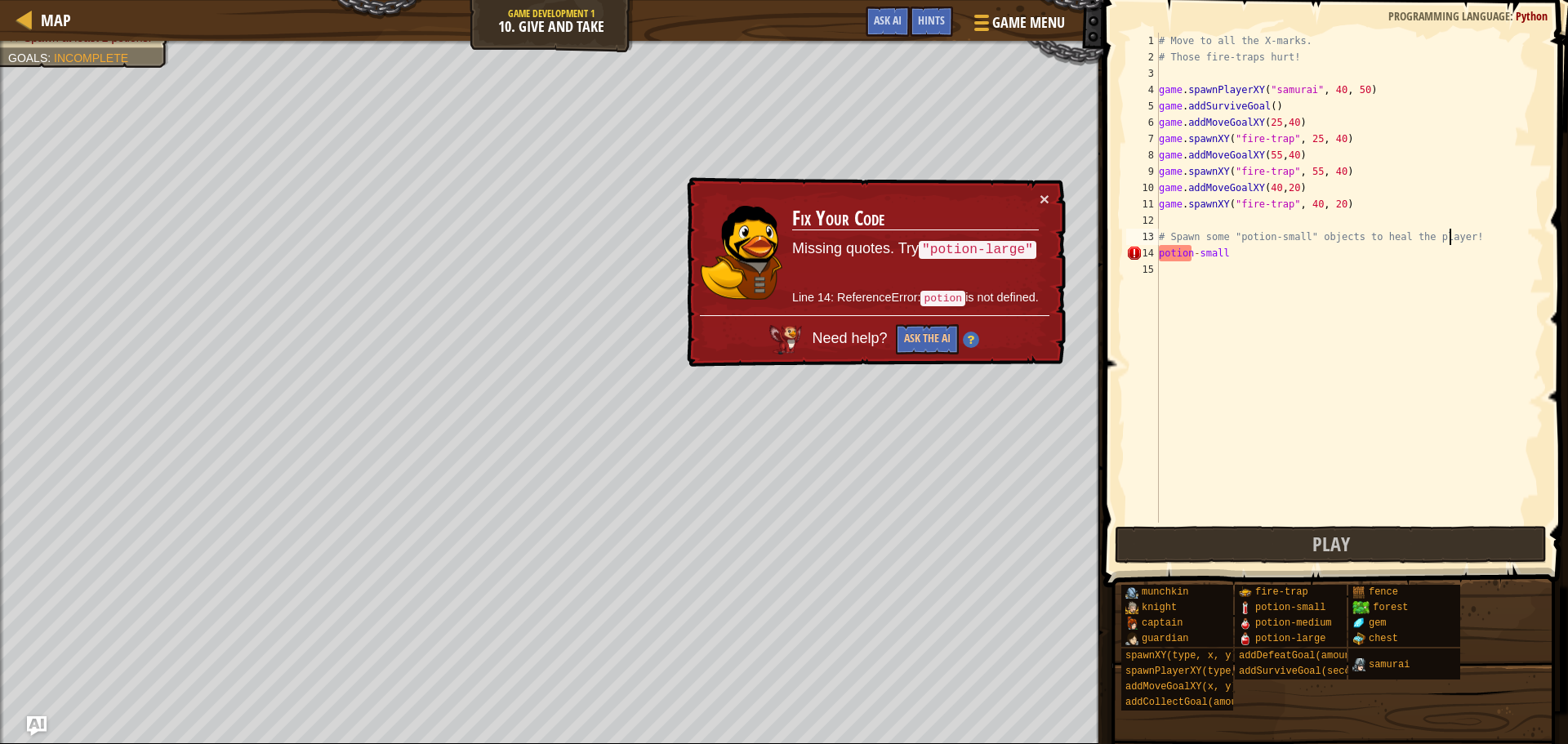
type textarea "potion-small"
type textarea ""potion-small"
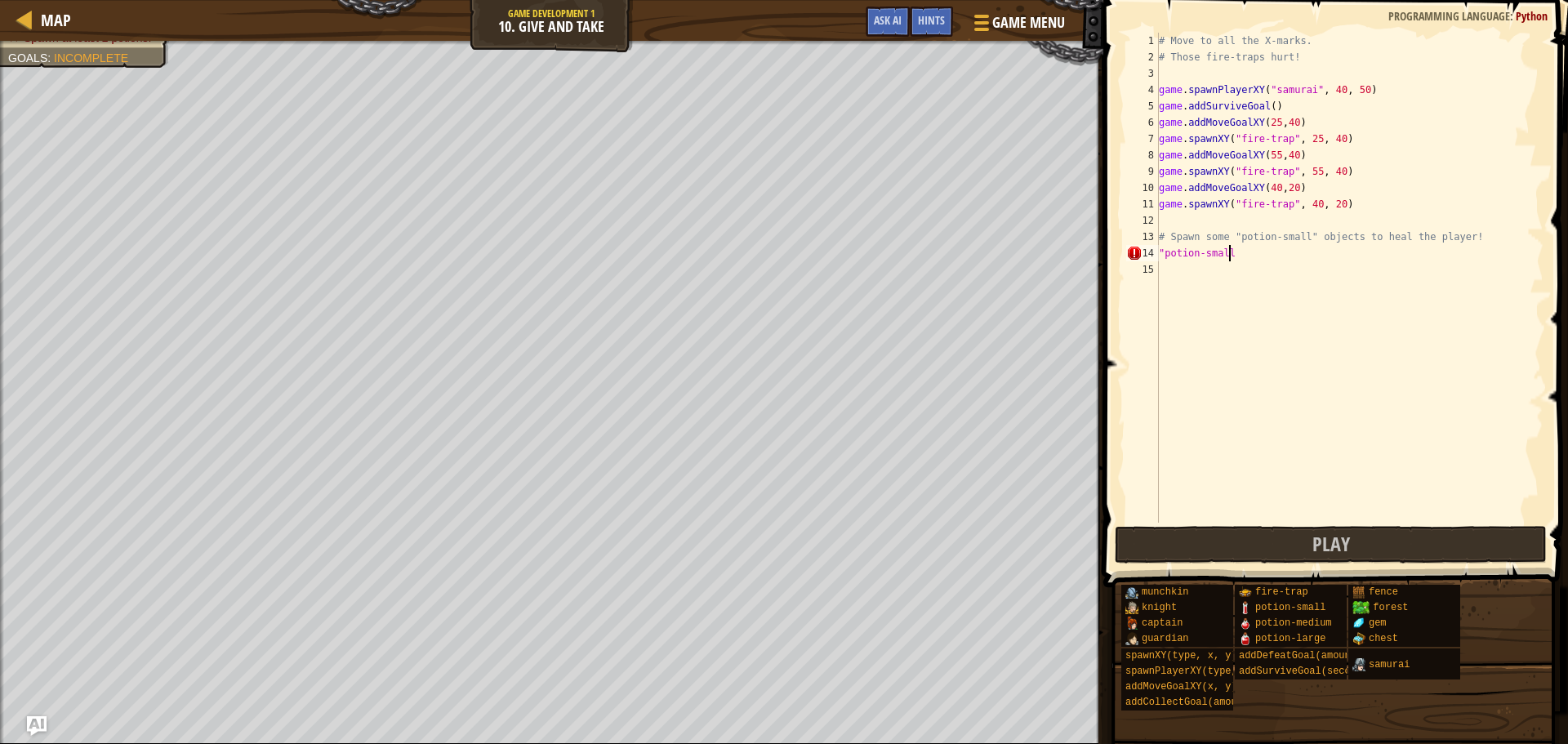
scroll to position [7, 5]
click at [1261, 539] on button "Play" at bounding box center [1330, 544] width 432 height 37
click at [1273, 122] on div "# Move to all the X-marks. # Those fire-traps hurt! game . spawnPlayerXY ( "sam…" at bounding box center [1350, 293] width 388 height 522
click at [1287, 119] on div "# Move to all the X-marks. # Those fire-traps hurt! game . spawnPlayerXY ( "sam…" at bounding box center [1350, 293] width 388 height 522
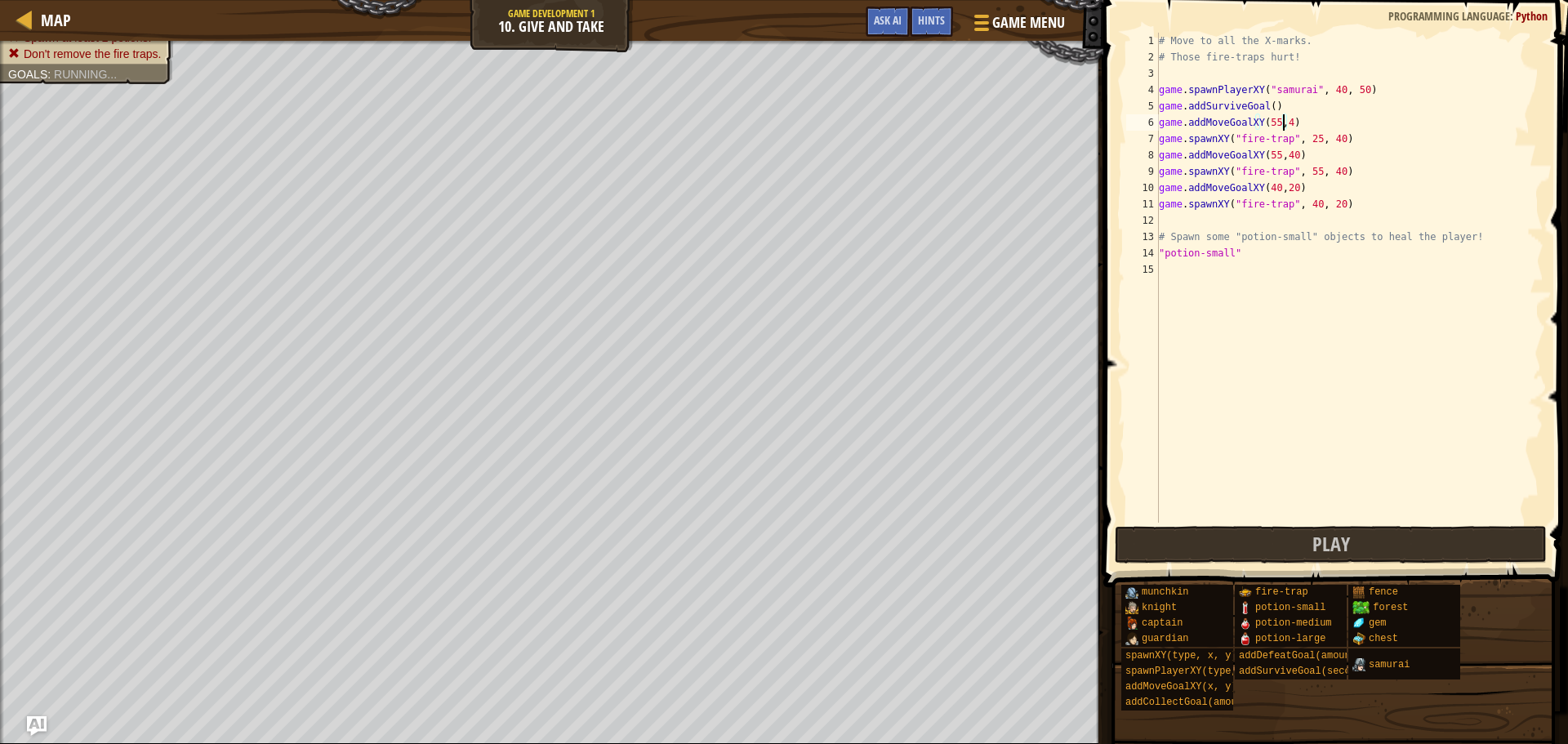
scroll to position [7, 10]
click at [1272, 154] on div "# Move to all the X-marks. # Those fire-traps hurt! game . spawnPlayerXY ( "sam…" at bounding box center [1350, 293] width 388 height 522
click at [1288, 152] on div "# Move to all the X-marks. # Those fire-traps hurt! game . spawnPlayerXY ( "sam…" at bounding box center [1350, 293] width 388 height 522
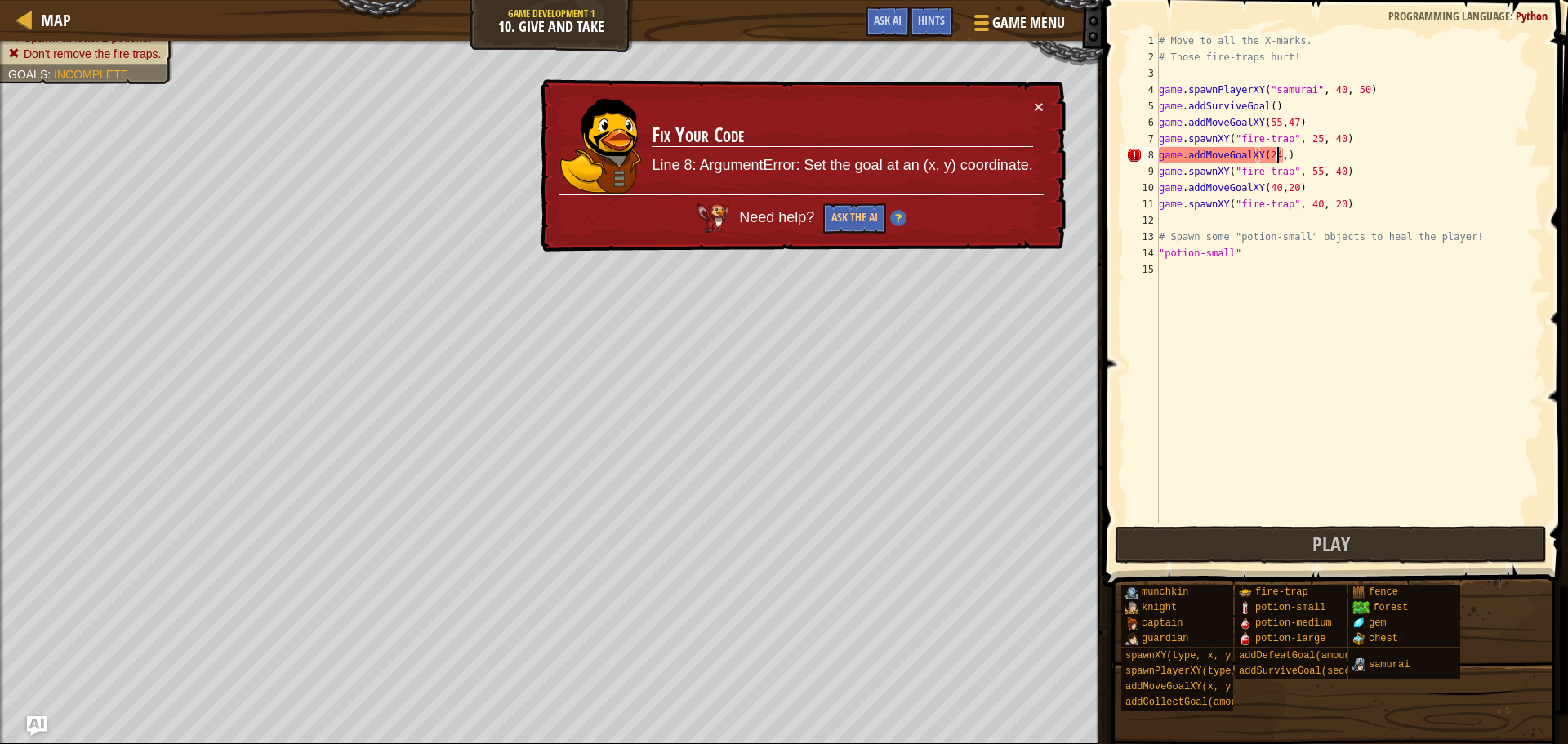
scroll to position [7, 10]
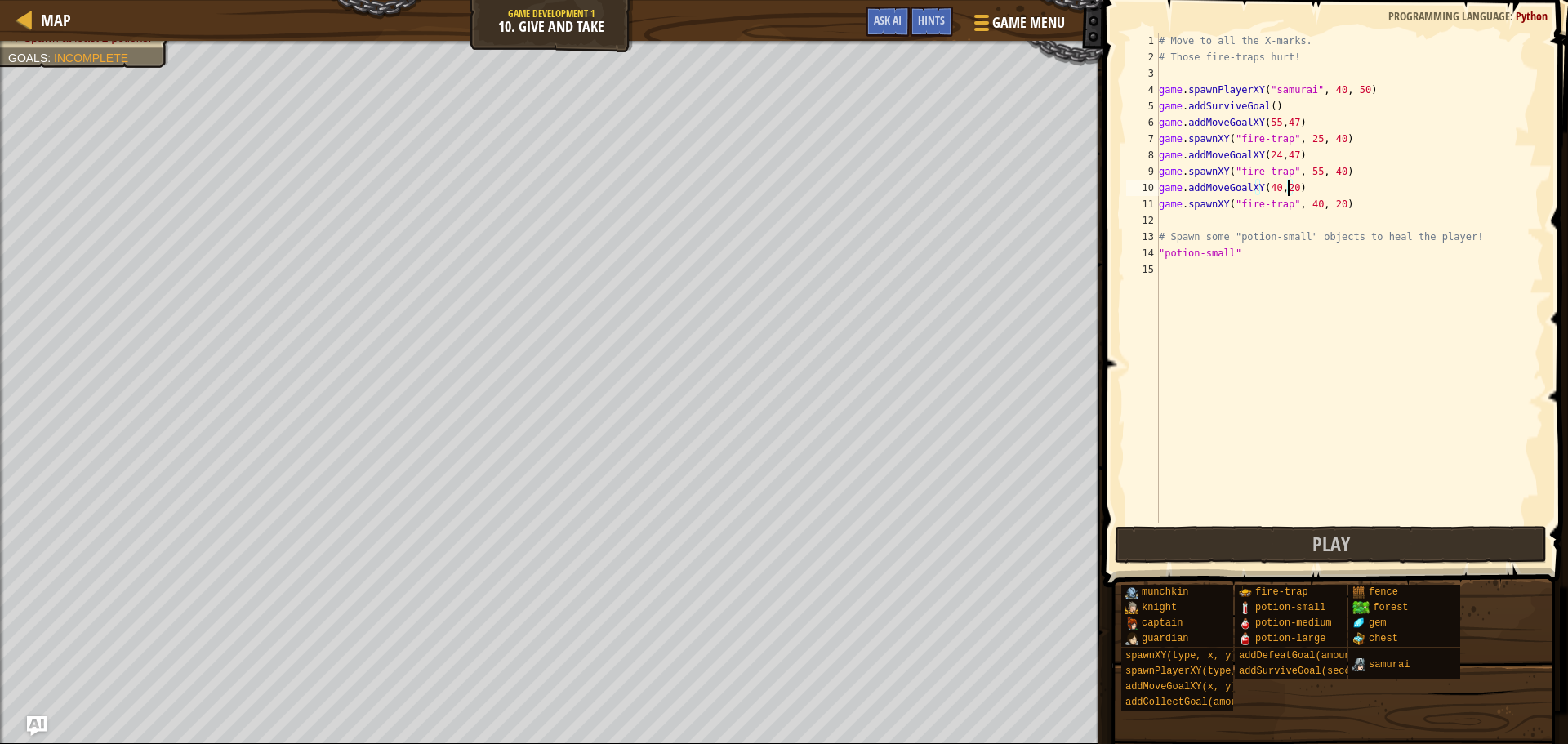
click at [1287, 189] on div "# Move to all the X-marks. # Those fire-traps hurt! game . spawnPlayerXY ( "sam…" at bounding box center [1350, 293] width 388 height 522
click at [1322, 534] on span "Play" at bounding box center [1331, 543] width 37 height 26
click at [1159, 252] on div "14" at bounding box center [1142, 254] width 32 height 17
click at [1160, 249] on div "# Move to all the X-marks. # Those fire-traps hurt! game . spawnPlayerXY ( "sam…" at bounding box center [1350, 293] width 388 height 522
type textarea ""potion-small""
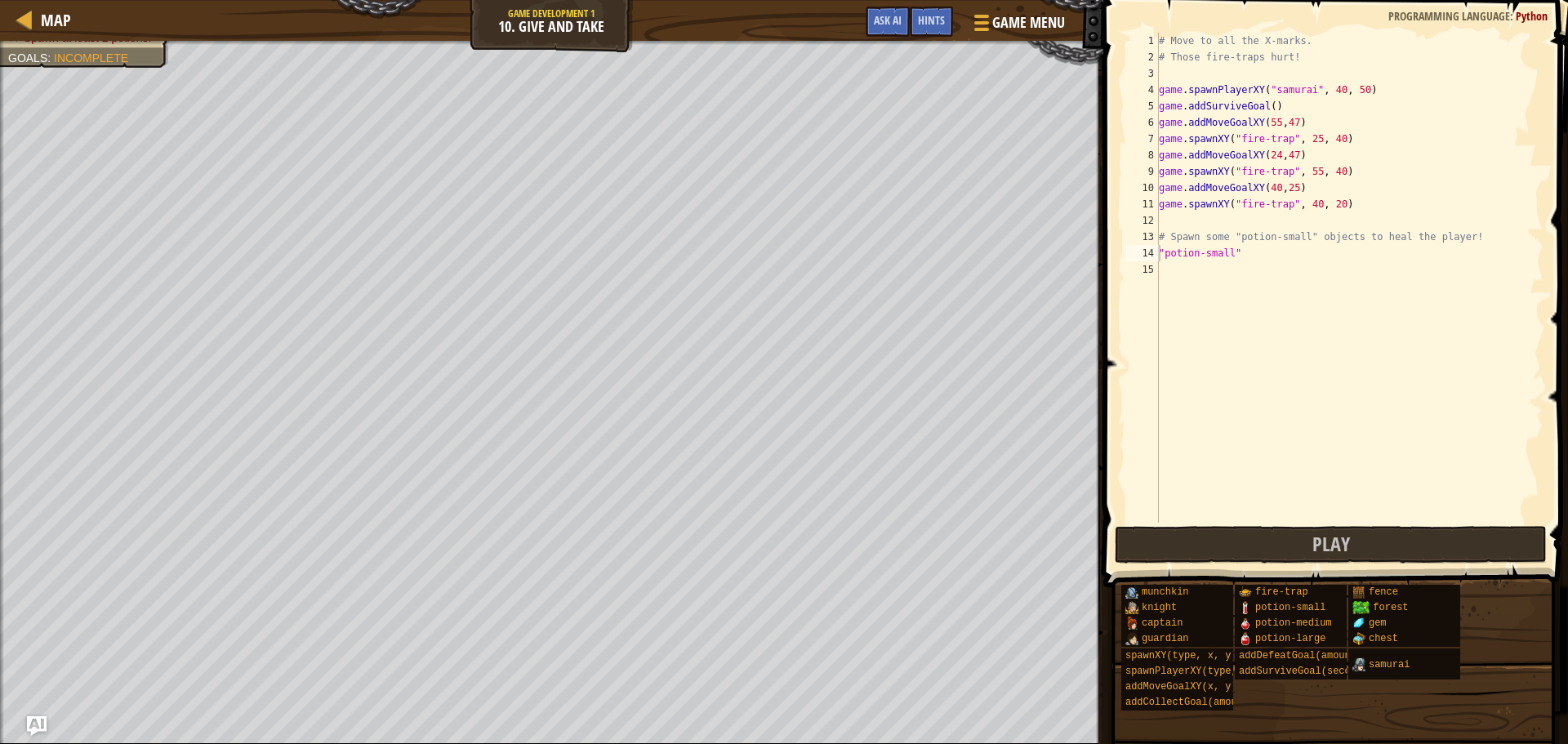
scroll to position [7, 0]
drag, startPoint x: 1253, startPoint y: 264, endPoint x: 1220, endPoint y: 261, distance: 33.1
click at [1155, 269] on div "1 2 3 4 5 6 7 8 9 10 11 12 13 14 15 # Move to all the X-marks. # Those fire-tra…" at bounding box center [1333, 277] width 421 height 490
drag, startPoint x: 1229, startPoint y: 259, endPoint x: 1150, endPoint y: 252, distance: 79.3
click at [1150, 252] on div "1 2 3 4 5 6 7 8 9 10 11 12 13 14 15 # Move to all the X-marks. # Those fire-tra…" at bounding box center [1333, 277] width 421 height 490
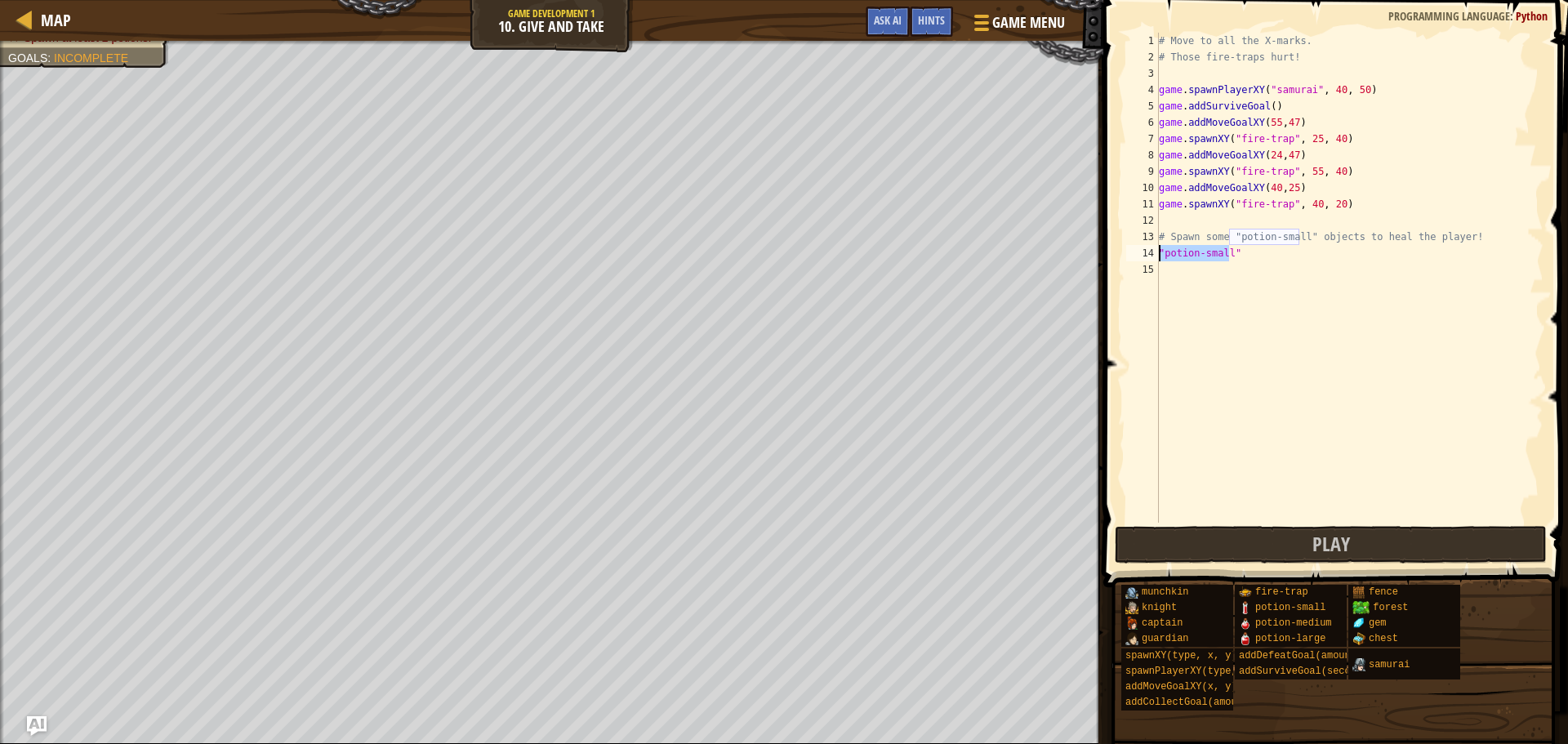
type textarea """
click at [1234, 264] on div "# Move to all the X-marks. # Those fire-traps hurt! game . spawnPlayerXY ( "sam…" at bounding box center [1350, 293] width 388 height 522
click at [1229, 248] on div "# Move to all the X-marks. # Those fire-traps hurt! game . spawnPlayerXY ( "sam…" at bounding box center [1350, 293] width 388 height 522
type textarea """
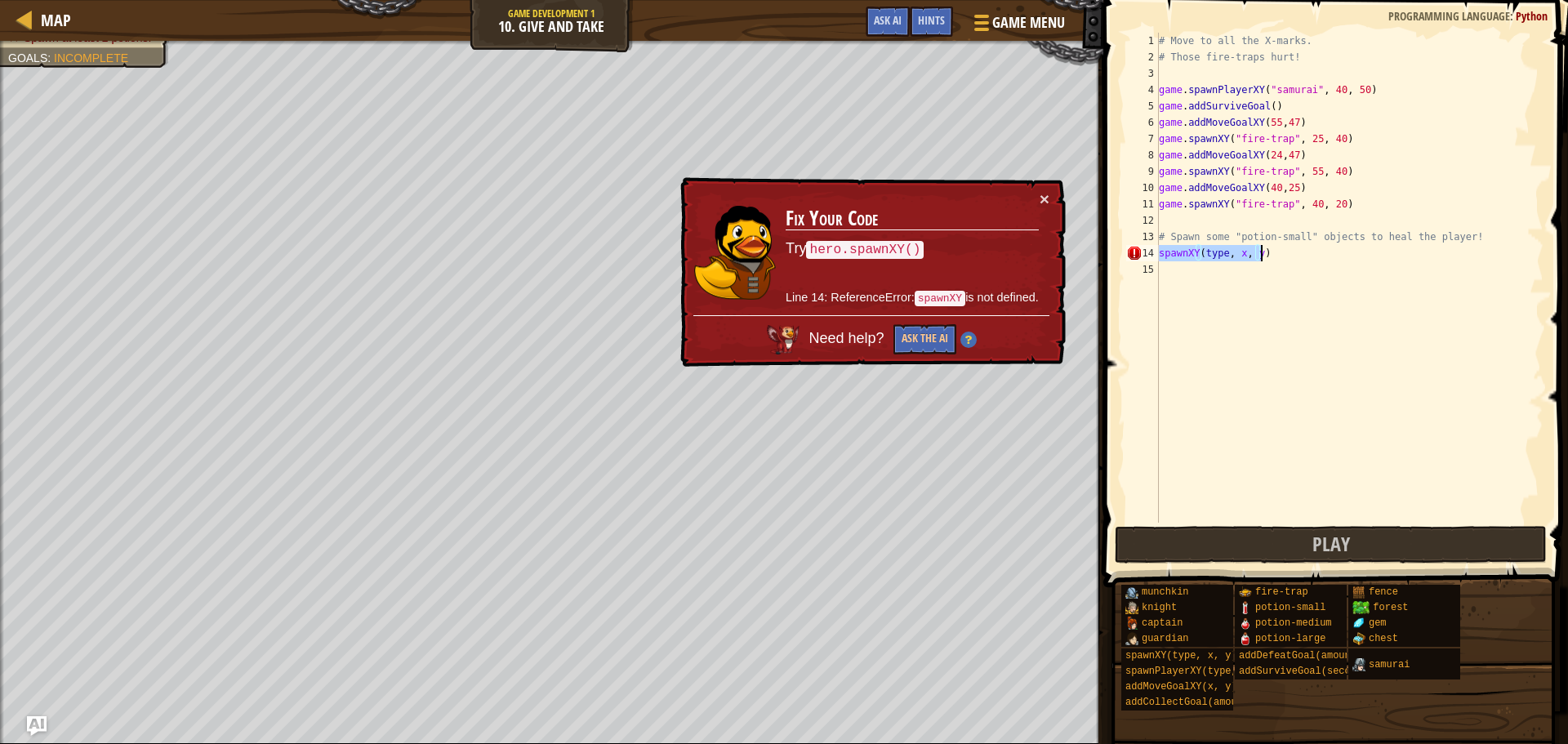
click at [1226, 250] on div "# Move to all the X-marks. # Those fire-traps hurt! game . spawnPlayerXY ( "sam…" at bounding box center [1350, 277] width 388 height 490
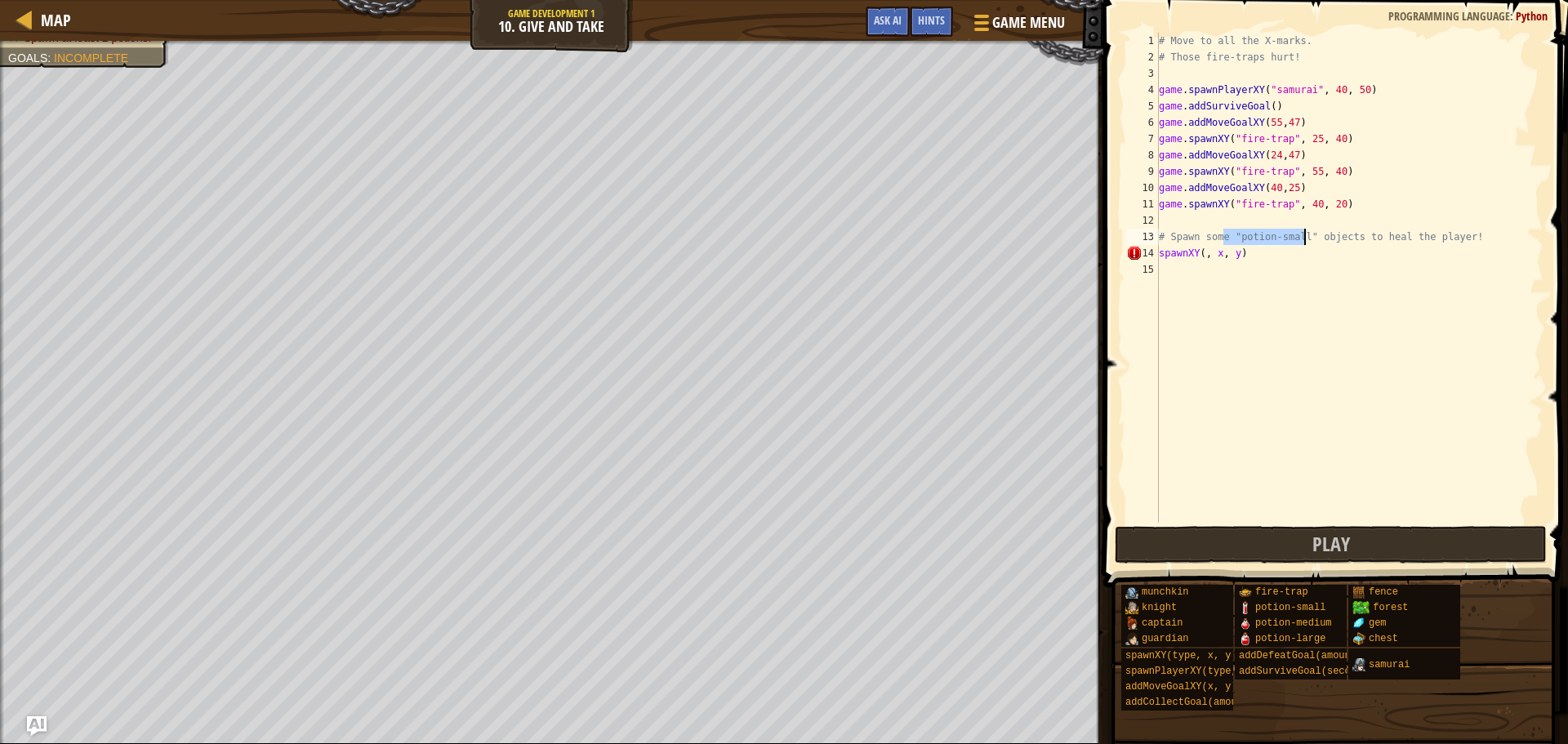
drag, startPoint x: 1221, startPoint y: 234, endPoint x: 1305, endPoint y: 229, distance: 84.1
click at [1305, 229] on div "# Move to all the X-marks. # Those fire-traps hurt! game . spawnPlayerXY ( "sam…" at bounding box center [1350, 293] width 388 height 522
paste textarea "game.addDefeatGoal(X)"
type textarea "# Spawn some objects to heal the player!"
click at [995, 22] on span "Game Menu" at bounding box center [1028, 22] width 76 height 22
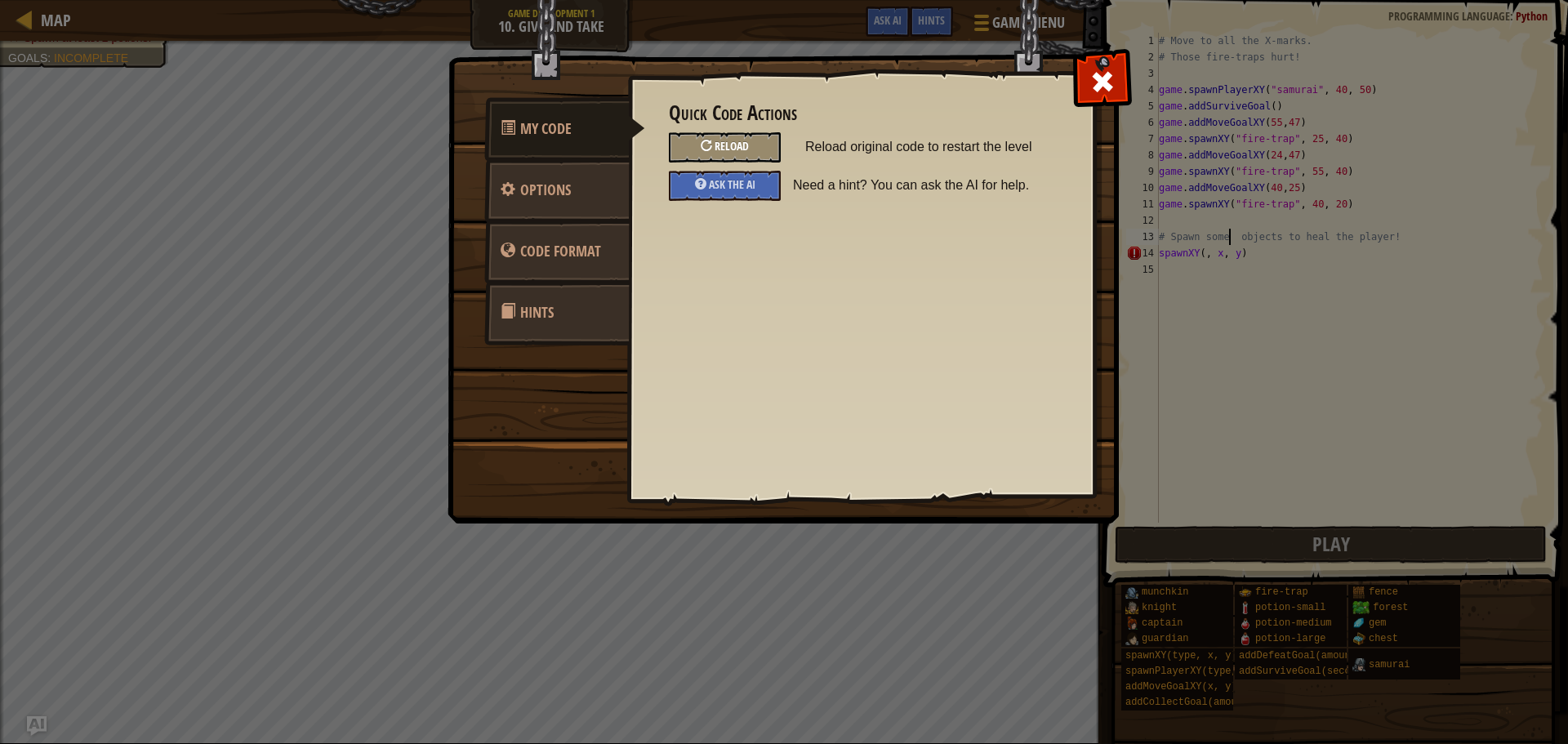
click at [722, 138] on div "Reload" at bounding box center [725, 147] width 112 height 30
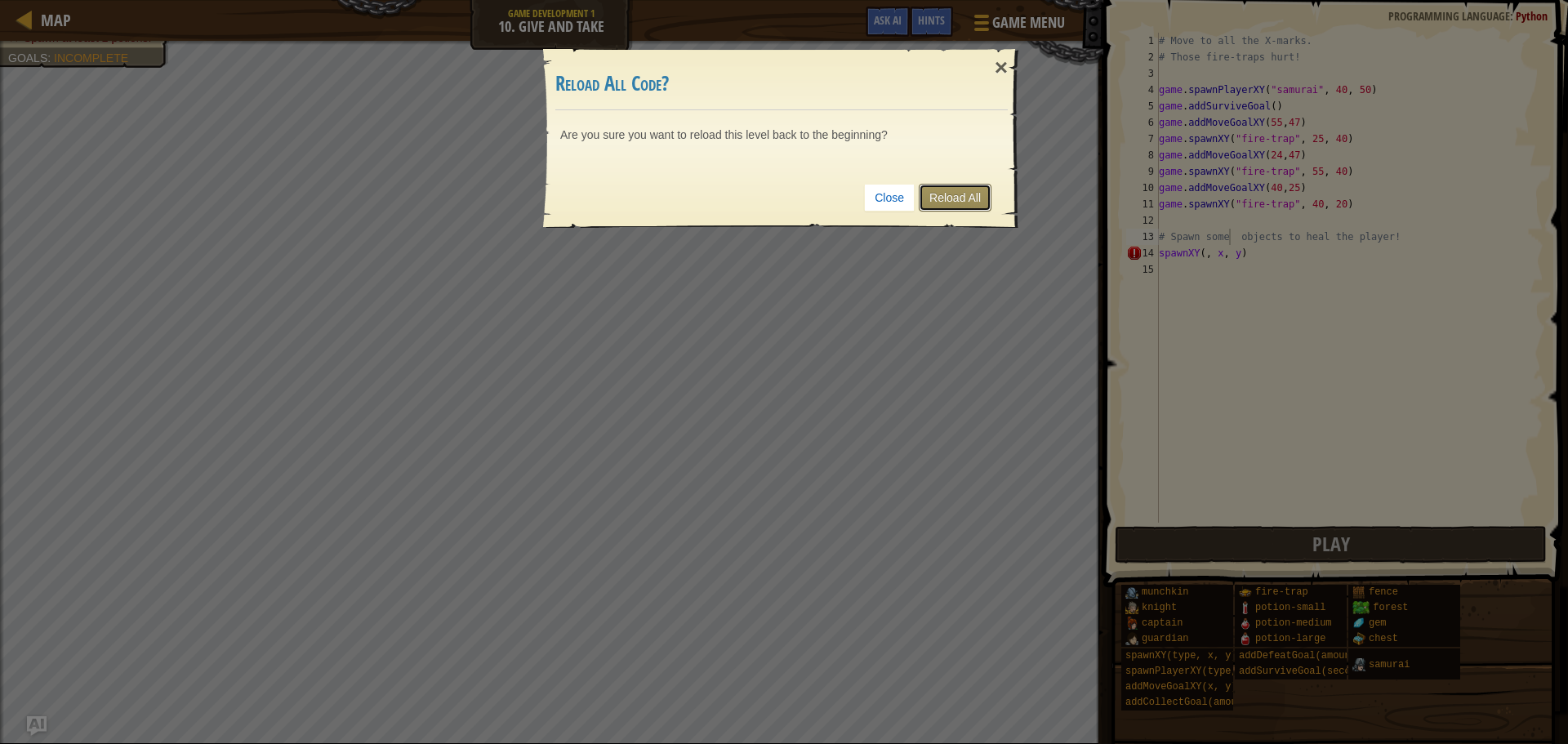
click at [961, 203] on link "Reload All" at bounding box center [955, 197] width 72 height 27
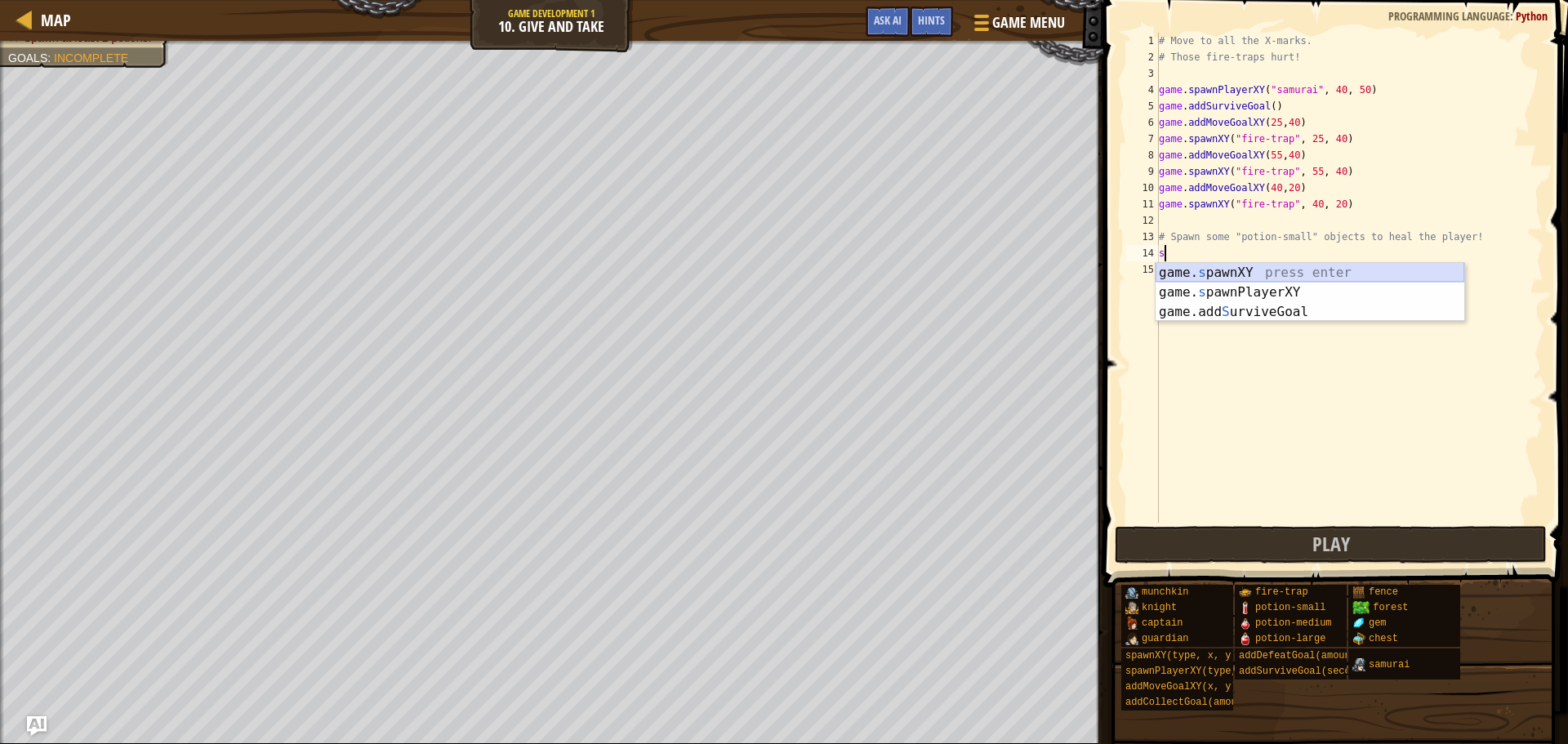
click at [1220, 276] on div "game. s pawnXY press enter game. s pawnPlayerXY press enter game.add S urviveGo…" at bounding box center [1310, 312] width 309 height 98
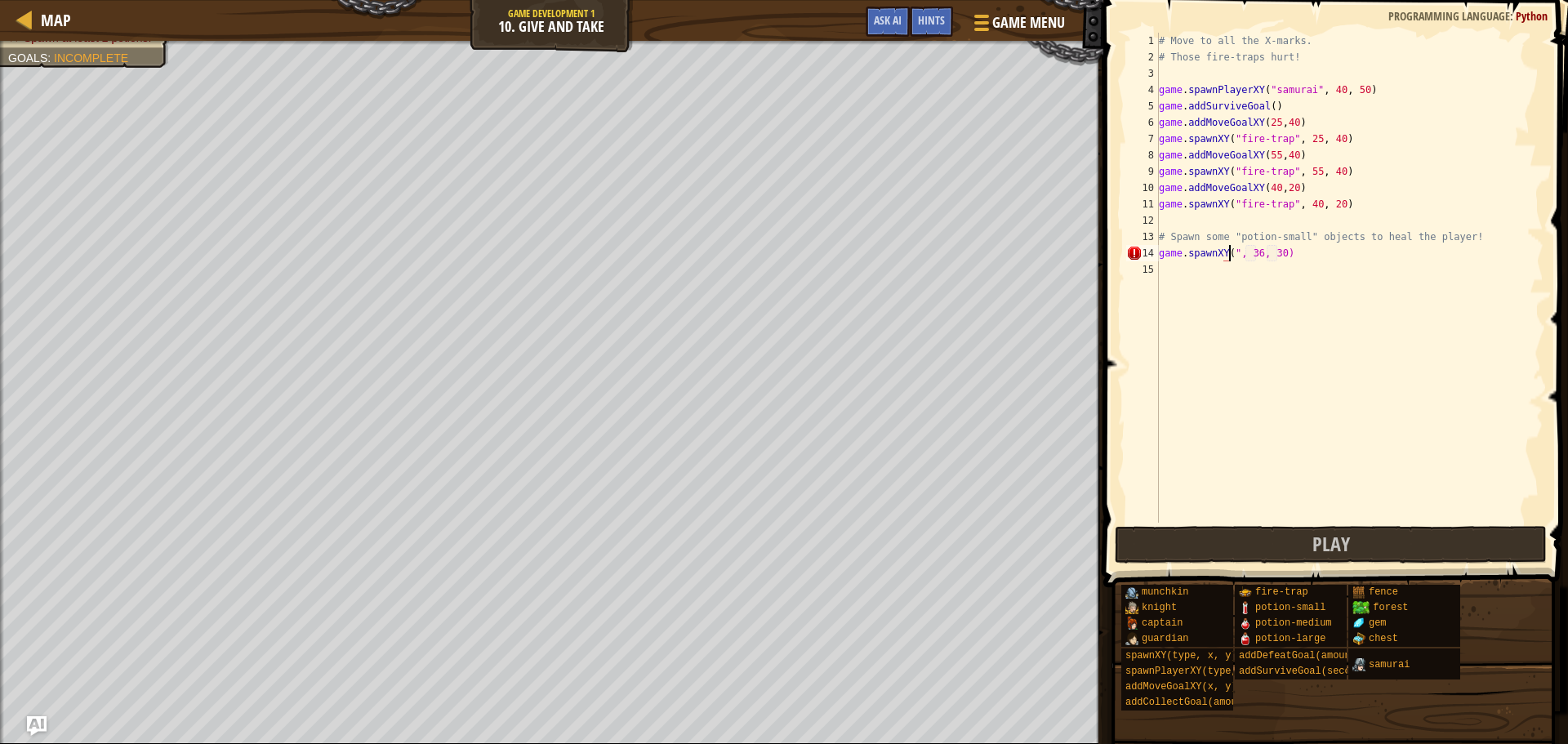
scroll to position [7, 6]
click at [1257, 542] on button "Play" at bounding box center [1330, 544] width 432 height 37
click at [1288, 122] on div "# Move to all the X-marks. # Those fire-traps hurt! game . spawnPlayerXY ( "sam…" at bounding box center [1350, 293] width 388 height 522
click at [1288, 158] on div "# Move to all the X-marks. # Those fire-traps hurt! game . spawnPlayerXY ( "sam…" at bounding box center [1350, 293] width 388 height 522
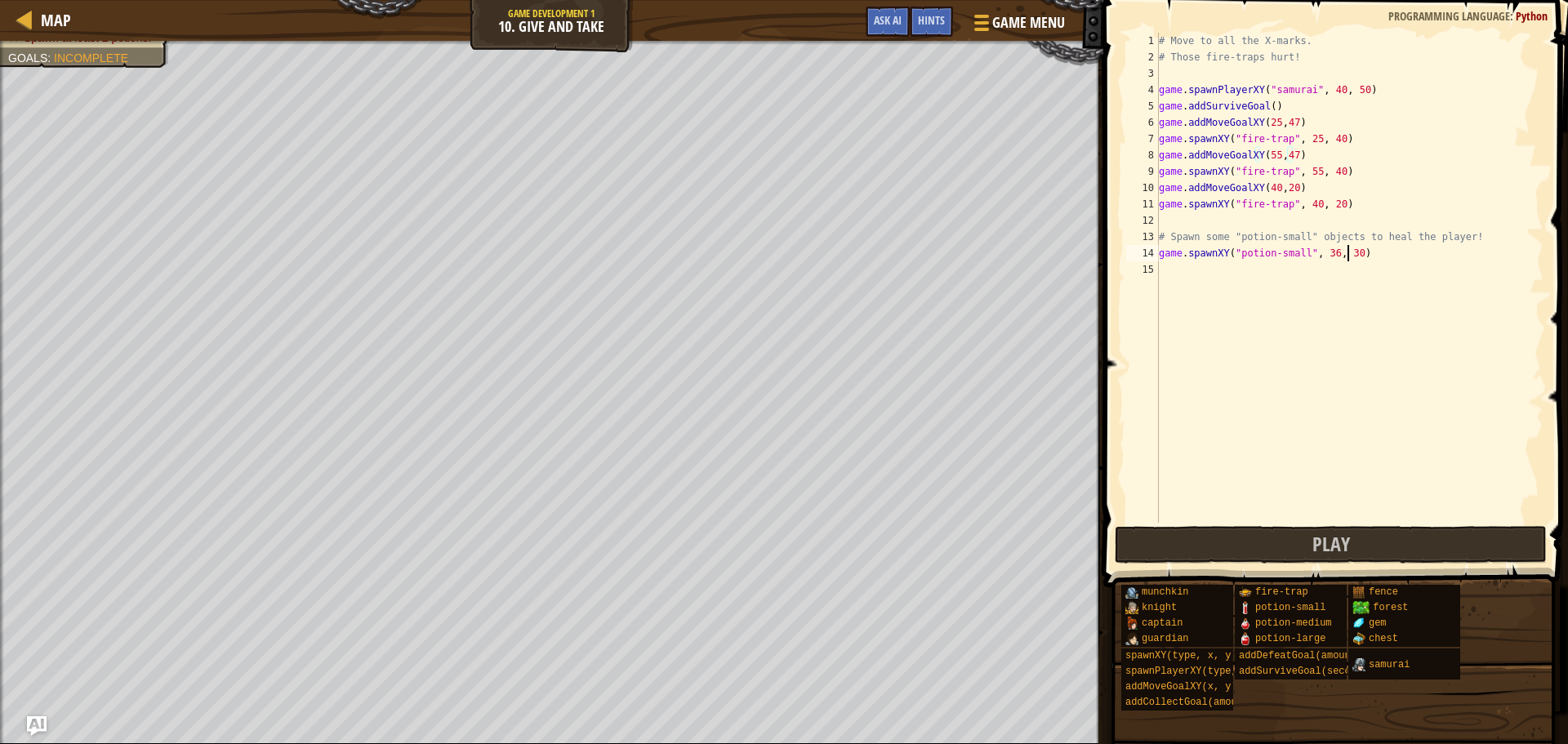
click at [1346, 252] on div "# Move to all the X-marks. # Those fire-traps hurt! game . spawnPlayerXY ( "sam…" at bounding box center [1350, 293] width 388 height 522
click at [1332, 200] on div "# Move to all the X-marks. # Those fire-traps hurt! game . spawnPlayerXY ( "sam…" at bounding box center [1350, 293] width 388 height 522
click at [1288, 188] on div "# Move to all the X-marks. # Those fire-traps hurt! game . spawnPlayerXY ( "sam…" at bounding box center [1350, 293] width 388 height 522
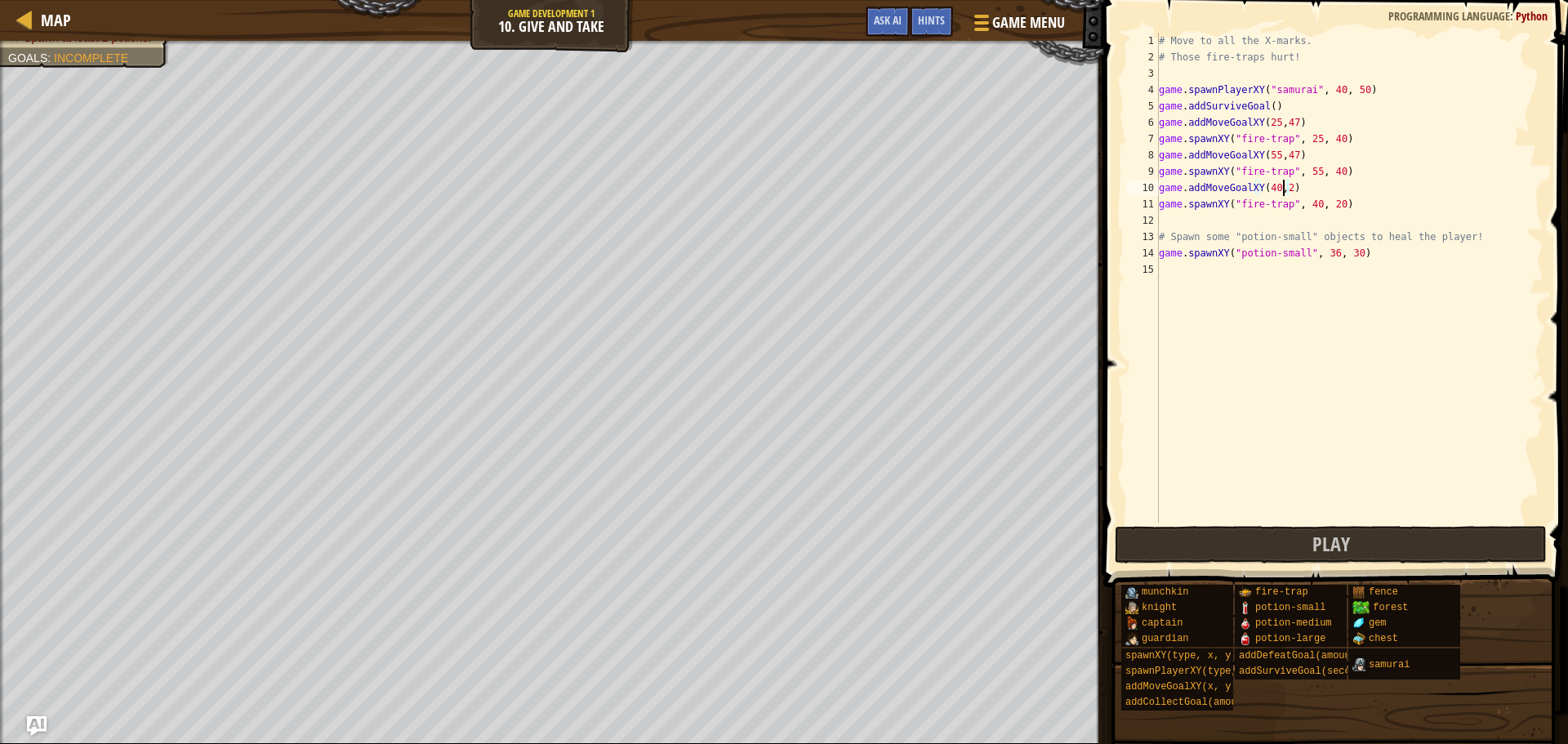
scroll to position [7, 10]
click at [1283, 541] on button "Play" at bounding box center [1330, 544] width 432 height 37
click at [1292, 530] on button "Play" at bounding box center [1330, 544] width 432 height 37
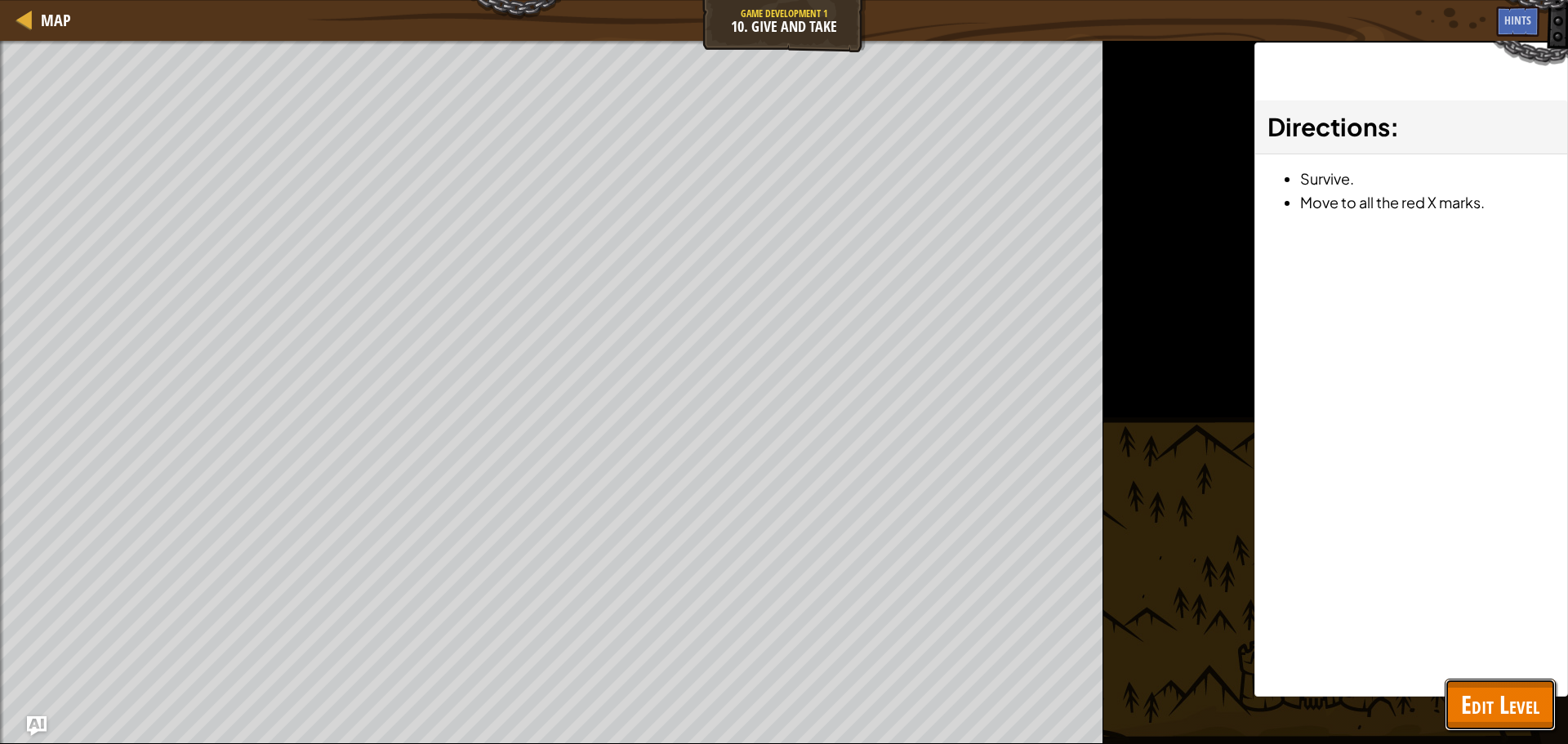
click at [1483, 697] on span "Edit Level" at bounding box center [1501, 704] width 78 height 33
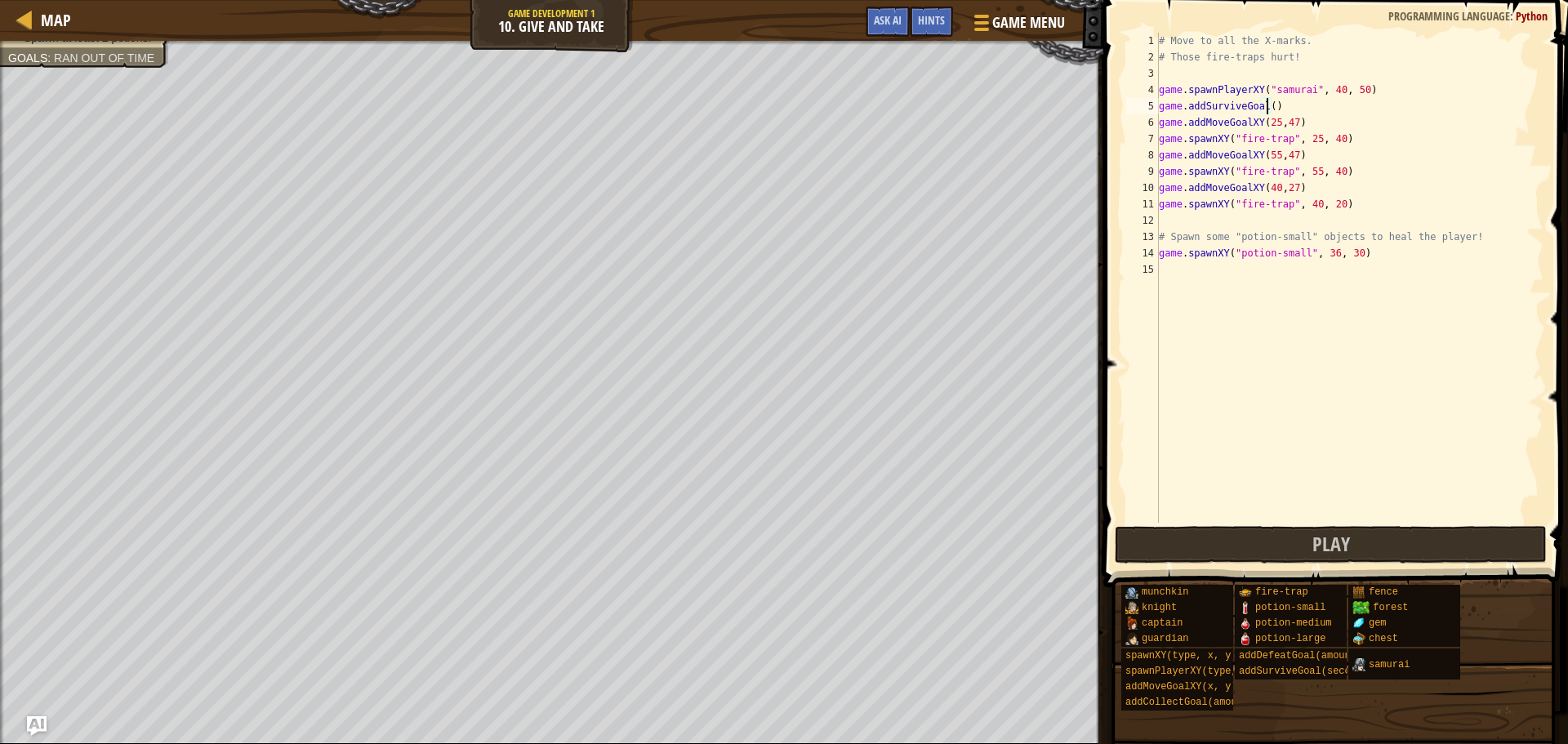
scroll to position [7, 9]
click at [1266, 110] on div "# Move to all the X-marks. # Those fire-traps hurt! game . spawnPlayerXY ( "sam…" at bounding box center [1350, 293] width 388 height 522
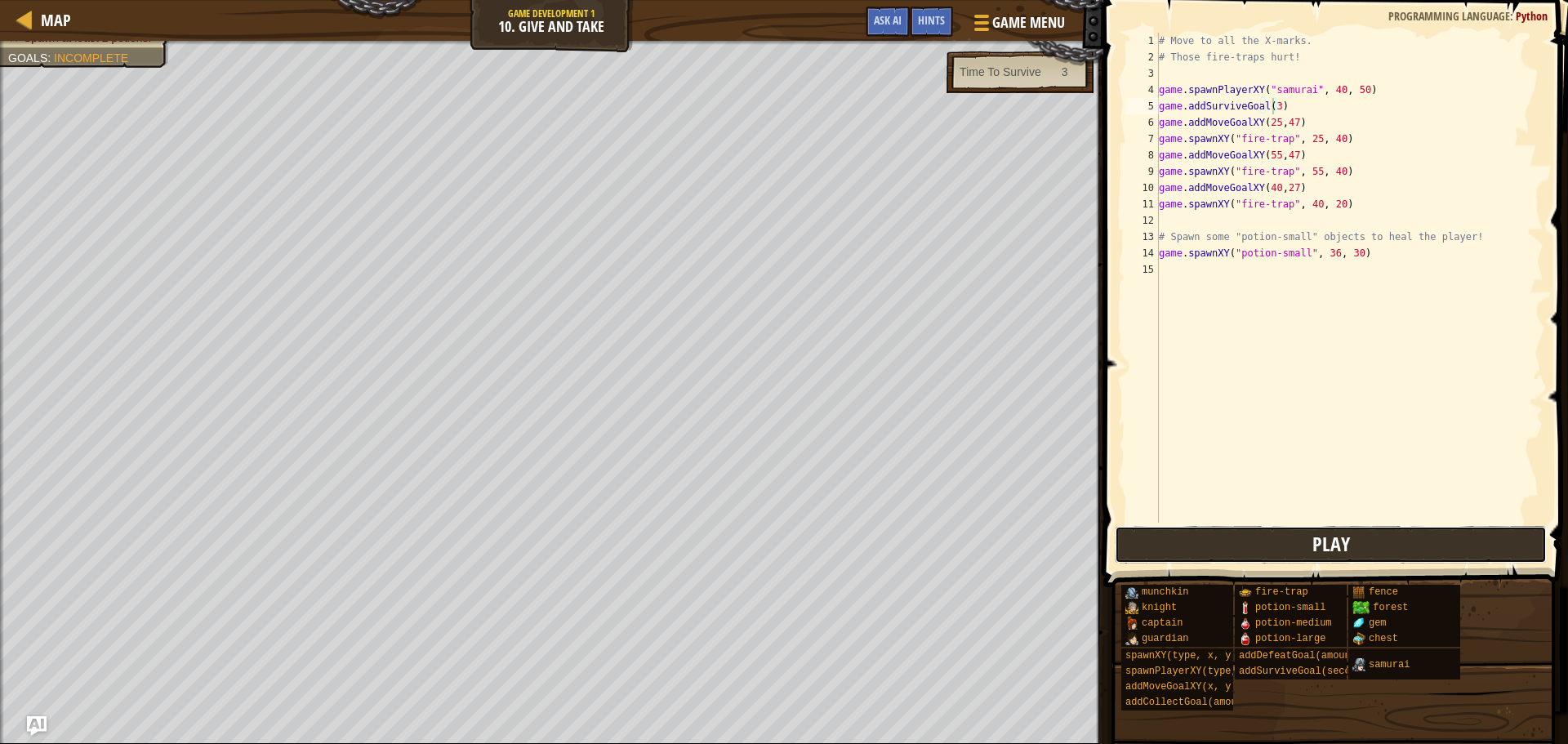
click at [1229, 550] on button "Play" at bounding box center [1330, 544] width 432 height 37
click at [1271, 105] on div "# Move to all the X-marks. # Those fire-traps hurt! game . spawnPlayerXY ( "sam…" at bounding box center [1350, 293] width 388 height 522
type textarea "game.addSurviveGoal()"
click at [1281, 540] on button "Play" at bounding box center [1330, 544] width 432 height 37
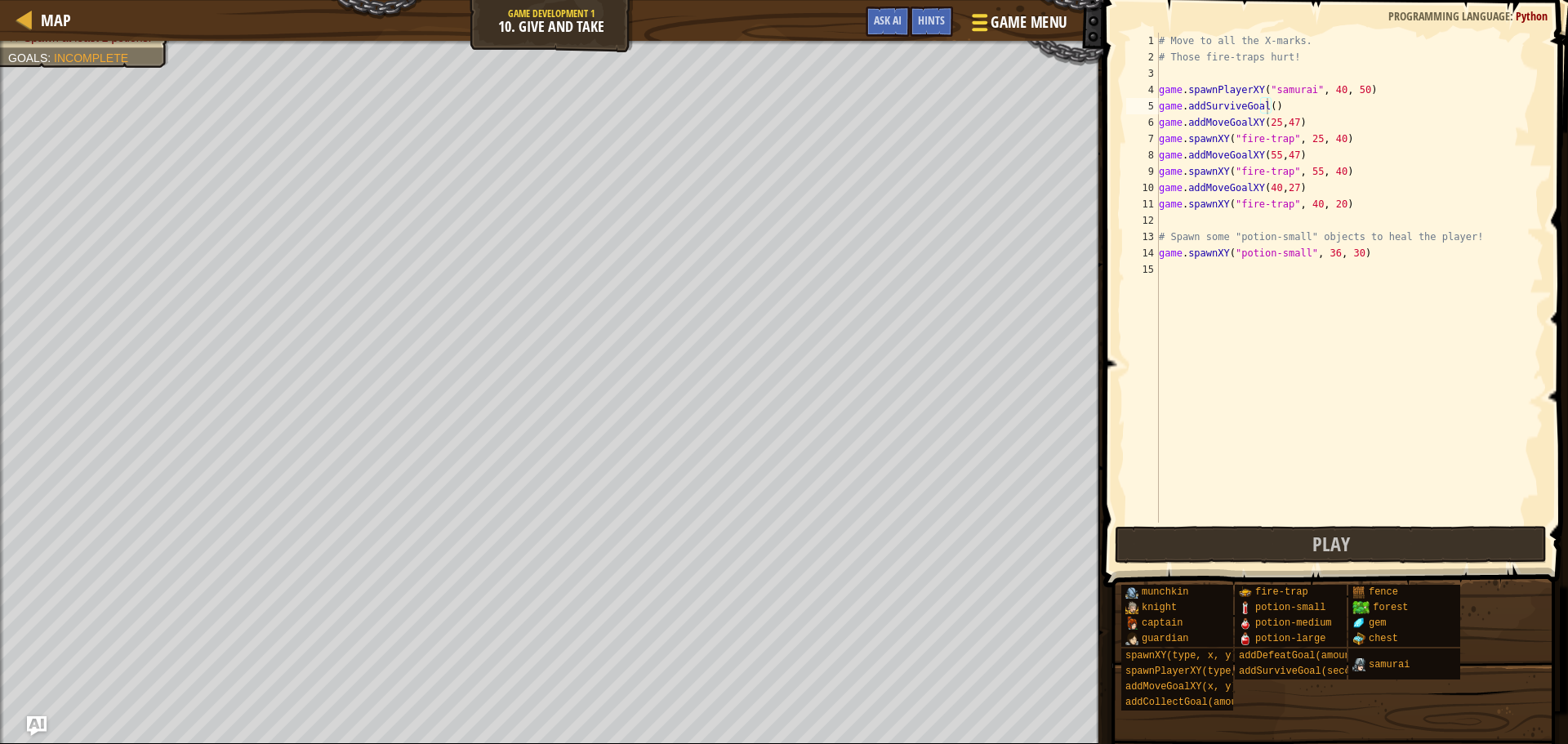
click at [1013, 27] on span "Game Menu" at bounding box center [1028, 22] width 76 height 22
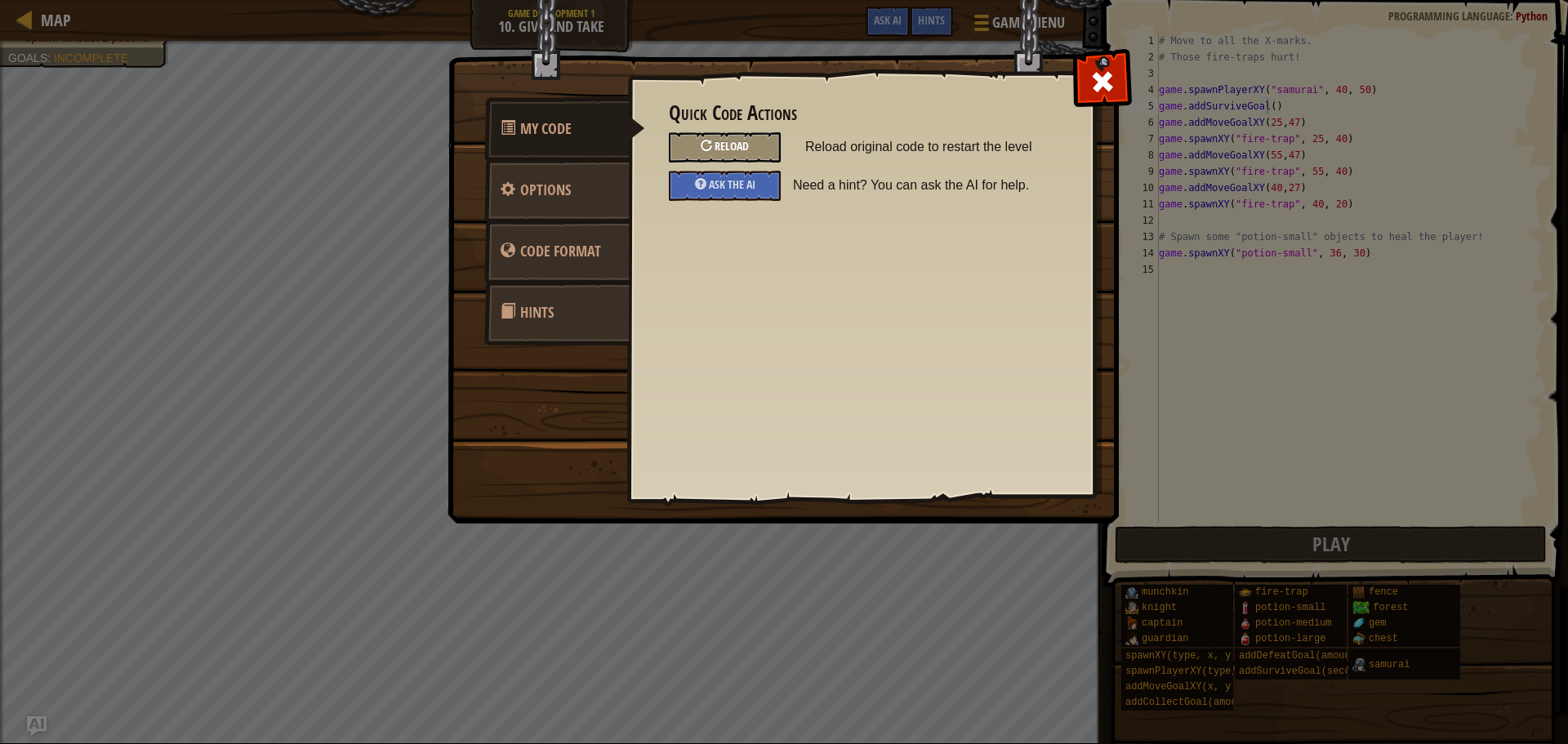
click at [745, 149] on span "Reload" at bounding box center [731, 145] width 34 height 16
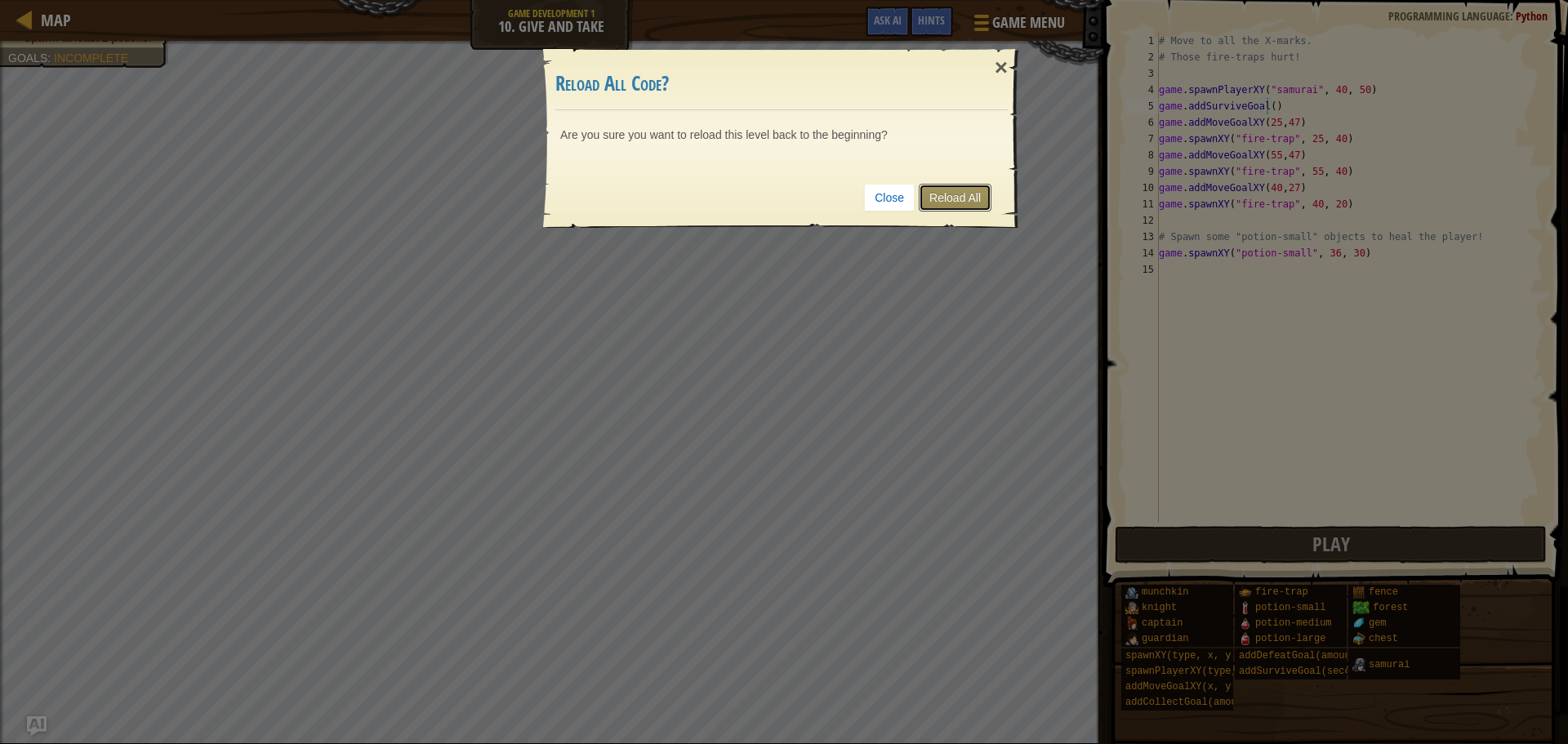
click at [953, 198] on link "Reload All" at bounding box center [955, 197] width 72 height 27
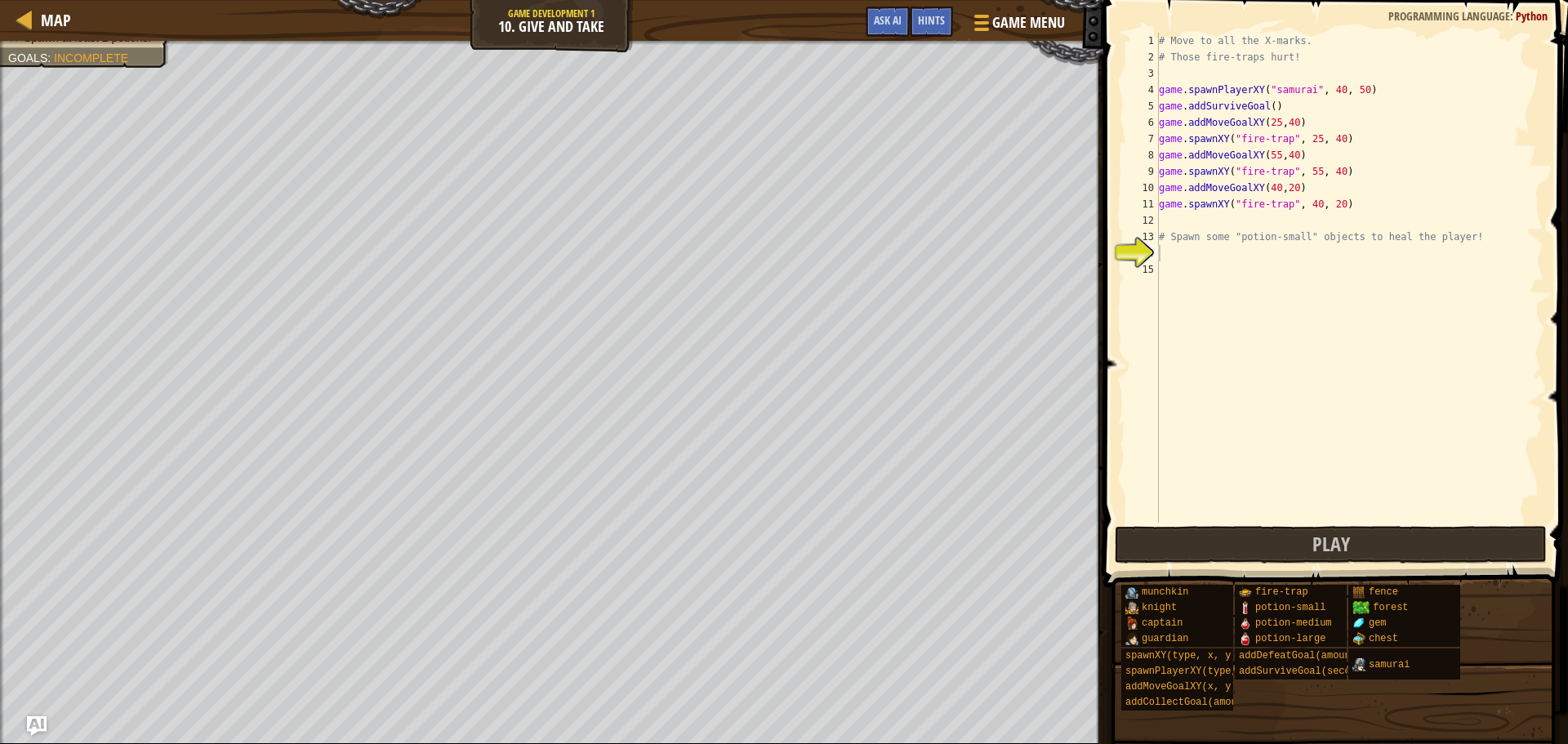
scroll to position [7, 0]
click at [1284, 544] on button "Play" at bounding box center [1330, 544] width 432 height 37
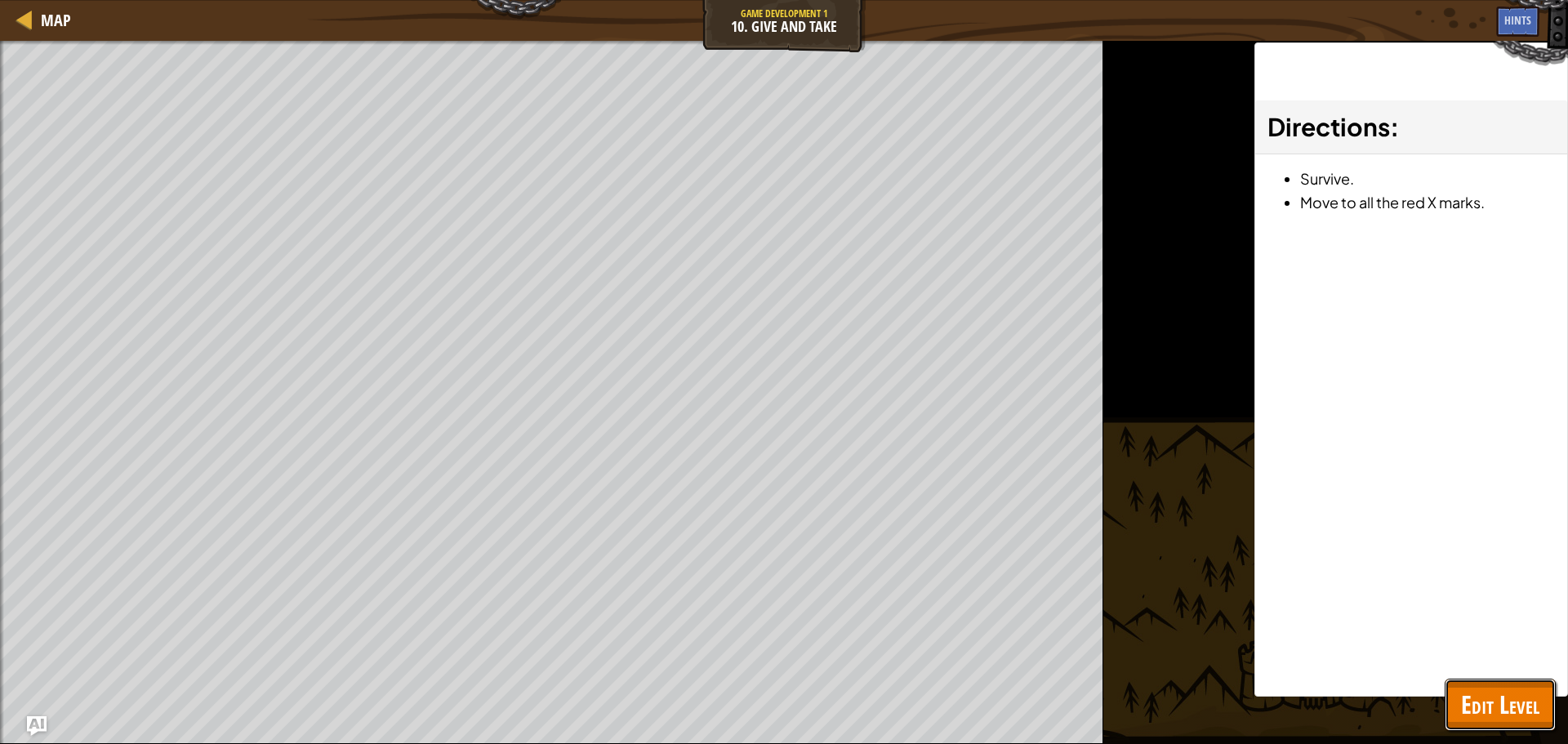
click at [1473, 678] on button "Edit Level" at bounding box center [1501, 704] width 111 height 52
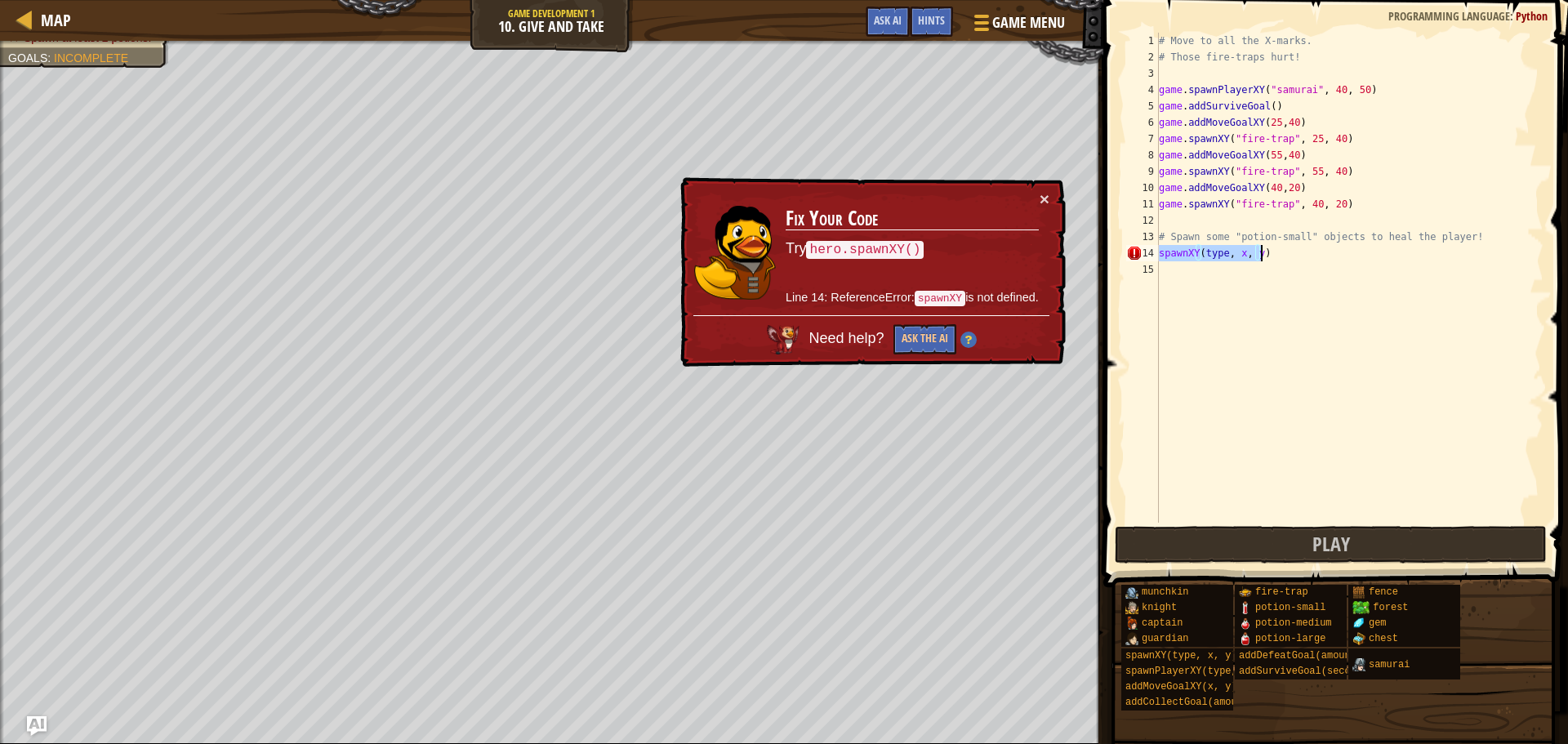
click at [1225, 250] on div "# Move to all the X-marks. # Those fire-traps hurt! game . spawnPlayerXY ( "sam…" at bounding box center [1350, 277] width 388 height 490
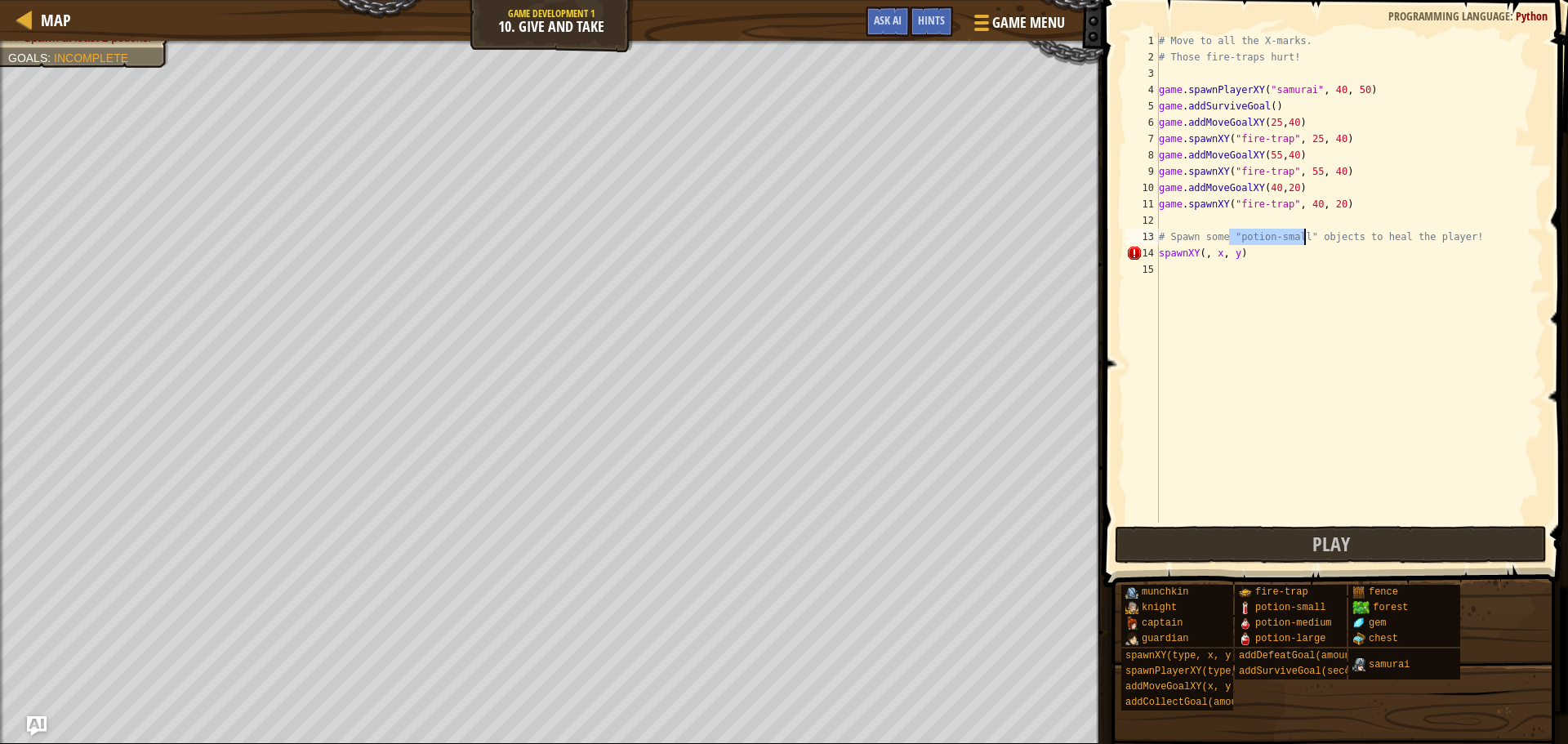
drag, startPoint x: 1229, startPoint y: 234, endPoint x: 1303, endPoint y: 243, distance: 74.5
click at [1303, 243] on div "# Move to all the X-marks. # Those fire-traps hurt! game . spawnPlayerXY ( "sam…" at bounding box center [1350, 293] width 388 height 522
click at [1201, 252] on div "# Move to all the X-marks. # Those fire-traps hurt! game . spawnPlayerXY ( "sam…" at bounding box center [1350, 293] width 388 height 522
paste textarea ""potion-small""
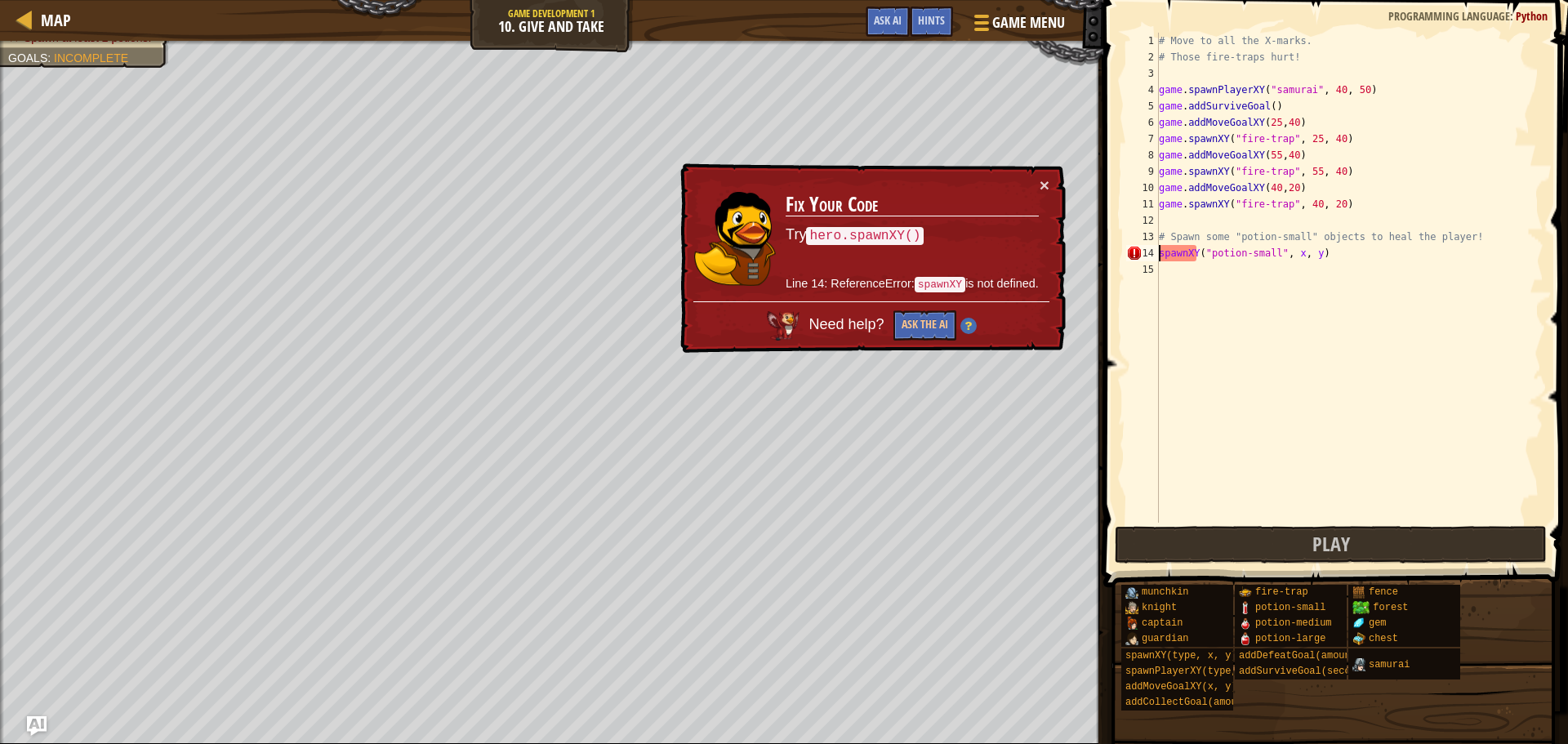
click at [1161, 253] on div "# Move to all the X-marks. # Those fire-traps hurt! game . spawnPlayerXY ( "sam…" at bounding box center [1350, 293] width 388 height 522
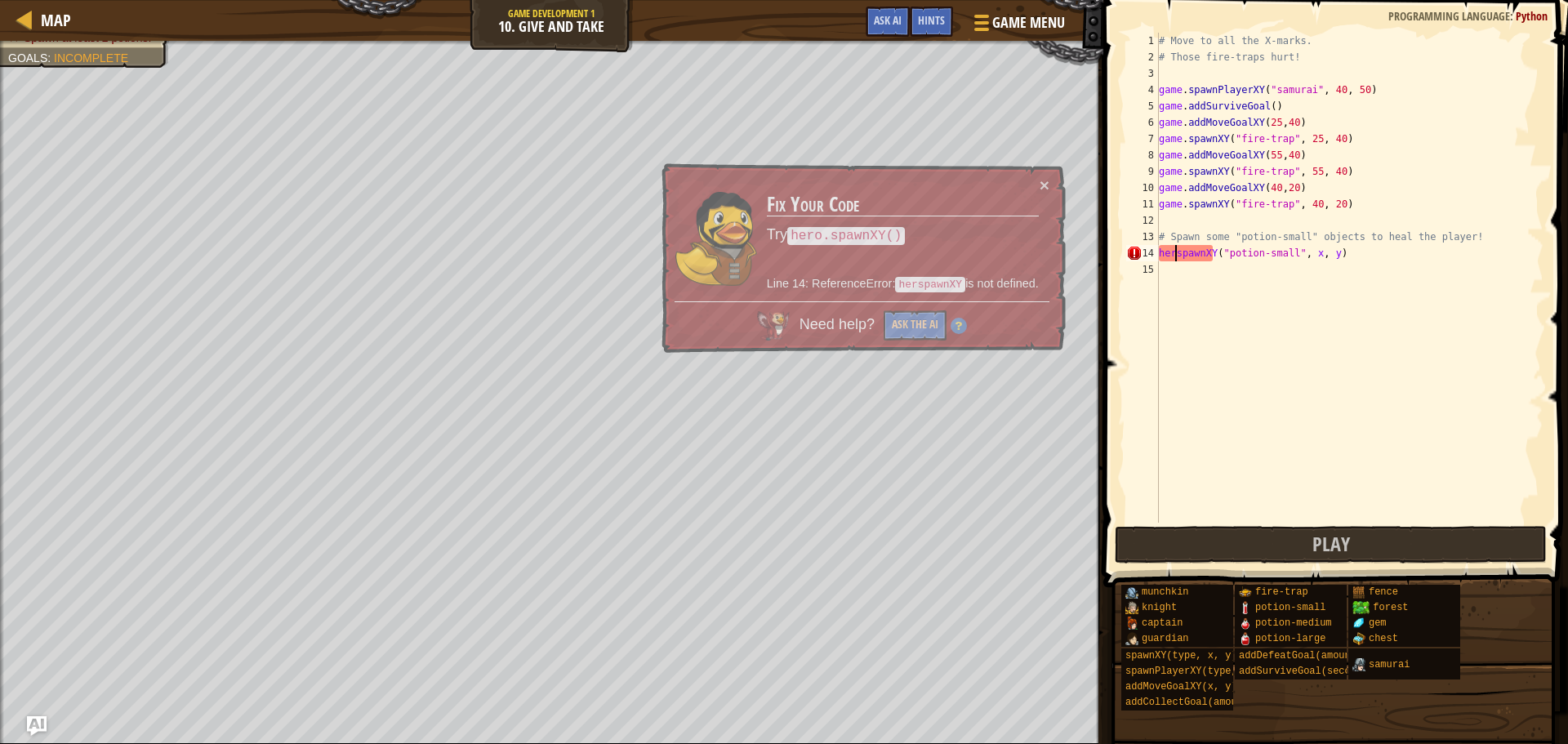
scroll to position [7, 2]
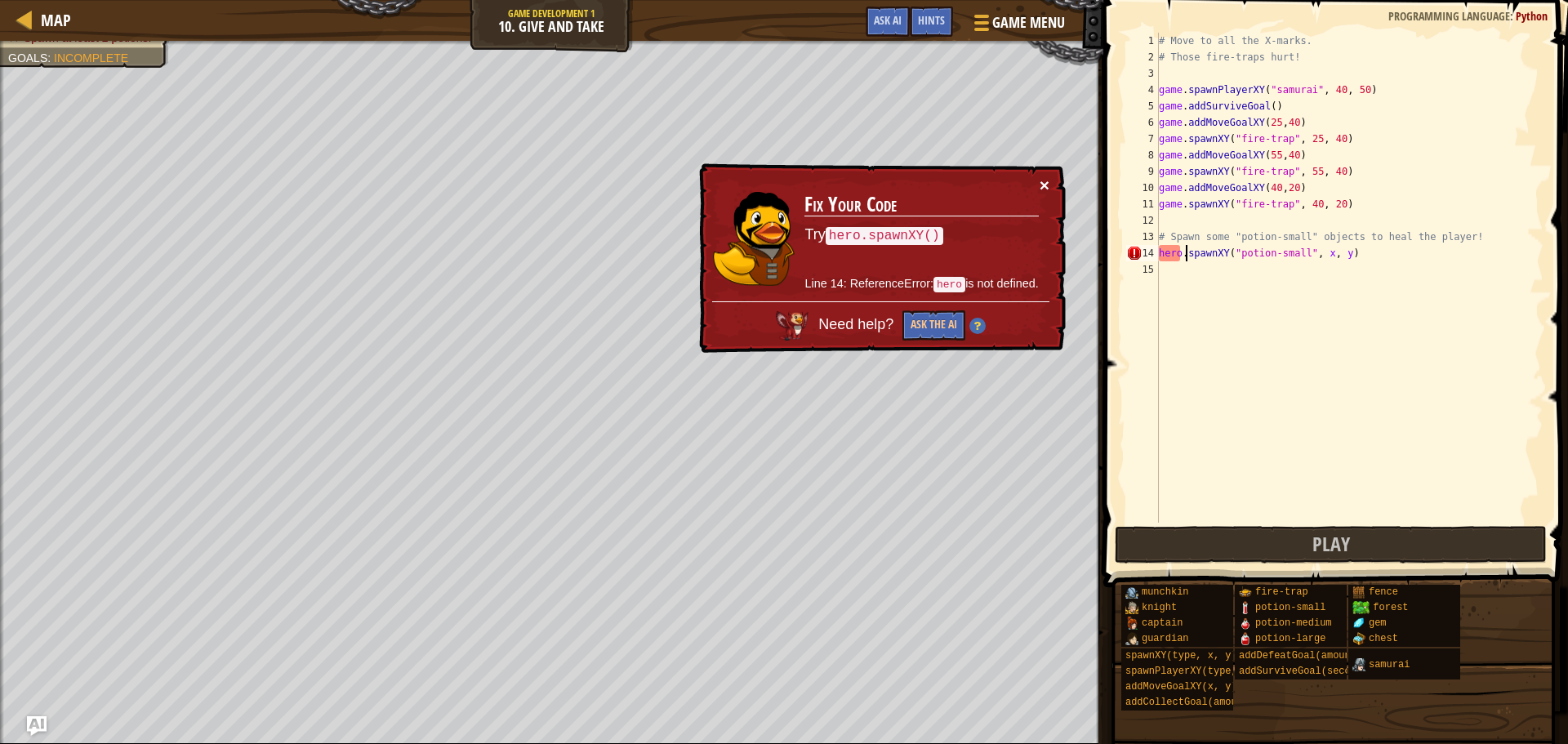
type textarea "hero.spawnXY("potion-small", x, y)"
click at [1048, 180] on button "×" at bounding box center [1045, 185] width 10 height 17
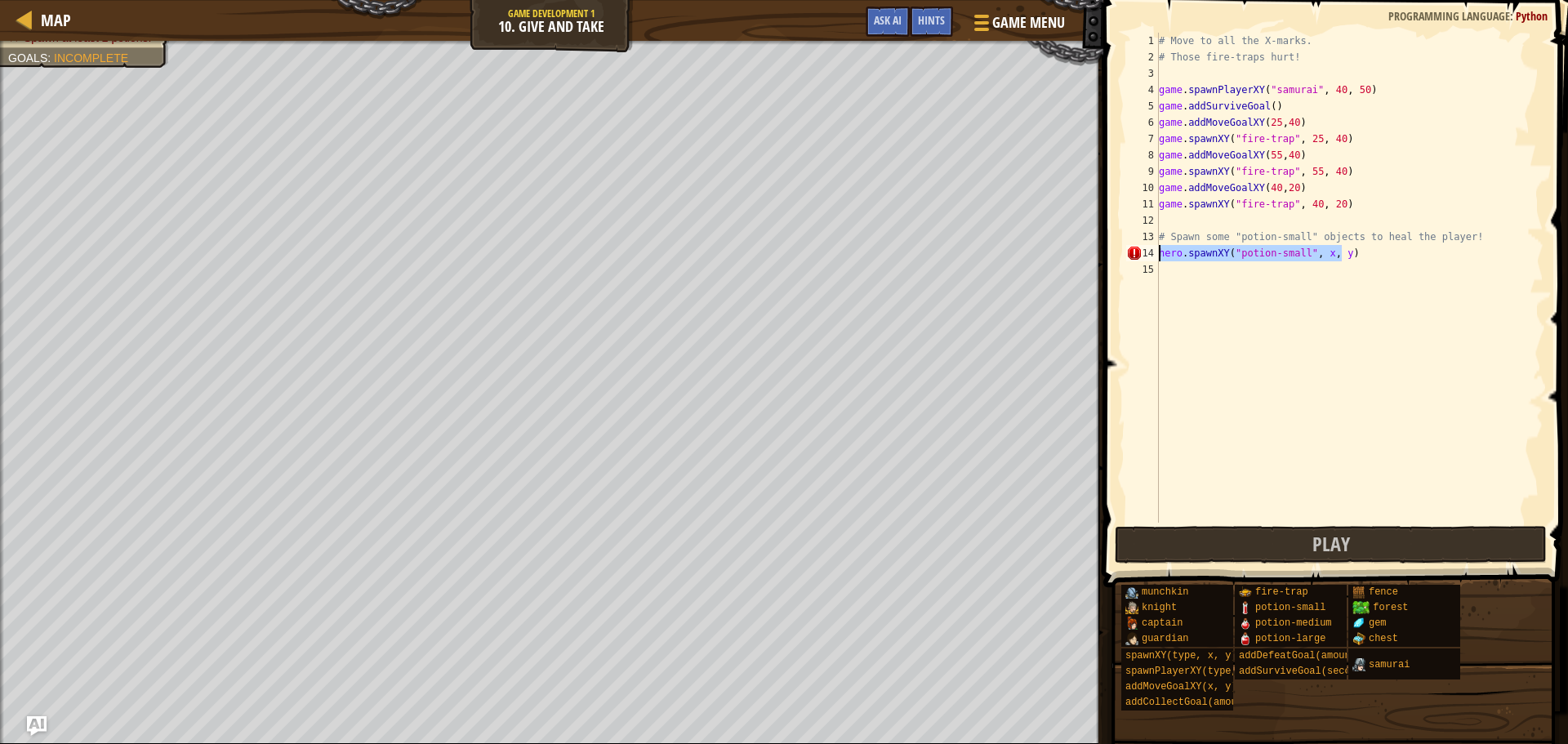
drag, startPoint x: 1369, startPoint y: 259, endPoint x: 1160, endPoint y: 250, distance: 209.2
click at [1160, 250] on div "# Move to all the X-marks. # Those fire-traps hurt! game . spawnPlayerXY ( "sam…" at bounding box center [1350, 293] width 388 height 522
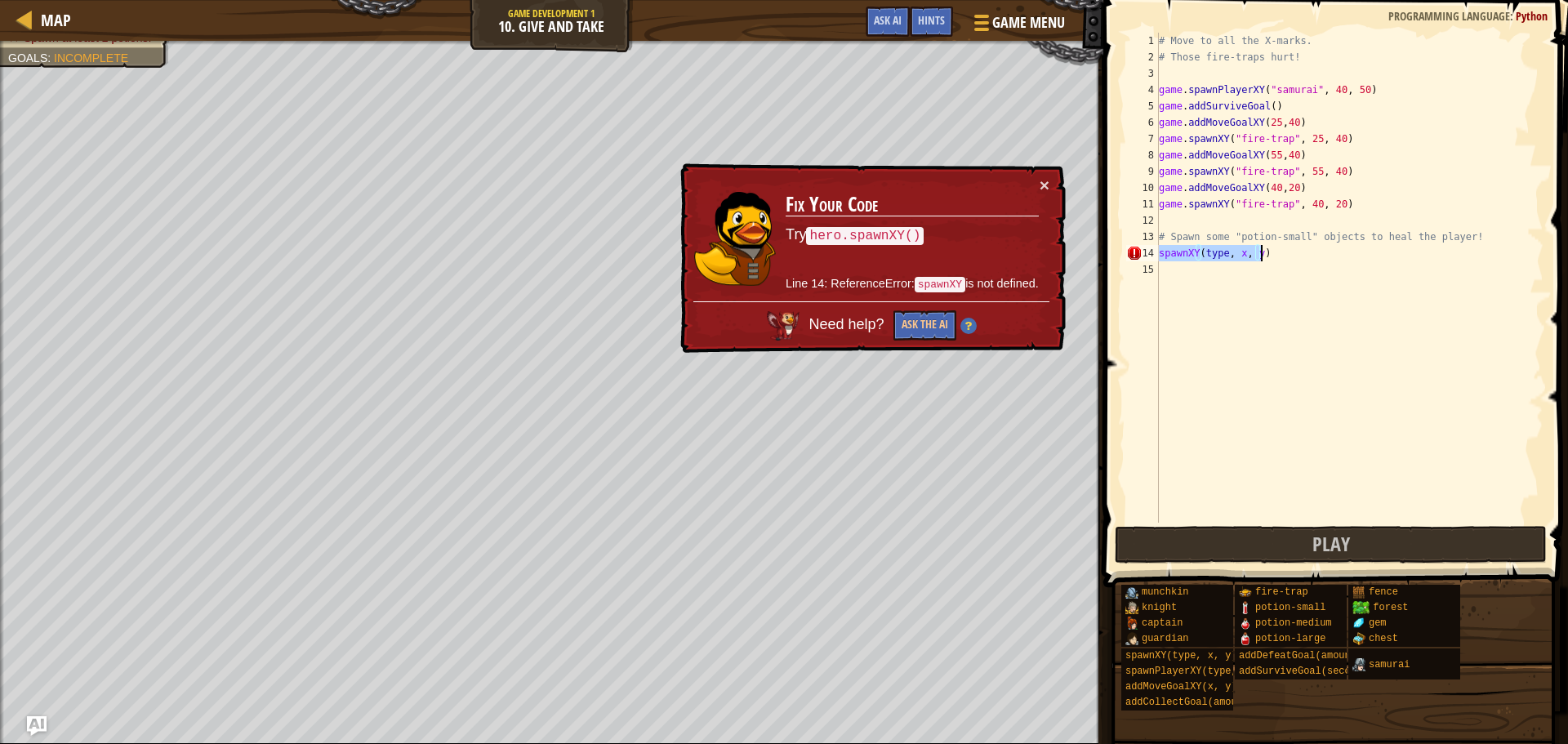
click at [1223, 254] on div "# Move to all the X-marks. # Those fire-traps hurt! game . spawnPlayerXY ( "sam…" at bounding box center [1350, 277] width 388 height 490
click at [1159, 252] on div "# Move to all the X-marks. # Those fire-traps hurt! game . spawnPlayerXY ( "sam…" at bounding box center [1350, 293] width 388 height 522
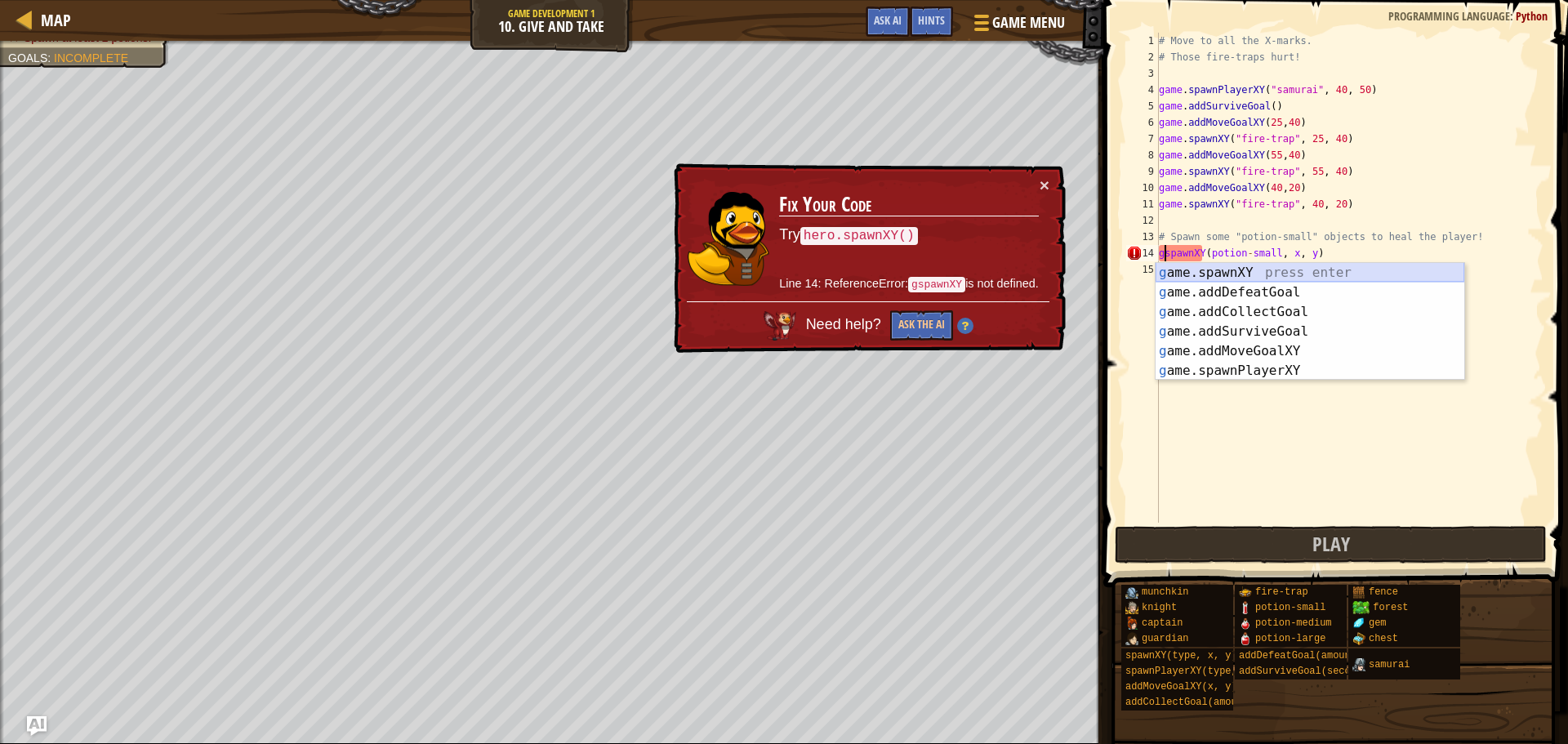
click at [1254, 268] on div "g ame.spawnXY press enter g ame.addDefeatGoal press enter g ame.addCollectGoal …" at bounding box center [1310, 341] width 309 height 157
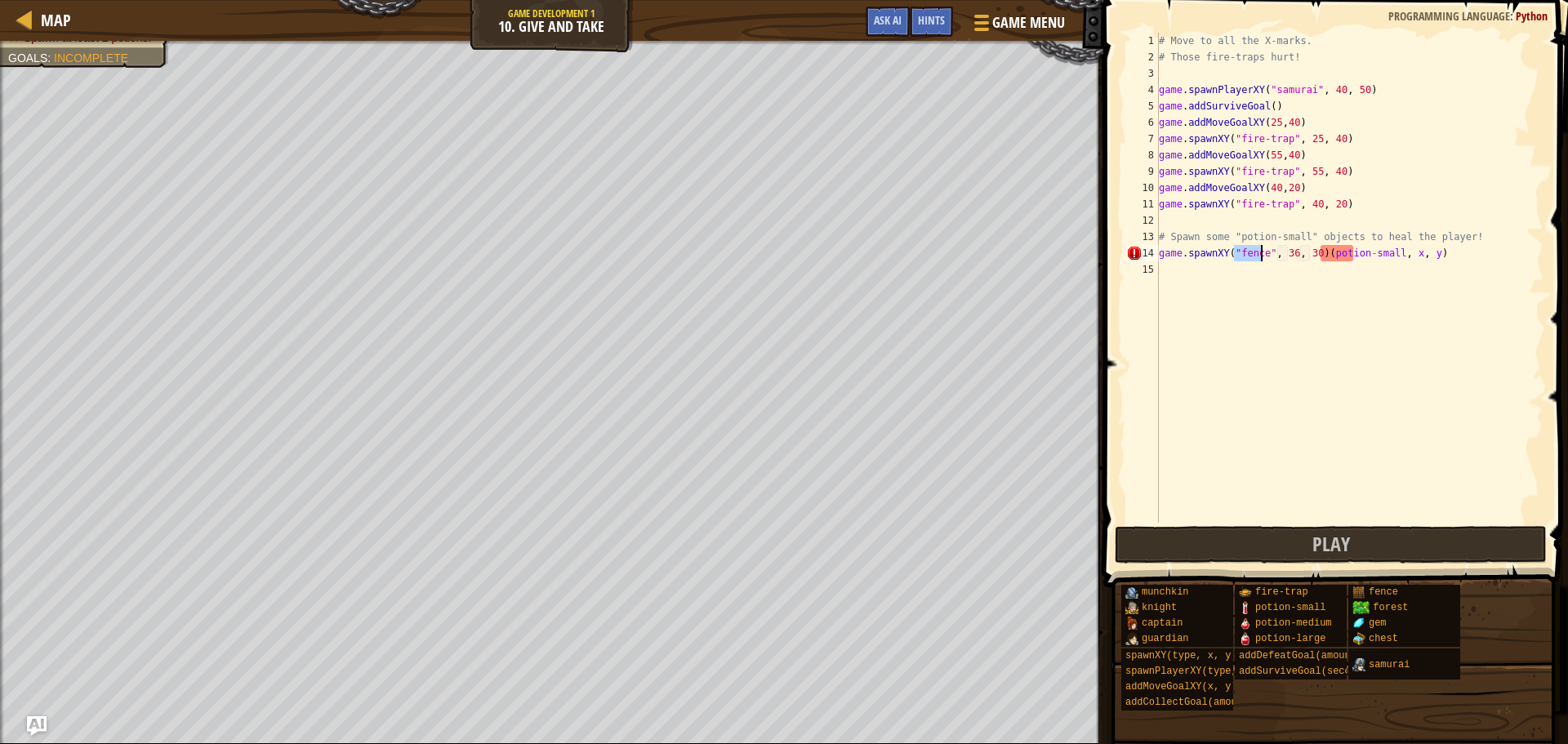
click at [1477, 250] on div "# Move to all the X-marks. # Those fire-traps hurt! game . spawnPlayerXY ( "sam…" at bounding box center [1350, 293] width 388 height 522
click at [1314, 253] on div "# Move to all the X-marks. # Those fire-traps hurt! game . spawnPlayerXY ( "sam…" at bounding box center [1350, 293] width 388 height 522
click at [1269, 539] on button "Play" at bounding box center [1330, 544] width 432 height 37
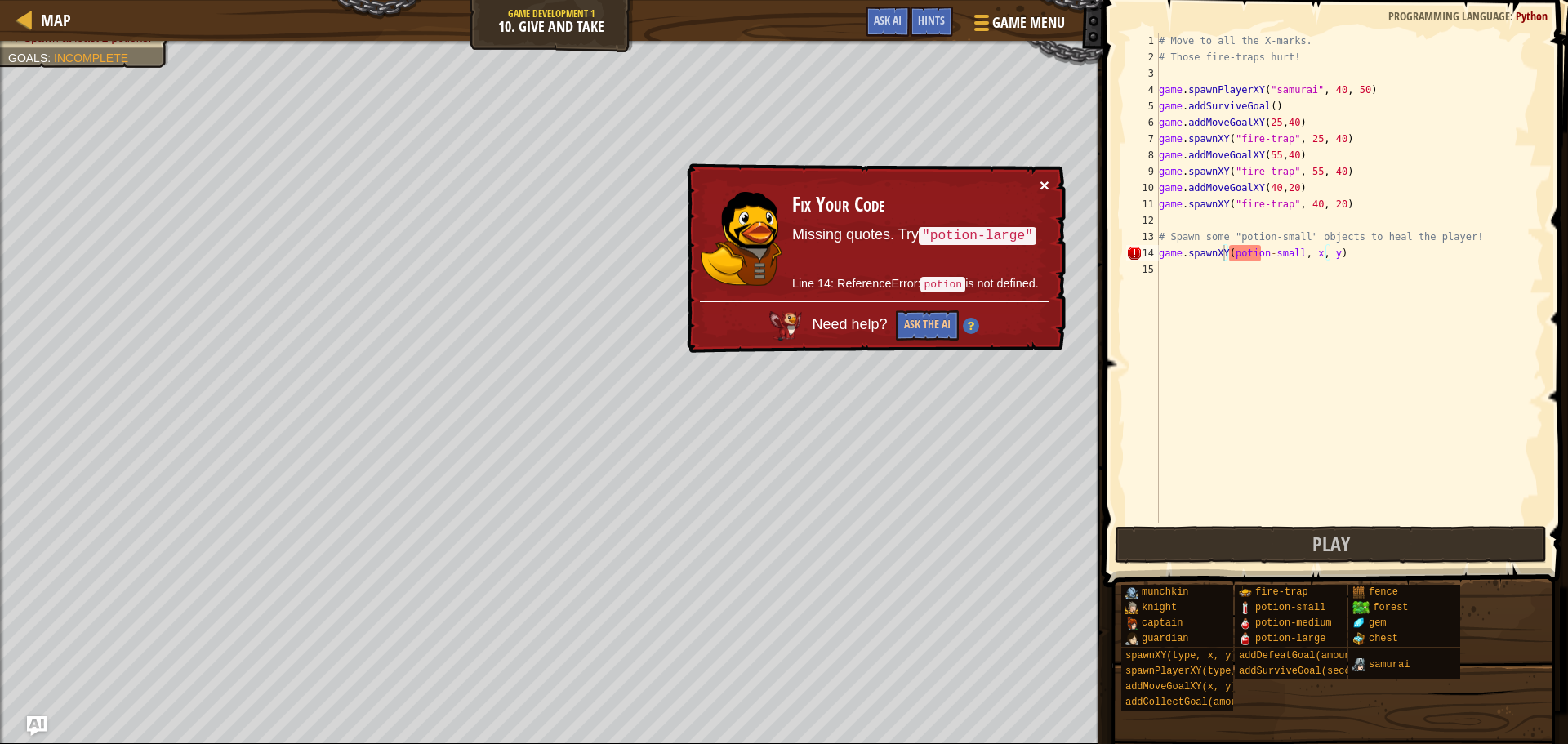
click at [1041, 180] on button "×" at bounding box center [1043, 182] width 11 height 17
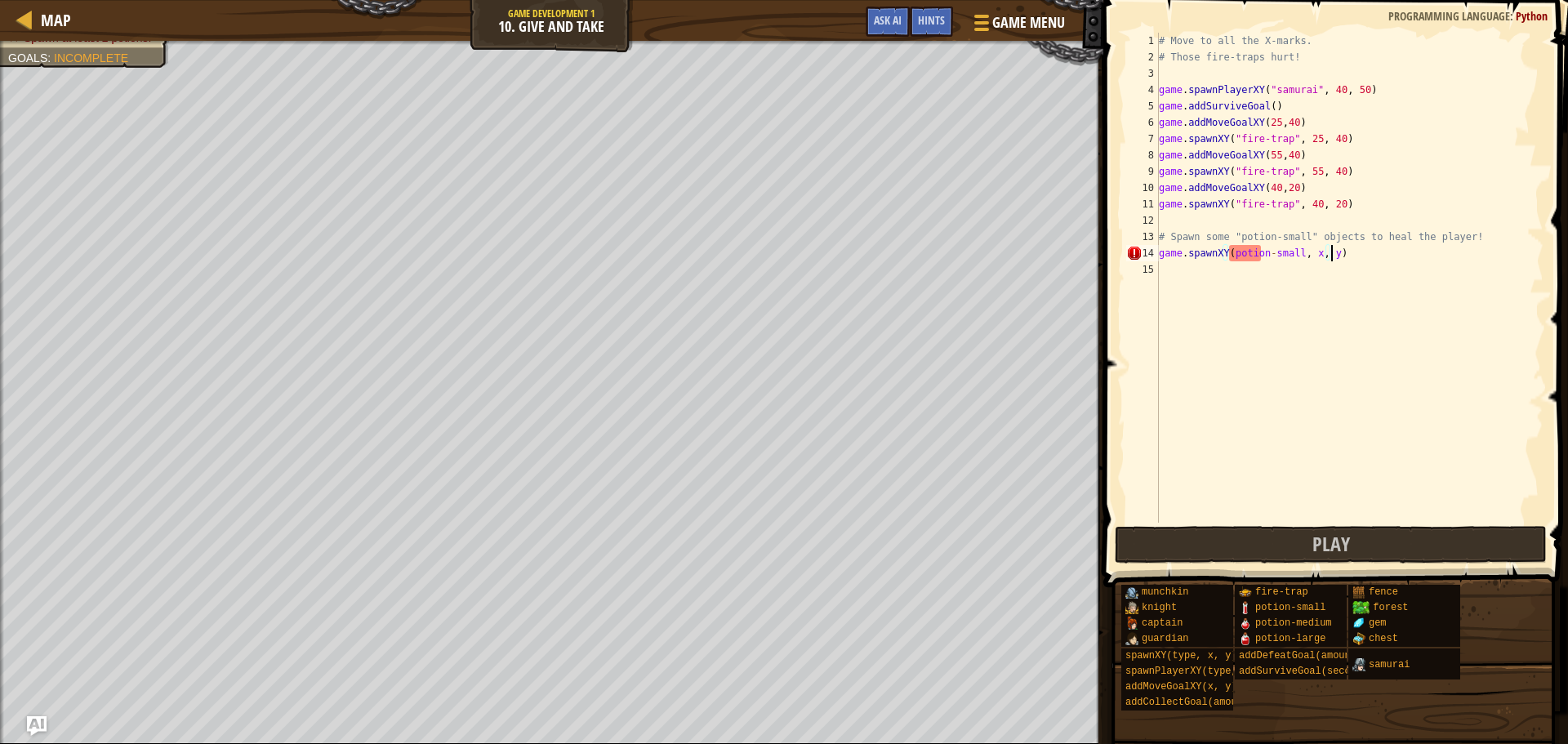
click at [1341, 260] on div "# Move to all the X-marks. # Those fire-traps hurt! game . spawnPlayerXY ( "sam…" at bounding box center [1350, 293] width 388 height 522
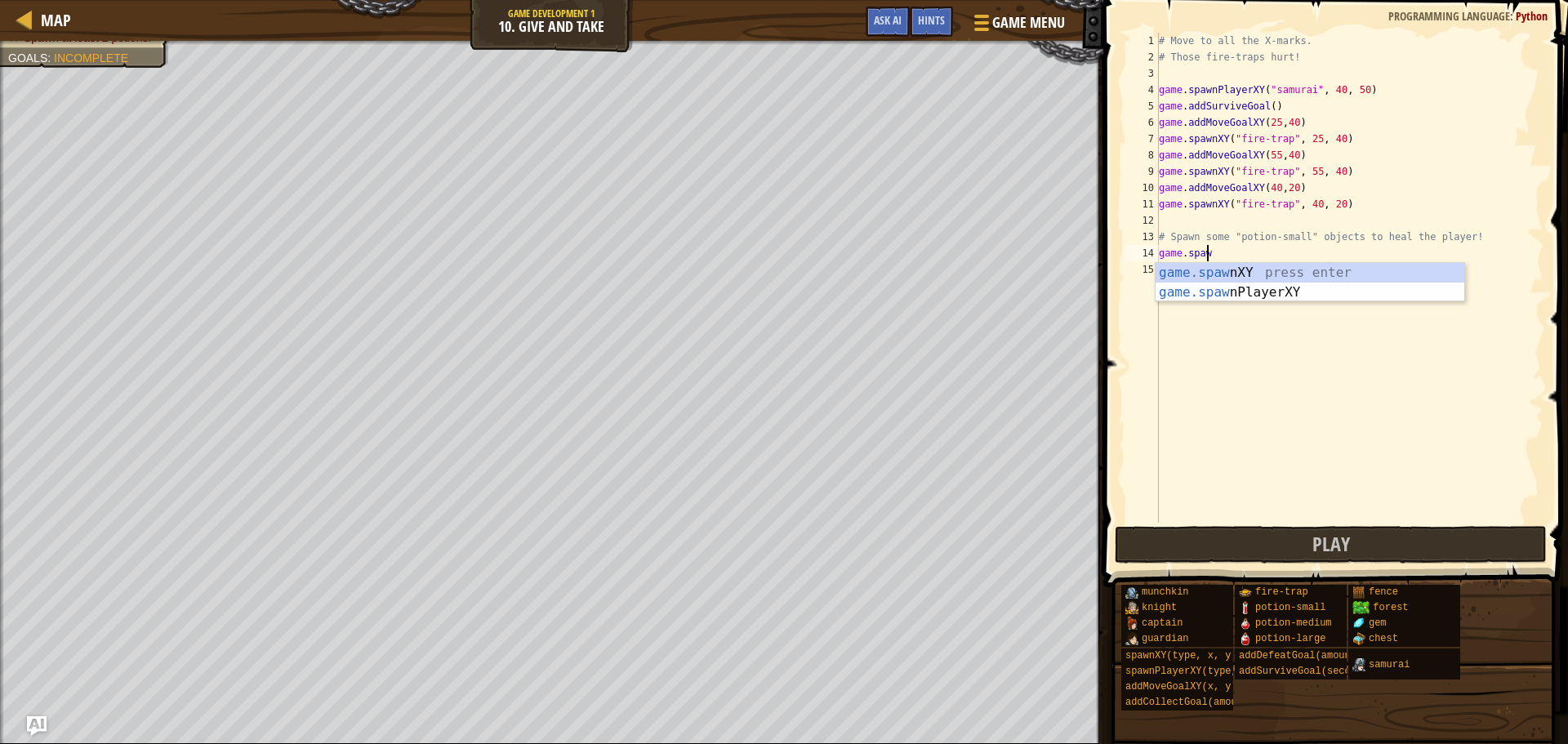
type textarea "g"
